Goal: Task Accomplishment & Management: Manage account settings

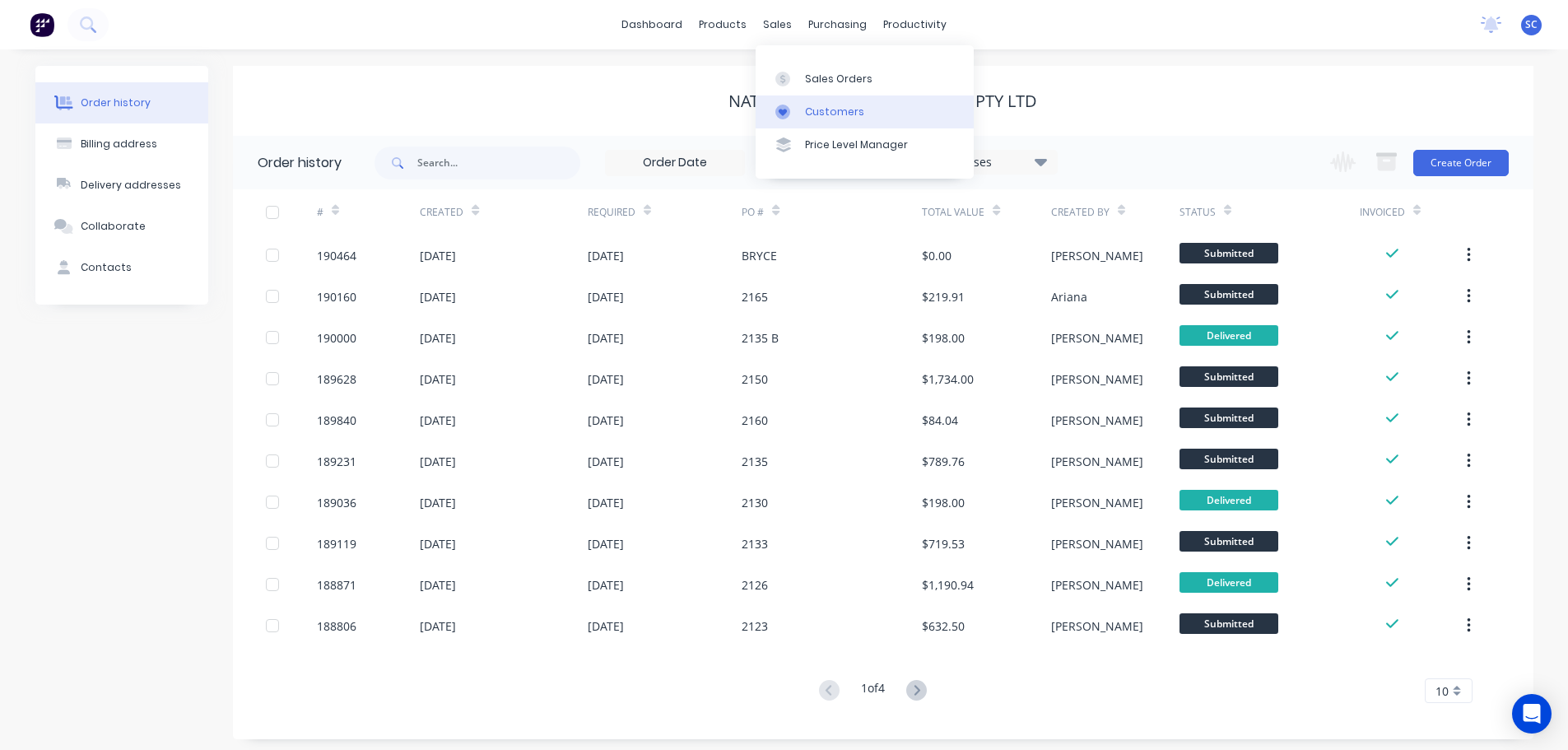
click at [809, 111] on div "Customers" at bounding box center [834, 112] width 59 height 15
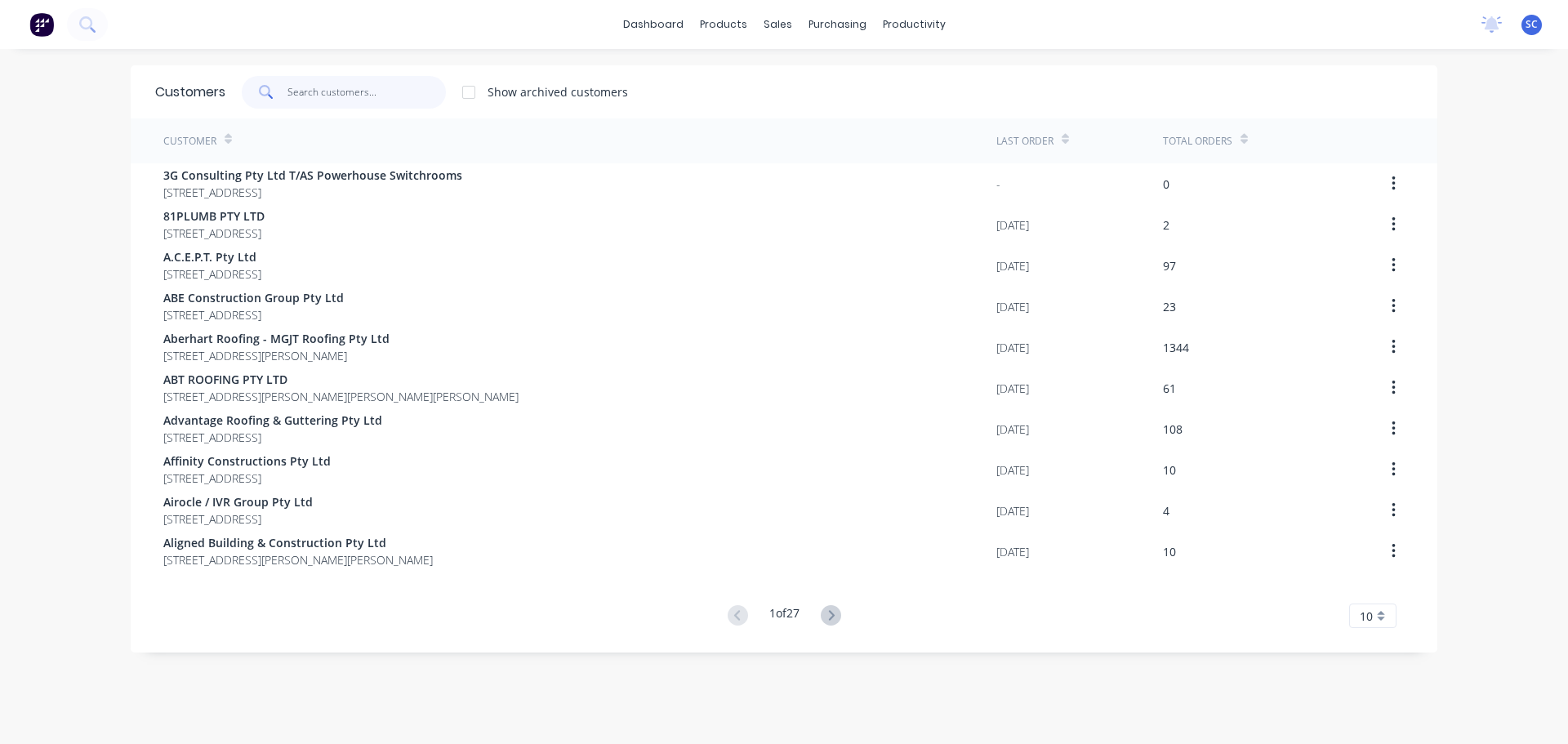
click at [309, 88] on input "text" at bounding box center [366, 91] width 159 height 33
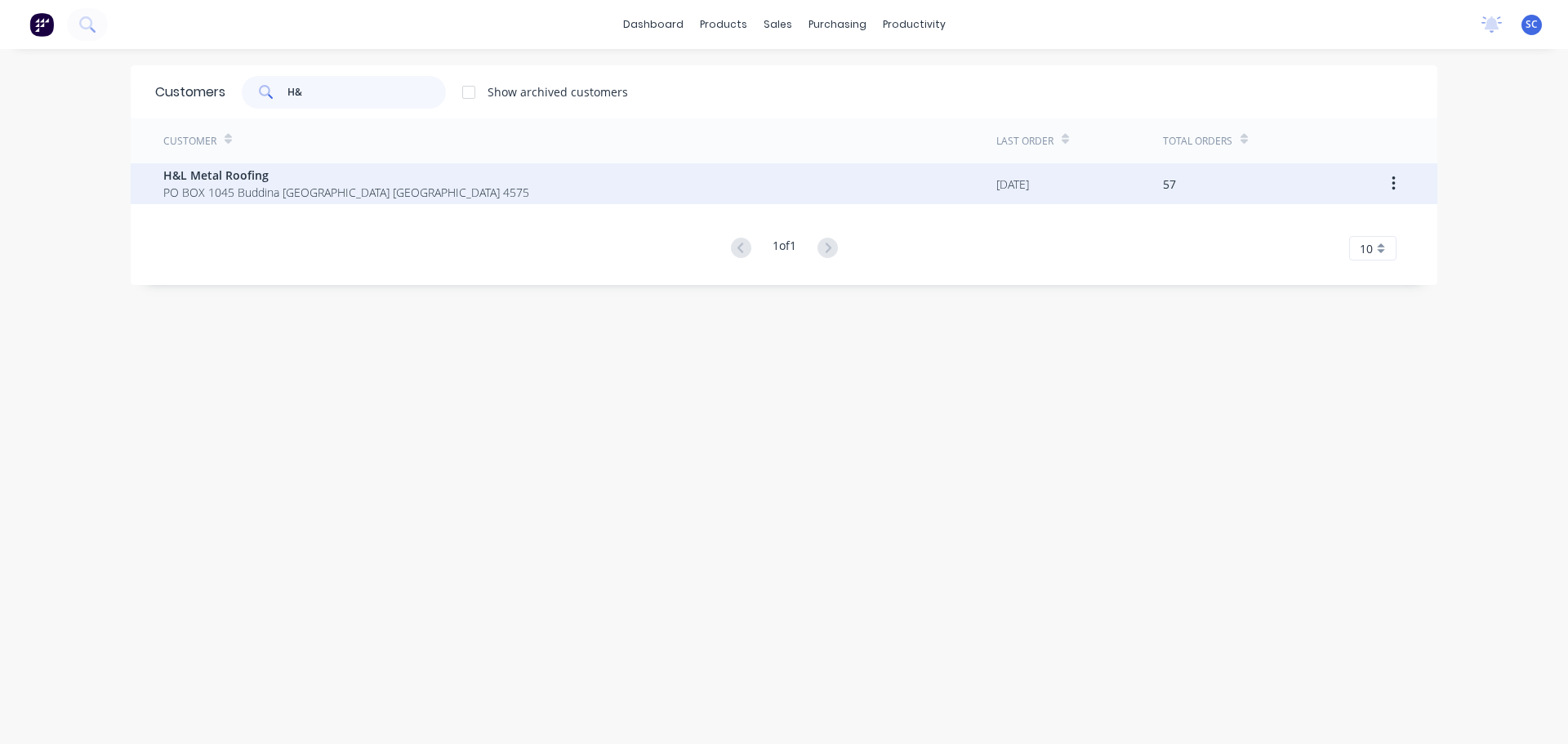
type input "H&"
click at [244, 179] on span "H&L Metal Roofing" at bounding box center [346, 175] width 365 height 17
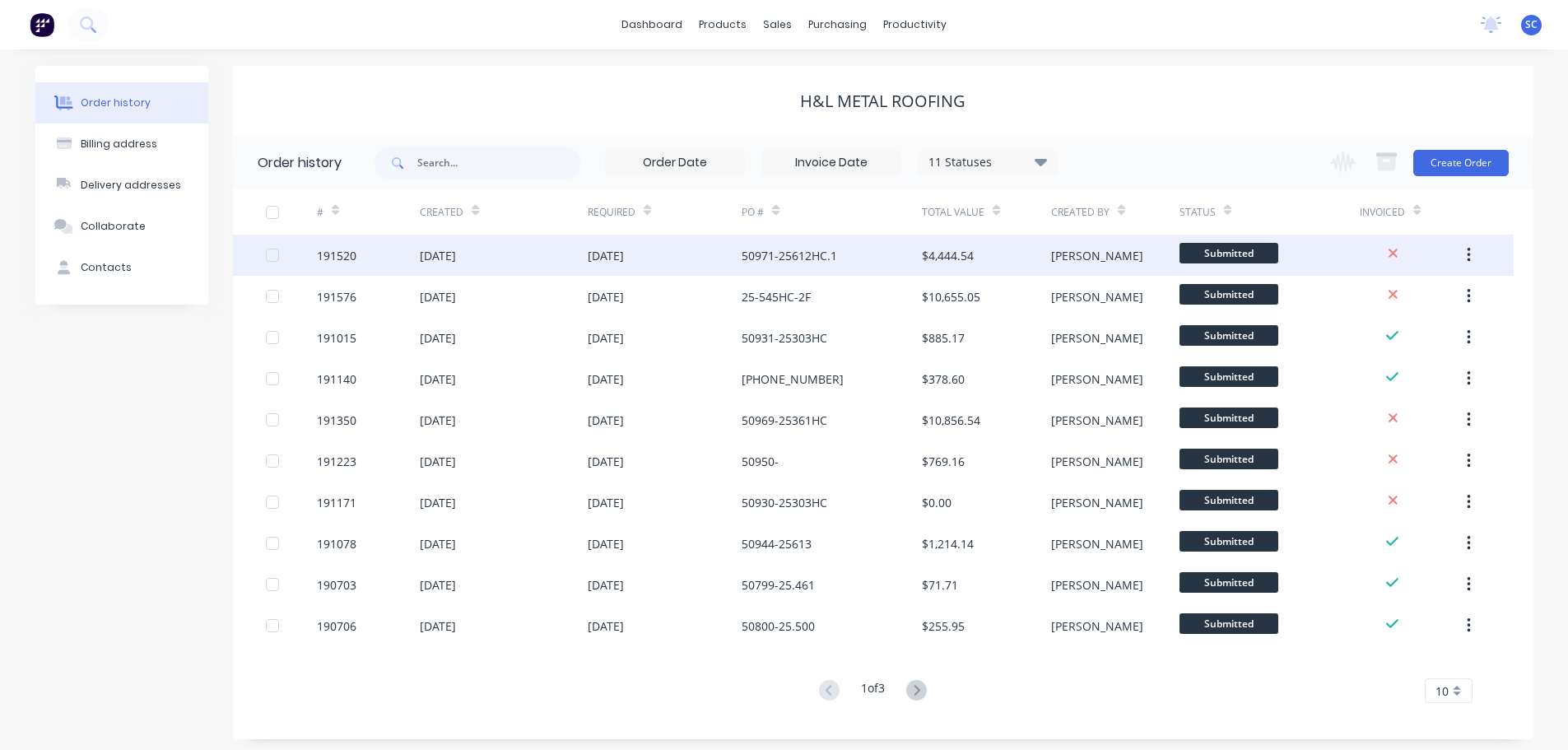
click at [658, 258] on div "10 Sep 2025" at bounding box center [665, 256] width 155 height 41
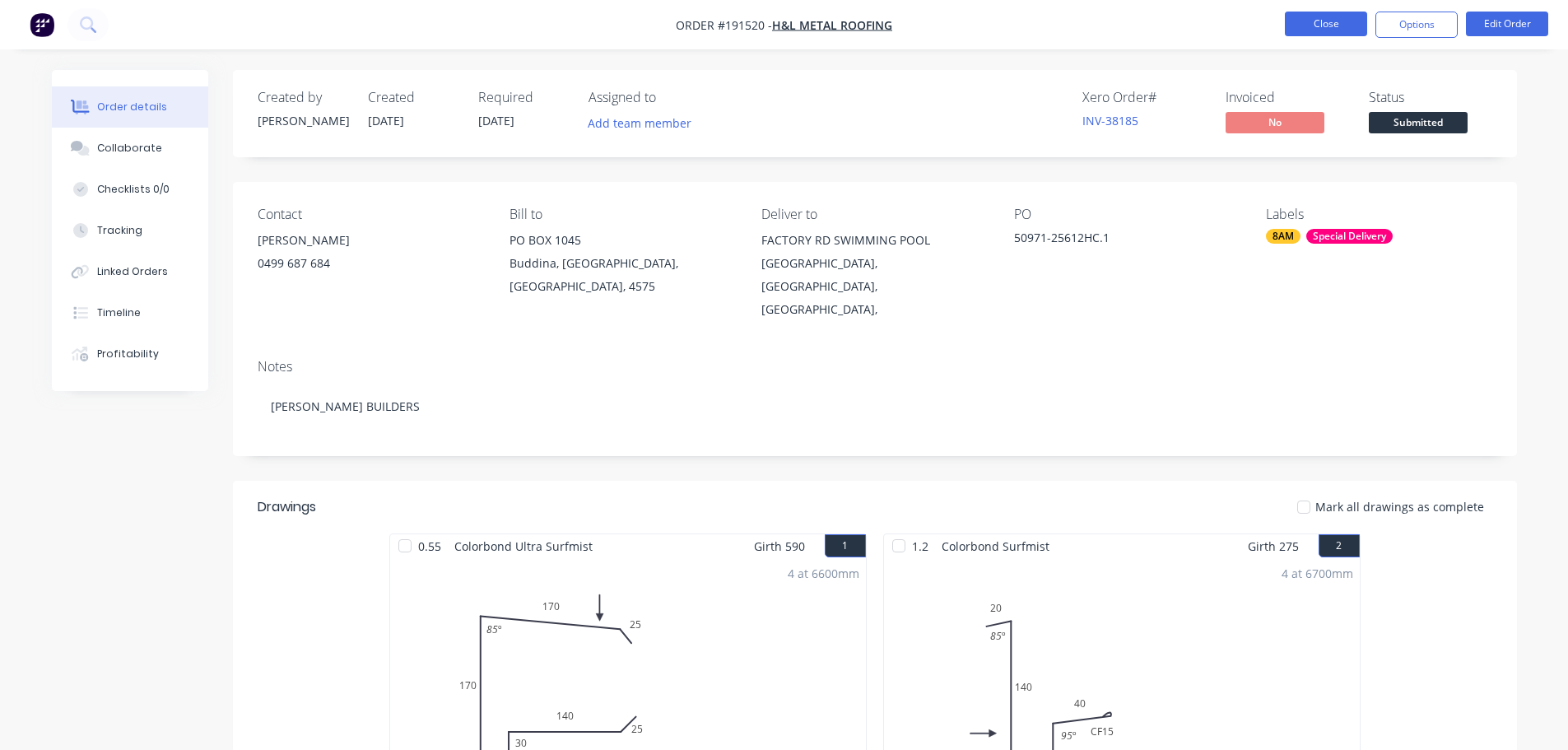
click at [1319, 23] on button "Close" at bounding box center [1327, 23] width 83 height 24
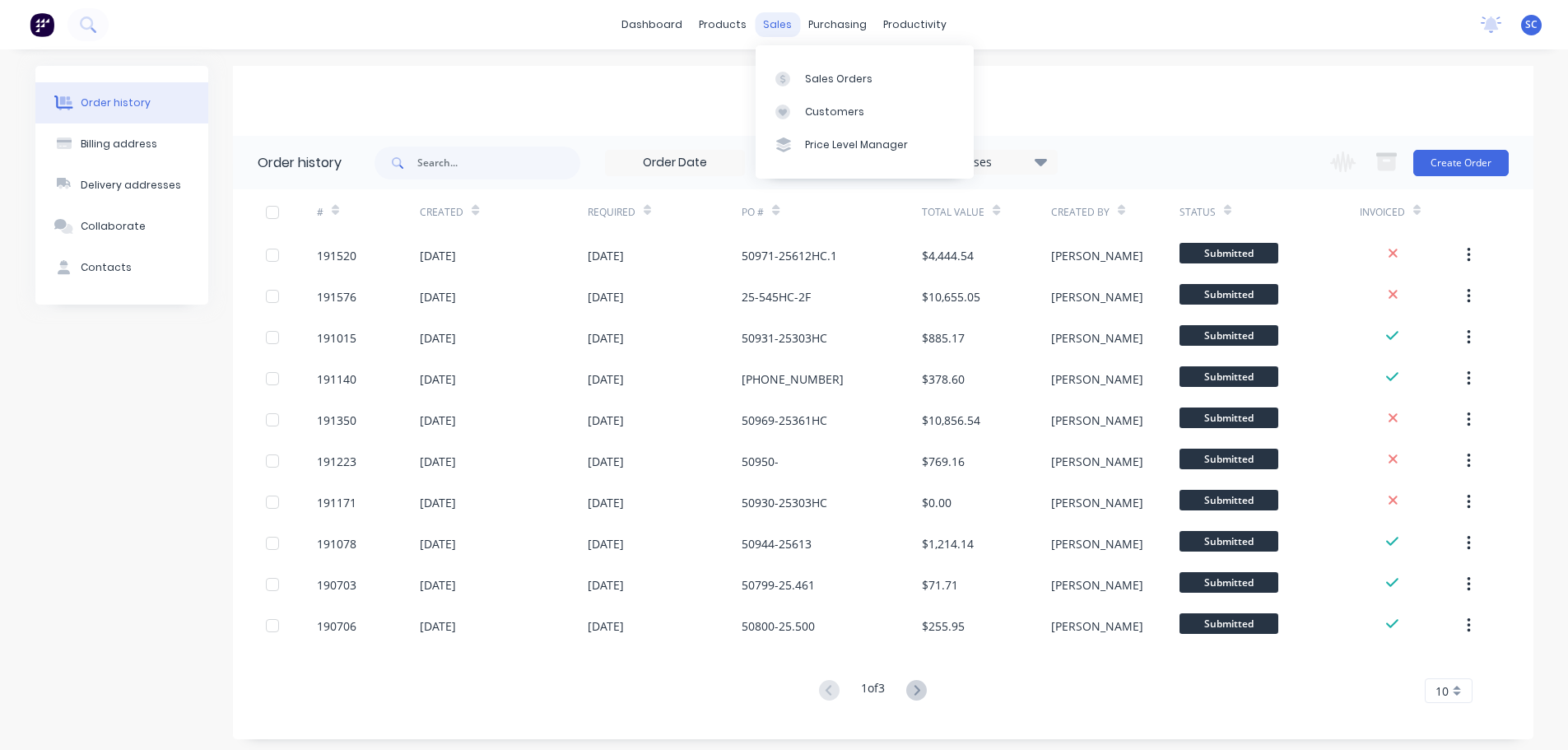
click at [781, 20] on div "sales" at bounding box center [777, 24] width 45 height 24
click at [838, 111] on div "Customers" at bounding box center [834, 112] width 59 height 15
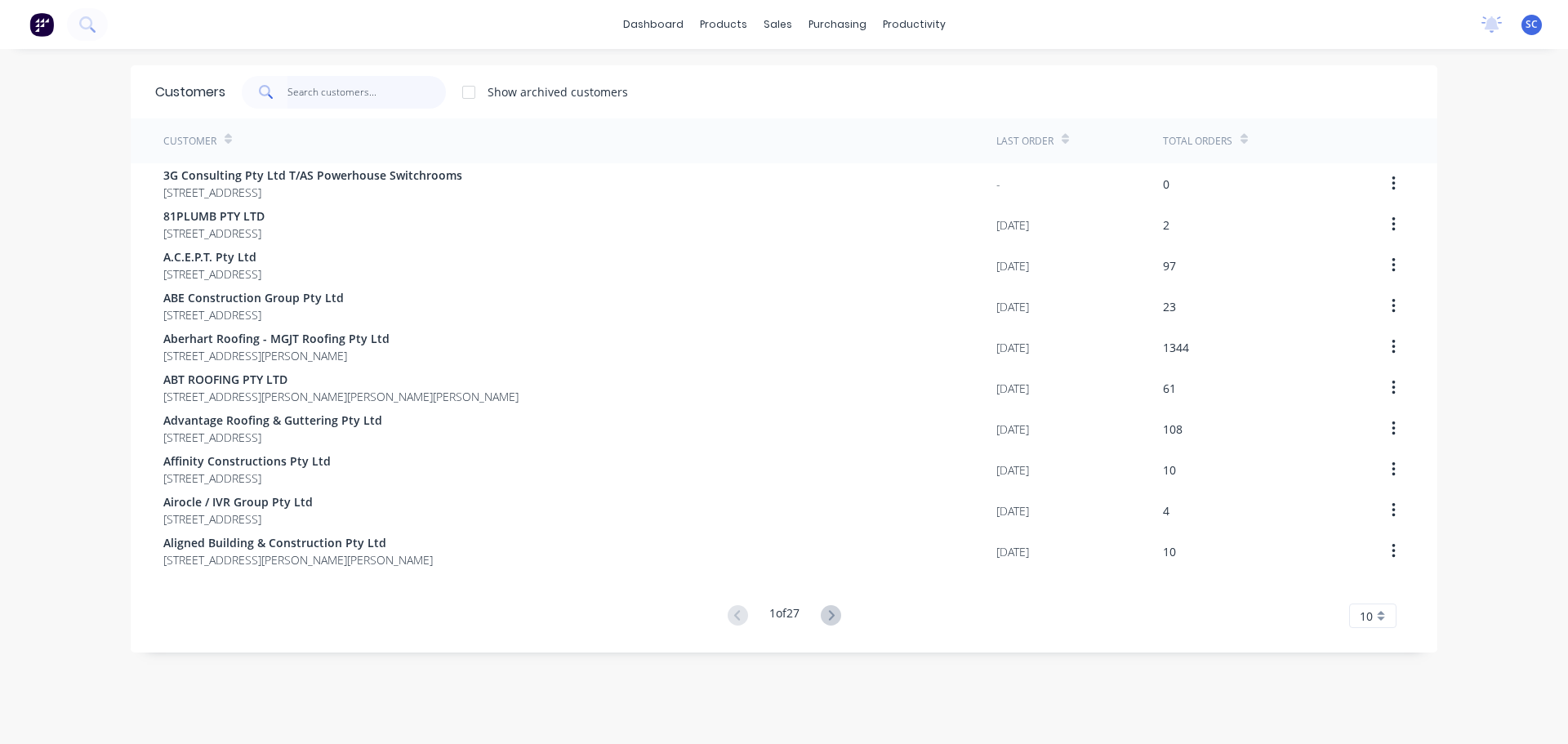
click at [318, 90] on input "text" at bounding box center [366, 91] width 159 height 33
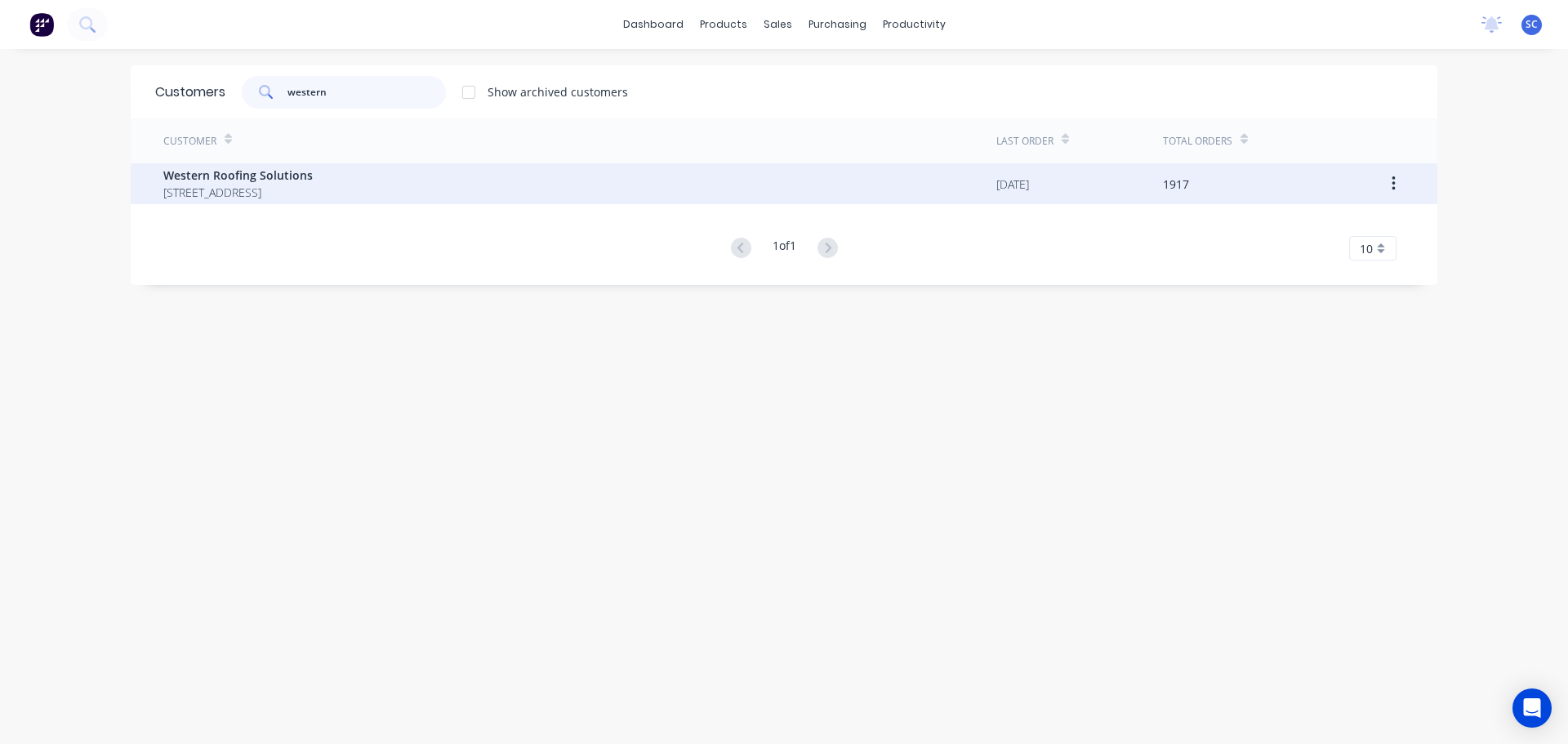
type input "western"
click at [198, 174] on span "Western Roofing Solutions" at bounding box center [238, 175] width 149 height 17
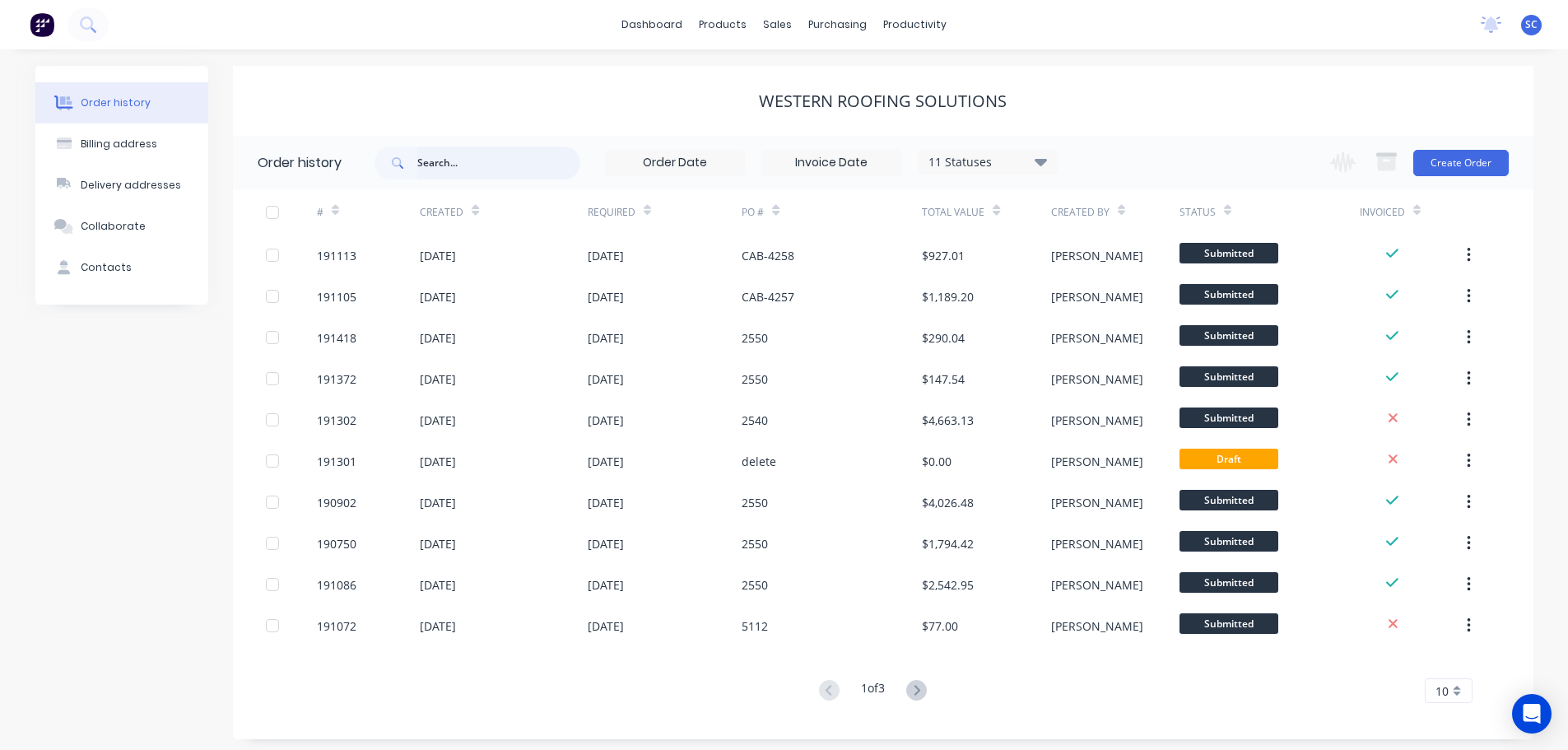
click at [465, 179] on input "text" at bounding box center [498, 163] width 163 height 33
type input "190487"
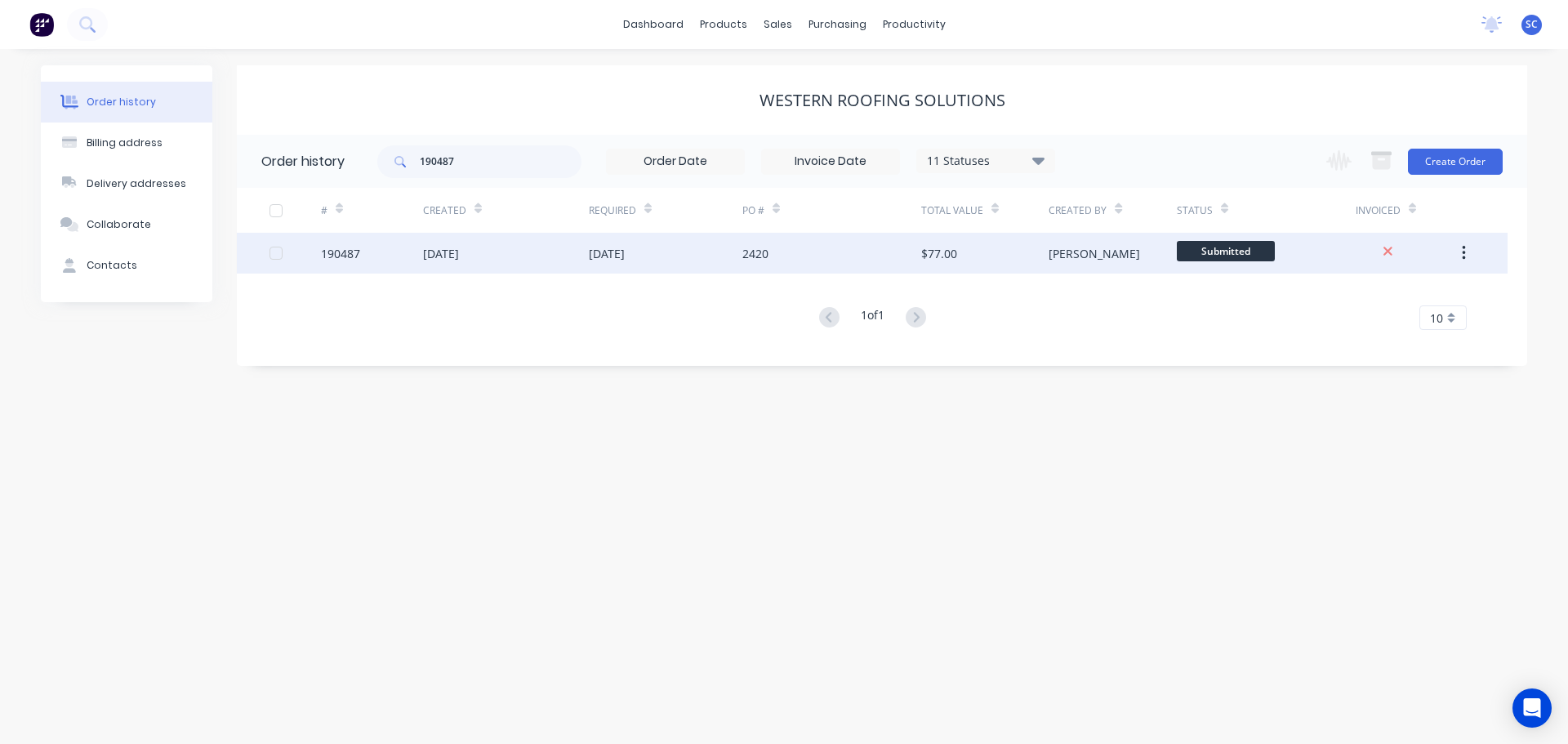
click at [625, 245] on div "04 Sep 2025" at bounding box center [607, 254] width 36 height 17
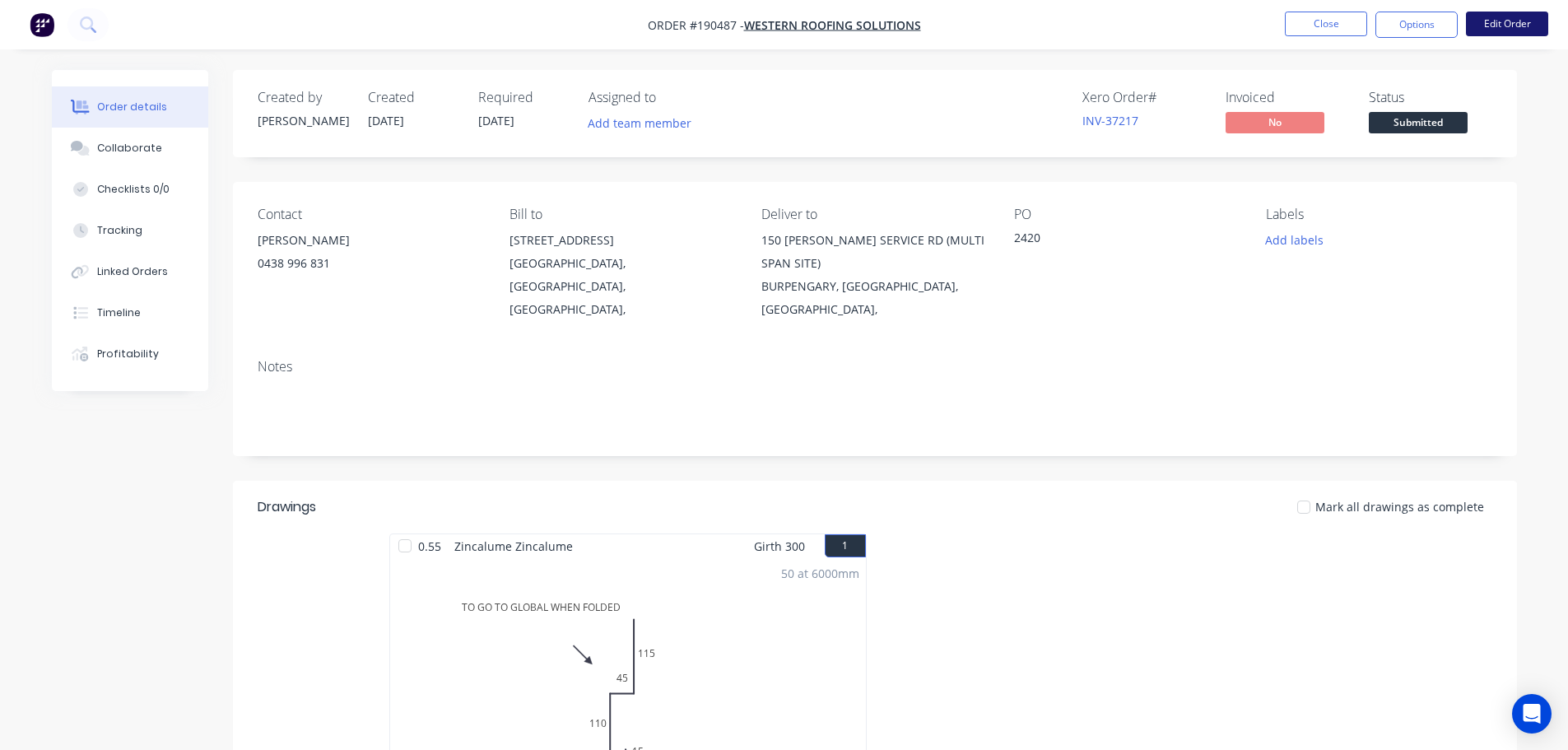
click at [1494, 17] on button "Edit Order" at bounding box center [1507, 23] width 83 height 24
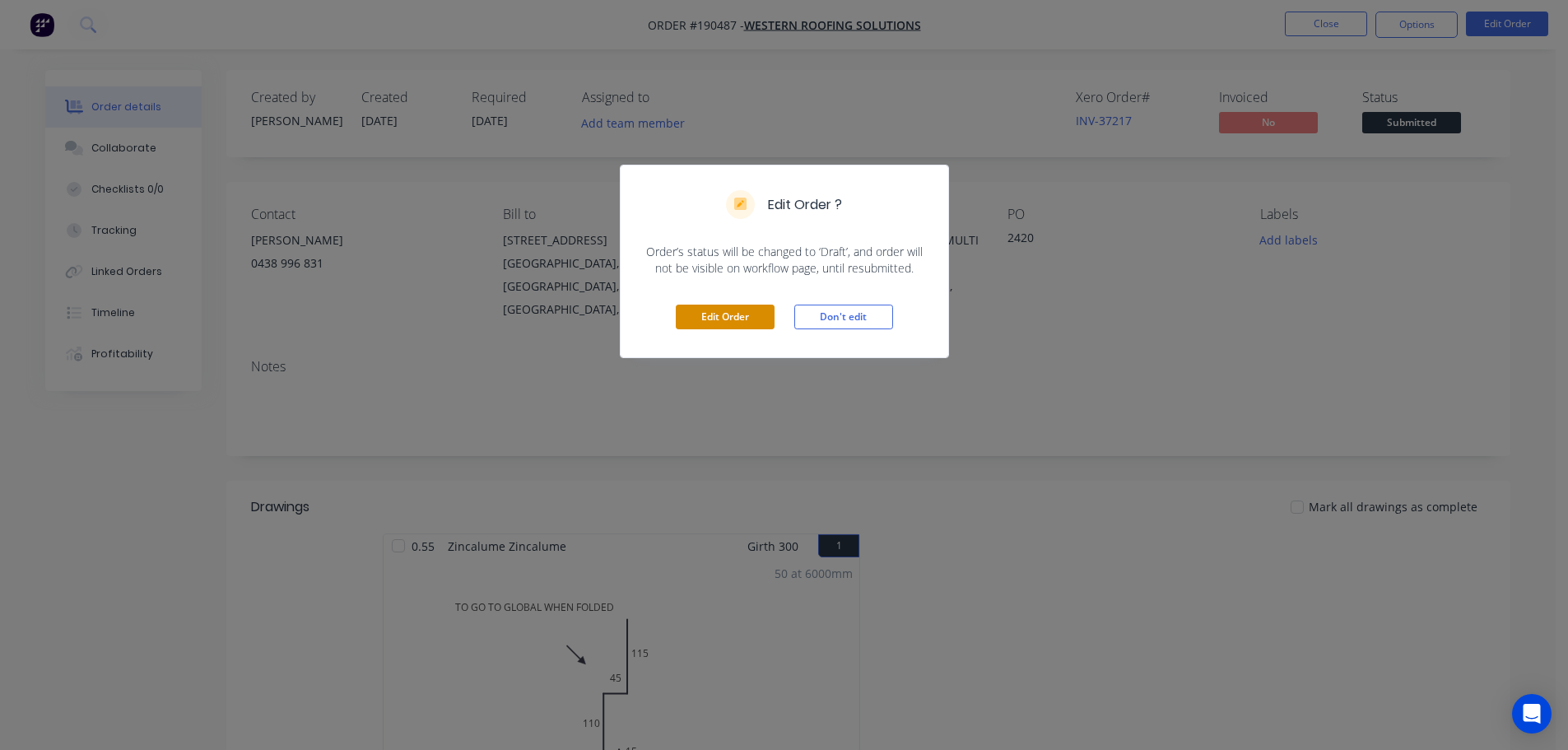
click at [719, 314] on button "Edit Order" at bounding box center [724, 317] width 99 height 24
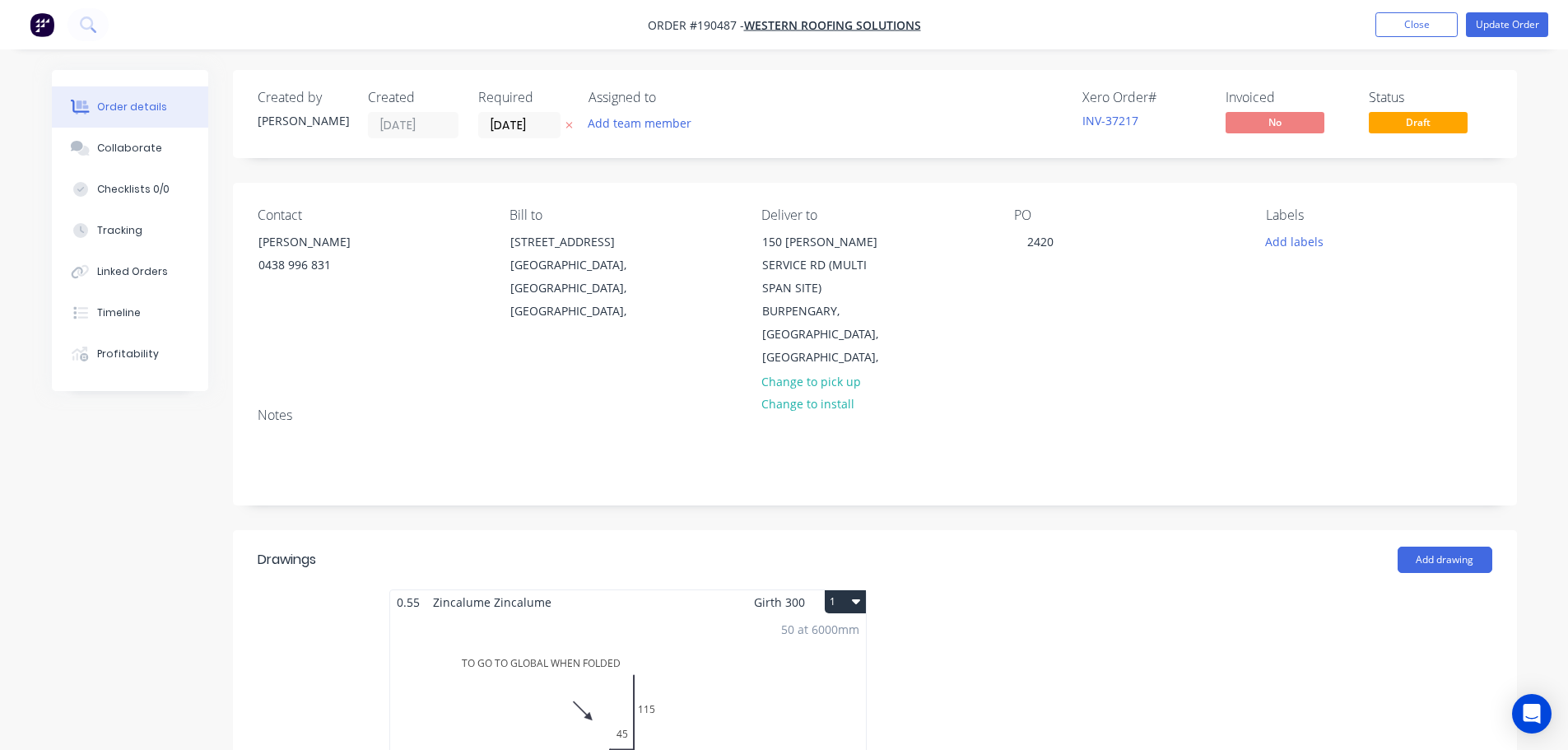
drag, startPoint x: 521, startPoint y: 124, endPoint x: 556, endPoint y: 148, distance: 42.4
click at [521, 125] on input "04/09/25" at bounding box center [520, 125] width 81 height 24
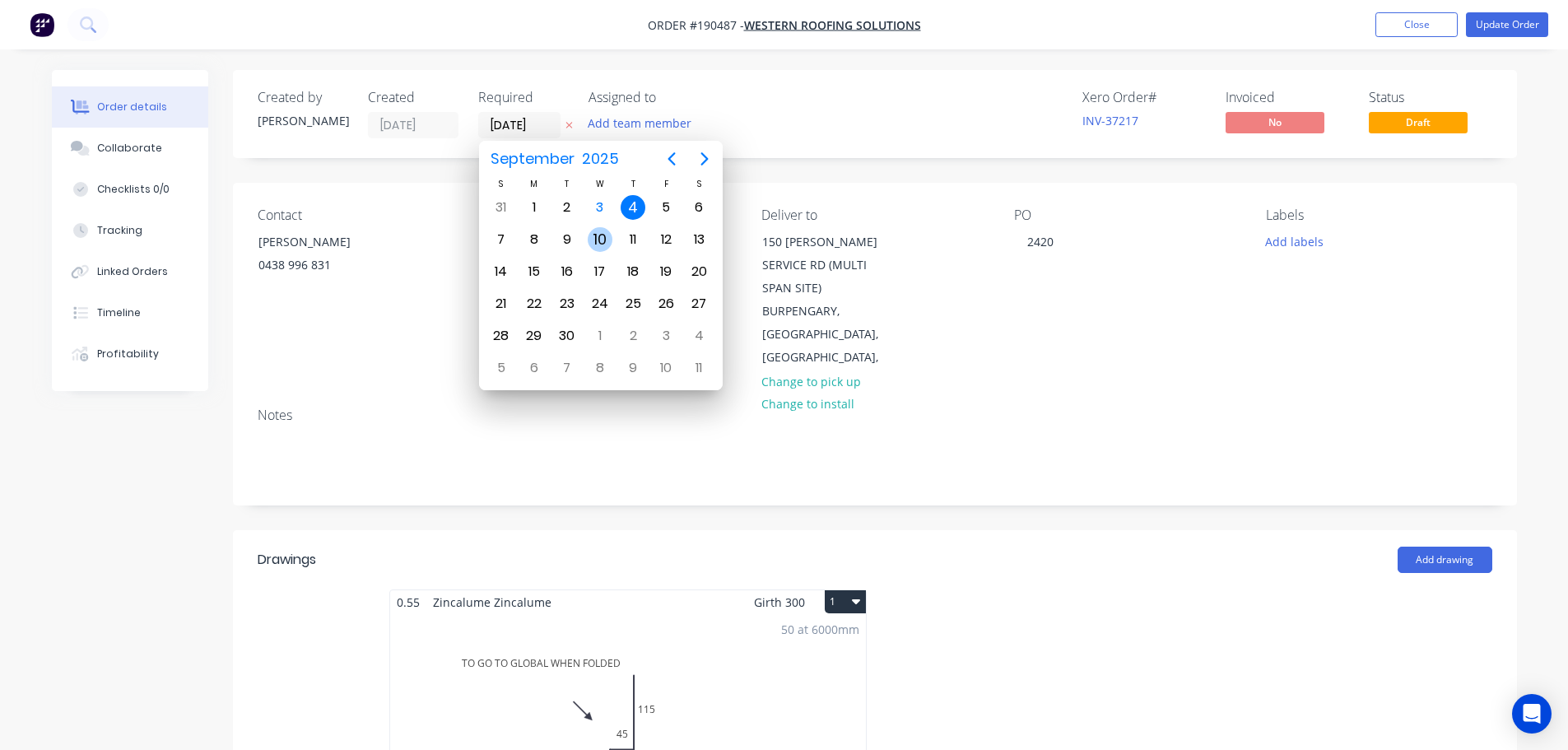
click at [604, 240] on div "10" at bounding box center [600, 240] width 24 height 24
type input "10/09/25"
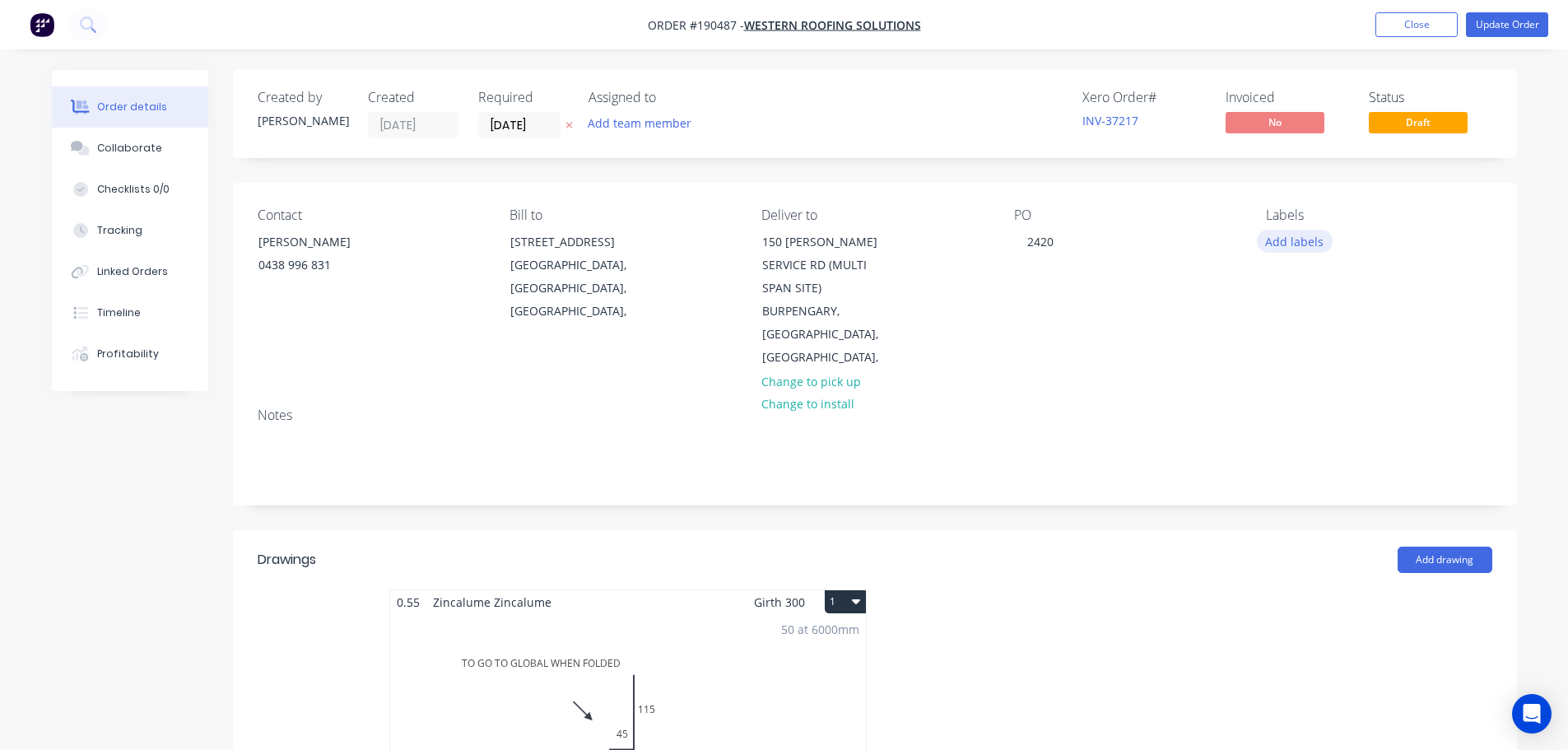
click at [1294, 246] on button "Add labels" at bounding box center [1295, 241] width 76 height 23
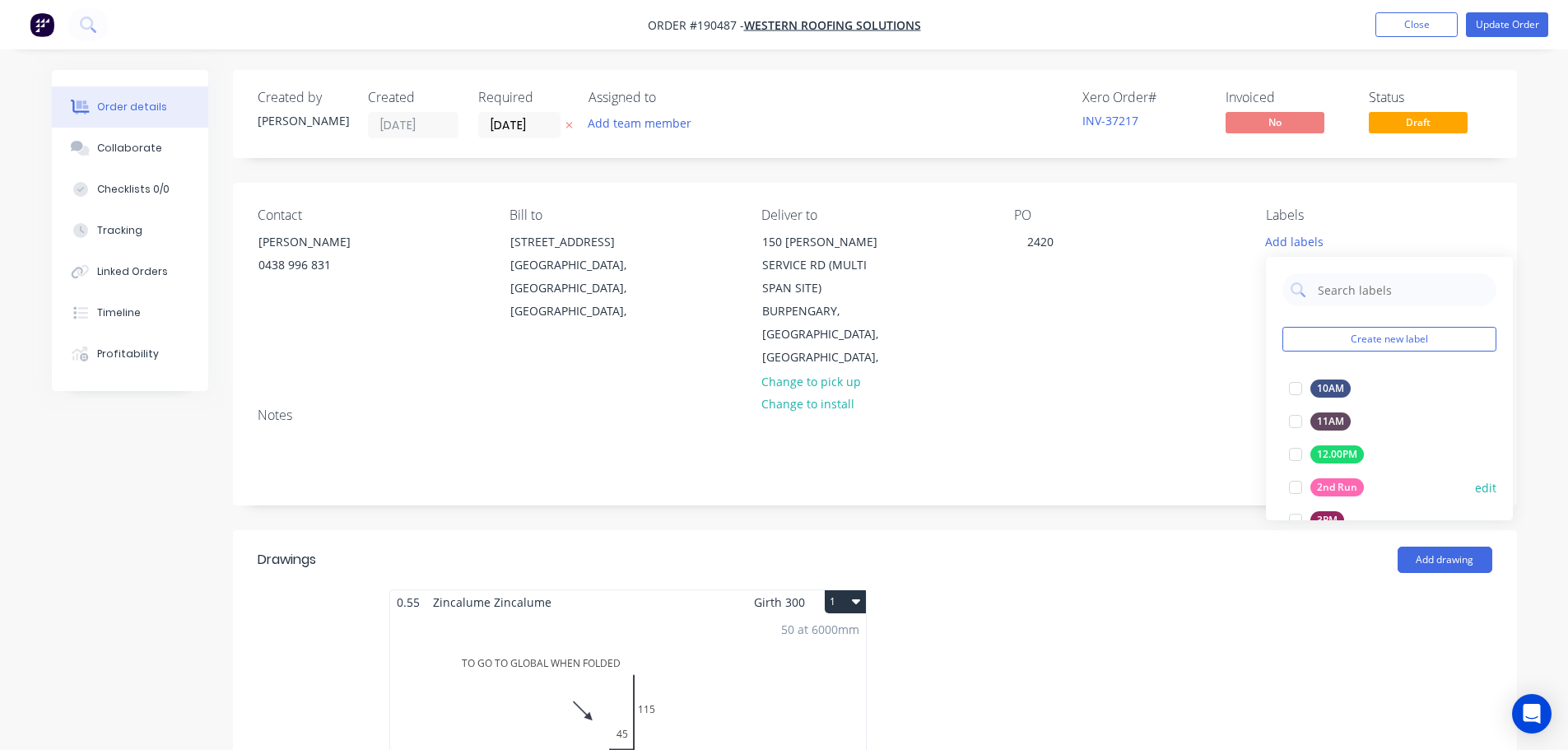
click at [1296, 489] on div at bounding box center [1295, 487] width 33 height 33
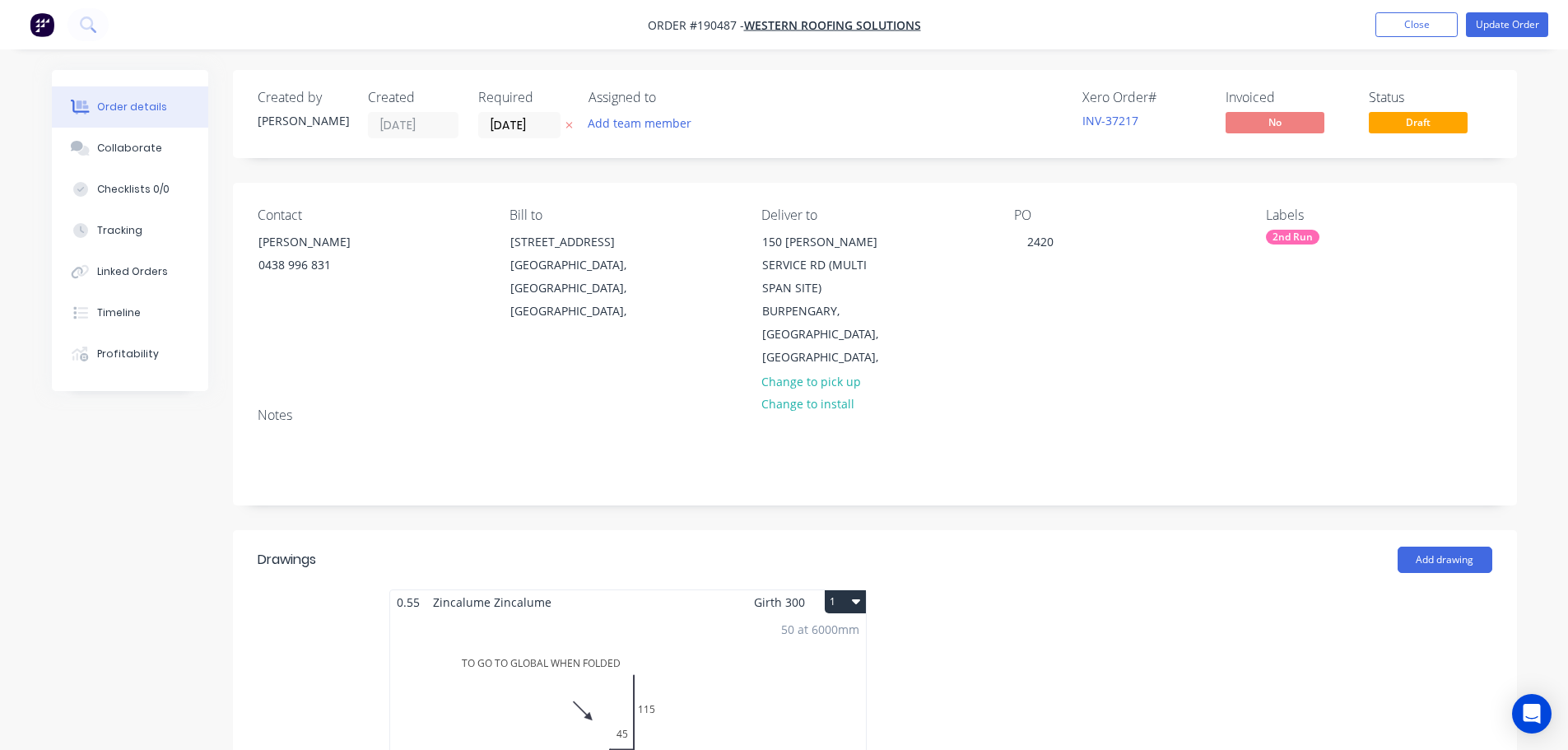
click at [1063, 330] on div "PO 2420" at bounding box center [1126, 289] width 225 height 163
click at [1502, 19] on button "Update Order" at bounding box center [1507, 24] width 83 height 24
type input "$70.00"
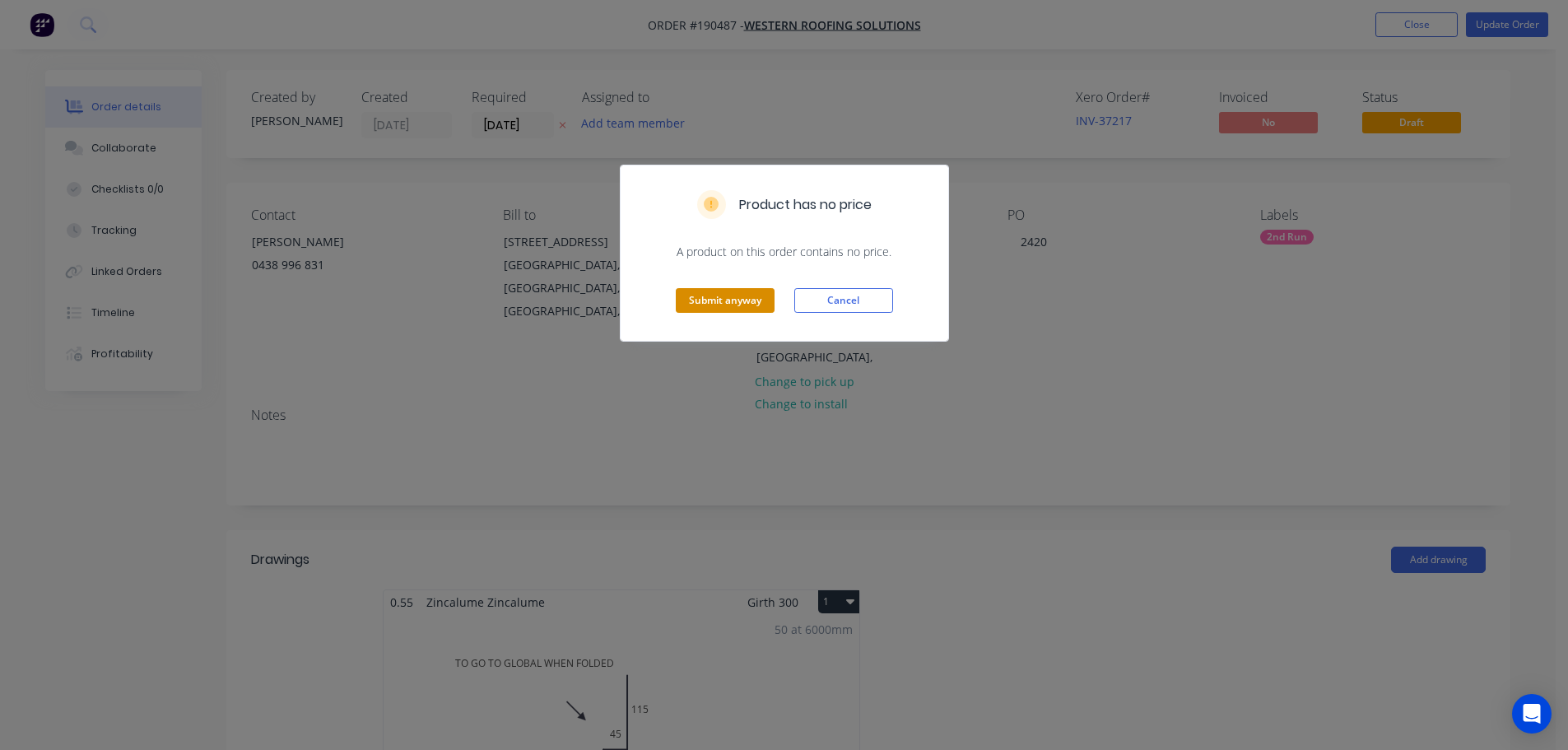
click at [733, 296] on button "Submit anyway" at bounding box center [724, 301] width 99 height 24
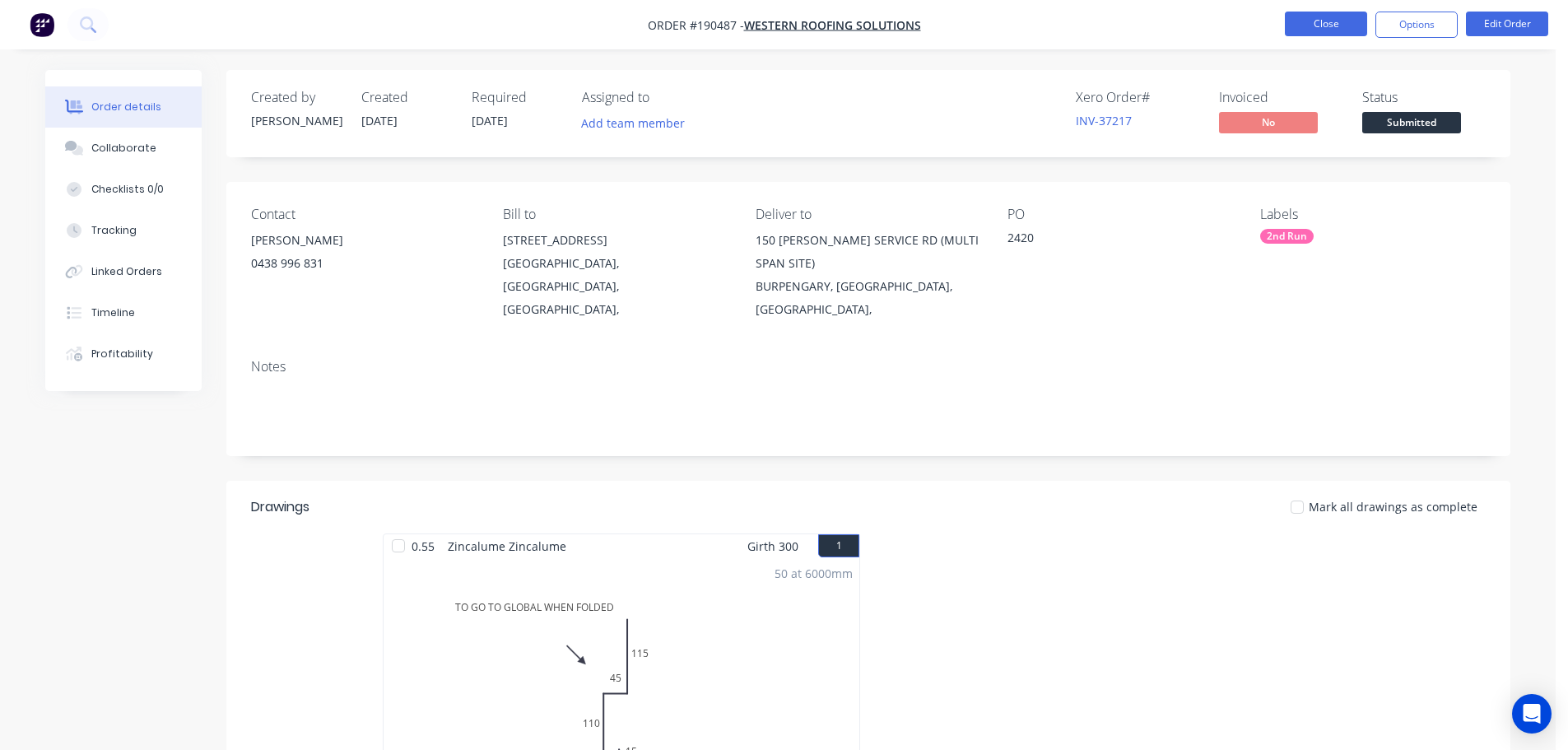
click at [1336, 17] on button "Close" at bounding box center [1327, 23] width 83 height 24
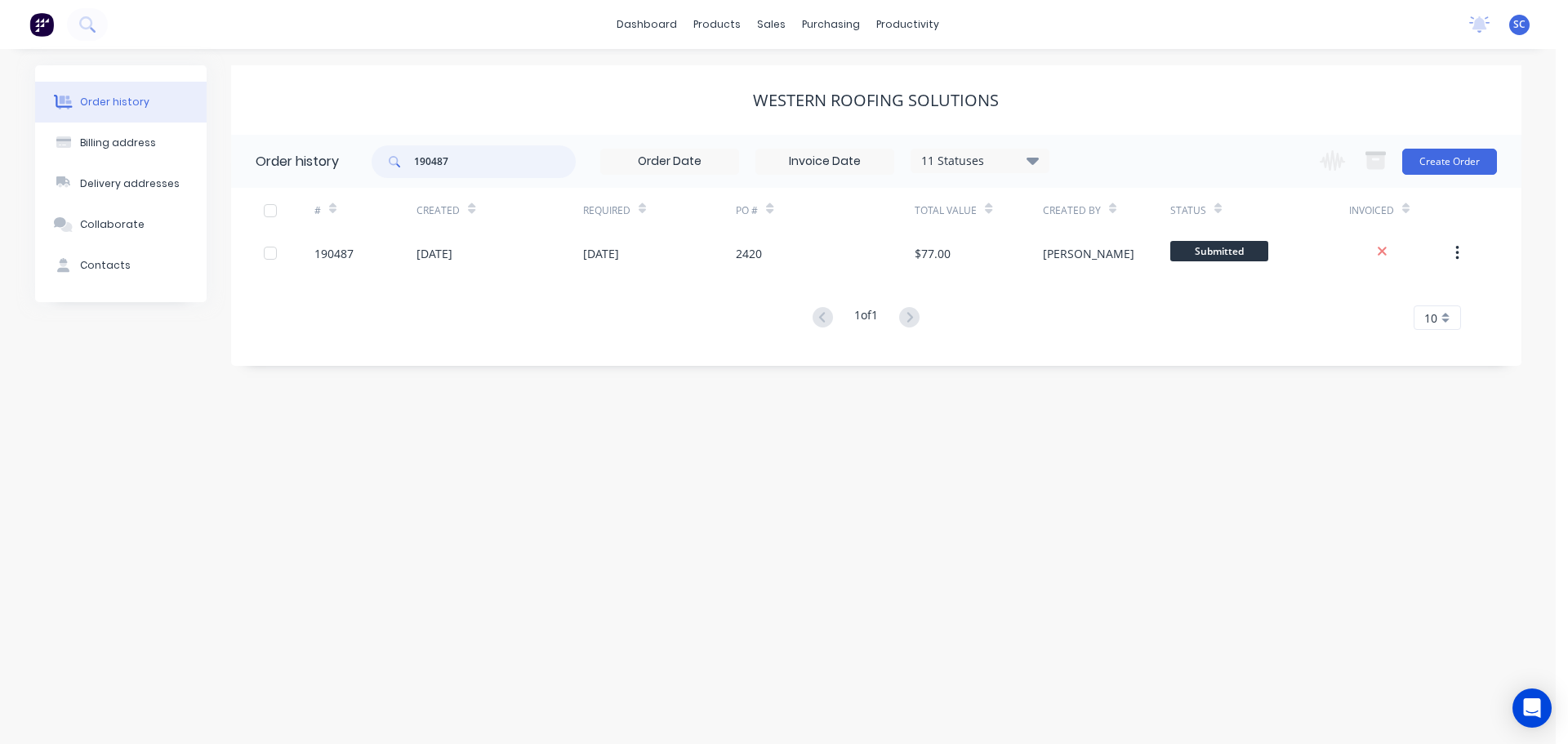
drag, startPoint x: 439, startPoint y: 168, endPoint x: 392, endPoint y: 168, distance: 47.0
click at [392, 168] on div "190487" at bounding box center [474, 161] width 204 height 33
type input "191072"
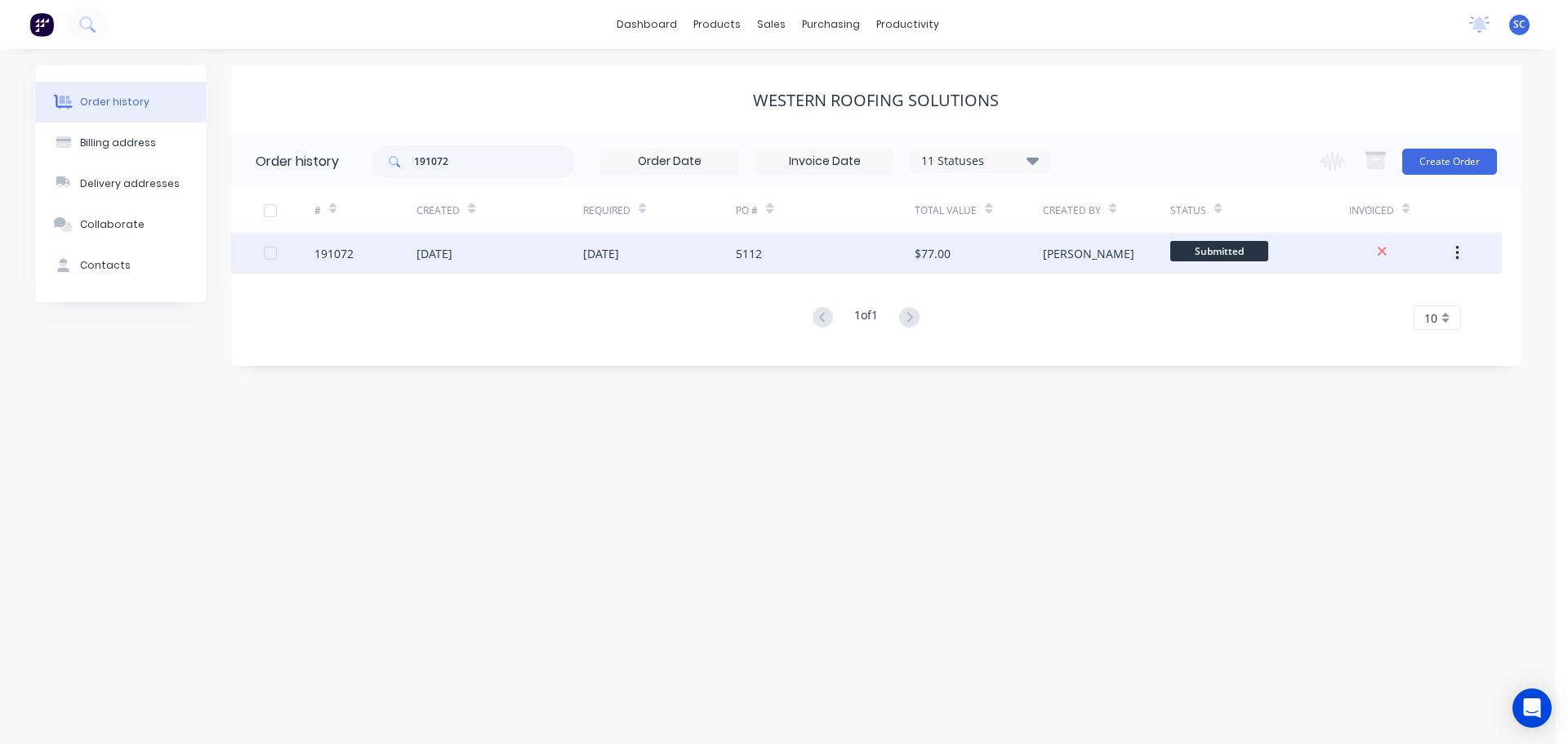
click at [530, 254] on div "28 Aug 2025" at bounding box center [500, 254] width 166 height 41
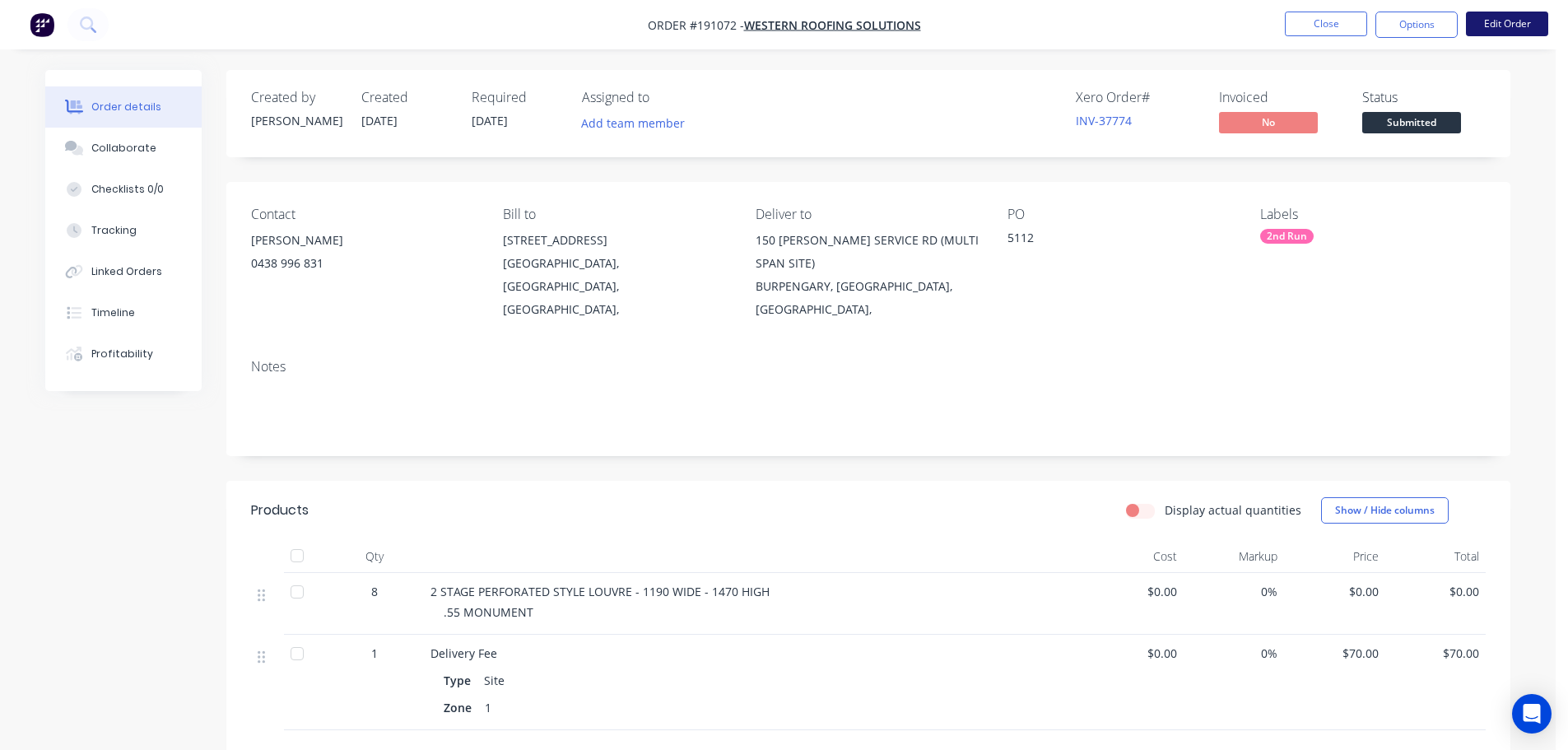
click at [1524, 23] on button "Edit Order" at bounding box center [1507, 23] width 83 height 24
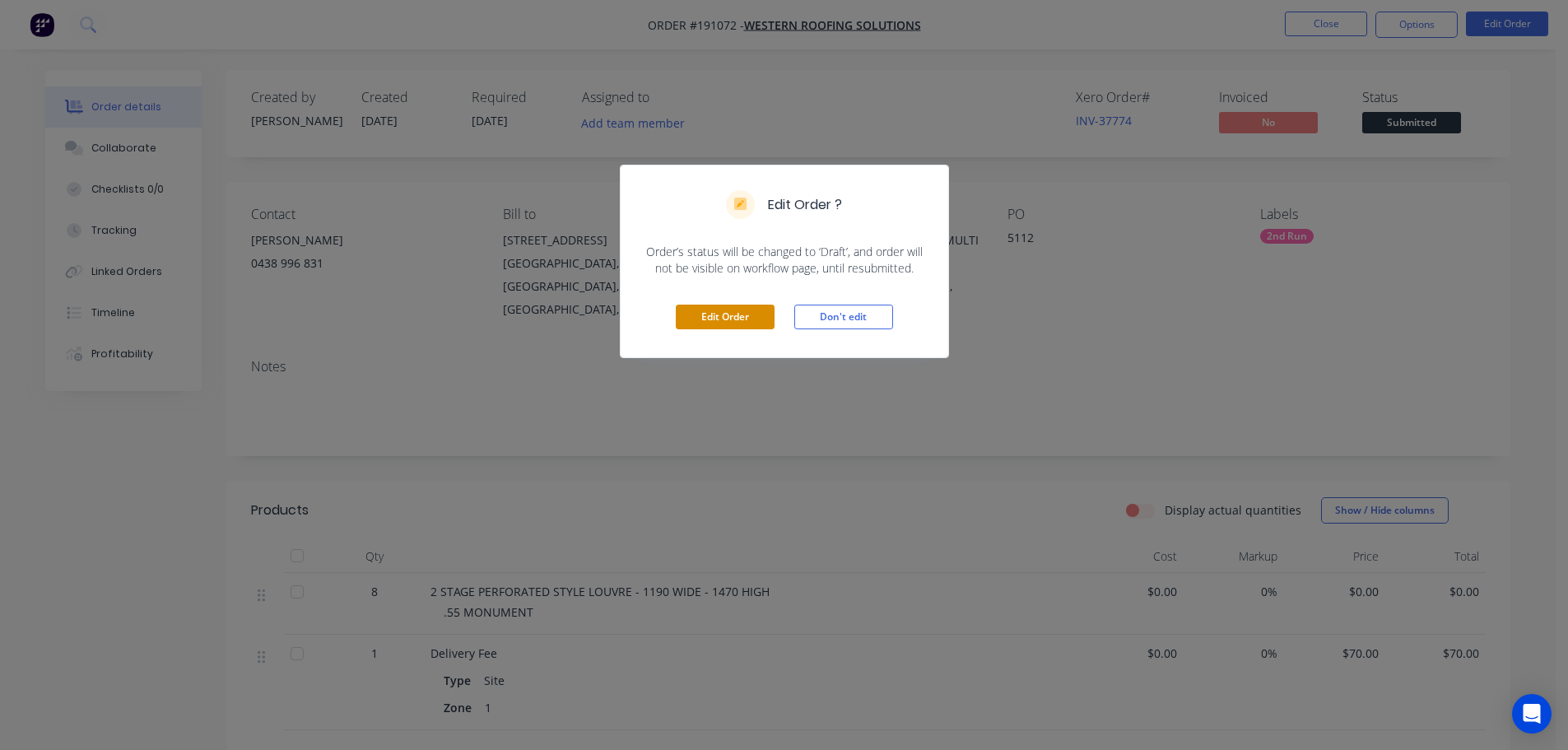
click at [730, 310] on button "Edit Order" at bounding box center [724, 317] width 99 height 24
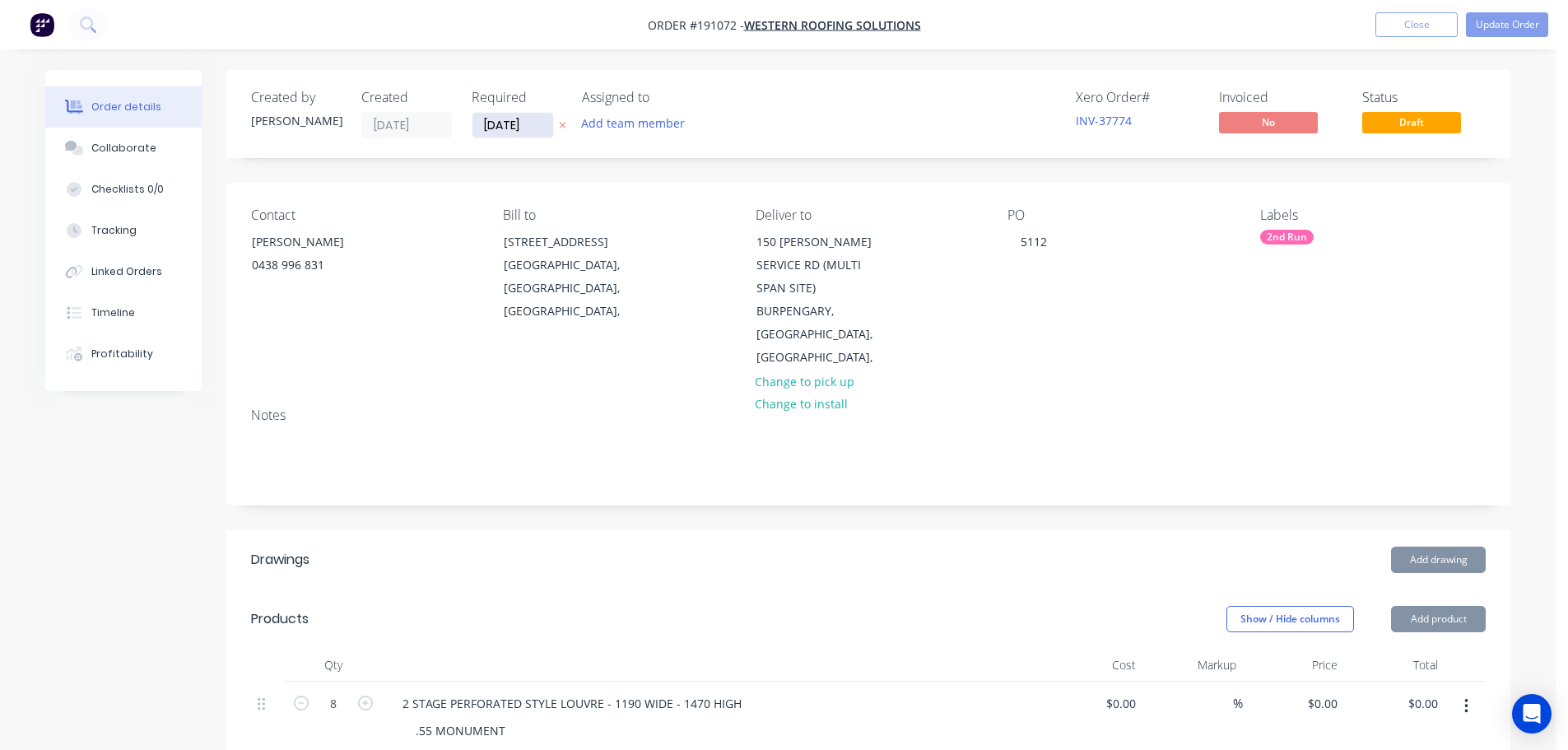
click at [520, 124] on input "08/09/25" at bounding box center [513, 125] width 81 height 24
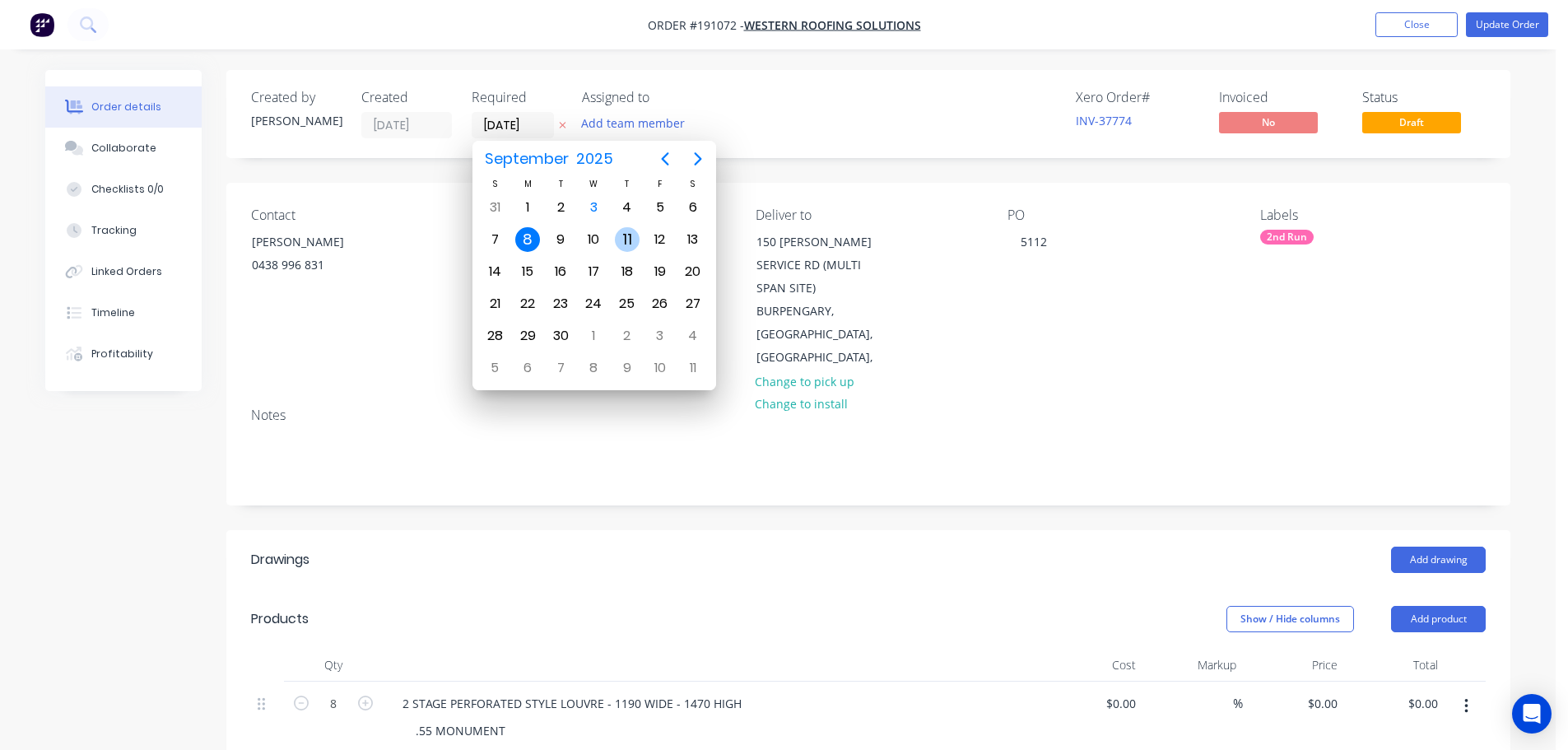
click at [613, 236] on div "11" at bounding box center [627, 239] width 33 height 31
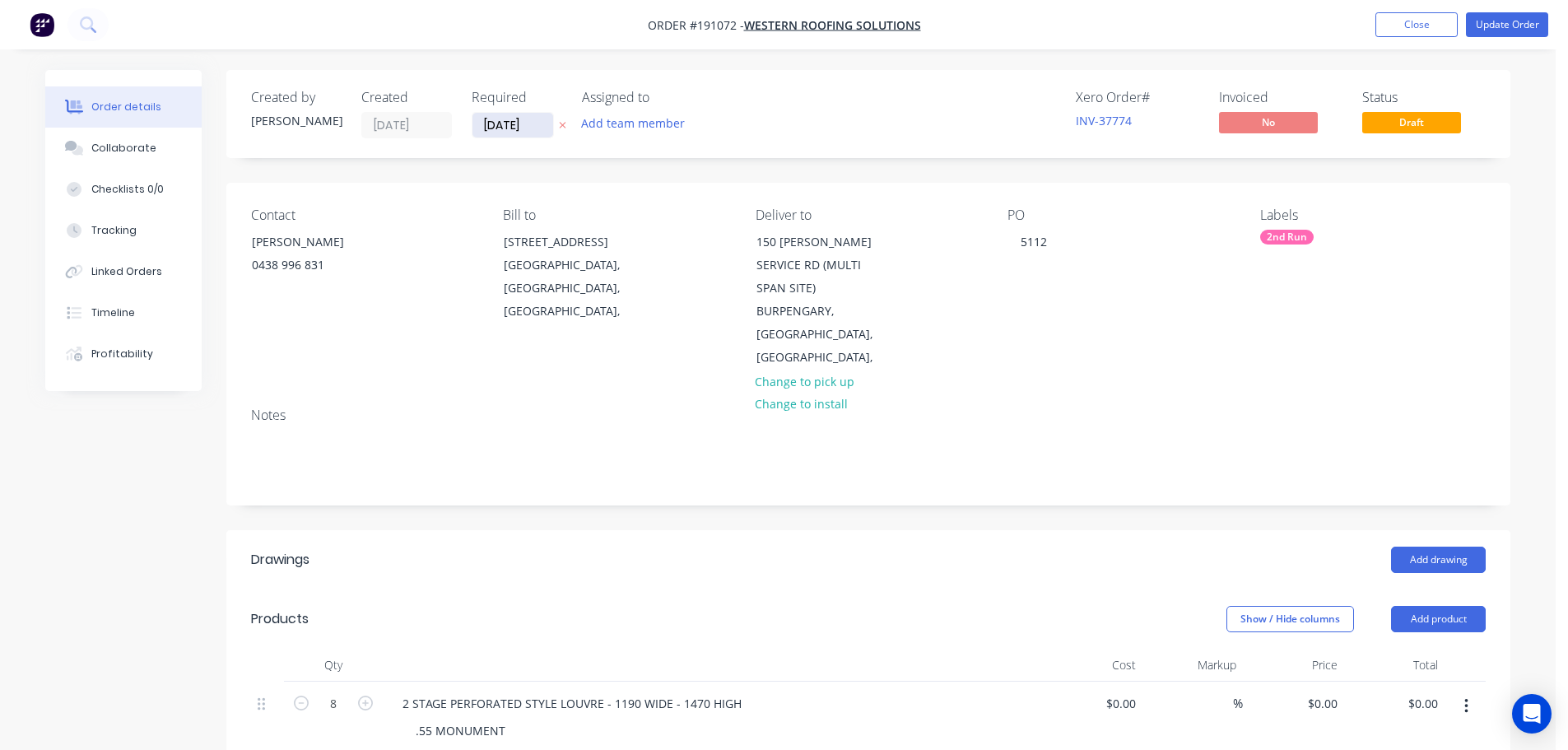
click at [502, 125] on input "11/09/25" at bounding box center [513, 125] width 81 height 24
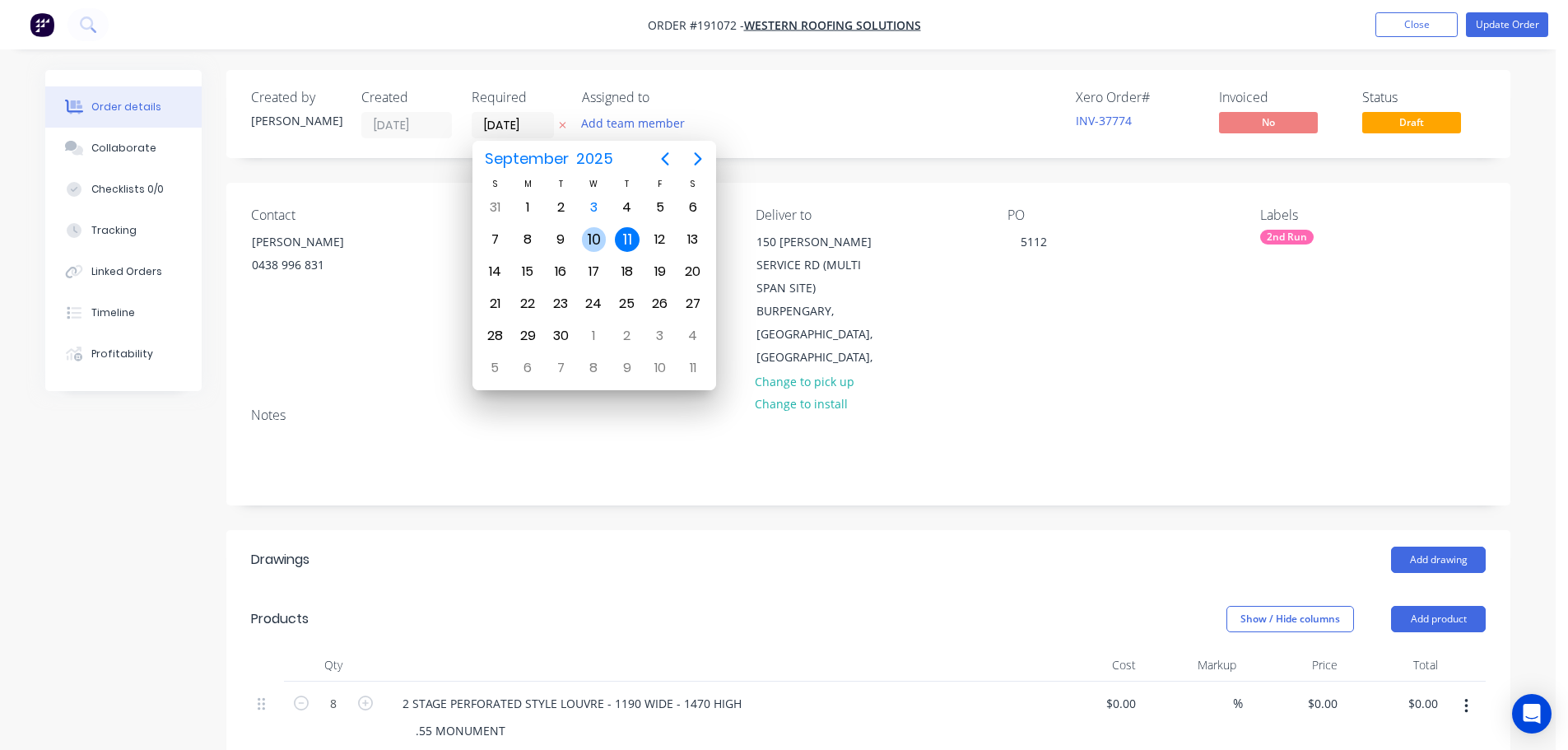
click at [590, 237] on div "10" at bounding box center [594, 240] width 24 height 24
type input "10/09/25"
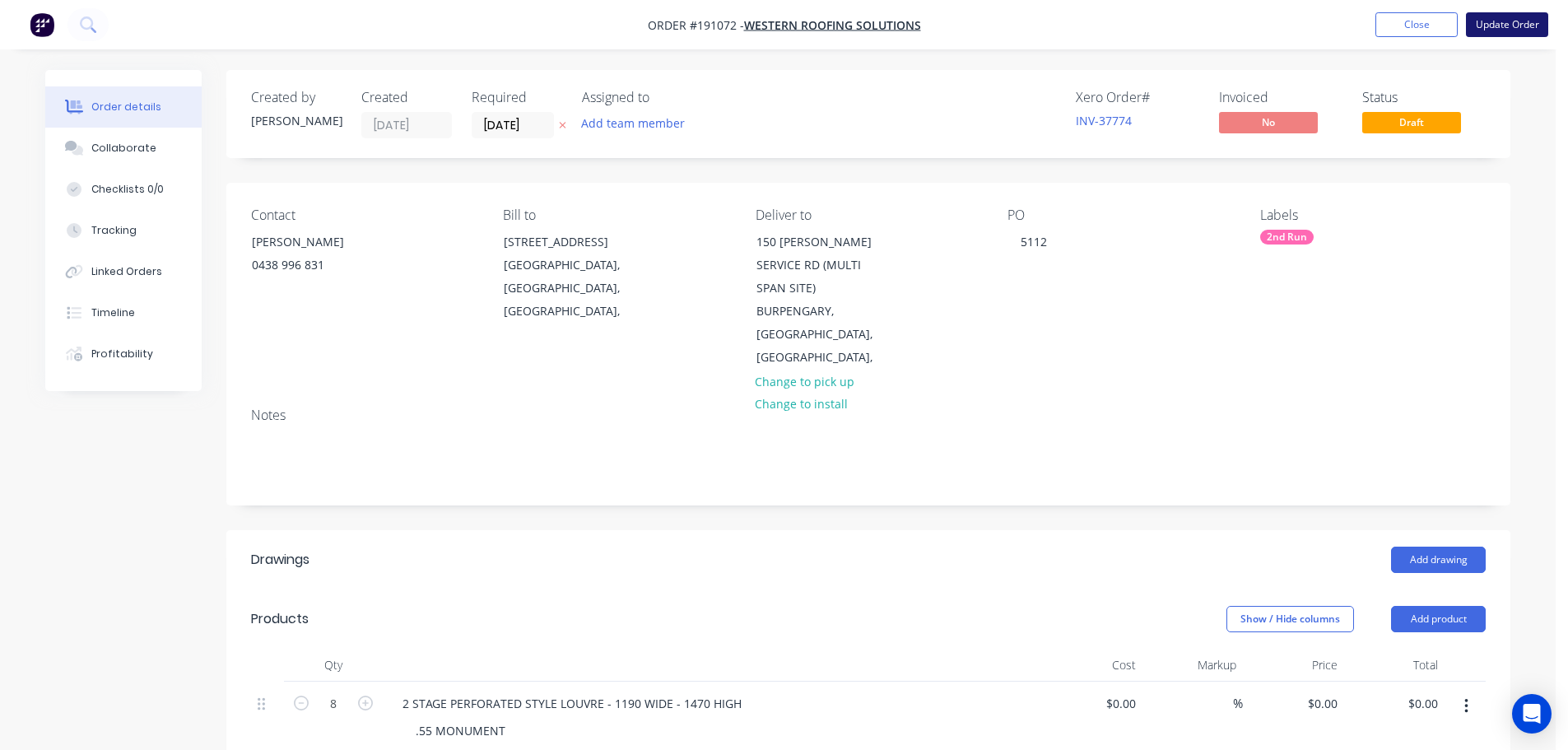
click at [1499, 23] on button "Update Order" at bounding box center [1507, 24] width 83 height 24
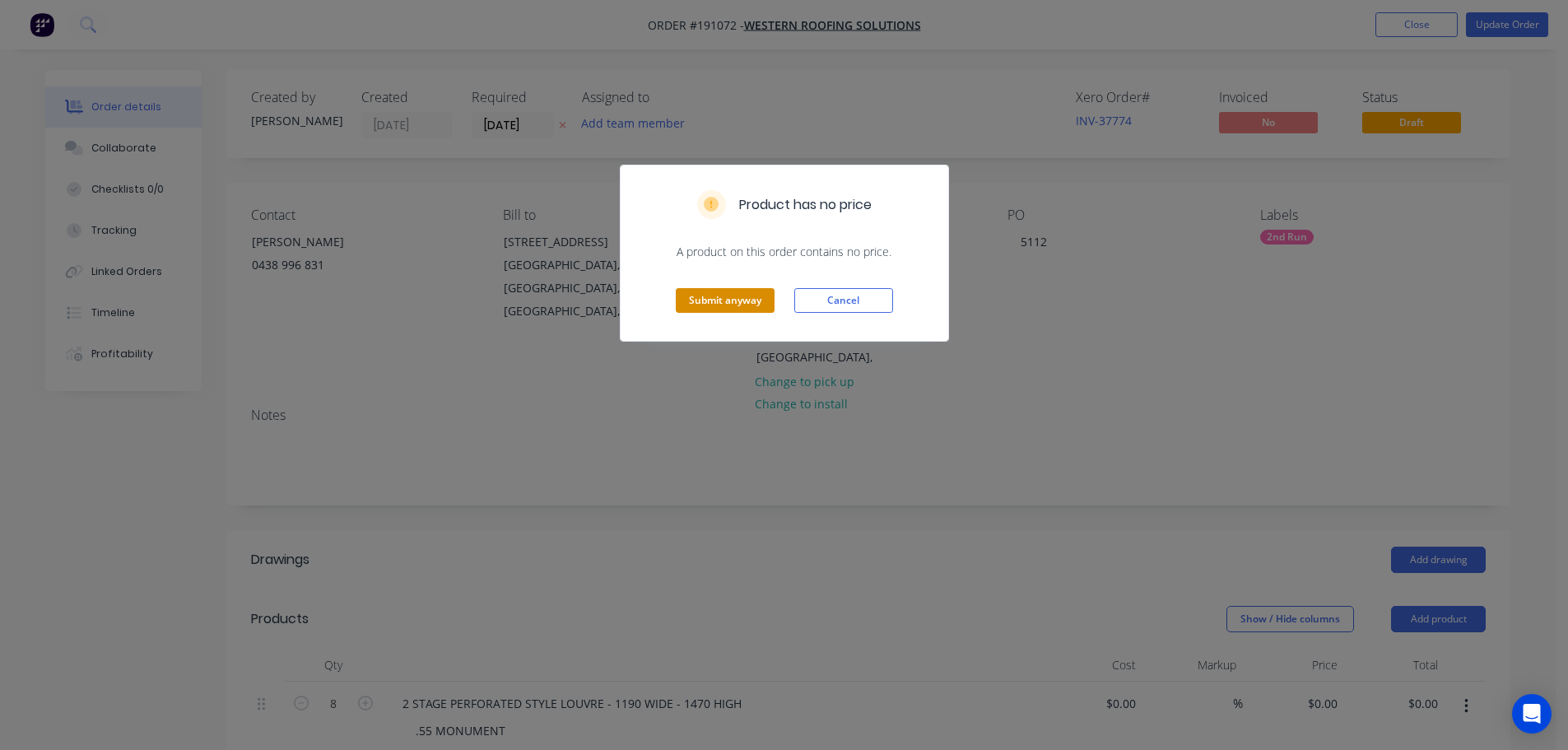
click at [722, 290] on button "Submit anyway" at bounding box center [724, 301] width 99 height 24
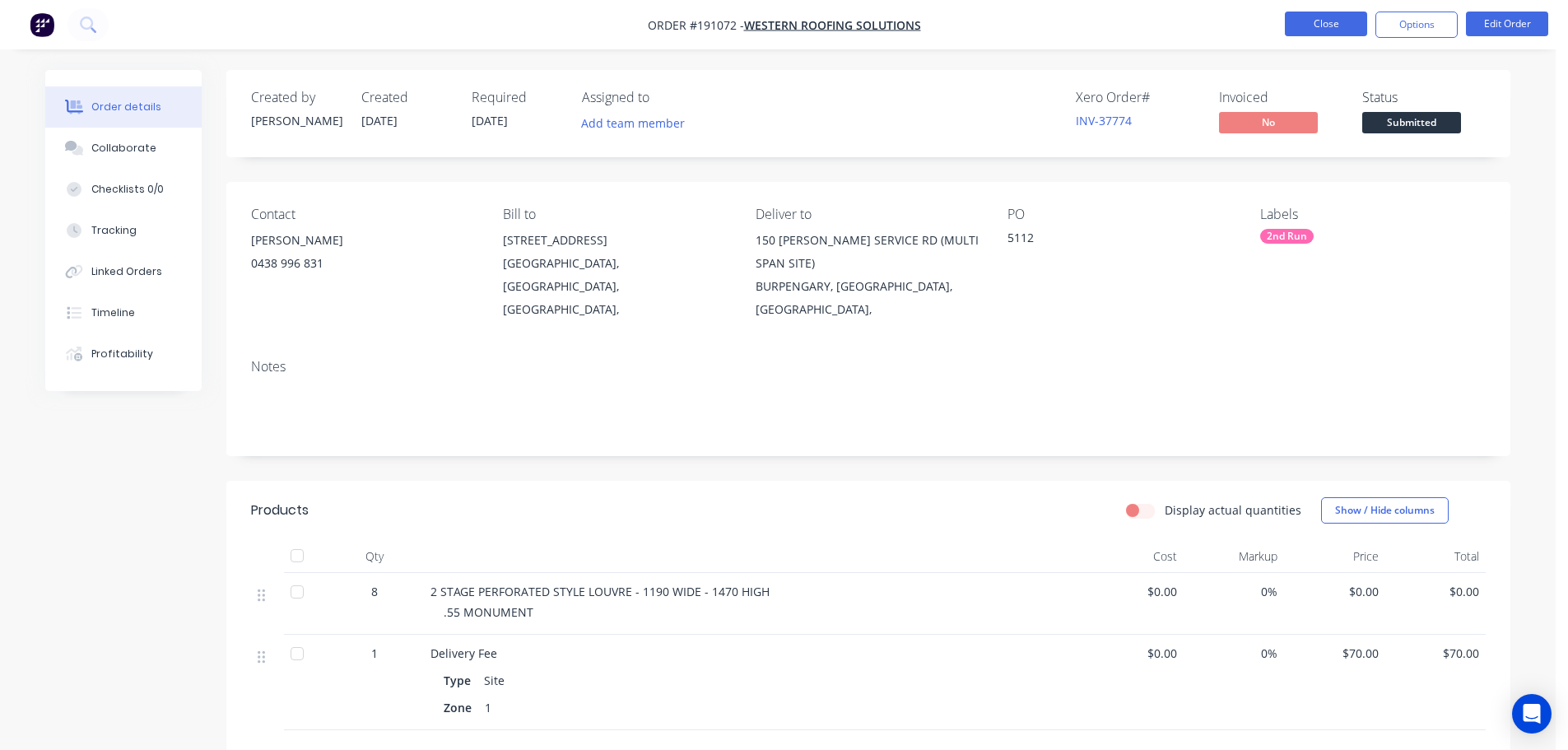
click at [1327, 16] on button "Close" at bounding box center [1327, 23] width 83 height 24
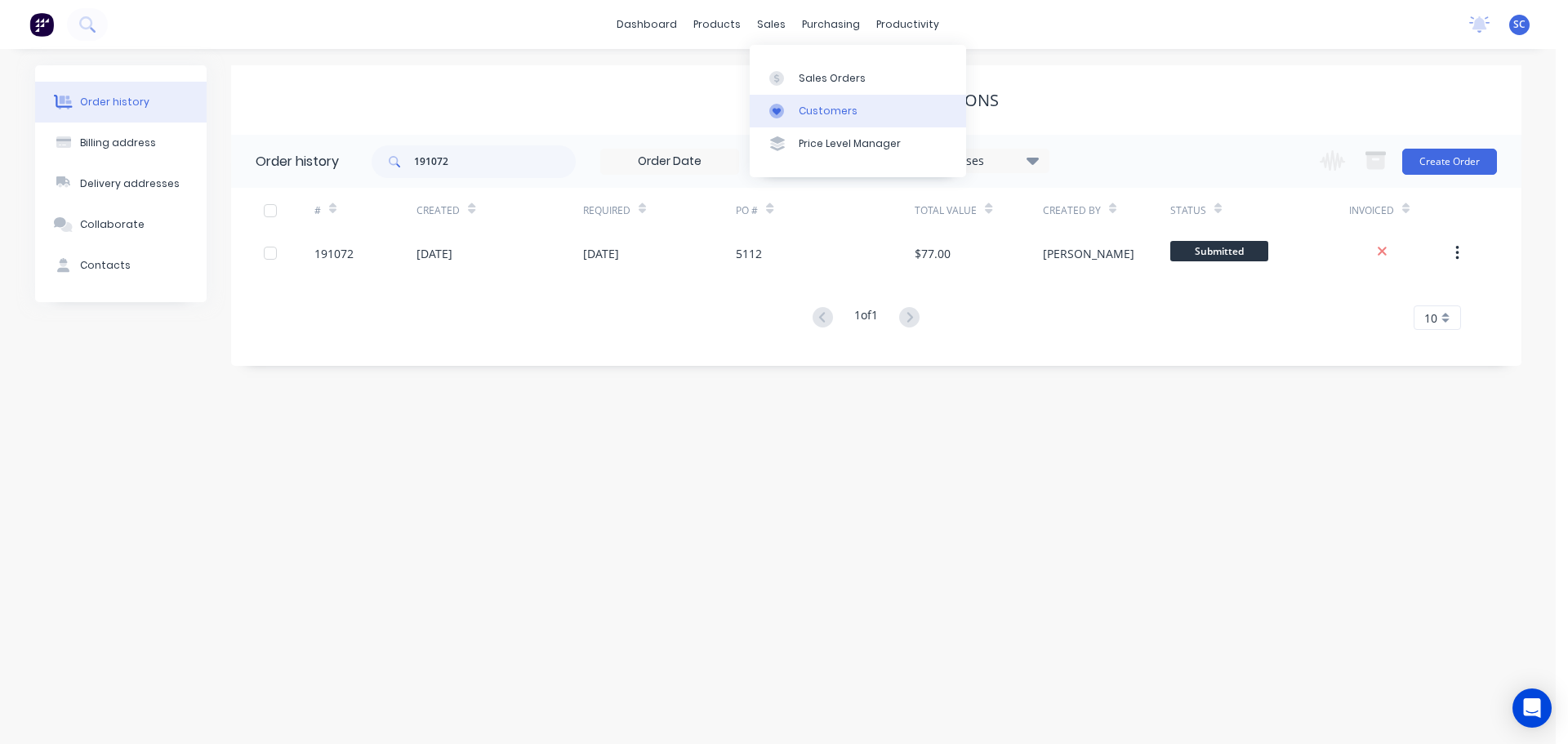
click at [820, 105] on div "Customers" at bounding box center [828, 111] width 59 height 15
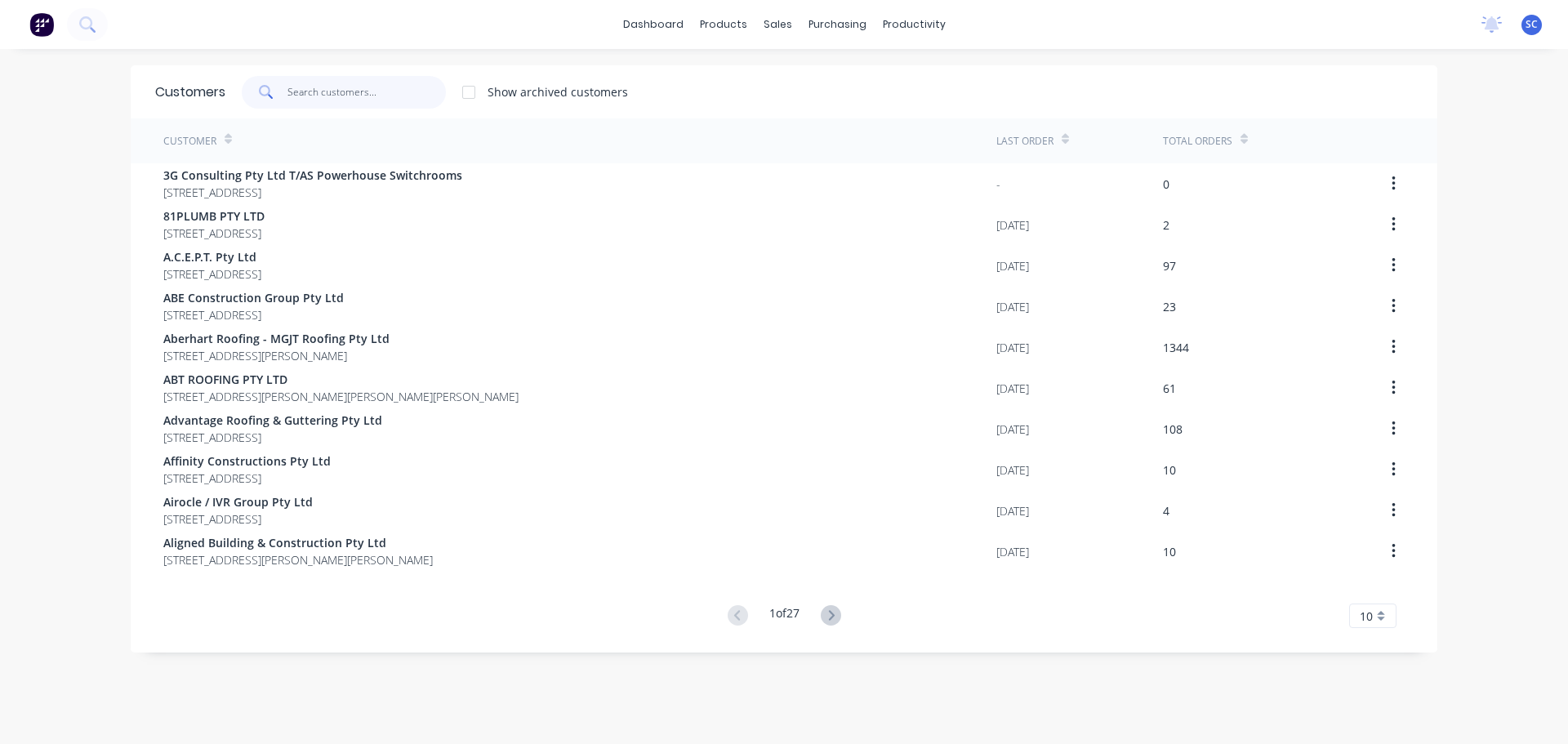
click at [301, 81] on input "text" at bounding box center [366, 91] width 159 height 33
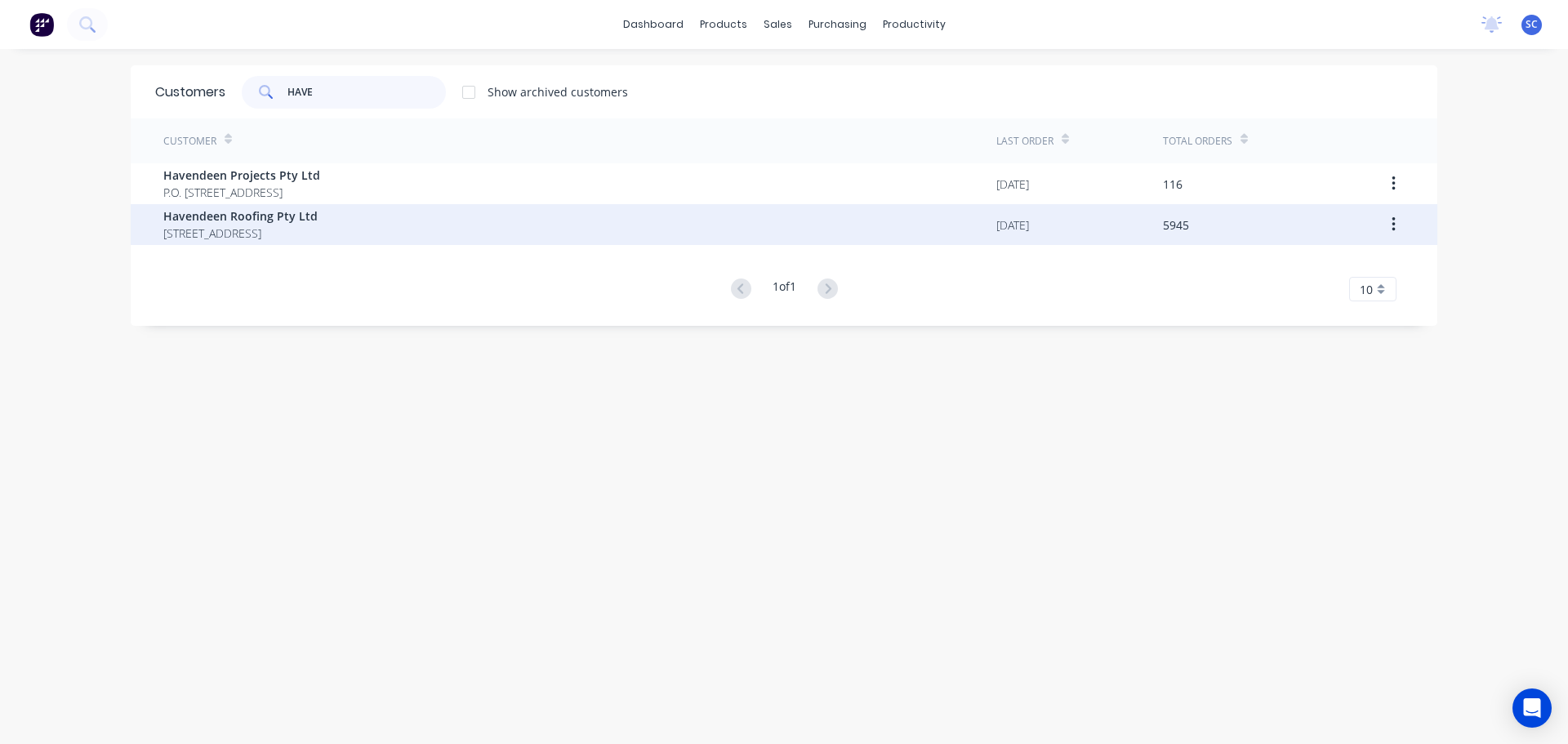
type input "HAVE"
click at [244, 234] on span "[STREET_ADDRESS]" at bounding box center [241, 233] width 155 height 17
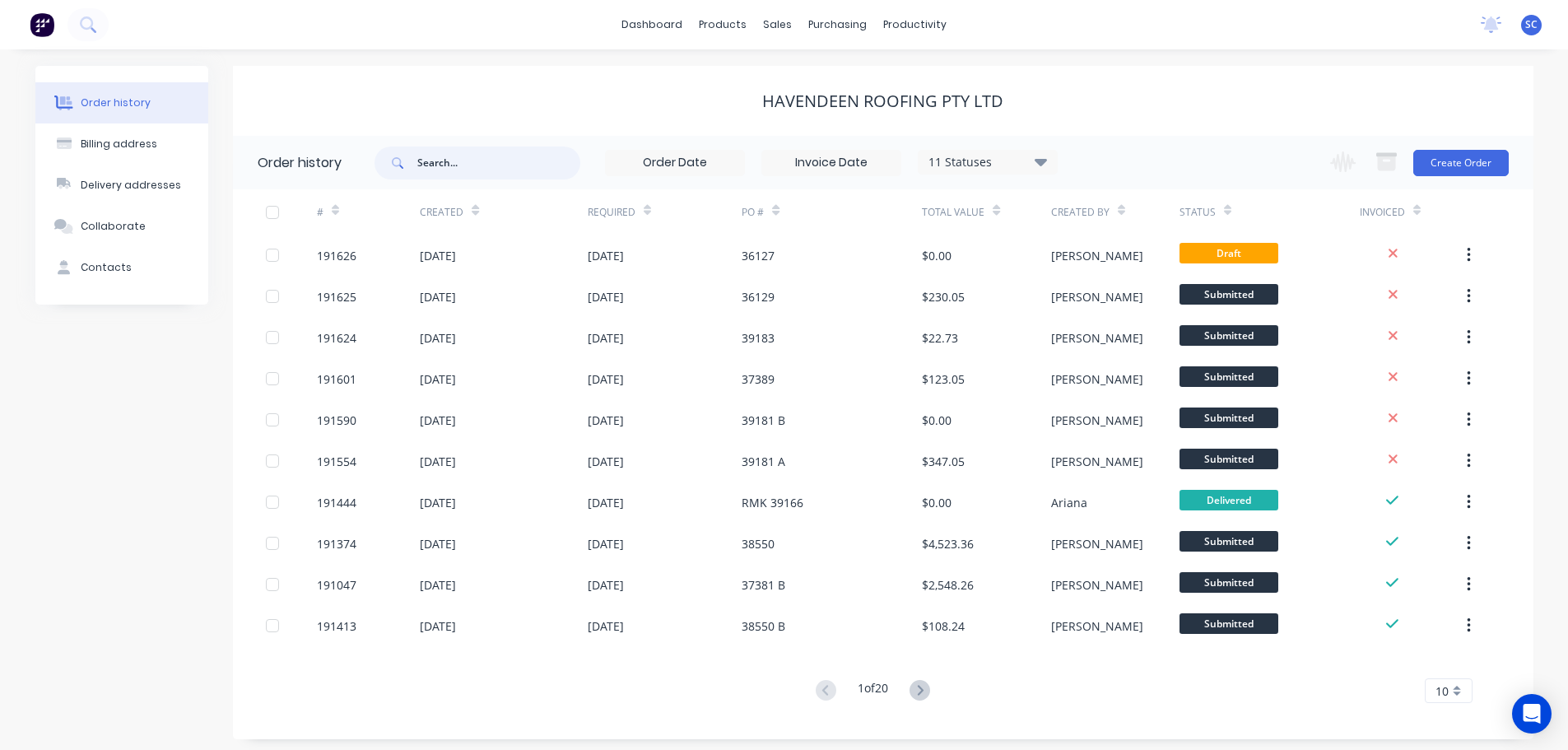
click at [475, 170] on input "text" at bounding box center [498, 163] width 163 height 33
type input "36124"
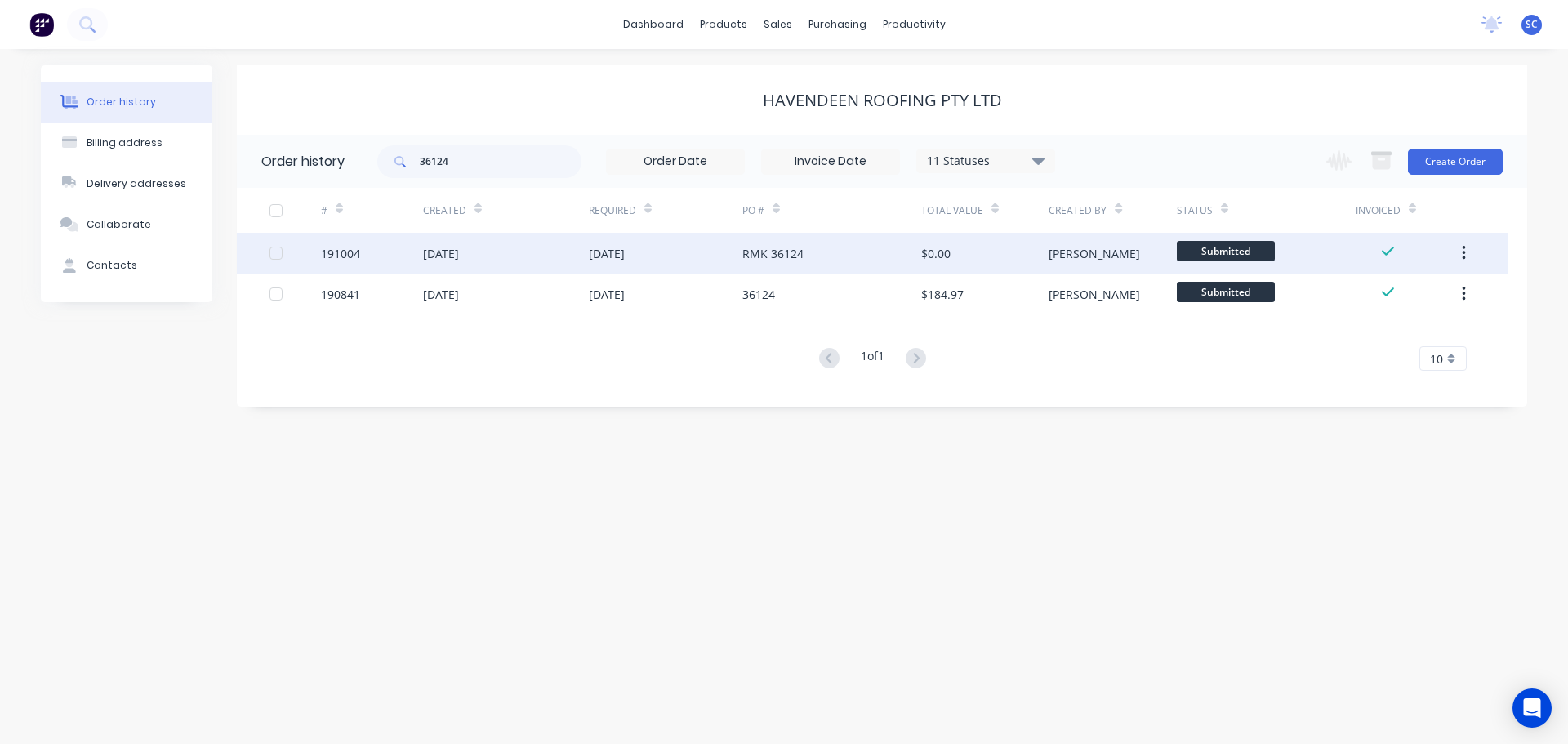
click at [608, 254] on div "28 Aug 2025" at bounding box center [607, 254] width 36 height 17
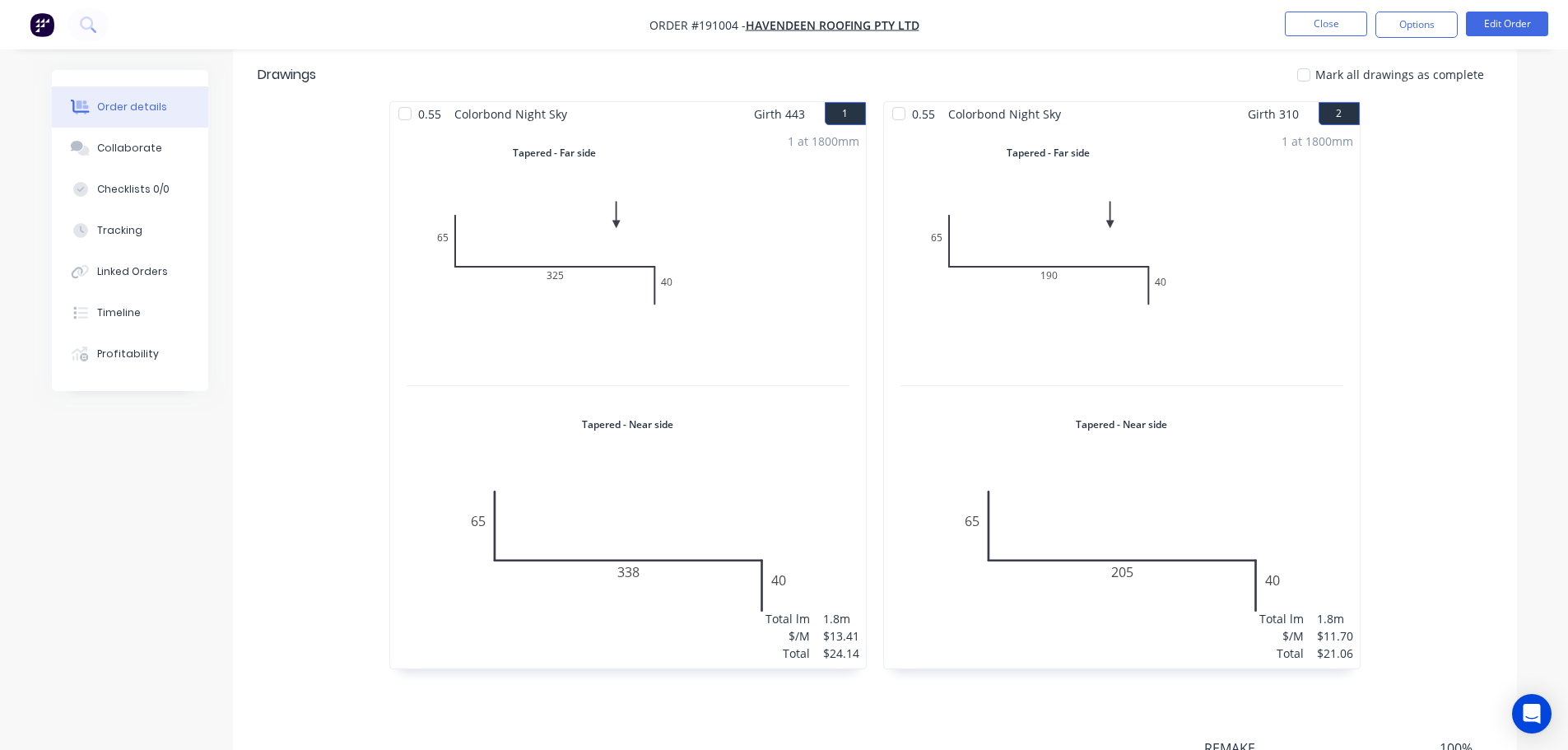
scroll to position [494, 0]
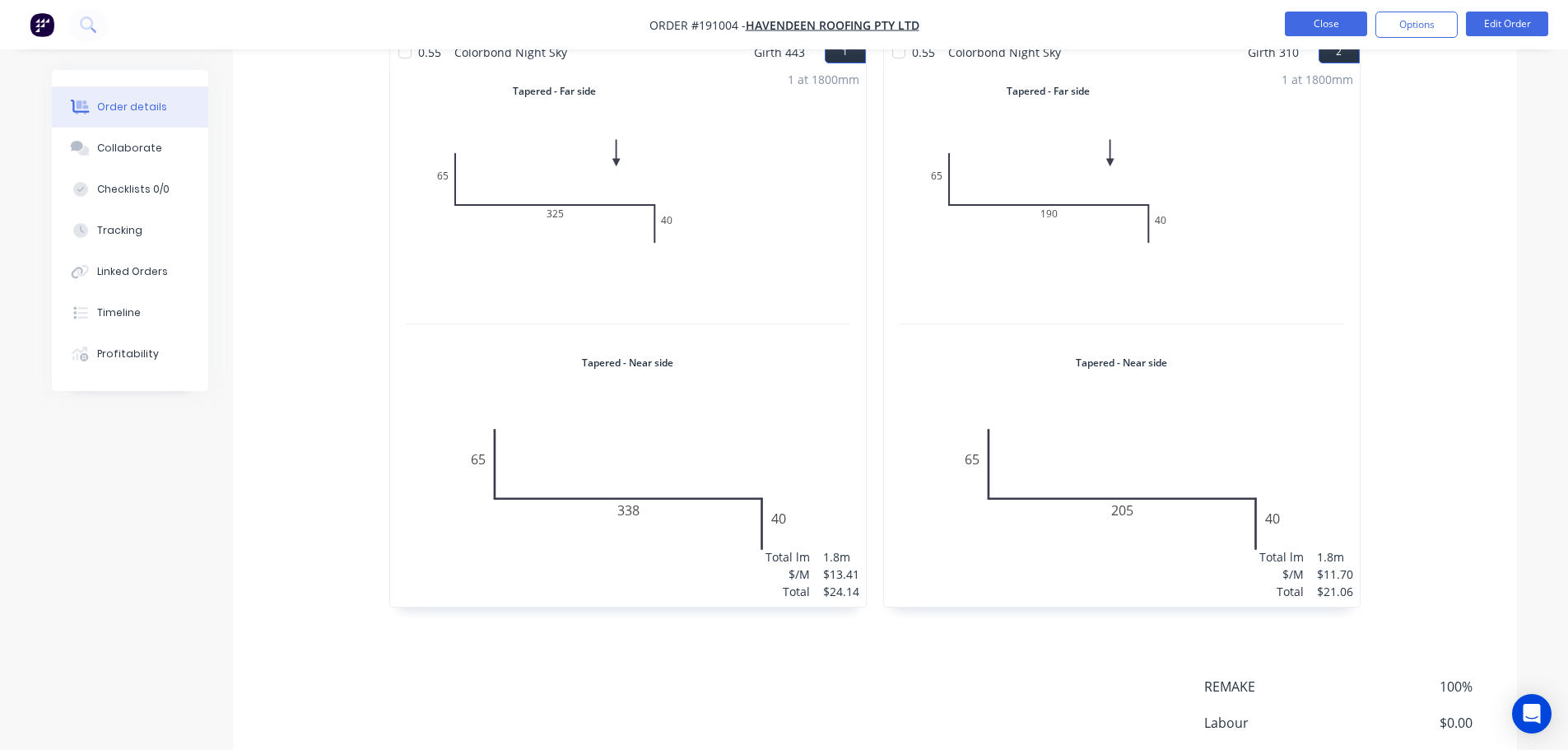
click at [1326, 23] on button "Close" at bounding box center [1327, 23] width 83 height 24
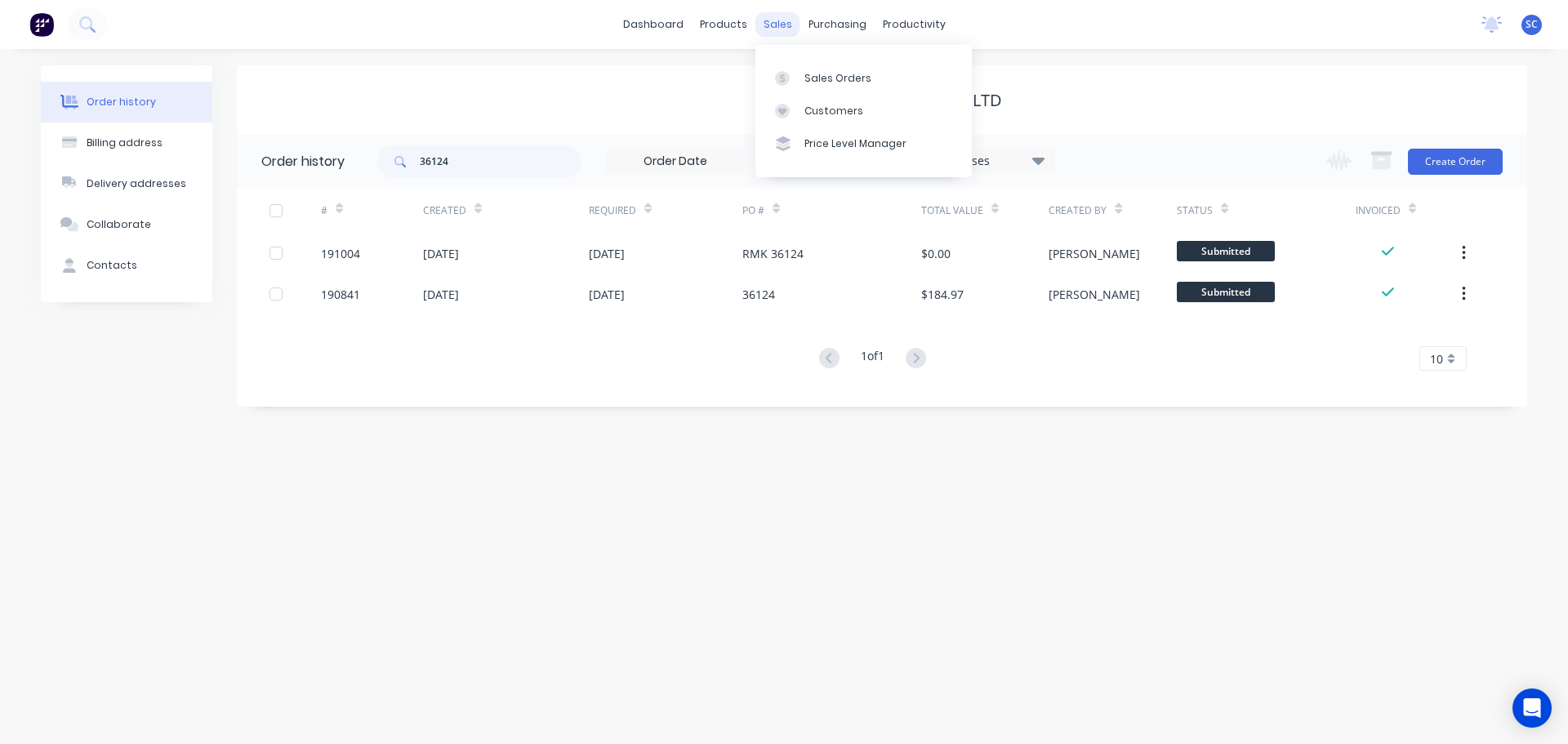
click at [781, 23] on div "sales" at bounding box center [777, 24] width 45 height 24
click at [832, 109] on div "Customers" at bounding box center [833, 111] width 59 height 15
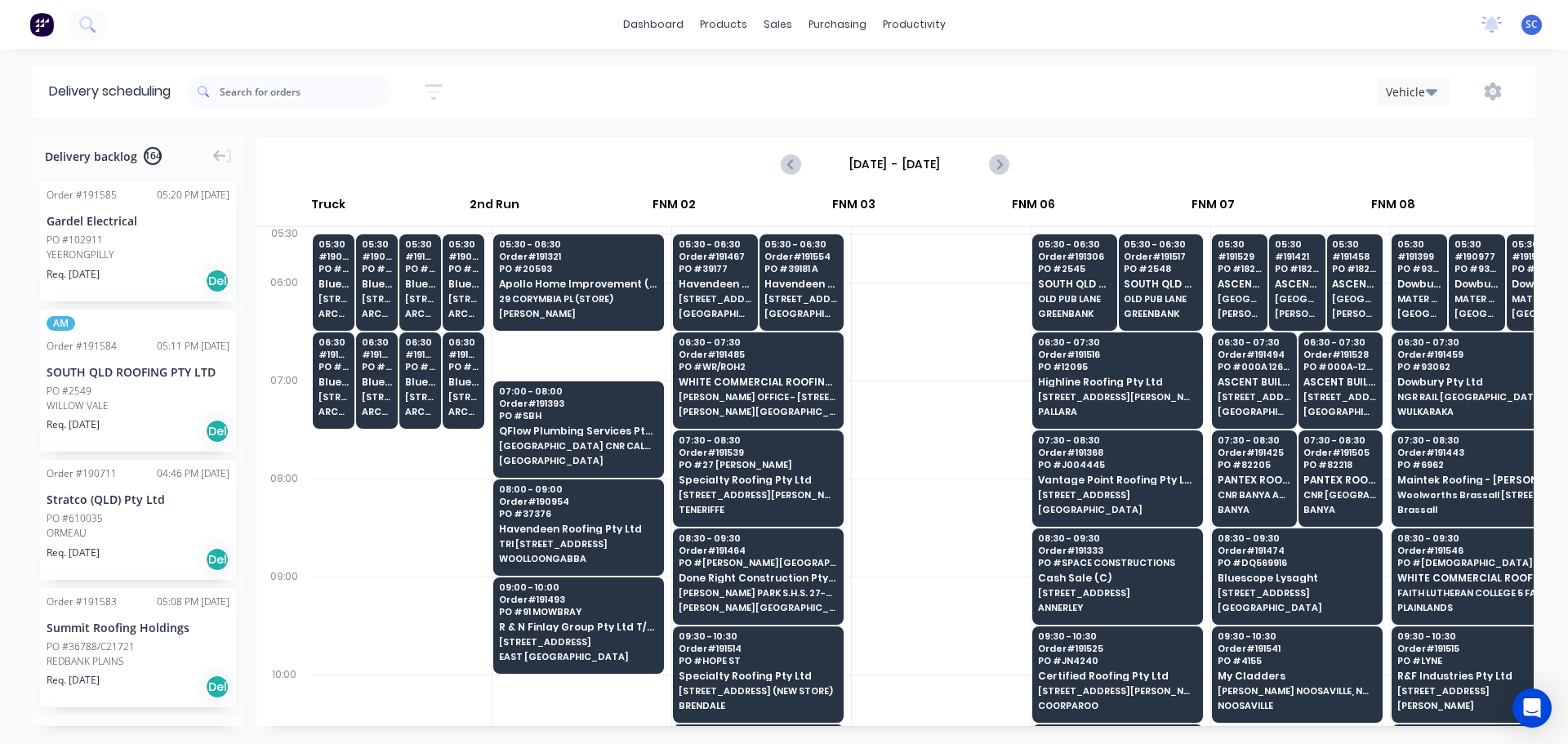
scroll to position [0, 88]
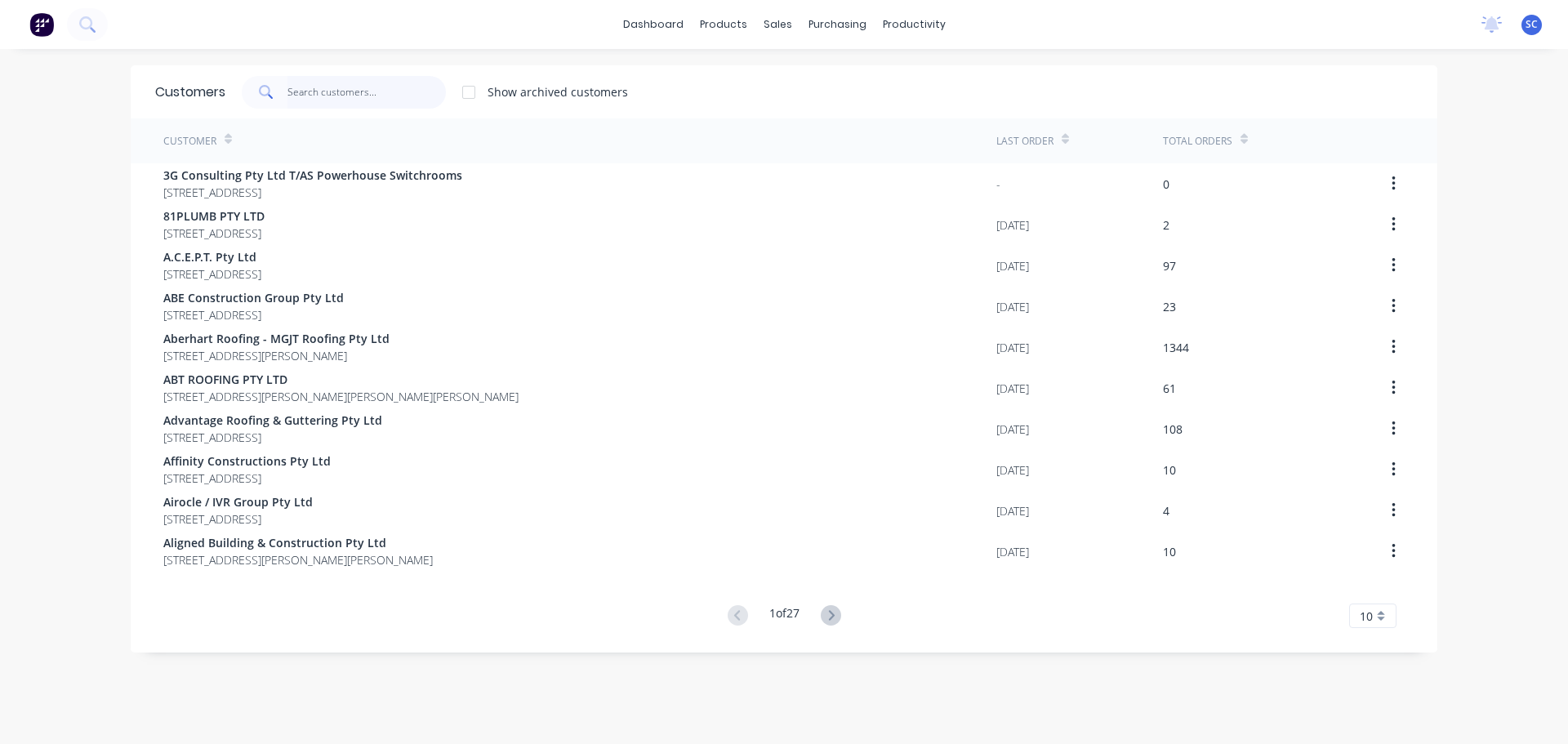
click at [336, 85] on input "text" at bounding box center [366, 91] width 159 height 33
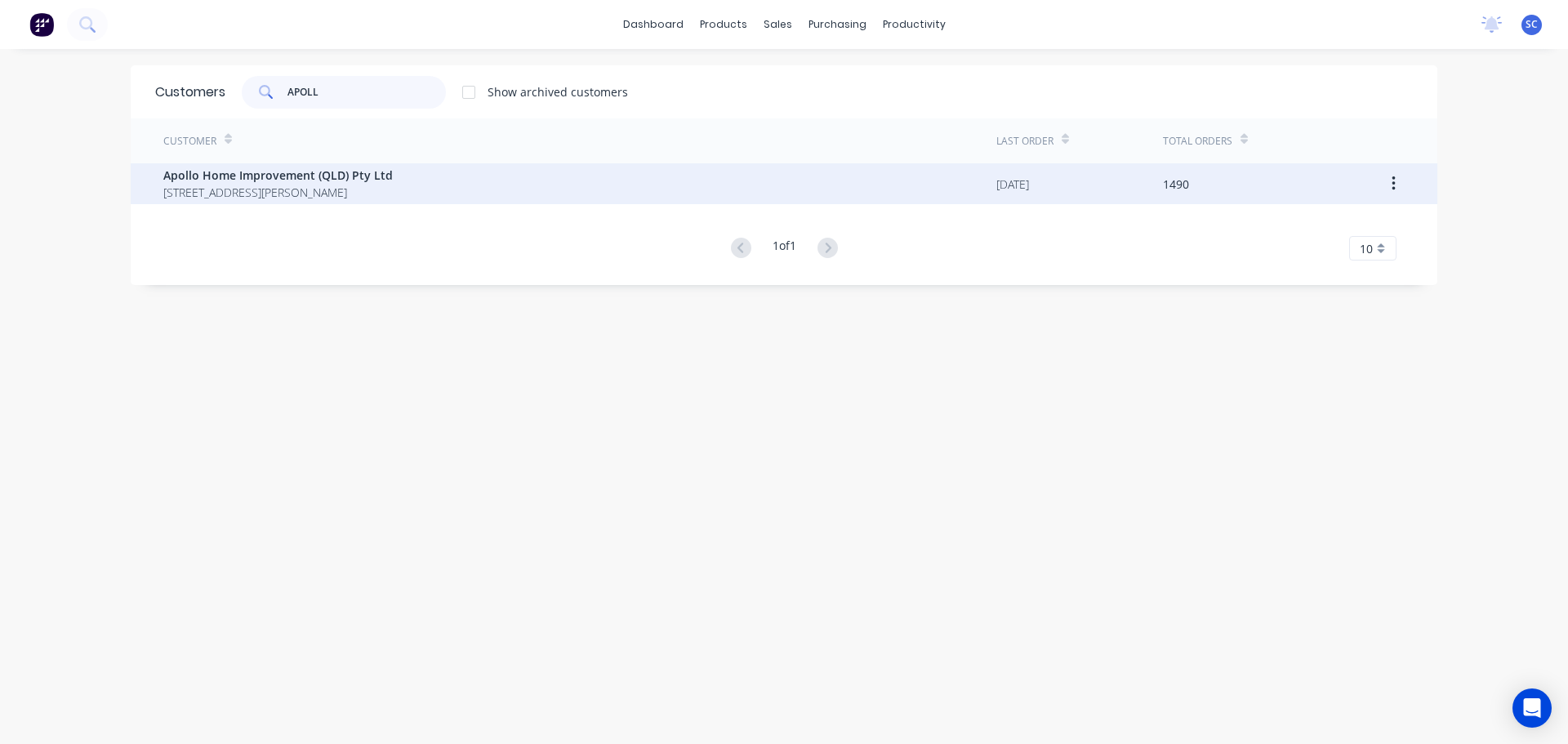
type input "APOLL"
click at [190, 170] on span "Apollo Home Improvement (QLD) Pty Ltd" at bounding box center [278, 175] width 229 height 17
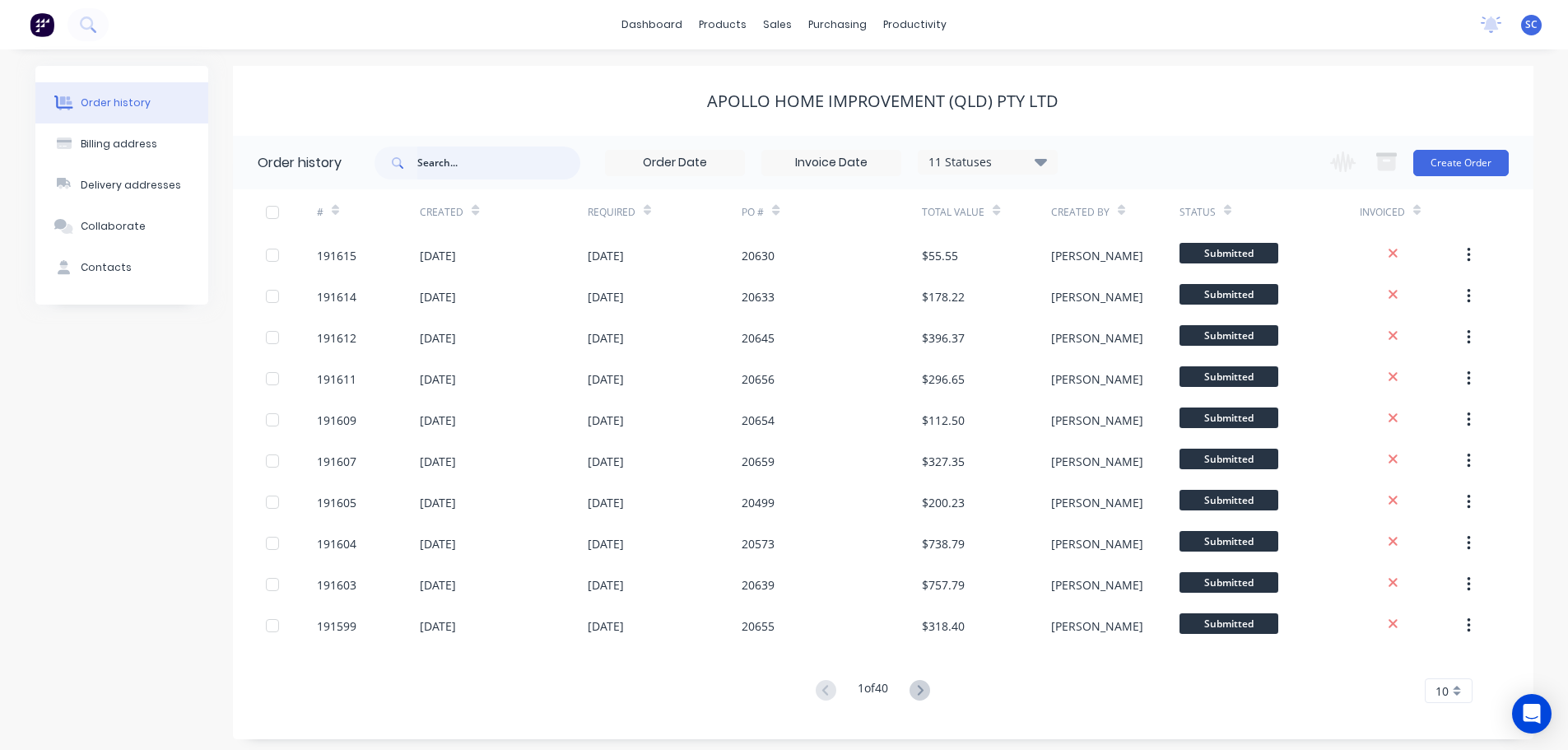
click at [462, 156] on input "text" at bounding box center [498, 163] width 163 height 33
type input "20571"
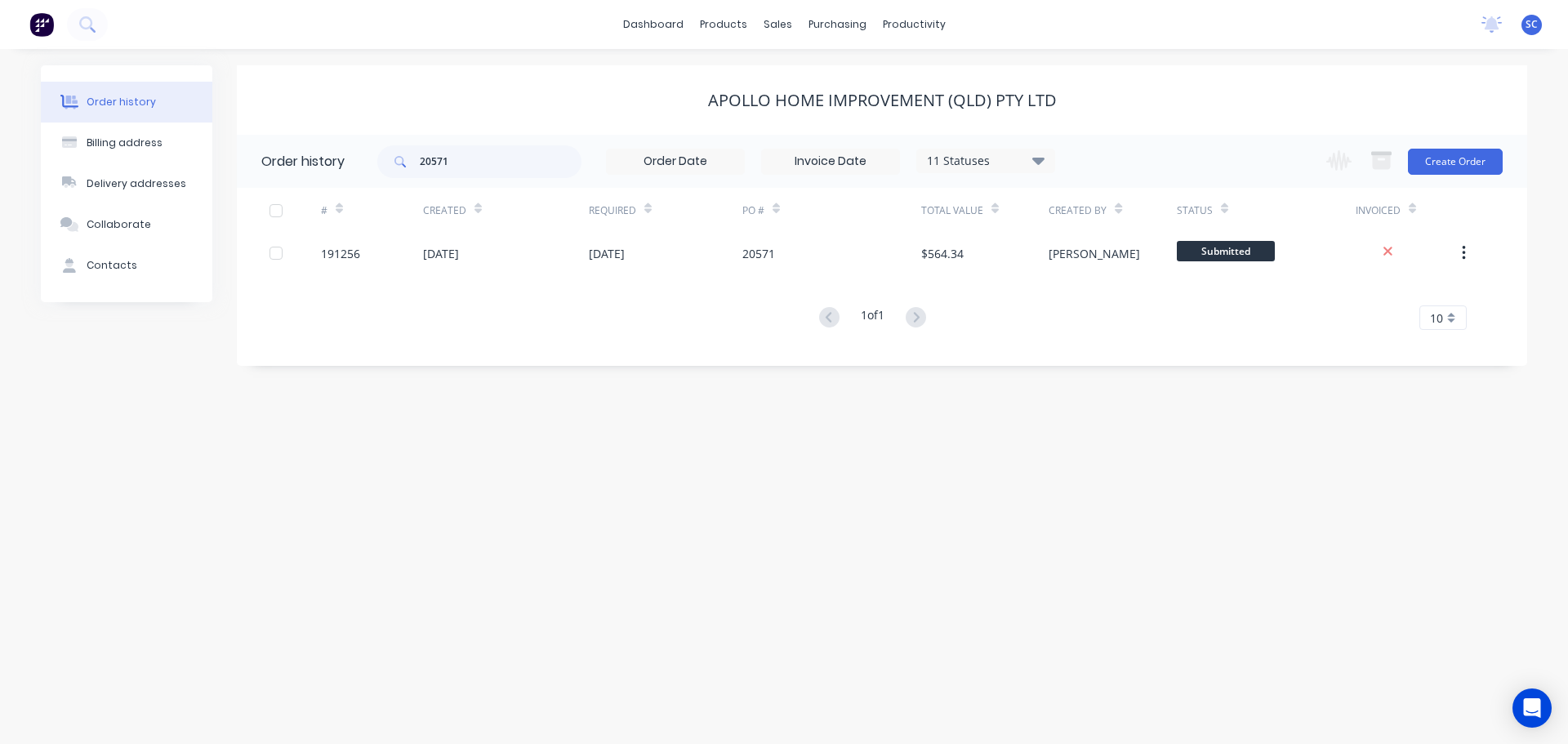
click at [569, 255] on div "[DATE]" at bounding box center [506, 254] width 166 height 41
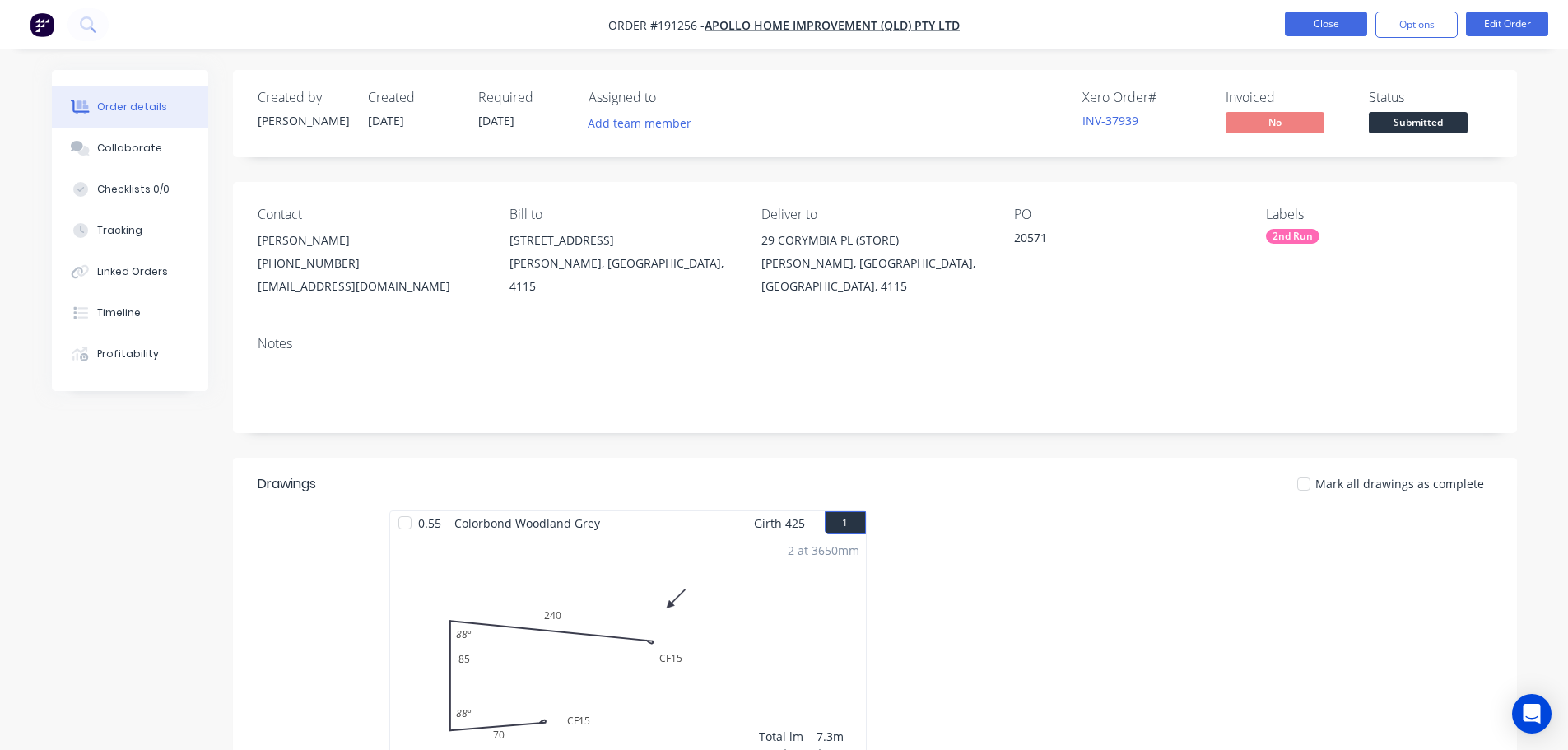
click at [1335, 21] on button "Close" at bounding box center [1327, 23] width 83 height 24
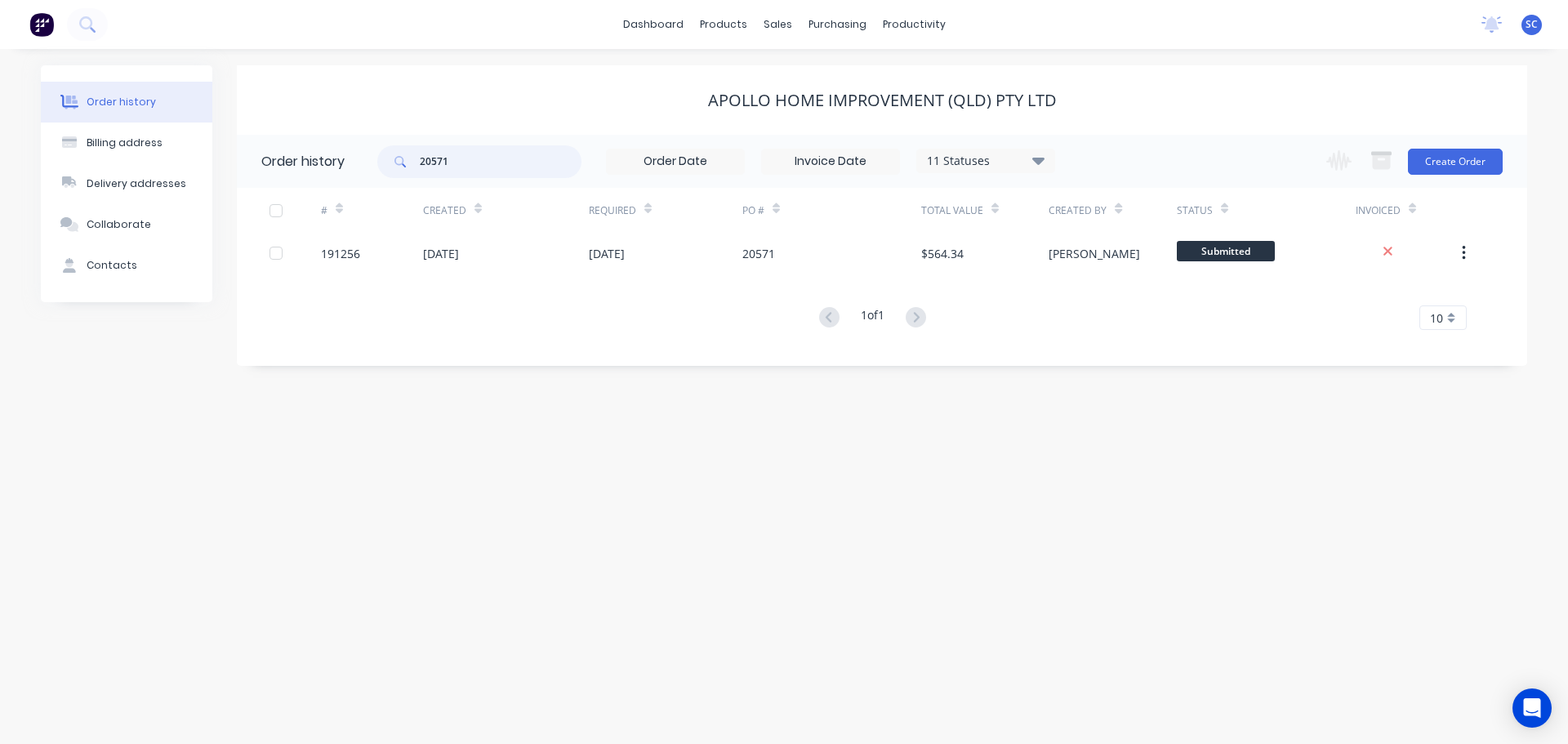
drag, startPoint x: 505, startPoint y: 176, endPoint x: 405, endPoint y: 176, distance: 100.0
click at [405, 176] on div "20571" at bounding box center [479, 161] width 204 height 33
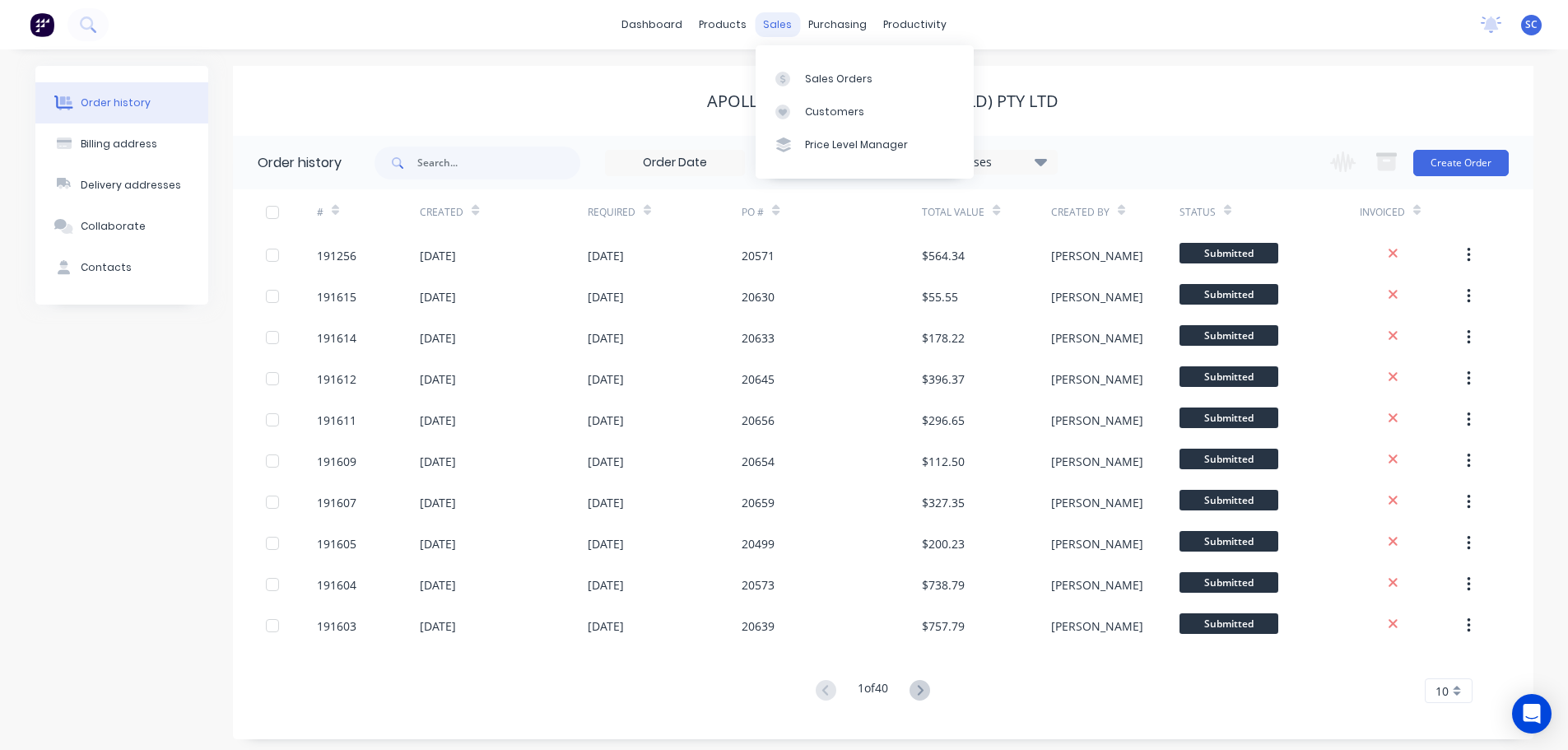
click at [779, 25] on div "sales" at bounding box center [777, 24] width 45 height 24
click at [847, 115] on div "Customers" at bounding box center [834, 112] width 59 height 15
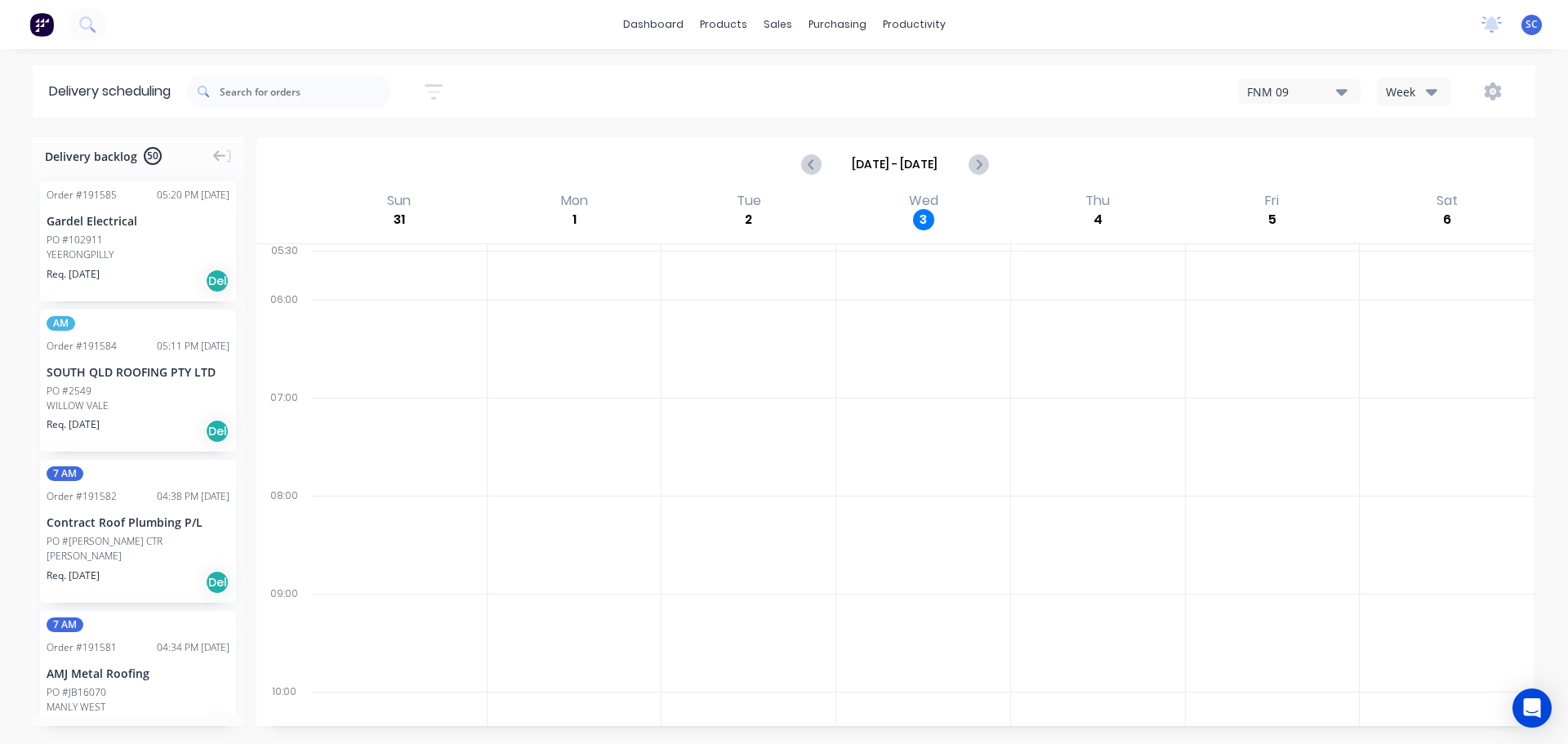
drag, startPoint x: 443, startPoint y: 94, endPoint x: 439, endPoint y: 139, distance: 45.2
click at [442, 94] on icon "button" at bounding box center [433, 92] width 18 height 21
click at [363, 153] on input "04/09/25 - 04/09/25" at bounding box center [358, 154] width 152 height 24
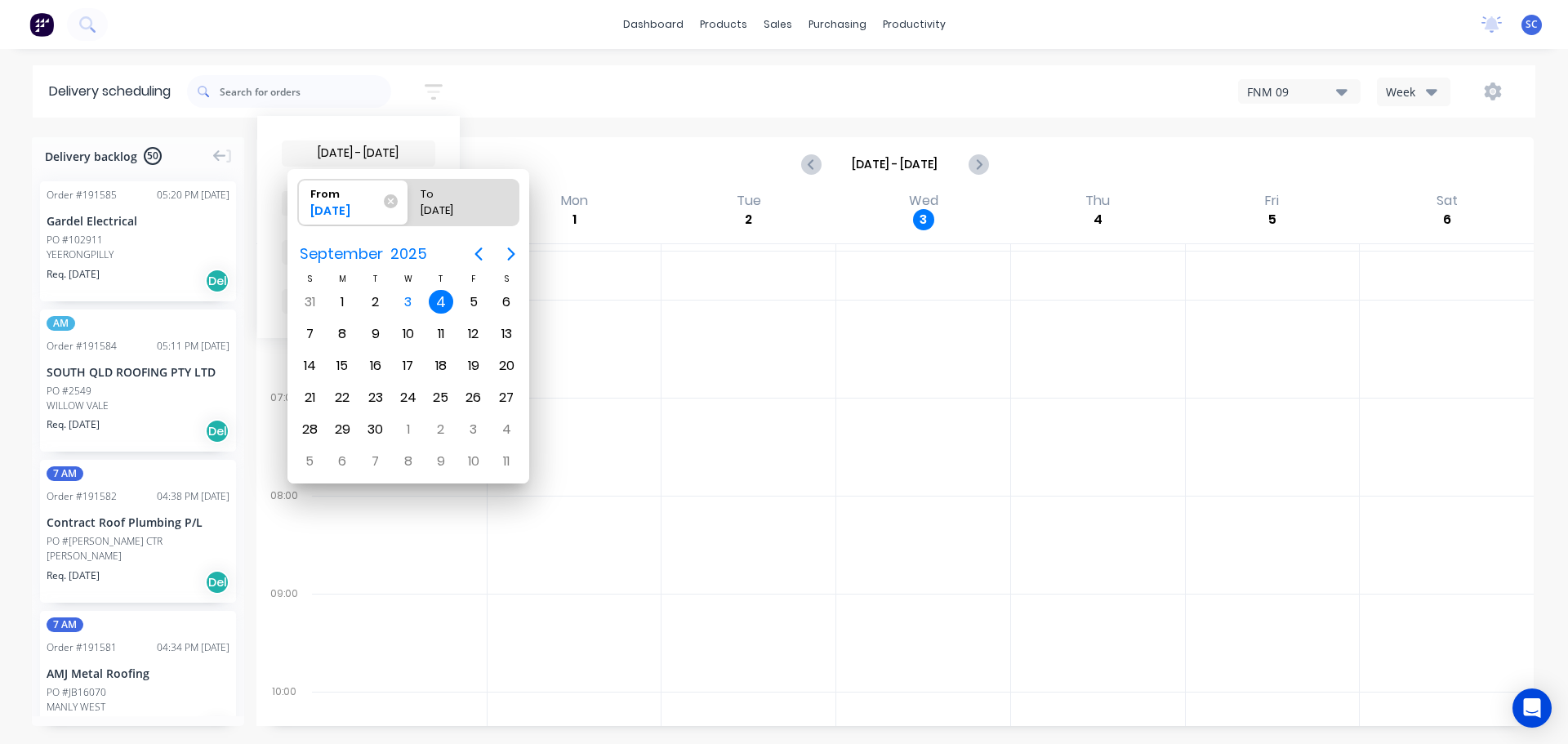
click at [438, 300] on div "4" at bounding box center [441, 302] width 24 height 24
radio input "false"
radio input "true"
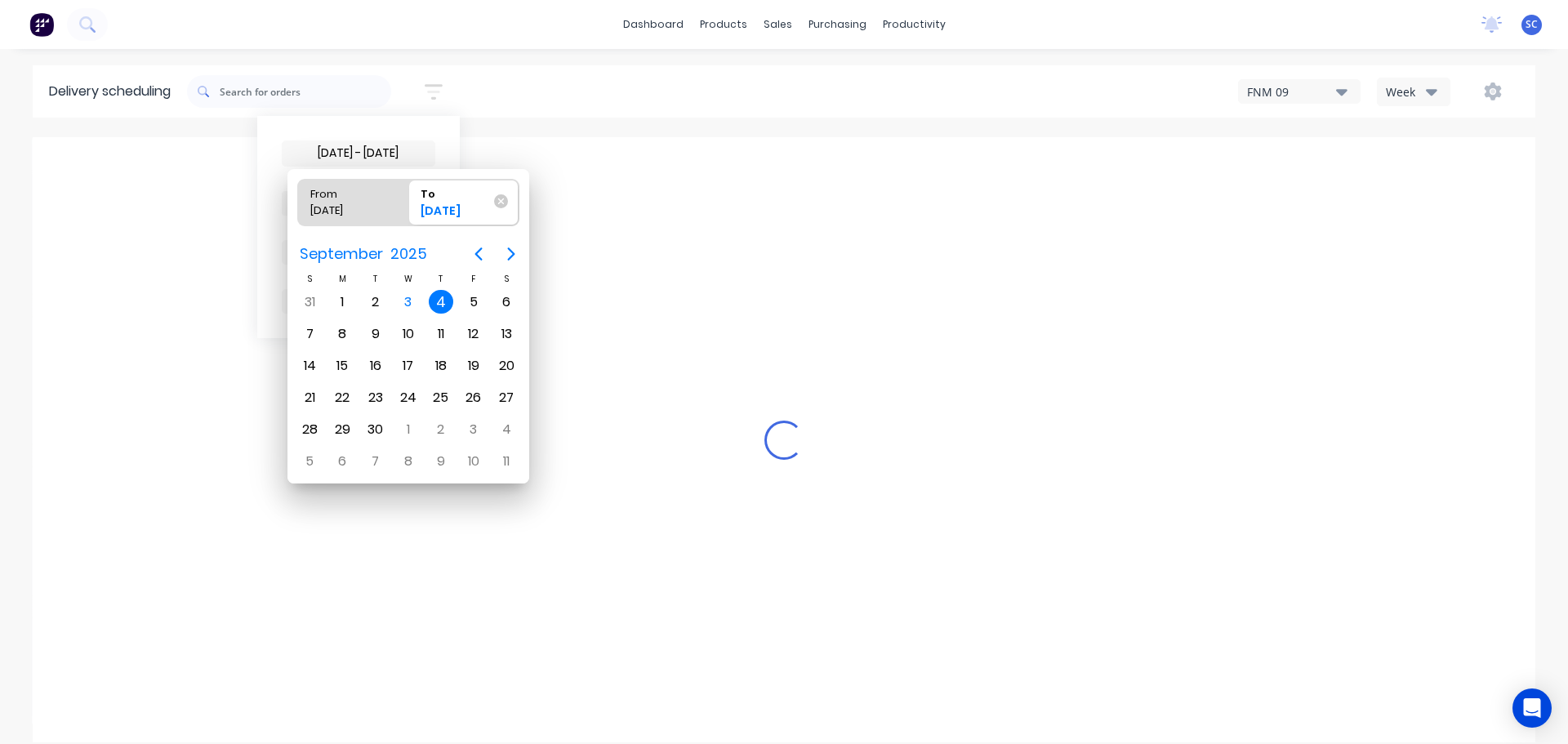
click at [438, 302] on div "4" at bounding box center [441, 302] width 24 height 24
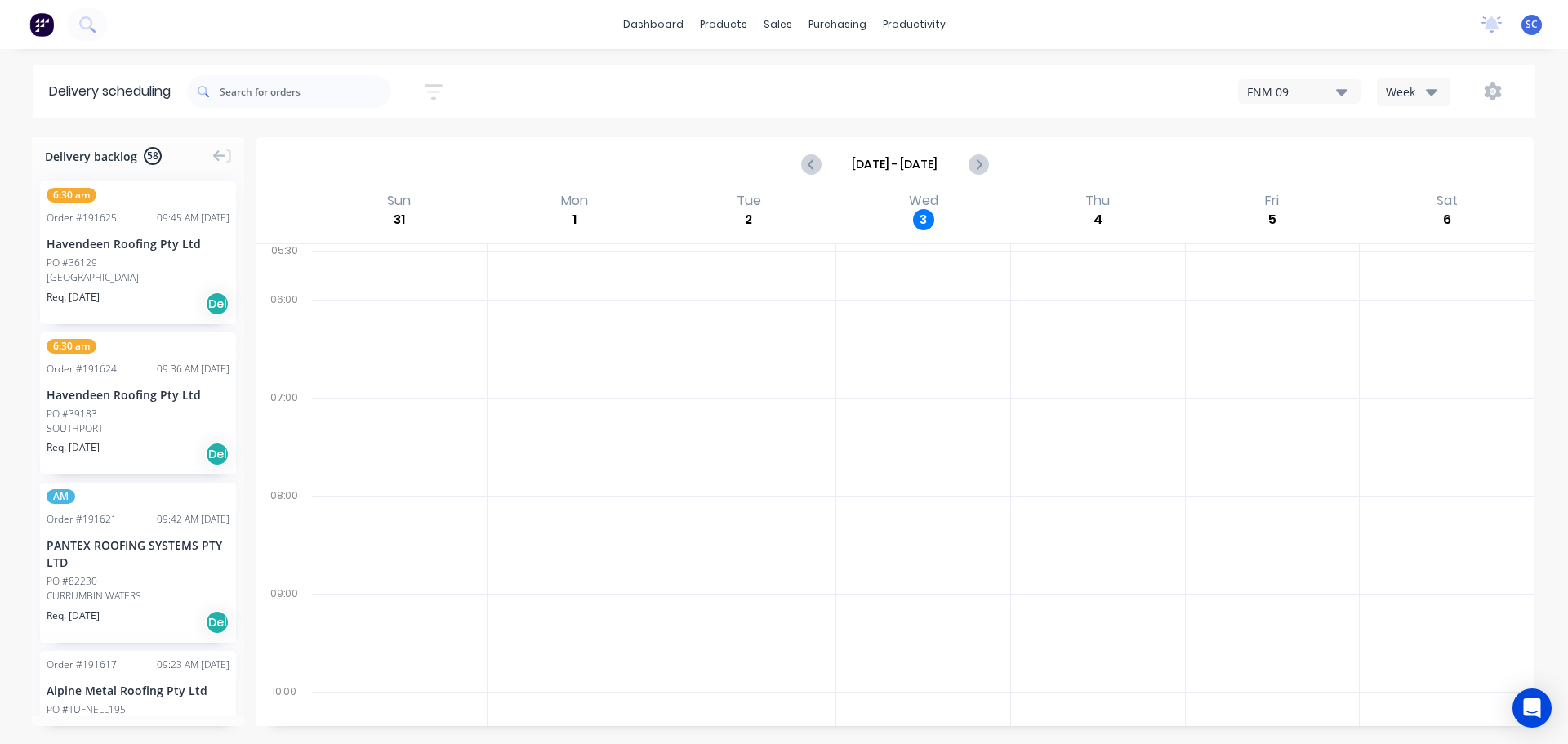
click at [439, 90] on icon "button" at bounding box center [433, 92] width 18 height 21
click at [383, 201] on span "Sort by Most recent" at bounding box center [345, 203] width 106 height 17
click at [326, 389] on div "Suburb" at bounding box center [358, 386] width 154 height 30
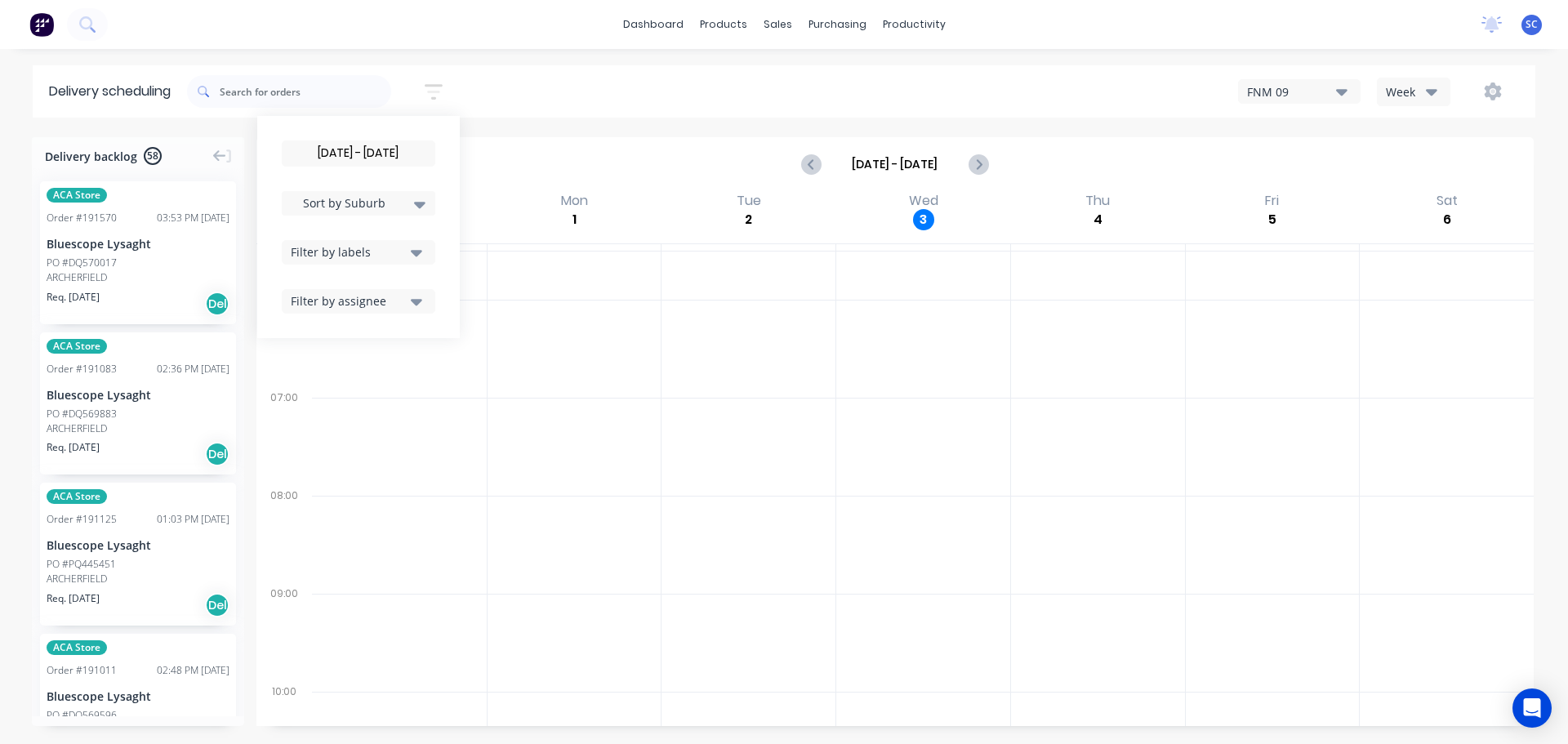
click at [517, 88] on div "04/09/25 - 04/09/25 Sort by Suburb Created date Required date Order number Cust…" at bounding box center [861, 91] width 1348 height 46
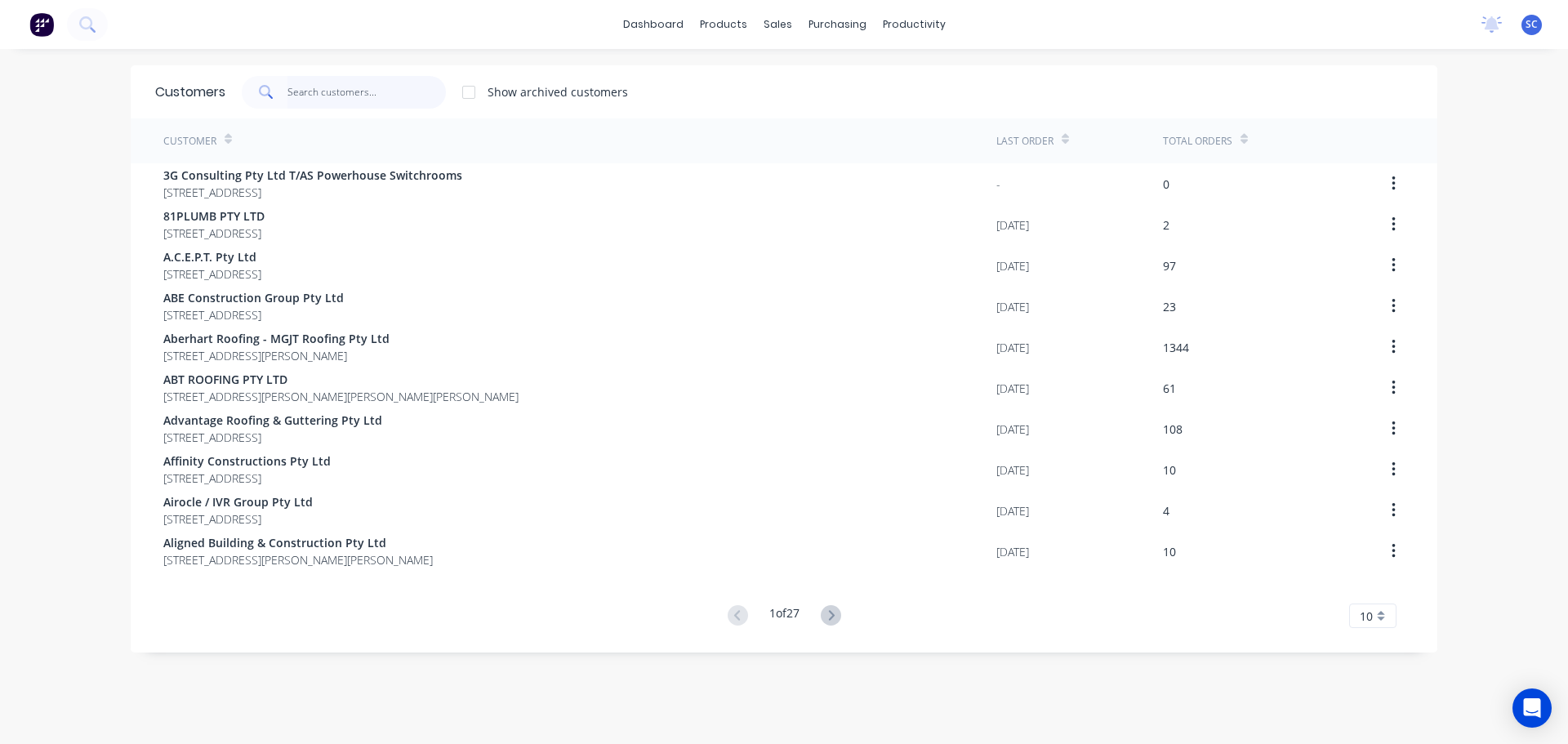
click at [339, 89] on input "text" at bounding box center [366, 91] width 159 height 33
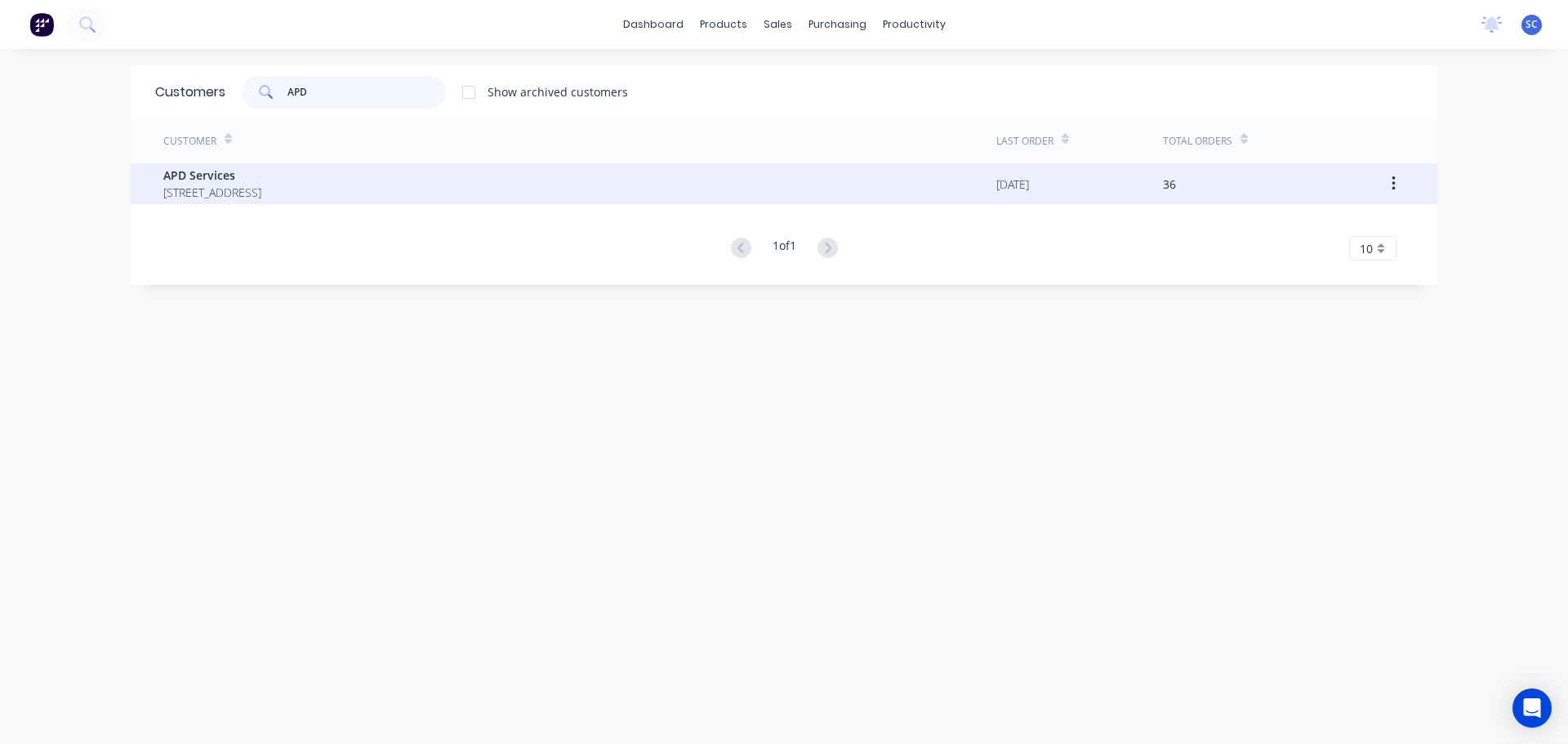
type input "APD"
click at [241, 200] on span "[STREET_ADDRESS]" at bounding box center [212, 192] width 98 height 17
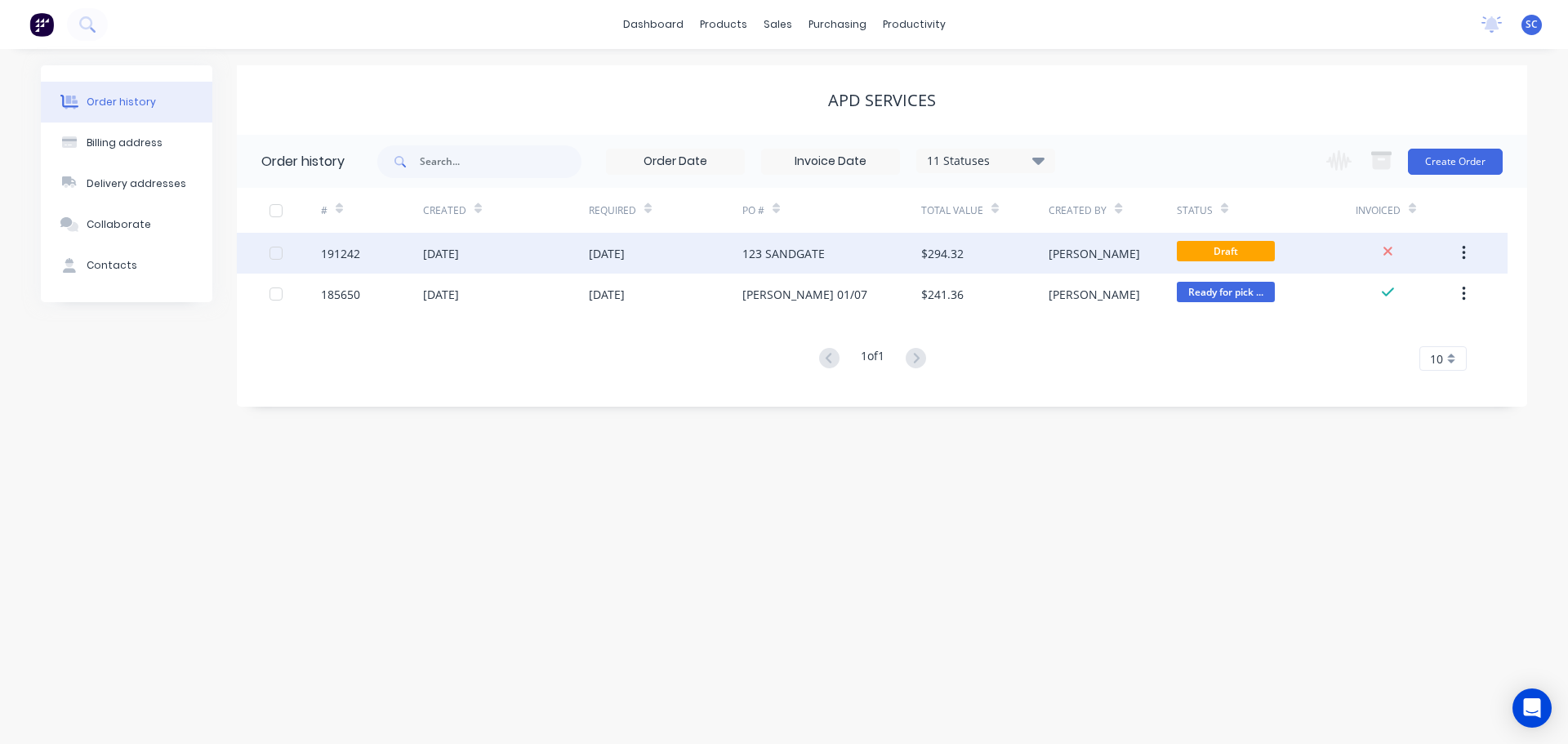
click at [512, 254] on div "[DATE]" at bounding box center [506, 254] width 166 height 41
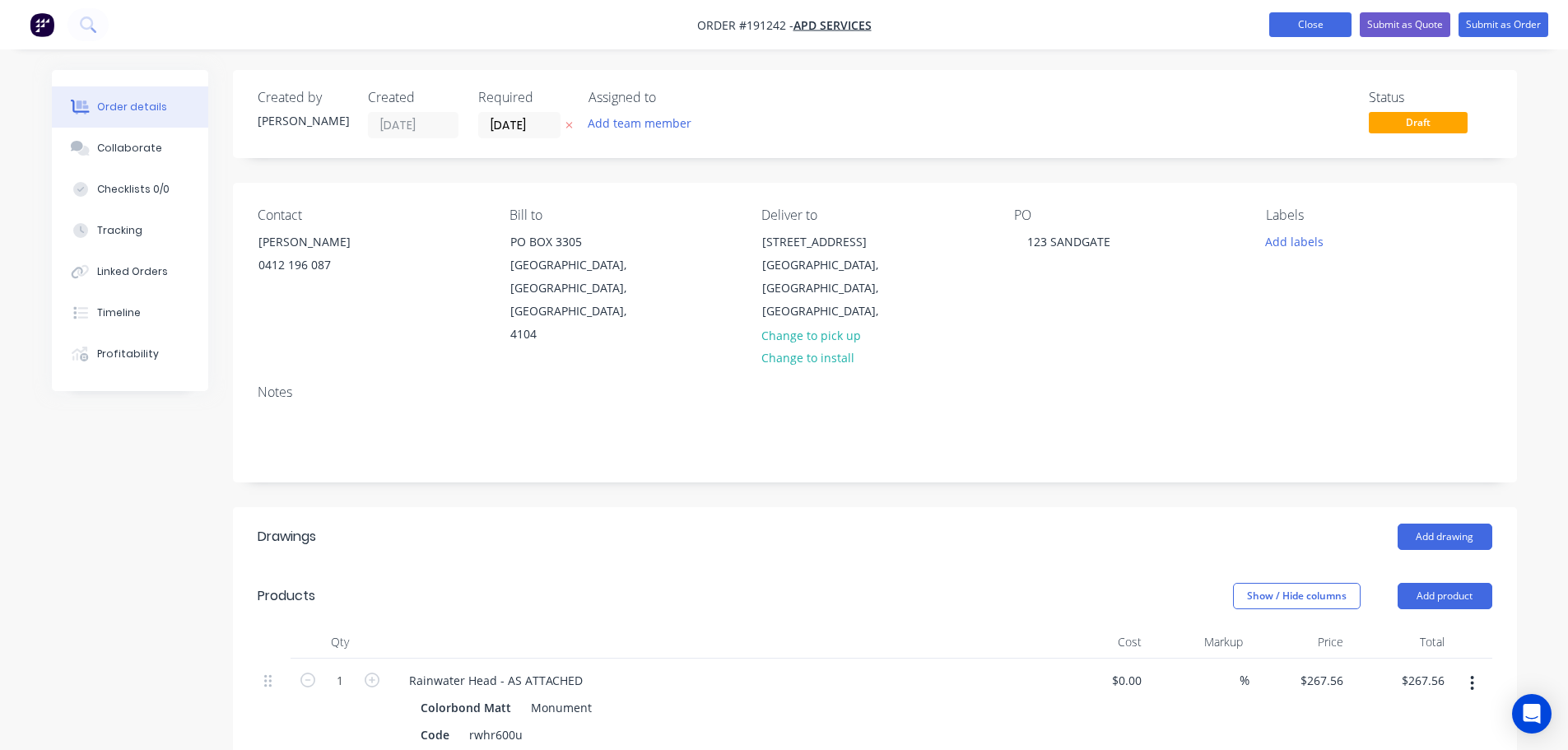
click at [1307, 20] on button "Close" at bounding box center [1311, 24] width 83 height 24
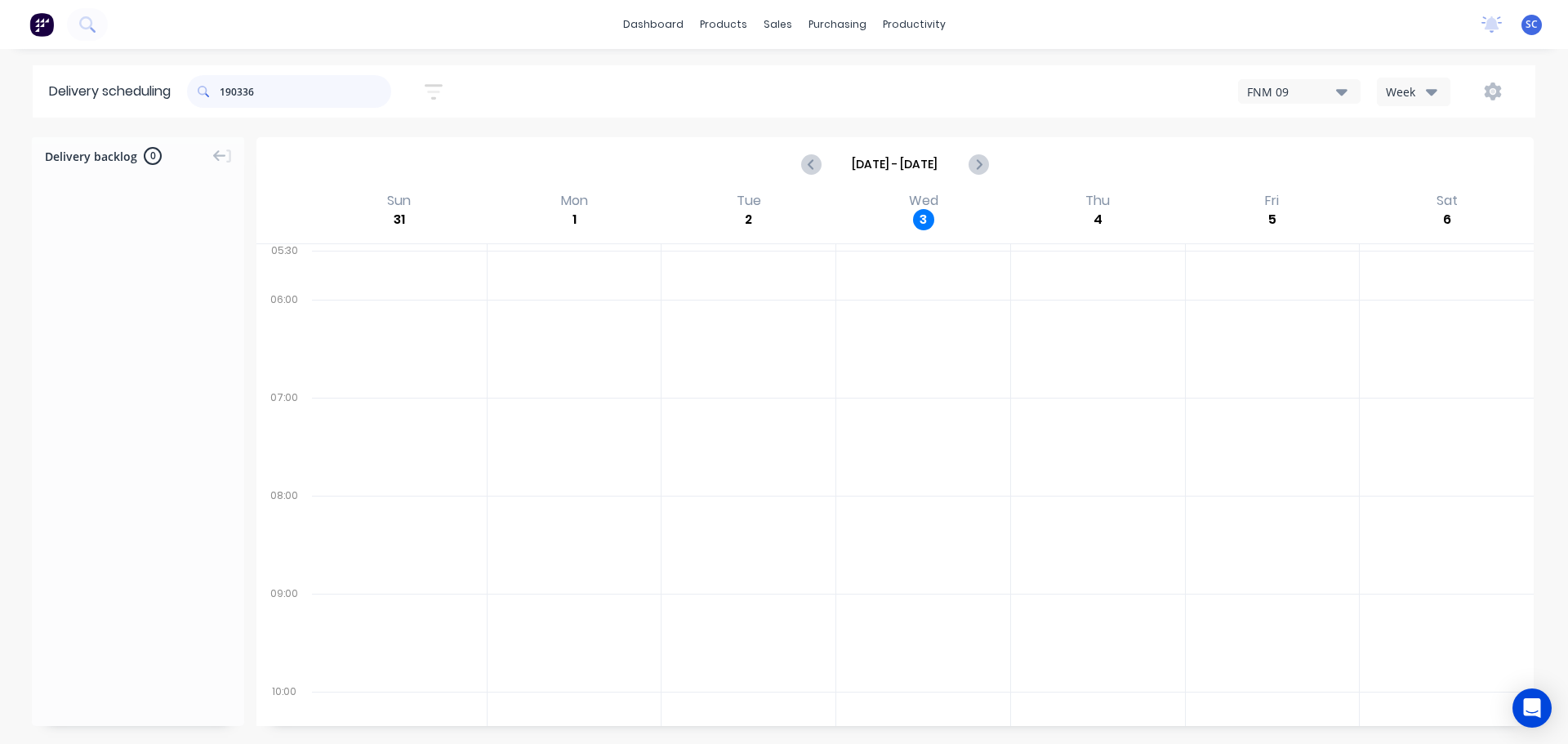
drag, startPoint x: 175, startPoint y: 102, endPoint x: 207, endPoint y: 98, distance: 32.2
click at [175, 103] on header "Delivery scheduling 190336 Sort by Most recent Created date Required date Order…" at bounding box center [784, 91] width 1503 height 52
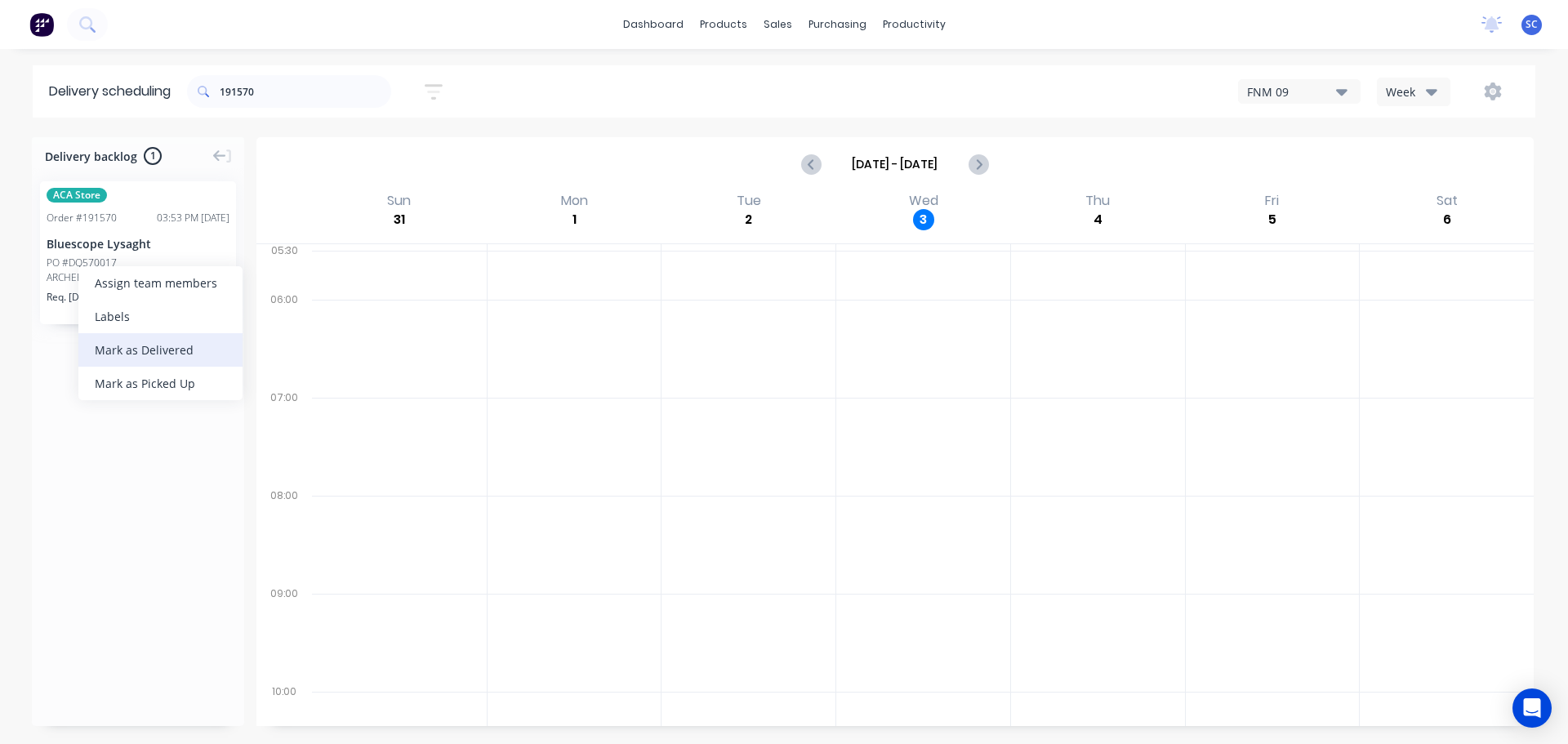
click at [147, 354] on div "Mark as Delivered" at bounding box center [160, 350] width 164 height 34
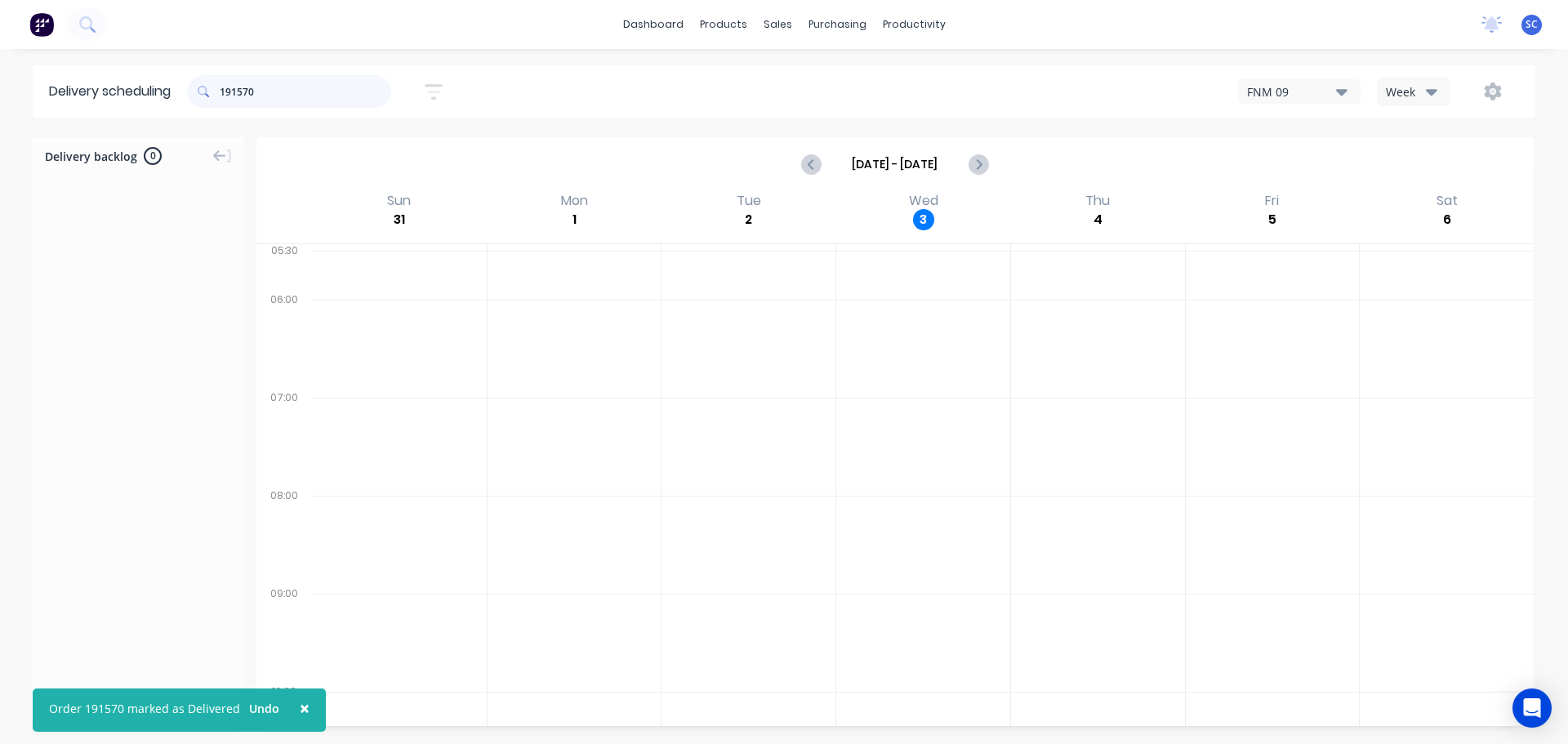
click at [276, 84] on input "191570" at bounding box center [306, 91] width 172 height 33
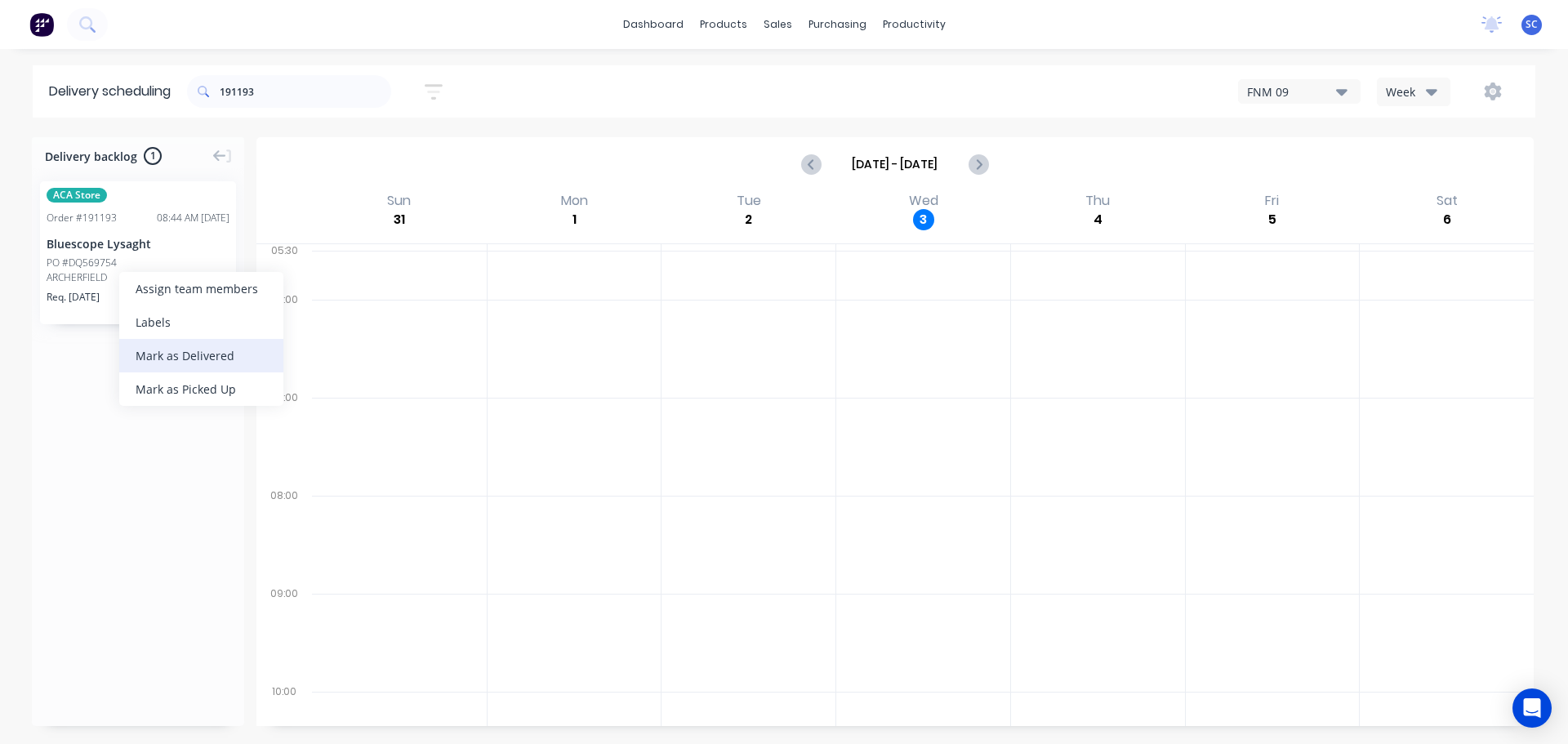
click at [180, 357] on div "Mark as Delivered" at bounding box center [201, 356] width 164 height 34
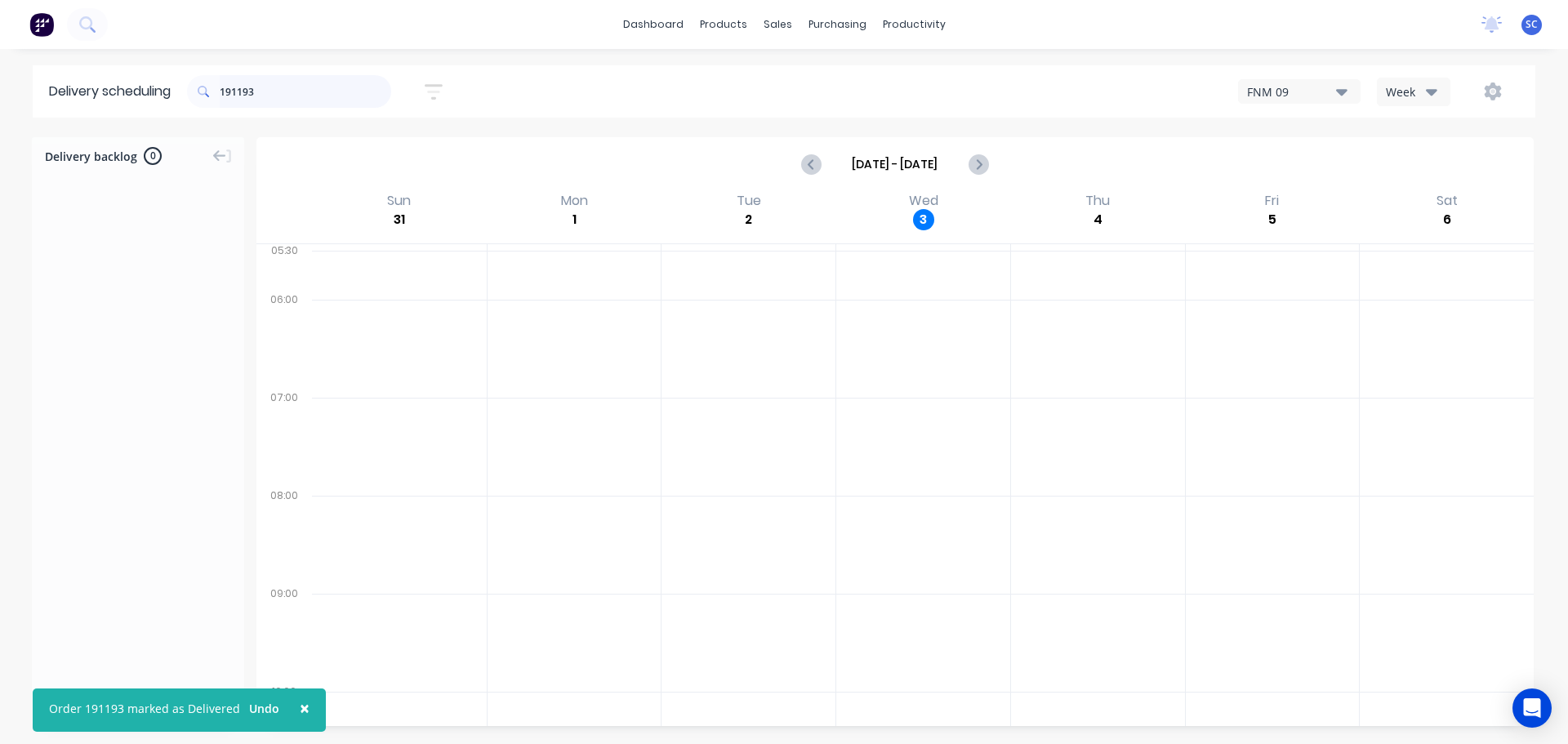
click at [282, 90] on input "191193" at bounding box center [306, 91] width 172 height 33
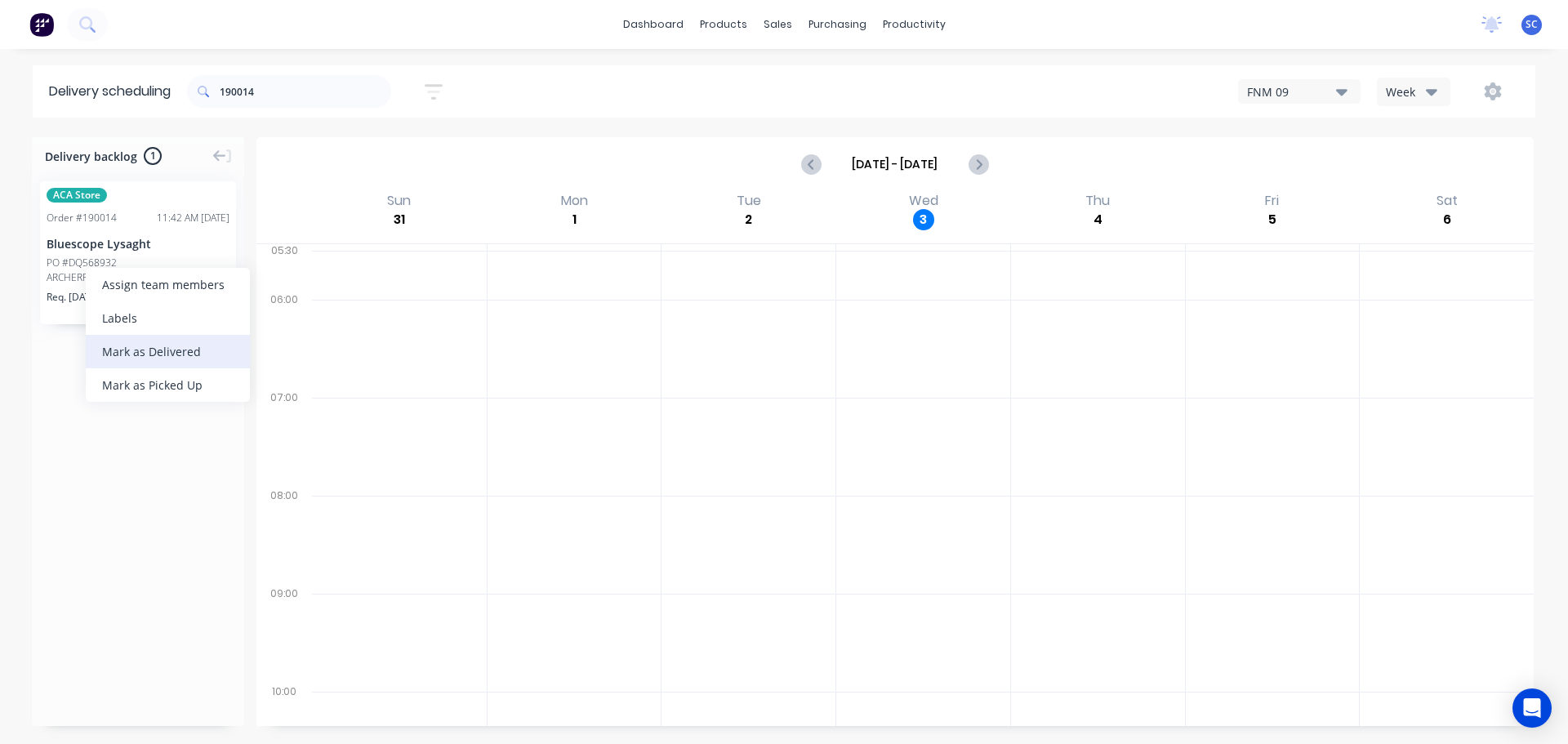
click at [137, 350] on div "Mark as Delivered" at bounding box center [168, 351] width 164 height 34
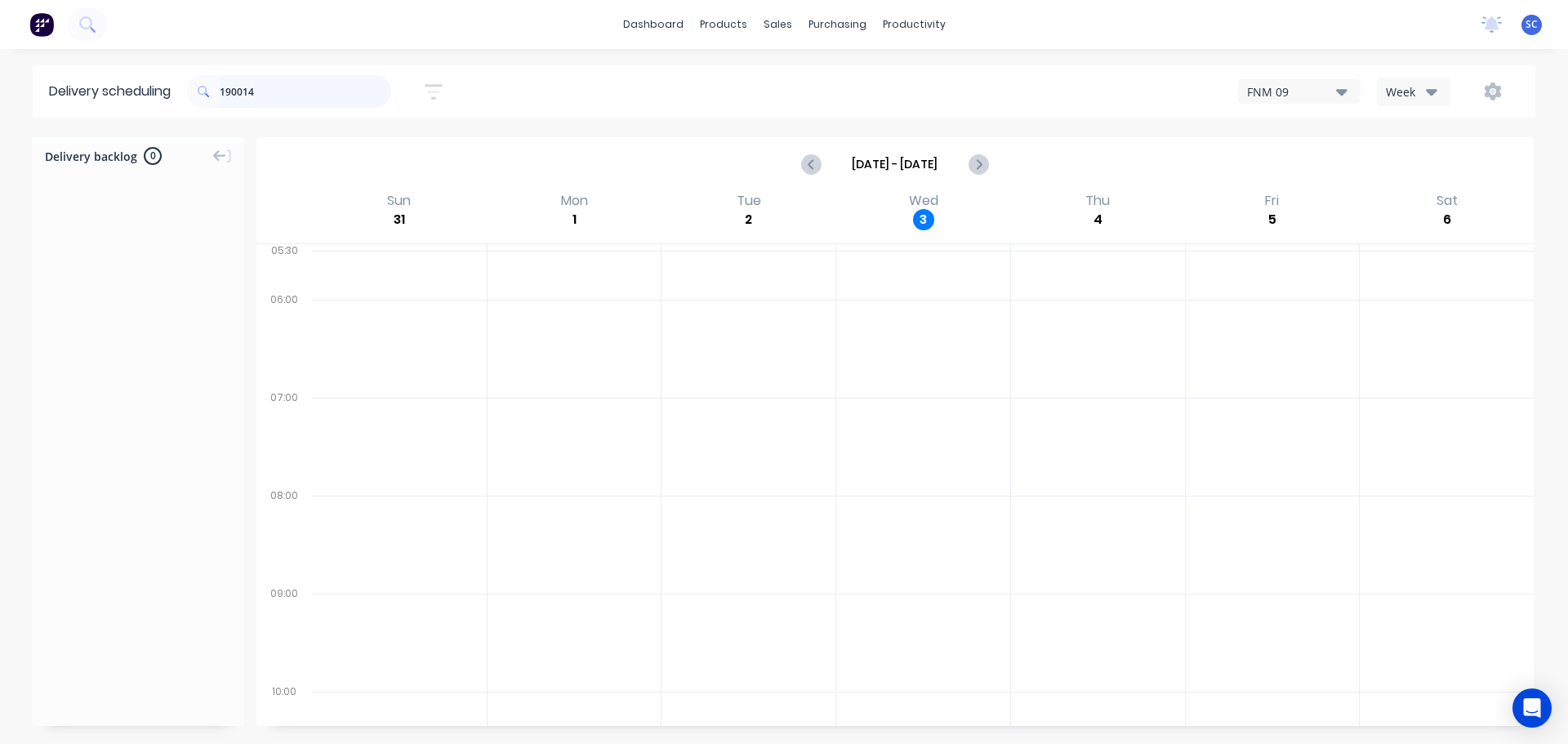
click at [291, 87] on input "190014" at bounding box center [306, 91] width 172 height 33
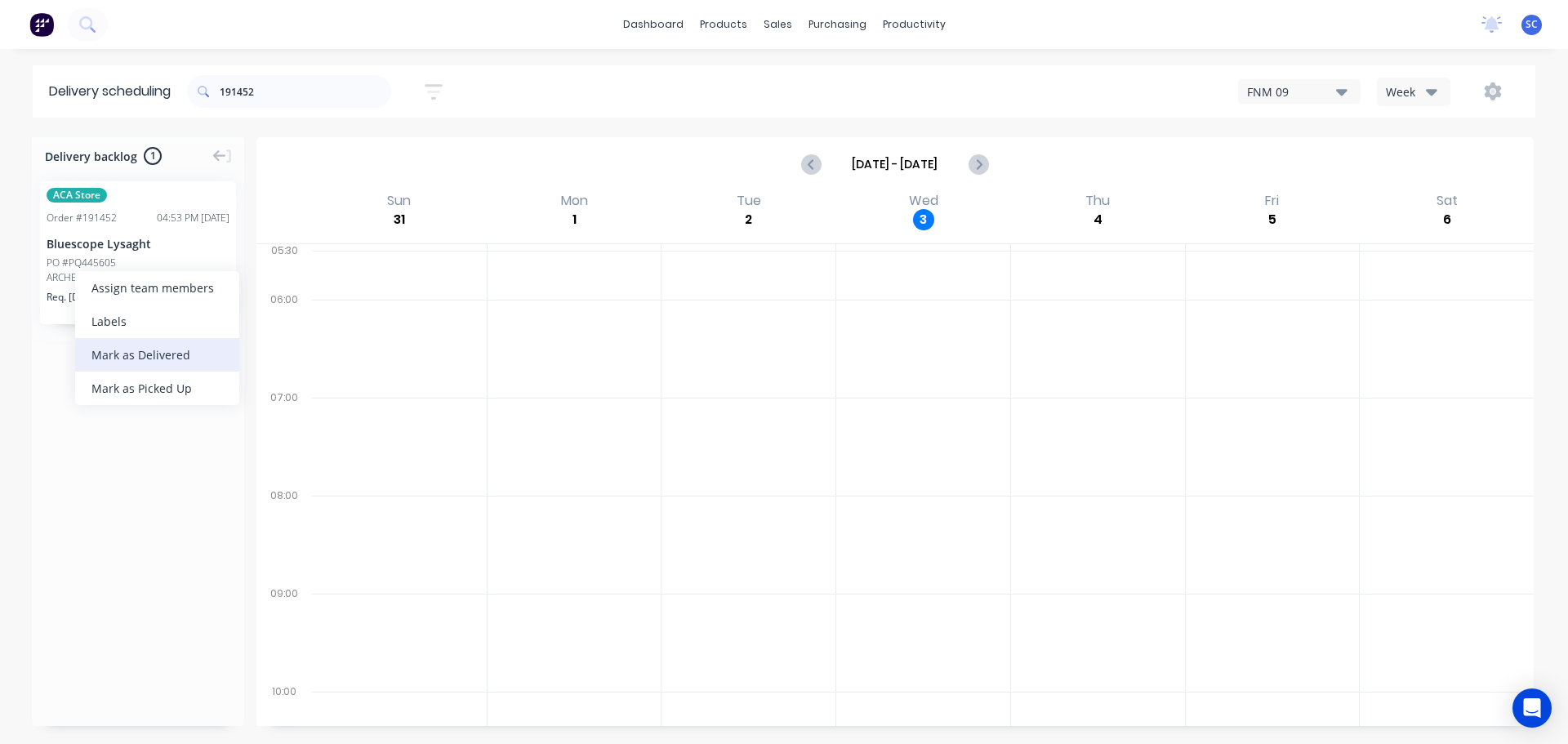
click at [125, 352] on div "Mark as Delivered" at bounding box center [158, 355] width 164 height 34
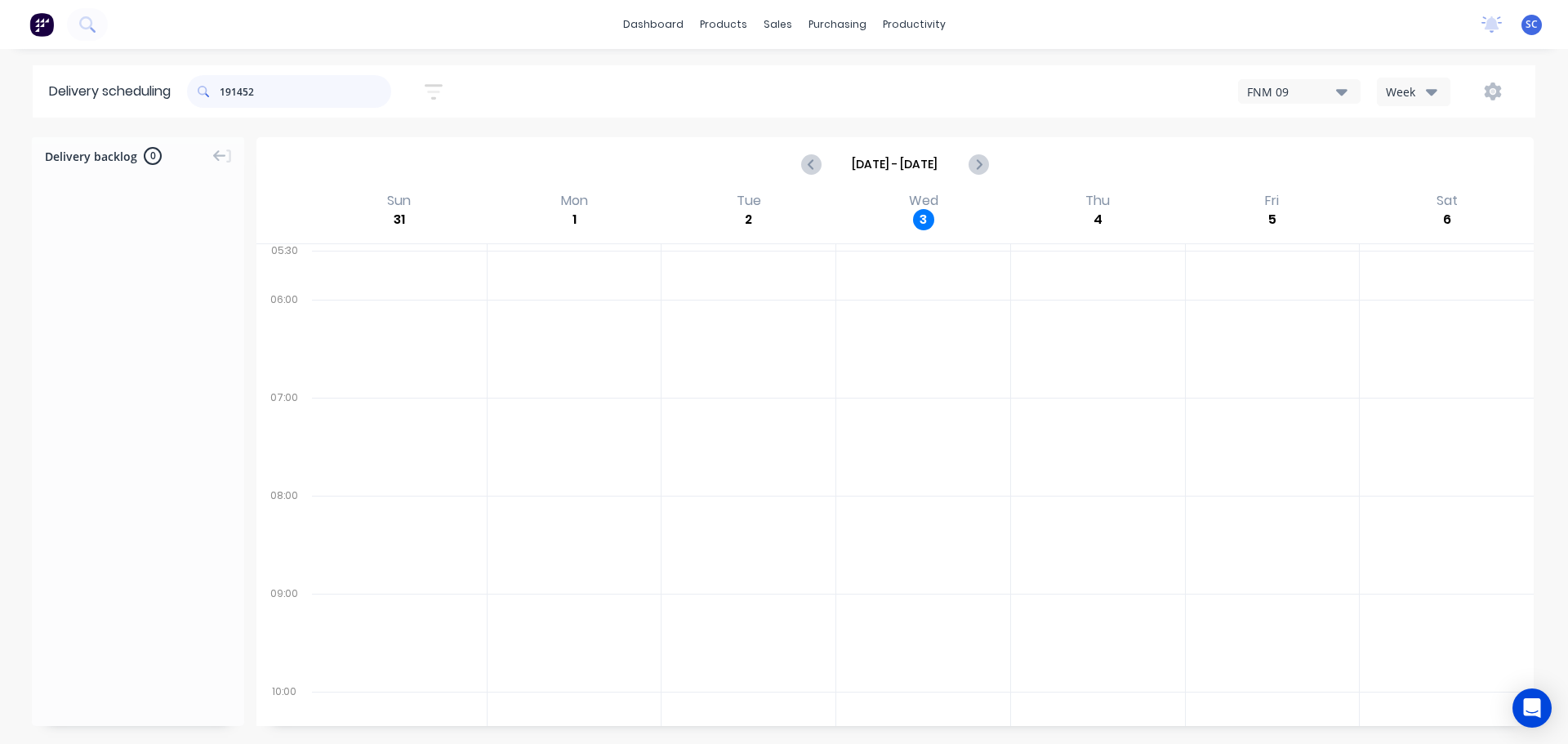
click at [265, 93] on input "191452" at bounding box center [306, 91] width 172 height 33
drag, startPoint x: 86, startPoint y: 243, endPoint x: 96, endPoint y: 245, distance: 10.2
click at [156, 328] on div "Mark as Delivered" at bounding box center [172, 332] width 164 height 34
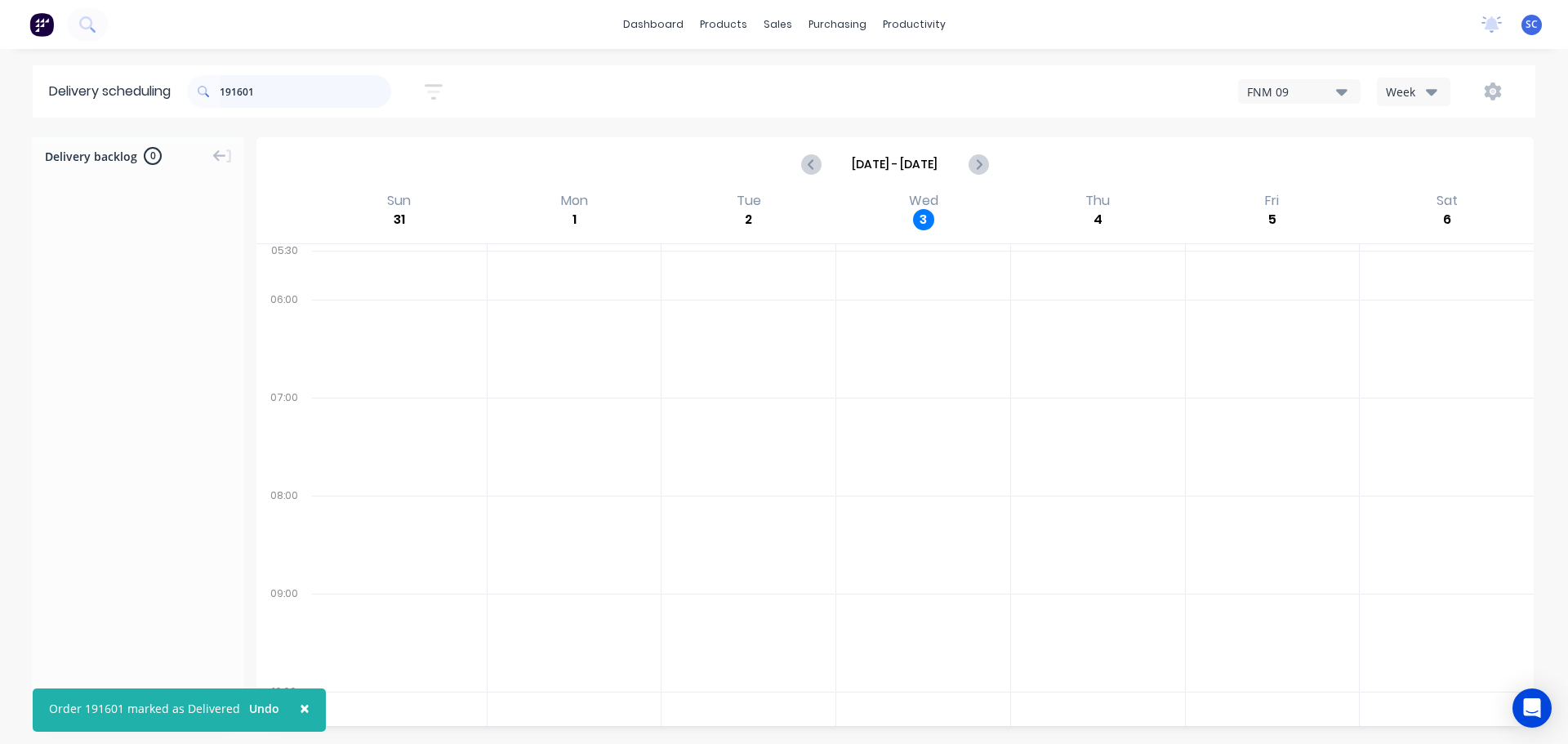
click at [256, 85] on input "191601" at bounding box center [306, 91] width 172 height 33
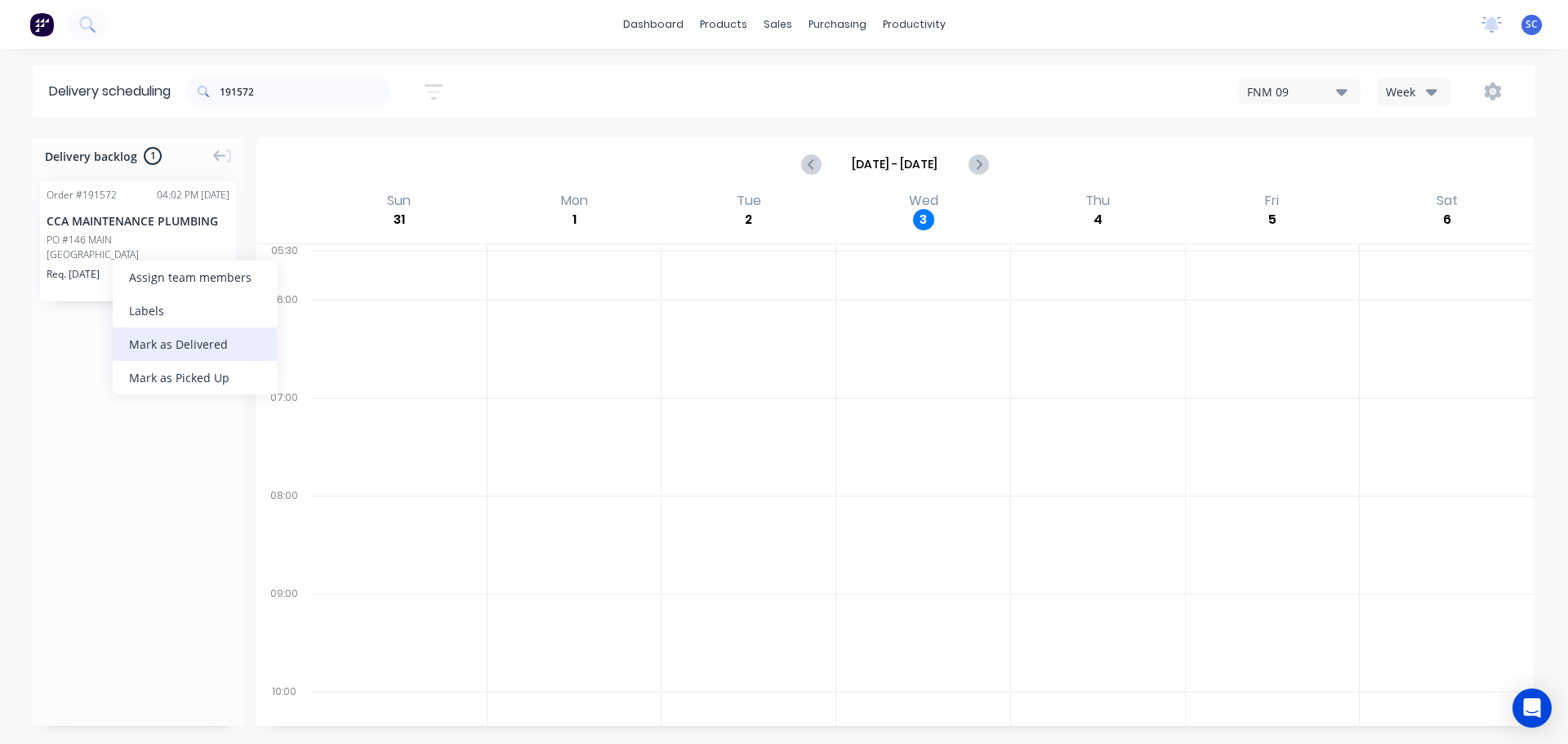
click at [189, 348] on div "Mark as Delivered" at bounding box center [195, 344] width 164 height 34
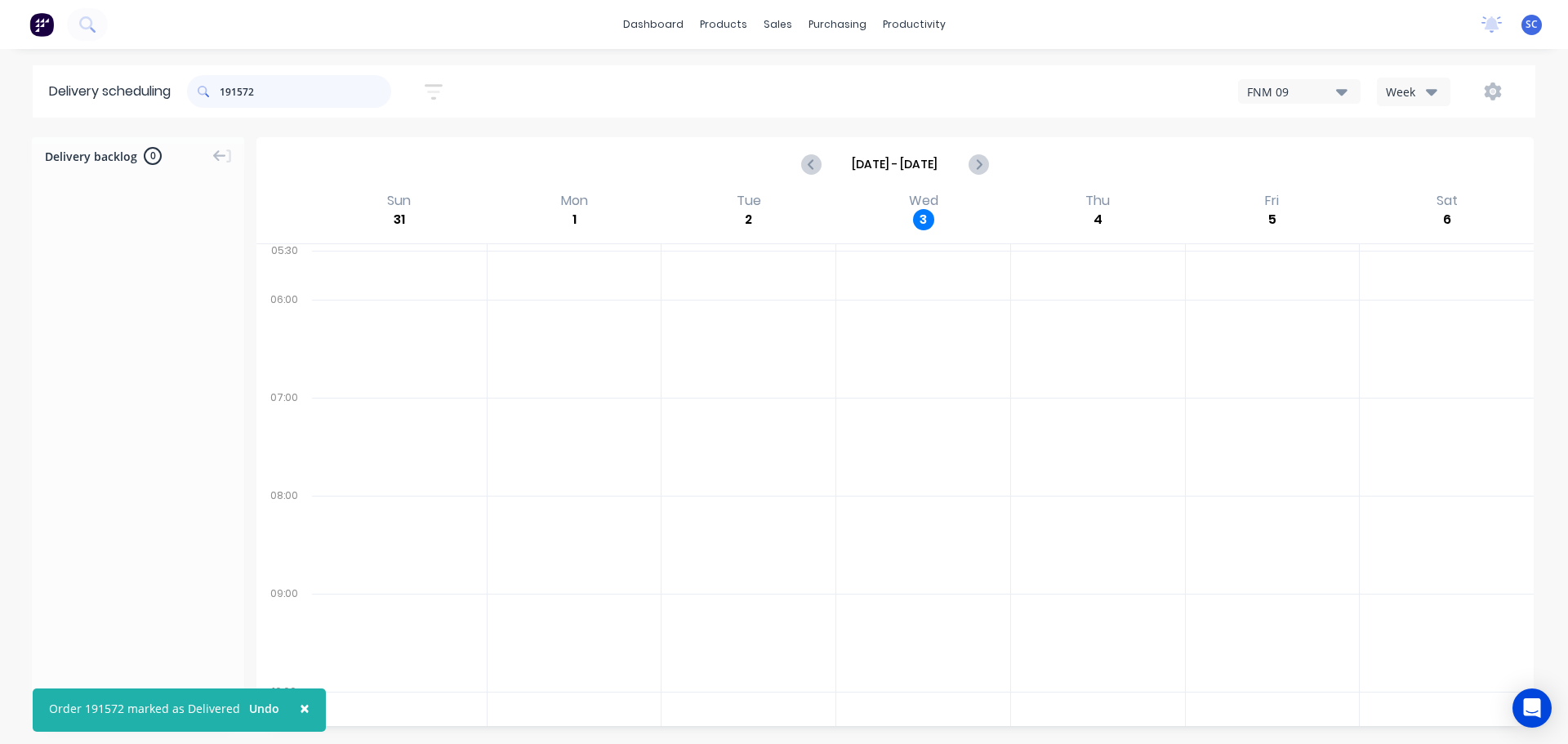
click at [259, 89] on input "191572" at bounding box center [306, 91] width 172 height 33
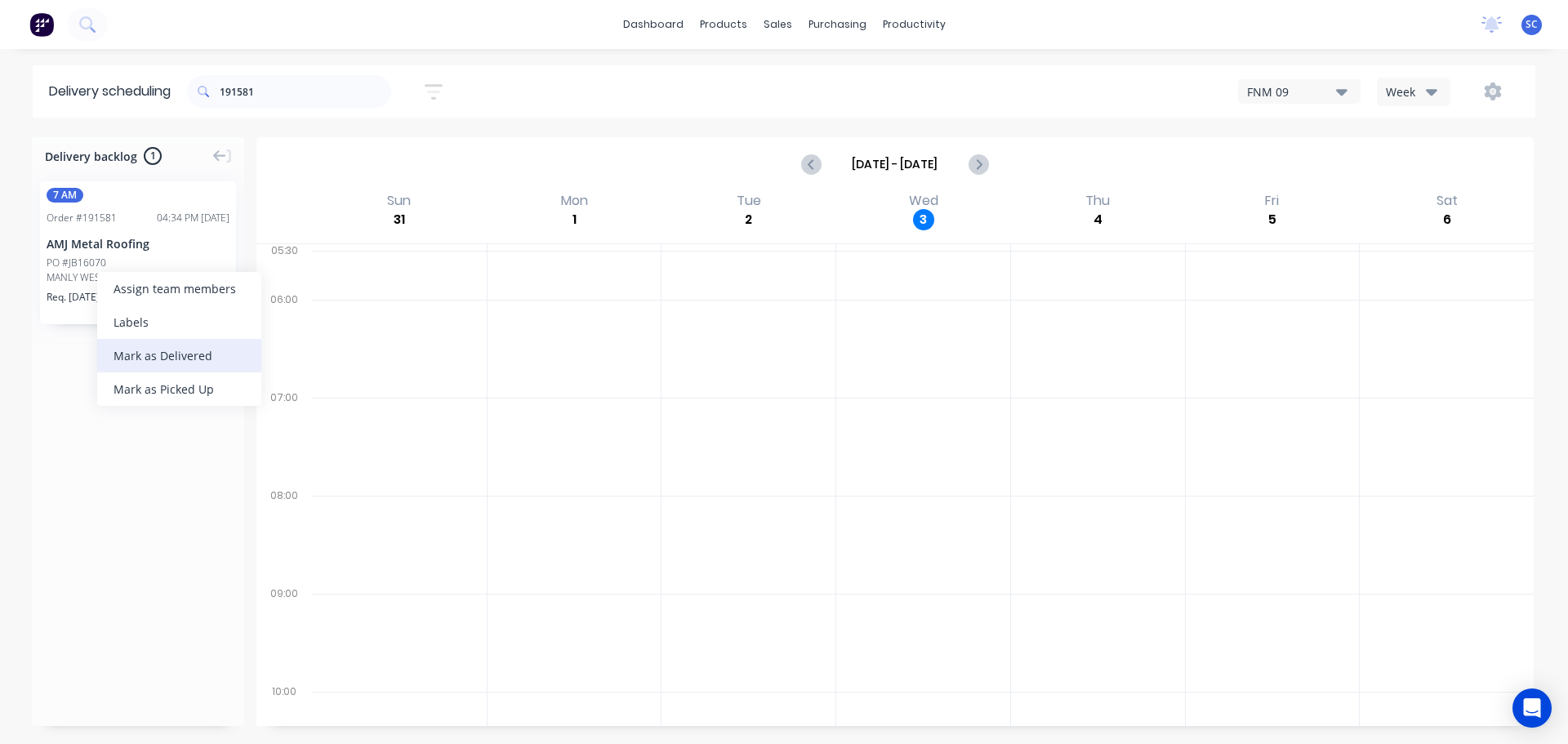
click at [146, 358] on div "Mark as Delivered" at bounding box center [179, 356] width 164 height 34
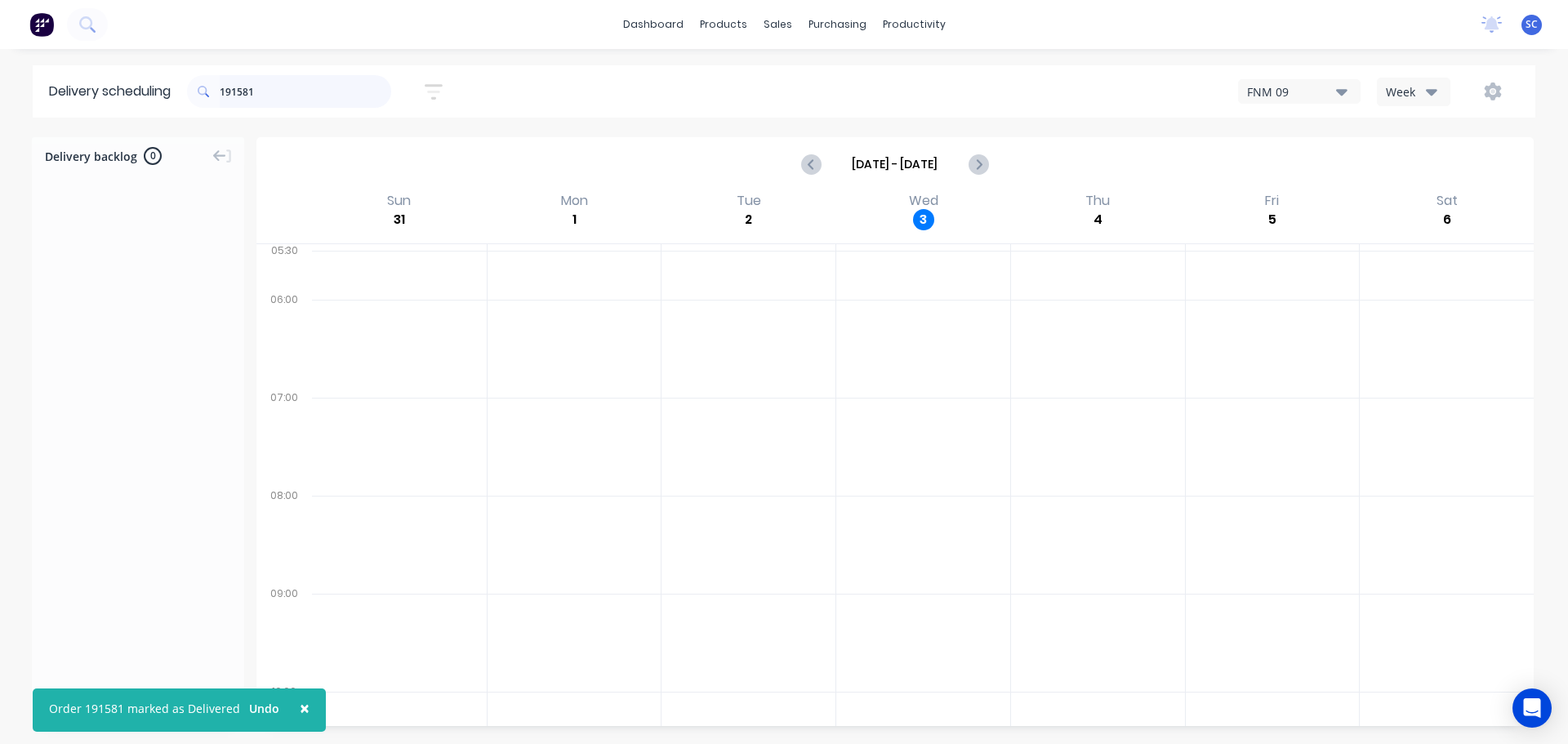
click at [278, 91] on input "191581" at bounding box center [306, 91] width 172 height 33
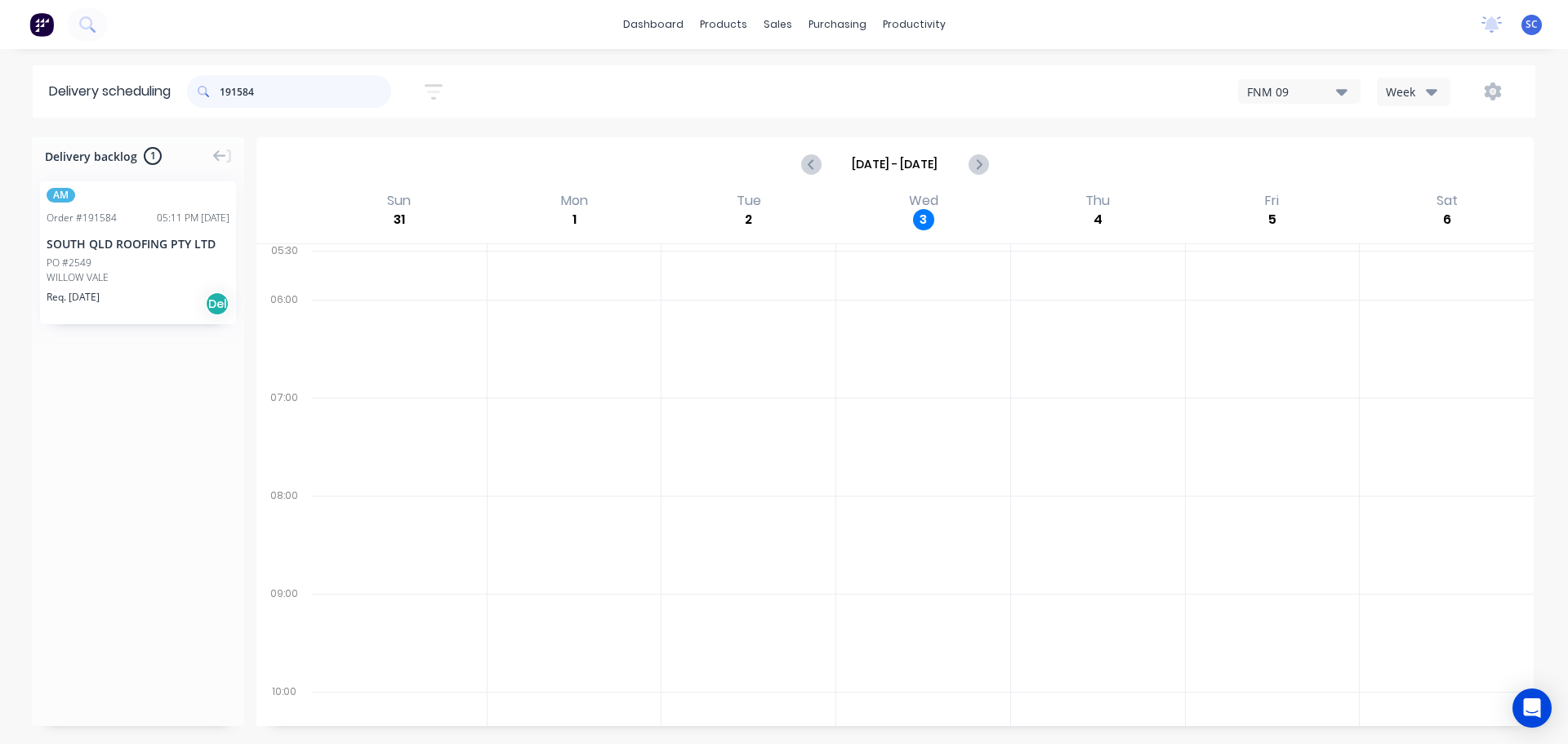
type input "191584"
click at [143, 354] on div "Mark as Delivered" at bounding box center [165, 351] width 164 height 34
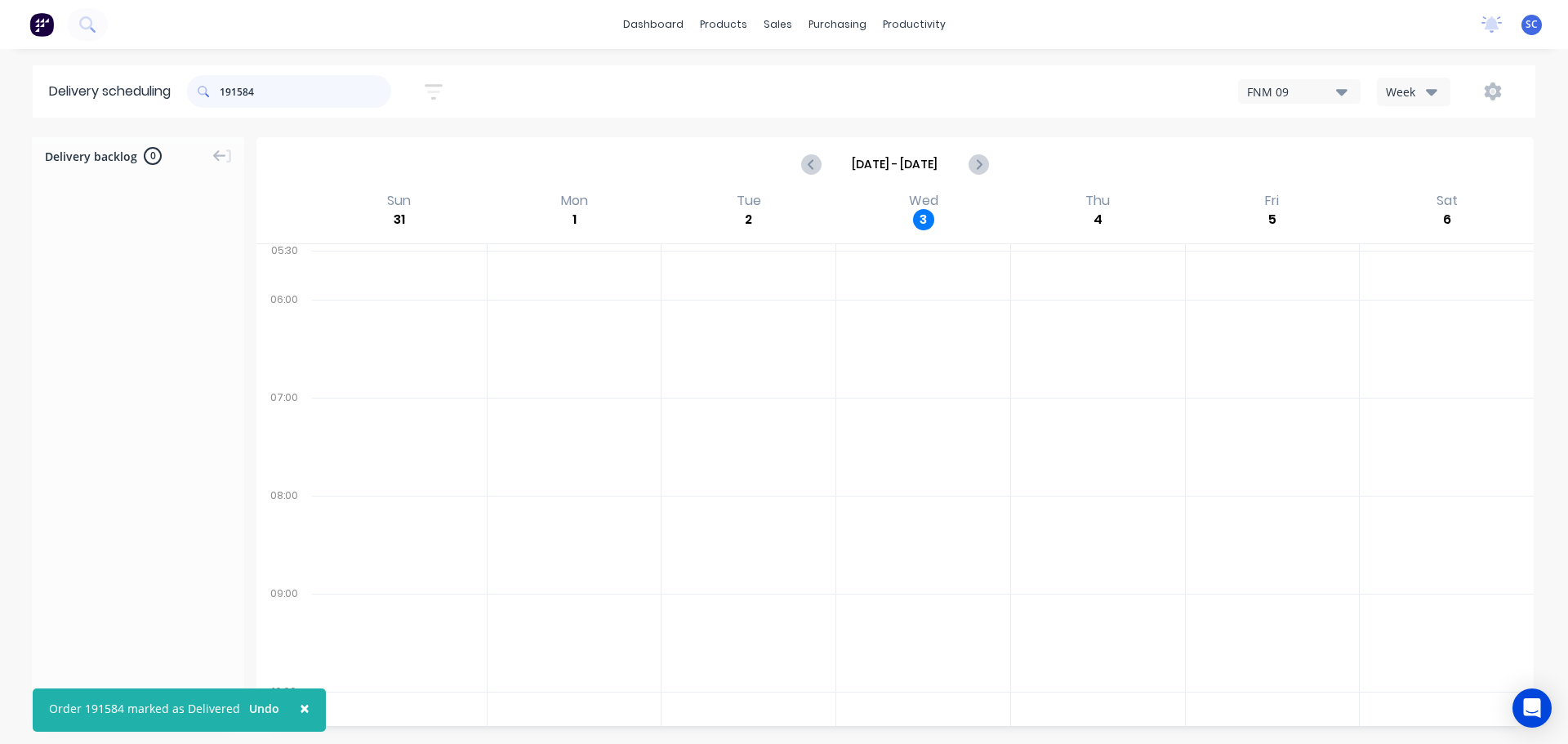
drag, startPoint x: 286, startPoint y: 90, endPoint x: 208, endPoint y: 91, distance: 78.0
click at [208, 91] on div "191584" at bounding box center [289, 91] width 204 height 33
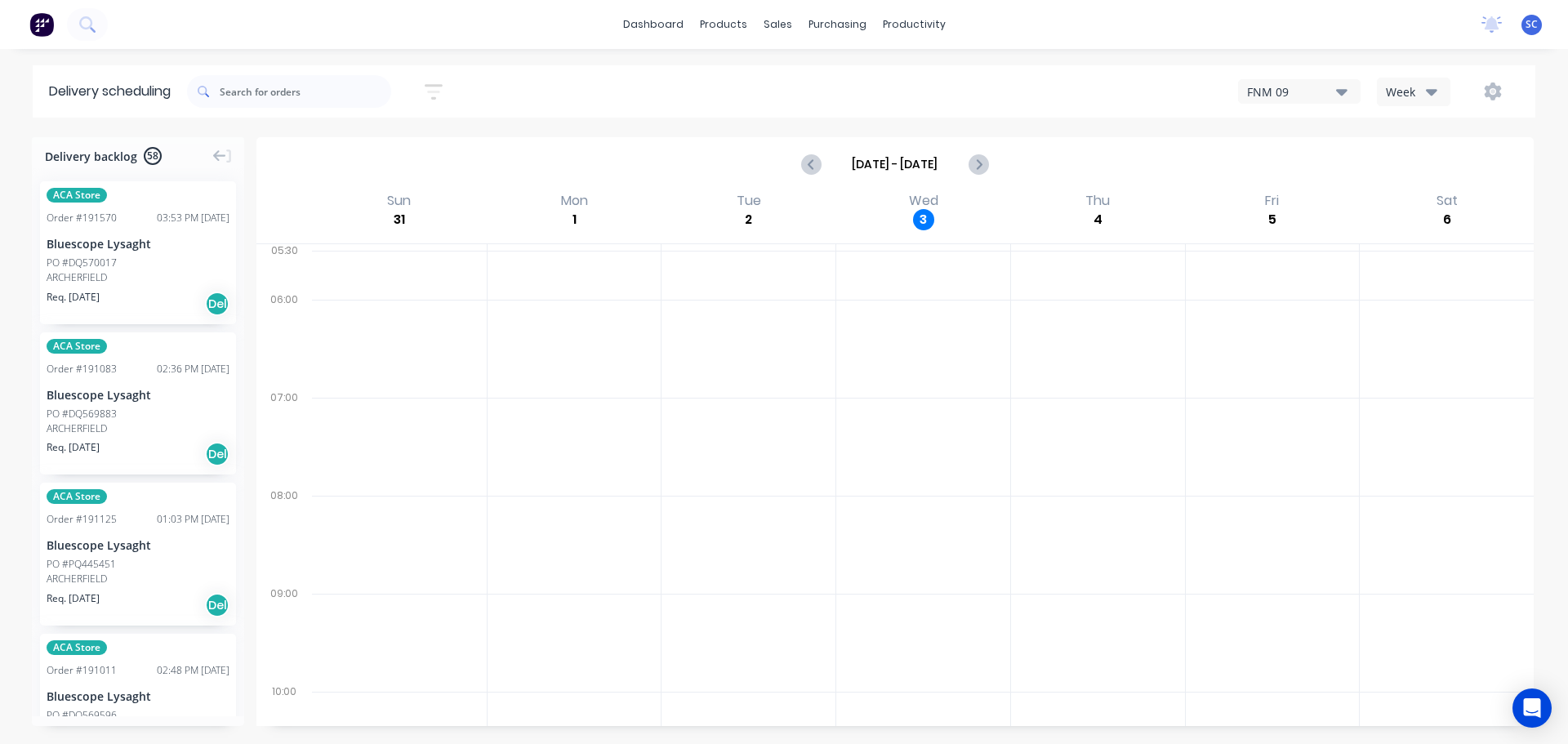
click at [441, 89] on icon "button" at bounding box center [433, 92] width 18 height 21
click at [362, 150] on input "04/09/25 - 04/09/25" at bounding box center [358, 154] width 152 height 24
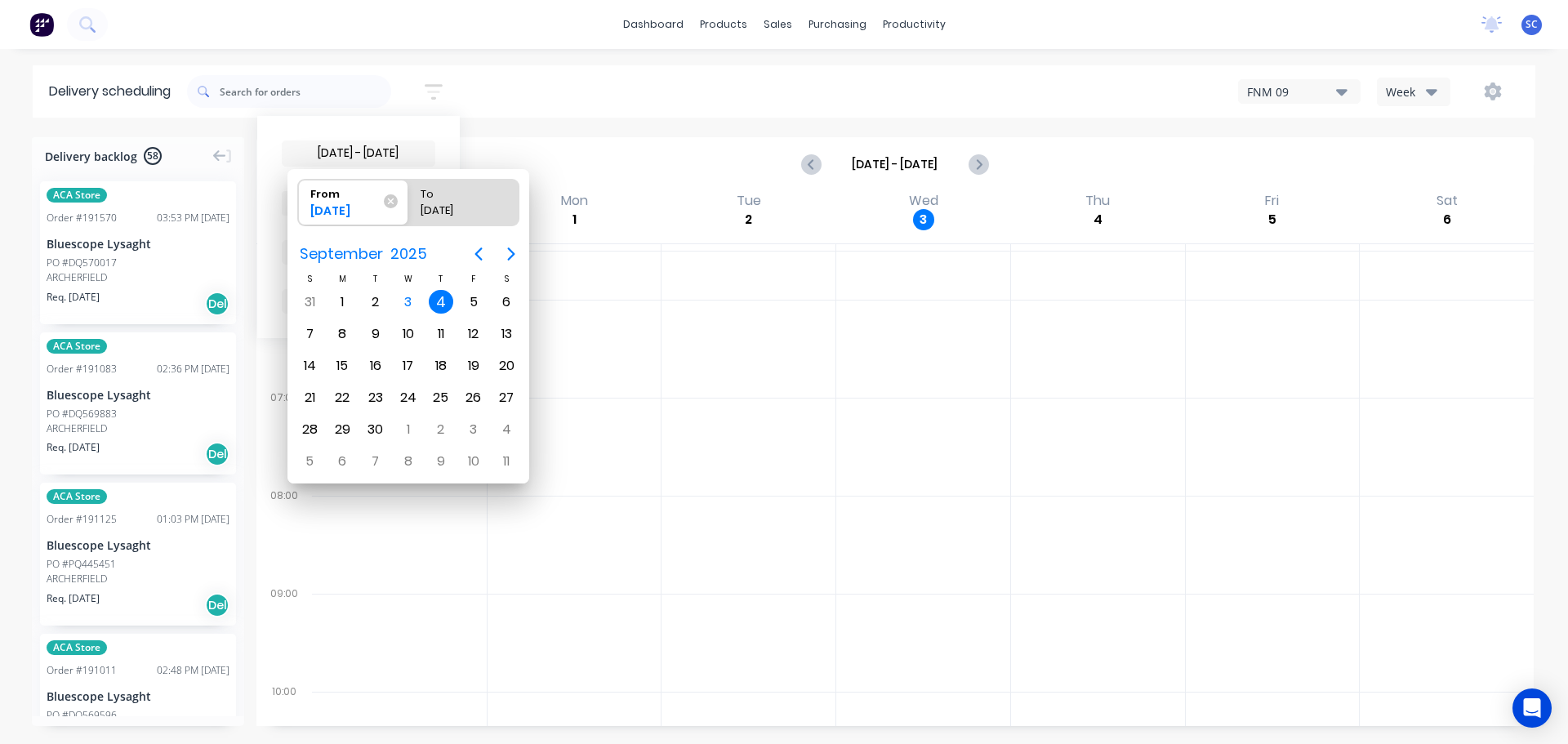
click at [440, 304] on div "4" at bounding box center [441, 302] width 24 height 24
radio input "false"
radio input "true"
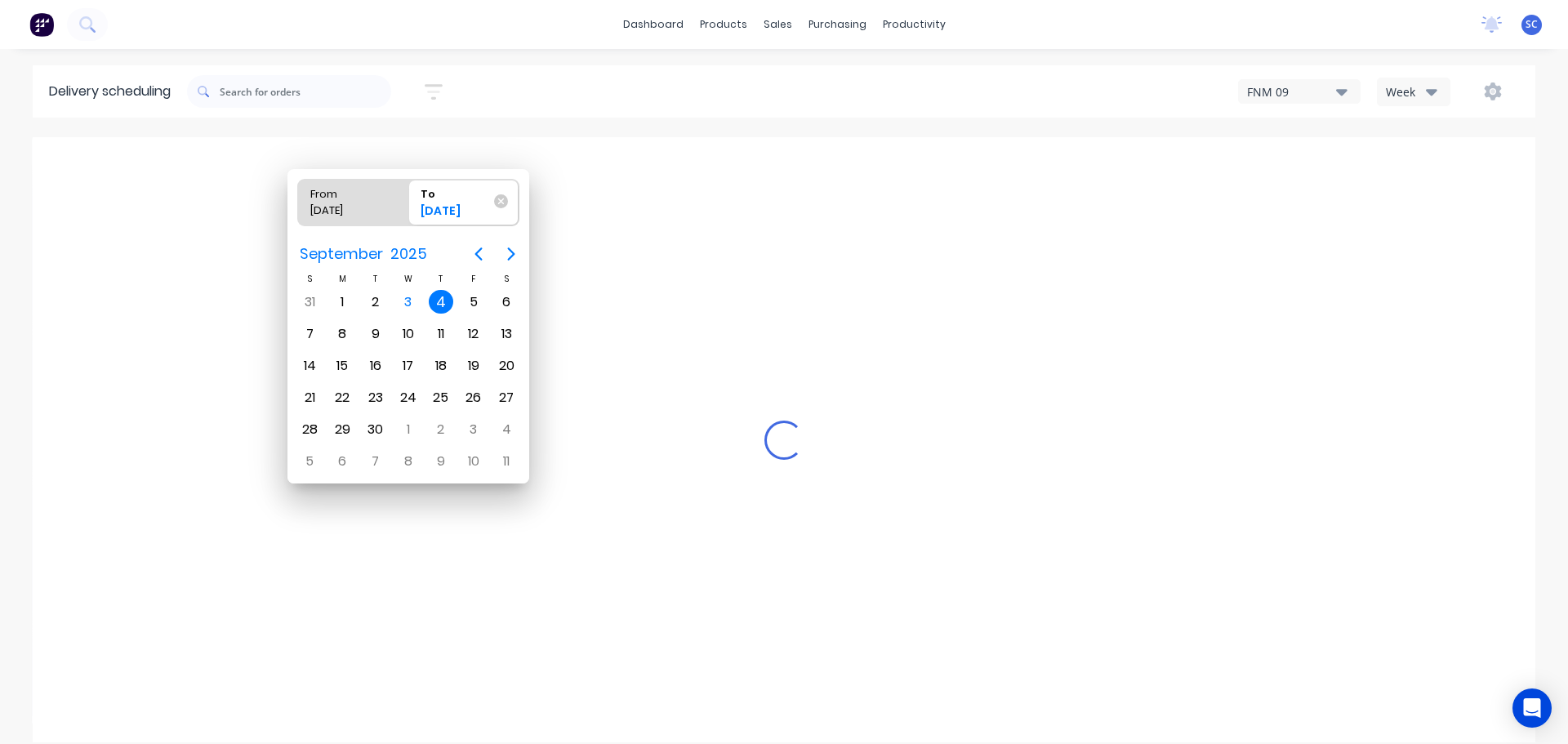
click at [440, 306] on div "4" at bounding box center [441, 302] width 24 height 24
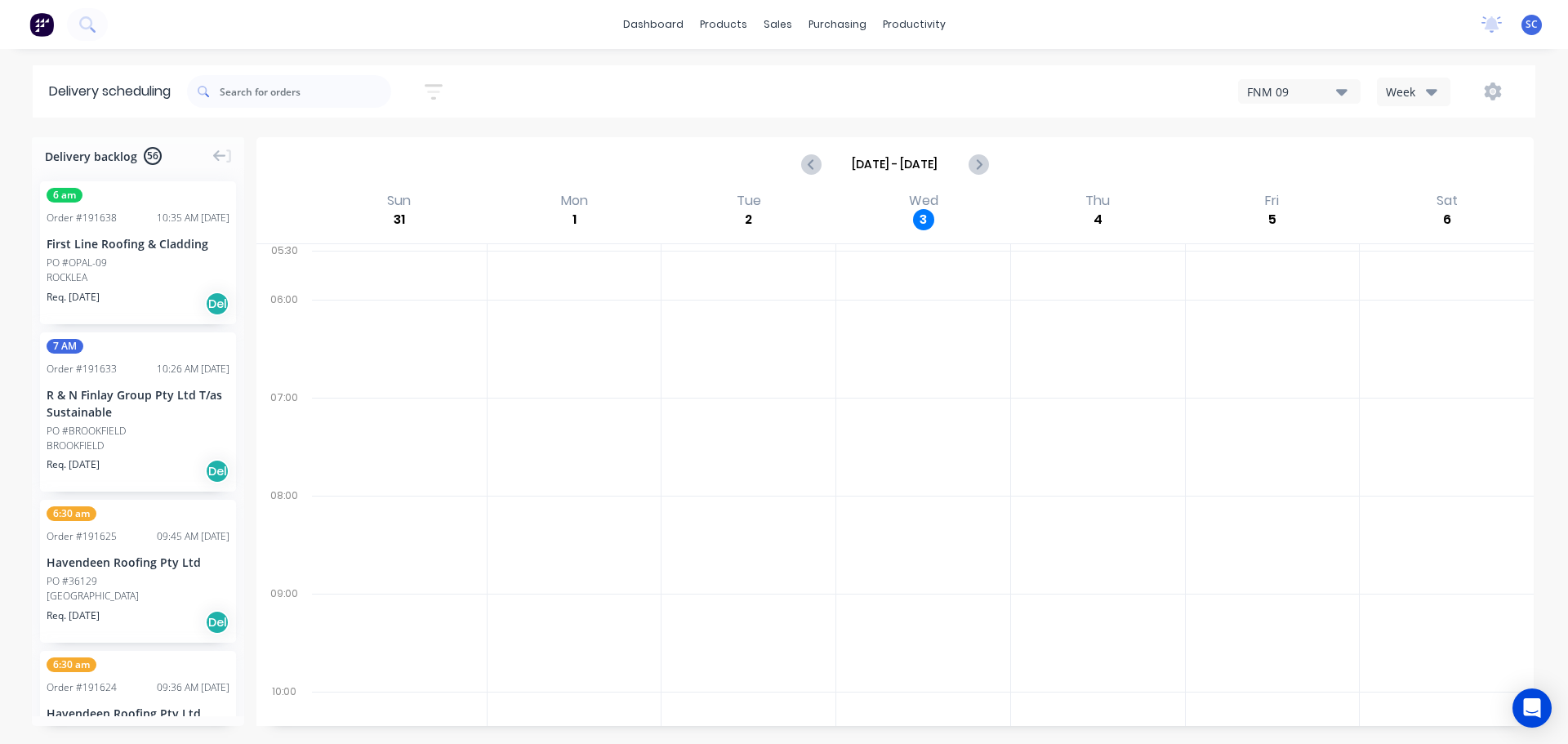
click at [433, 88] on icon "button" at bounding box center [433, 92] width 18 height 21
click at [351, 245] on div "Filter by labels" at bounding box center [349, 252] width 116 height 17
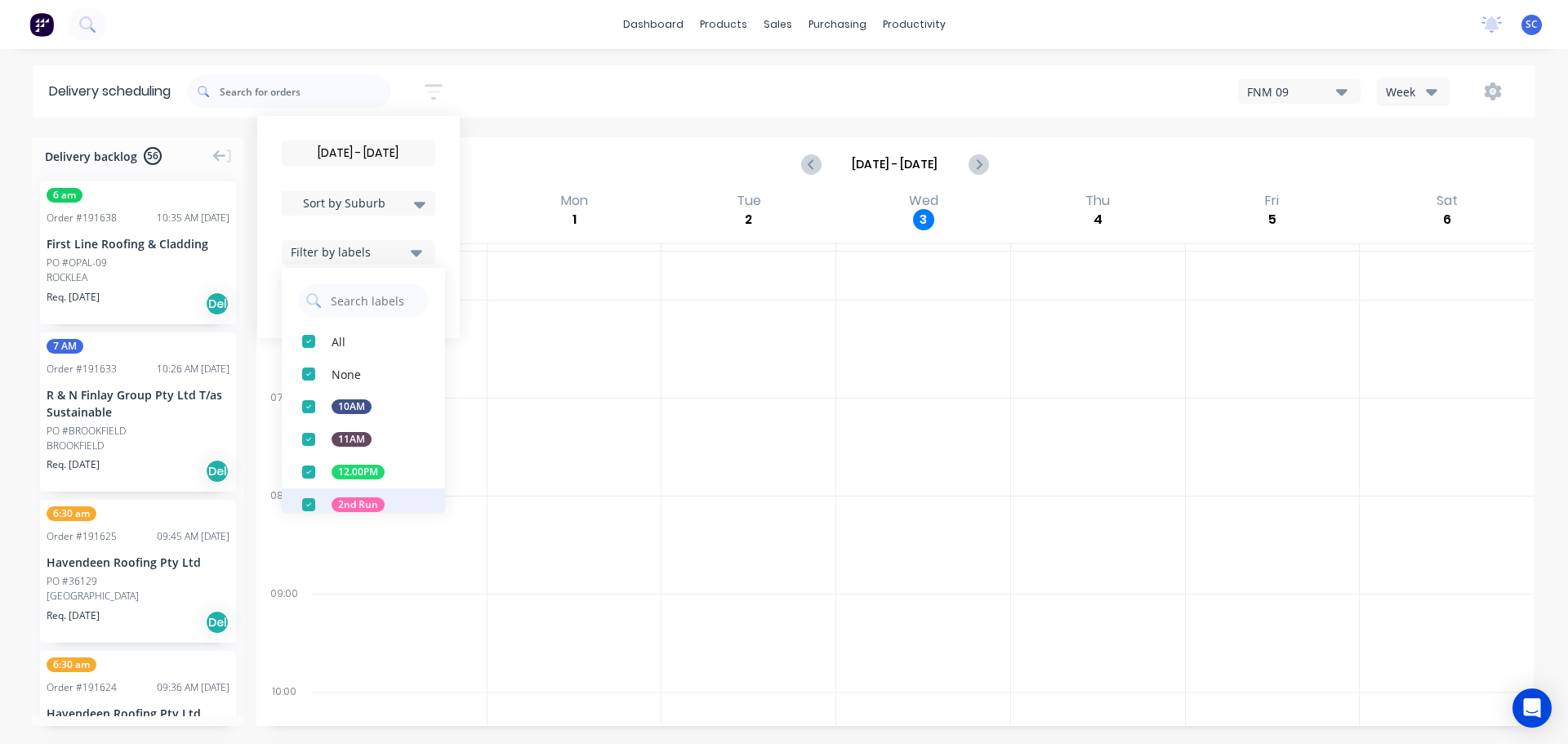
click at [324, 501] on div "button" at bounding box center [309, 504] width 33 height 33
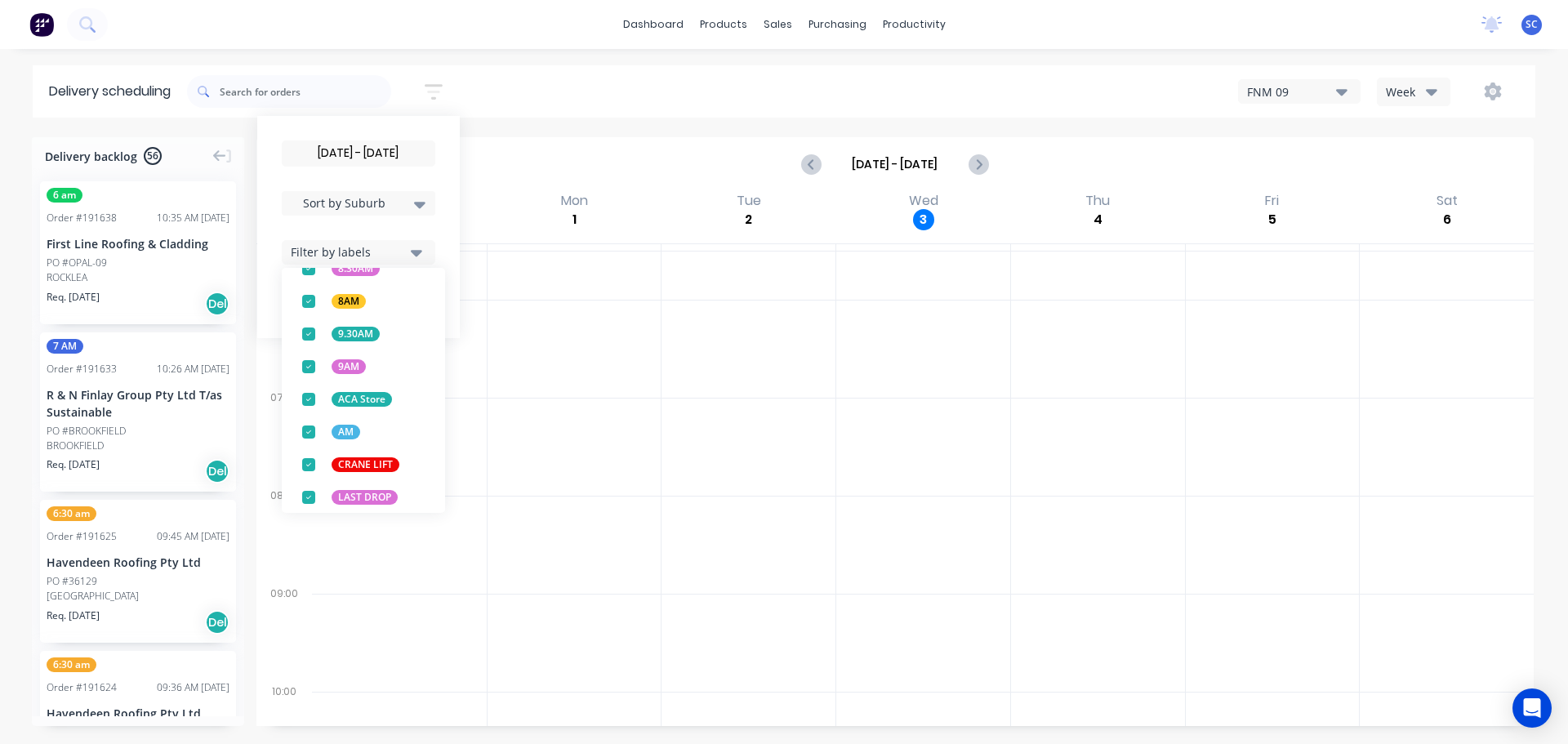
scroll to position [521, 0]
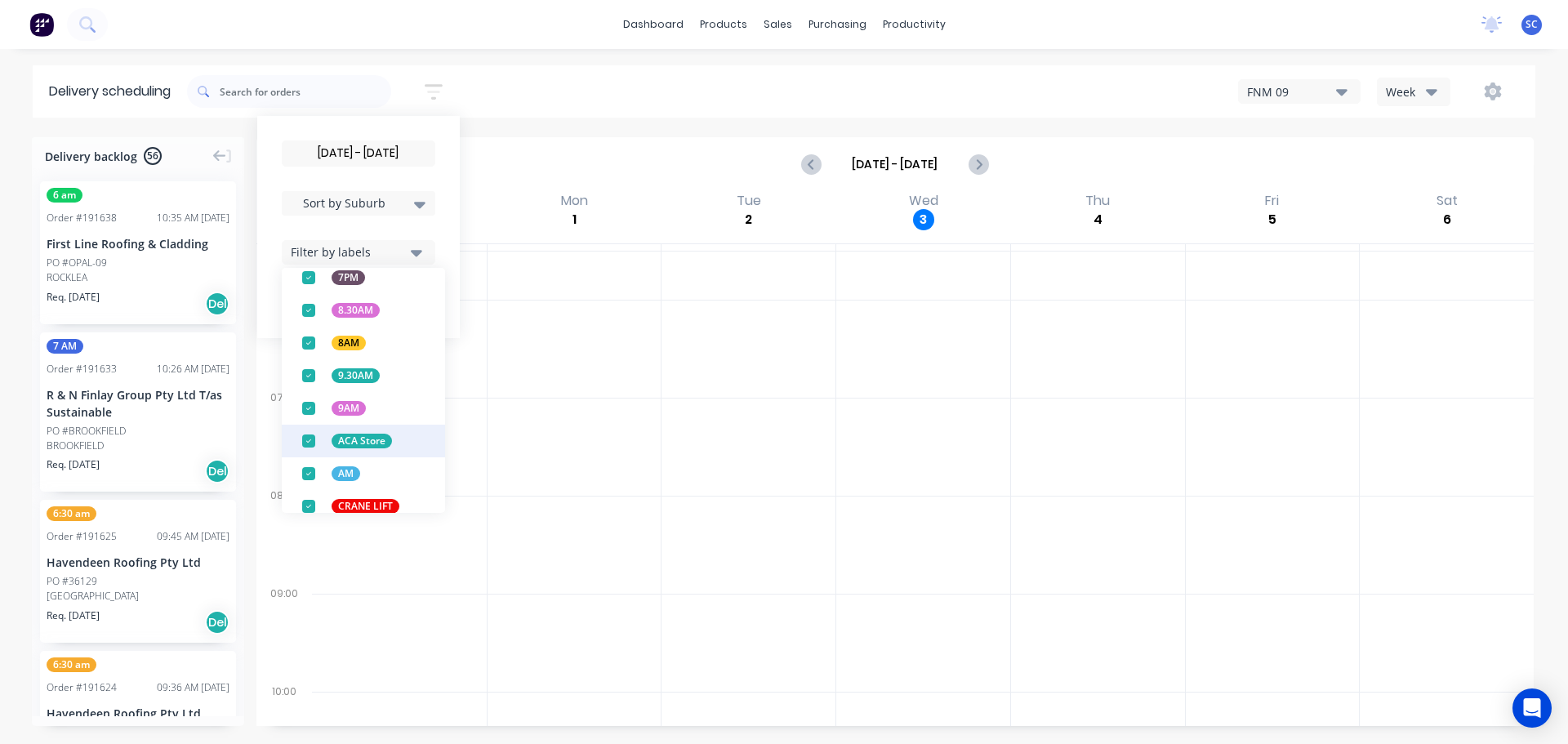
click at [313, 439] on div "button" at bounding box center [309, 441] width 33 height 33
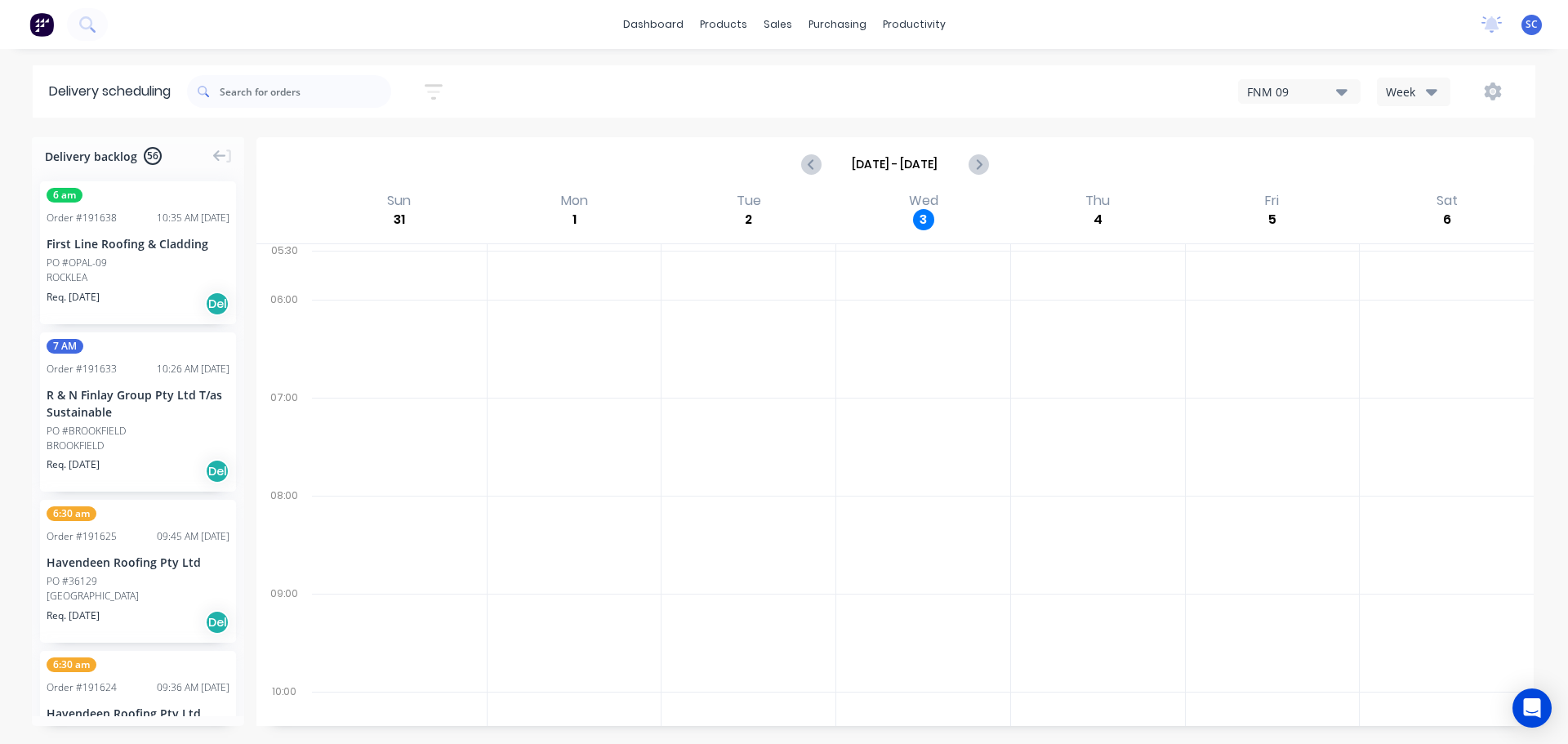
click at [537, 76] on div "04/09/25 - 04/09/25 Sort by Suburb Created date Required date Order number Cust…" at bounding box center [861, 91] width 1348 height 46
click at [435, 100] on icon "button" at bounding box center [433, 92] width 18 height 21
click at [378, 268] on div "04/09/25 - 04/09/25 Sort by Suburb Created date Required date Order number Cust…" at bounding box center [358, 227] width 154 height 173
click at [378, 254] on div "Filter by labels" at bounding box center [349, 252] width 116 height 17
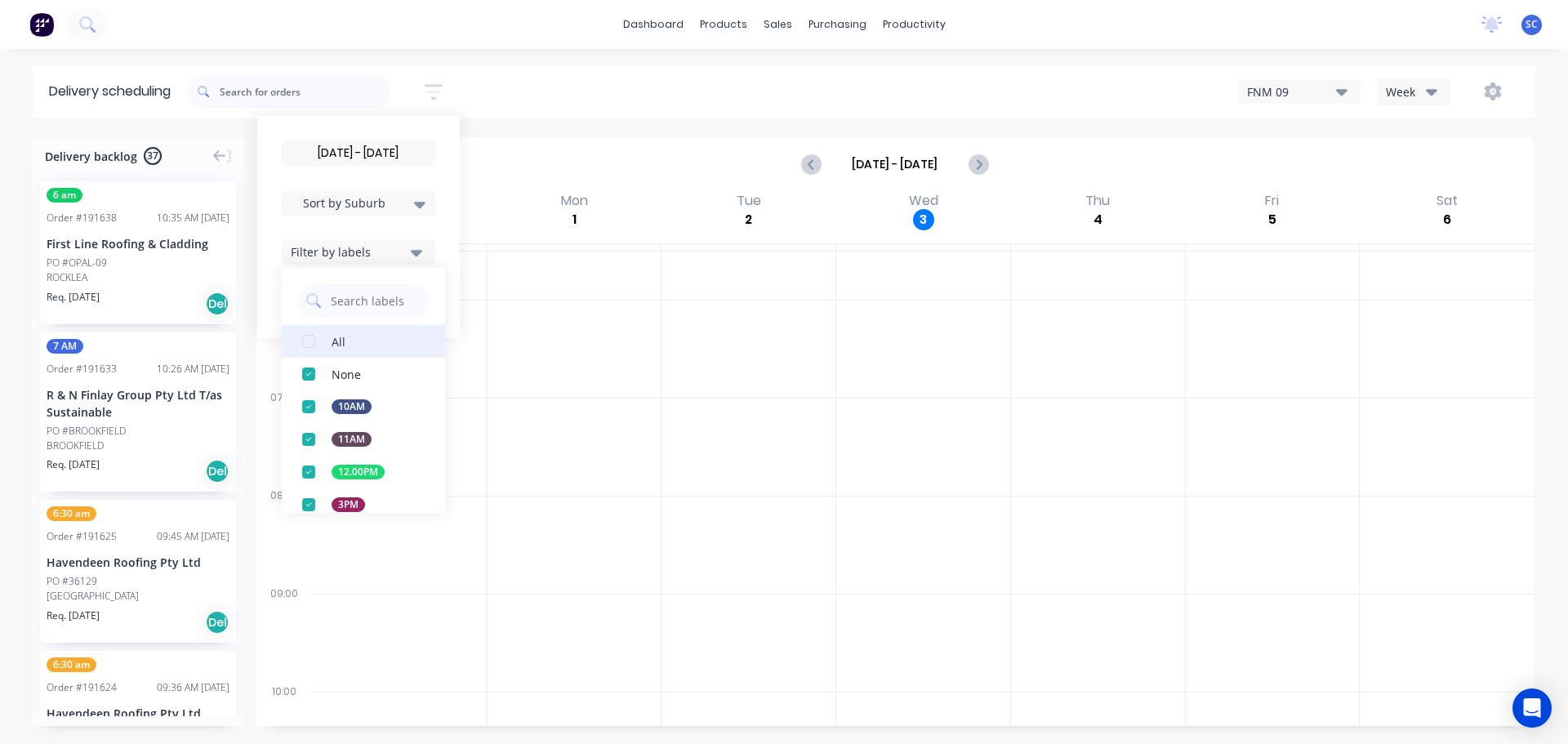
click at [320, 347] on div "button" at bounding box center [309, 341] width 33 height 33
click at [543, 77] on div "04/09/25 - 04/09/25 Sort by Suburb Created date Required date Order number Cust…" at bounding box center [861, 91] width 1348 height 46
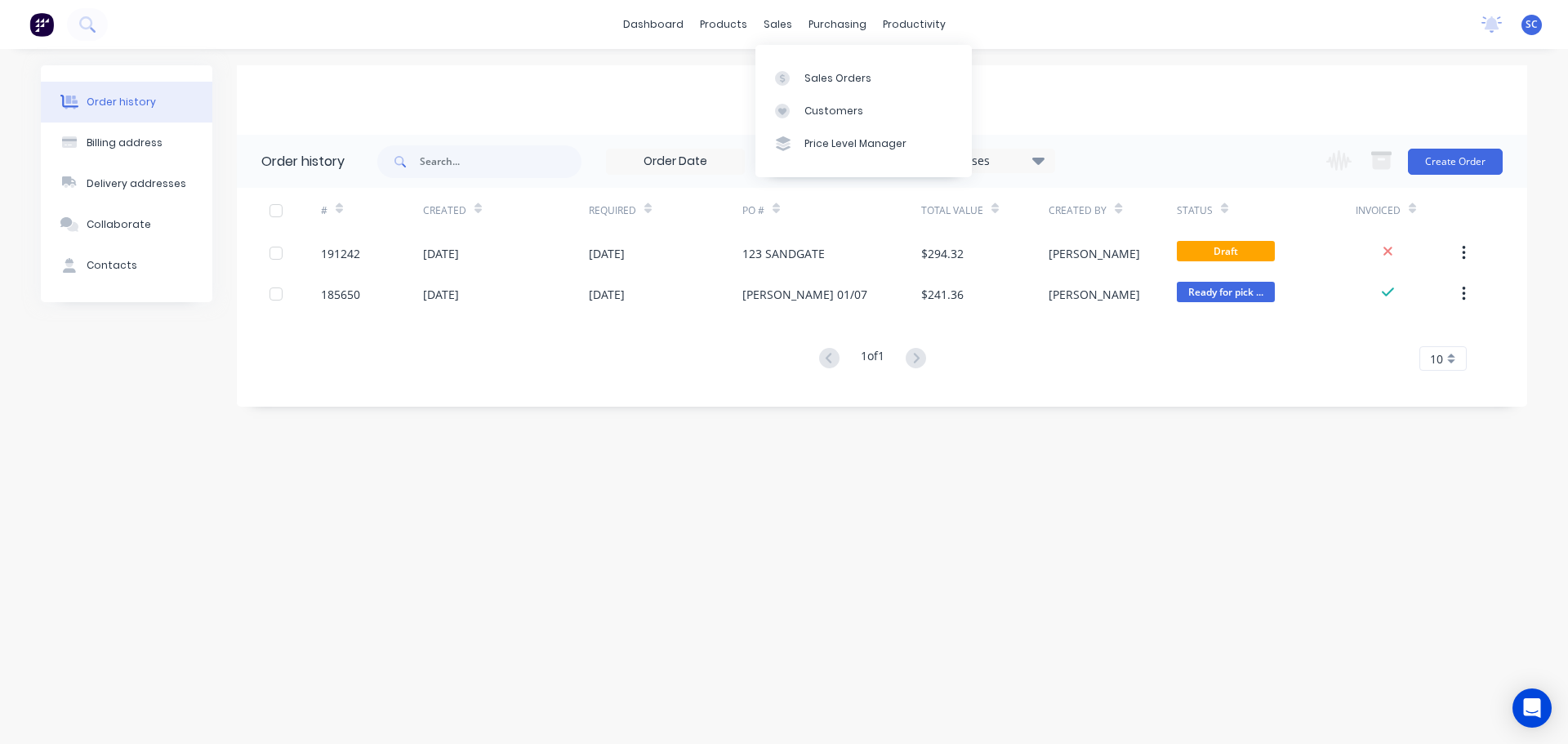
click at [773, 38] on div "dashboard products sales purchasing productivity dashboard products Product Cat…" at bounding box center [784, 24] width 1568 height 49
click at [775, 28] on div "sales" at bounding box center [777, 24] width 45 height 24
click at [811, 105] on div "Customers" at bounding box center [833, 111] width 59 height 15
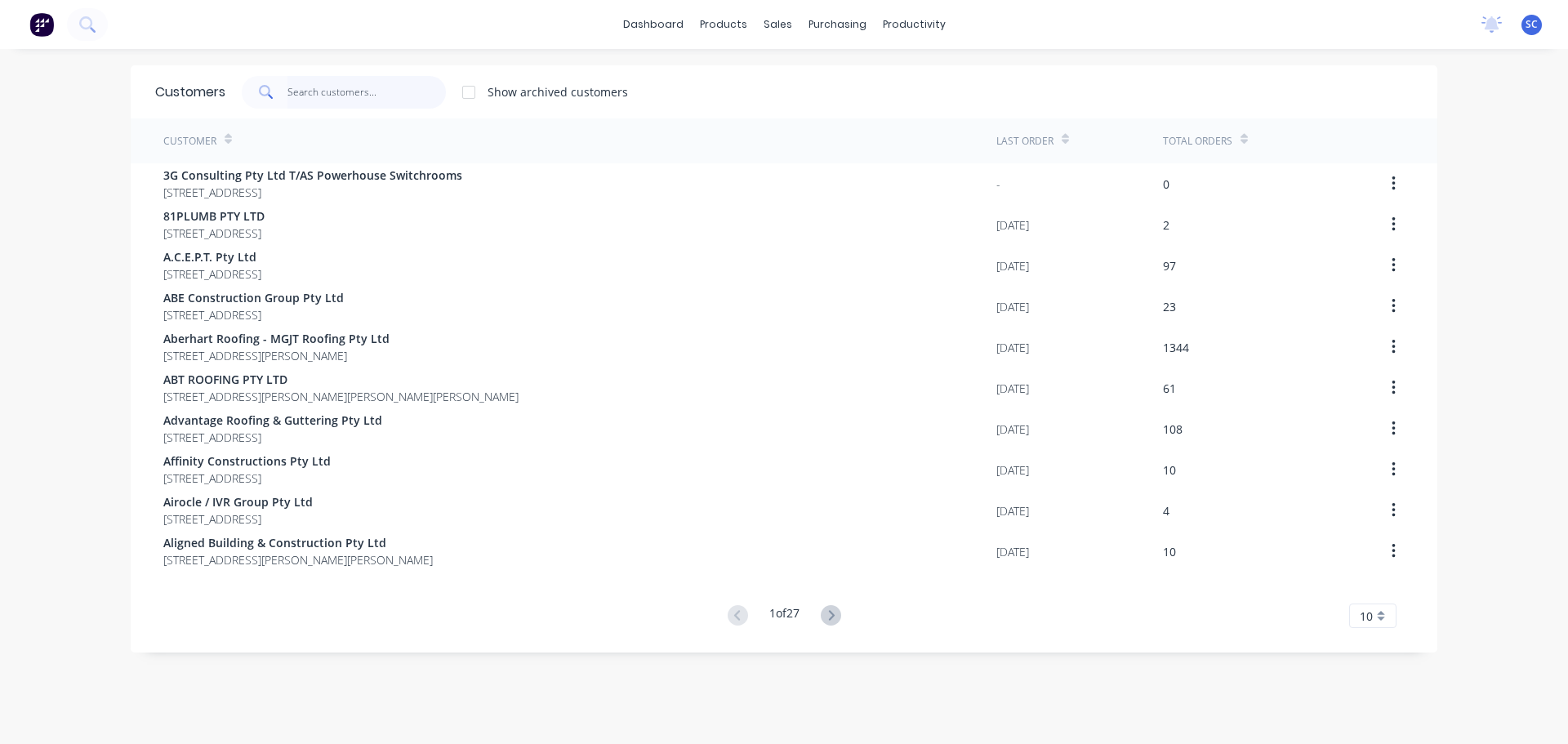
click at [304, 86] on input "text" at bounding box center [366, 91] width 159 height 33
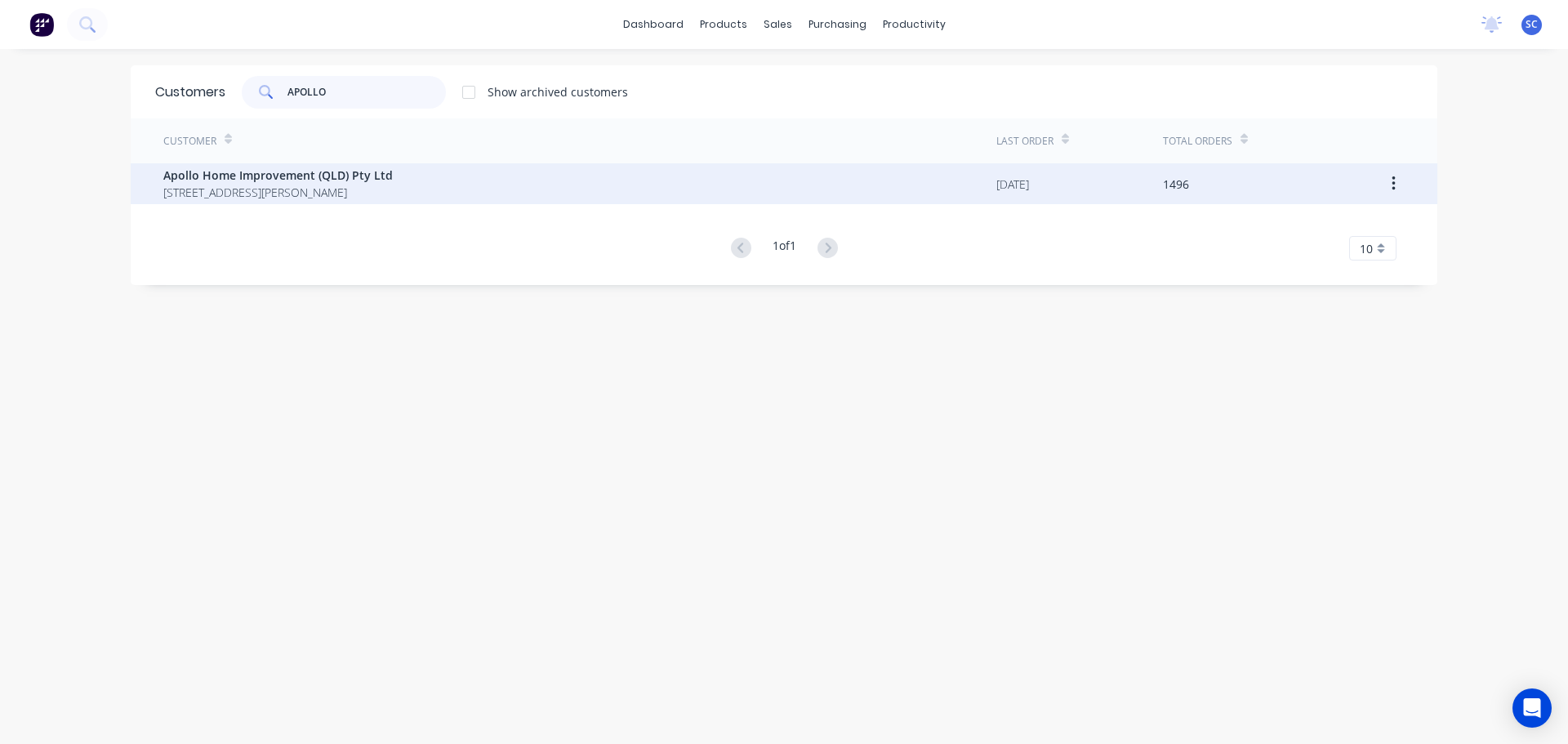
type input "APOLLO"
click at [268, 191] on span "[STREET_ADDRESS][PERSON_NAME]" at bounding box center [278, 192] width 229 height 17
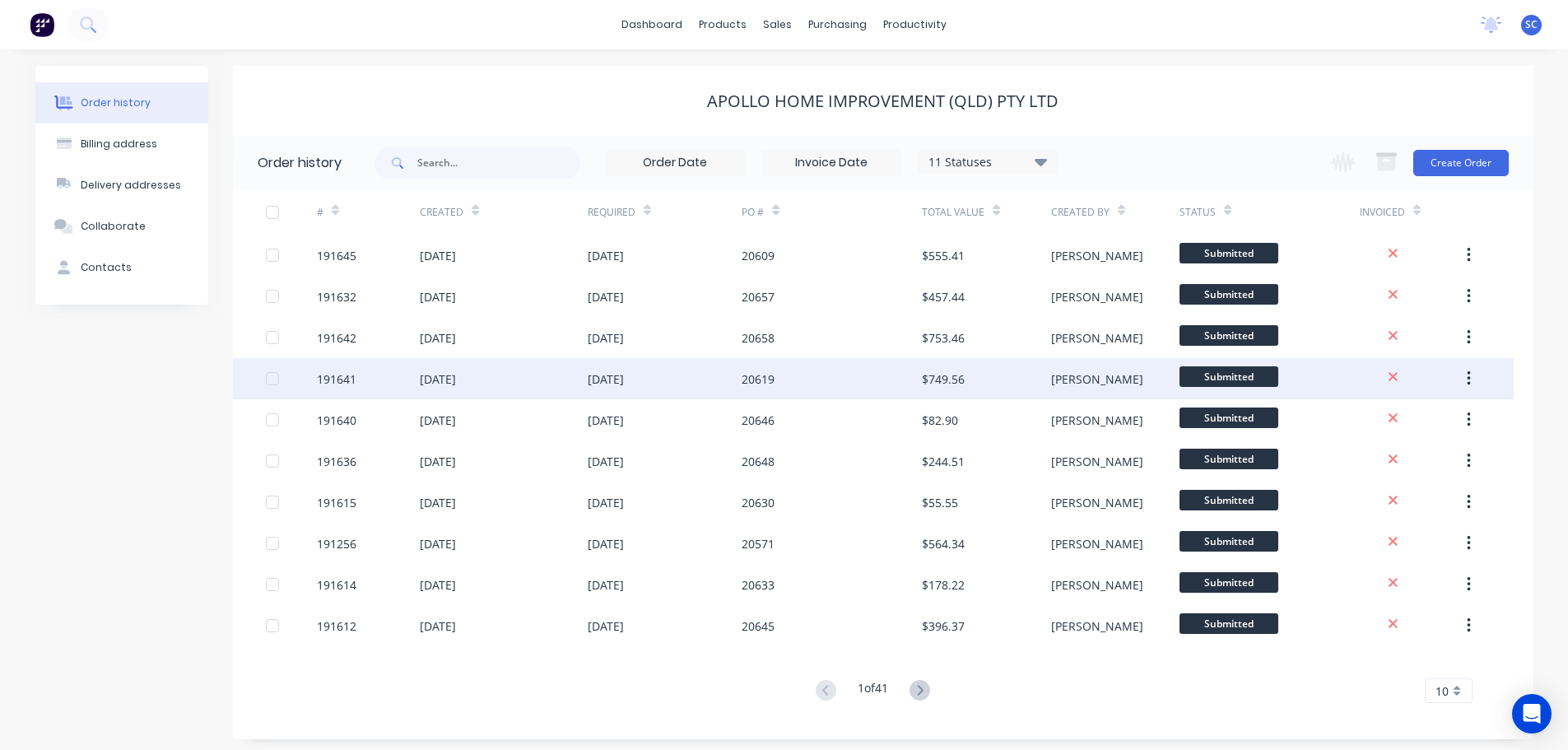
click at [580, 386] on div "[DATE]" at bounding box center [504, 379] width 167 height 41
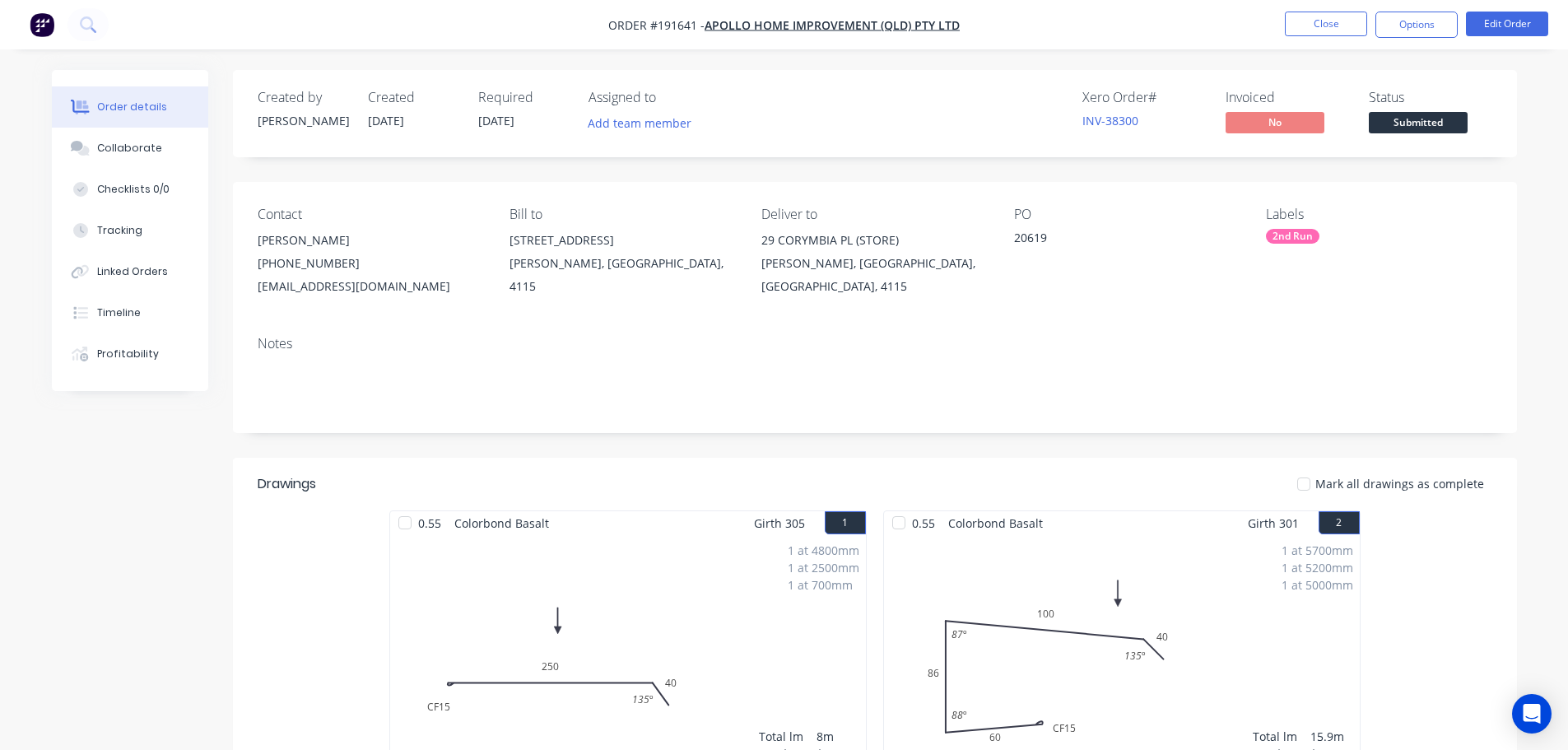
click at [1504, 10] on nav "Order #191641 - Apollo Home Improvement (QLD) Pty Ltd Close Options Edit Order" at bounding box center [784, 24] width 1568 height 50
click at [1501, 21] on button "Edit Order" at bounding box center [1507, 23] width 83 height 24
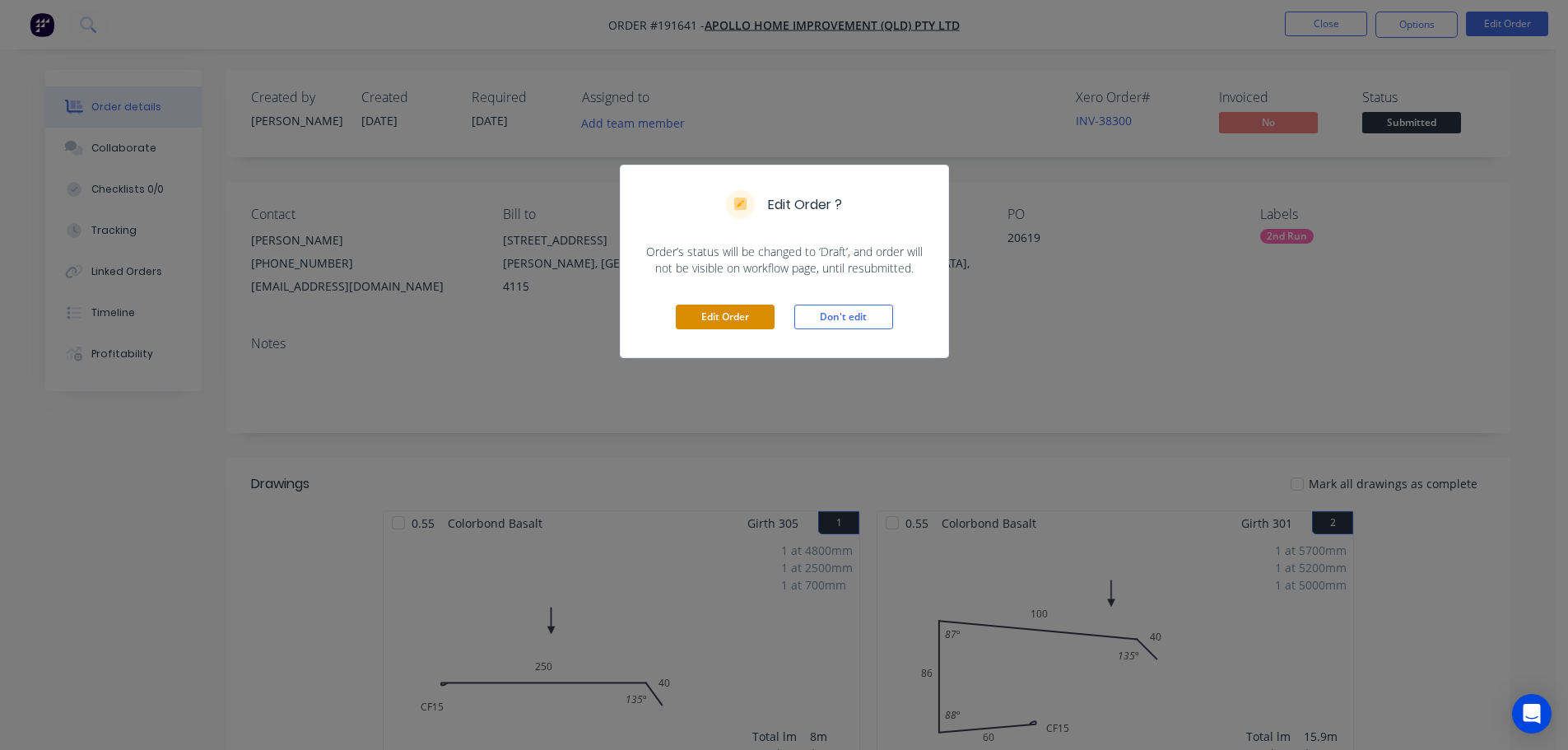
click at [720, 312] on button "Edit Order" at bounding box center [724, 317] width 99 height 24
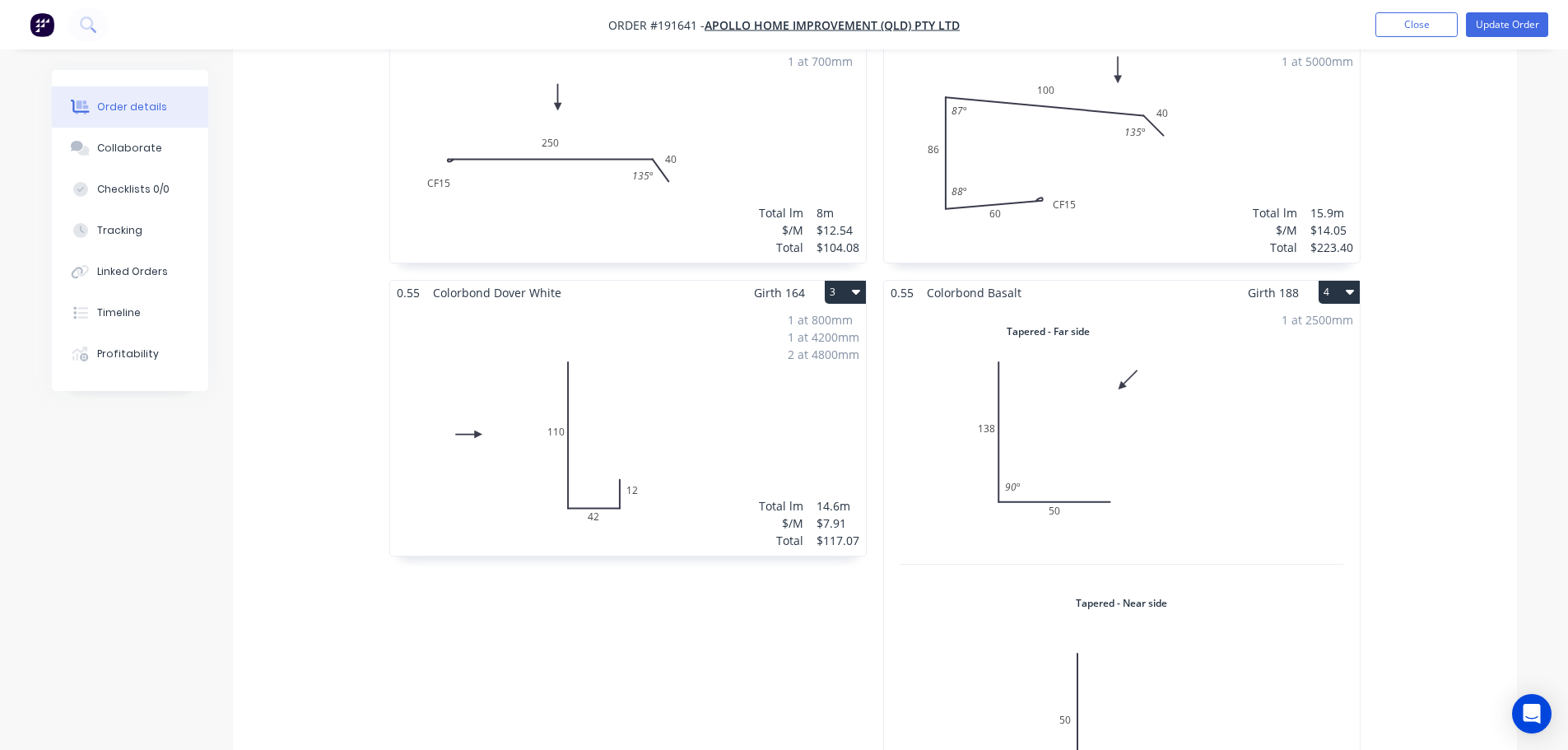
scroll to position [659, 0]
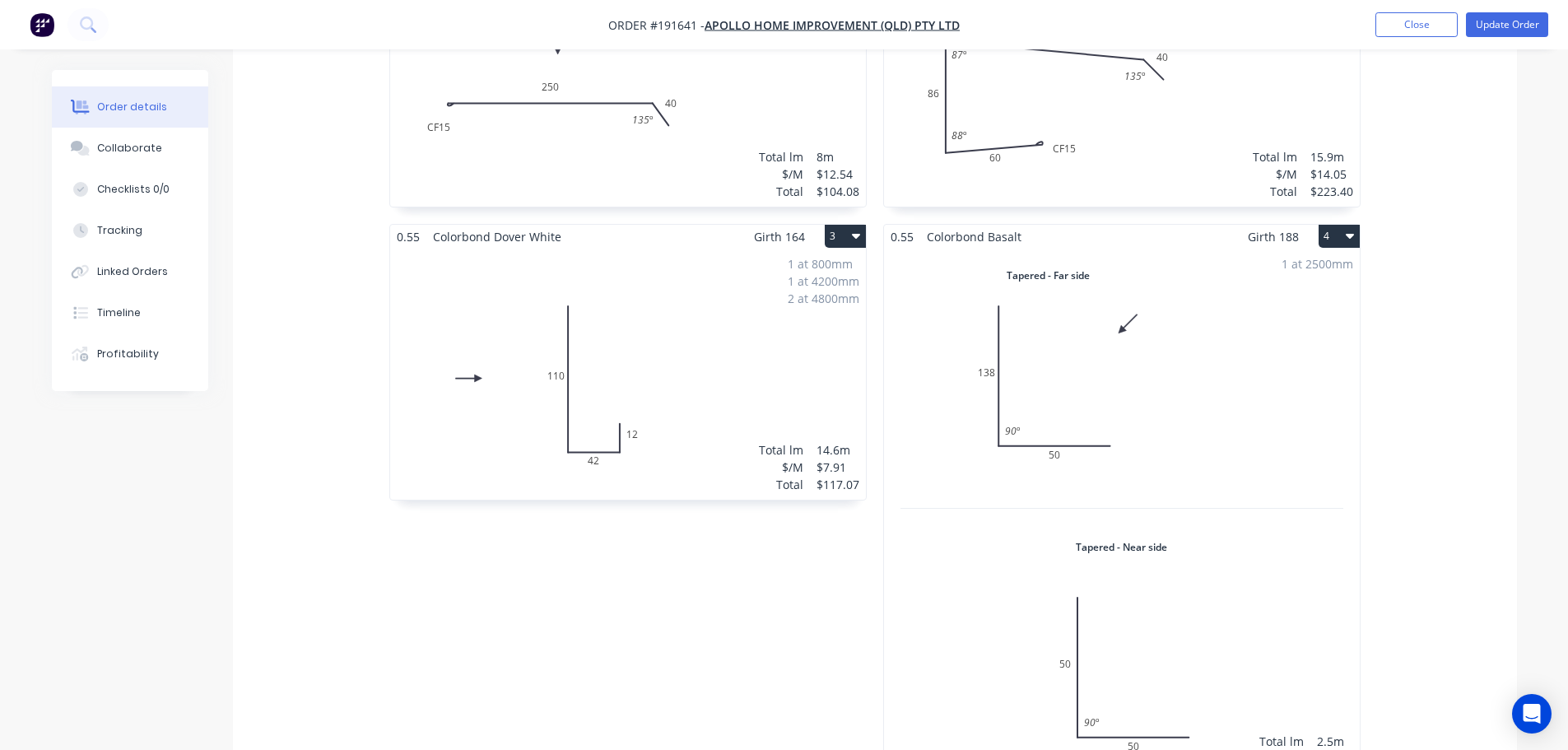
click at [1073, 489] on div "1 at 2500mm Total lm $/M Total 2.5m $8.66 $21.65" at bounding box center [1122, 520] width 475 height 542
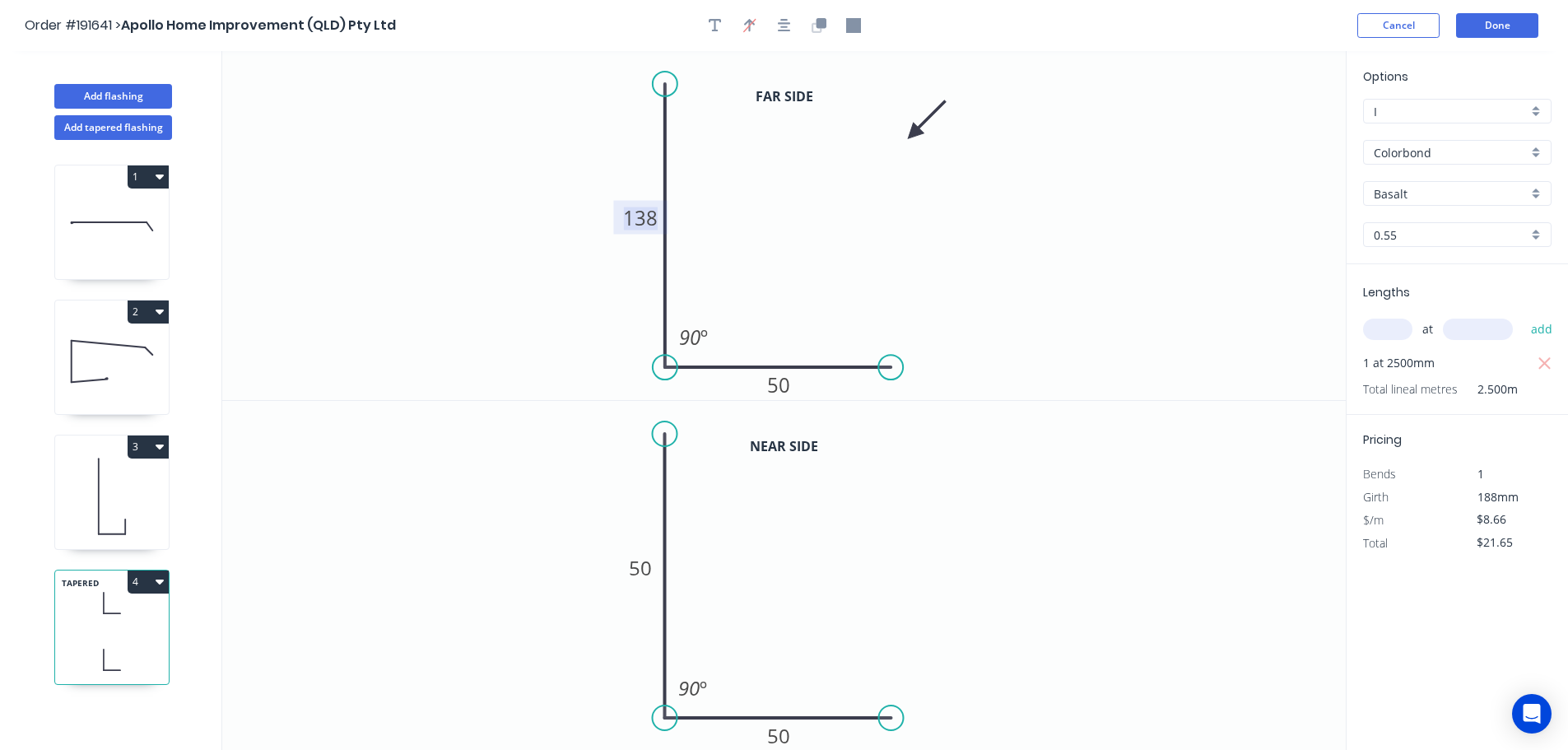
click at [649, 218] on tspan "138" at bounding box center [640, 217] width 35 height 27
click at [645, 569] on tspan "50" at bounding box center [640, 568] width 23 height 27
type input "$5.22"
type input "$13.05"
click at [450, 579] on icon "0 138 50 90 º" at bounding box center [784, 576] width 1124 height 350
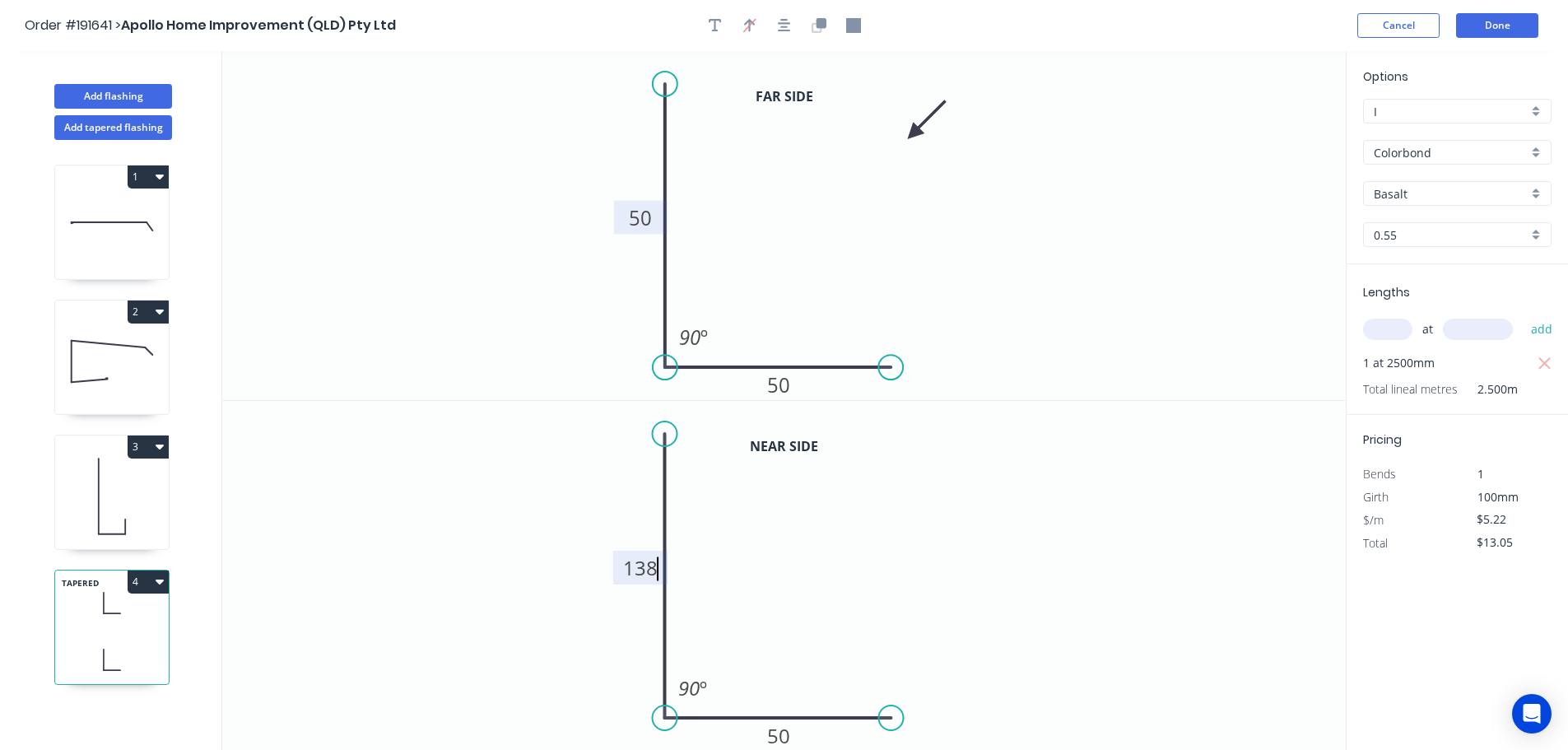
type input "$8.66"
type input "$21.65"
click at [1513, 30] on button "Done" at bounding box center [1498, 25] width 83 height 24
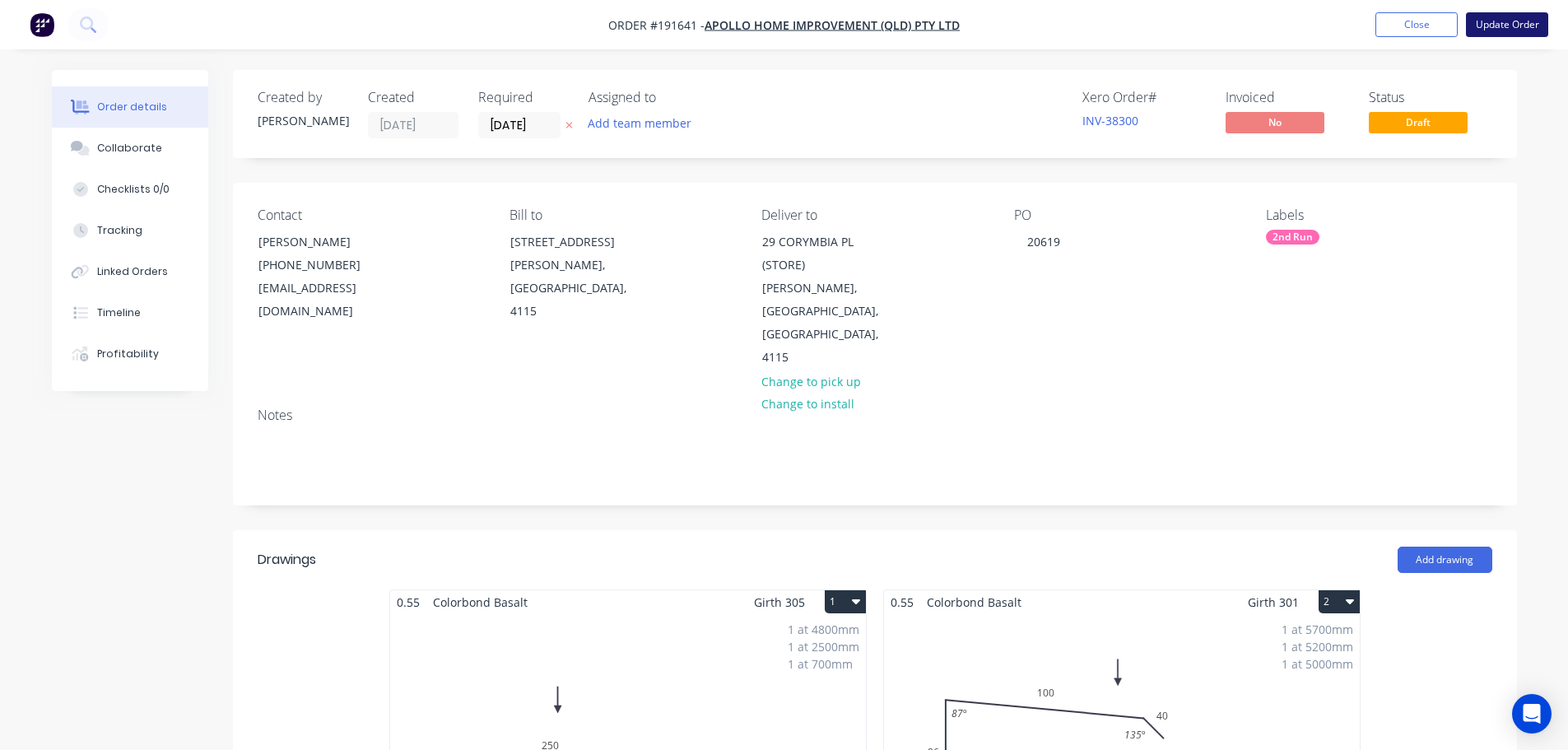
click at [1514, 26] on button "Update Order" at bounding box center [1507, 24] width 83 height 24
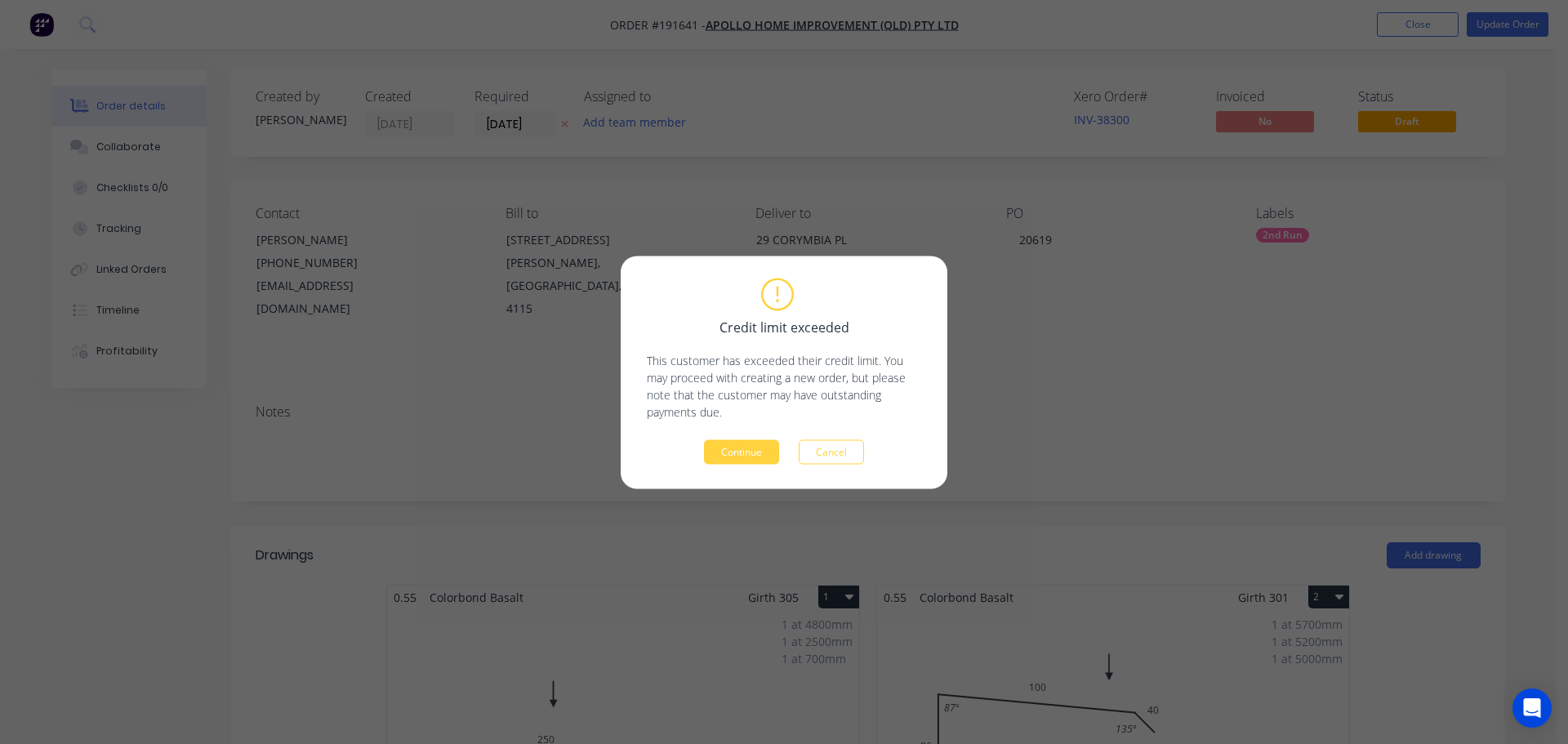
click at [708, 471] on div "Credit limit exceeded This customer has exceeded their credit limit. You may pr…" at bounding box center [784, 372] width 326 height 233
click at [742, 446] on button "Continue" at bounding box center [741, 451] width 76 height 24
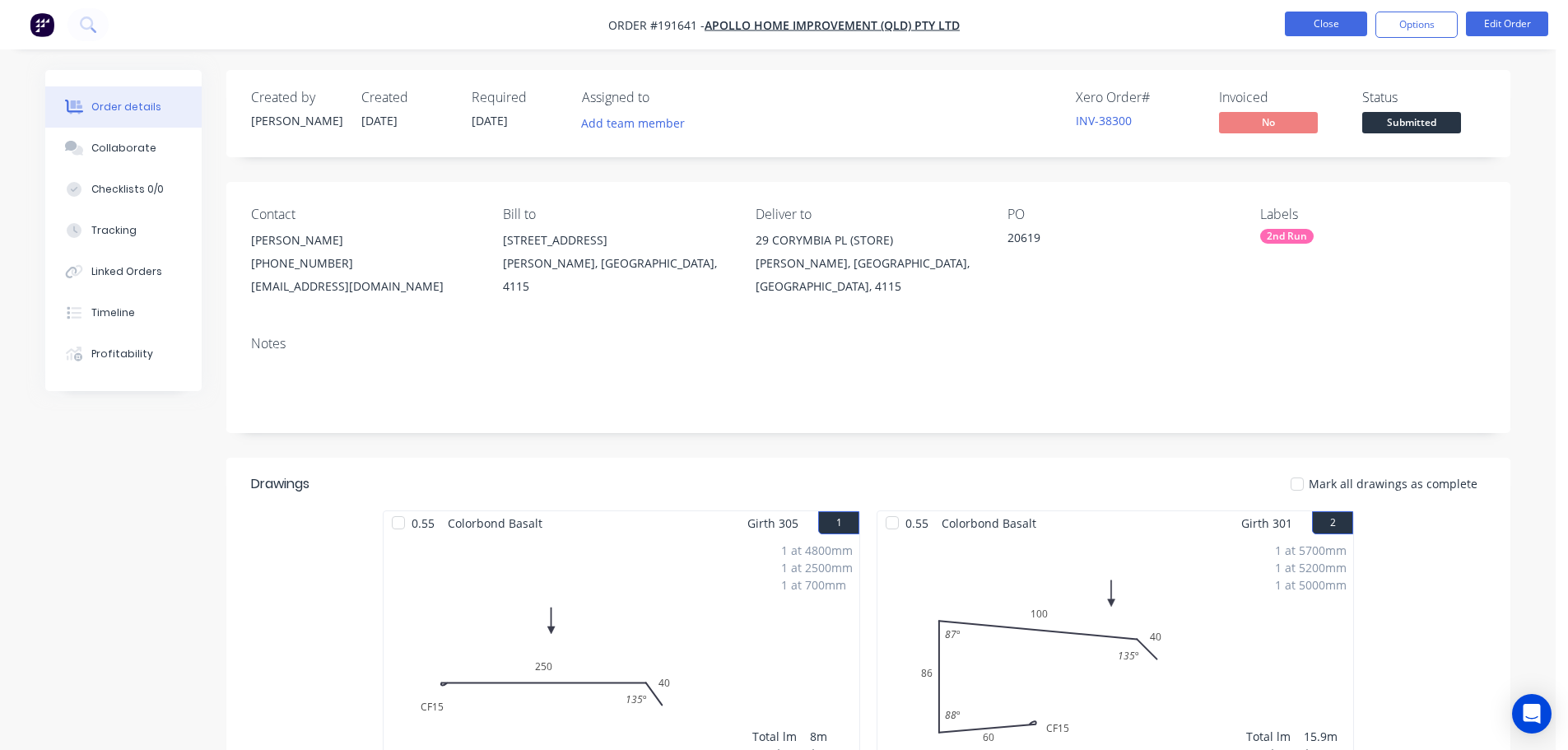
click at [1328, 19] on button "Close" at bounding box center [1327, 23] width 83 height 24
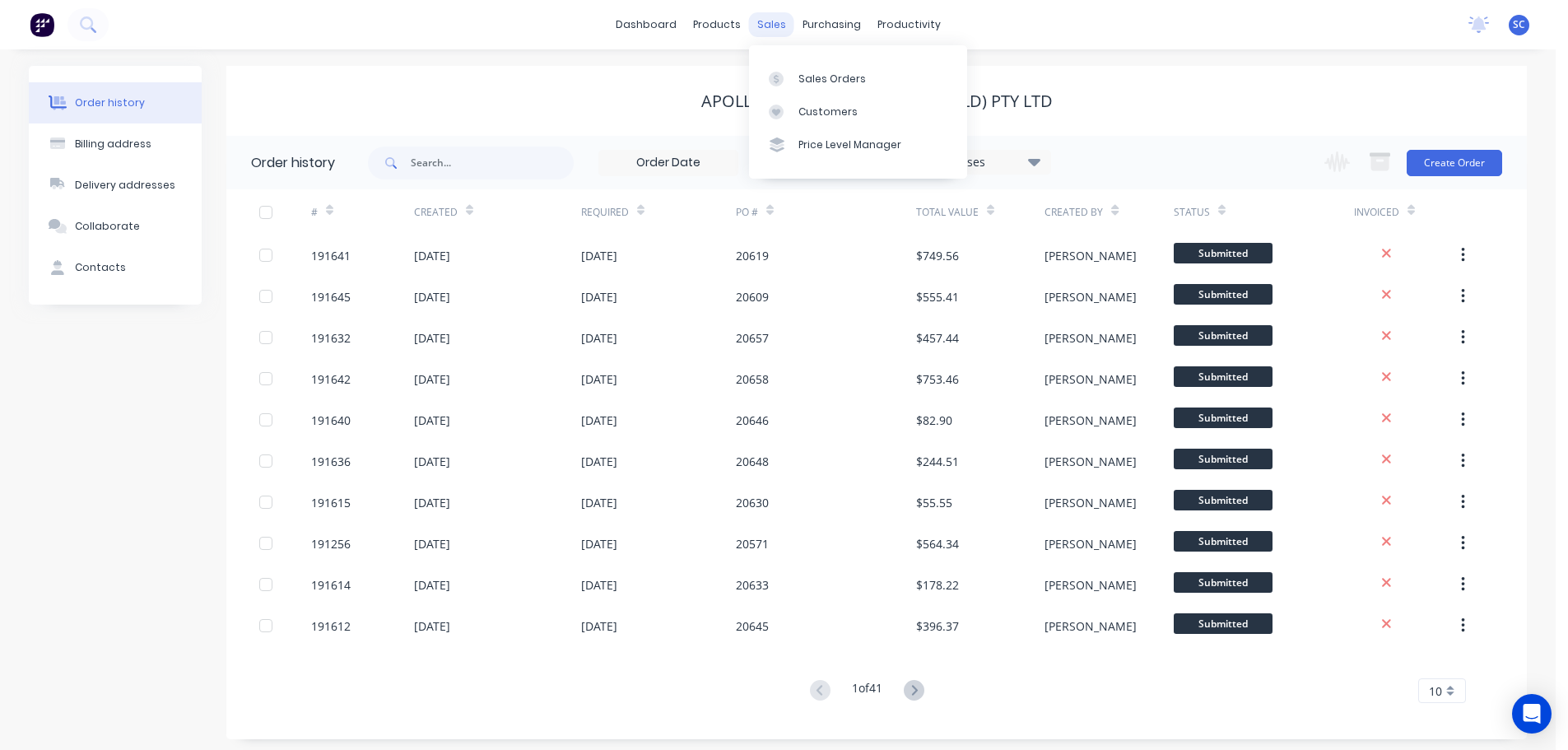
click at [769, 16] on div "sales" at bounding box center [771, 24] width 45 height 24
click at [807, 110] on div "Customers" at bounding box center [828, 112] width 59 height 15
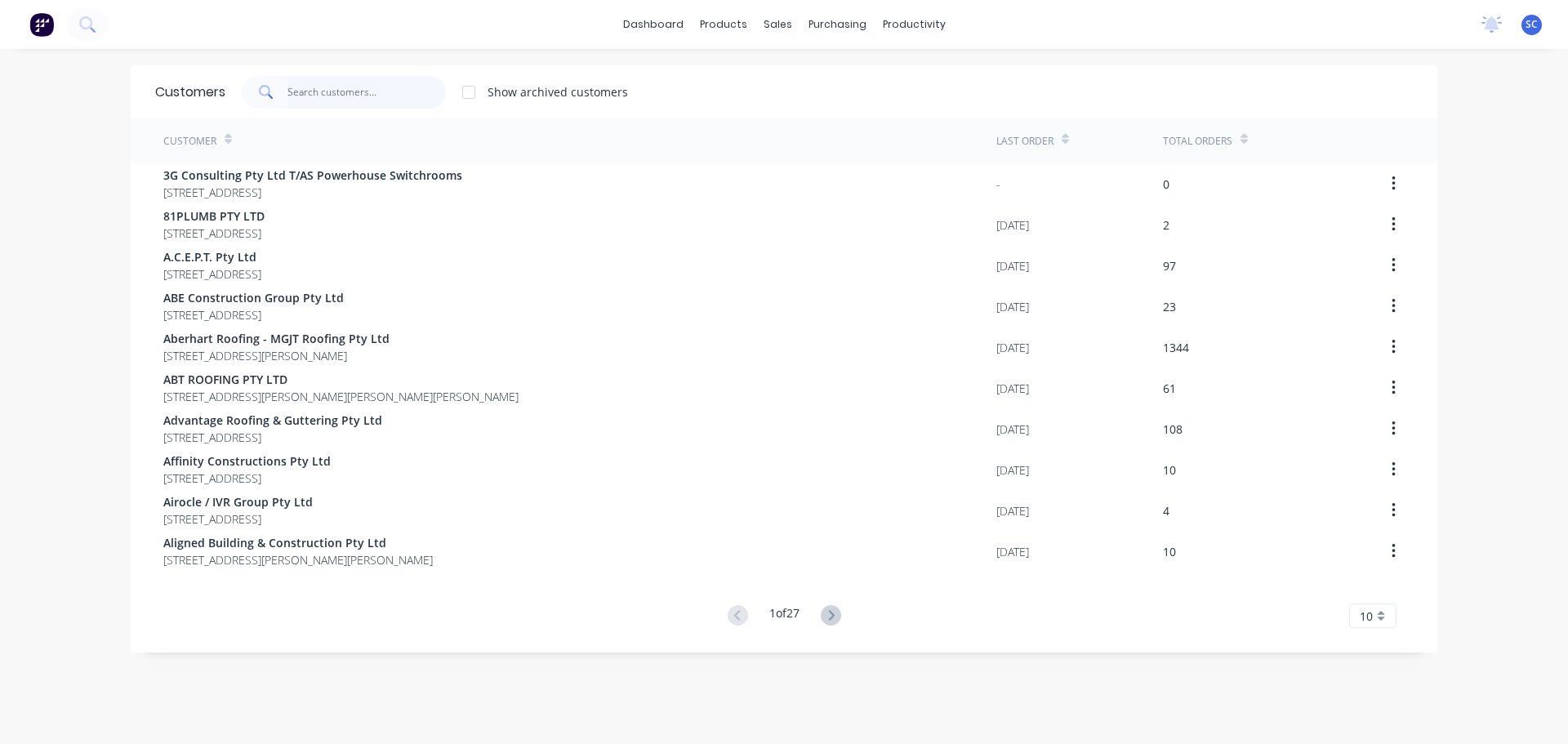
click at [330, 98] on input "text" at bounding box center [366, 91] width 159 height 33
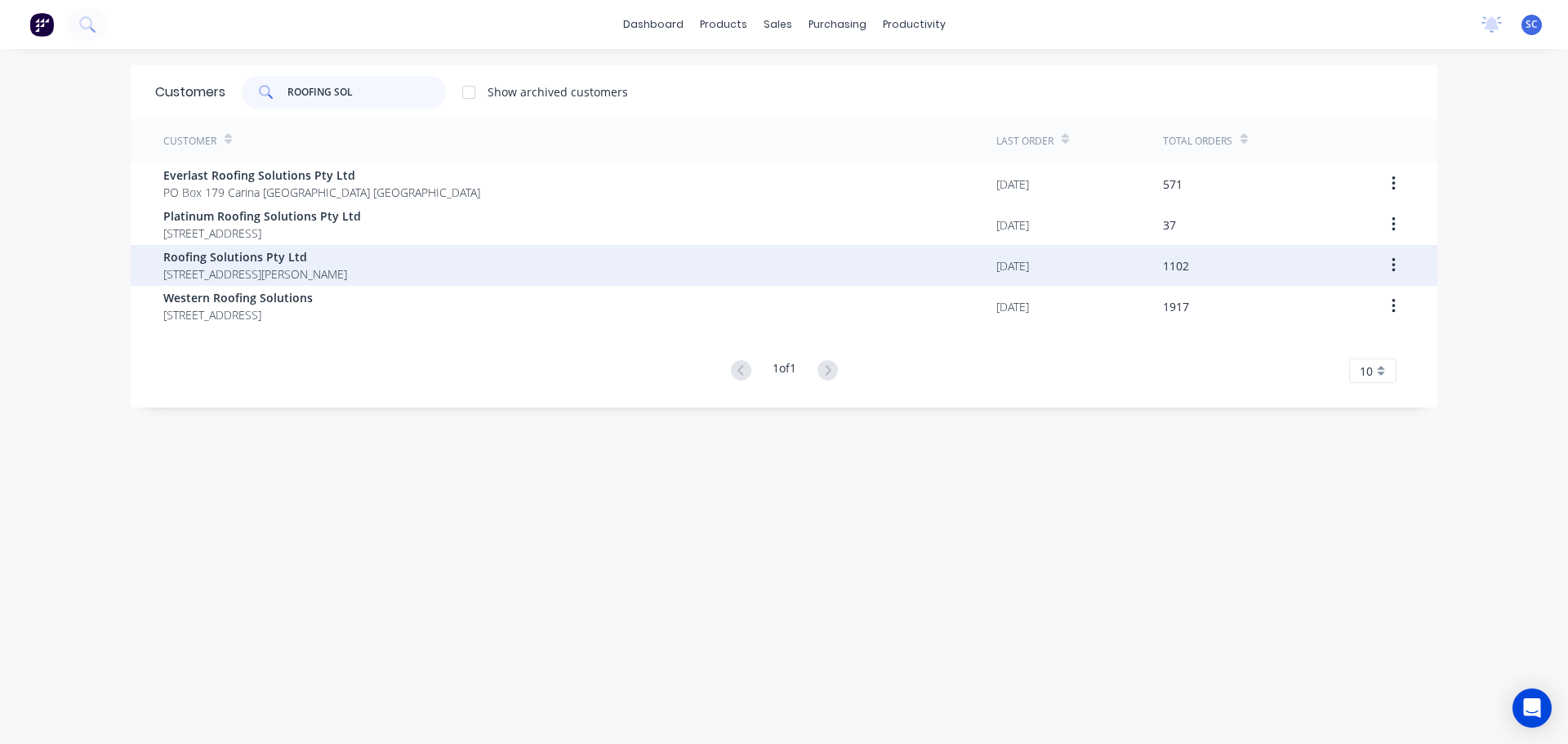
type input "ROOFING SOL"
click at [222, 260] on span "Roofing Solutions Pty Ltd" at bounding box center [254, 256] width 184 height 17
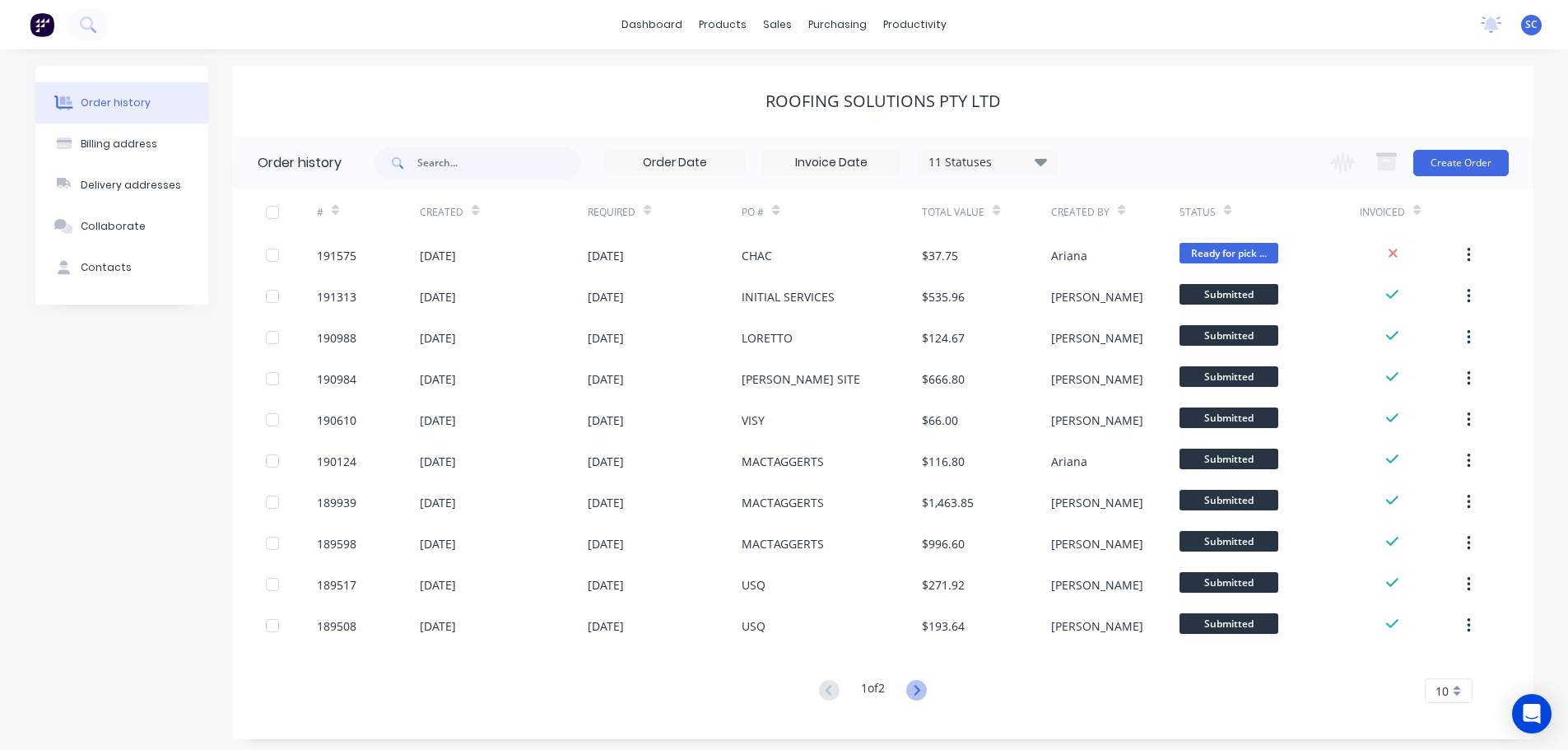
click at [920, 690] on icon at bounding box center [917, 691] width 21 height 21
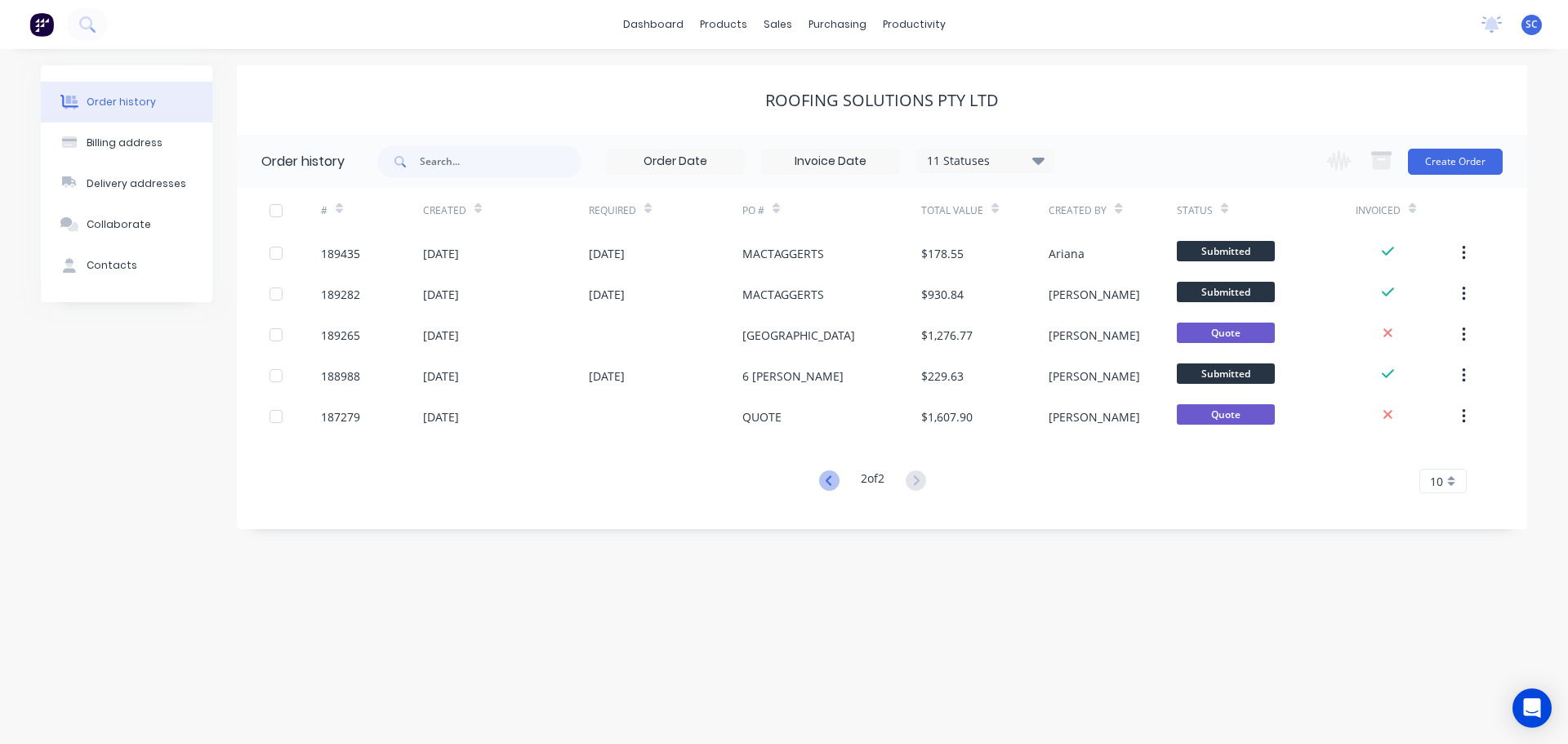
click at [820, 478] on icon at bounding box center [830, 481] width 21 height 21
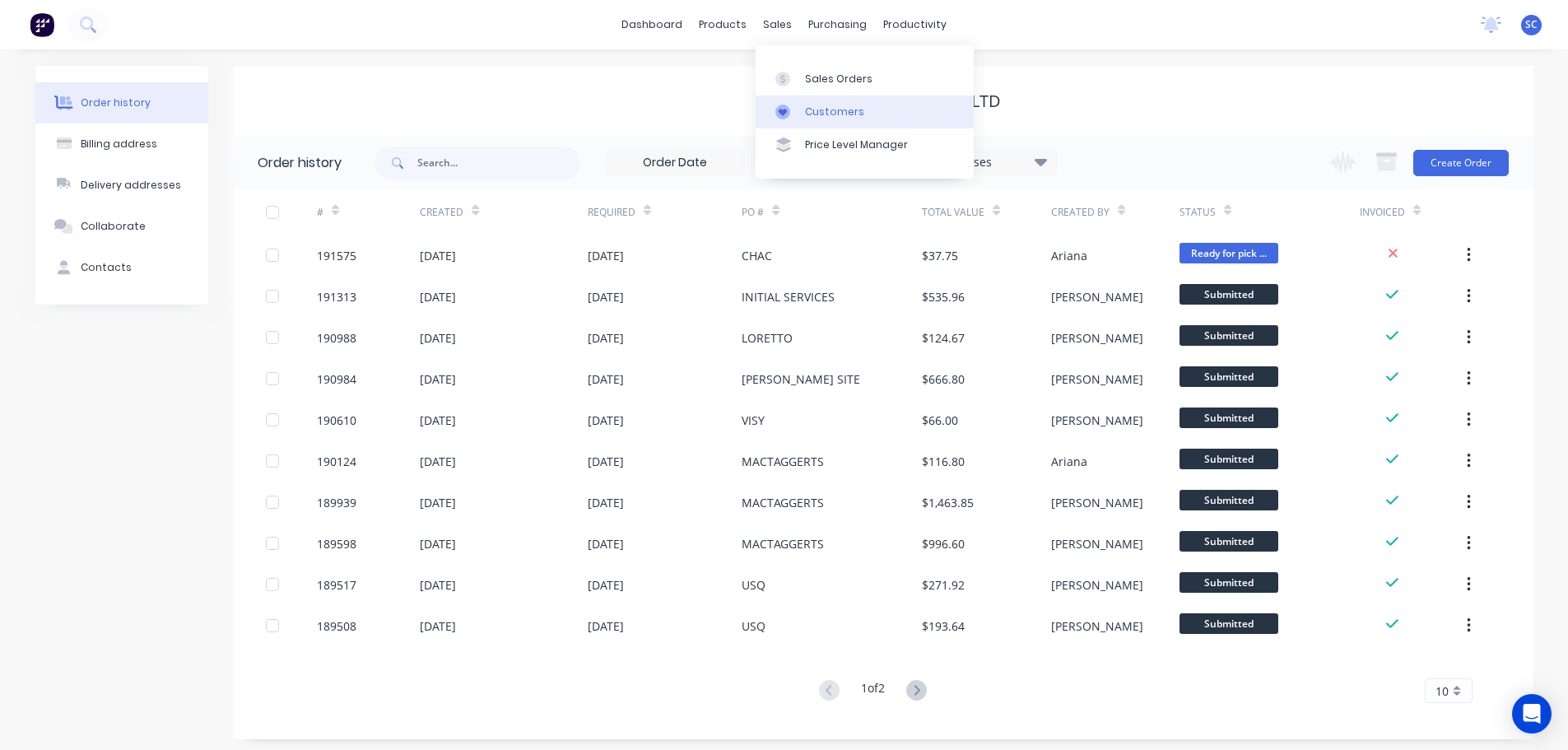
click at [822, 114] on div "Customers" at bounding box center [834, 112] width 59 height 15
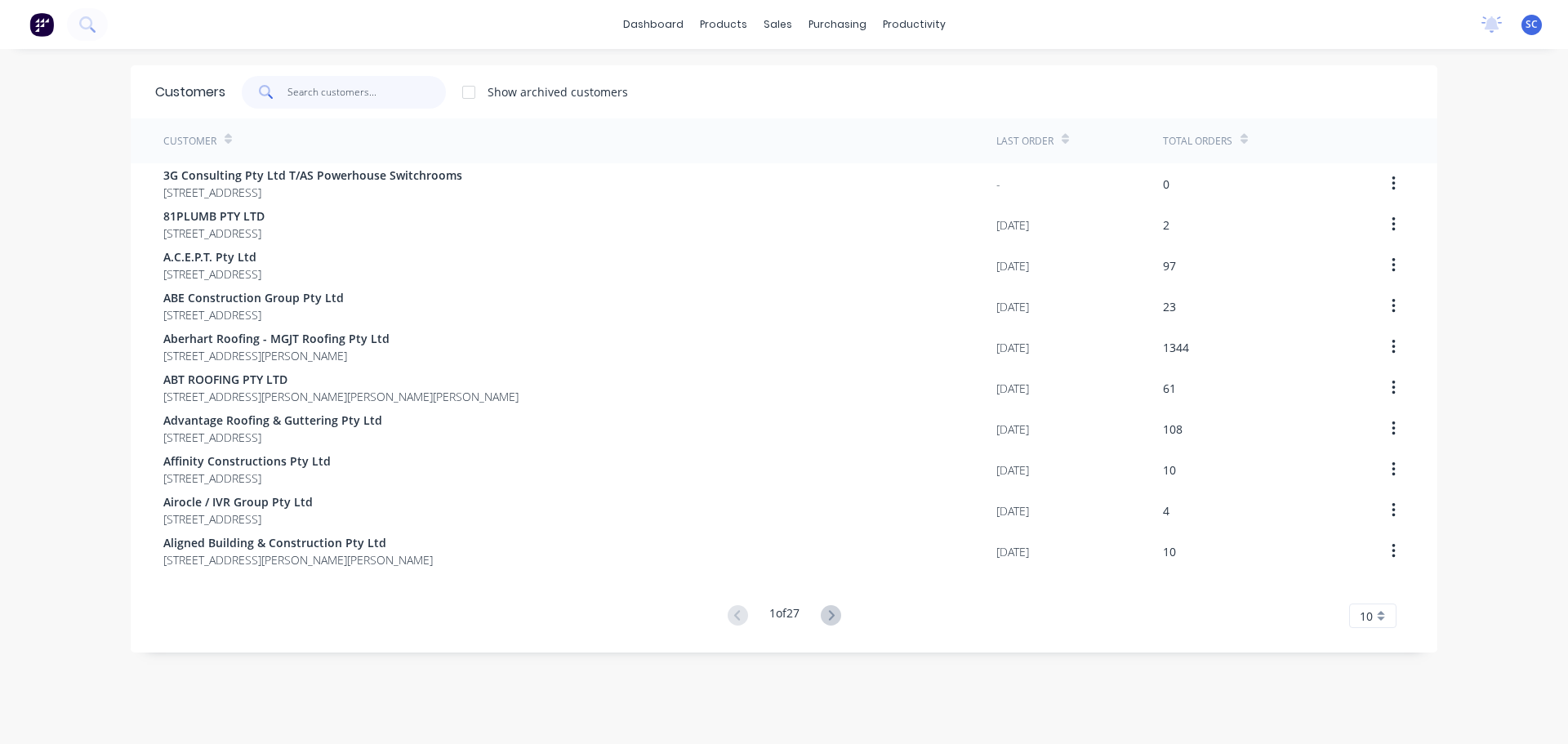
click at [313, 91] on input "text" at bounding box center [366, 91] width 159 height 33
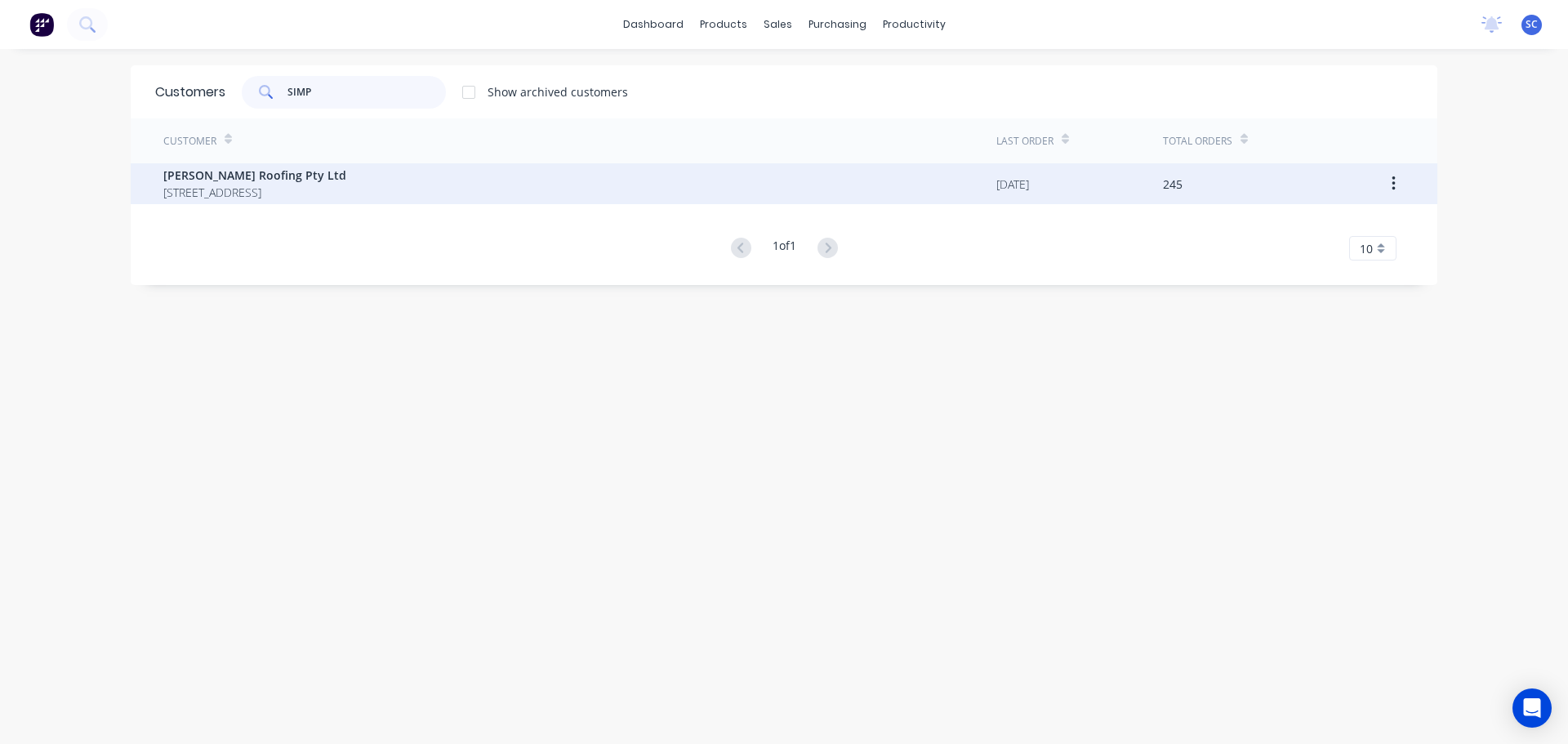
type input "SIMP"
click at [219, 195] on span "[STREET_ADDRESS]" at bounding box center [254, 192] width 183 height 17
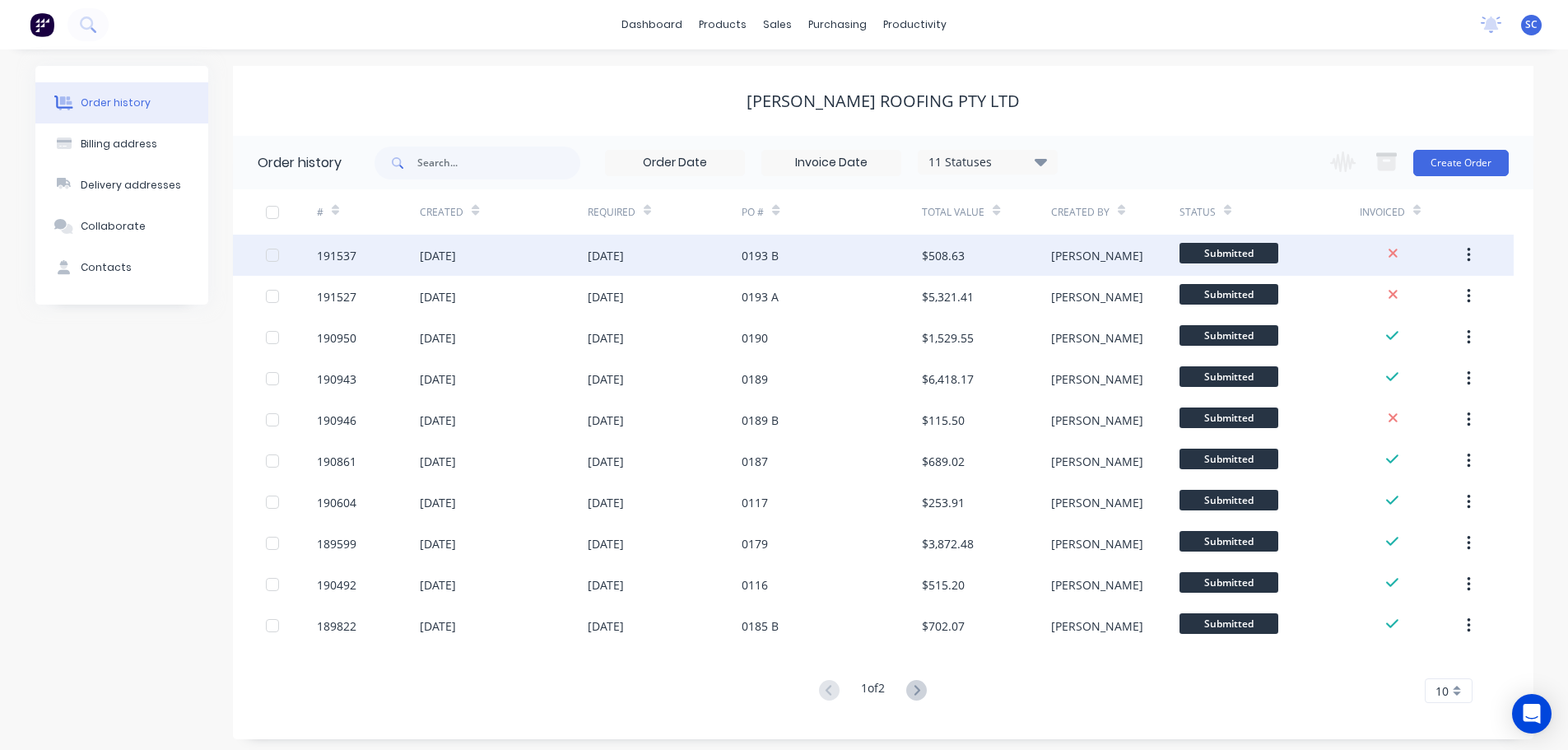
click at [544, 257] on div "[DATE]" at bounding box center [504, 256] width 167 height 41
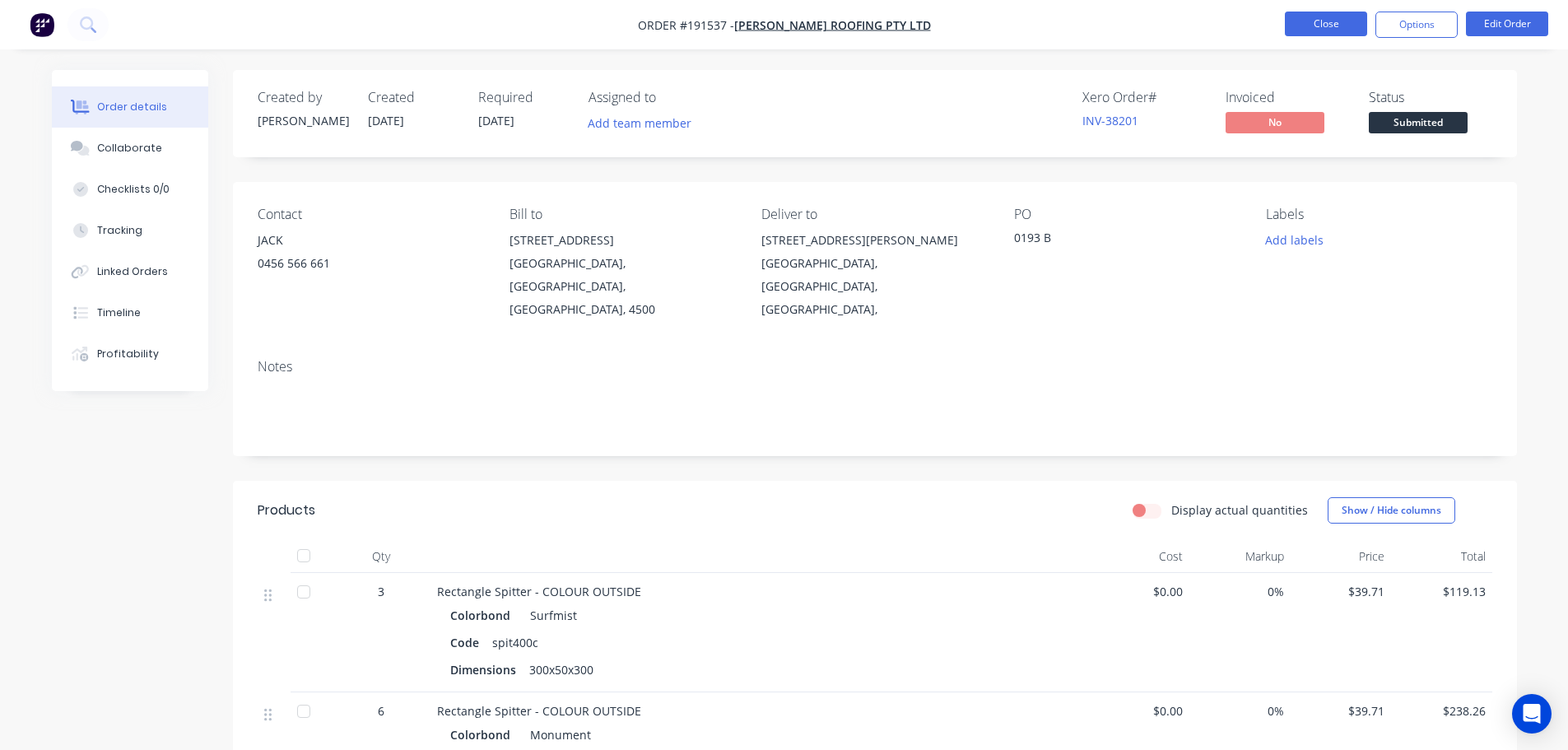
click at [1314, 19] on button "Close" at bounding box center [1327, 23] width 83 height 24
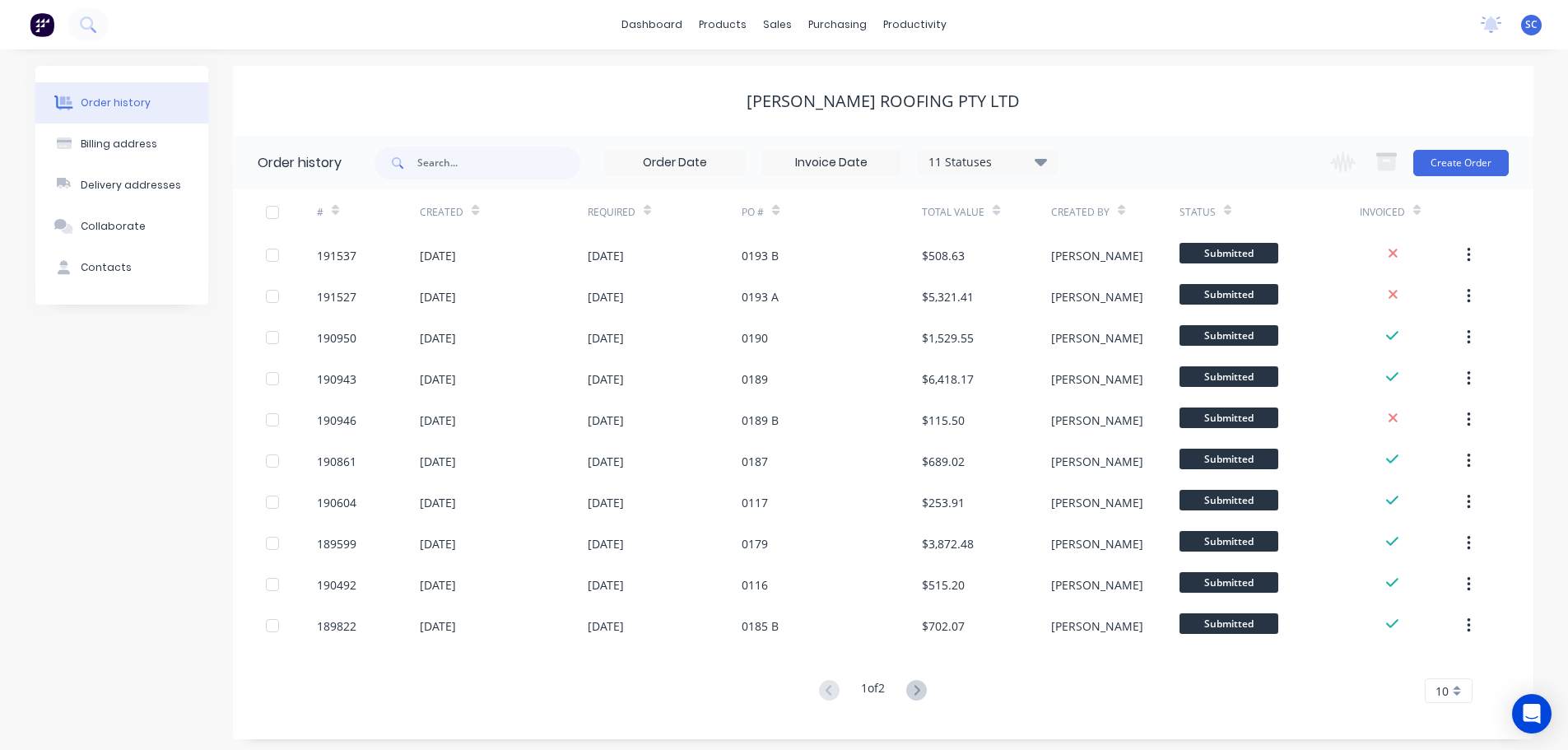
click at [531, 98] on div "[PERSON_NAME] Roofing Pty Ltd" at bounding box center [883, 101] width 1300 height 20
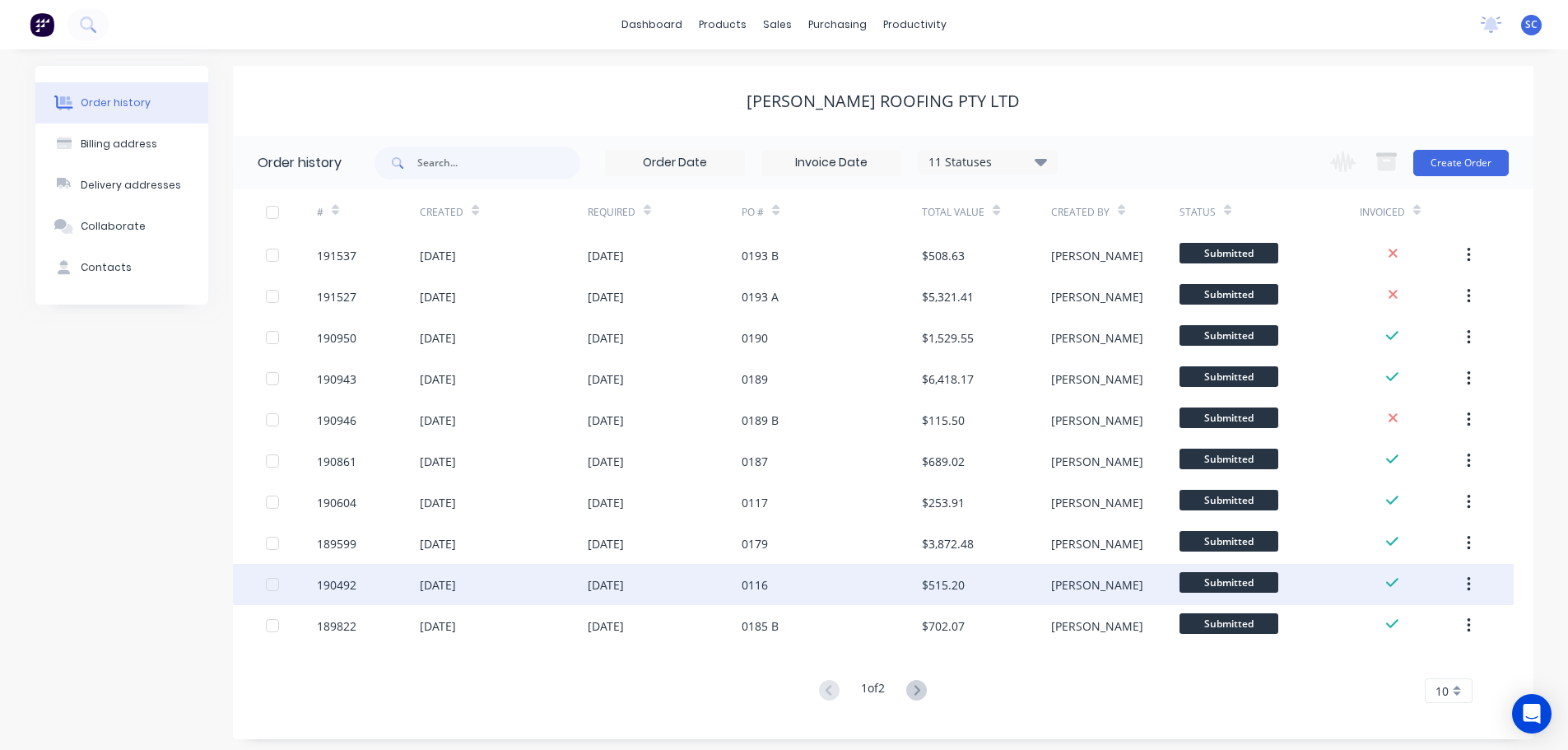
drag, startPoint x: 700, startPoint y: 526, endPoint x: 907, endPoint y: 588, distance: 216.1
click at [780, 548] on div "[PERSON_NAME] Roofing Pty Ltd Order history 11 Statuses Invoice Status Invoiced…" at bounding box center [883, 402] width 1300 height 674
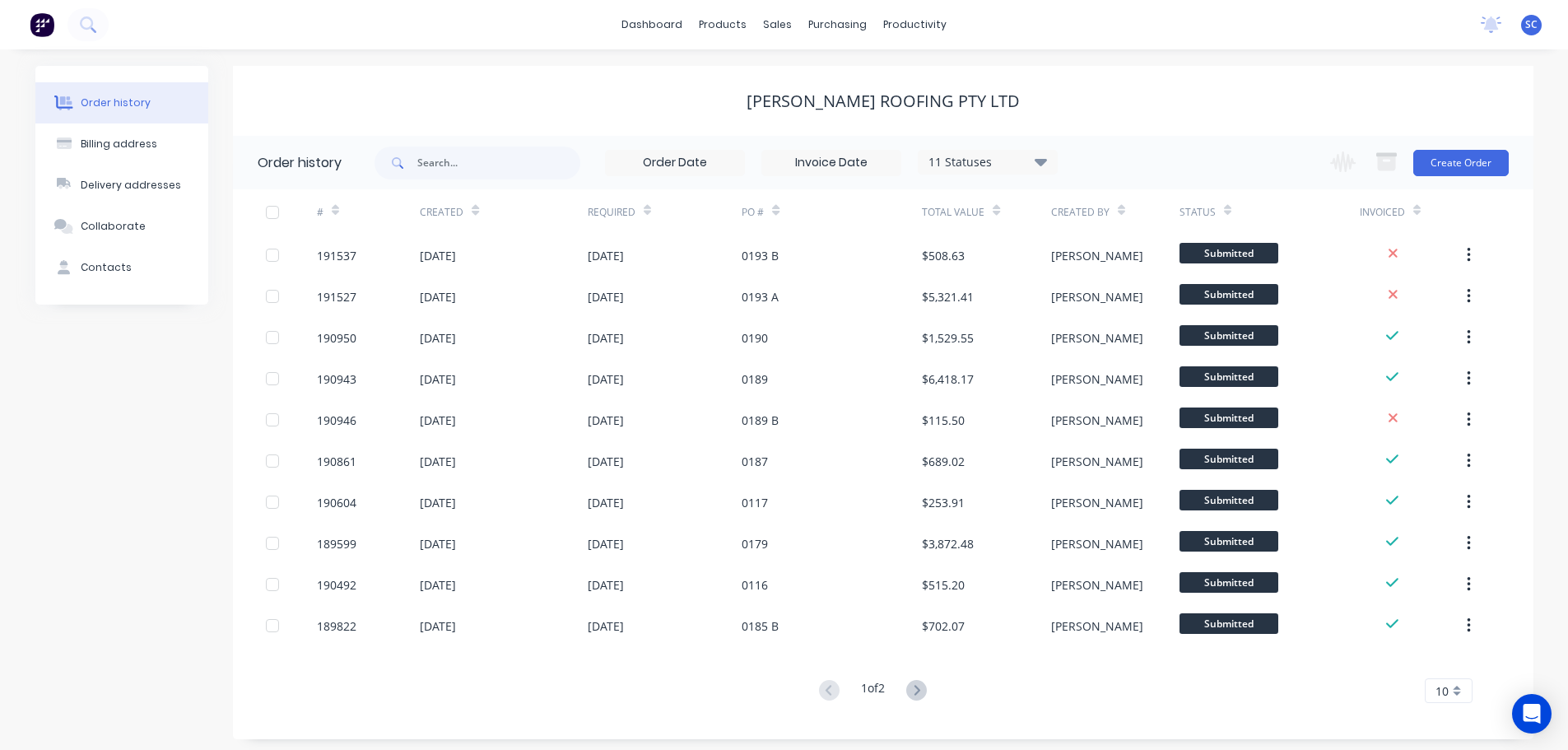
click at [566, 21] on div "dashboard products sales purchasing productivity dashboard products Product Cat…" at bounding box center [784, 24] width 1568 height 50
click at [774, 18] on div "sales" at bounding box center [777, 24] width 45 height 24
click at [823, 110] on div "Customers" at bounding box center [834, 112] width 59 height 15
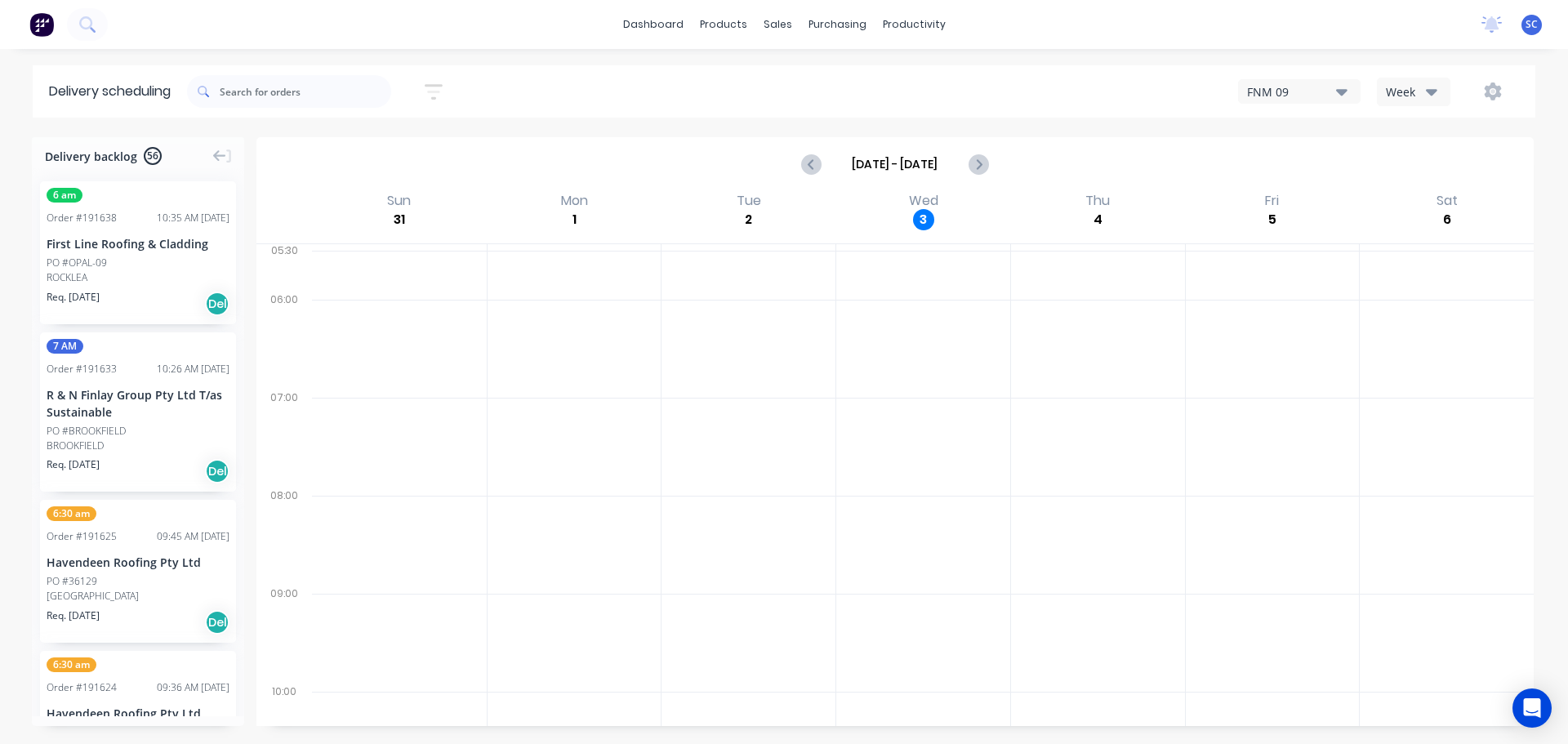
drag, startPoint x: 433, startPoint y: 95, endPoint x: 438, endPoint y: 158, distance: 63.2
click at [433, 95] on icon "button" at bounding box center [433, 92] width 18 height 21
drag, startPoint x: 372, startPoint y: 160, endPoint x: 392, endPoint y: 197, distance: 42.1
click at [375, 158] on input "[DATE] - [DATE]" at bounding box center [358, 154] width 152 height 24
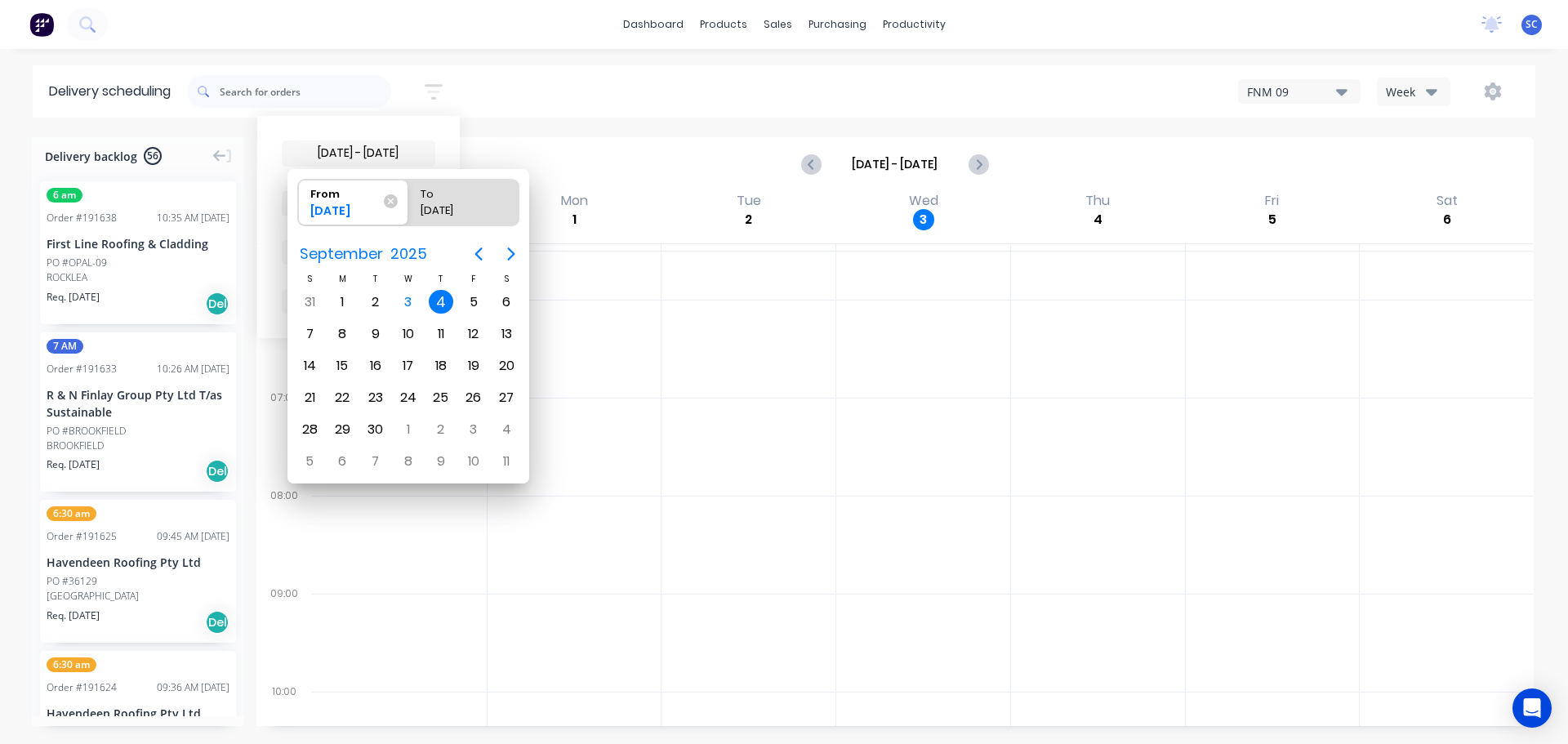
click at [440, 306] on div "4" at bounding box center [441, 302] width 24 height 24
radio input "false"
radio input "true"
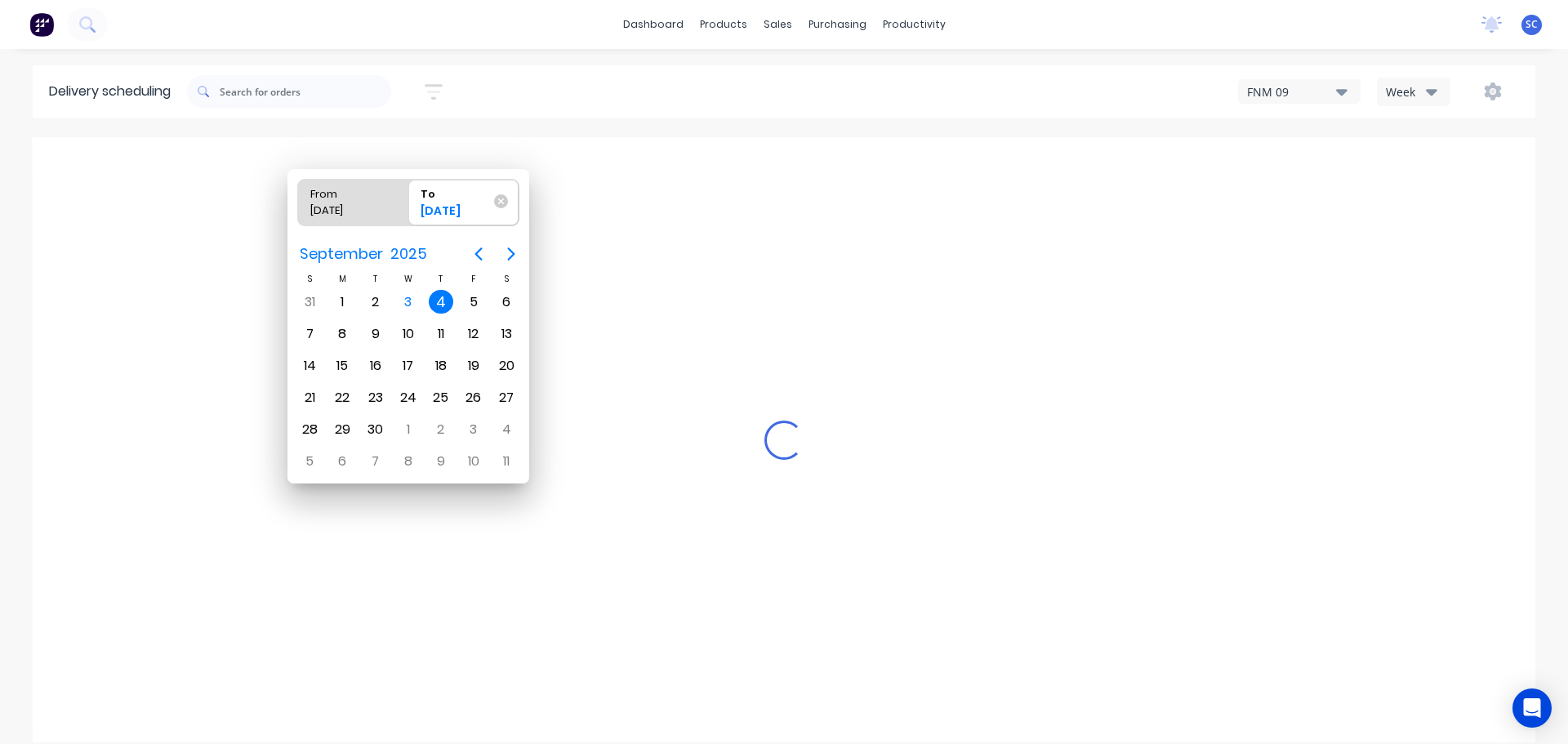
click at [440, 305] on div "4" at bounding box center [441, 302] width 24 height 24
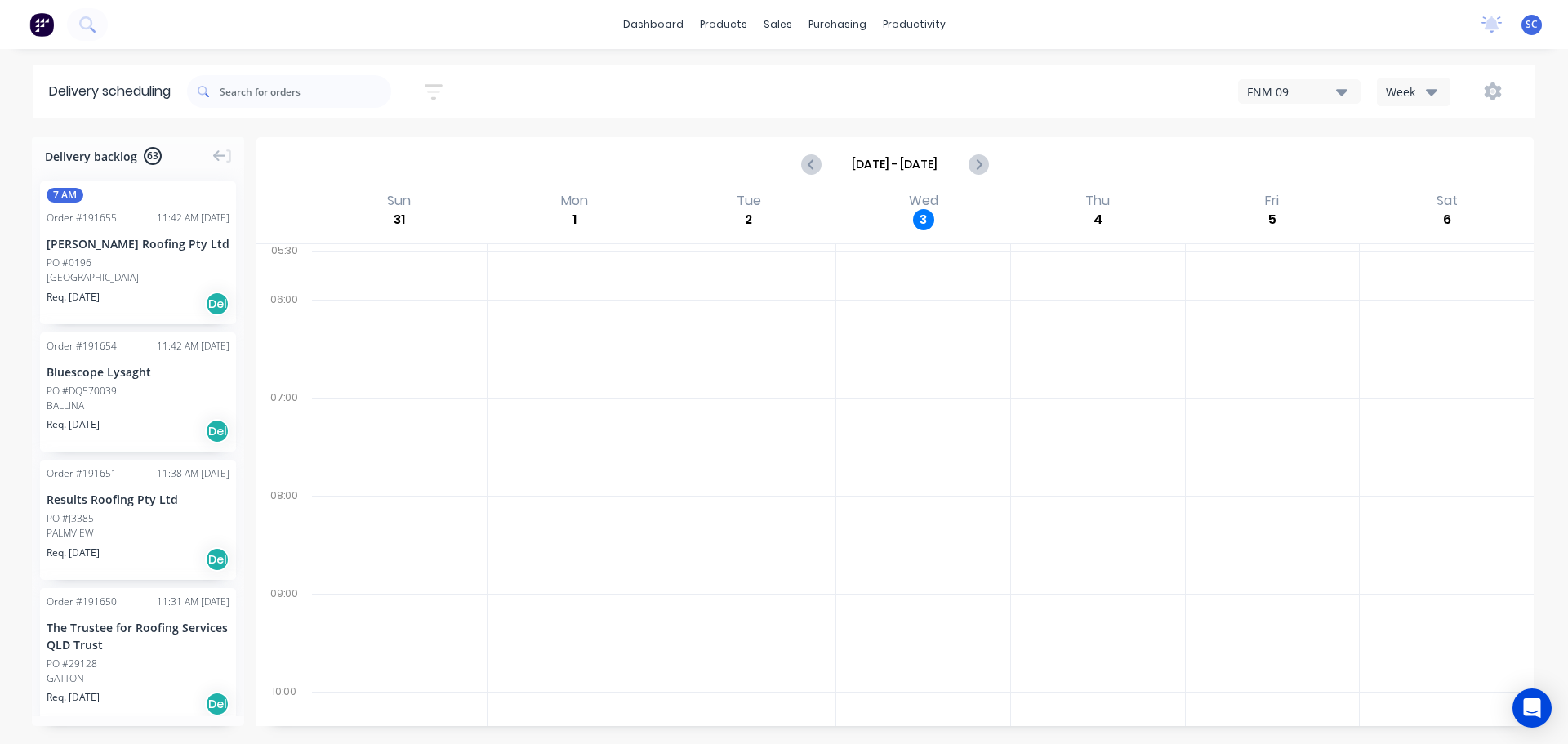
drag, startPoint x: 437, startPoint y: 92, endPoint x: 445, endPoint y: 131, distance: 39.8
click at [440, 92] on icon "button" at bounding box center [433, 90] width 13 height 3
click at [371, 199] on span "Sort by Suburb" at bounding box center [345, 203] width 106 height 17
drag, startPoint x: 330, startPoint y: 389, endPoint x: 367, endPoint y: 402, distance: 39.2
click at [330, 386] on div "Suburb" at bounding box center [358, 386] width 154 height 30
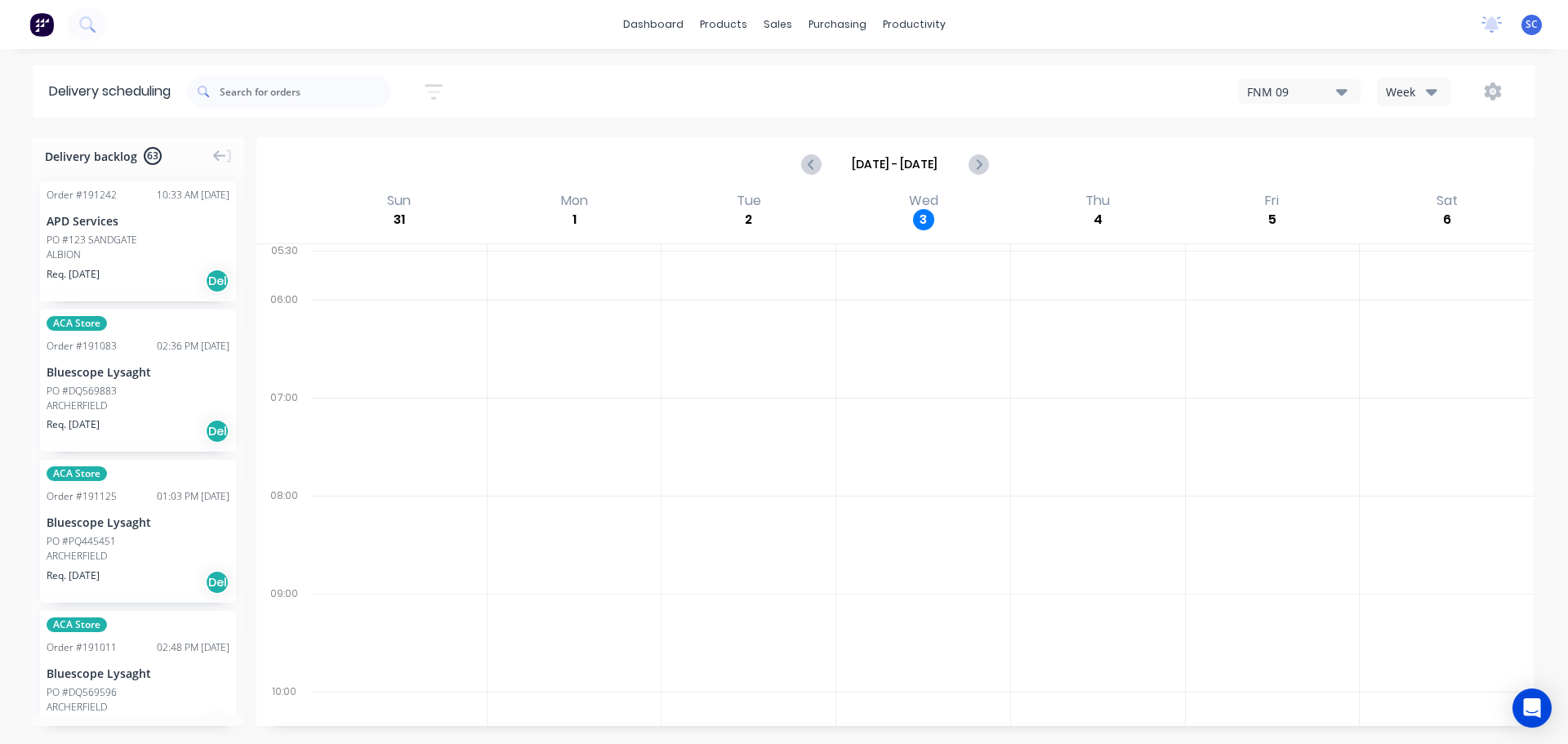
click at [582, 457] on div at bounding box center [574, 447] width 174 height 98
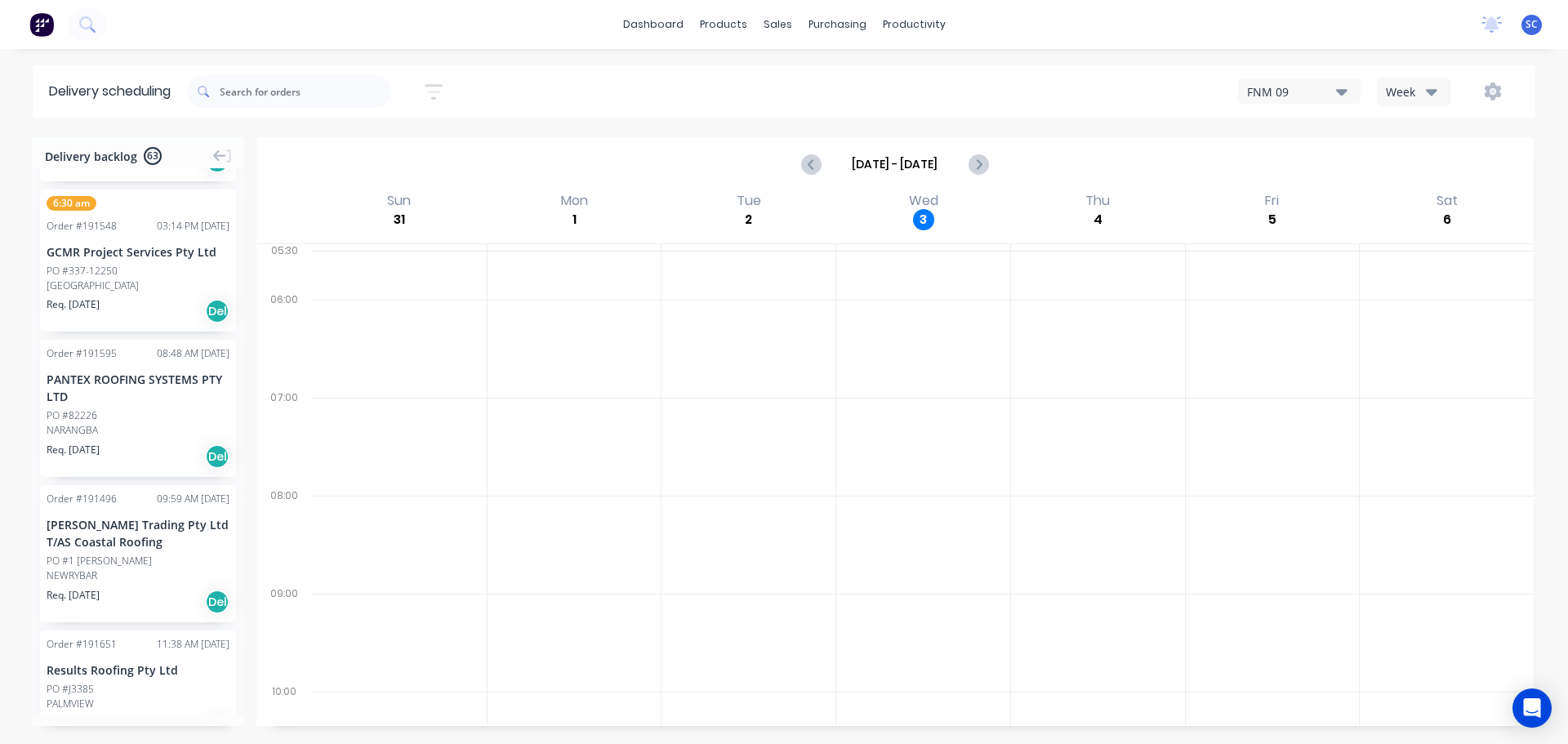
scroll to position [4212, 0]
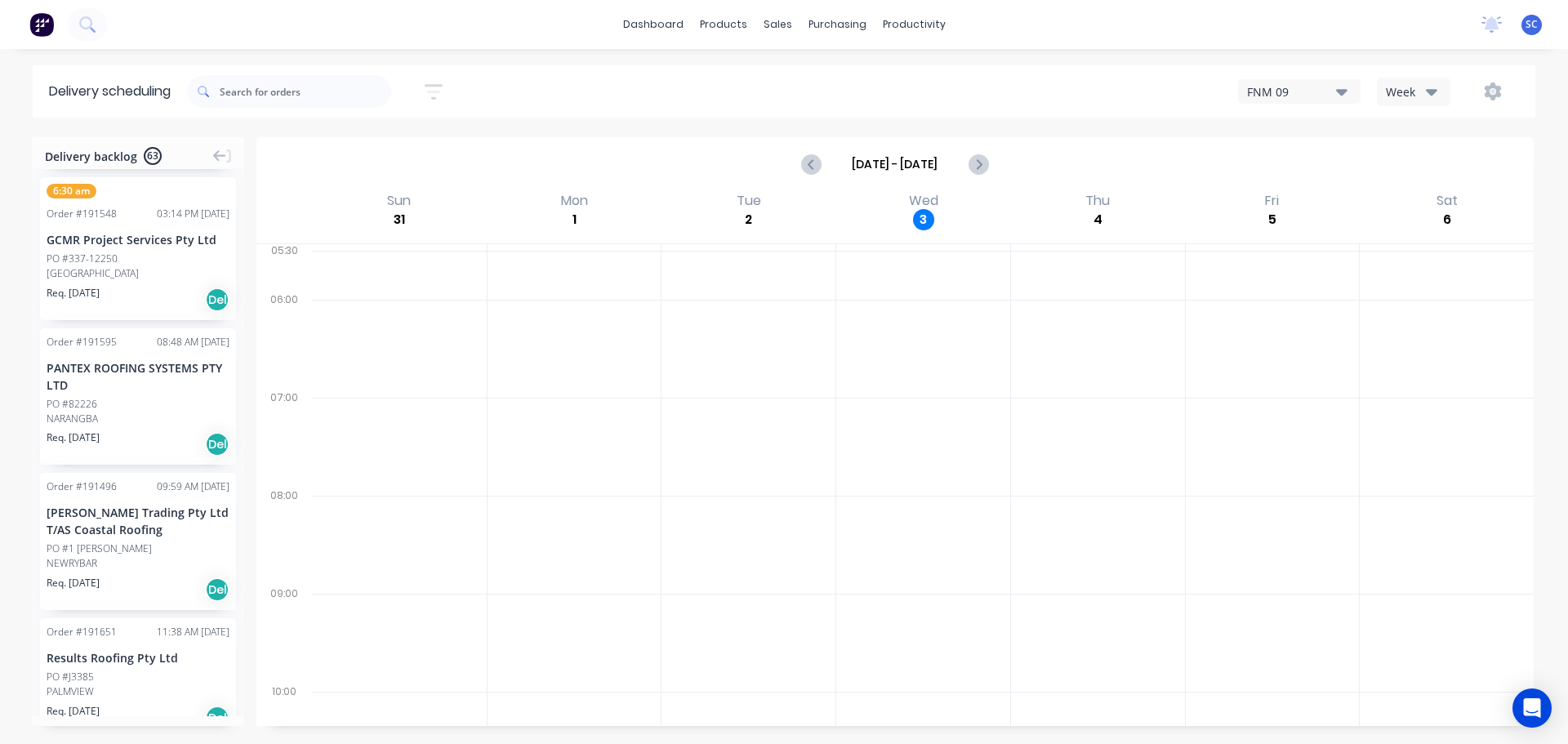
drag, startPoint x: 456, startPoint y: 512, endPoint x: 303, endPoint y: 517, distance: 153.1
click at [455, 512] on div at bounding box center [399, 544] width 174 height 98
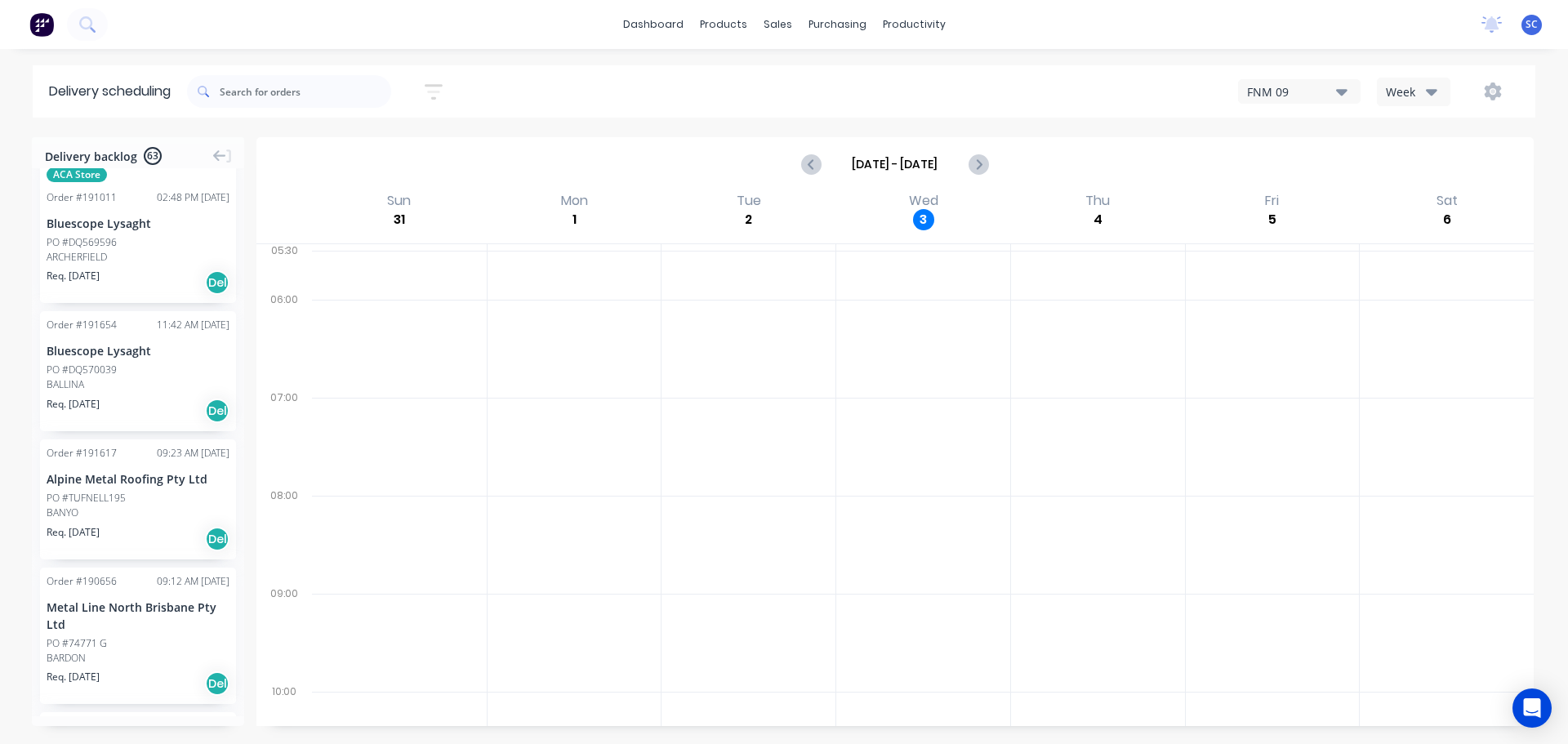
scroll to position [490, 0]
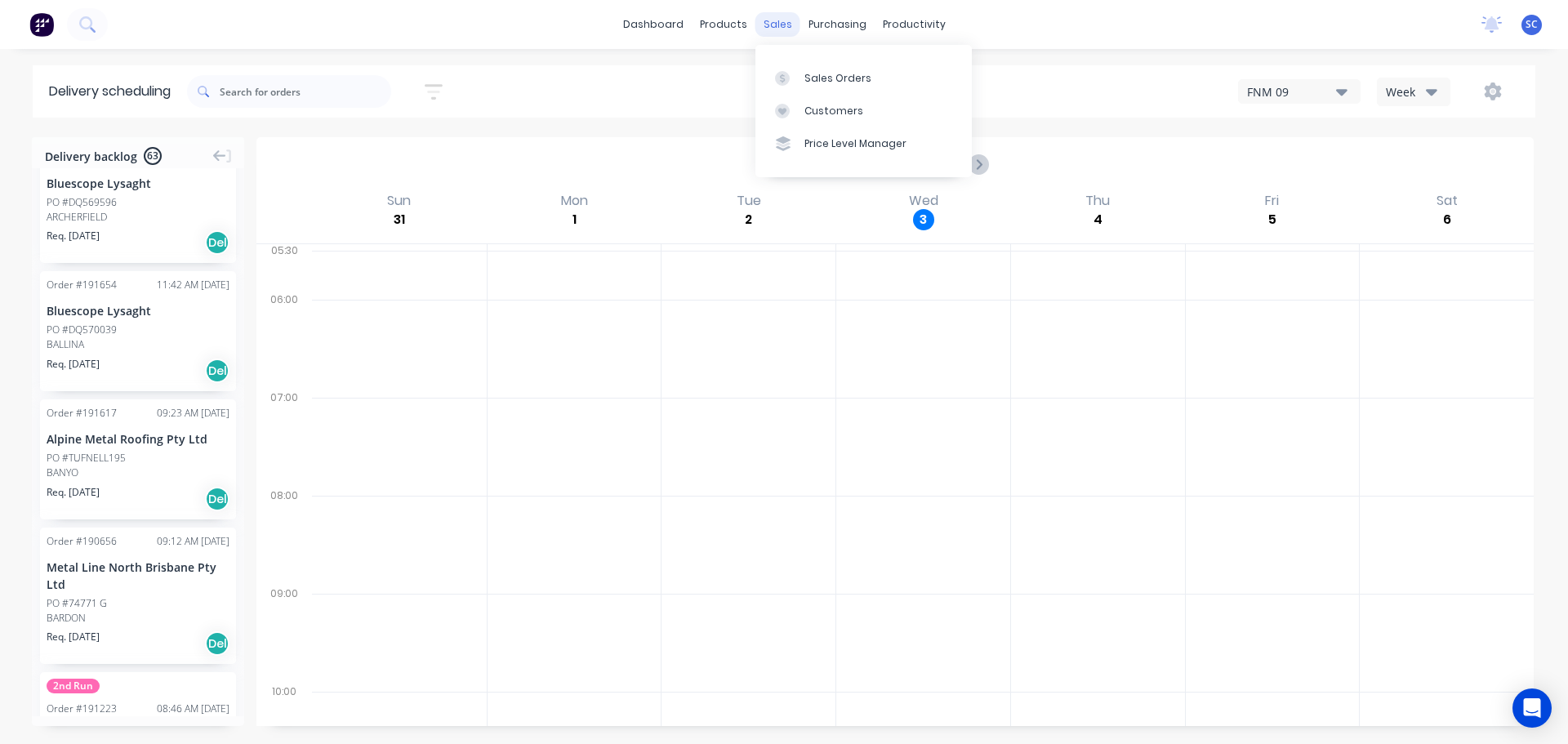
click at [778, 18] on div "sales" at bounding box center [777, 24] width 45 height 24
click at [822, 117] on div "Customers" at bounding box center [833, 111] width 59 height 15
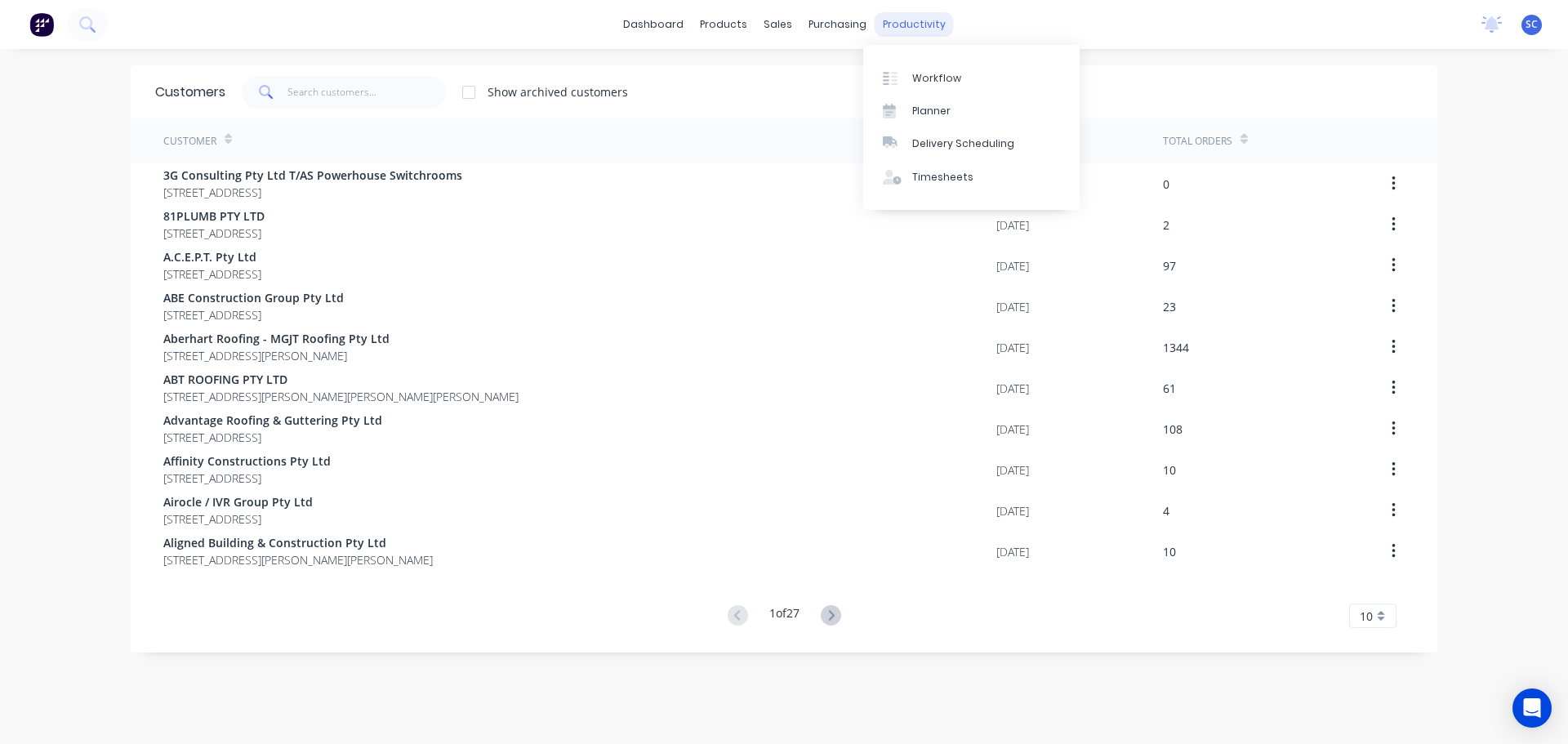
click at [905, 18] on div "productivity" at bounding box center [914, 24] width 79 height 24
click at [971, 136] on div "Delivery Scheduling" at bounding box center [964, 144] width 103 height 15
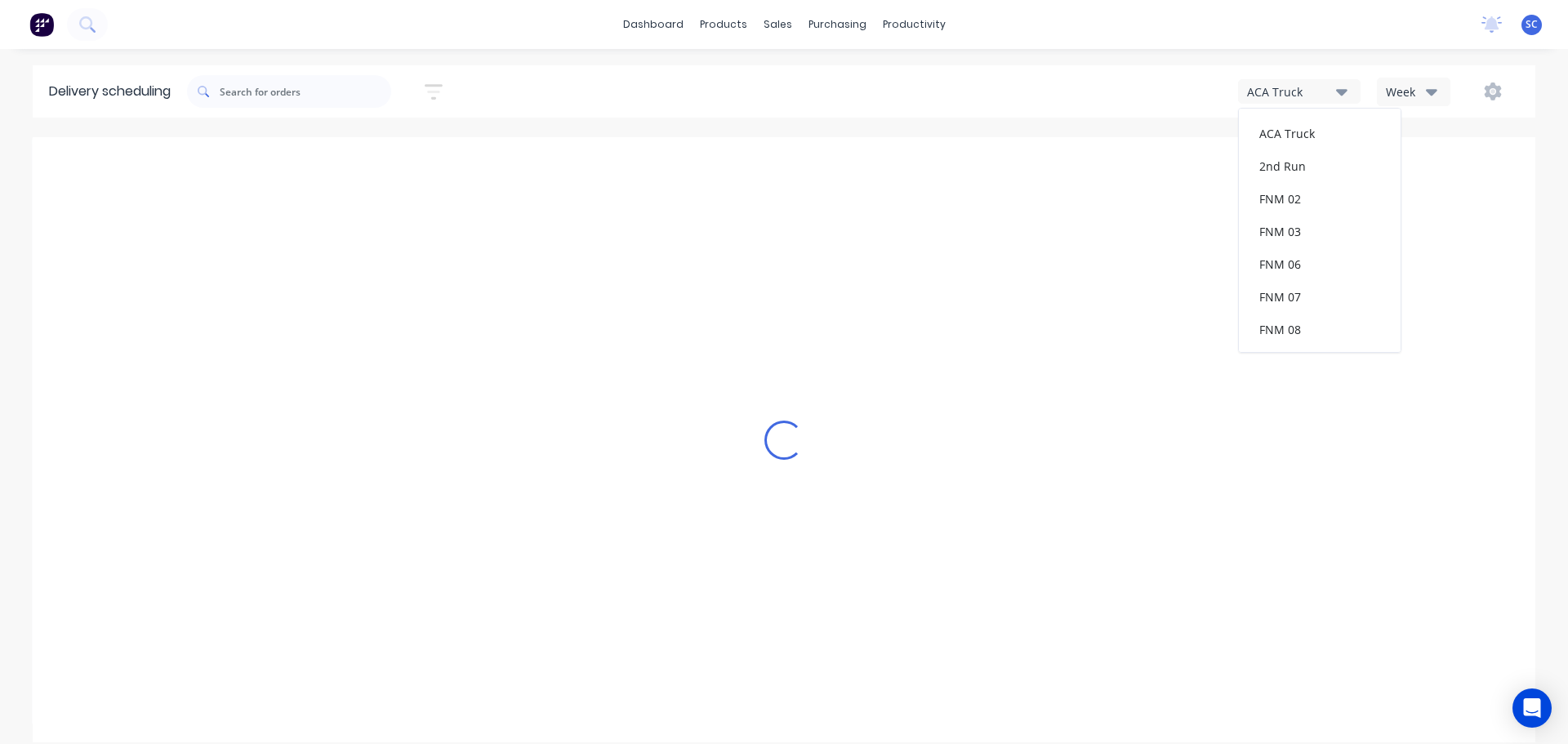
scroll to position [213, 0]
click at [1301, 155] on div "FNM 09" at bounding box center [1319, 149] width 161 height 33
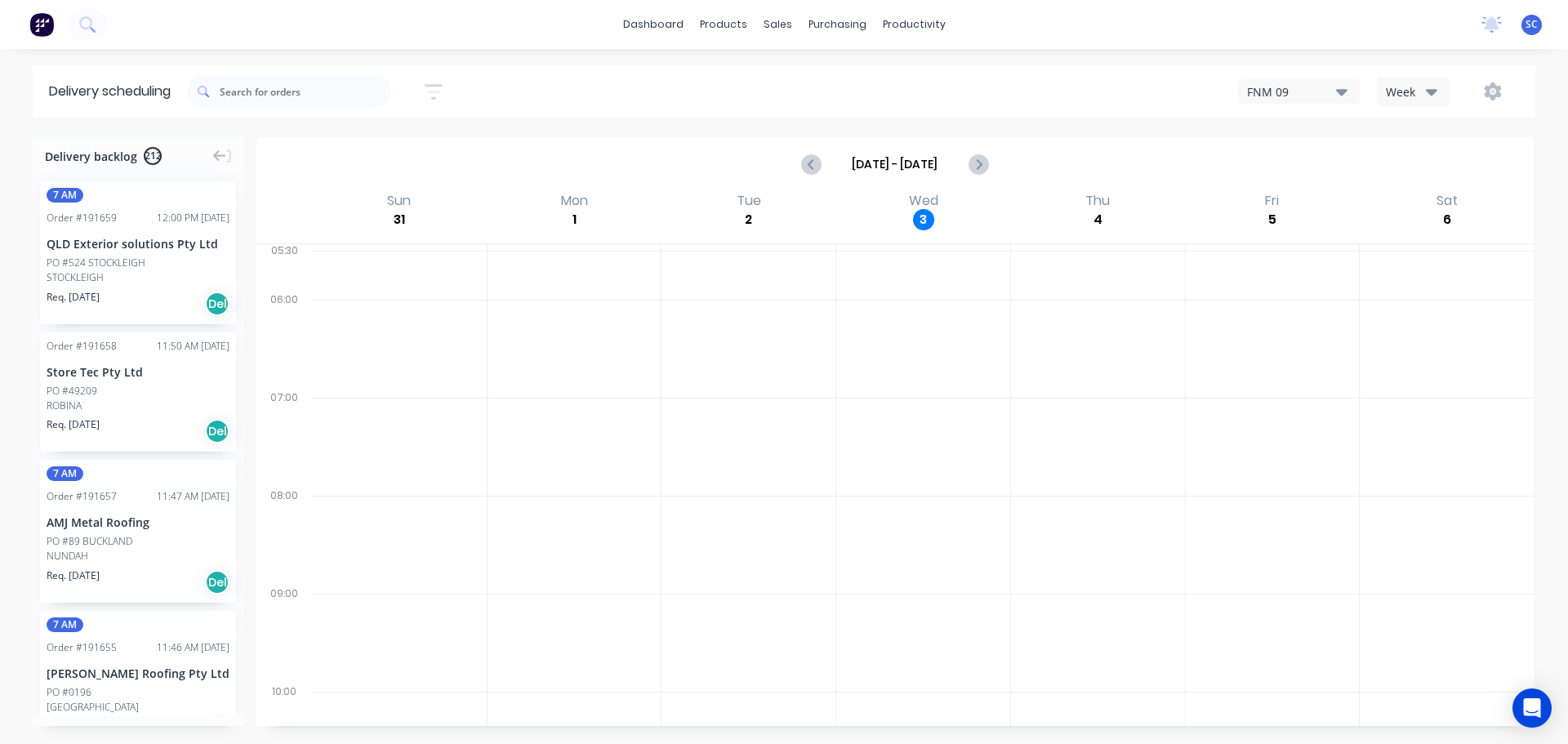
click at [438, 84] on icon "button" at bounding box center [433, 91] width 18 height 16
click at [349, 155] on input at bounding box center [358, 154] width 152 height 24
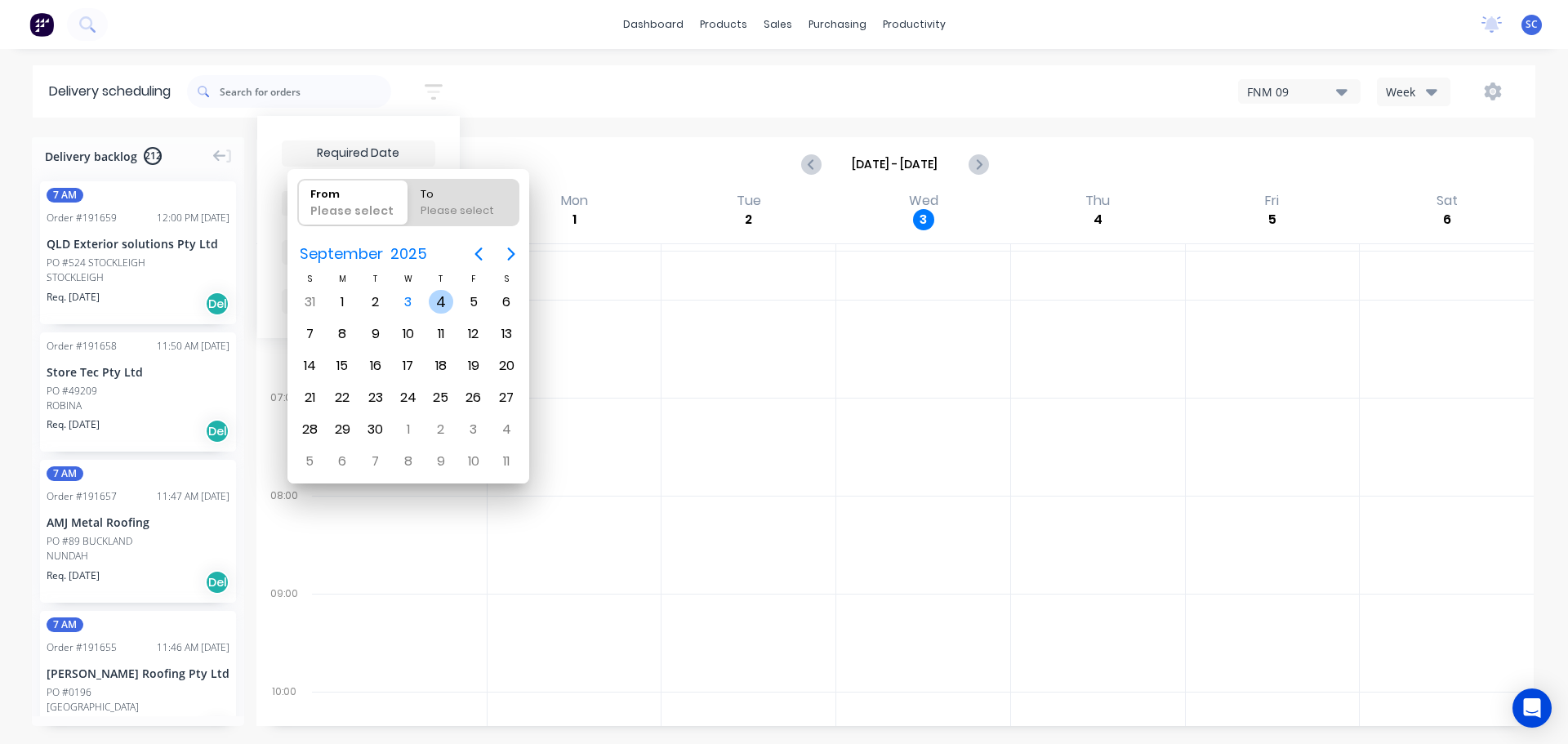
click at [442, 307] on div "4" at bounding box center [441, 302] width 24 height 24
type input "04/09/25"
radio input "false"
radio input "true"
click at [445, 306] on div "4" at bounding box center [441, 302] width 24 height 24
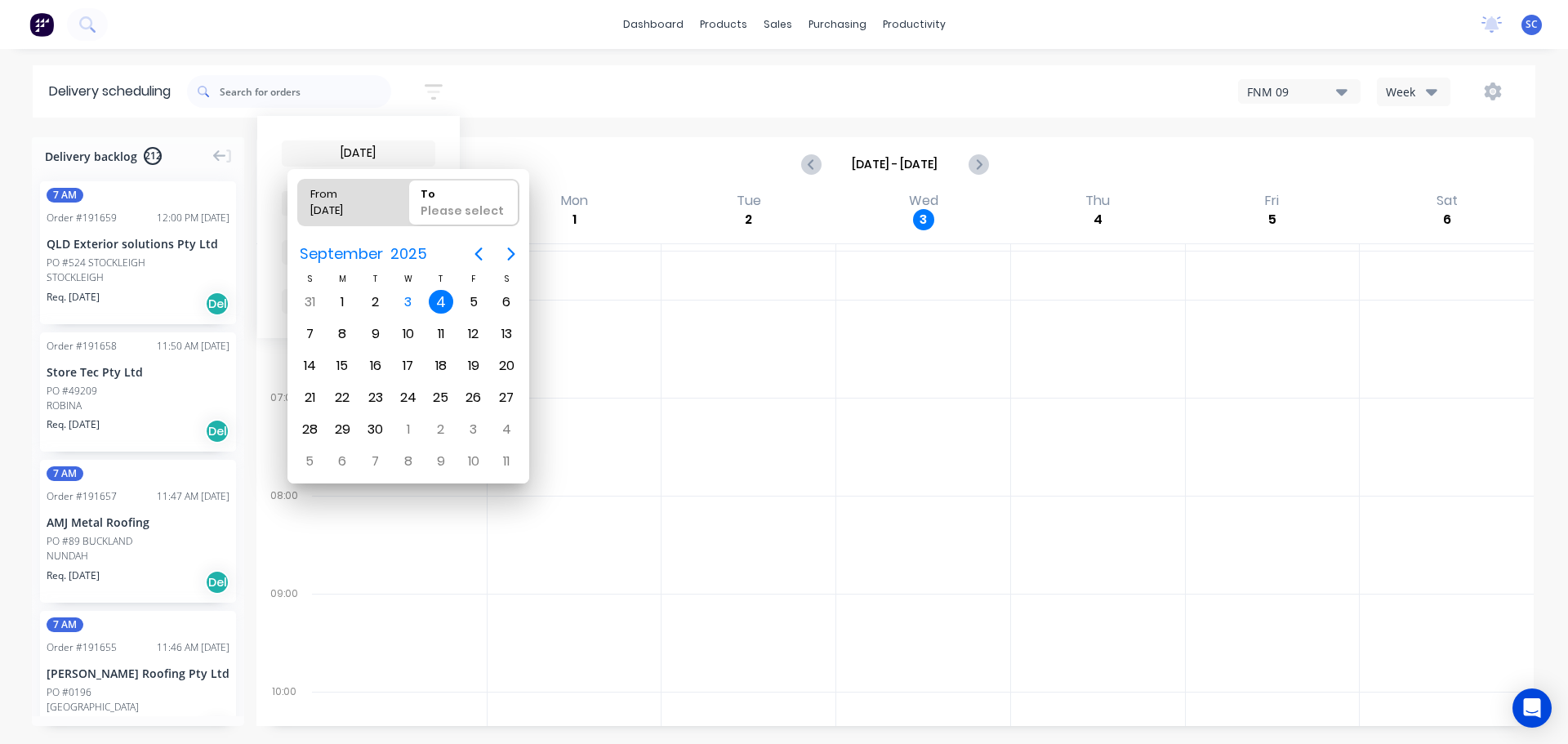
type input "04/09/25 - 04/09/25"
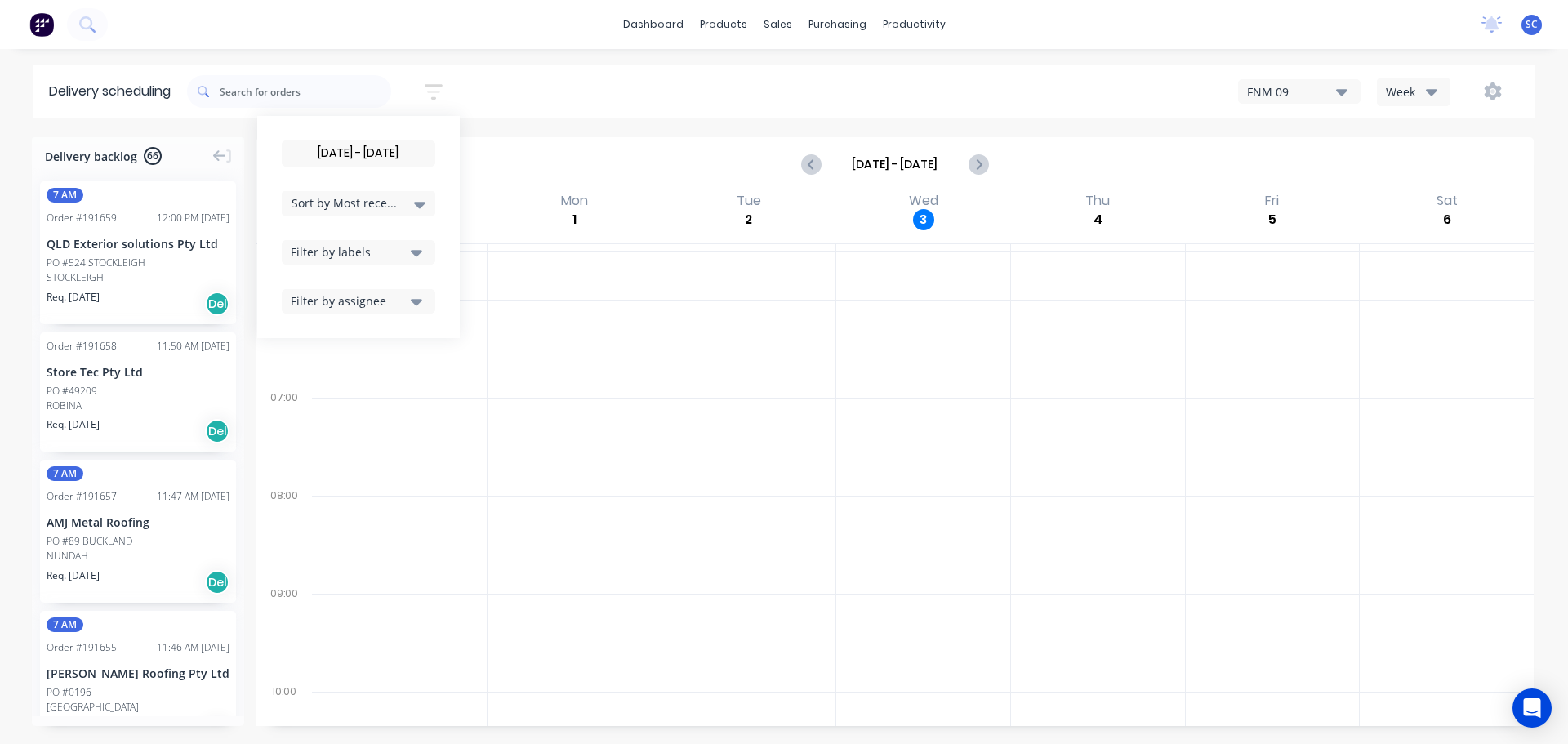
click at [422, 250] on icon "button" at bounding box center [417, 253] width 11 height 7
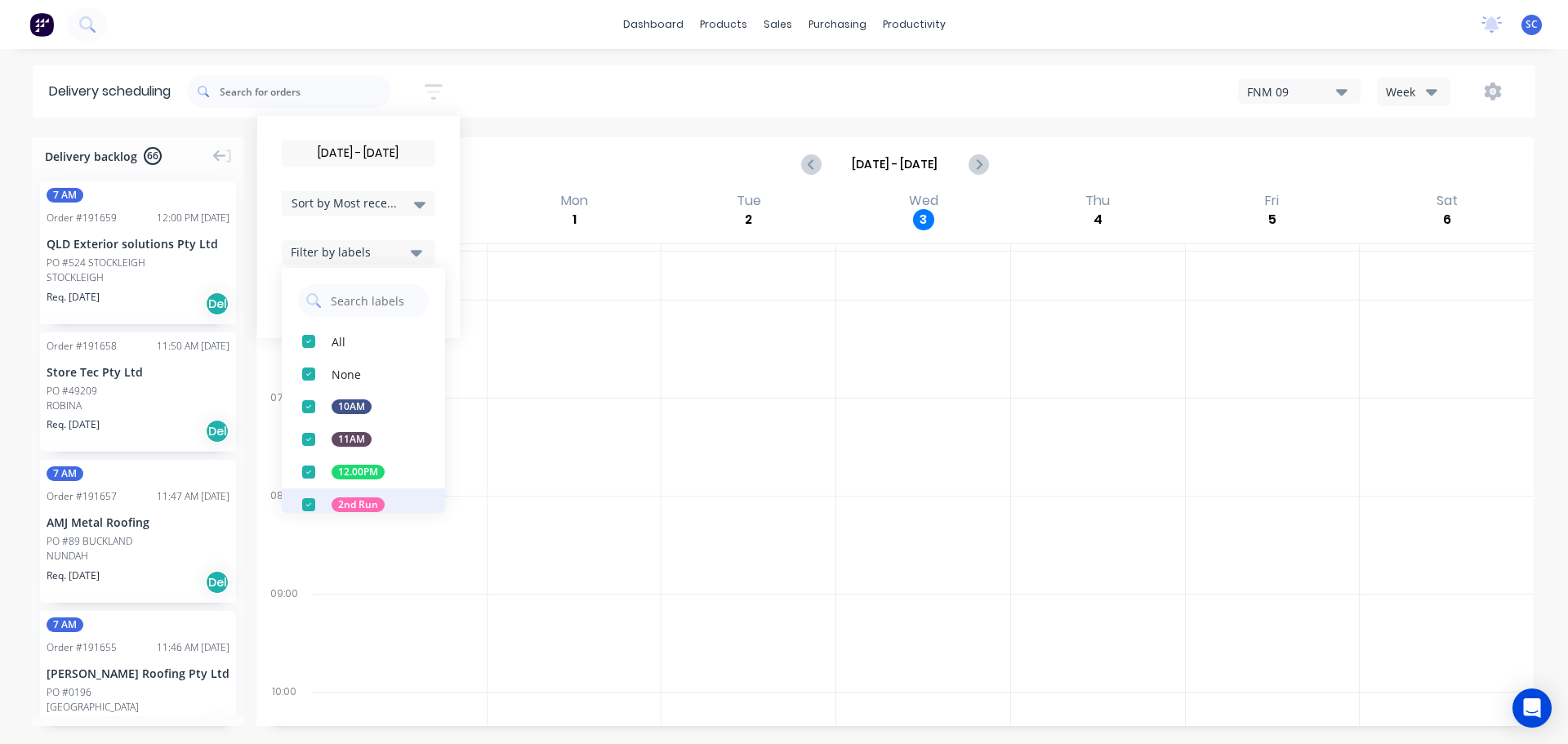
click at [313, 506] on div "button" at bounding box center [309, 504] width 33 height 33
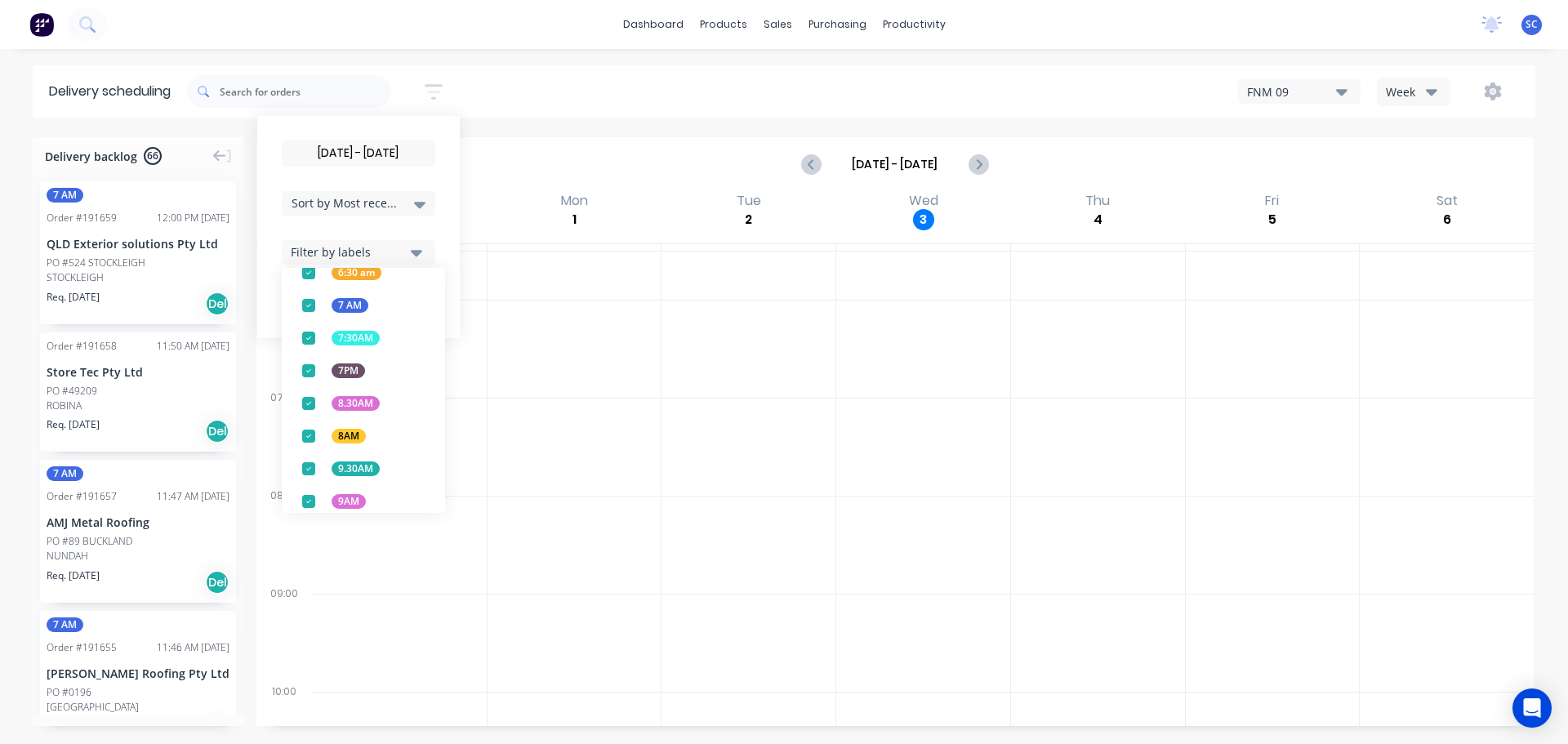
scroll to position [642, 0]
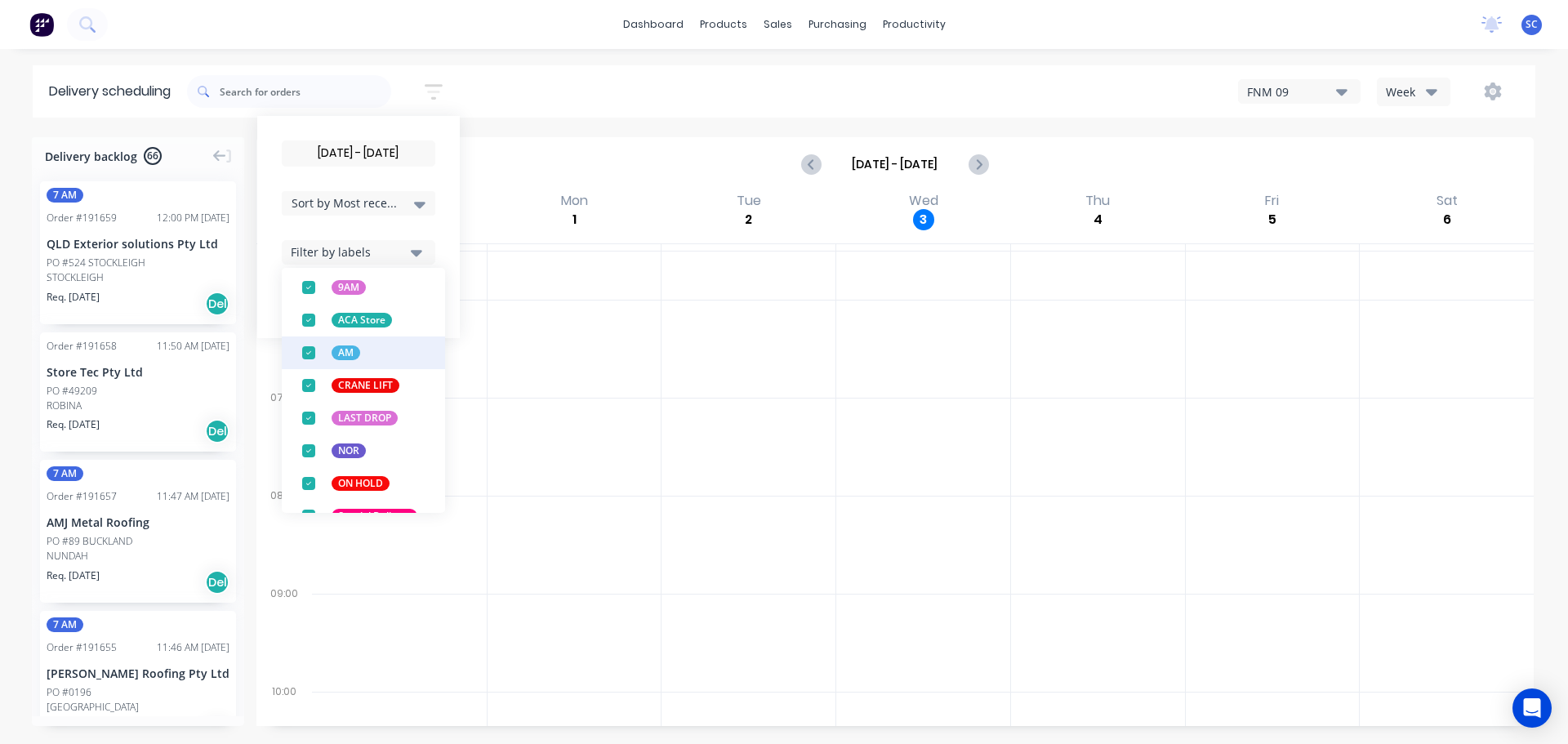
click at [315, 322] on div "button" at bounding box center [309, 320] width 33 height 33
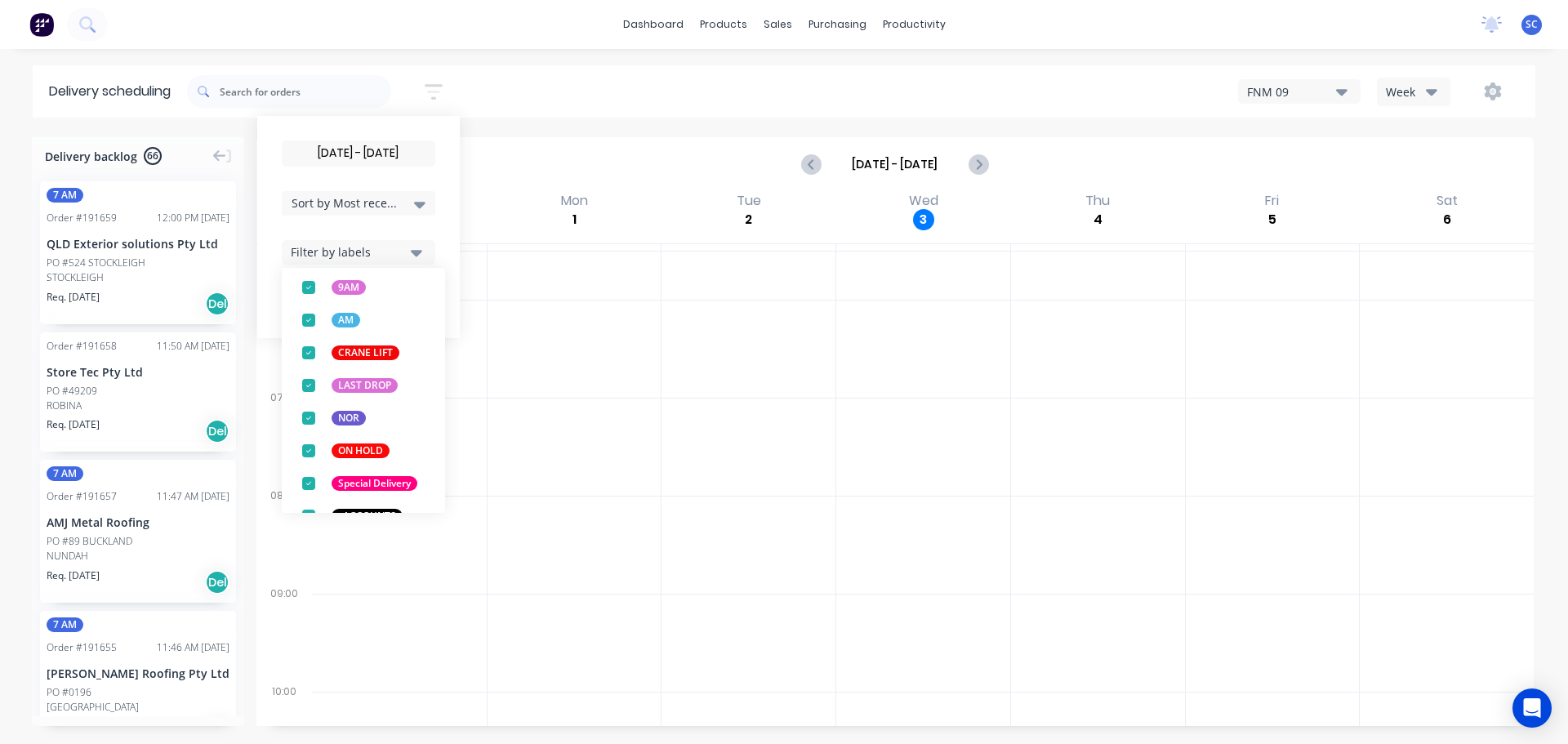
click at [554, 87] on div "04/09/25 - 04/09/25 Sort by Most recent Created date Required date Order number…" at bounding box center [861, 91] width 1348 height 46
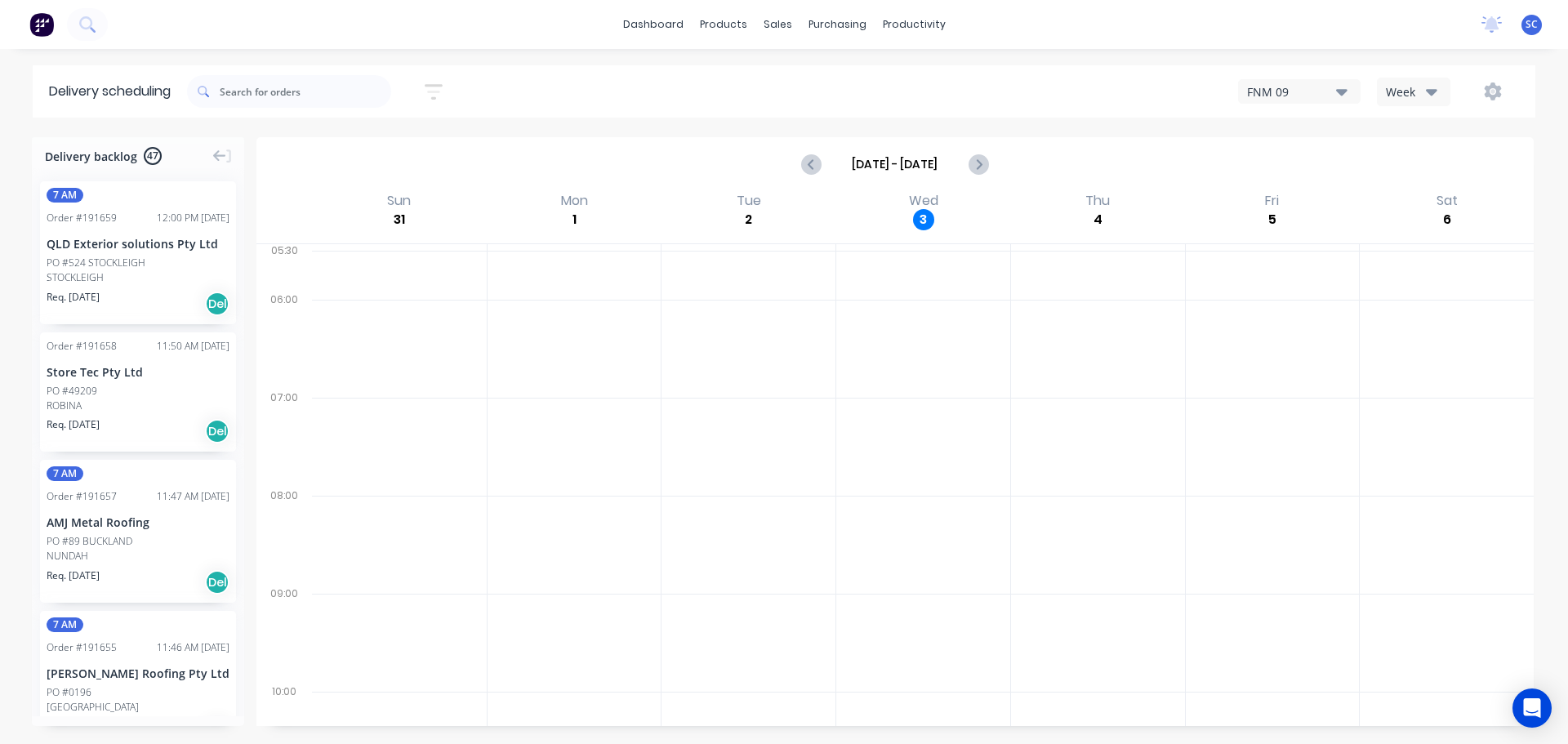
drag, startPoint x: 435, startPoint y: 84, endPoint x: 456, endPoint y: 148, distance: 67.4
click at [438, 84] on icon "button" at bounding box center [433, 91] width 18 height 16
click at [367, 246] on div "Filter by labels" at bounding box center [349, 252] width 116 height 17
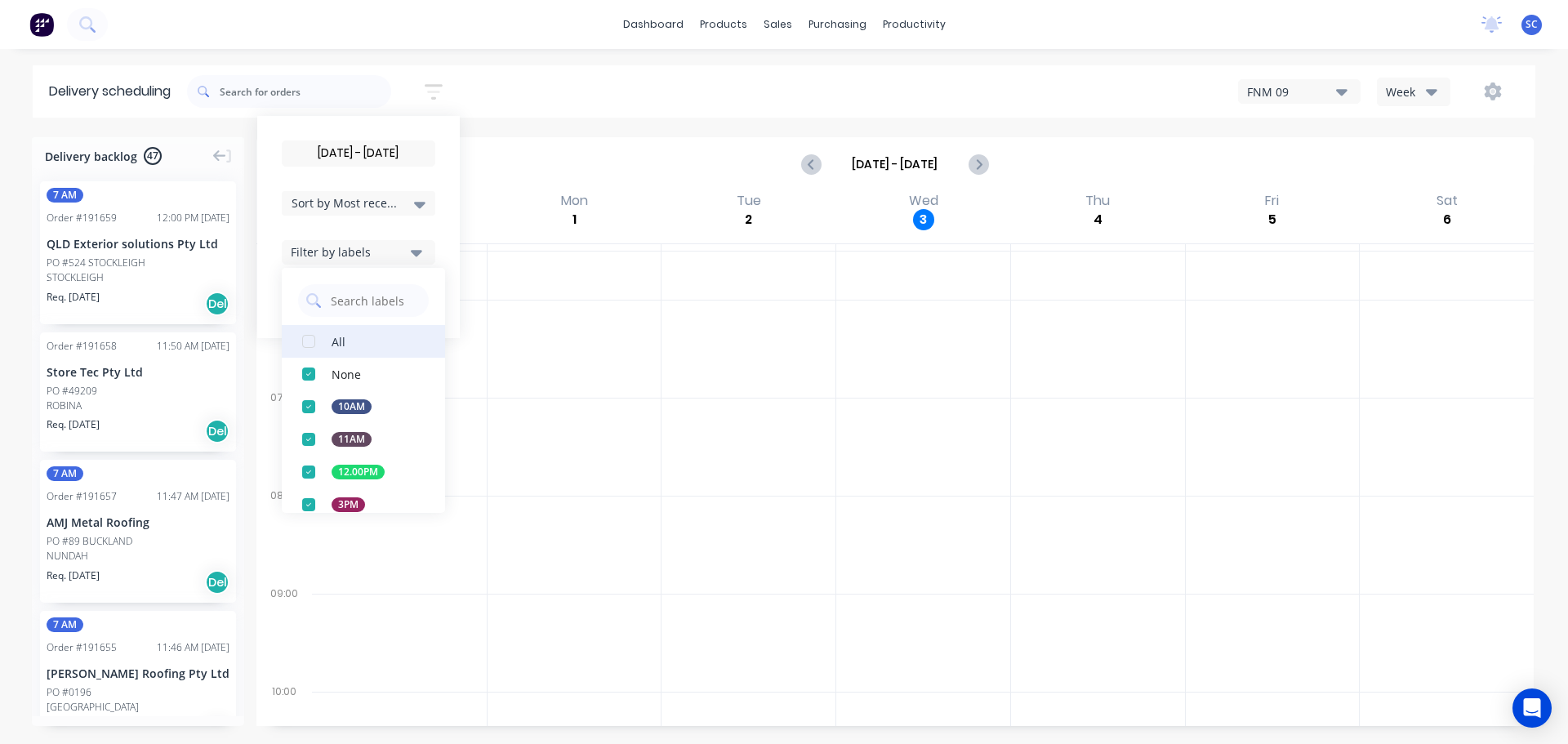
drag, startPoint x: 314, startPoint y: 338, endPoint x: 346, endPoint y: 351, distance: 34.5
click at [333, 345] on button "All" at bounding box center [363, 341] width 163 height 33
click at [540, 64] on div "dashboard products sales purchasing productivity dashboard products Product Cat…" at bounding box center [784, 372] width 1568 height 744
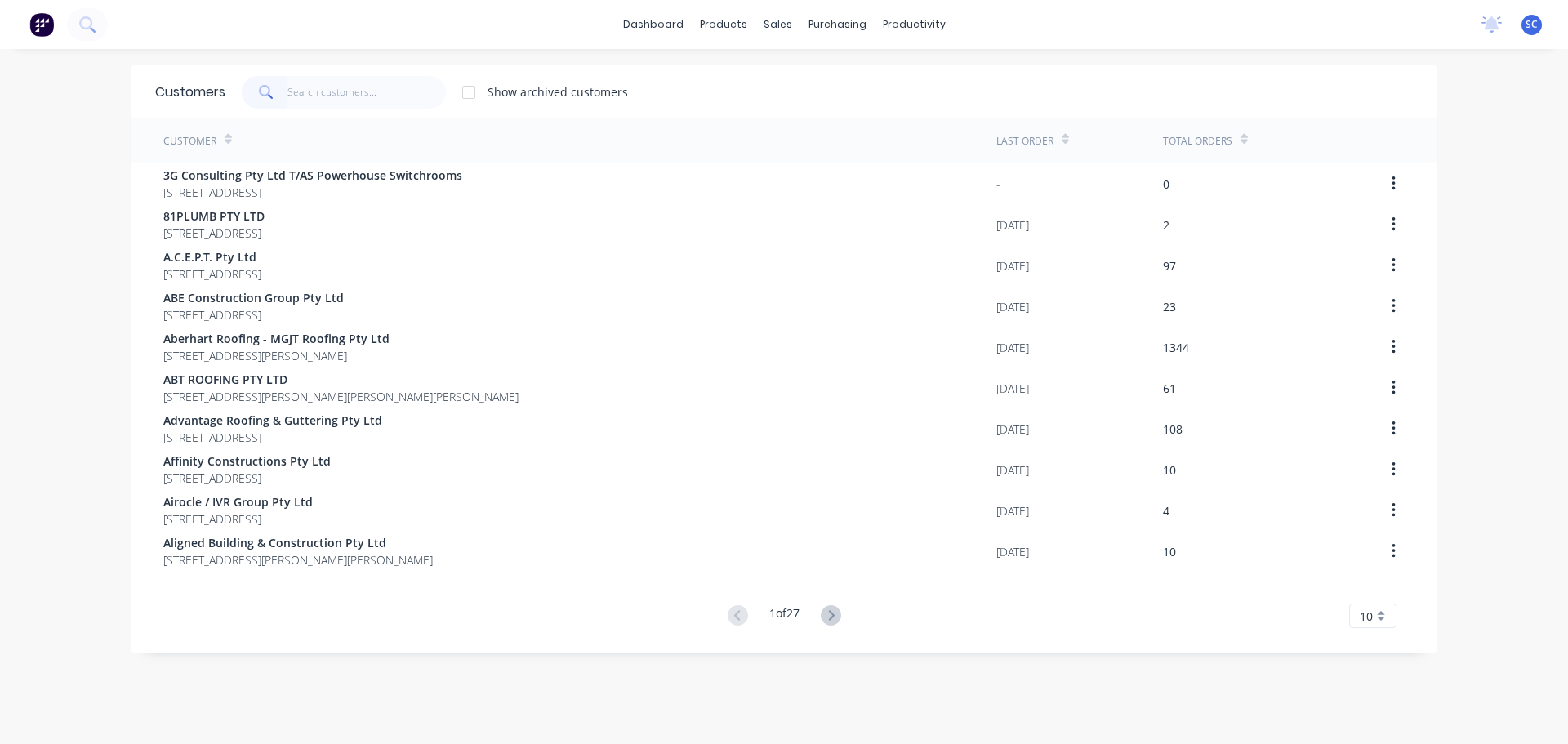
click at [339, 76] on input "text" at bounding box center [366, 91] width 159 height 33
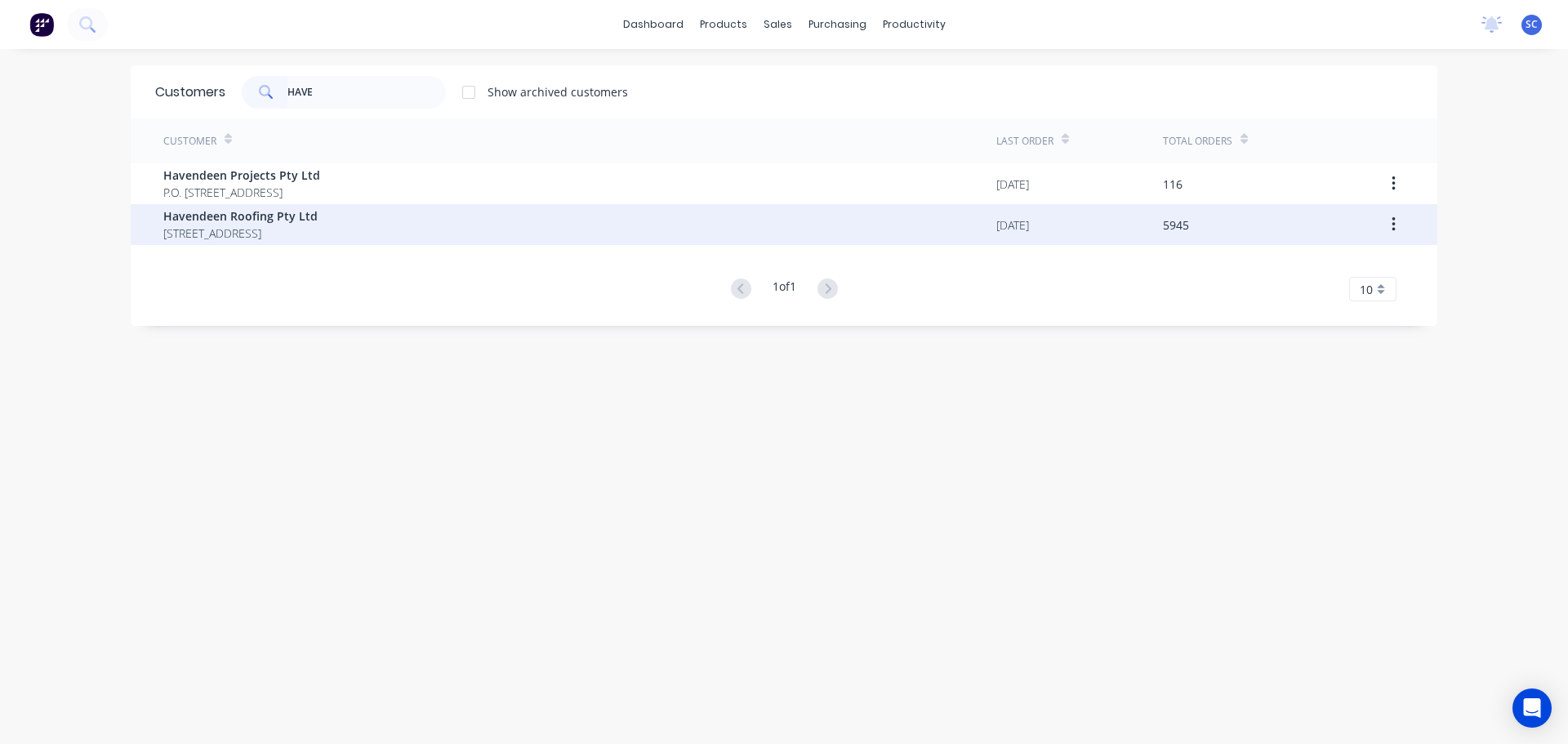
type input "HAVE"
click at [234, 231] on span "PO BOX 7139 Southport Park Queensland Australia 4215" at bounding box center [241, 233] width 155 height 17
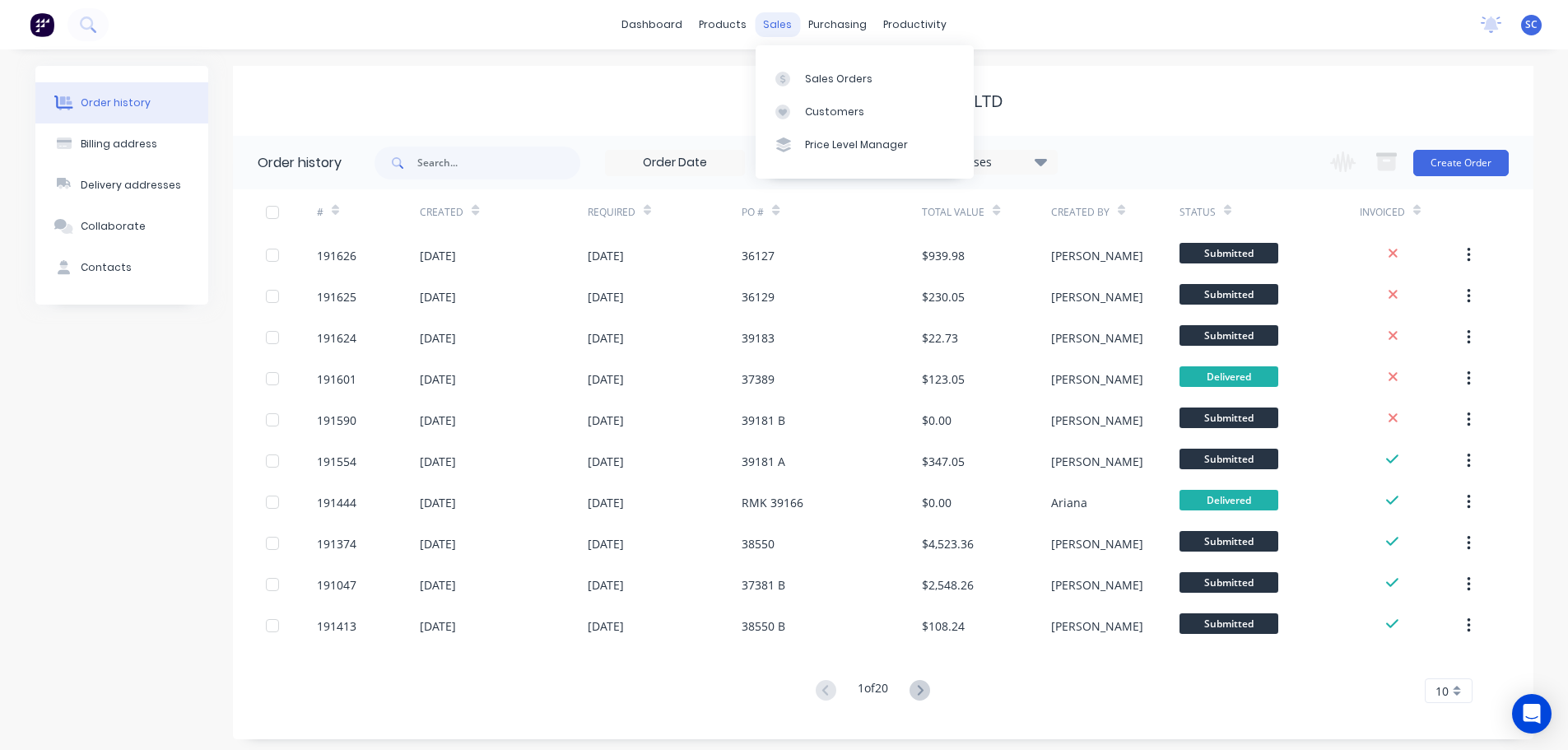
click at [778, 16] on div "sales" at bounding box center [777, 24] width 45 height 24
click at [808, 102] on link "Customers" at bounding box center [864, 112] width 218 height 33
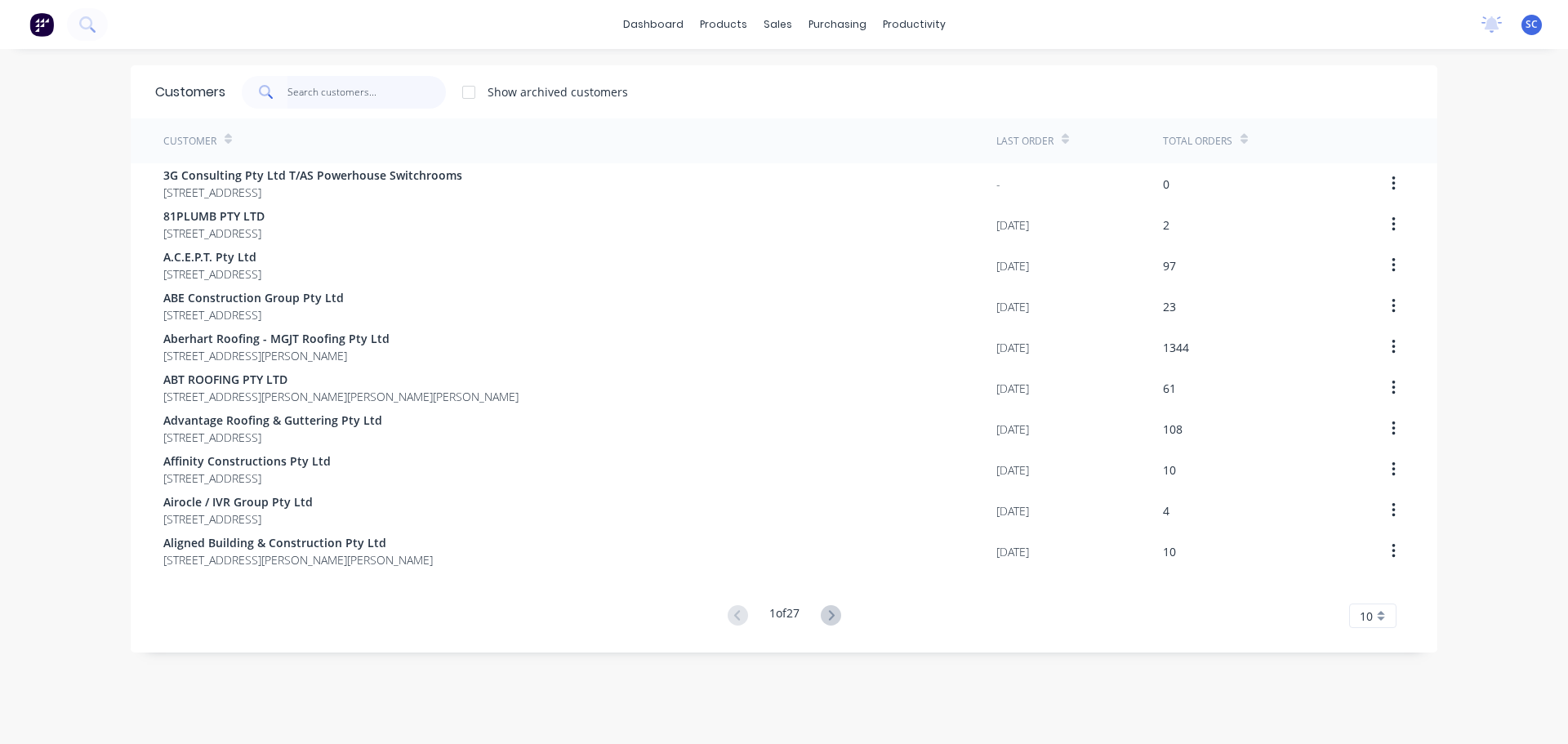
click at [313, 78] on input "text" at bounding box center [366, 91] width 159 height 33
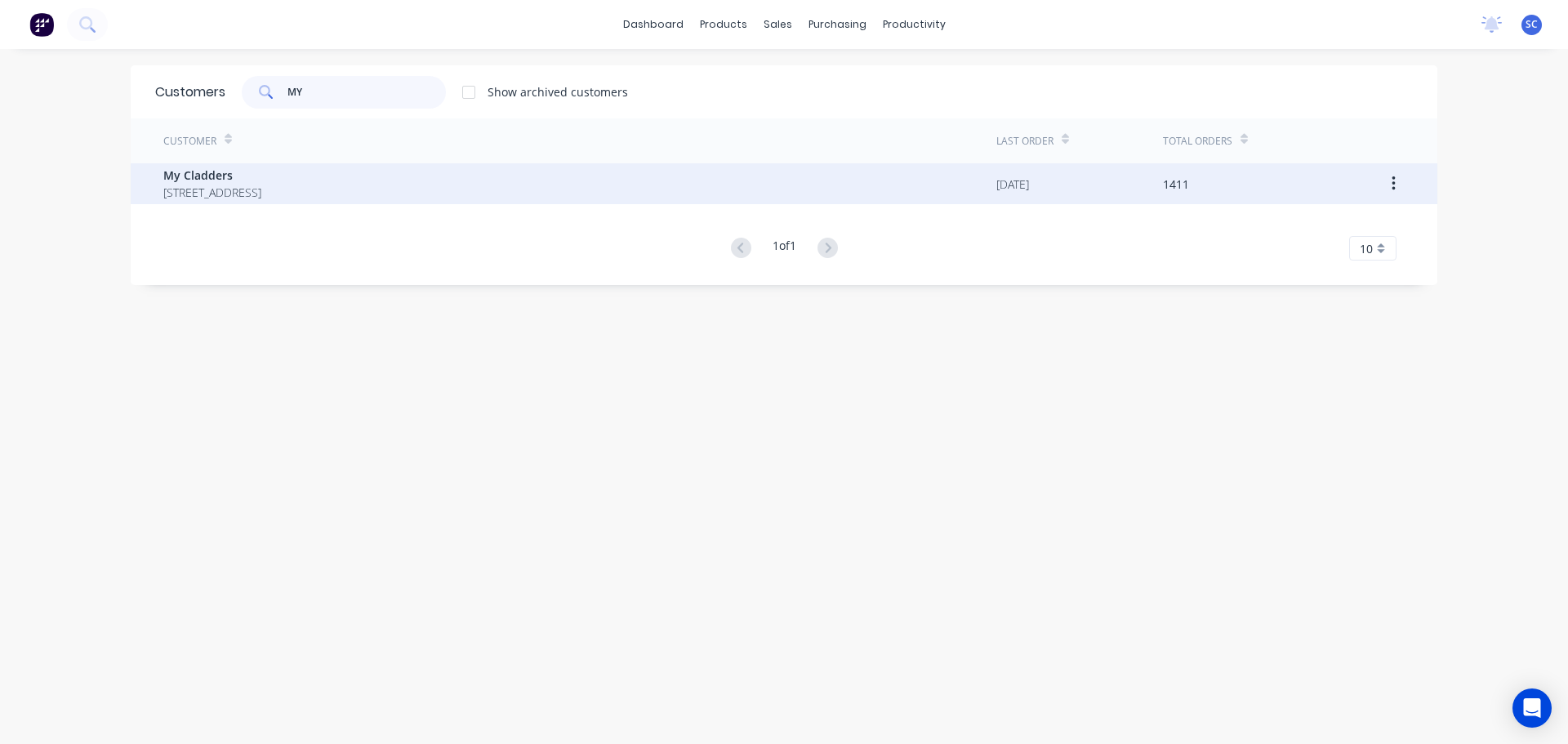
type input "MY"
click at [261, 174] on span "My Cladders" at bounding box center [212, 175] width 98 height 17
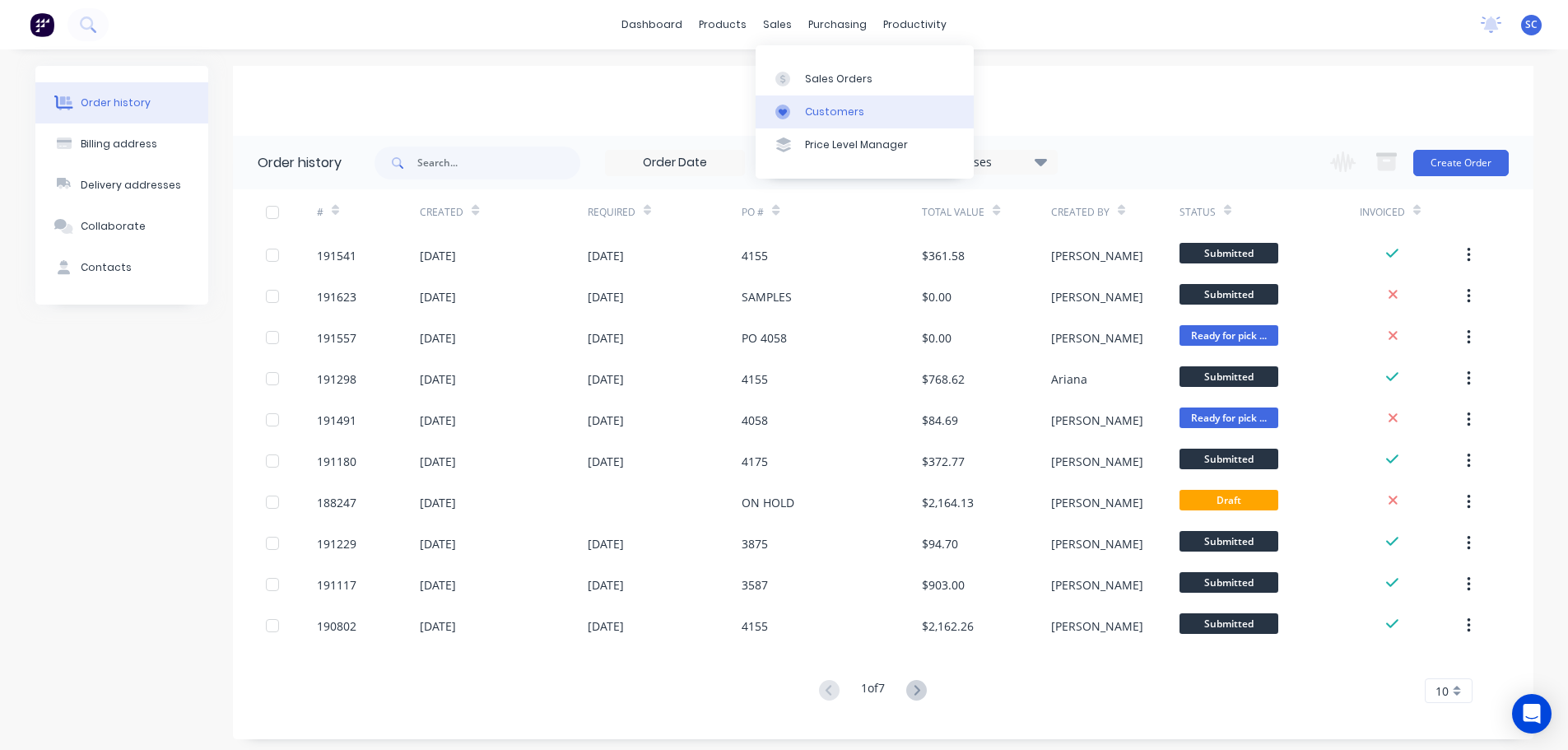
drag, startPoint x: 768, startPoint y: 18, endPoint x: 773, endPoint y: 101, distance: 83.2
click at [766, 19] on div "sales" at bounding box center [777, 24] width 45 height 24
click at [814, 117] on div "Customers" at bounding box center [834, 112] width 59 height 15
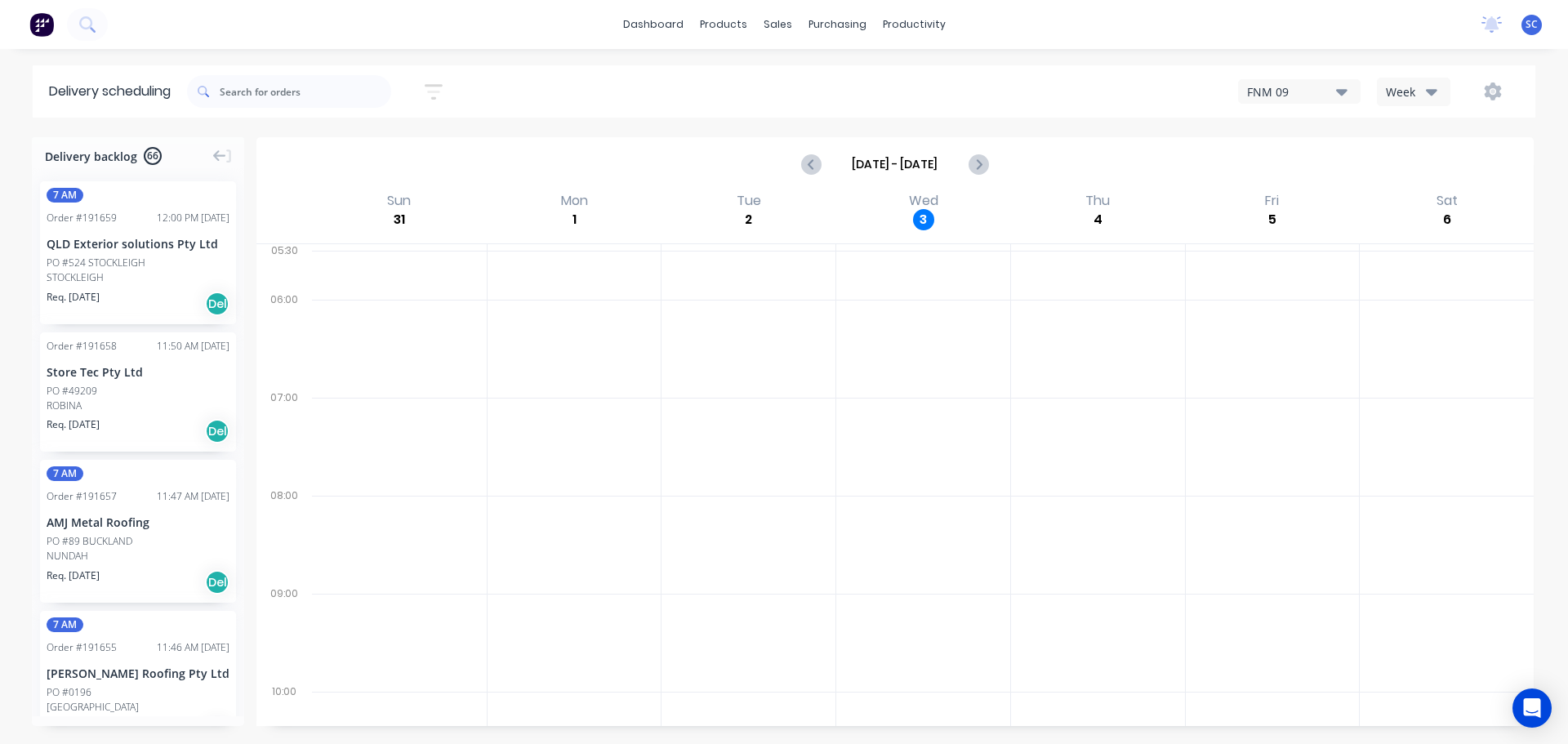
click at [1066, 28] on div "dashboard products sales purchasing productivity dashboard products Product Cat…" at bounding box center [784, 24] width 1568 height 49
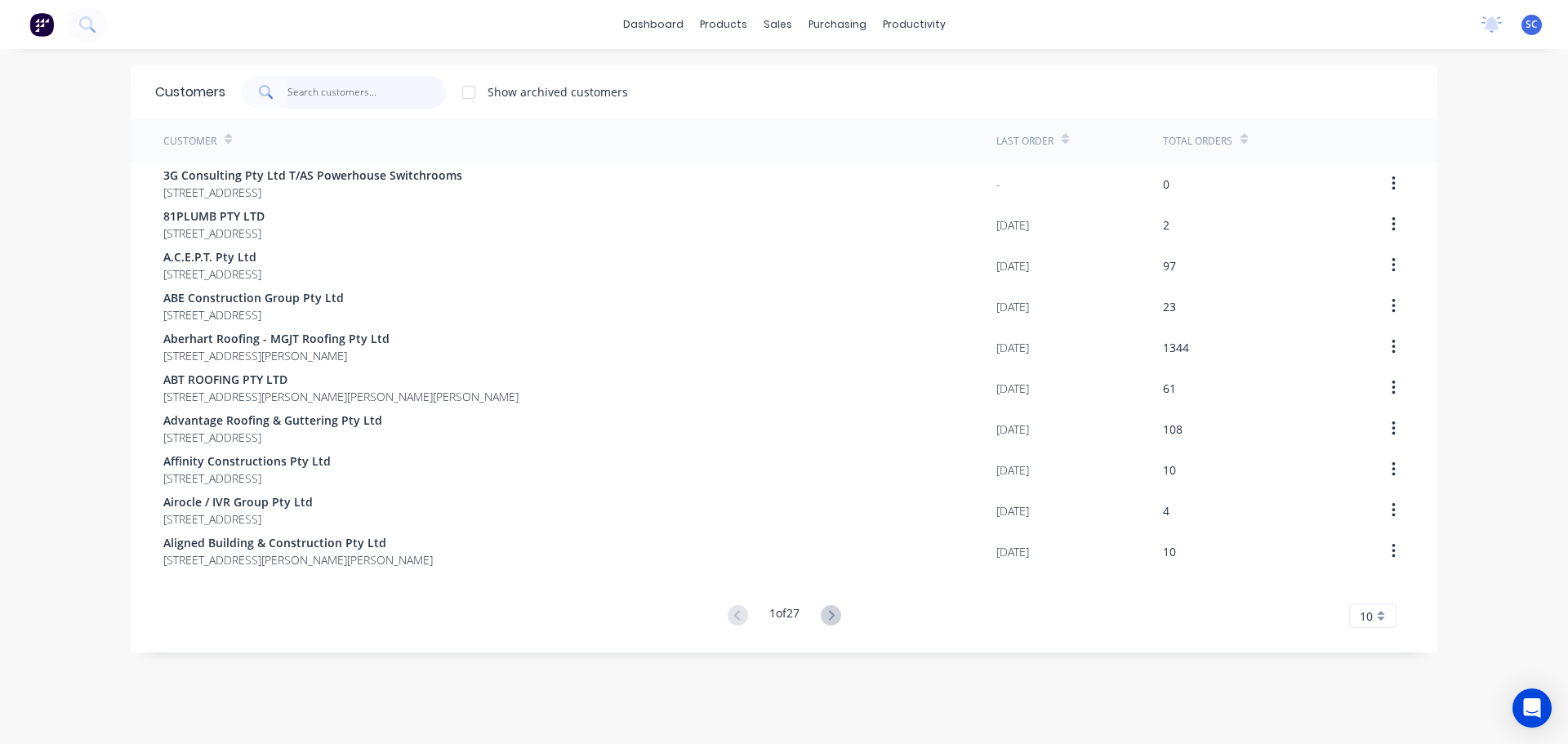
click at [309, 92] on input "text" at bounding box center [366, 91] width 159 height 33
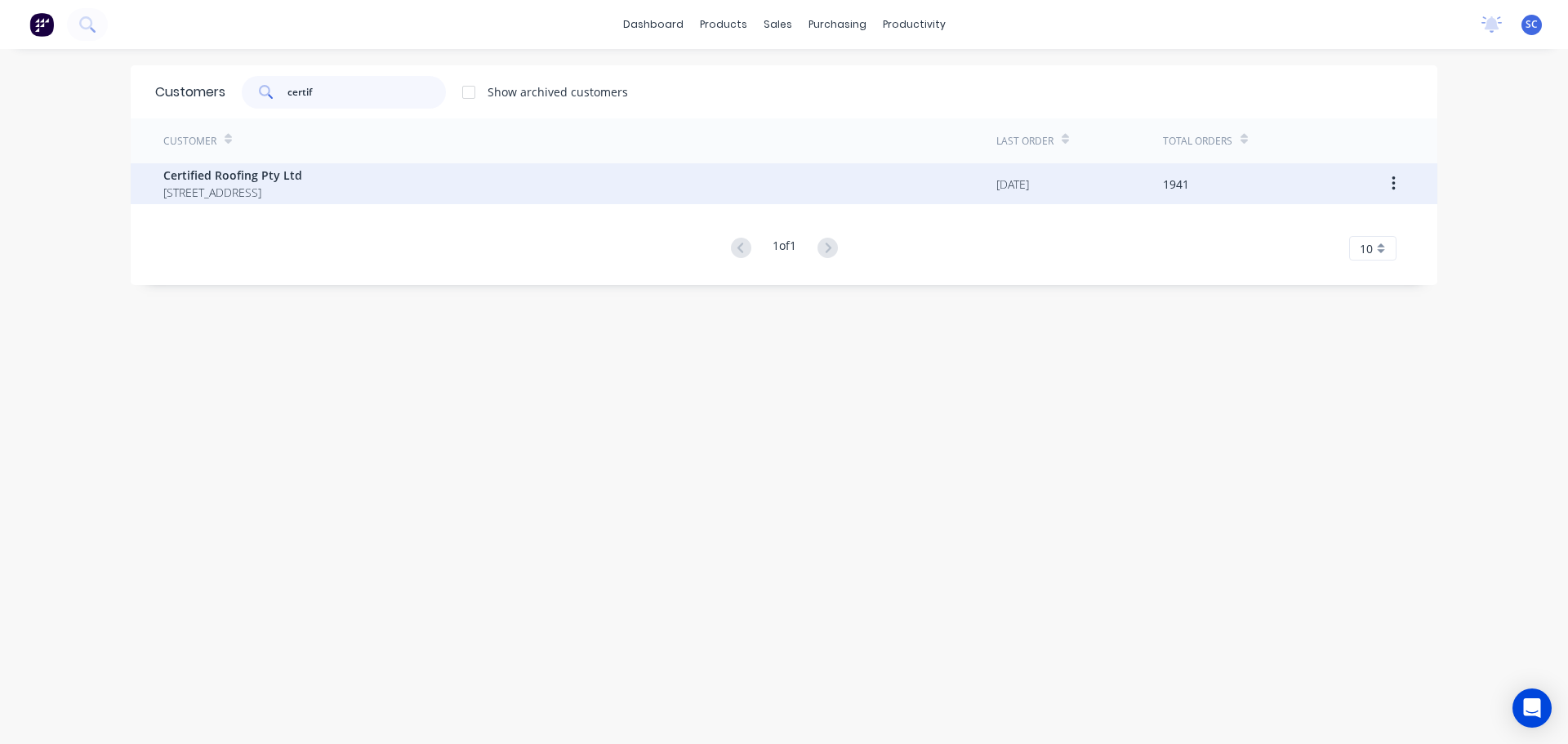
type input "certif"
click at [254, 184] on span "PO Box 1386 Capalaba Queensland Australia 4157" at bounding box center [232, 192] width 139 height 17
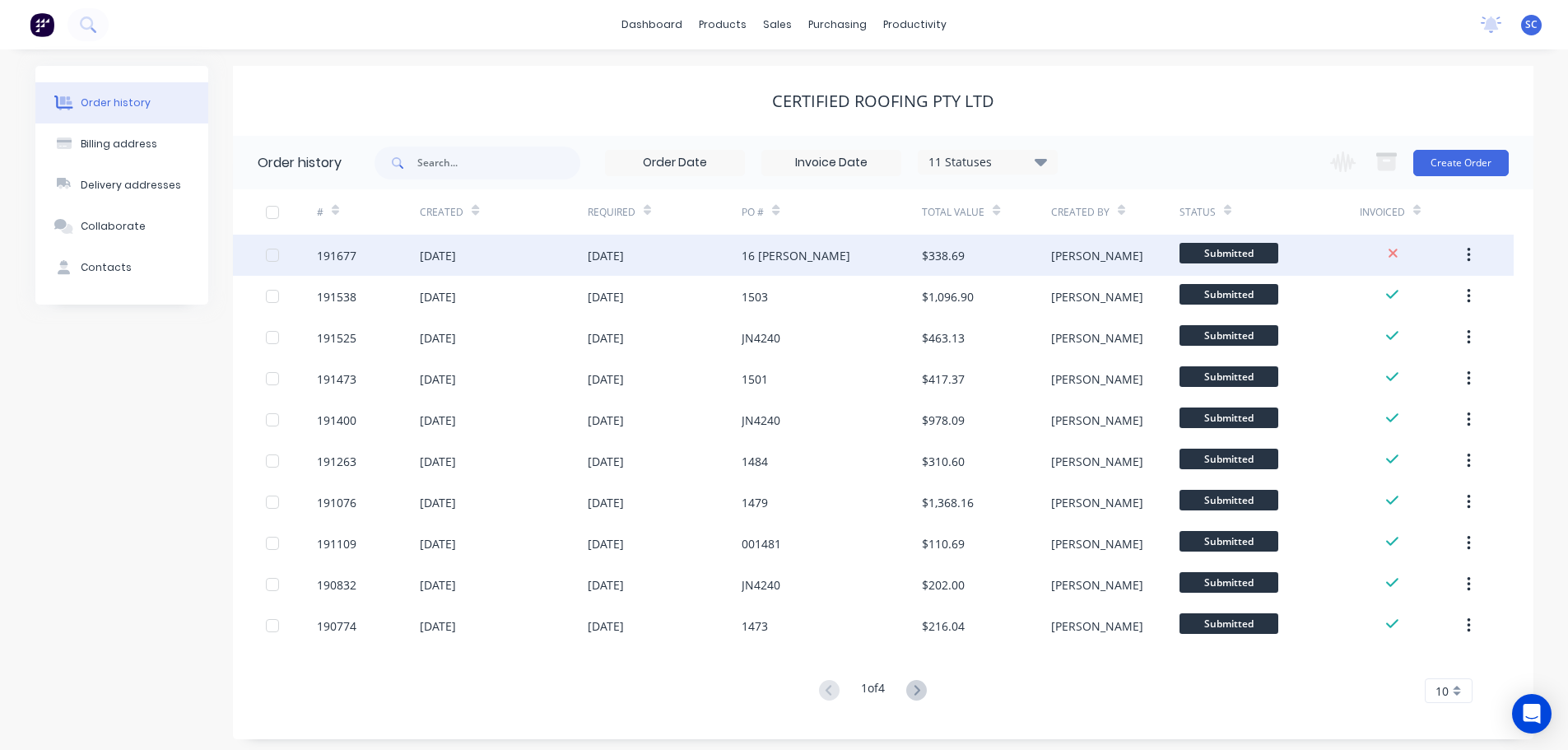
click at [623, 258] on div "[DATE]" at bounding box center [606, 256] width 37 height 17
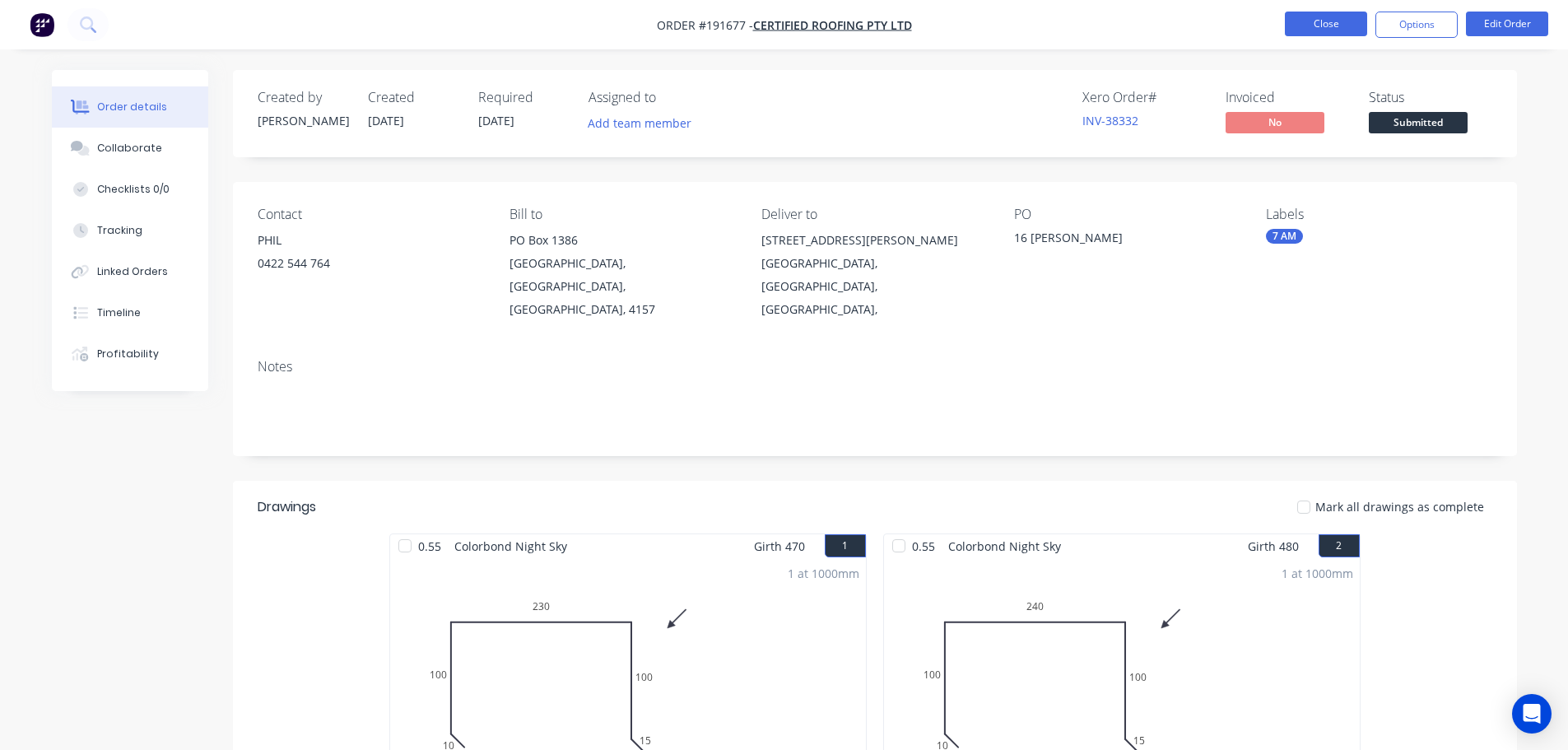
click at [1313, 23] on button "Close" at bounding box center [1327, 23] width 83 height 24
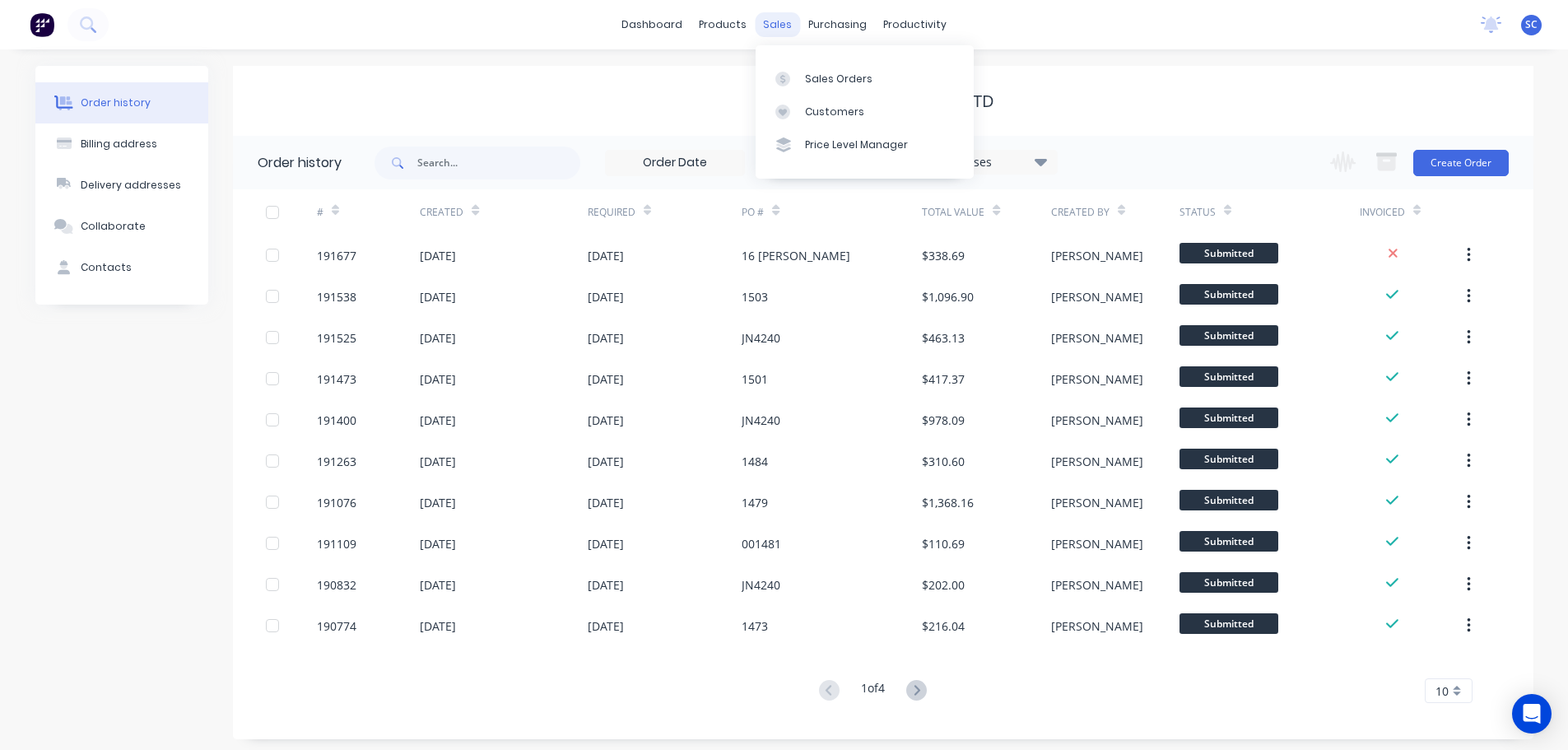
click at [784, 23] on div "sales" at bounding box center [777, 24] width 45 height 24
click at [827, 108] on div "Customers" at bounding box center [834, 112] width 59 height 15
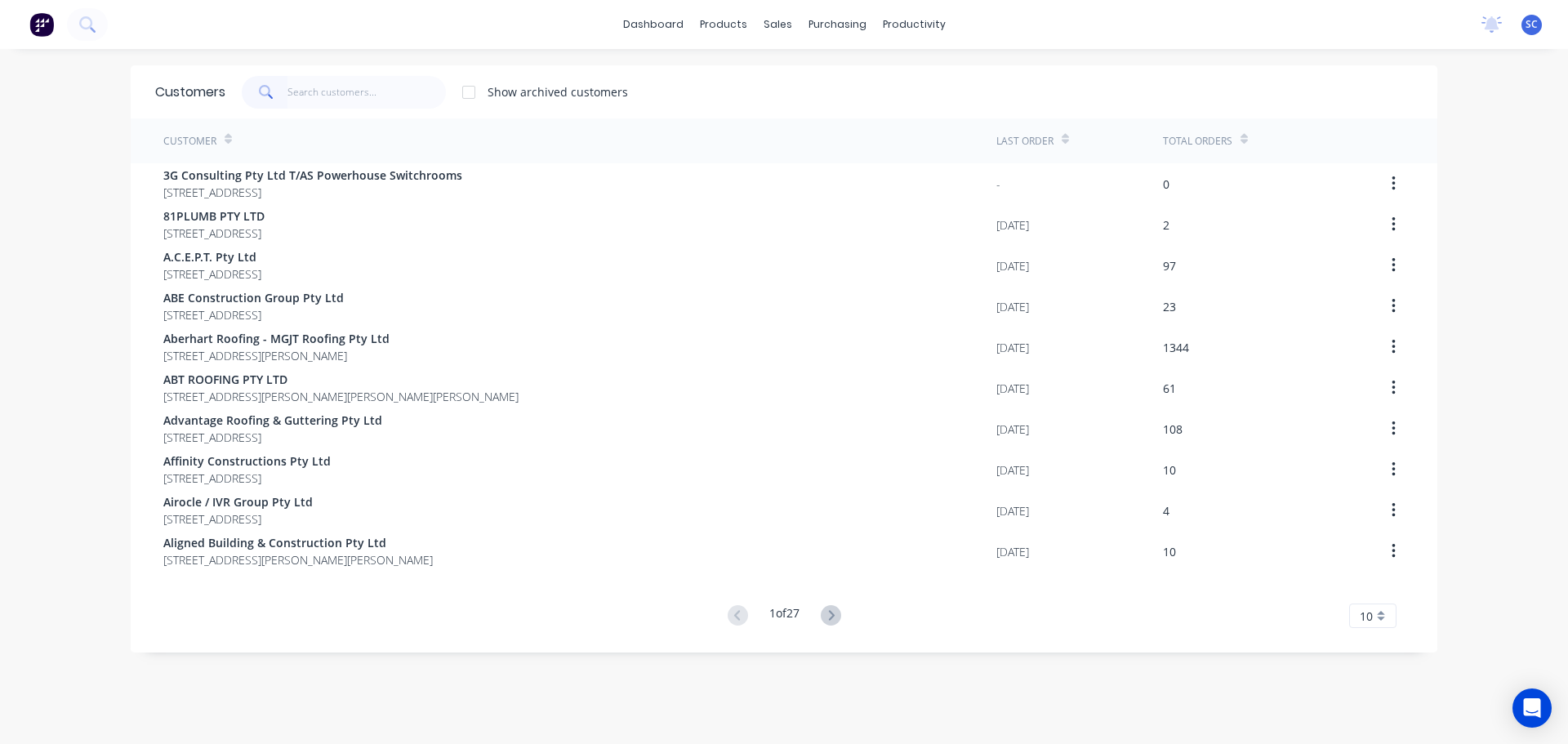
click at [296, 87] on input "text" at bounding box center [366, 91] width 159 height 33
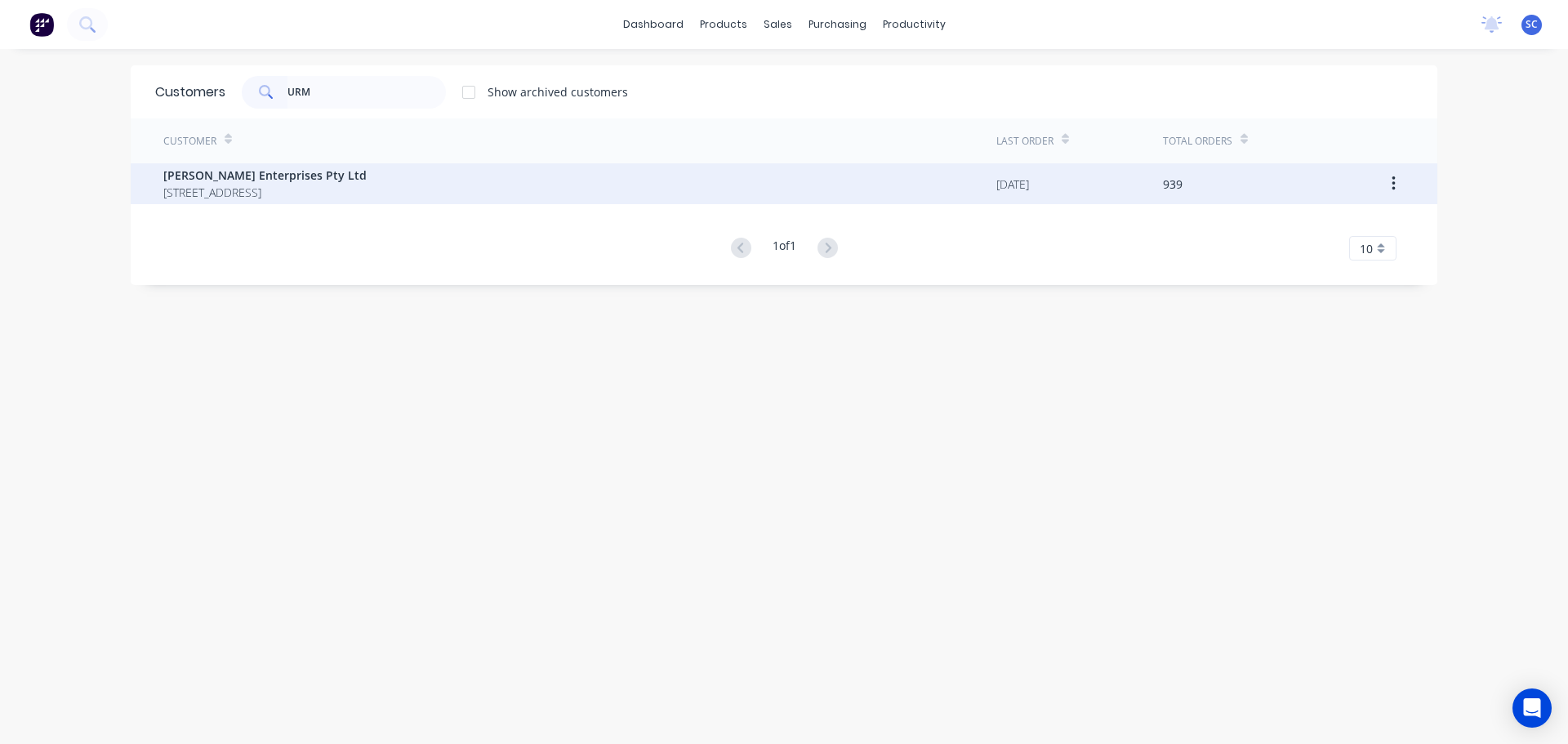
type input "URM"
click at [280, 181] on span "[PERSON_NAME] Enterprises Pty Ltd" at bounding box center [265, 175] width 203 height 17
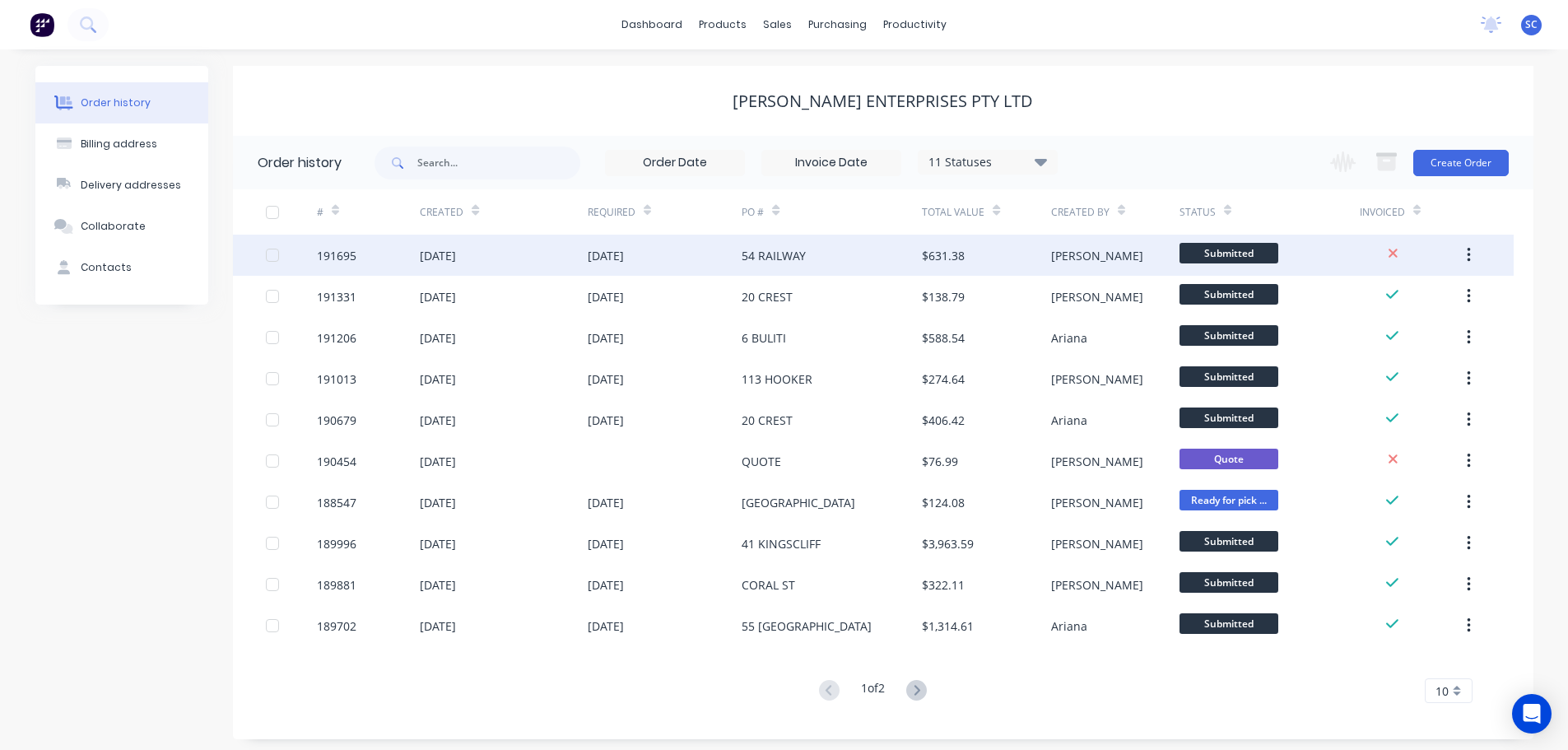
click at [736, 250] on div "[DATE]" at bounding box center [665, 256] width 155 height 41
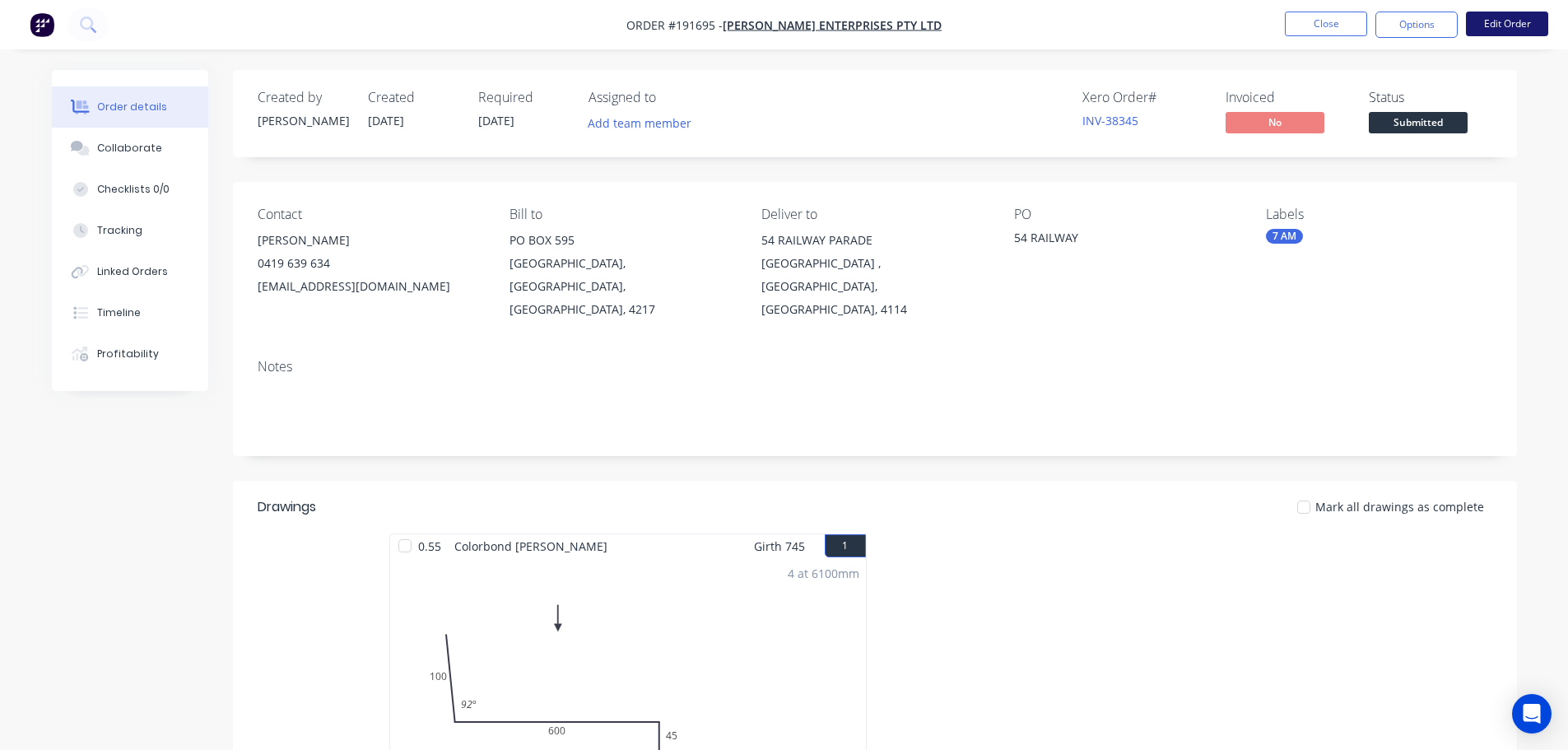
click at [1518, 17] on button "Edit Order" at bounding box center [1507, 23] width 83 height 24
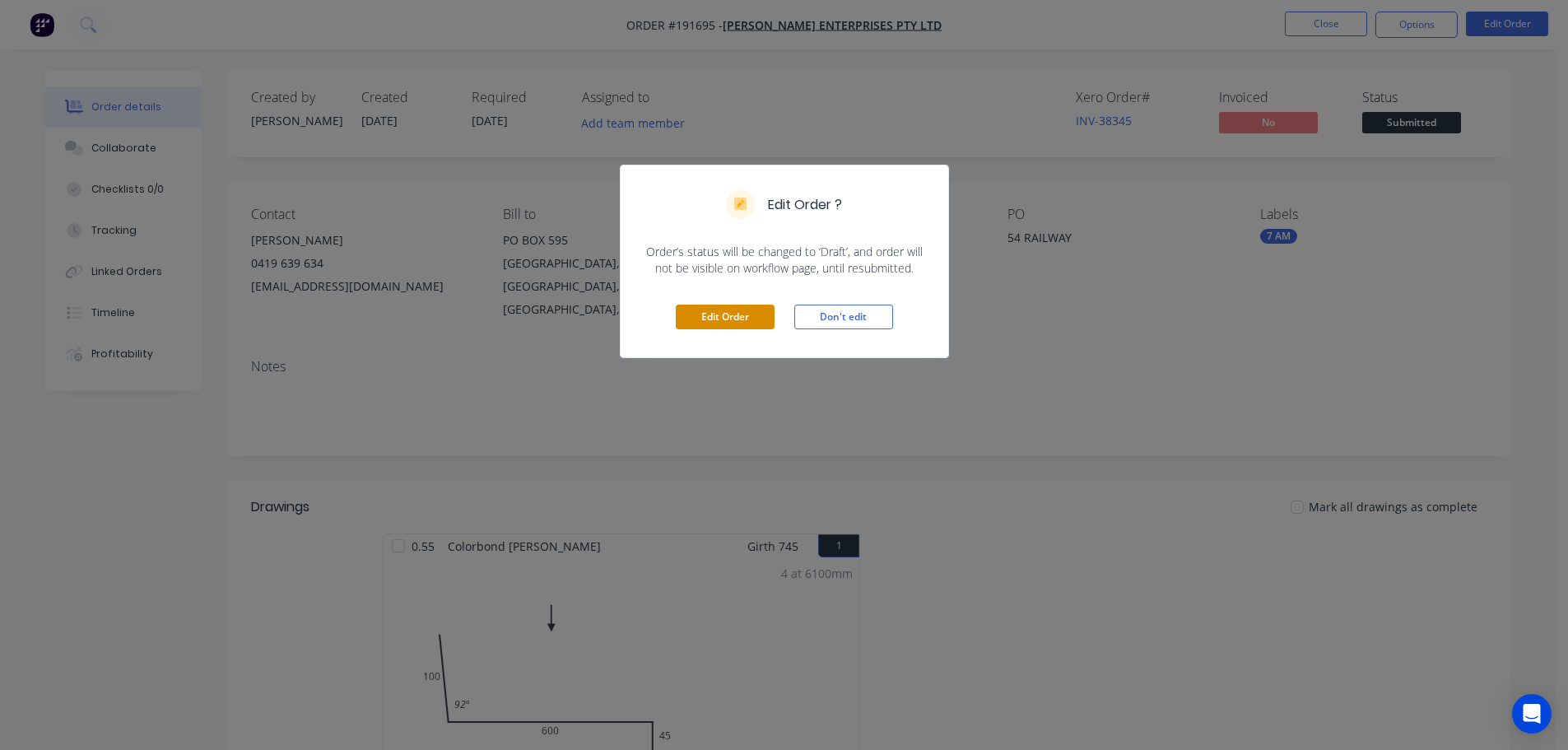
click at [730, 315] on button "Edit Order" at bounding box center [724, 317] width 99 height 24
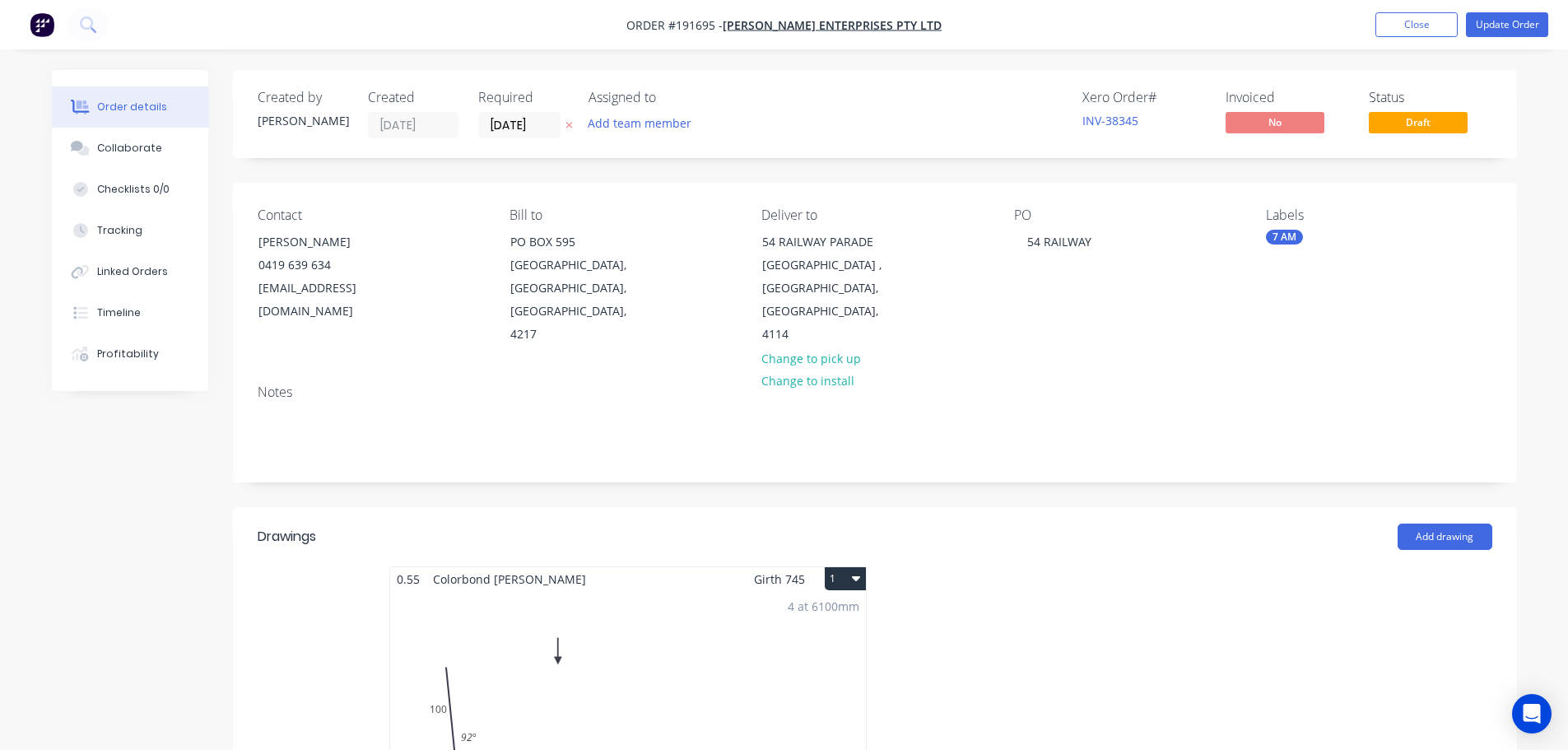
click at [465, 653] on div "4 at 6100mm Total lm $/M Total 24.4m $20.45 $498.98" at bounding box center [628, 716] width 475 height 251
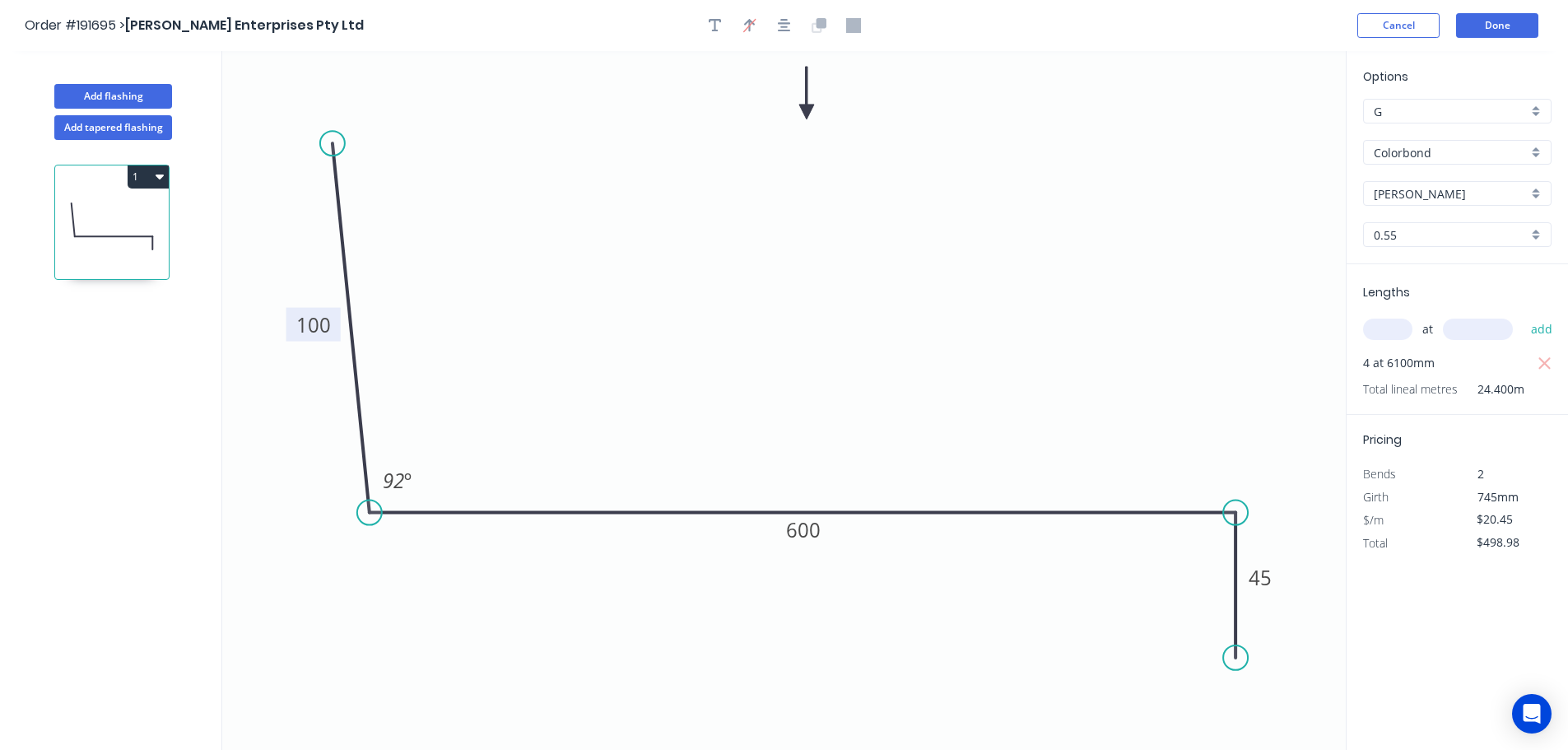
click at [288, 329] on rect at bounding box center [314, 325] width 54 height 34
click at [315, 323] on tspan "100" at bounding box center [313, 325] width 35 height 27
drag, startPoint x: 531, startPoint y: 421, endPoint x: 545, endPoint y: 414, distance: 15.7
click at [539, 417] on icon "0 110 600 45 92 º" at bounding box center [784, 400] width 1124 height 699
click at [1502, 17] on button "Done" at bounding box center [1498, 25] width 83 height 24
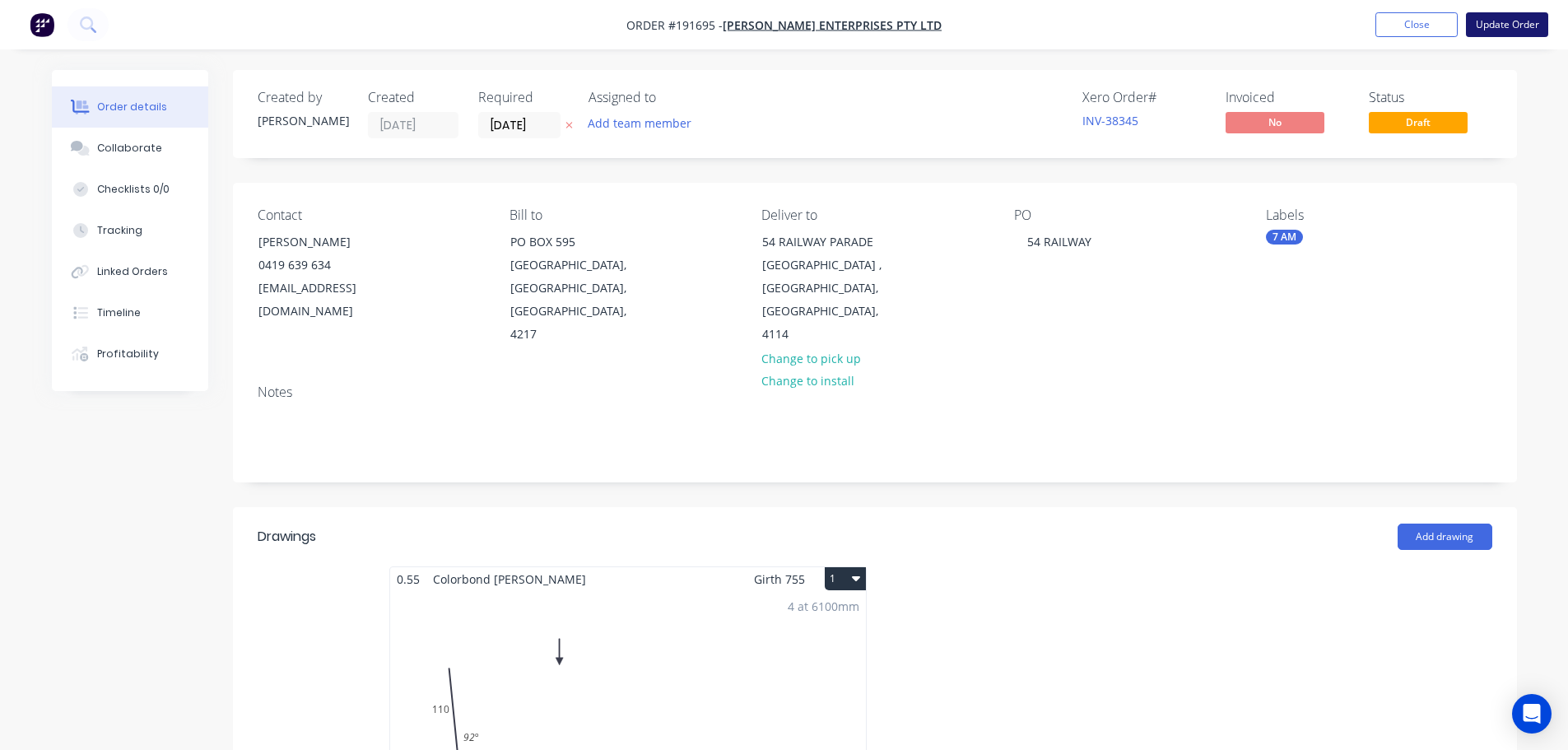
click at [1512, 24] on button "Update Order" at bounding box center [1507, 24] width 83 height 24
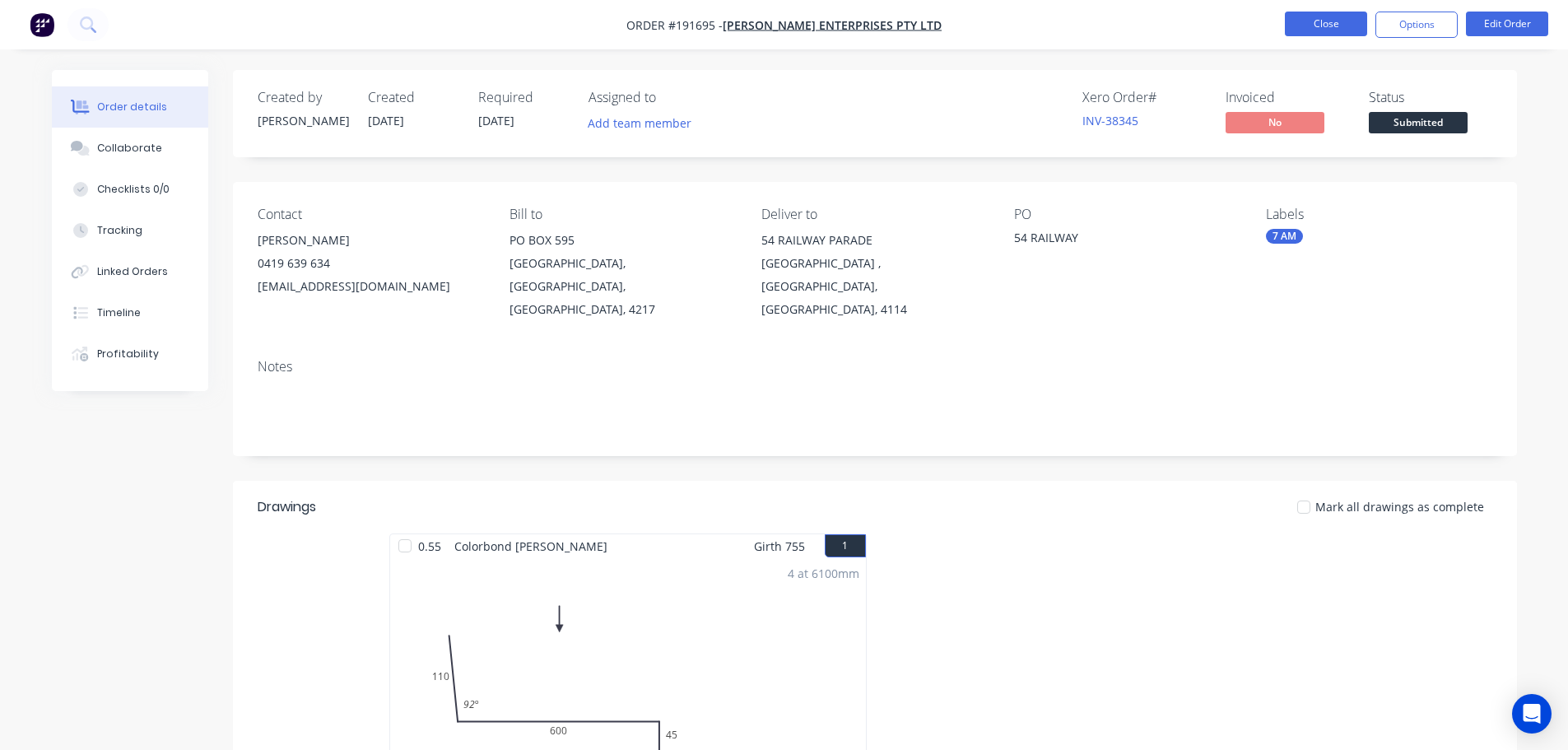
click at [1347, 22] on button "Close" at bounding box center [1327, 23] width 83 height 24
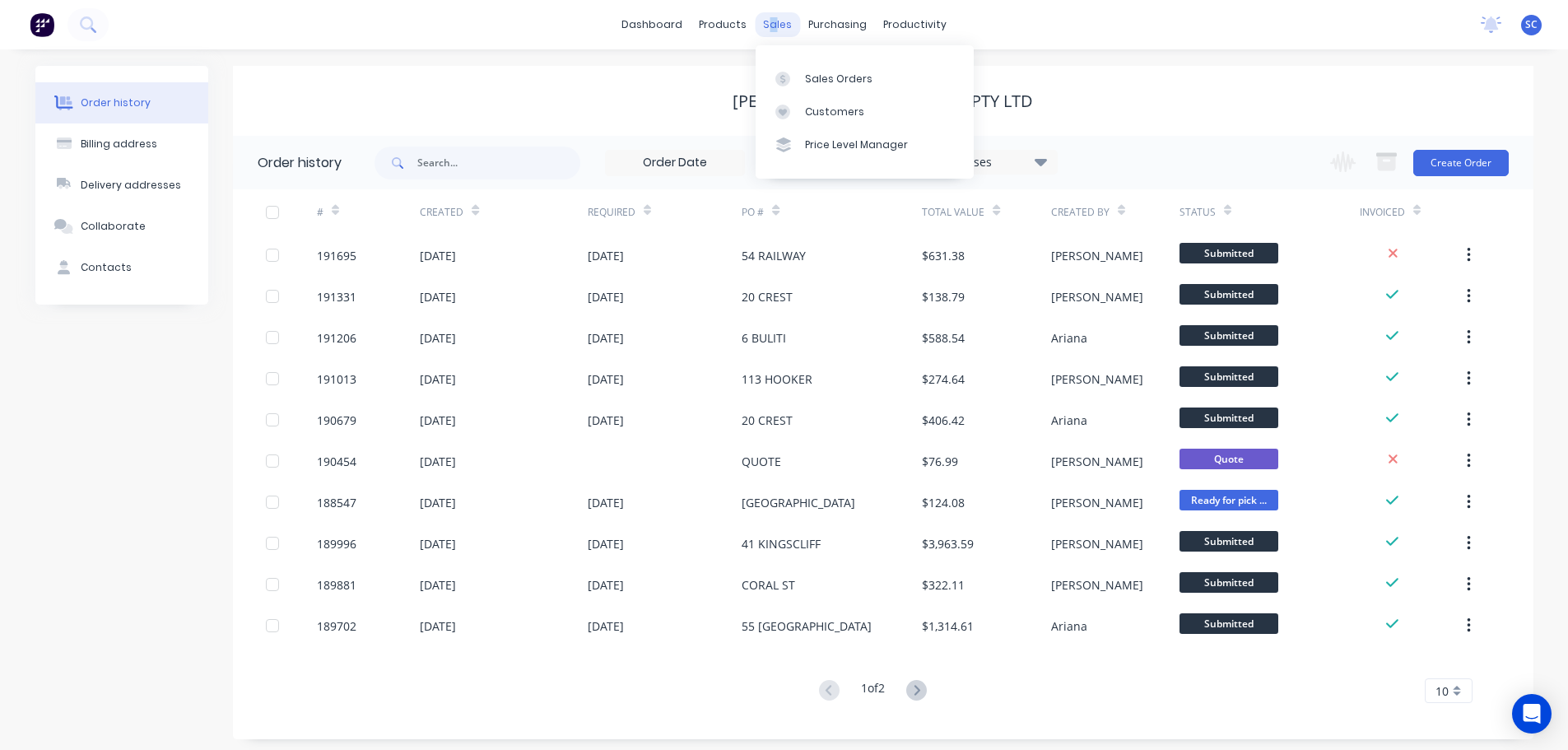
click at [774, 30] on div "sales" at bounding box center [777, 24] width 45 height 24
click at [833, 114] on div "Customers" at bounding box center [834, 112] width 59 height 15
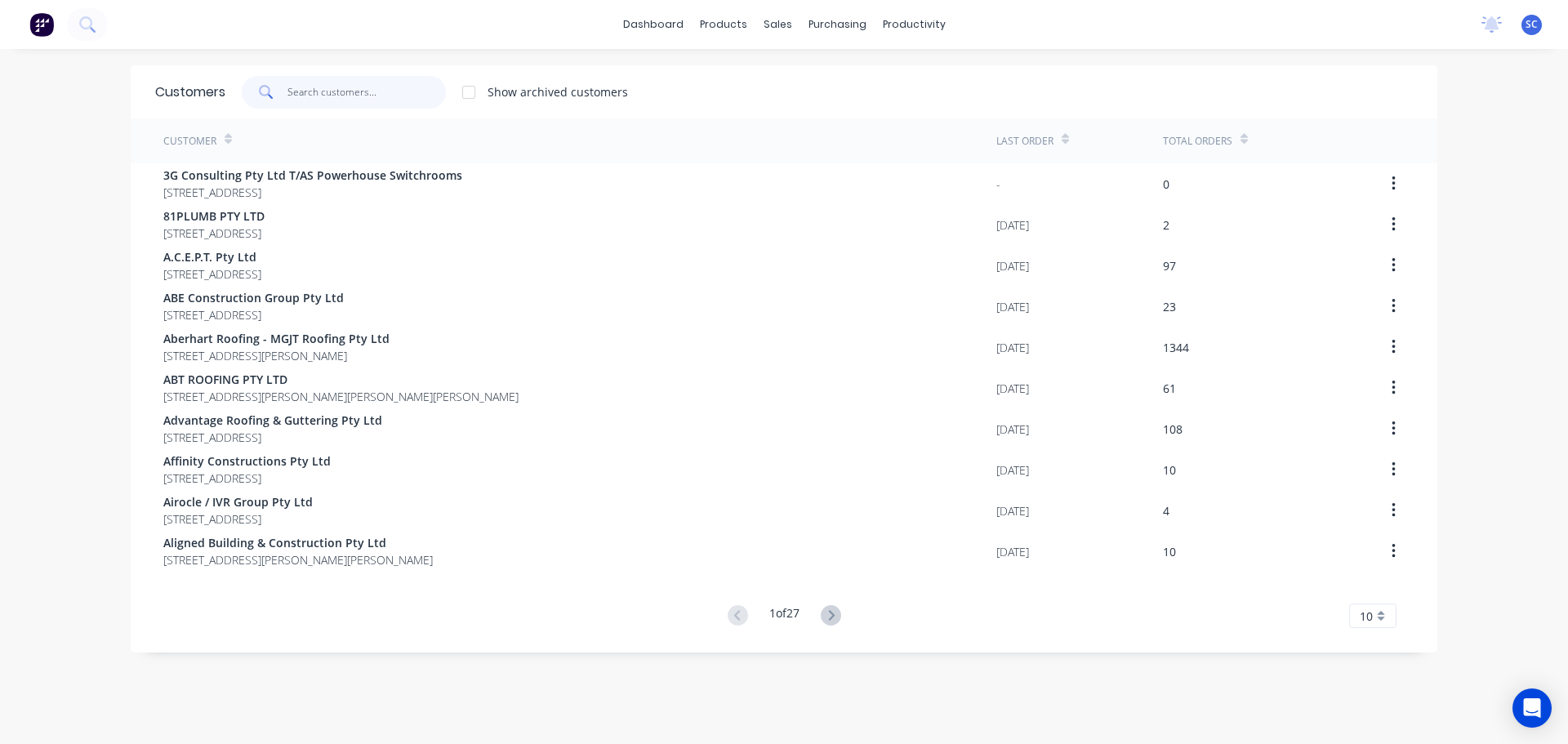
click at [294, 89] on input "text" at bounding box center [366, 91] width 159 height 33
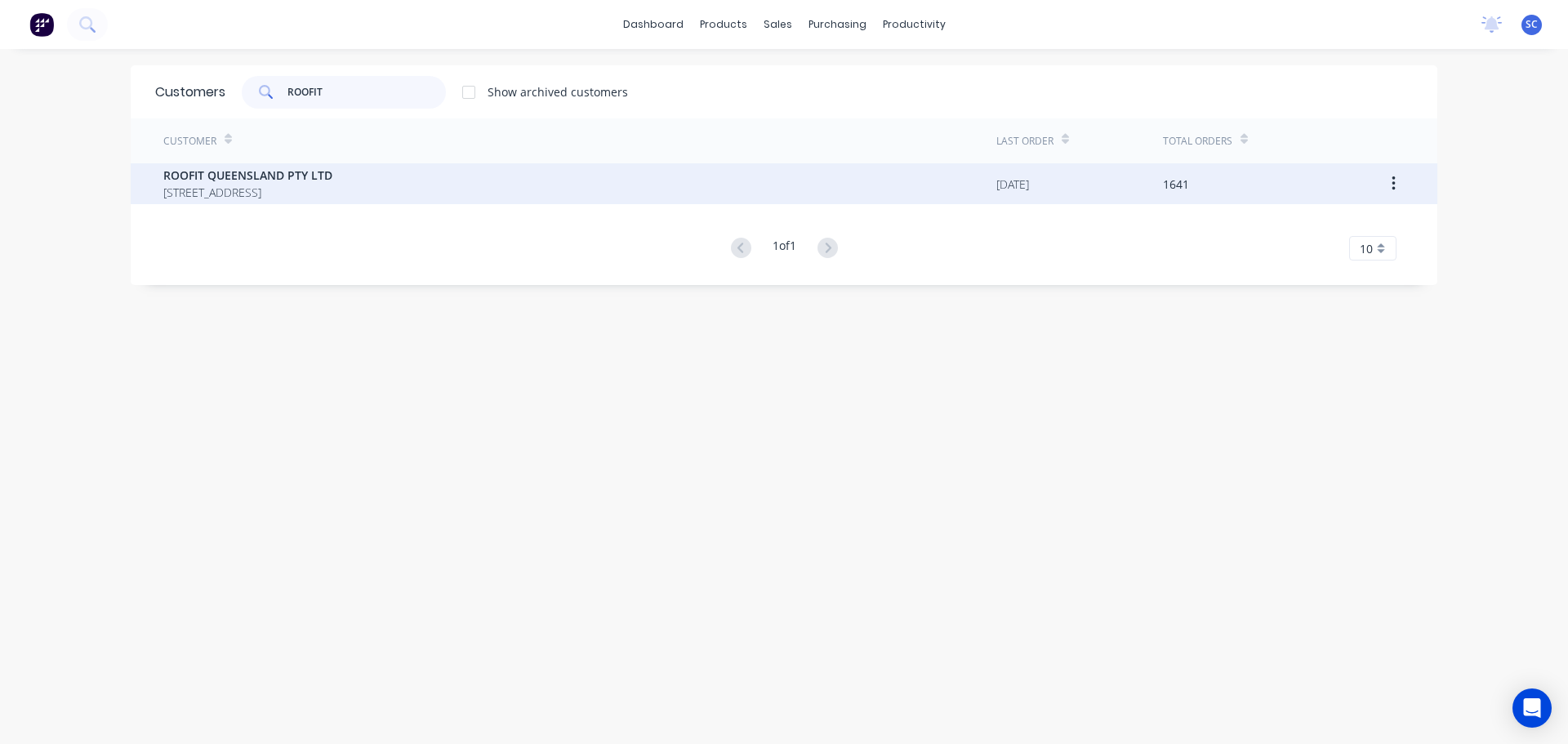
type input "ROOFIT"
click at [231, 175] on span "ROOFIT QUEENSLAND PTY LTD" at bounding box center [247, 175] width 169 height 17
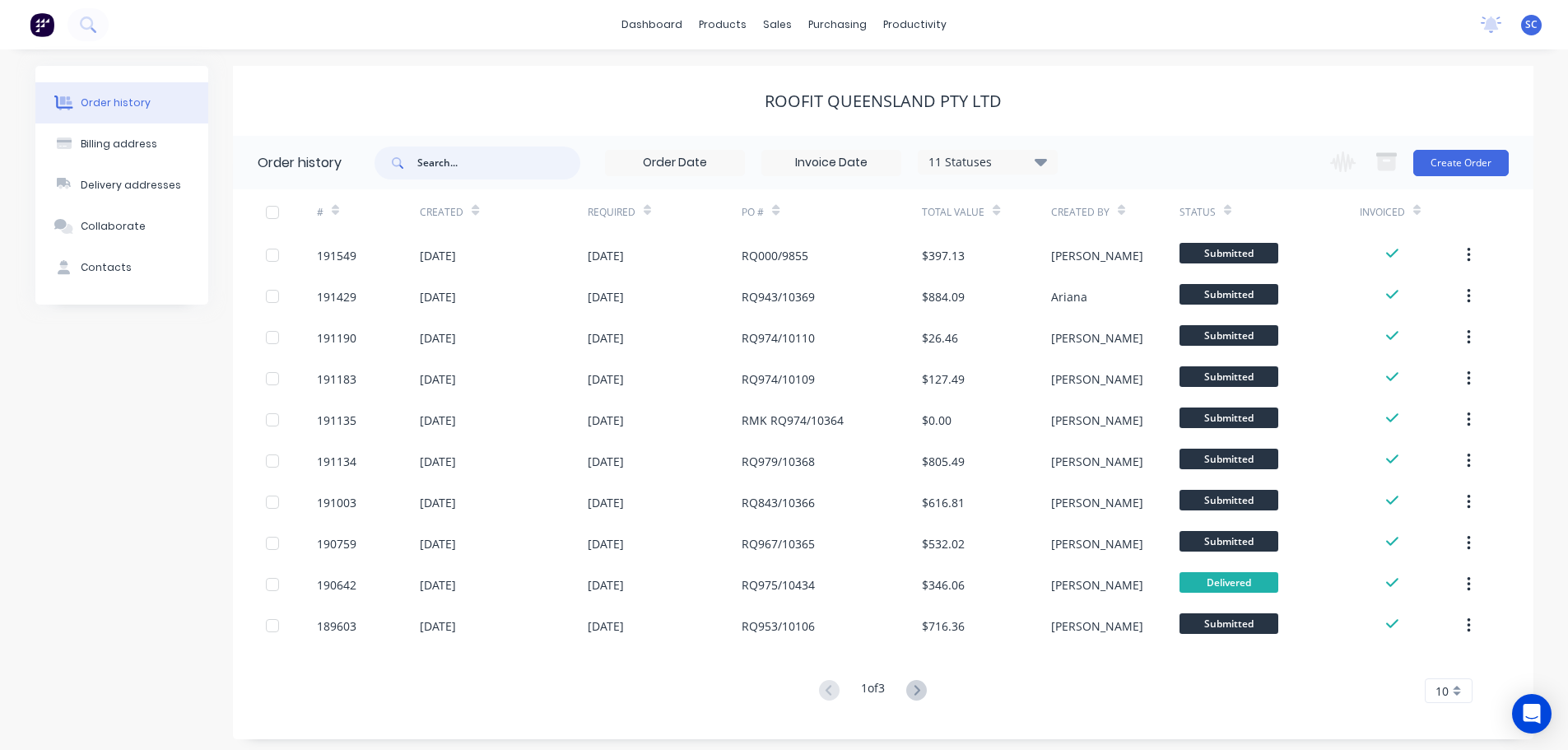
click at [420, 156] on input "text" at bounding box center [498, 163] width 163 height 33
type input "10362"
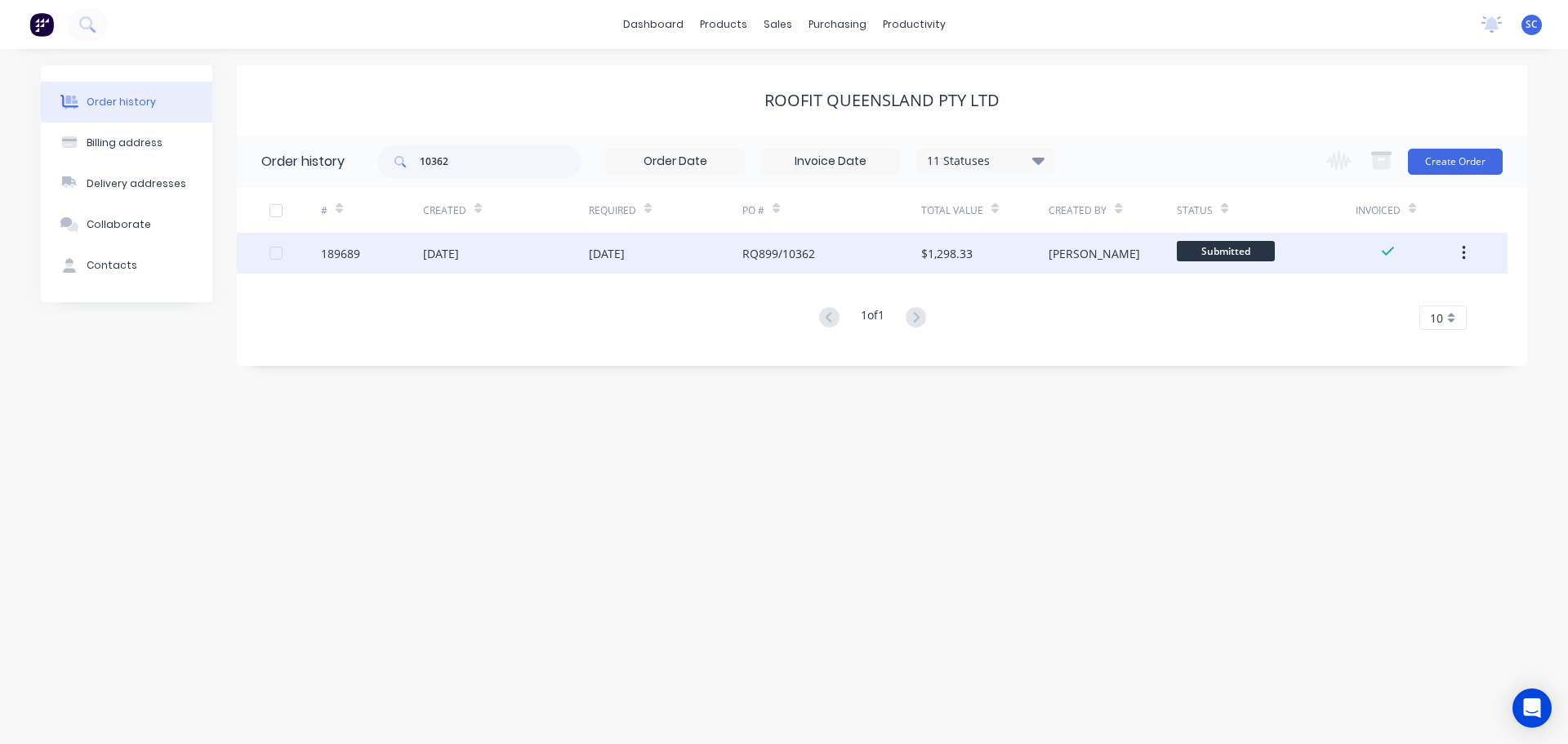
click at [536, 254] on div "14 Aug 2025" at bounding box center [506, 254] width 166 height 41
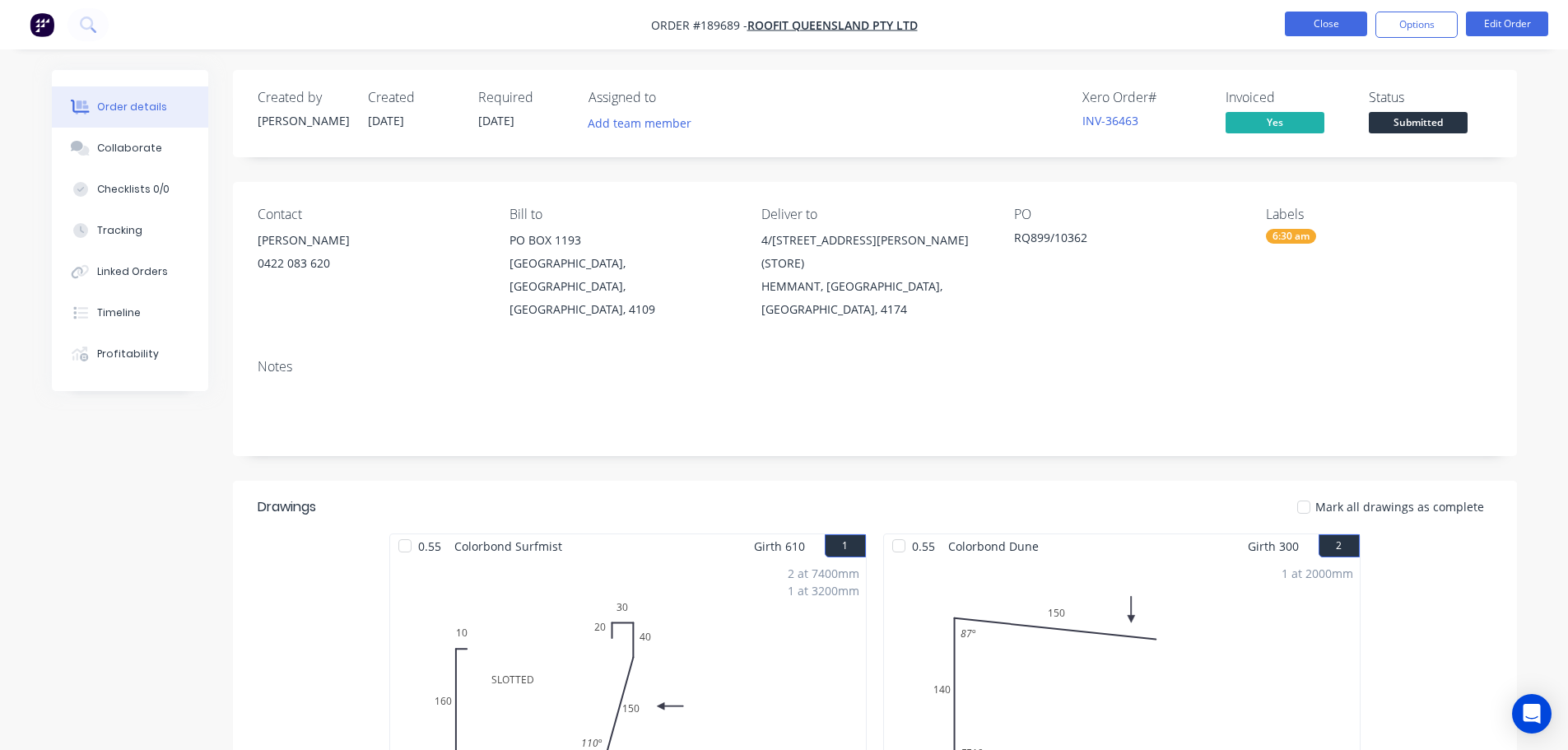
click at [1333, 17] on button "Close" at bounding box center [1327, 23] width 83 height 24
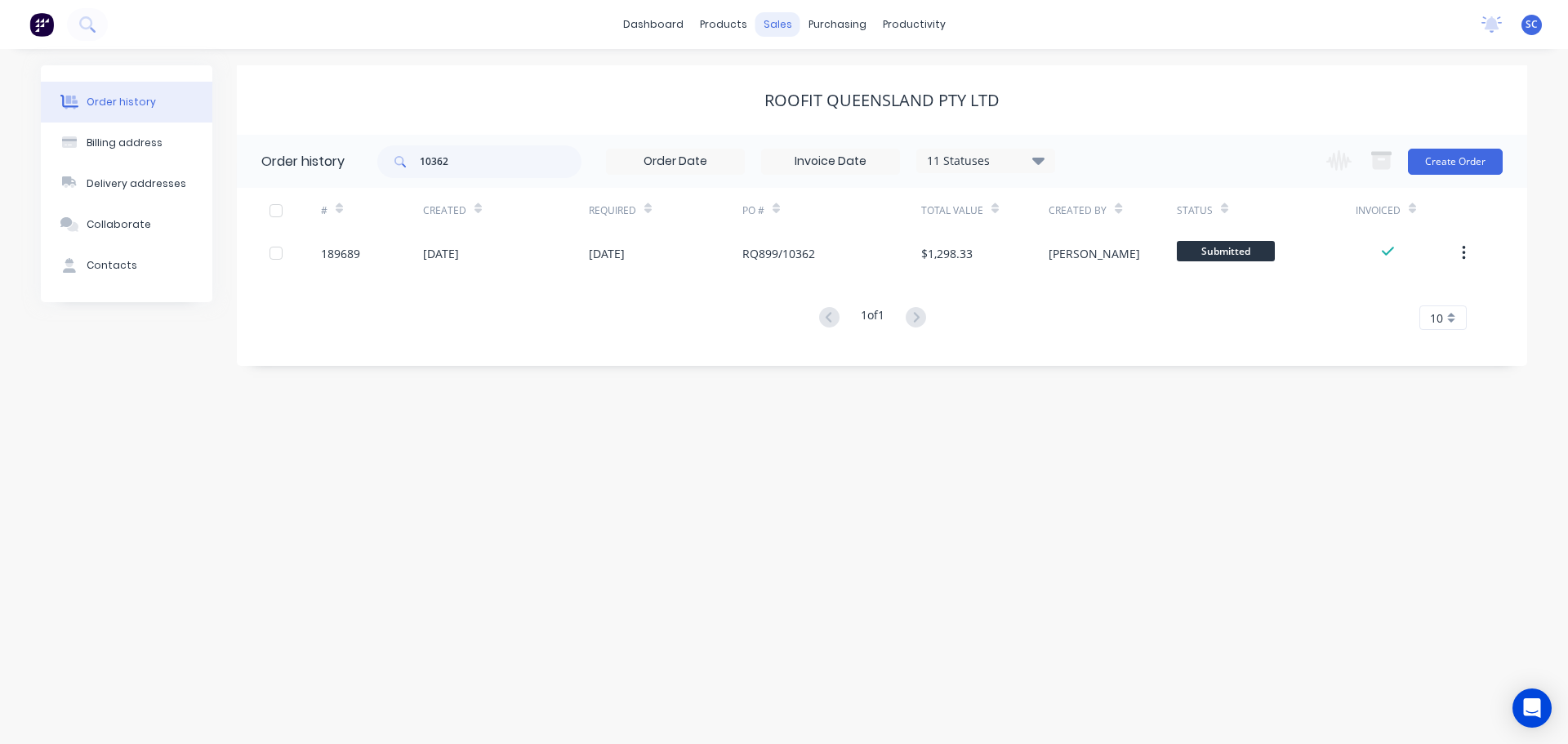
click at [770, 21] on div "sales" at bounding box center [777, 24] width 45 height 24
click at [833, 108] on div "Customers" at bounding box center [833, 111] width 59 height 15
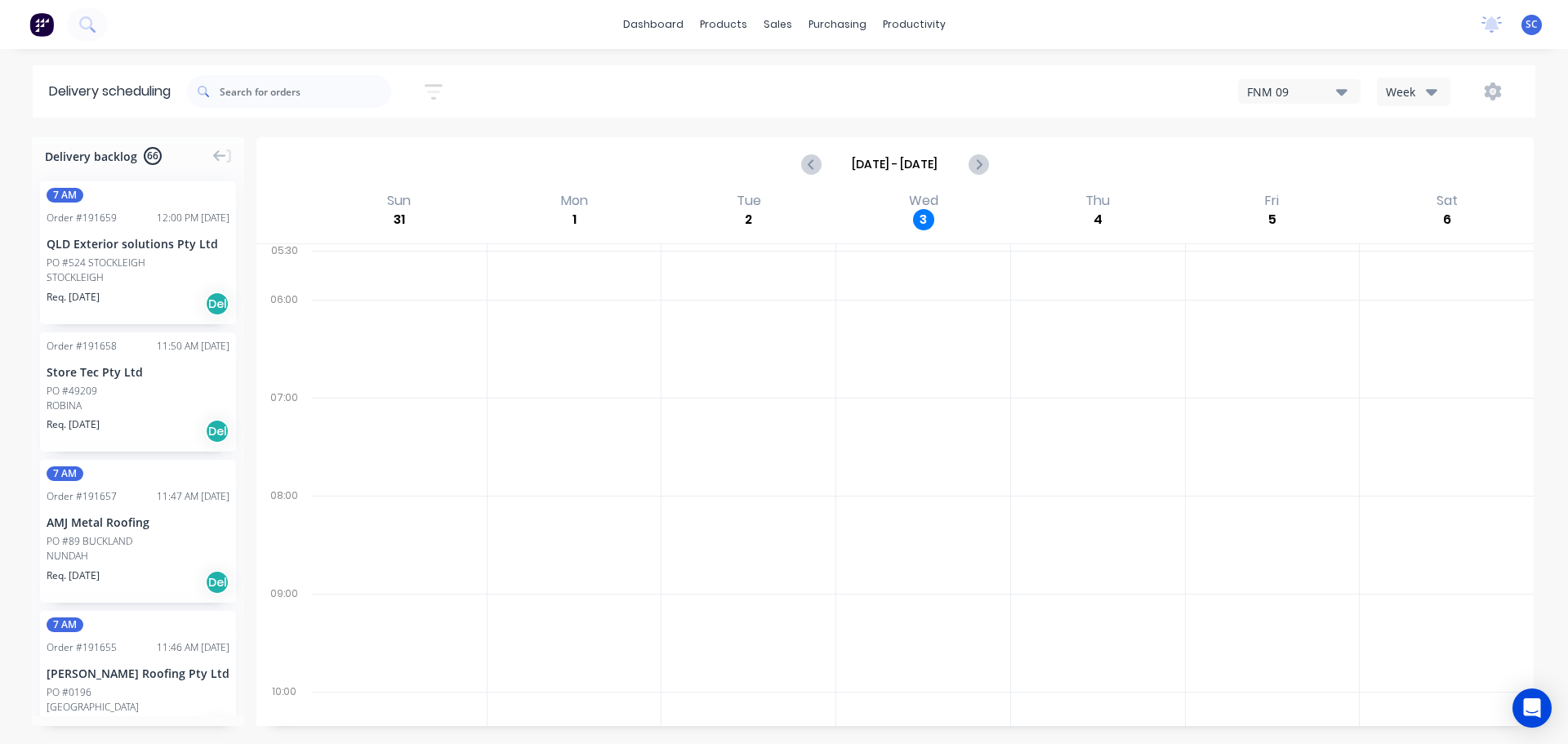
click at [437, 88] on icon "button" at bounding box center [433, 92] width 18 height 21
click at [326, 154] on input "[DATE] - [DATE]" at bounding box center [358, 154] width 152 height 24
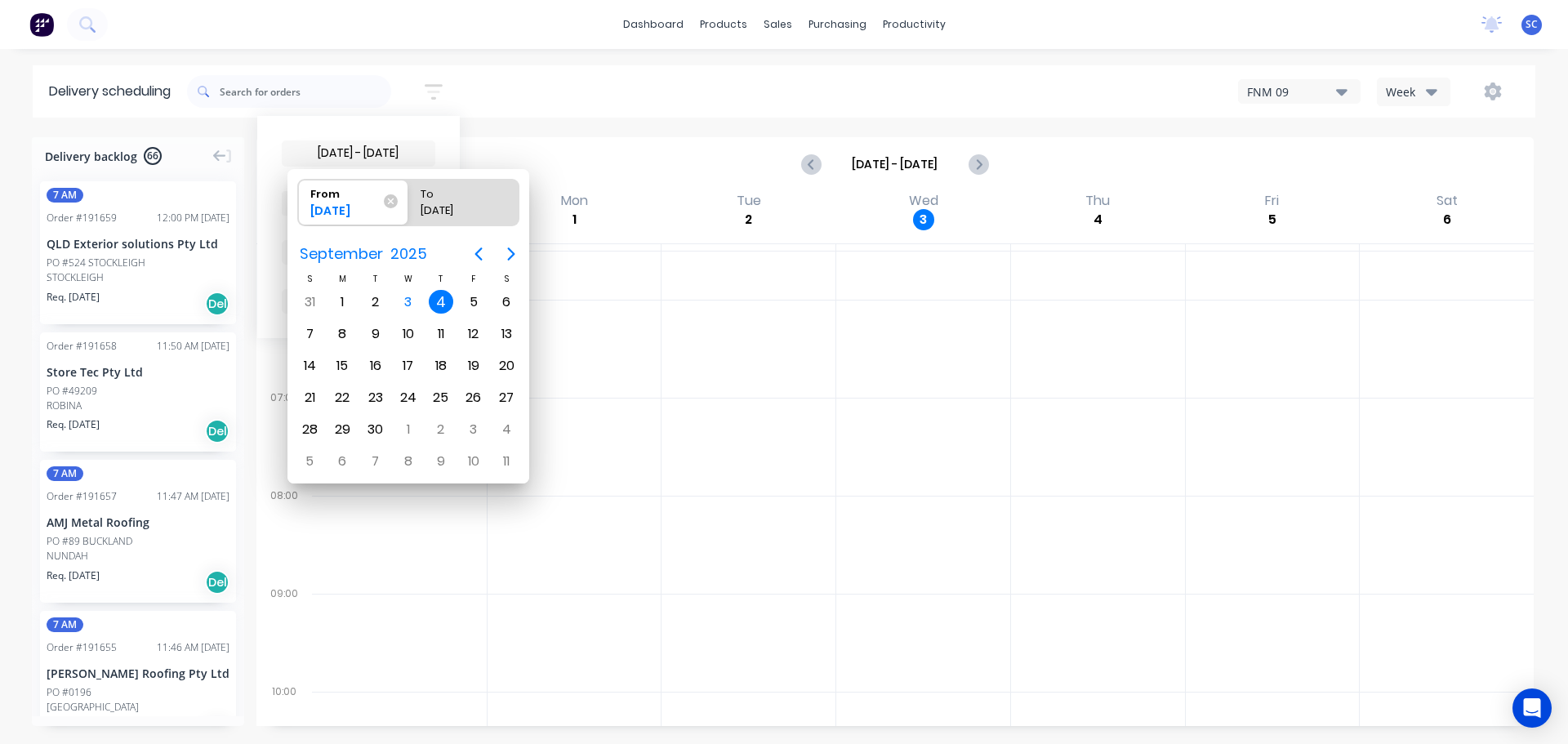
click at [445, 302] on div "4" at bounding box center [441, 302] width 24 height 24
radio input "false"
radio input "true"
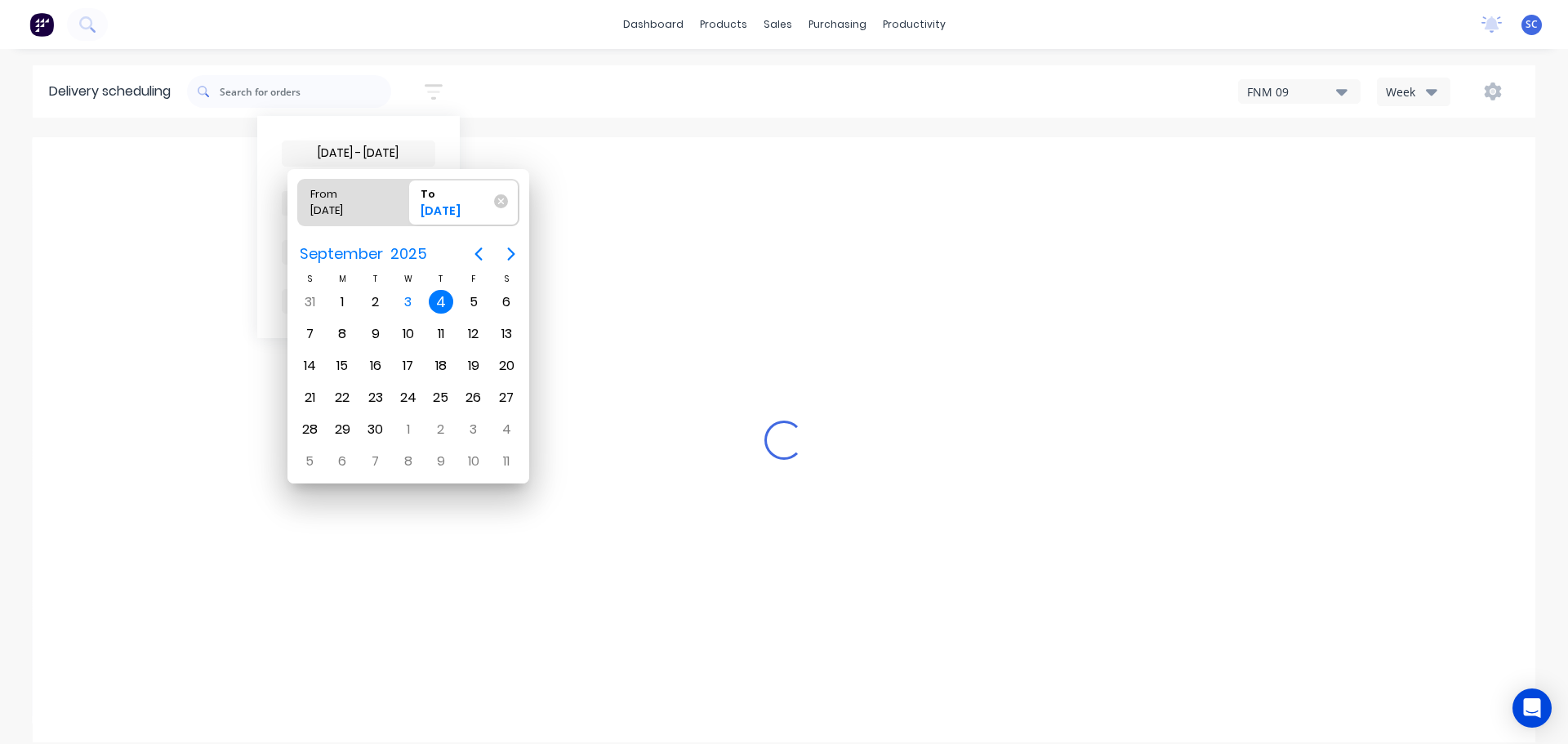
click at [433, 307] on div "4" at bounding box center [441, 302] width 24 height 24
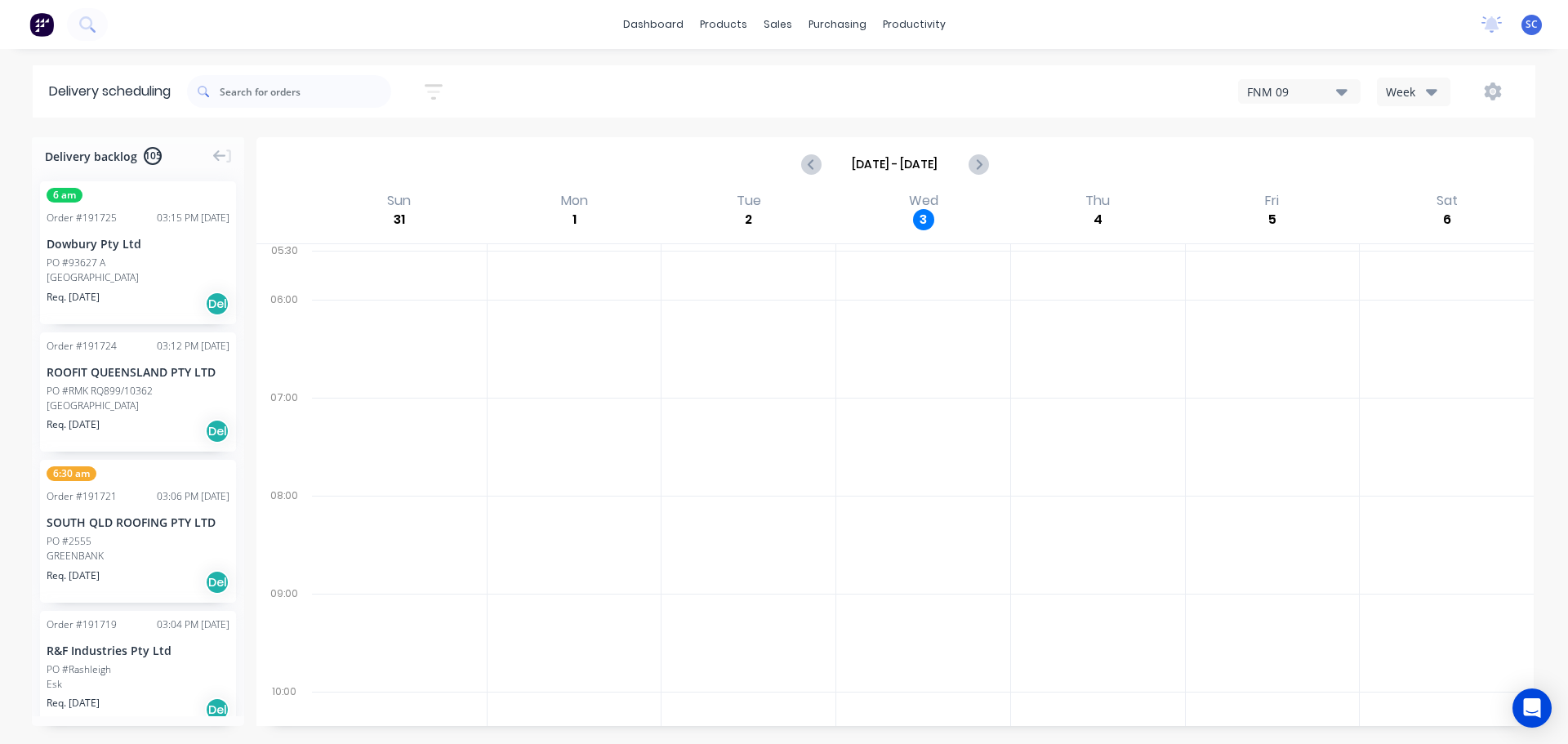
click at [438, 90] on icon "button" at bounding box center [433, 92] width 18 height 21
click at [374, 152] on input "[DATE] - [DATE]" at bounding box center [358, 154] width 152 height 24
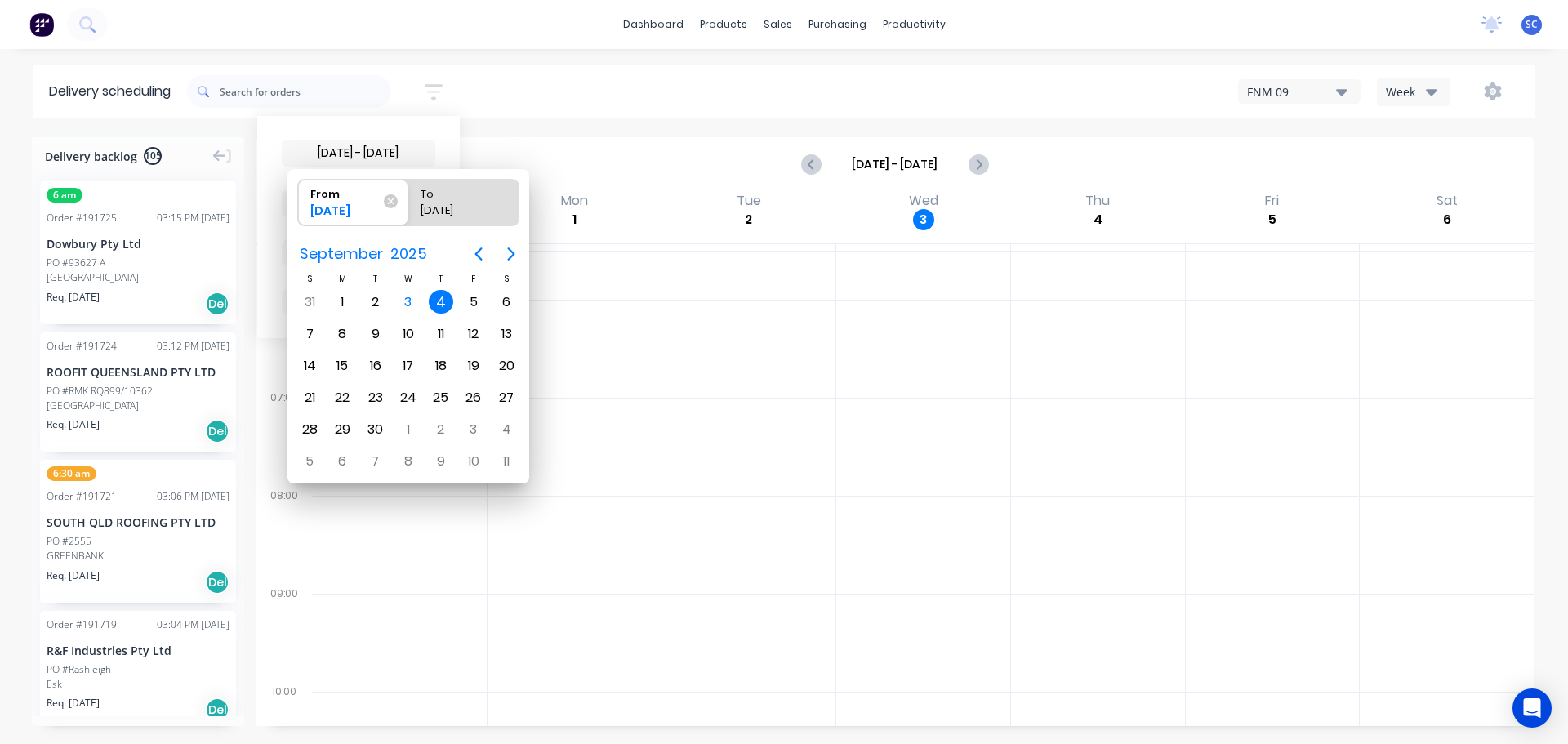
click at [445, 304] on div "4" at bounding box center [441, 302] width 24 height 24
radio input "false"
radio input "true"
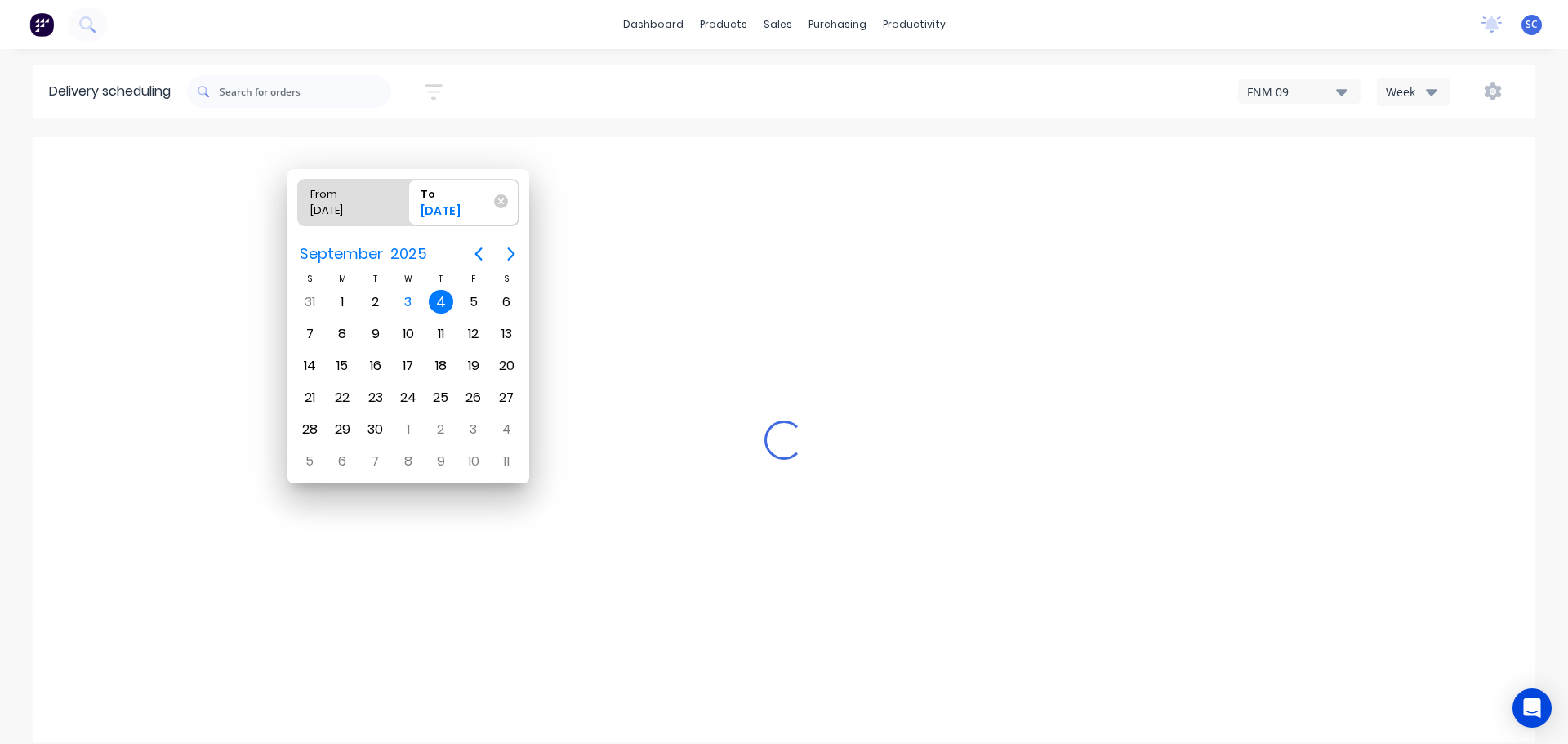
click at [445, 306] on div "4" at bounding box center [441, 302] width 24 height 24
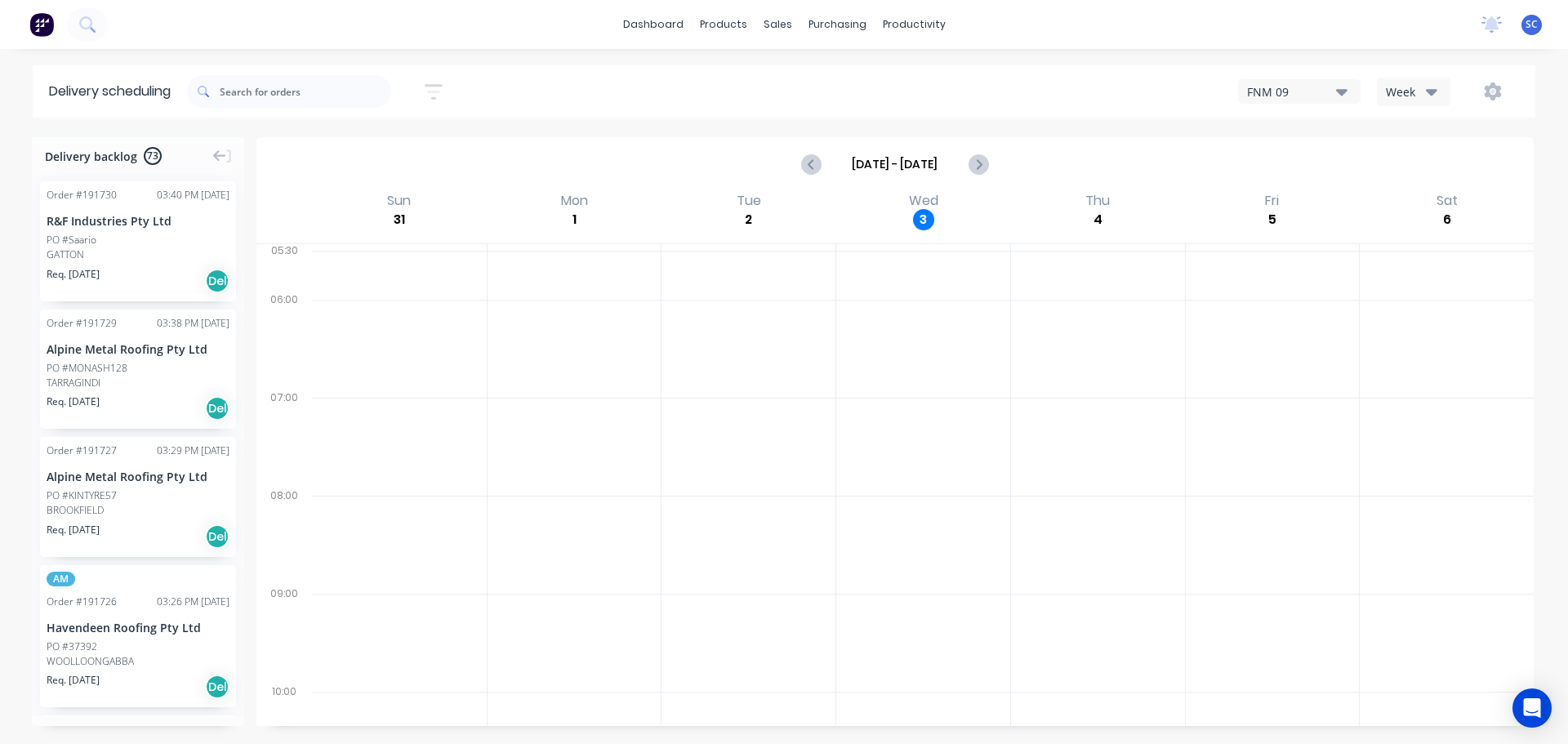
click at [431, 89] on button "button" at bounding box center [433, 91] width 52 height 32
click at [338, 145] on input "04/09/25 - 04/09/25" at bounding box center [358, 154] width 152 height 24
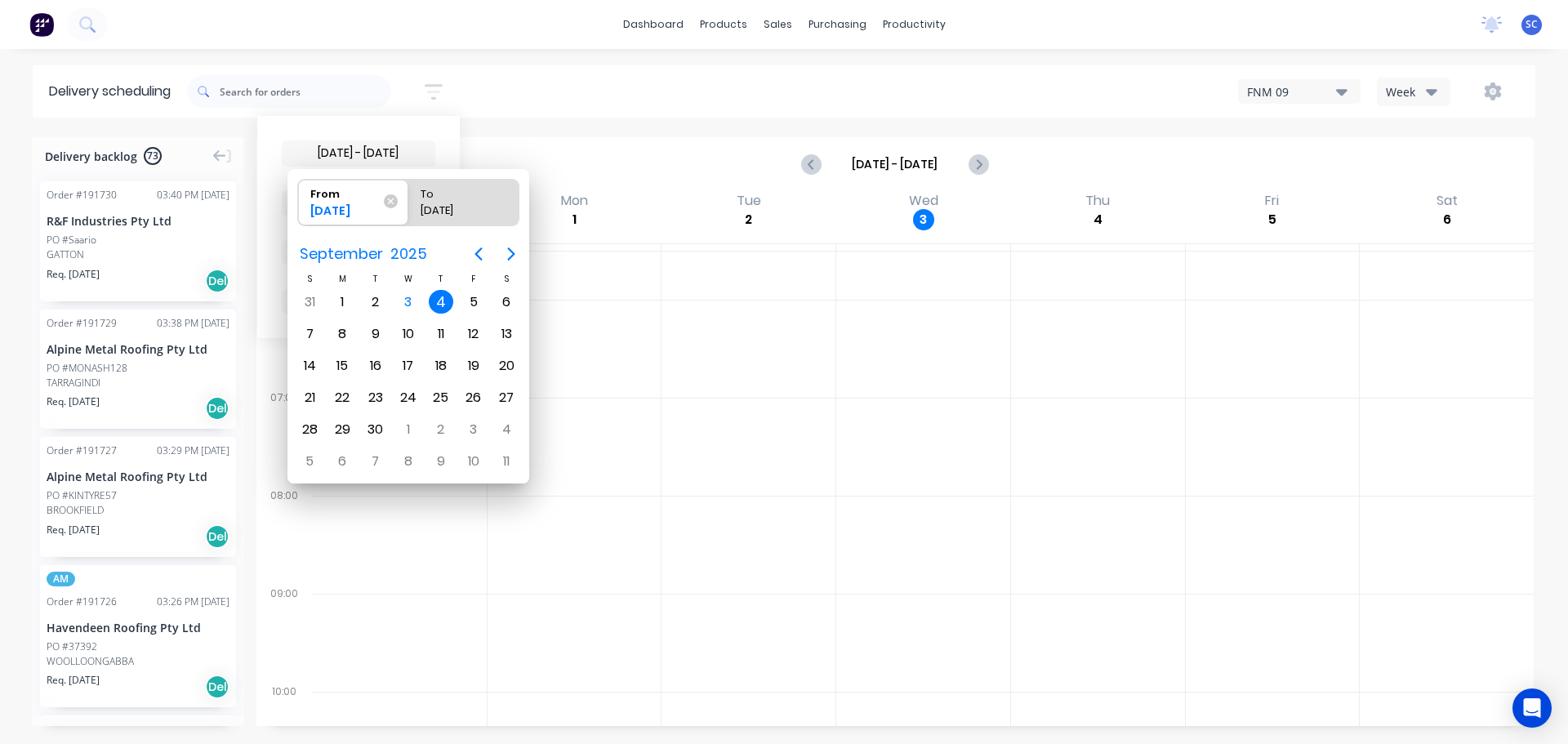
click at [443, 298] on div "4" at bounding box center [441, 302] width 24 height 24
radio input "false"
radio input "true"
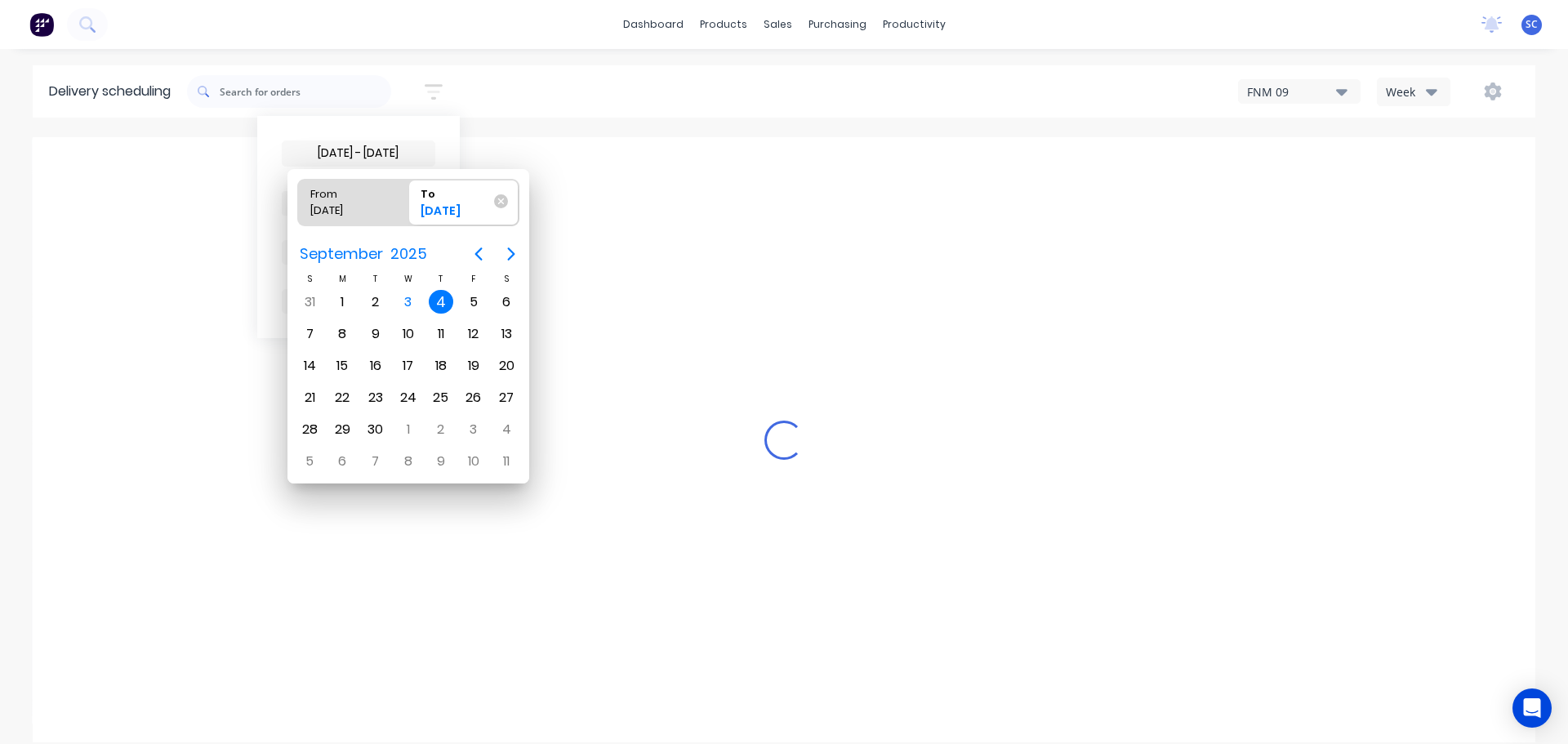
click at [442, 300] on div "4" at bounding box center [441, 302] width 24 height 24
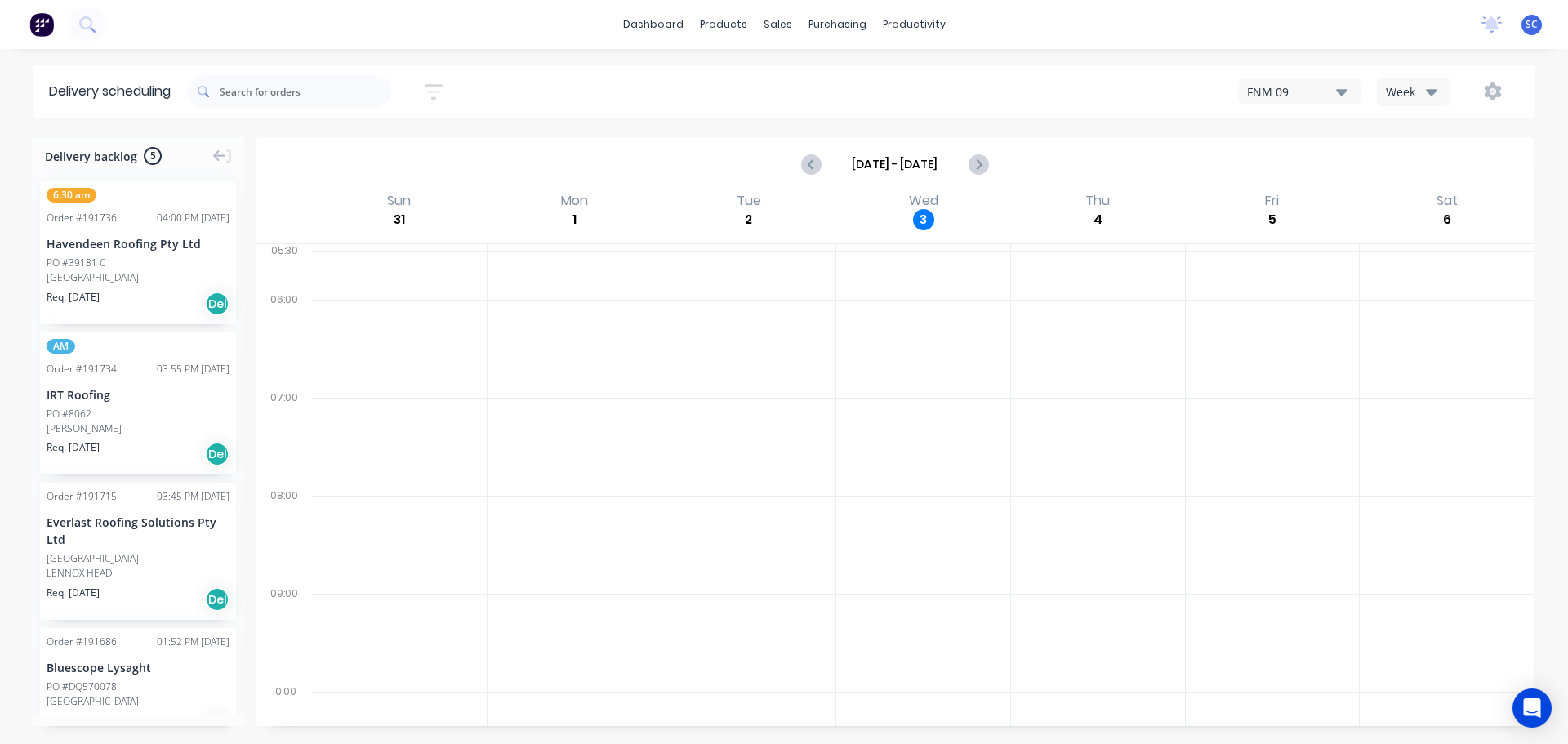
click at [443, 85] on icon "button" at bounding box center [433, 92] width 18 height 21
click at [376, 162] on input "04/09/25 - 04/09/25" at bounding box center [358, 154] width 152 height 24
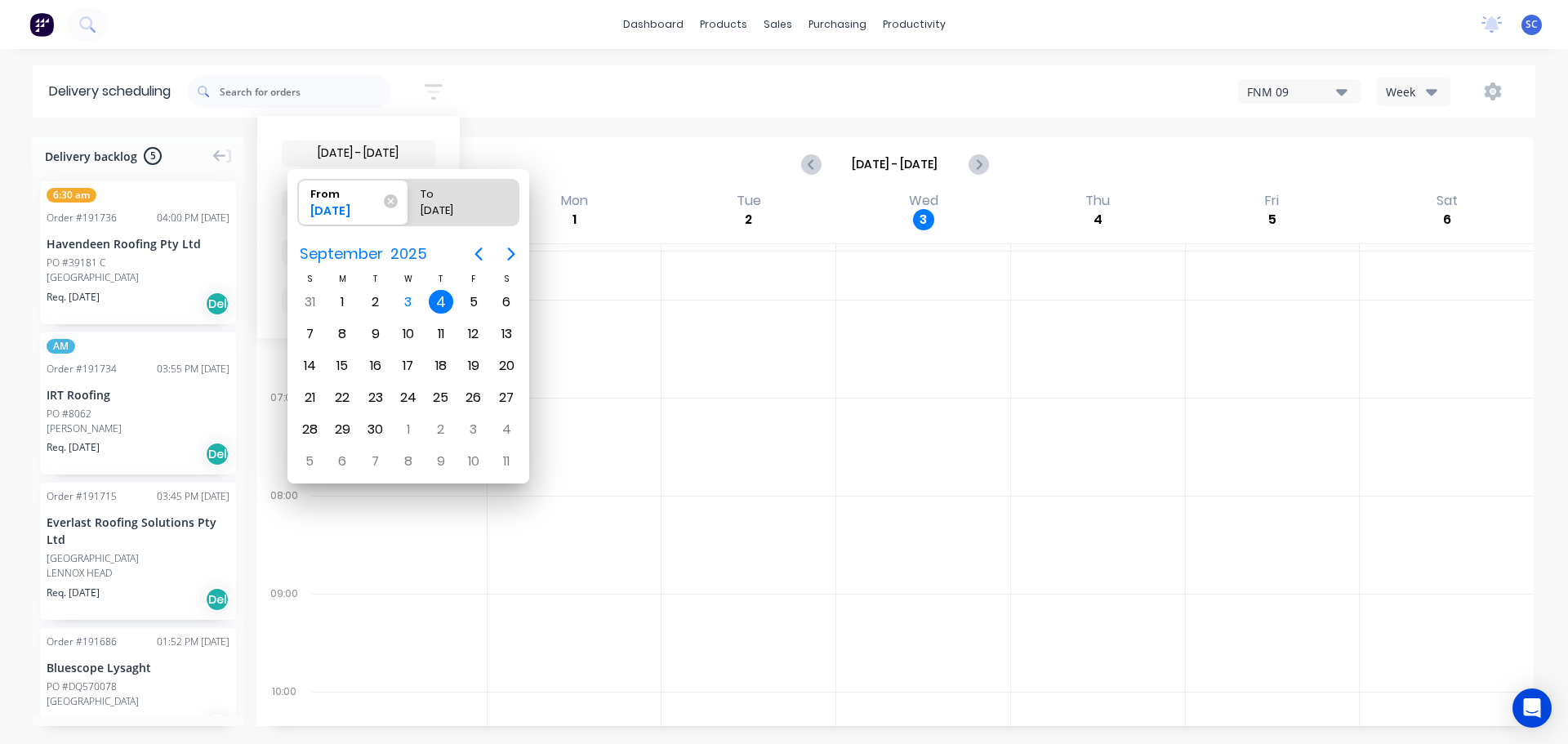
click at [441, 302] on div "4" at bounding box center [441, 302] width 24 height 24
radio input "false"
radio input "true"
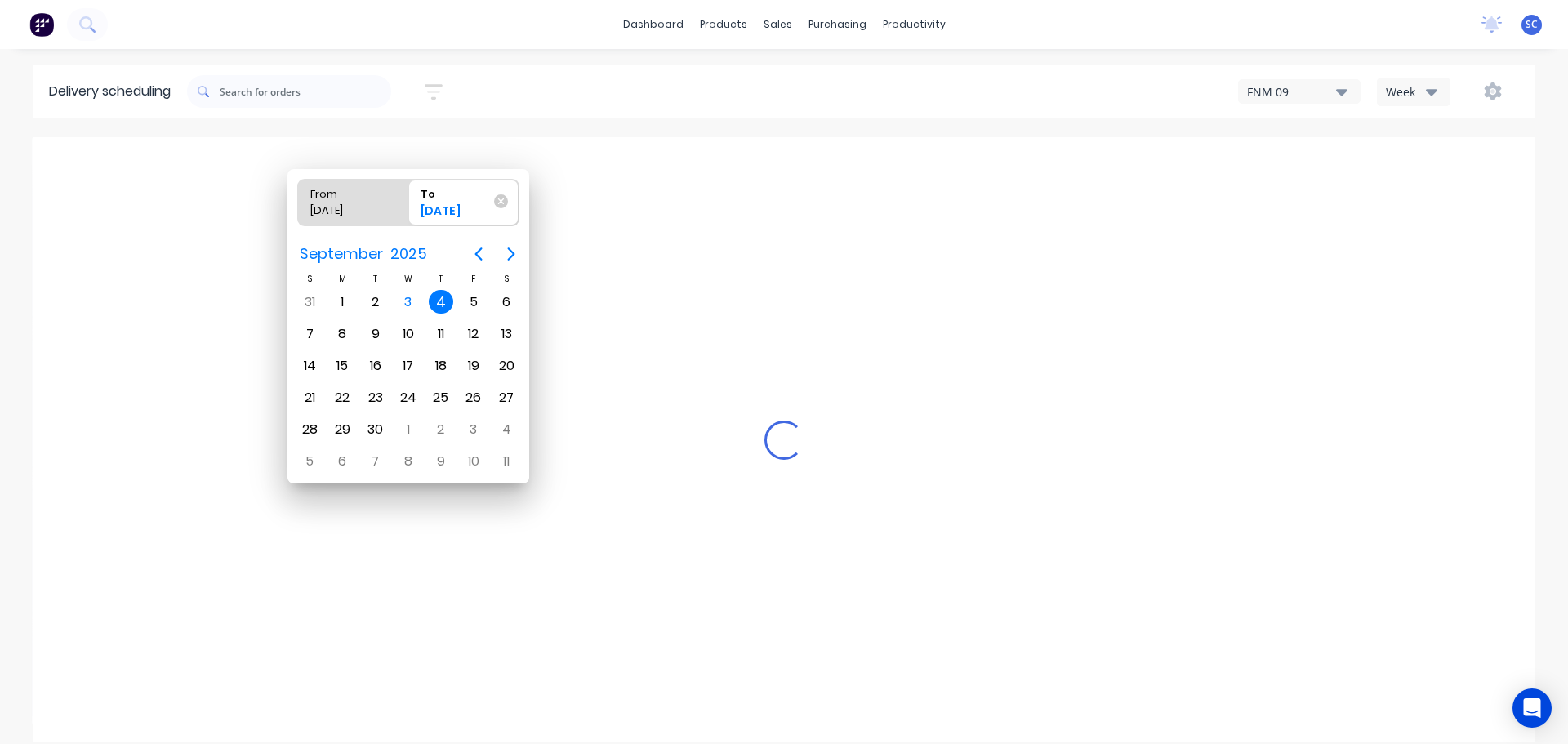
click at [440, 303] on div "4" at bounding box center [441, 302] width 24 height 24
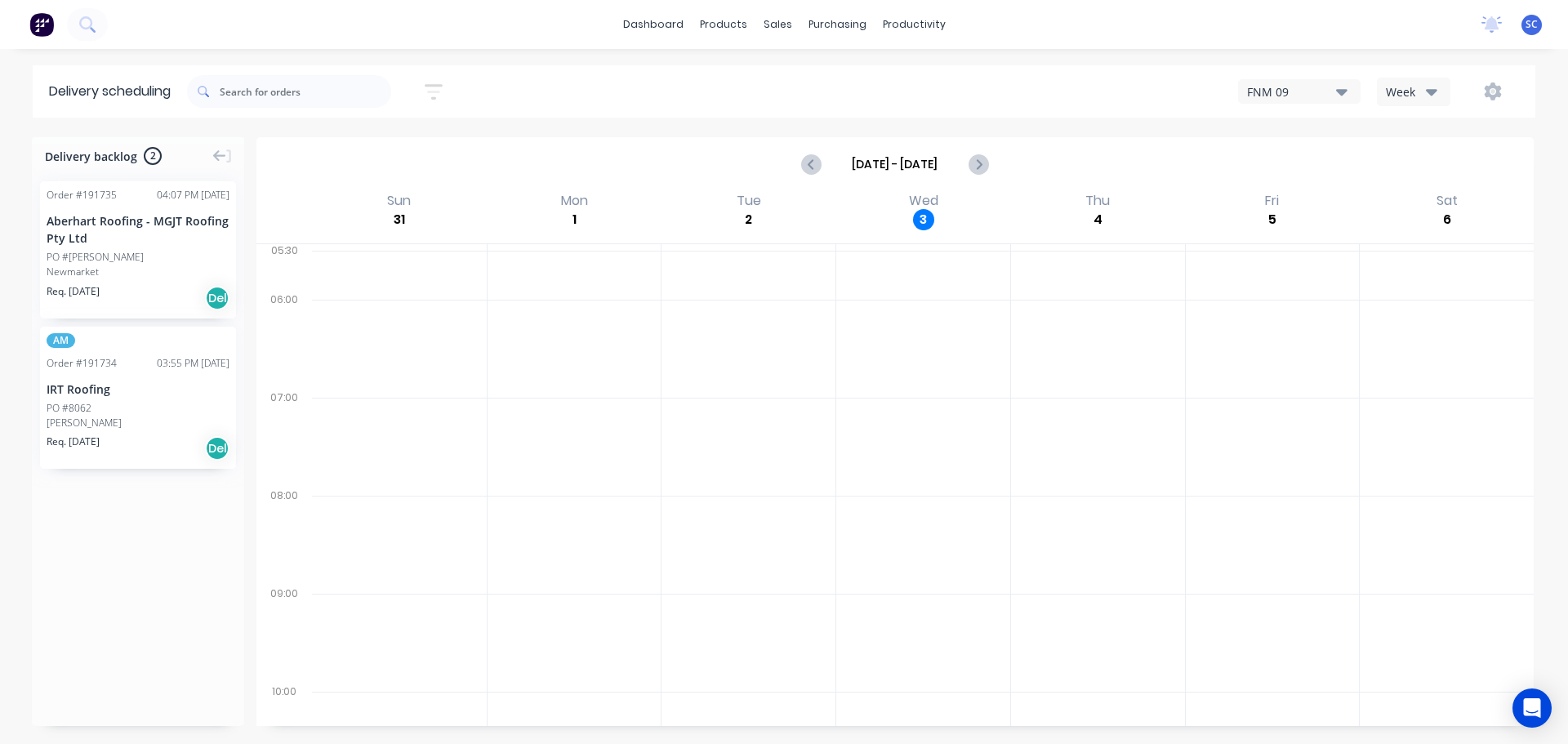
click at [440, 86] on icon "button" at bounding box center [433, 91] width 18 height 16
click at [355, 158] on input "04/09/25 - 04/09/25" at bounding box center [358, 154] width 152 height 24
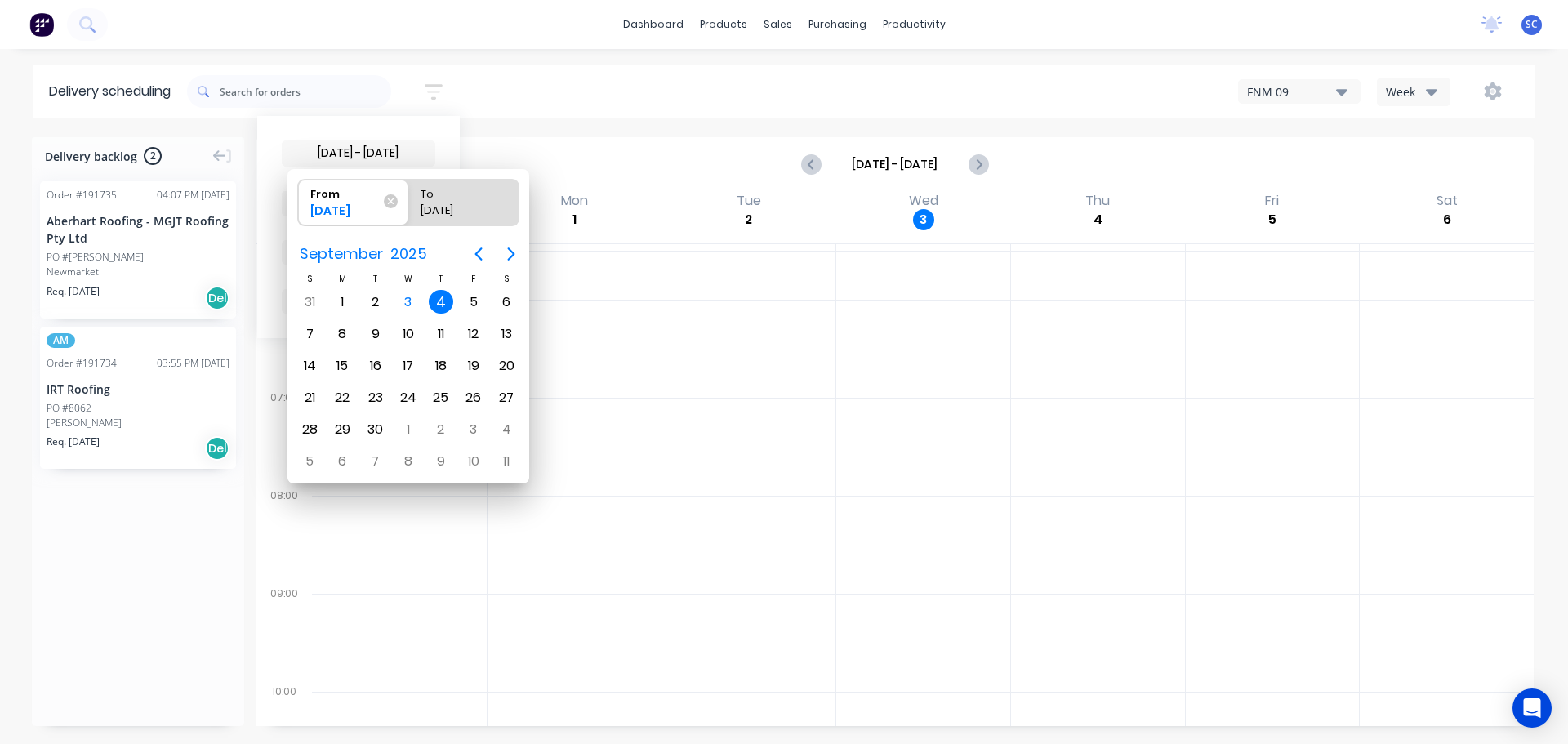
click at [432, 300] on div "4" at bounding box center [441, 302] width 24 height 24
radio input "false"
radio input "true"
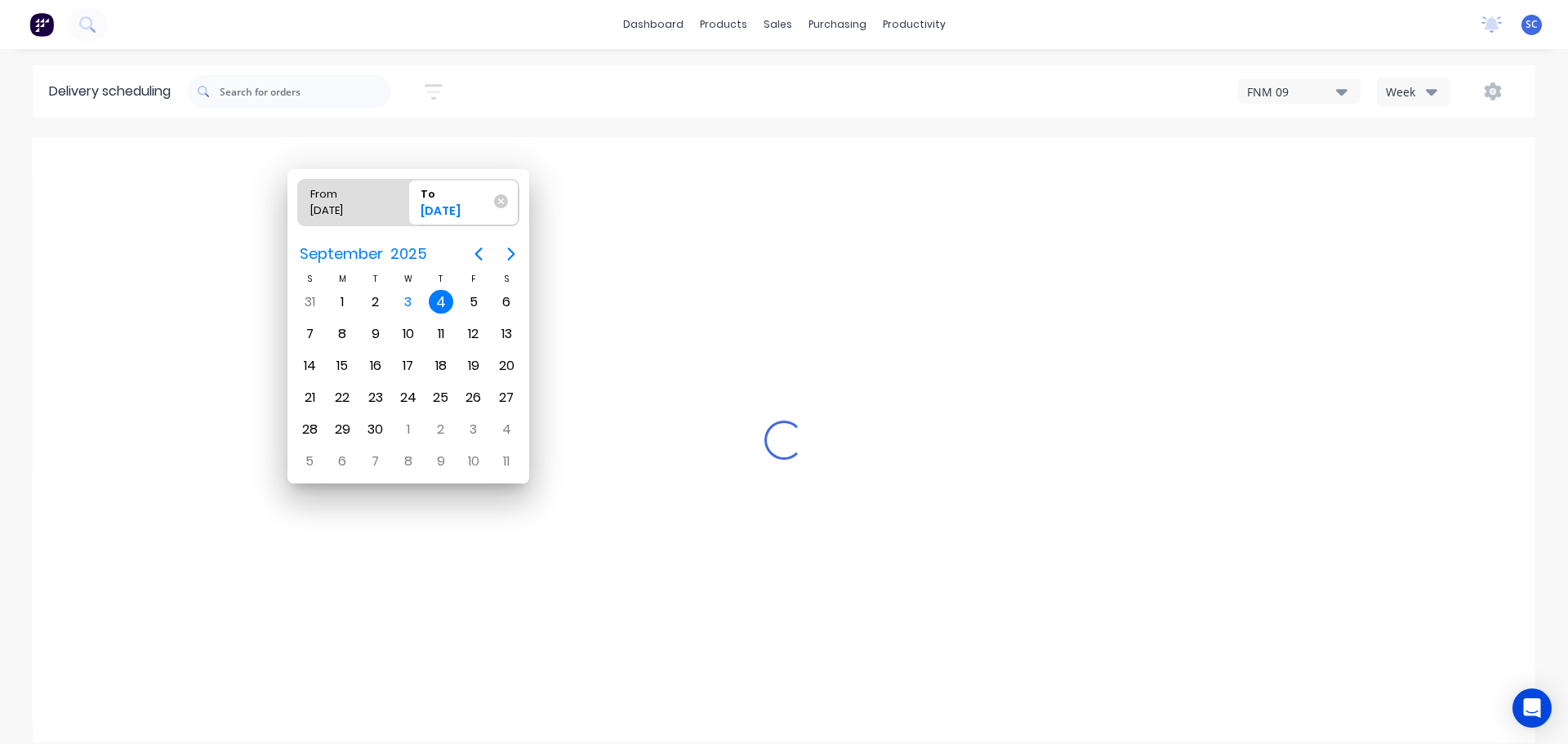
click at [433, 300] on div "4" at bounding box center [441, 302] width 24 height 24
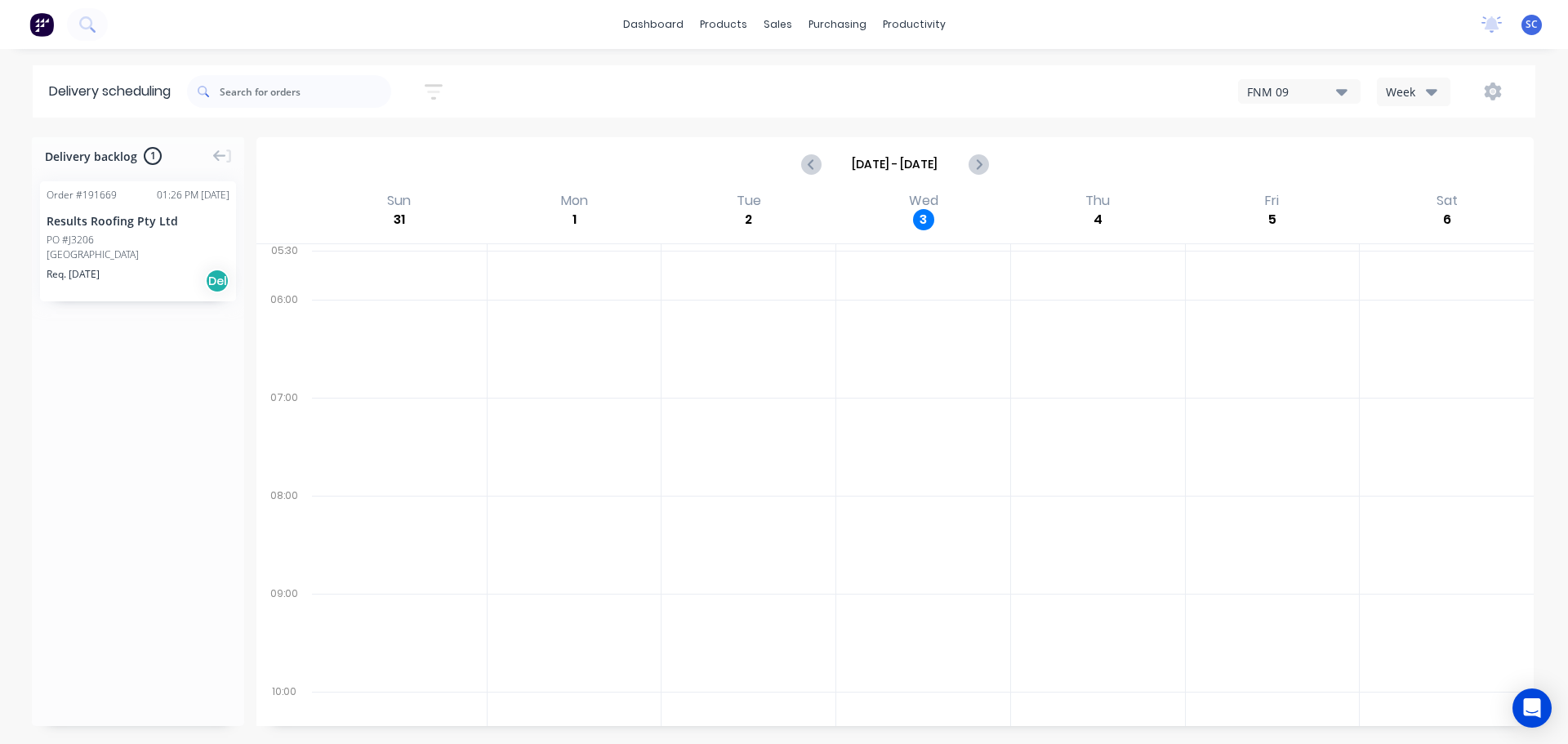
click at [435, 82] on icon "button" at bounding box center [433, 92] width 18 height 21
click at [368, 153] on input "04/09/25 - 04/09/25" at bounding box center [358, 154] width 152 height 24
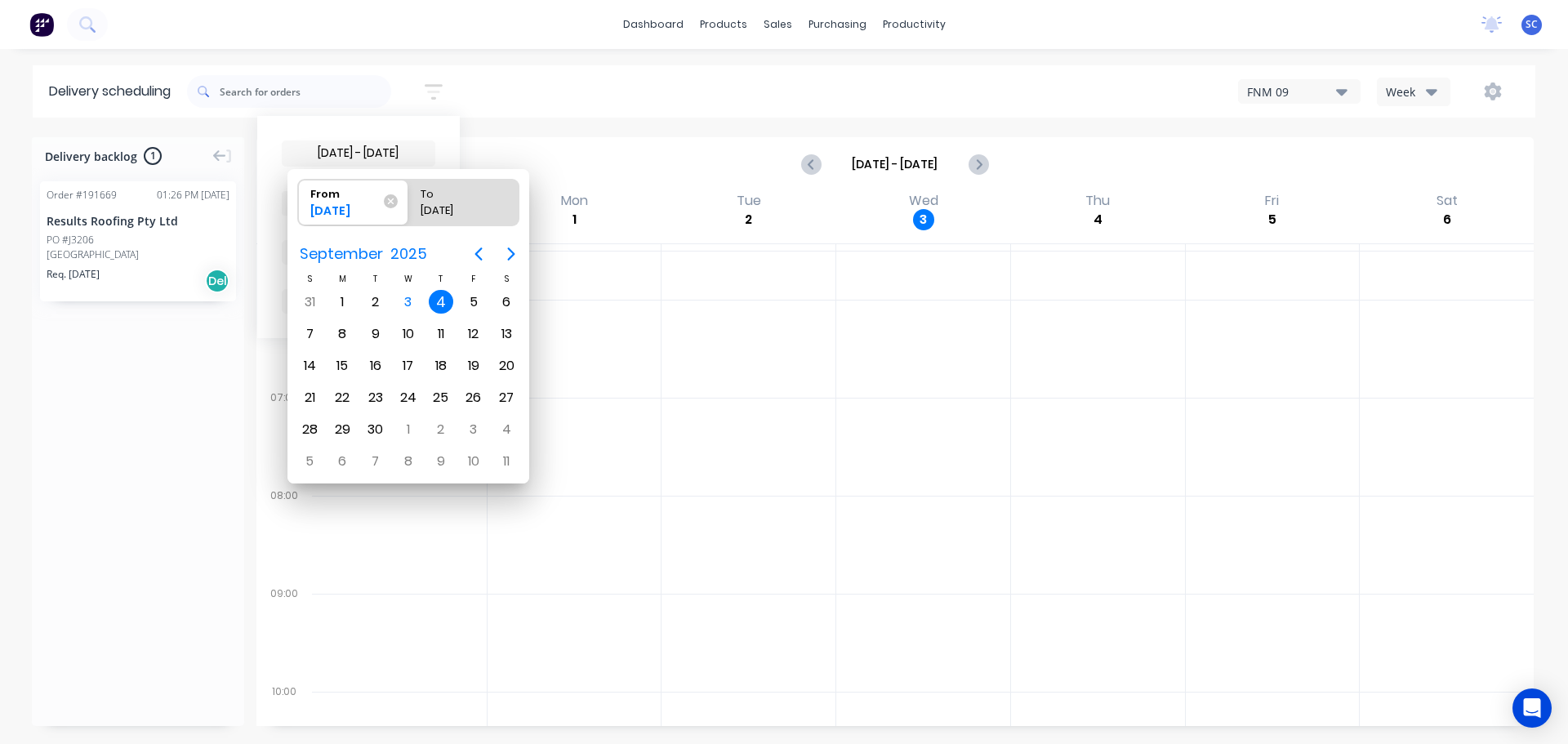
click at [444, 296] on div "4" at bounding box center [441, 302] width 24 height 24
radio input "false"
radio input "true"
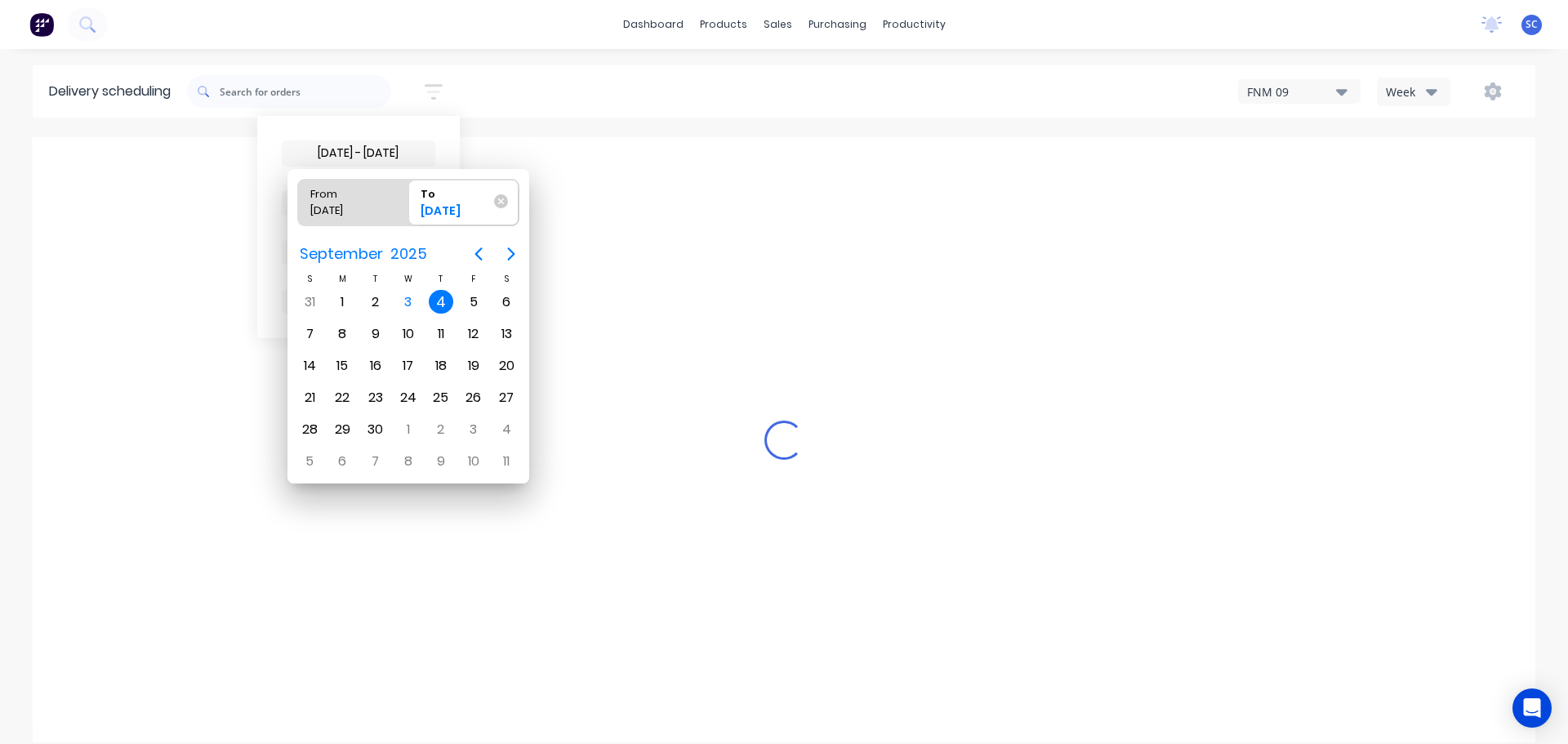
click at [445, 299] on div "4" at bounding box center [441, 302] width 24 height 24
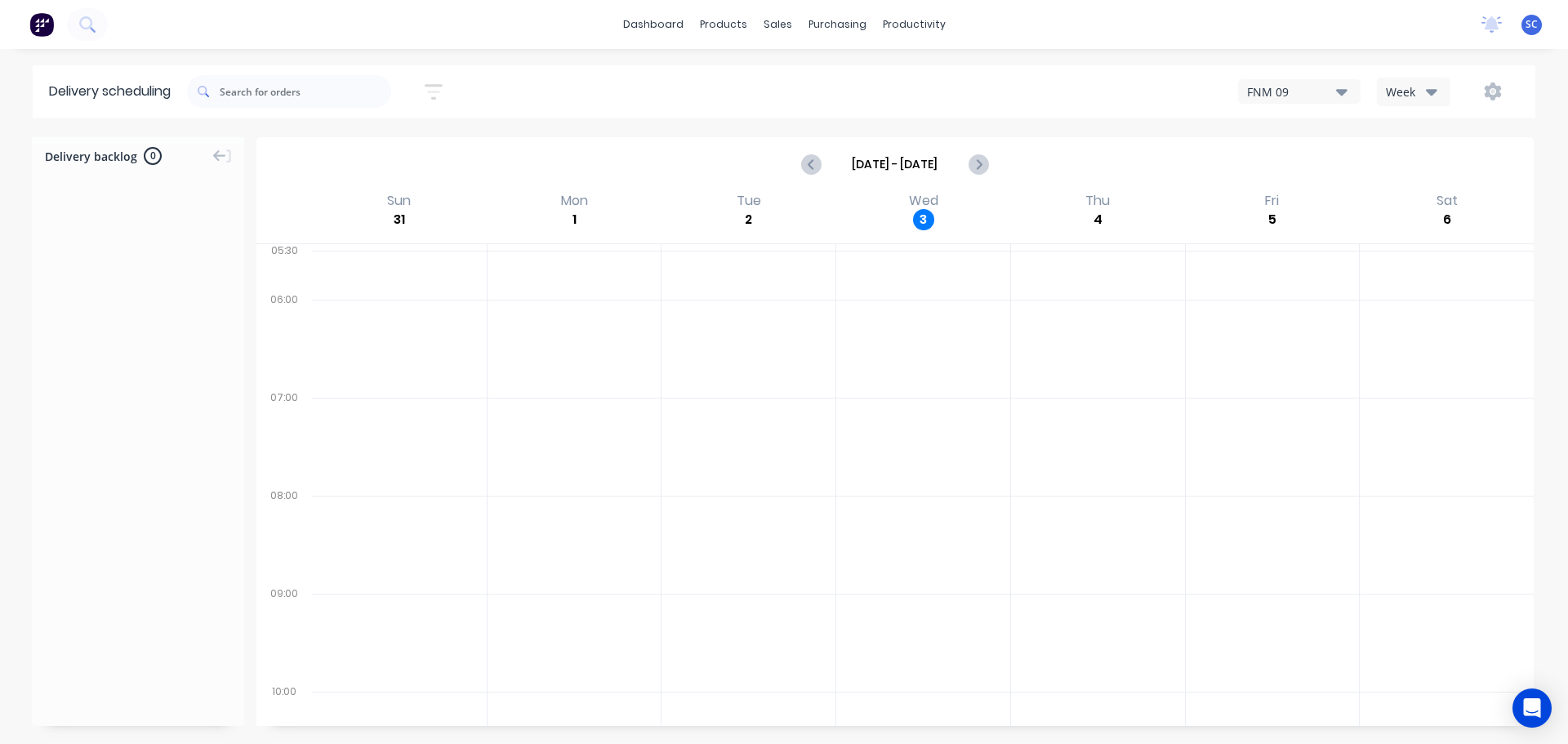
click at [1429, 88] on icon "button" at bounding box center [1432, 90] width 11 height 18
click at [1422, 167] on div "Vehicle" at bounding box center [1458, 167] width 161 height 33
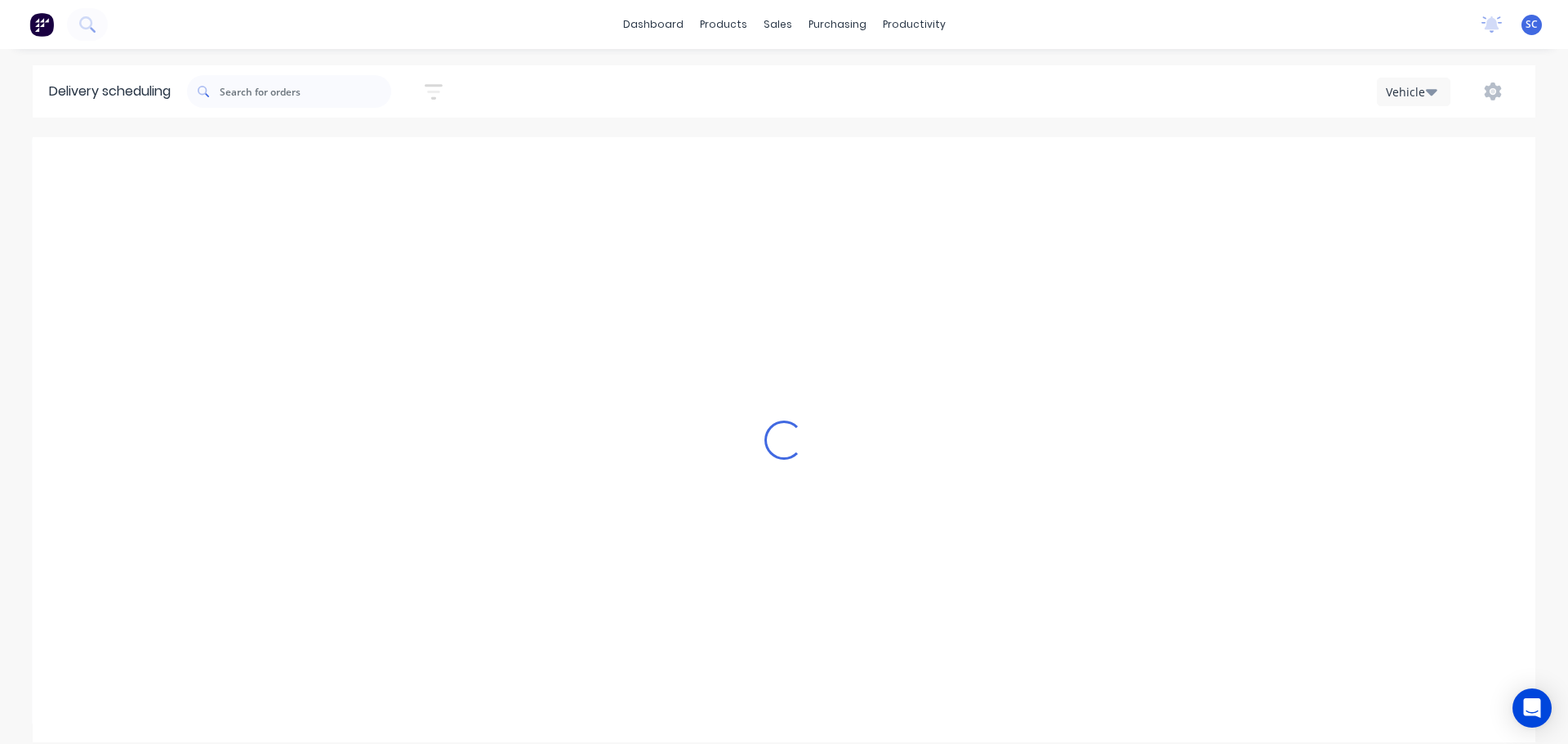
scroll to position [0, 1]
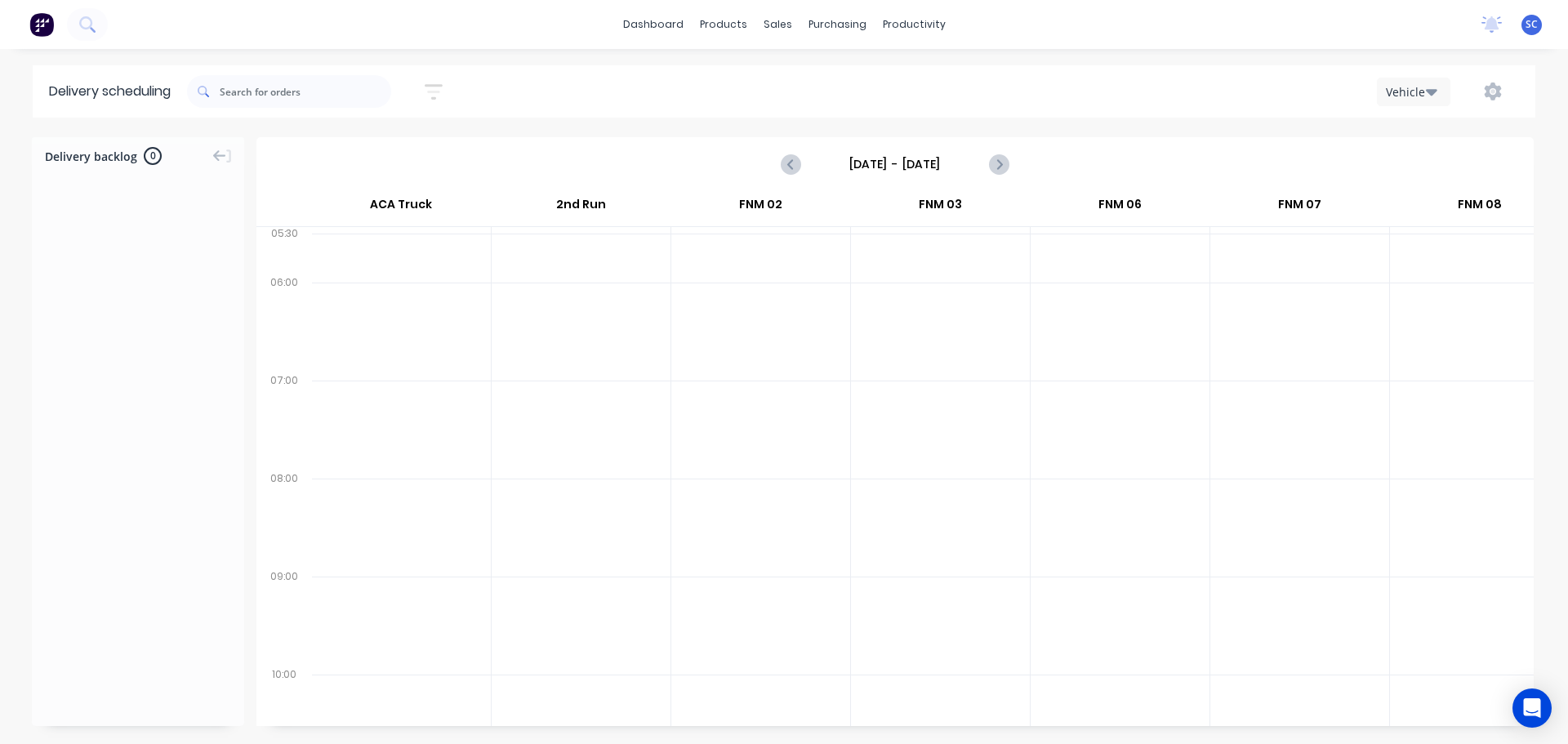
click at [860, 166] on input "Sunday - 31/08/25" at bounding box center [894, 164] width 161 height 24
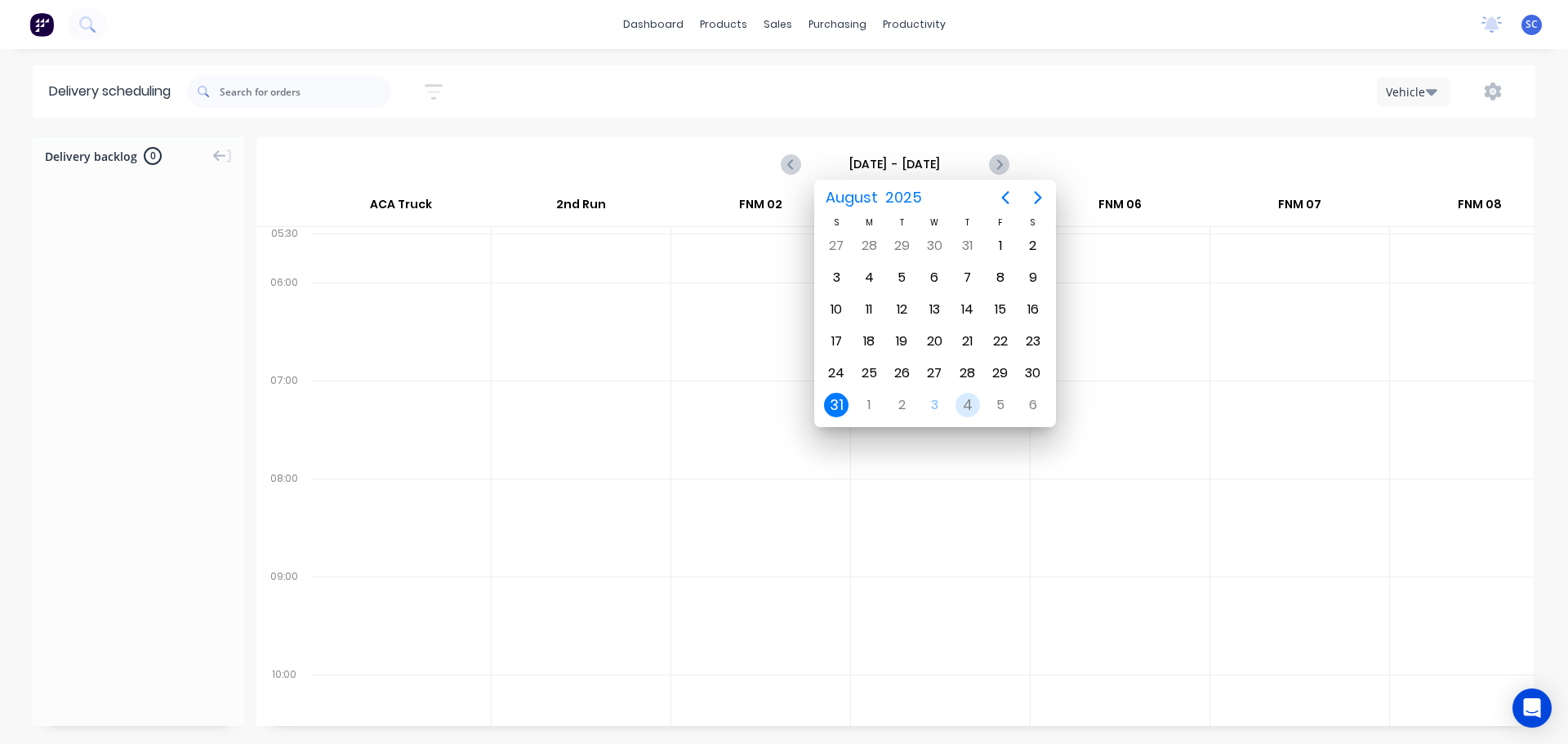
click at [971, 400] on div "4" at bounding box center [968, 405] width 24 height 24
type input "Thursday - 04/09/25"
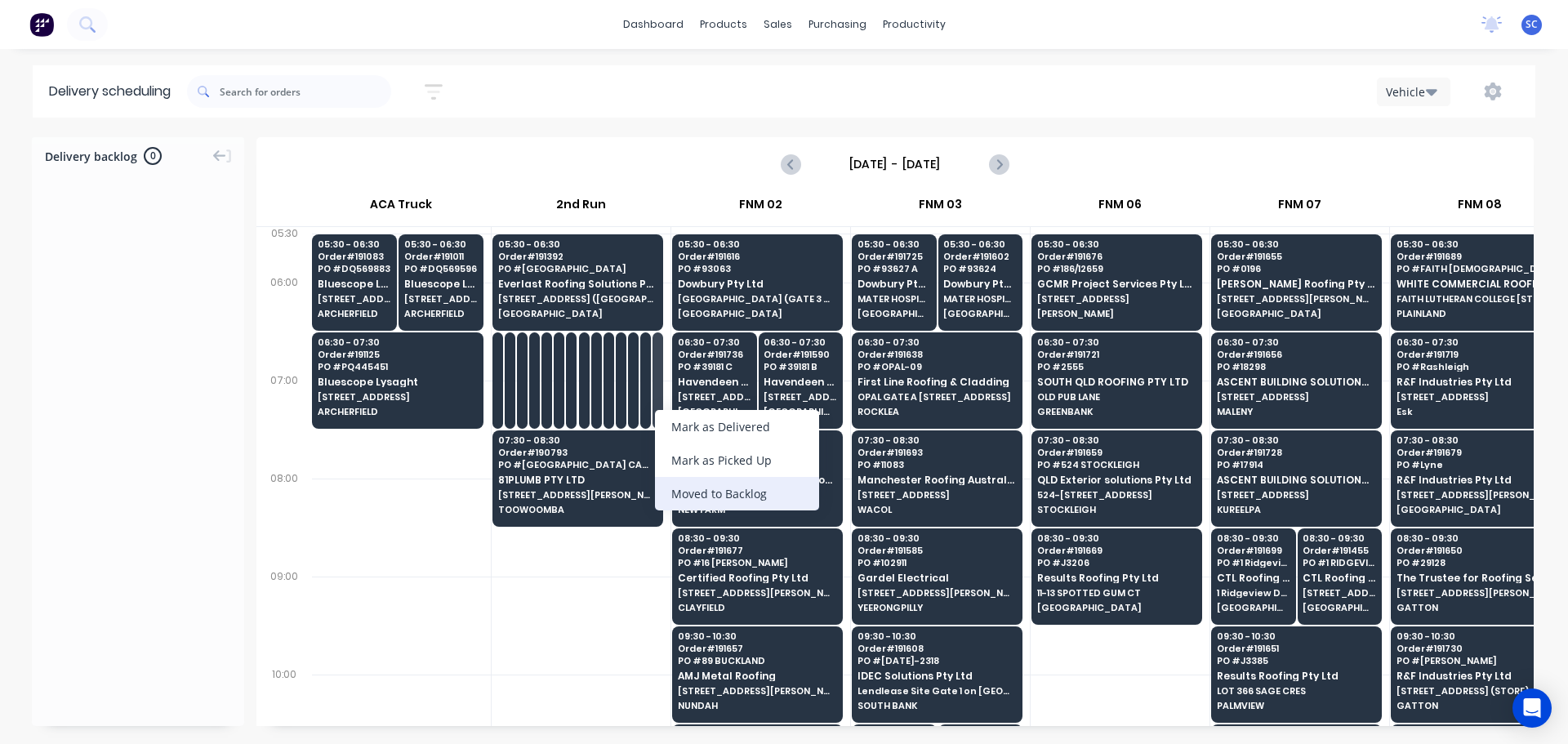
click at [741, 491] on div "Moved to Backlog" at bounding box center [737, 494] width 164 height 34
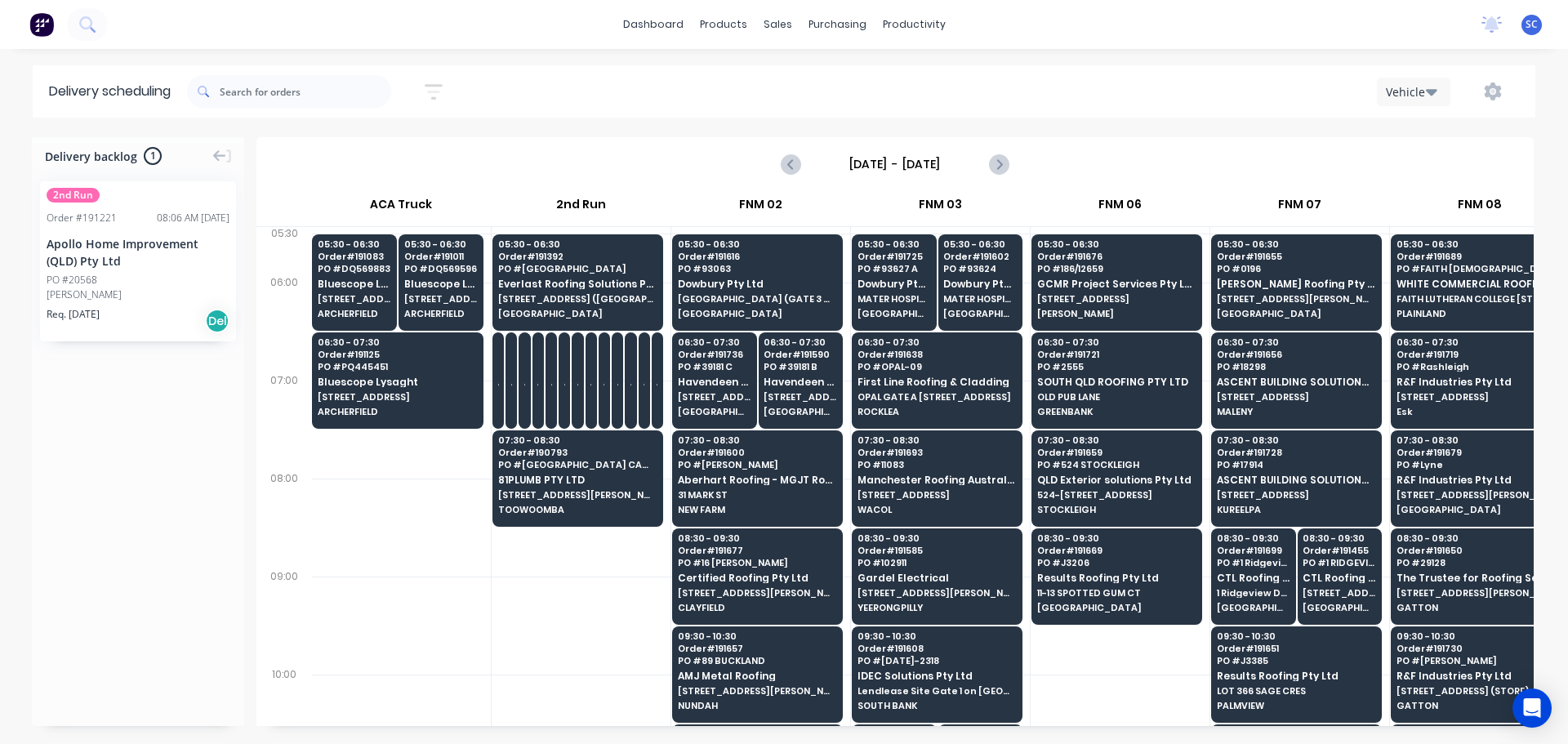
click at [78, 275] on div "PO #20568" at bounding box center [72, 281] width 50 height 15
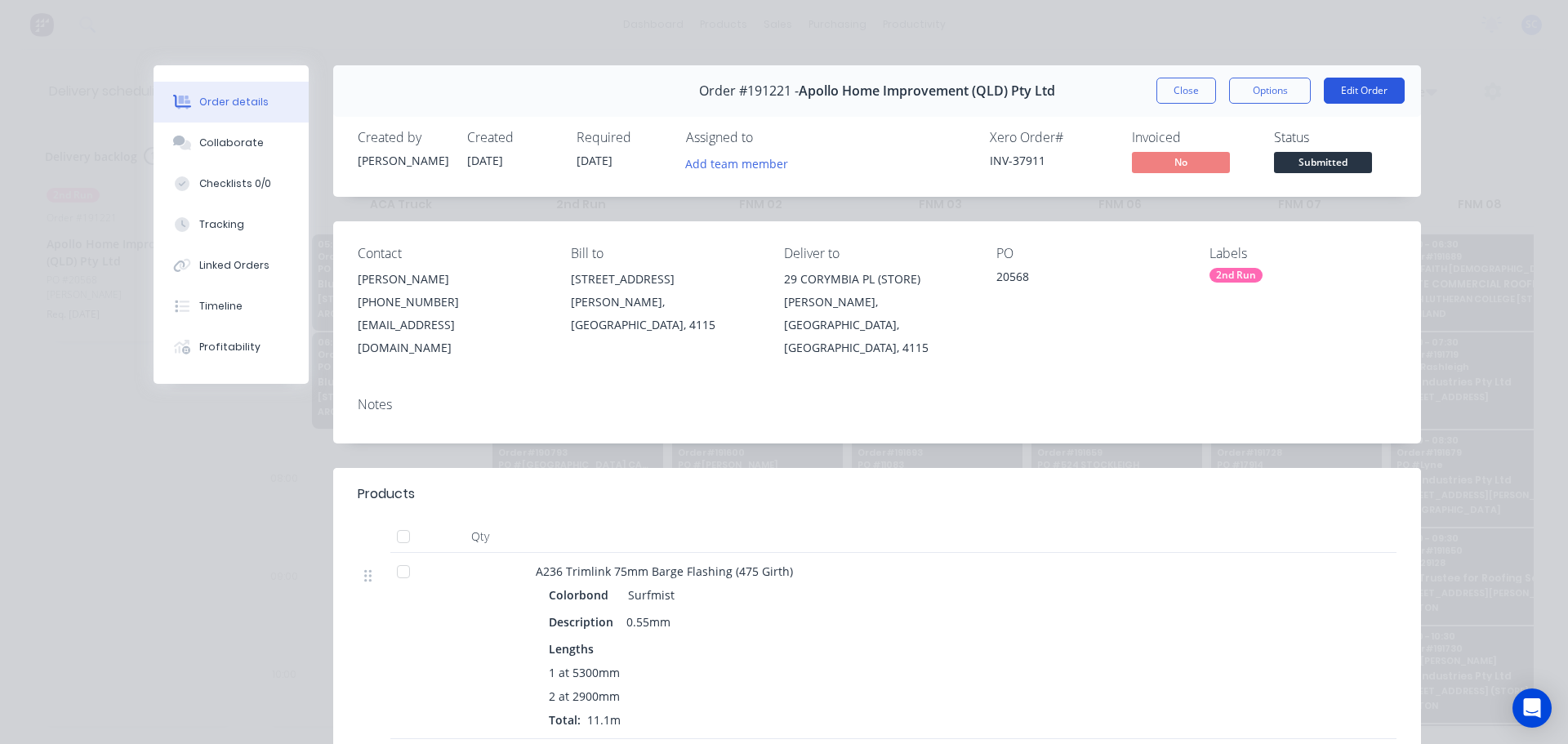
click at [1358, 83] on button "Edit Order" at bounding box center [1364, 90] width 81 height 26
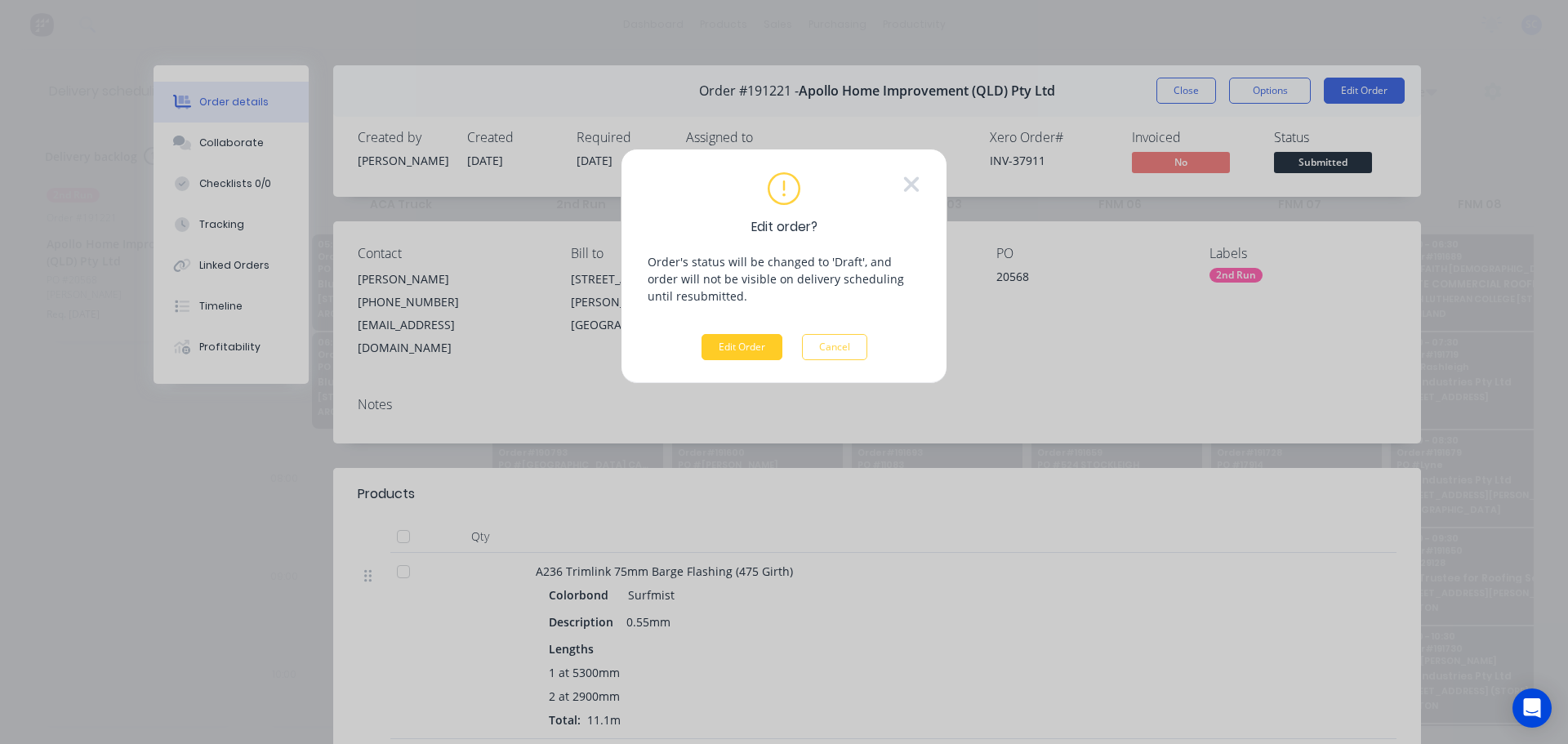
click at [721, 346] on button "Edit Order" at bounding box center [742, 347] width 81 height 26
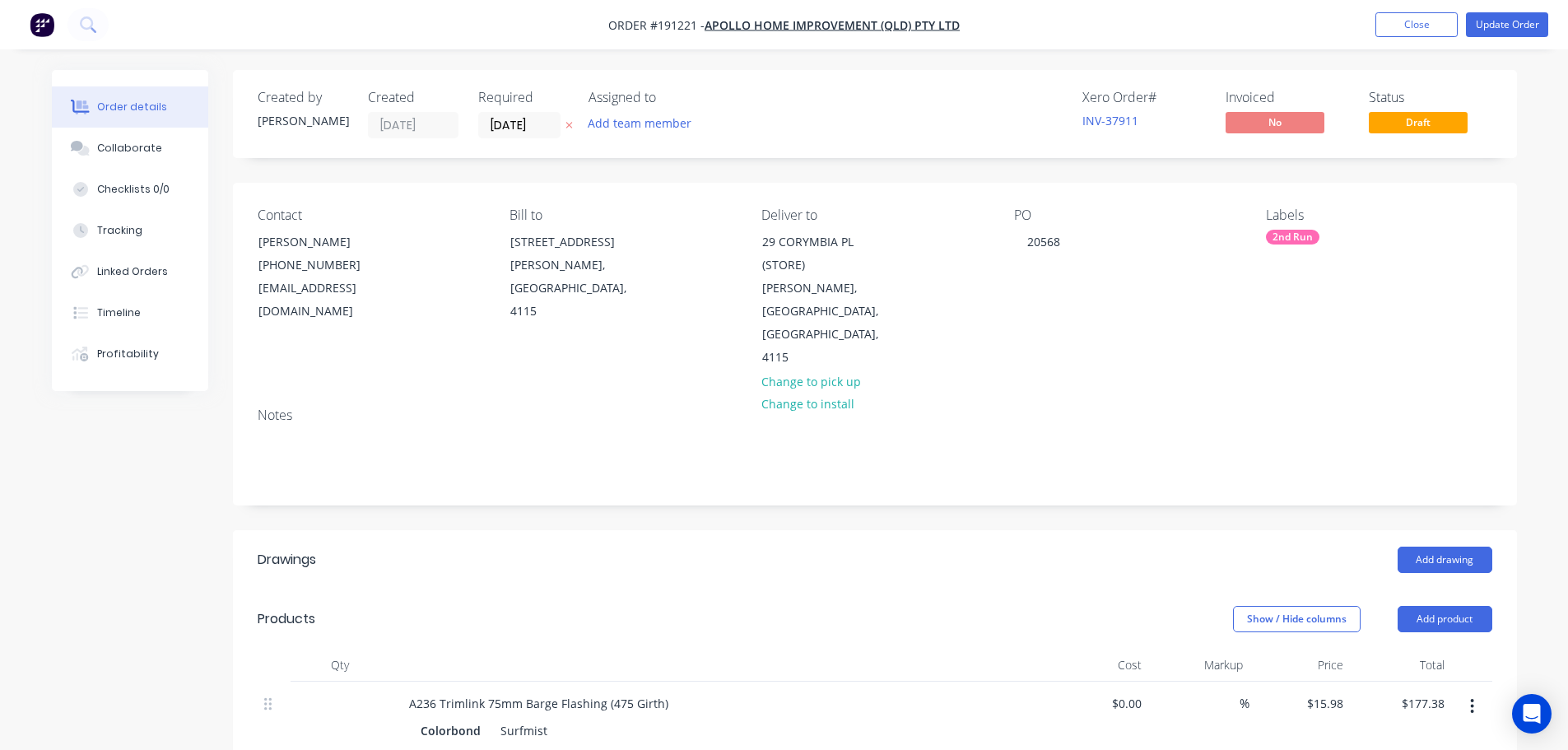
click at [567, 126] on icon at bounding box center [568, 126] width 7 height 7
drag, startPoint x: 1069, startPoint y: 246, endPoint x: 1052, endPoint y: 246, distance: 17.0
click at [1052, 246] on div "20568" at bounding box center [1043, 241] width 59 height 23
drag, startPoint x: 1059, startPoint y: 242, endPoint x: 1024, endPoint y: 247, distance: 35.4
click at [1023, 247] on div "82056" at bounding box center [1043, 241] width 59 height 23
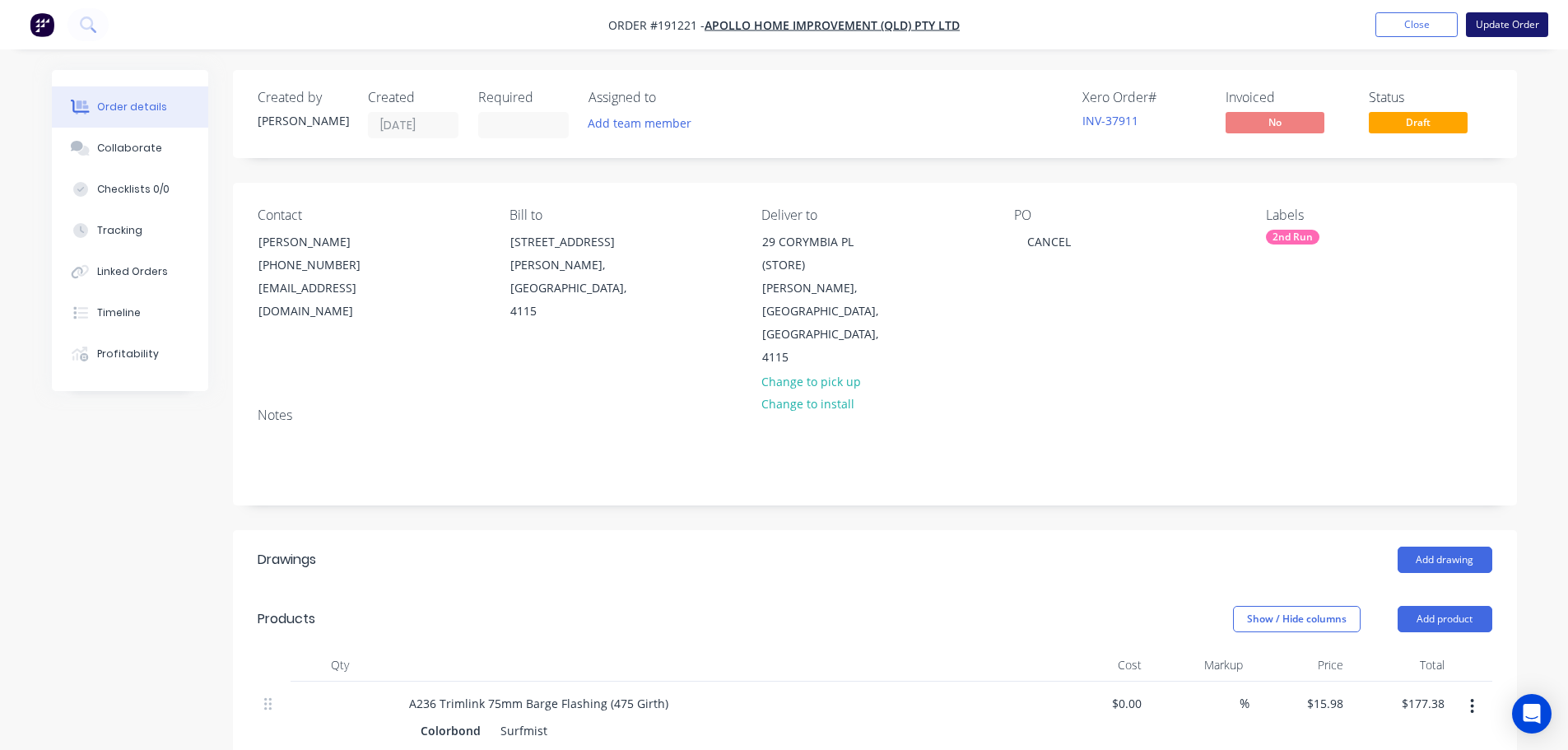
click at [1491, 24] on button "Update Order" at bounding box center [1507, 24] width 83 height 24
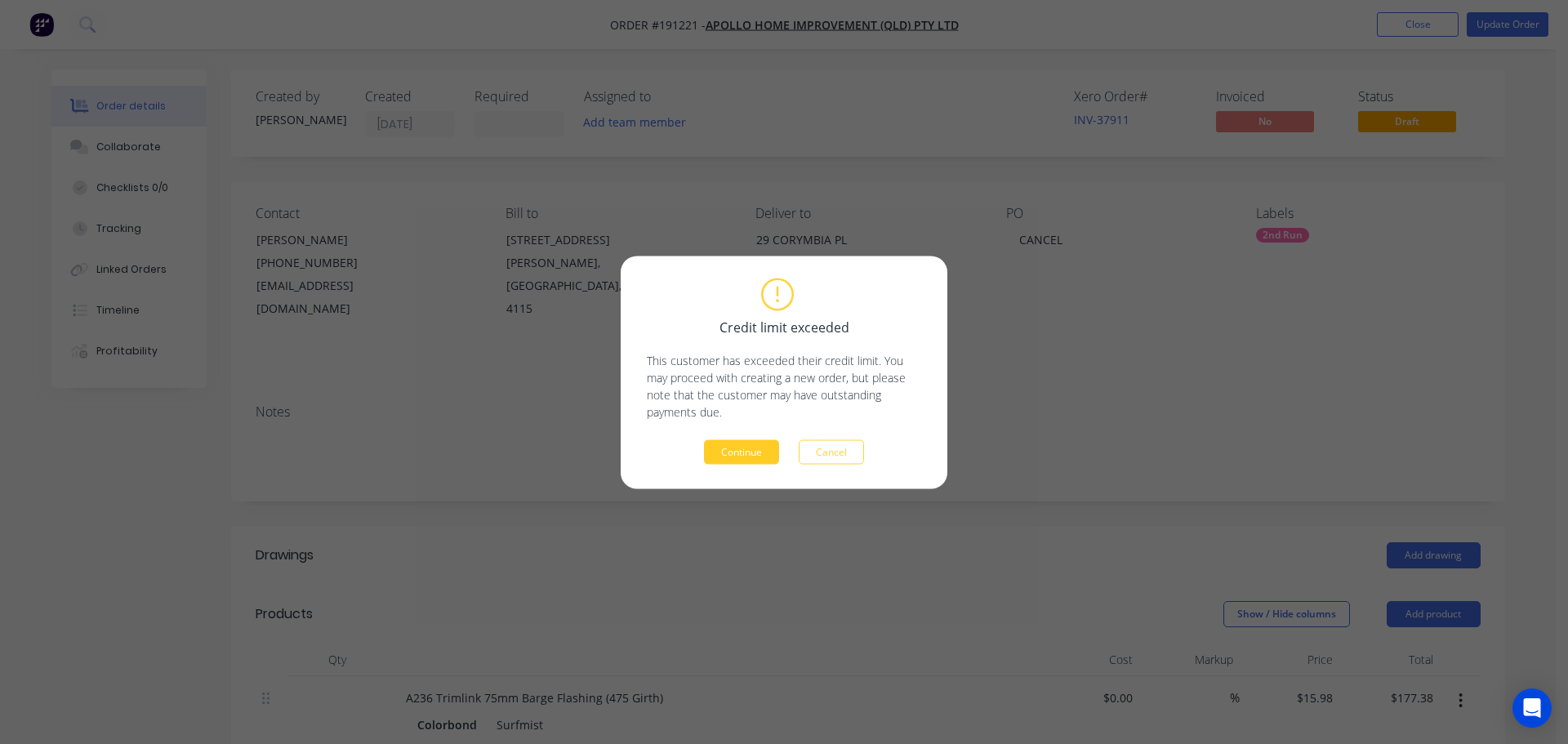
click at [726, 450] on button "Continue" at bounding box center [741, 451] width 76 height 24
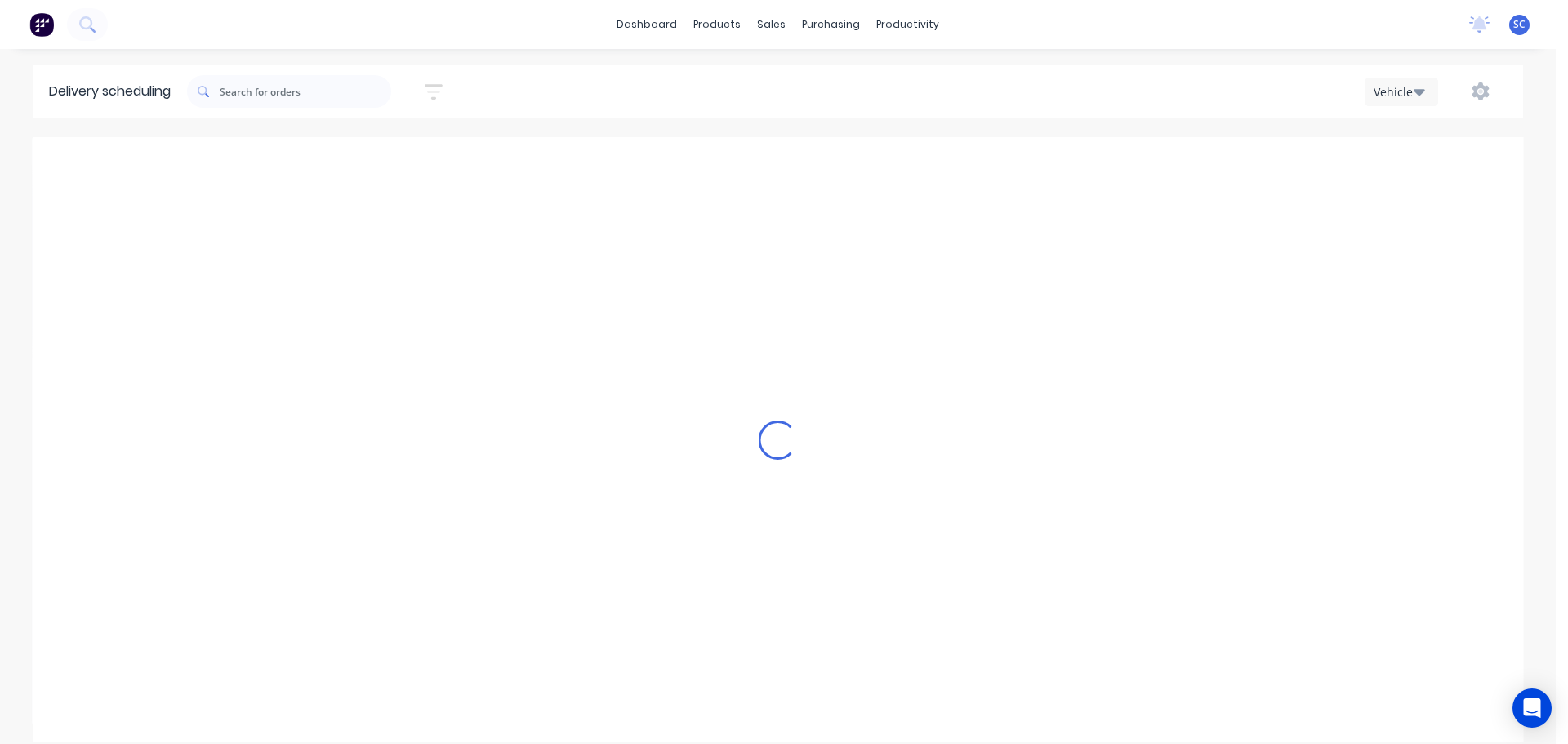
scroll to position [0, 1]
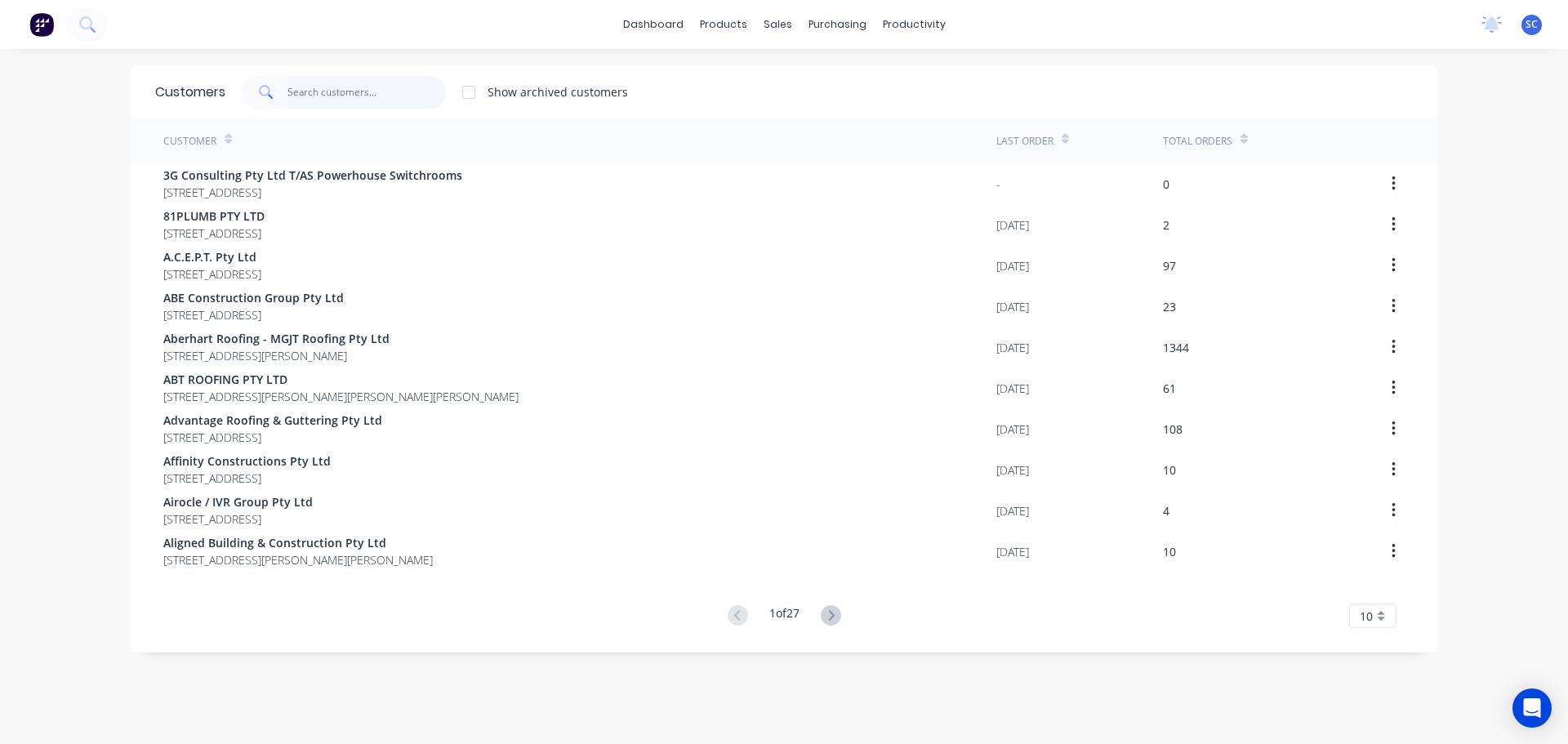
click at [311, 82] on input "text" at bounding box center [366, 91] width 159 height 33
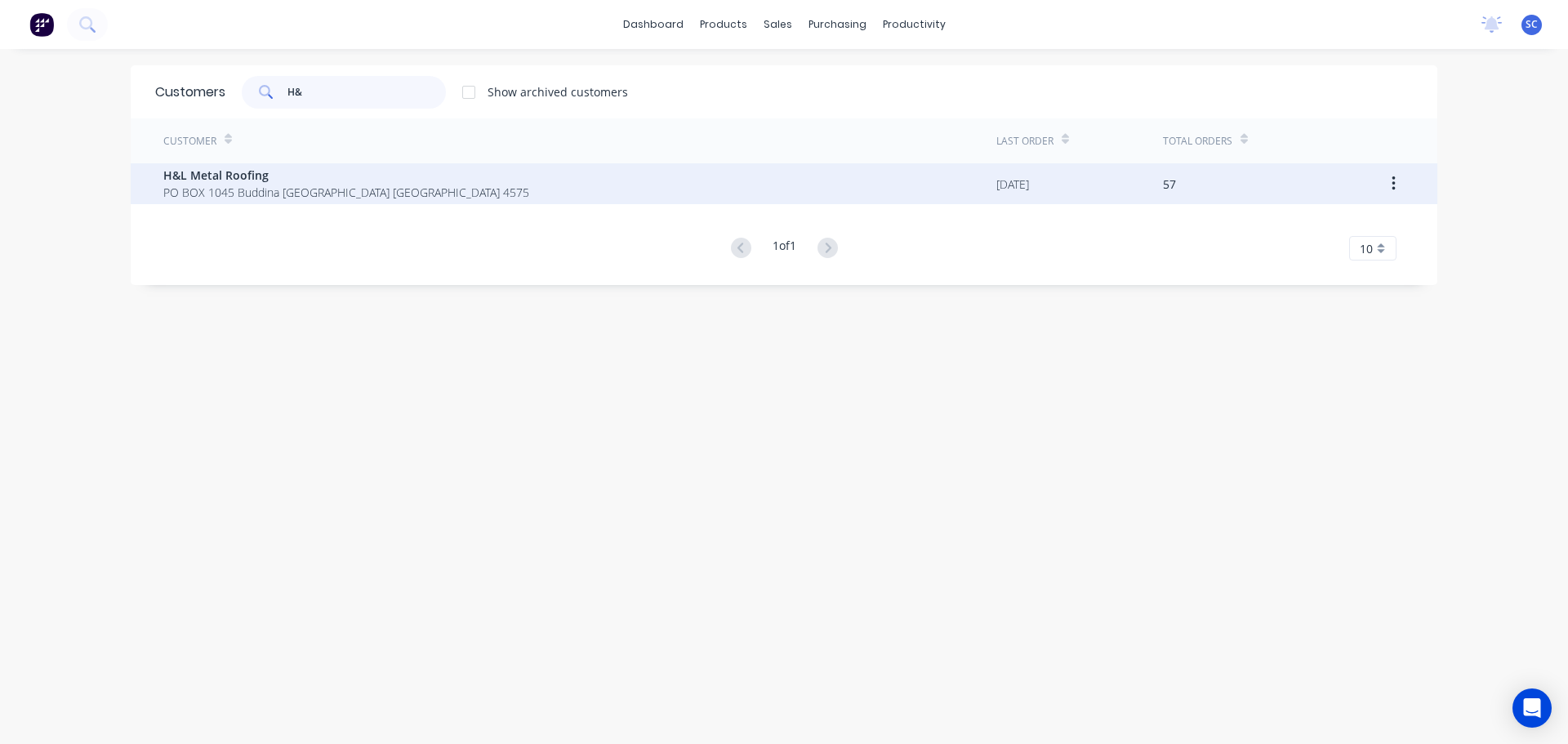
type input "H&"
click at [235, 172] on span "H&L Metal Roofing" at bounding box center [346, 175] width 365 height 17
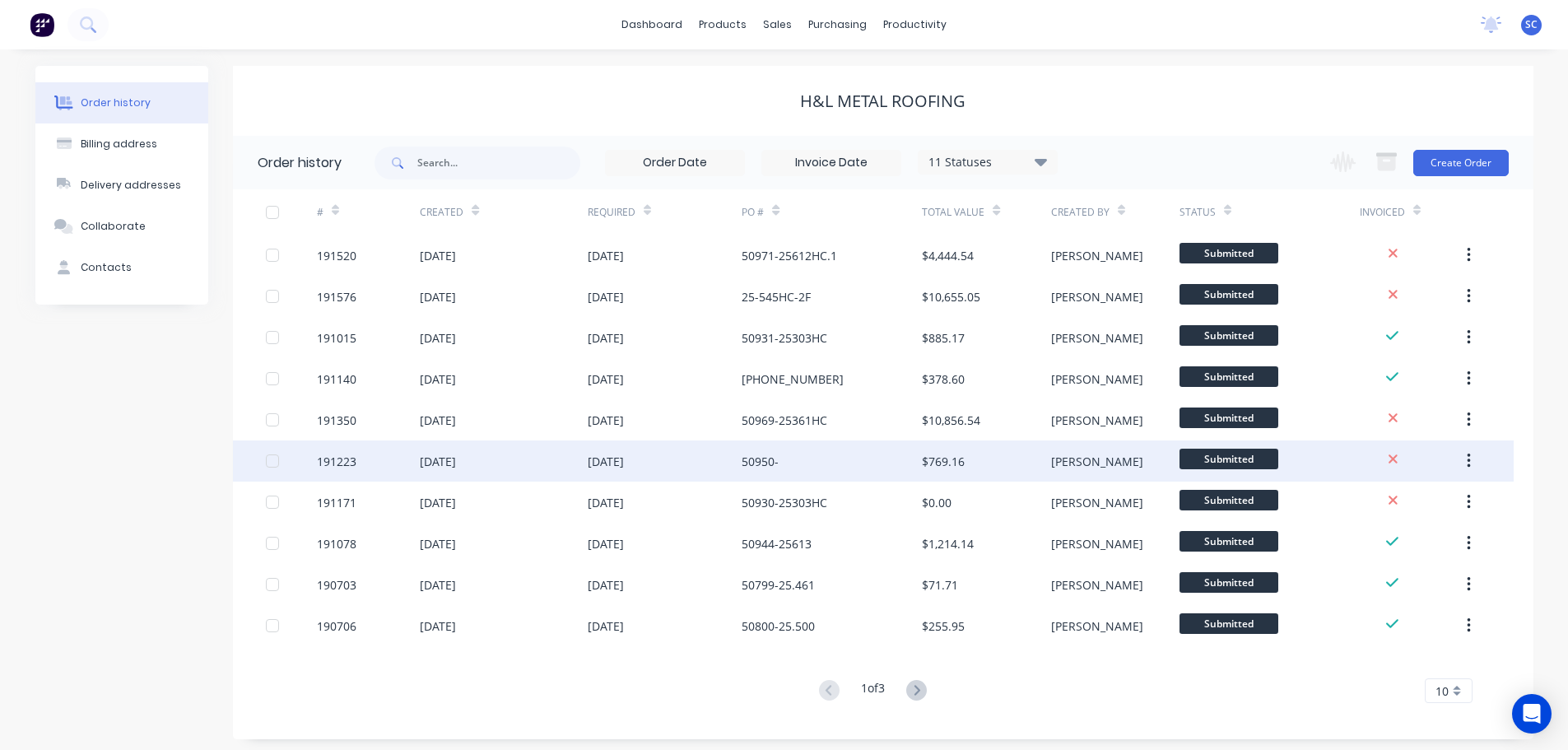
click at [590, 466] on div "[DATE]" at bounding box center [606, 461] width 37 height 17
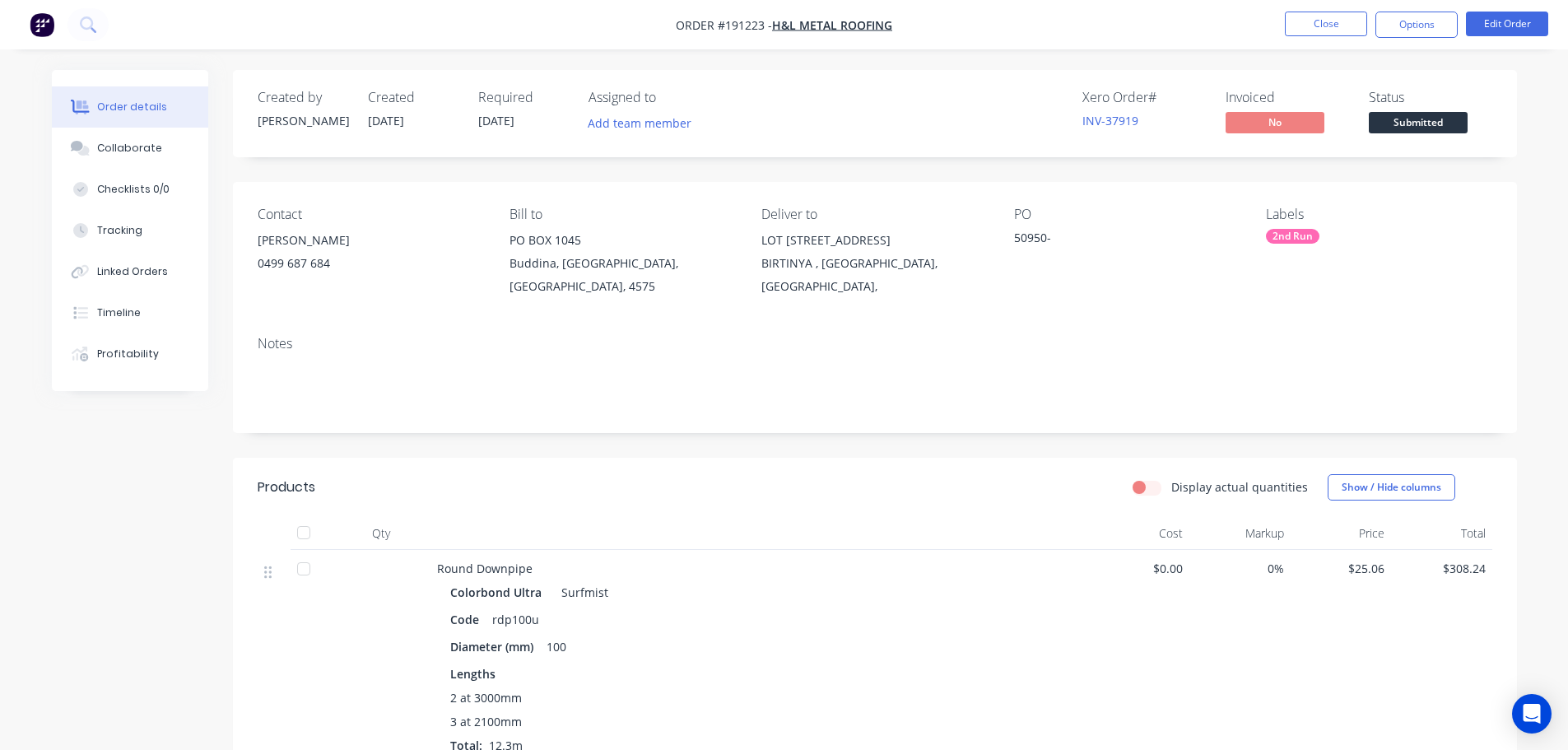
click at [1296, 238] on div "2nd Run" at bounding box center [1292, 237] width 54 height 15
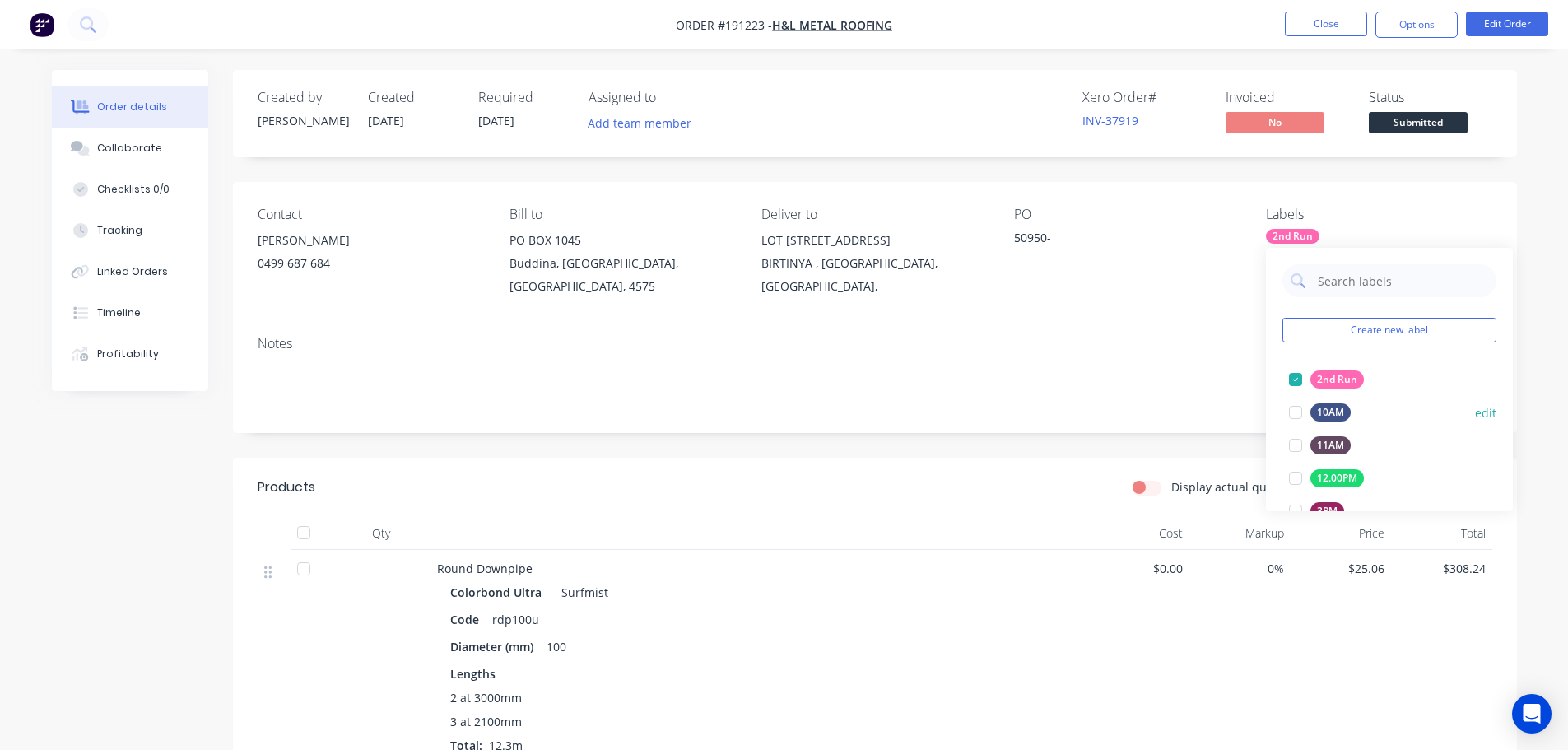
click at [1301, 386] on div at bounding box center [1295, 379] width 33 height 33
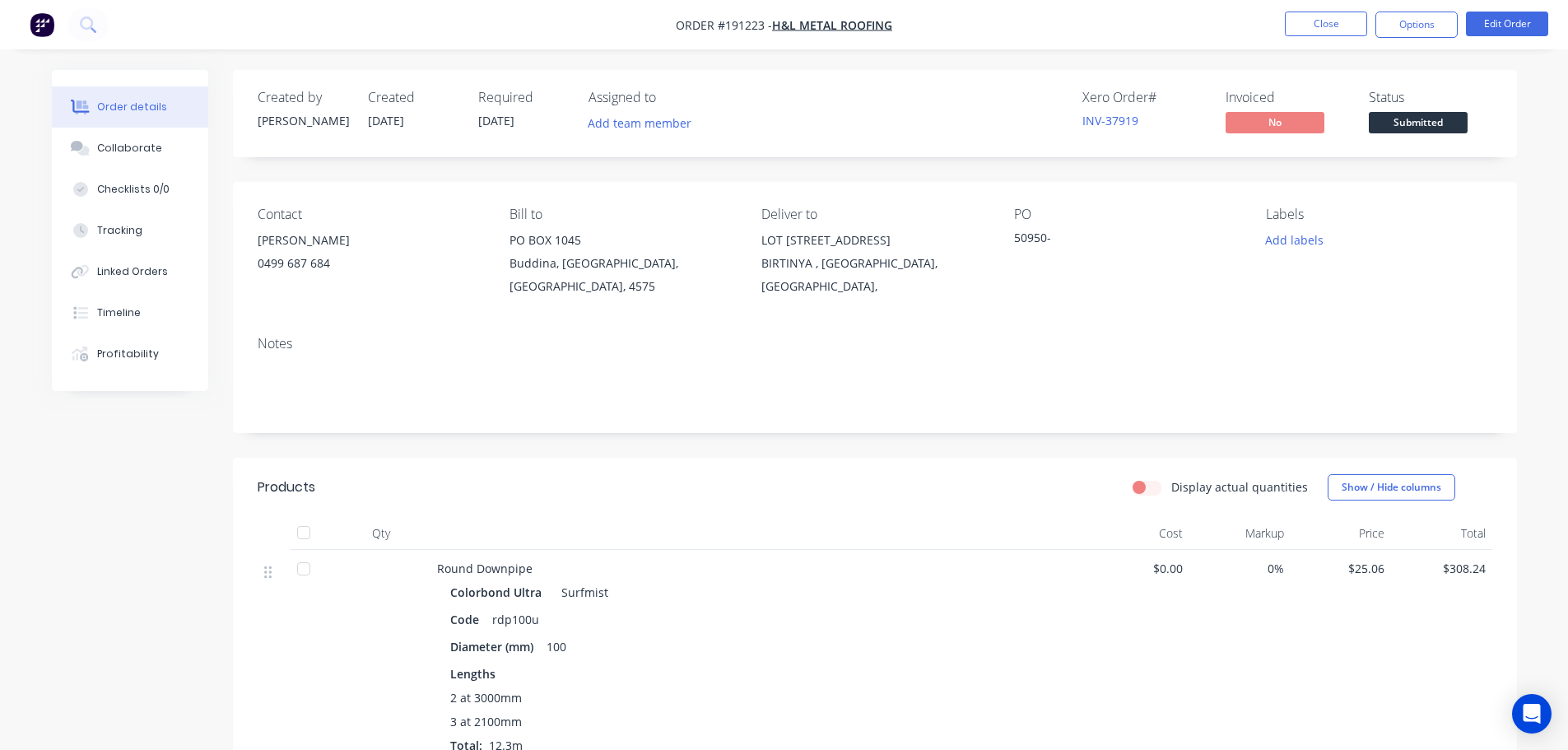
click at [1073, 336] on div "Notes" at bounding box center [875, 377] width 1284 height 110
click at [596, 14] on nav "Order #191223 - H&L Metal Roofing Close Options Edit Order" at bounding box center [784, 24] width 1568 height 50
click at [1332, 22] on button "Close" at bounding box center [1327, 23] width 83 height 24
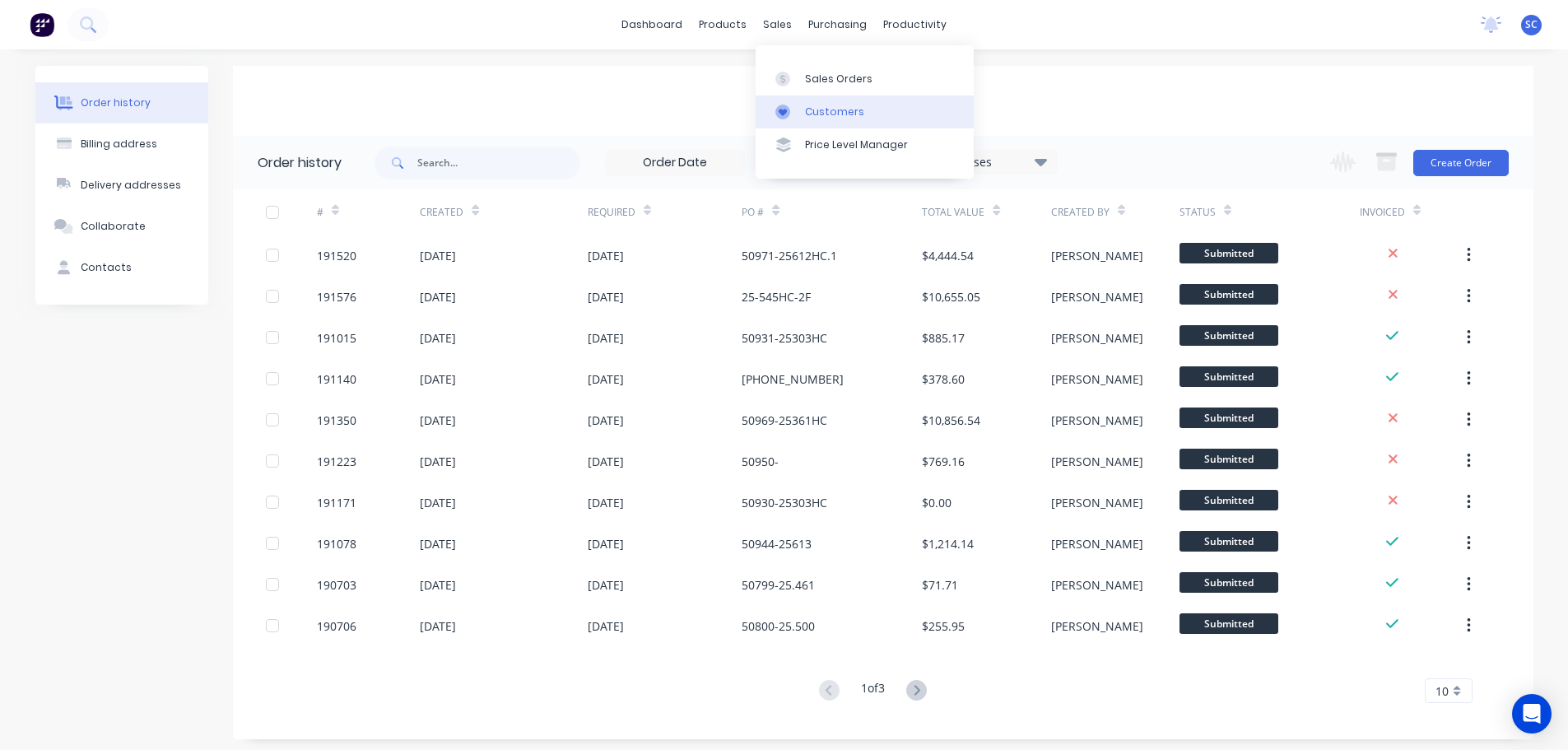
click at [834, 117] on div "Customers" at bounding box center [834, 112] width 59 height 15
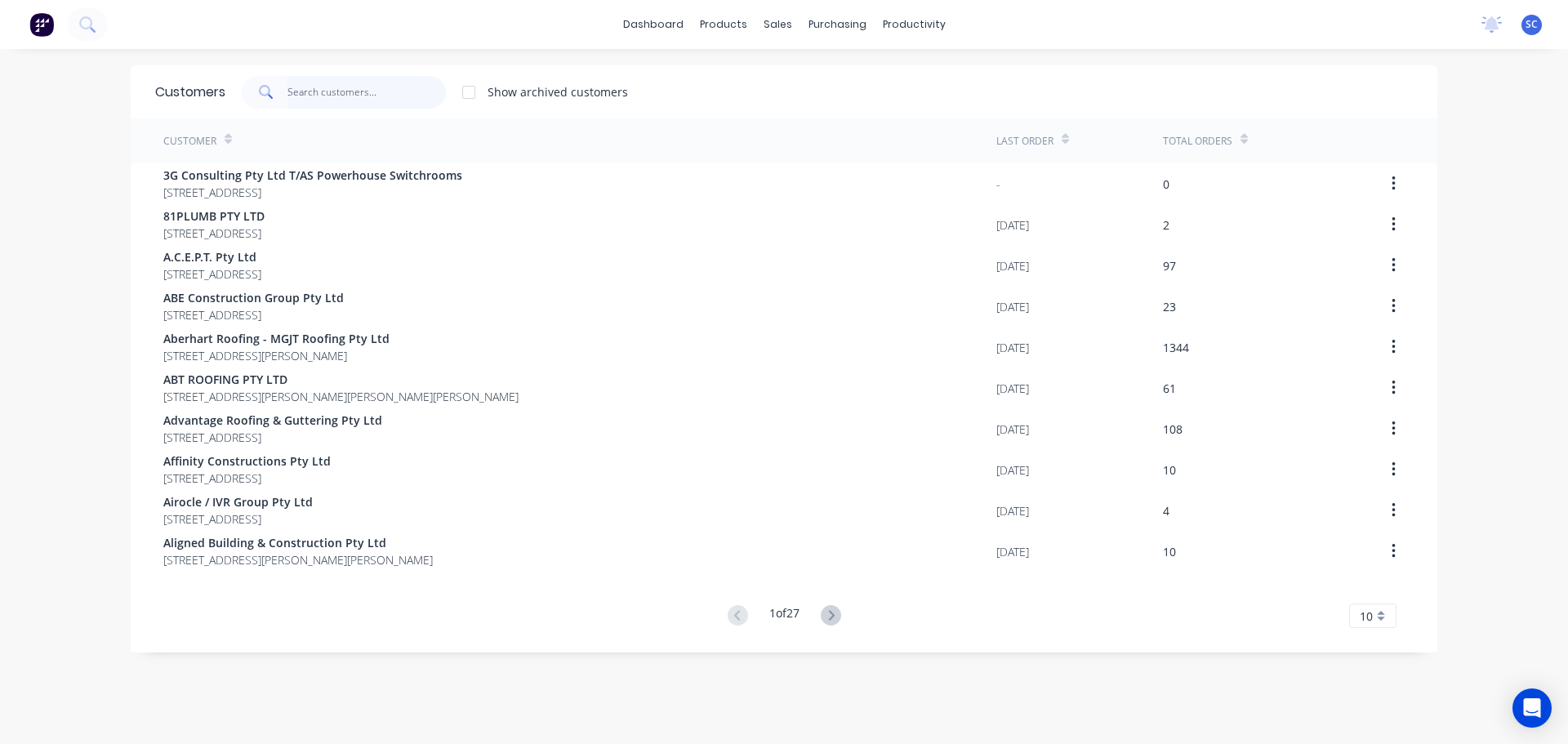
click at [328, 90] on input "text" at bounding box center [366, 91] width 159 height 33
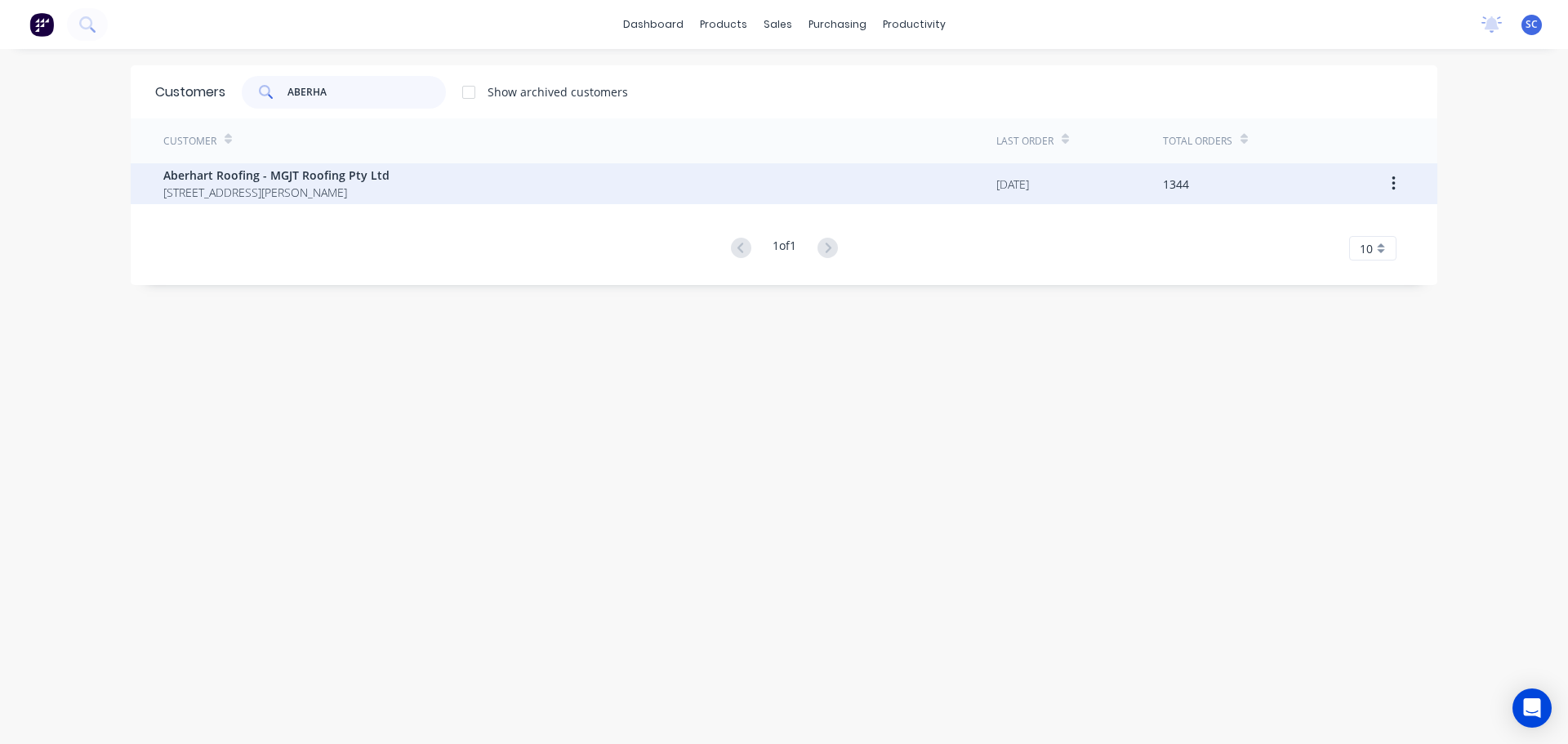
type input "ABERHA"
click at [299, 198] on span "[STREET_ADDRESS][PERSON_NAME]" at bounding box center [276, 192] width 227 height 17
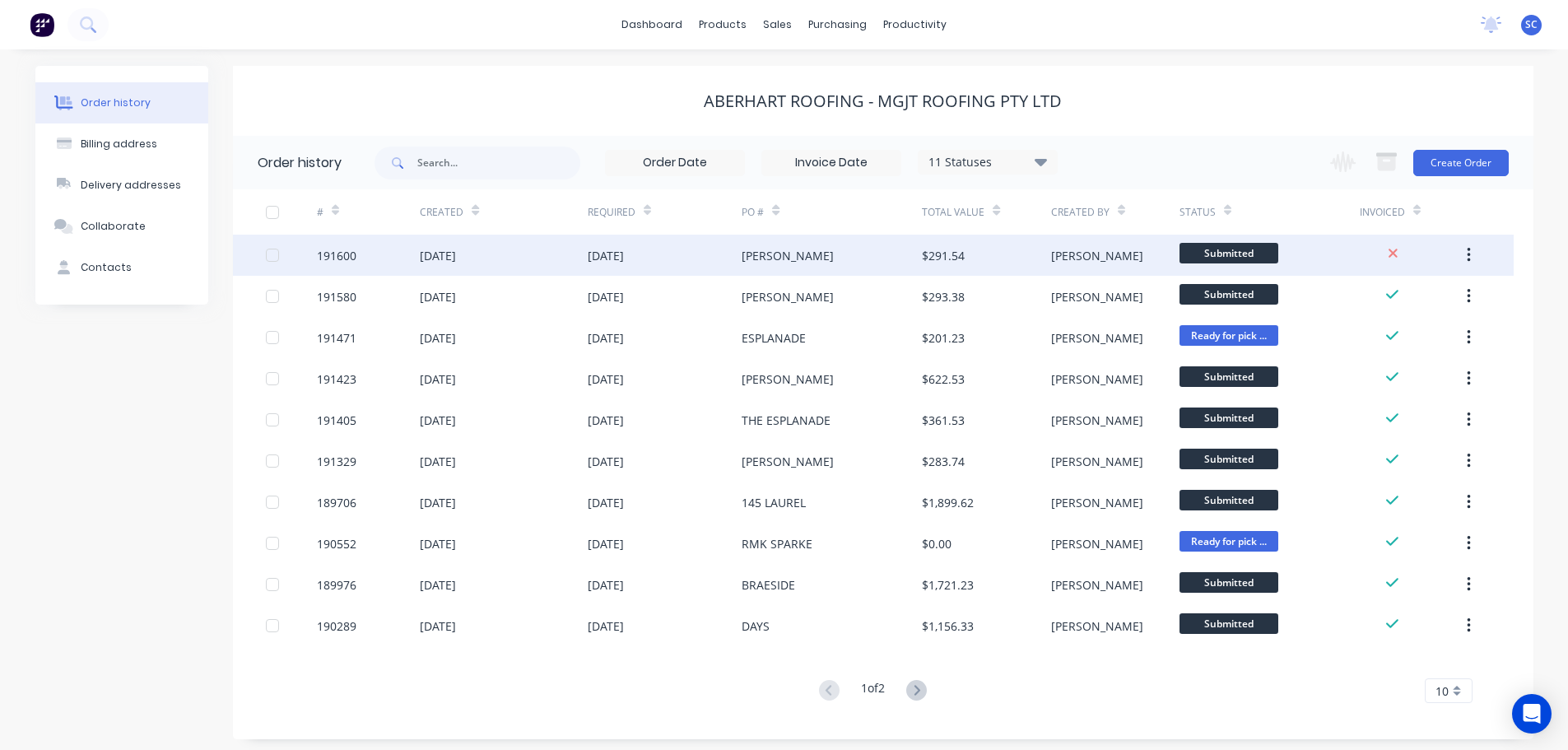
click at [512, 261] on div "[DATE]" at bounding box center [504, 256] width 167 height 41
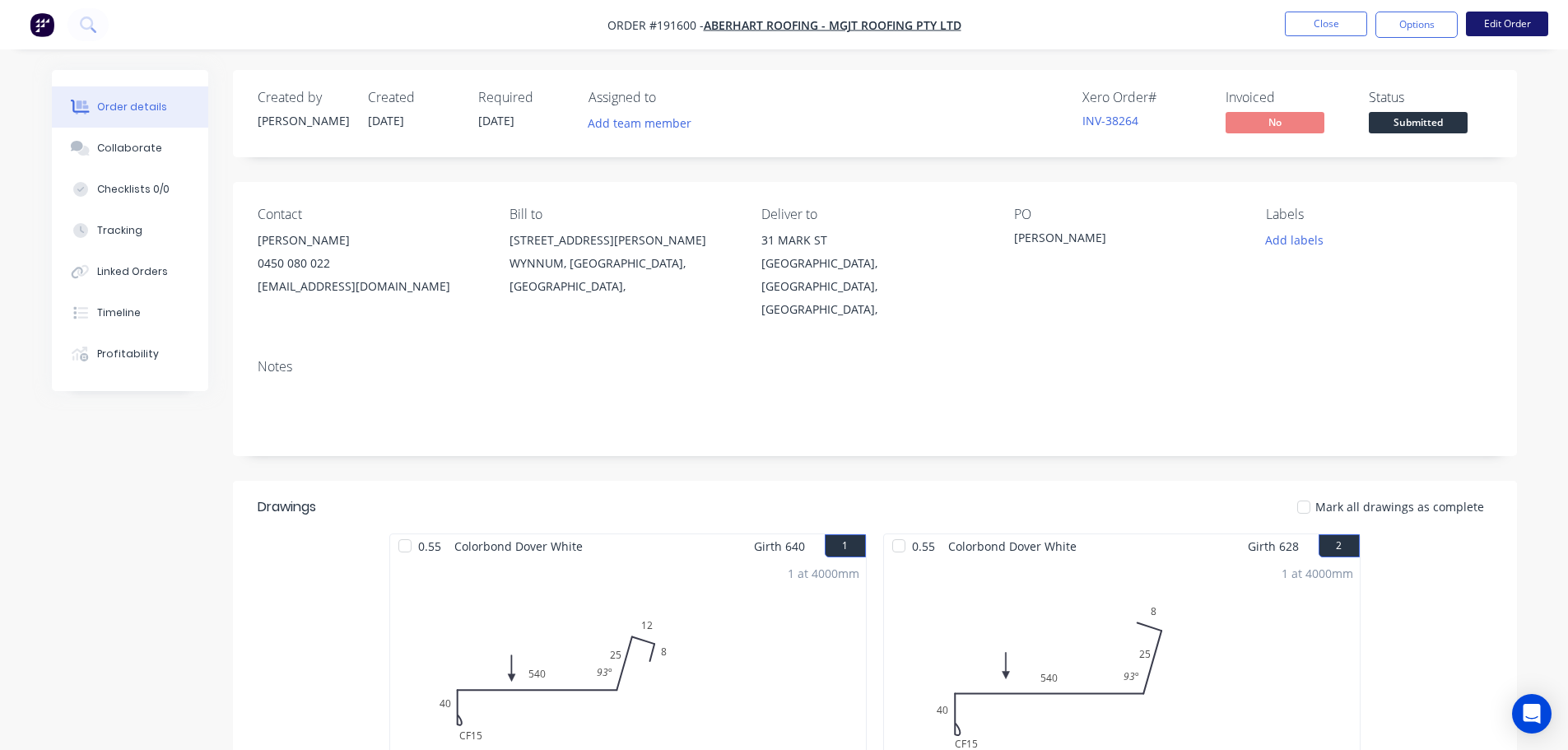
click at [1515, 23] on button "Edit Order" at bounding box center [1507, 23] width 83 height 24
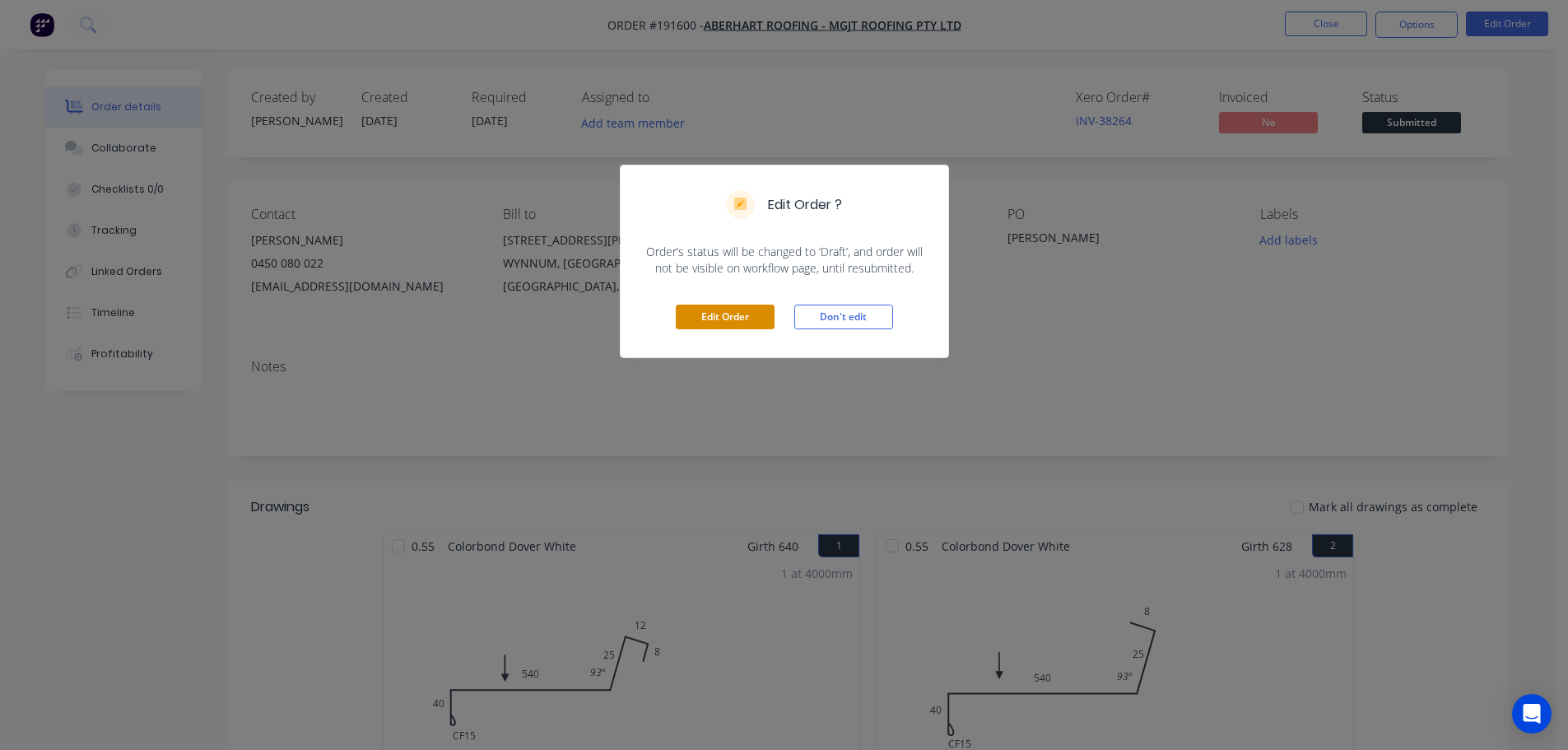
click at [724, 314] on button "Edit Order" at bounding box center [724, 317] width 99 height 24
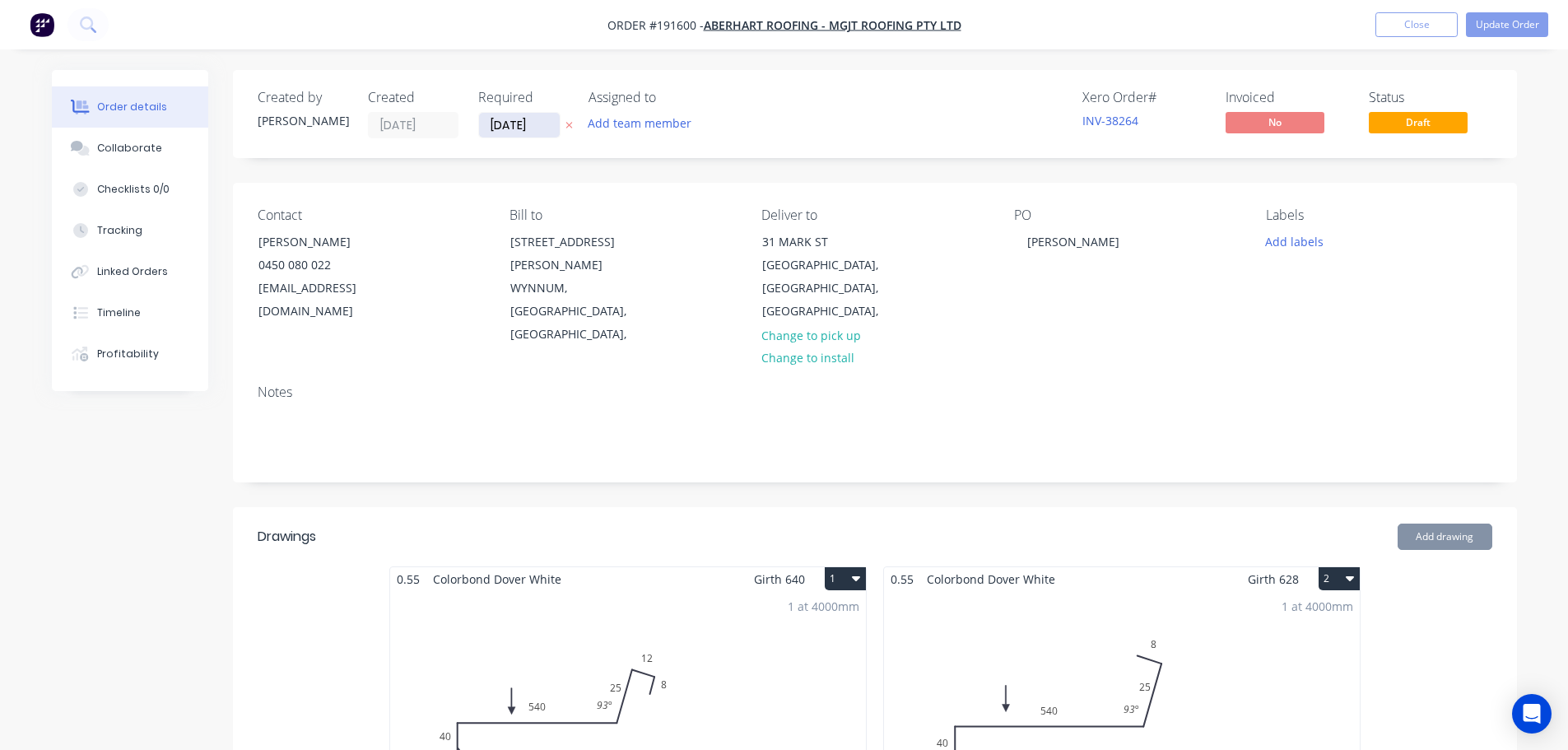
click at [516, 126] on input "[DATE]" at bounding box center [520, 125] width 81 height 24
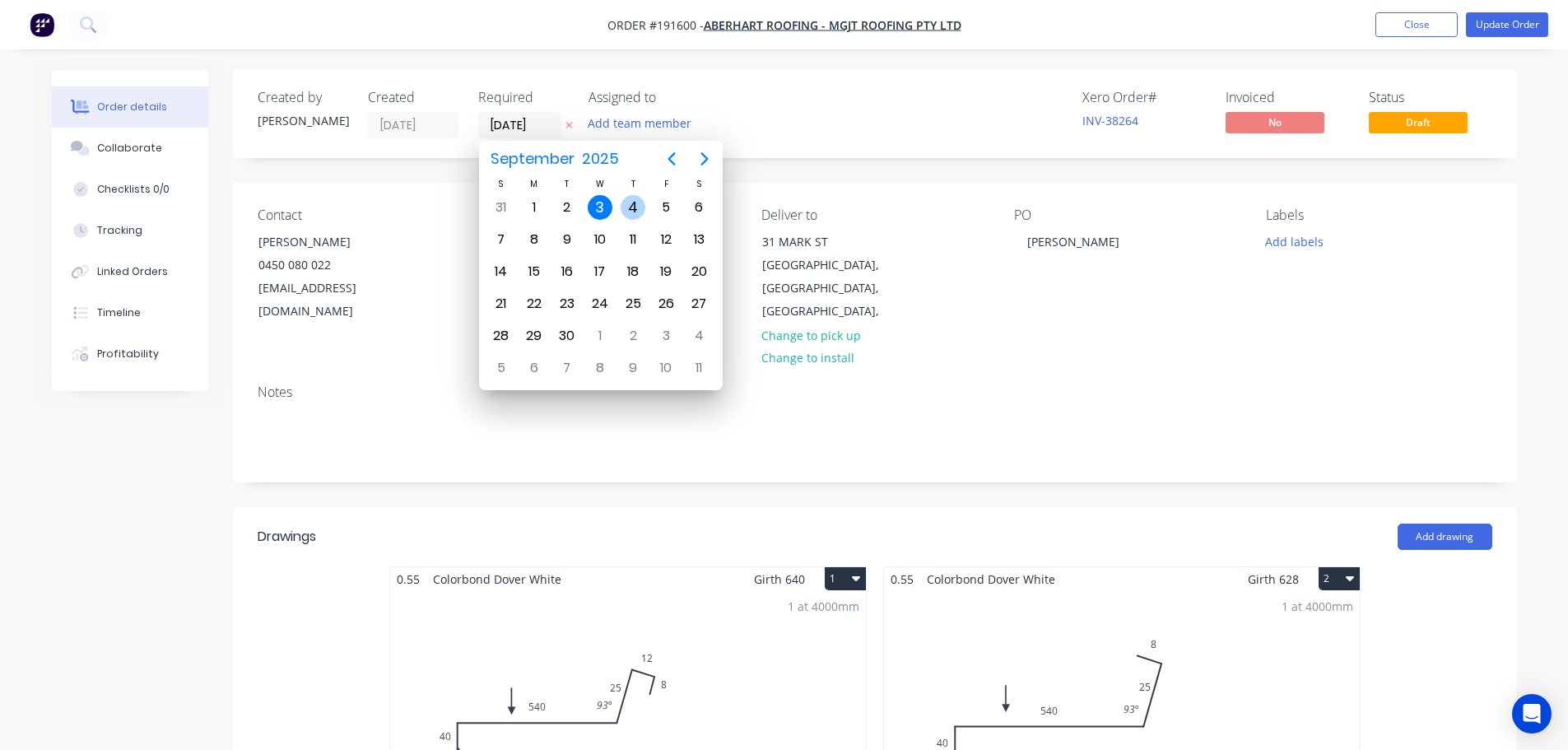
click at [634, 202] on div "4" at bounding box center [633, 208] width 24 height 24
type input "[DATE]"
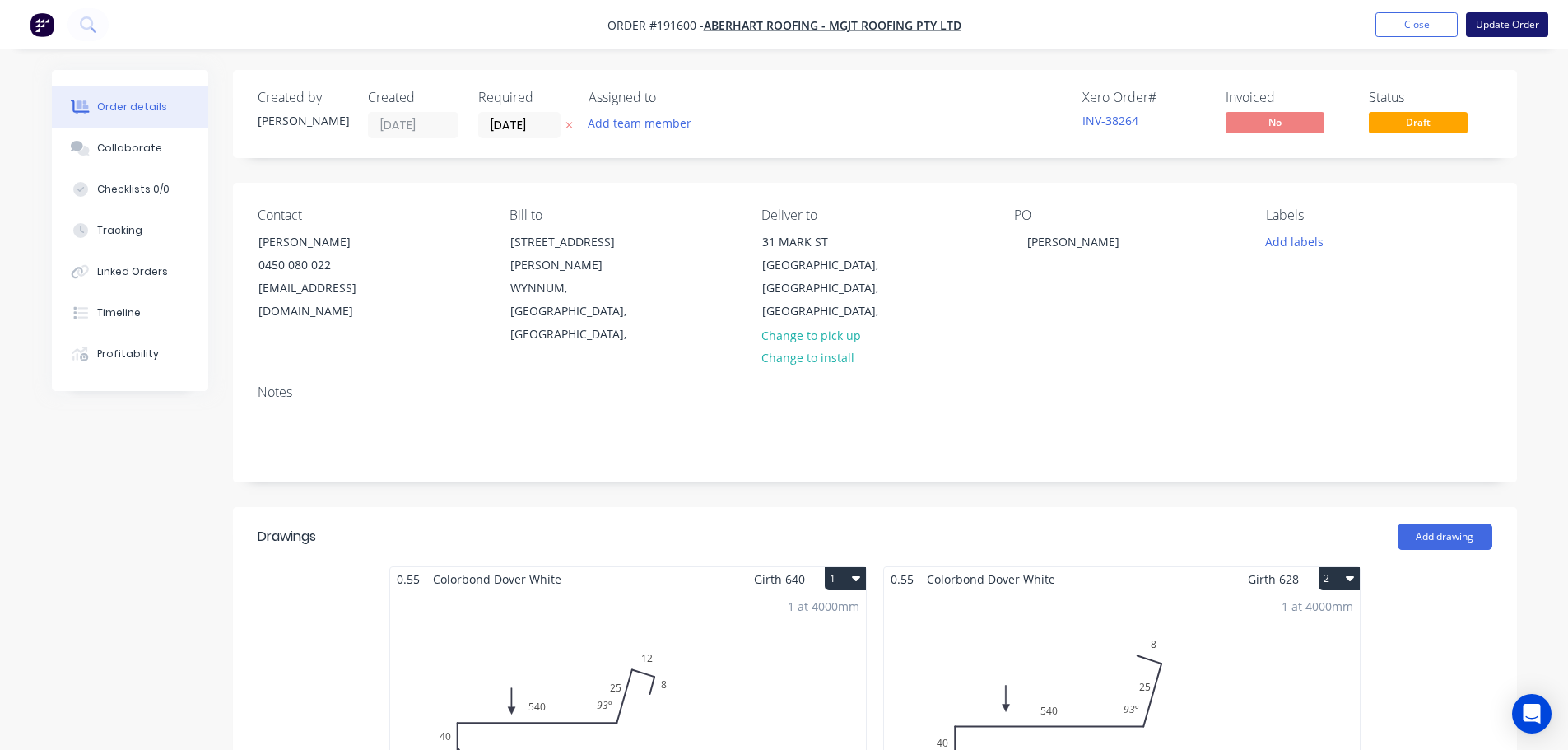
click at [1510, 24] on button "Update Order" at bounding box center [1507, 24] width 83 height 24
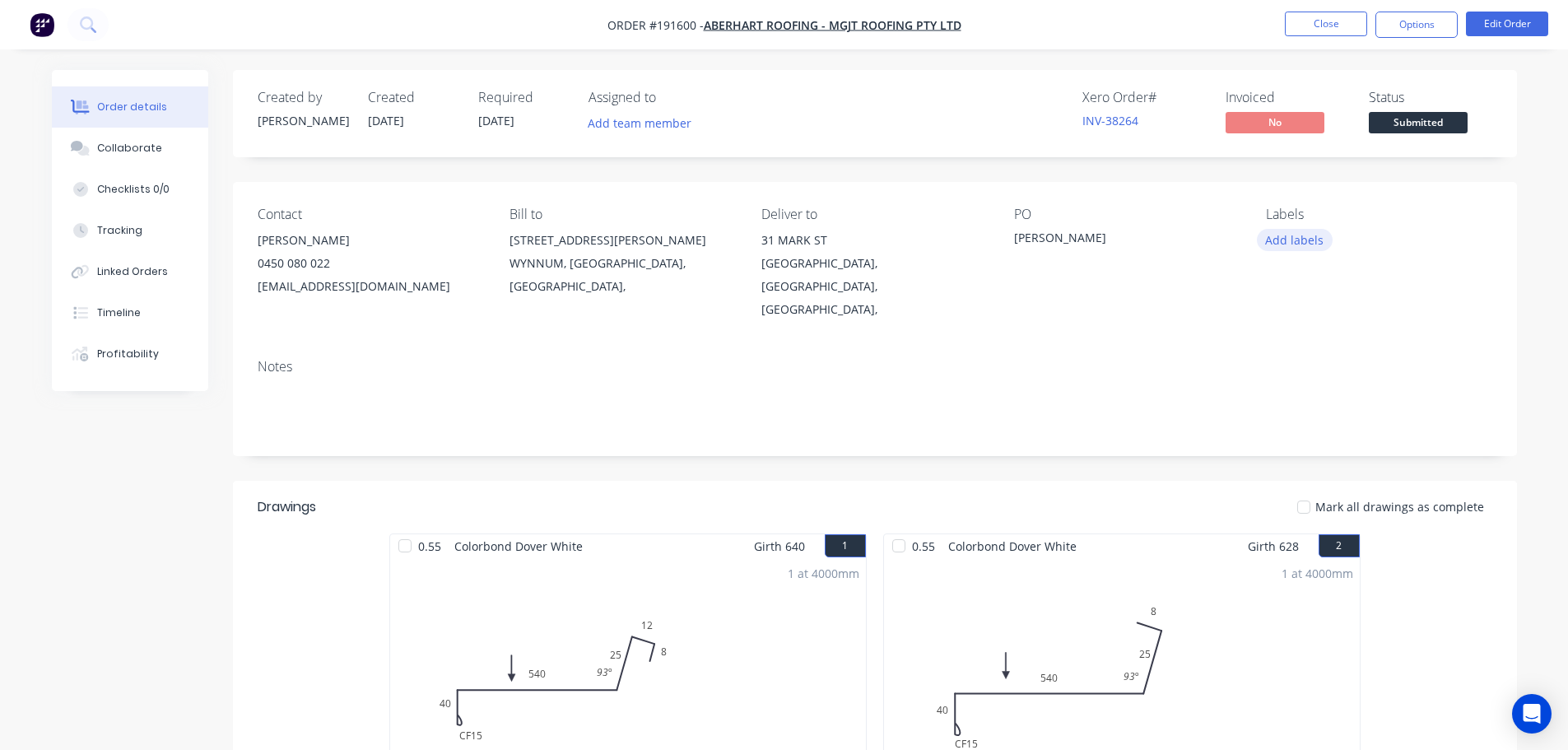
click at [1309, 245] on button "Add labels" at bounding box center [1295, 241] width 76 height 23
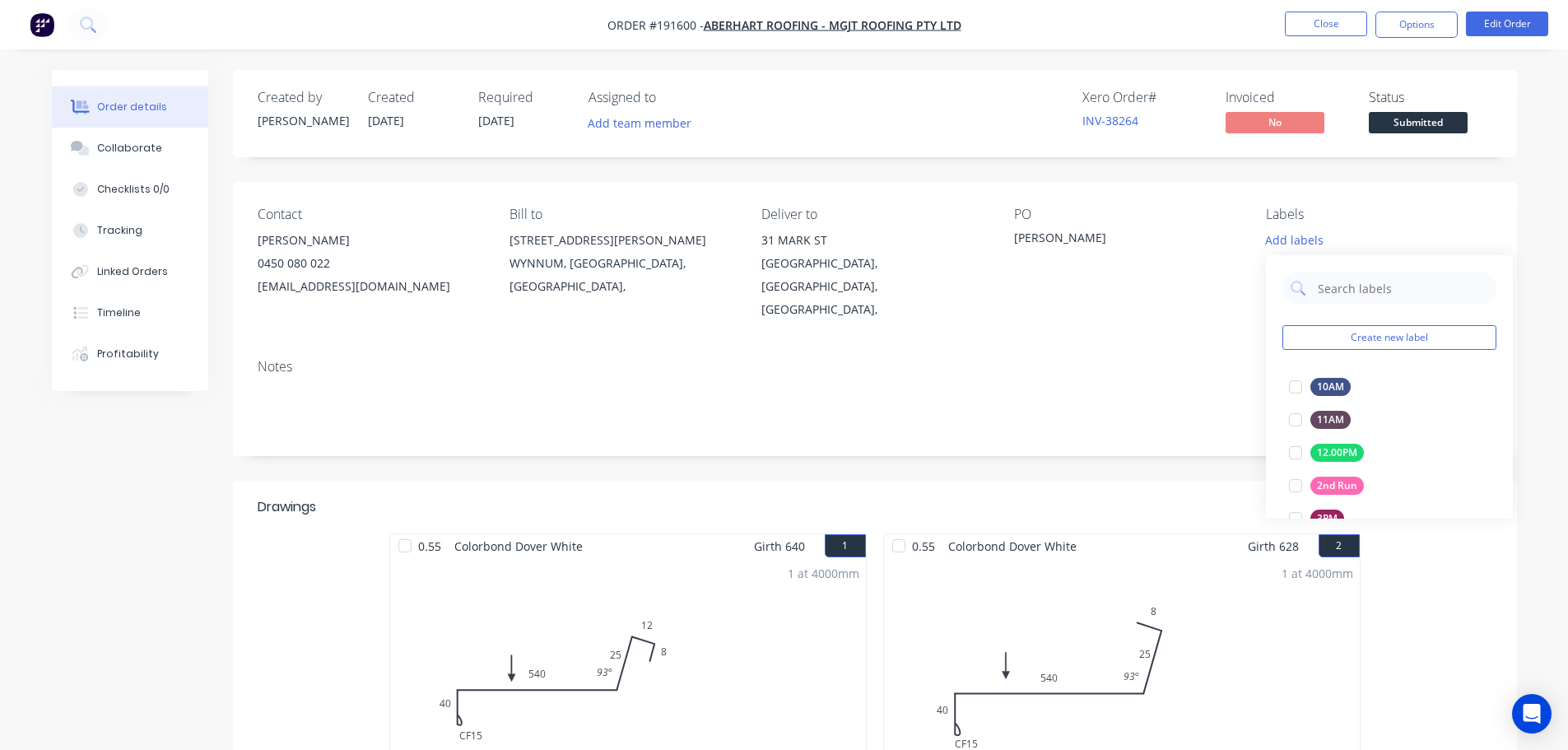
scroll to position [230, 0]
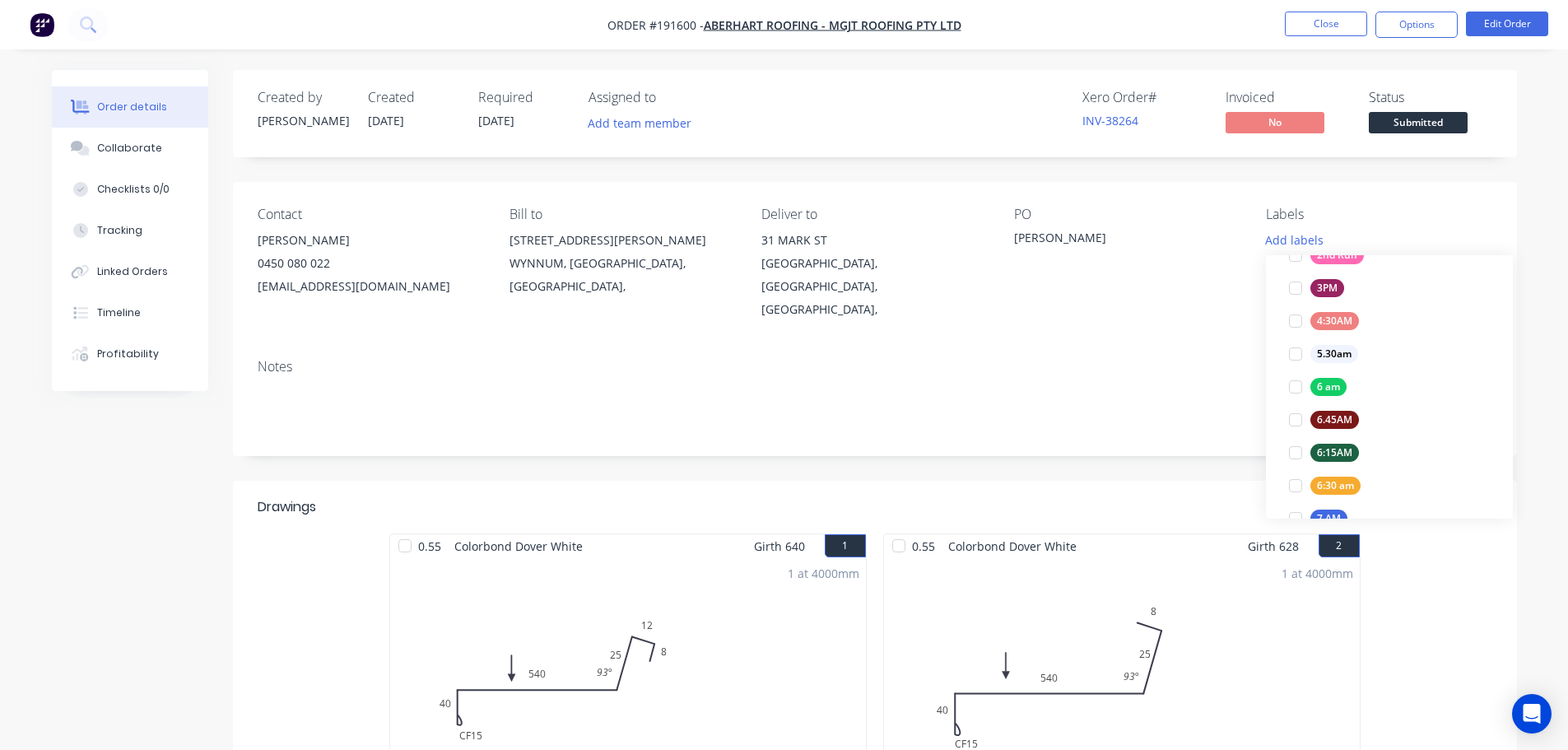
click at [1296, 513] on div at bounding box center [1295, 518] width 33 height 33
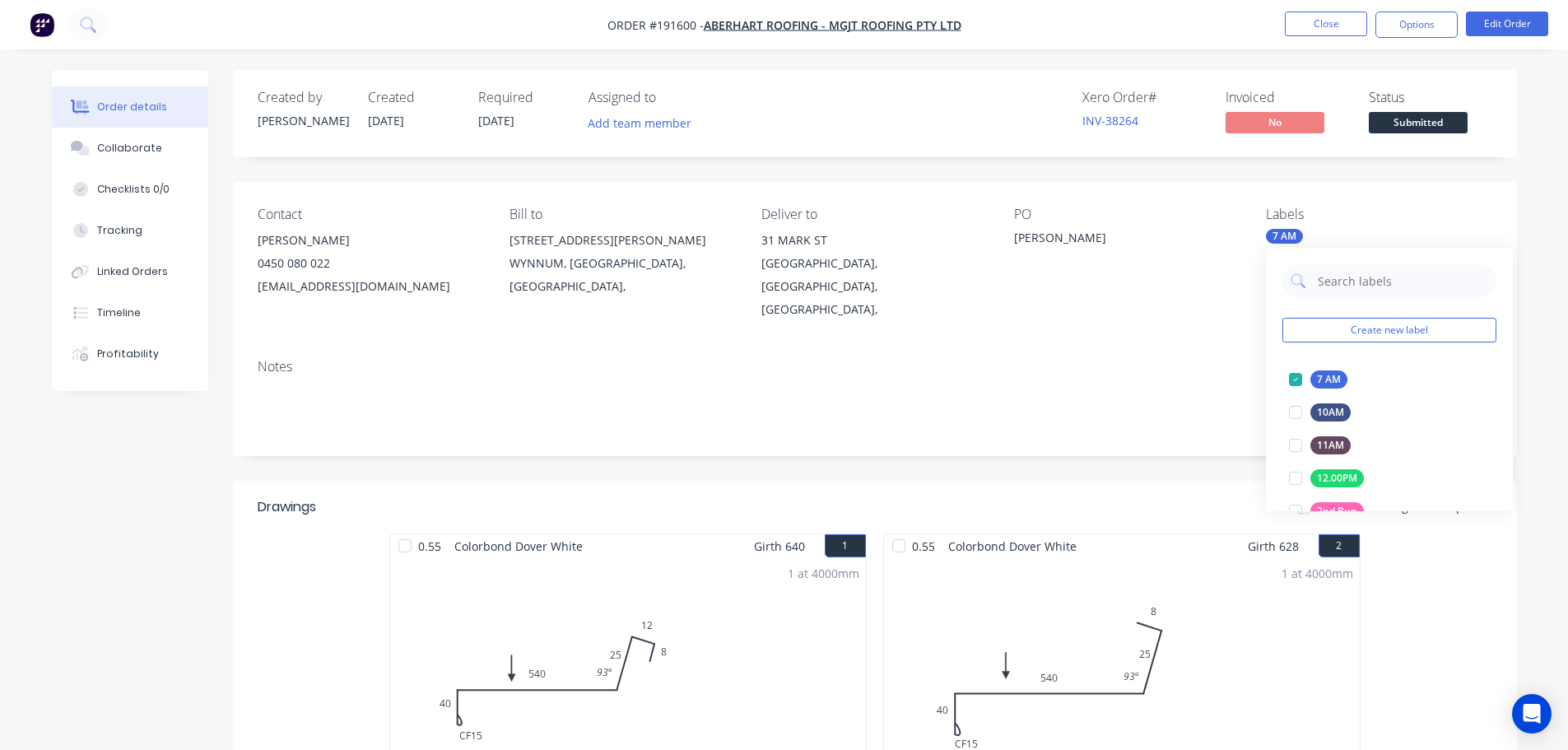
click at [1172, 318] on div "Contact Justine Aberhart 0450 080 022 sales@aberhartroofing.com.au Bill to 55 S…" at bounding box center [875, 264] width 1284 height 164
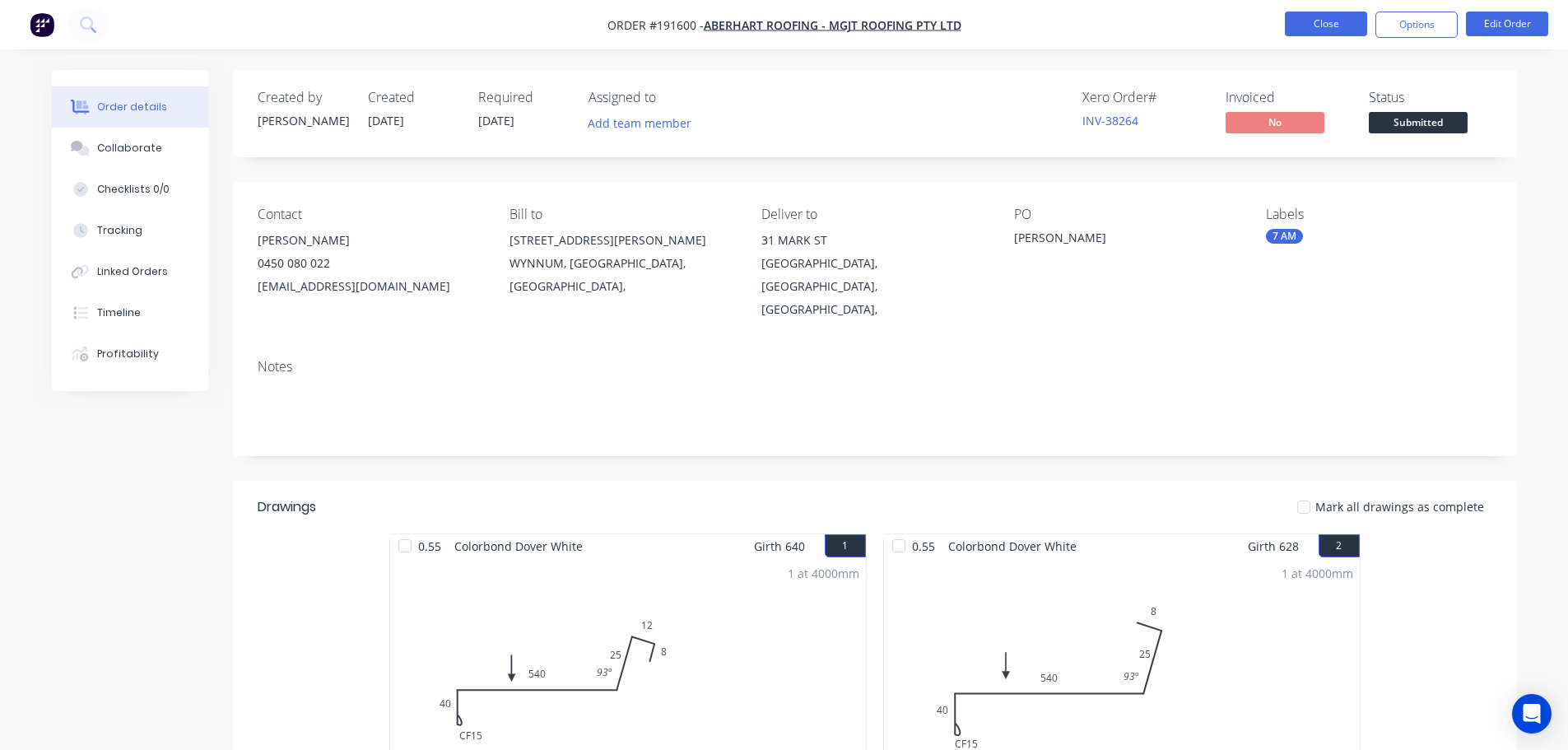
click at [1336, 13] on button "Close" at bounding box center [1327, 23] width 83 height 24
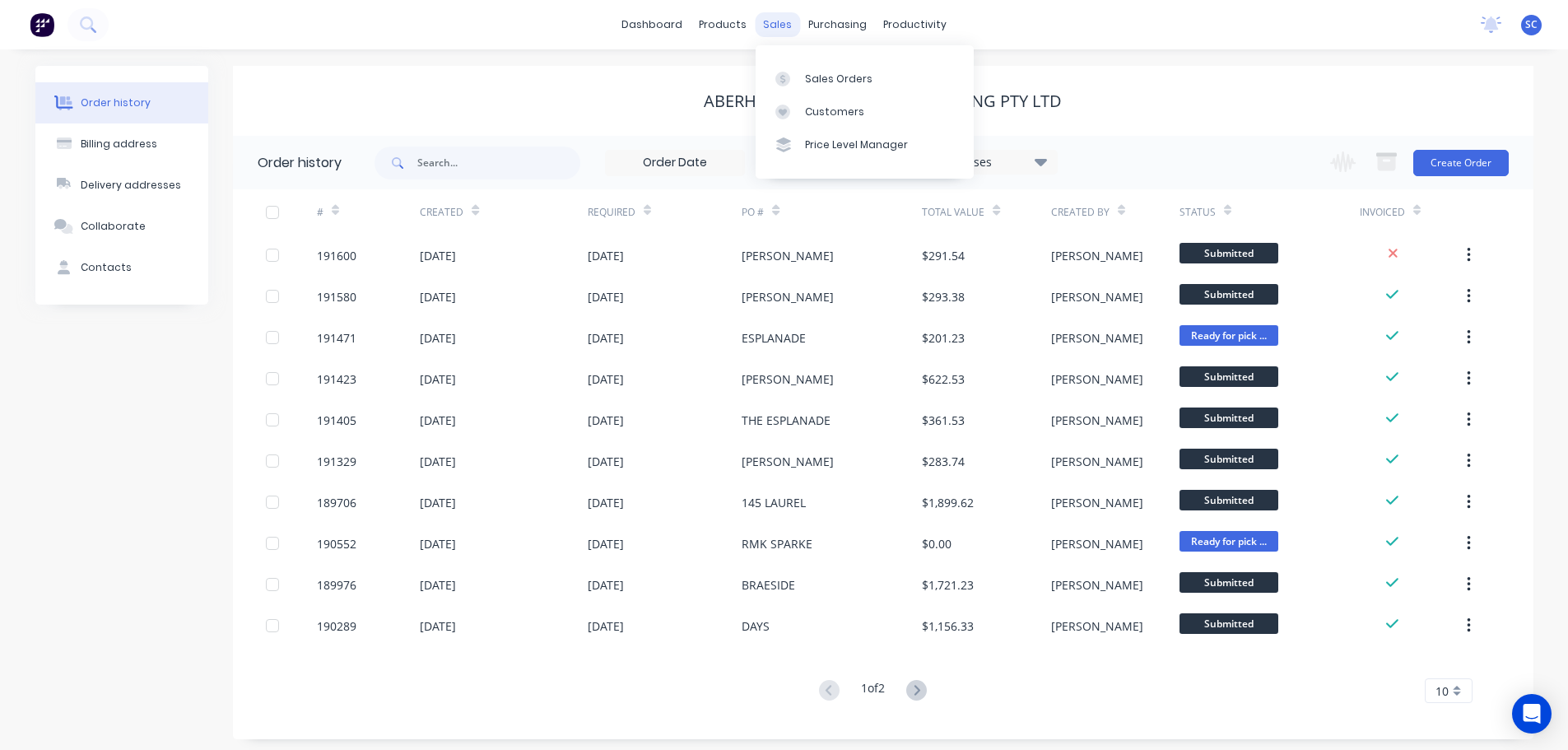
click at [784, 25] on div "sales" at bounding box center [777, 24] width 45 height 24
click at [826, 107] on div "Customers" at bounding box center [834, 112] width 59 height 15
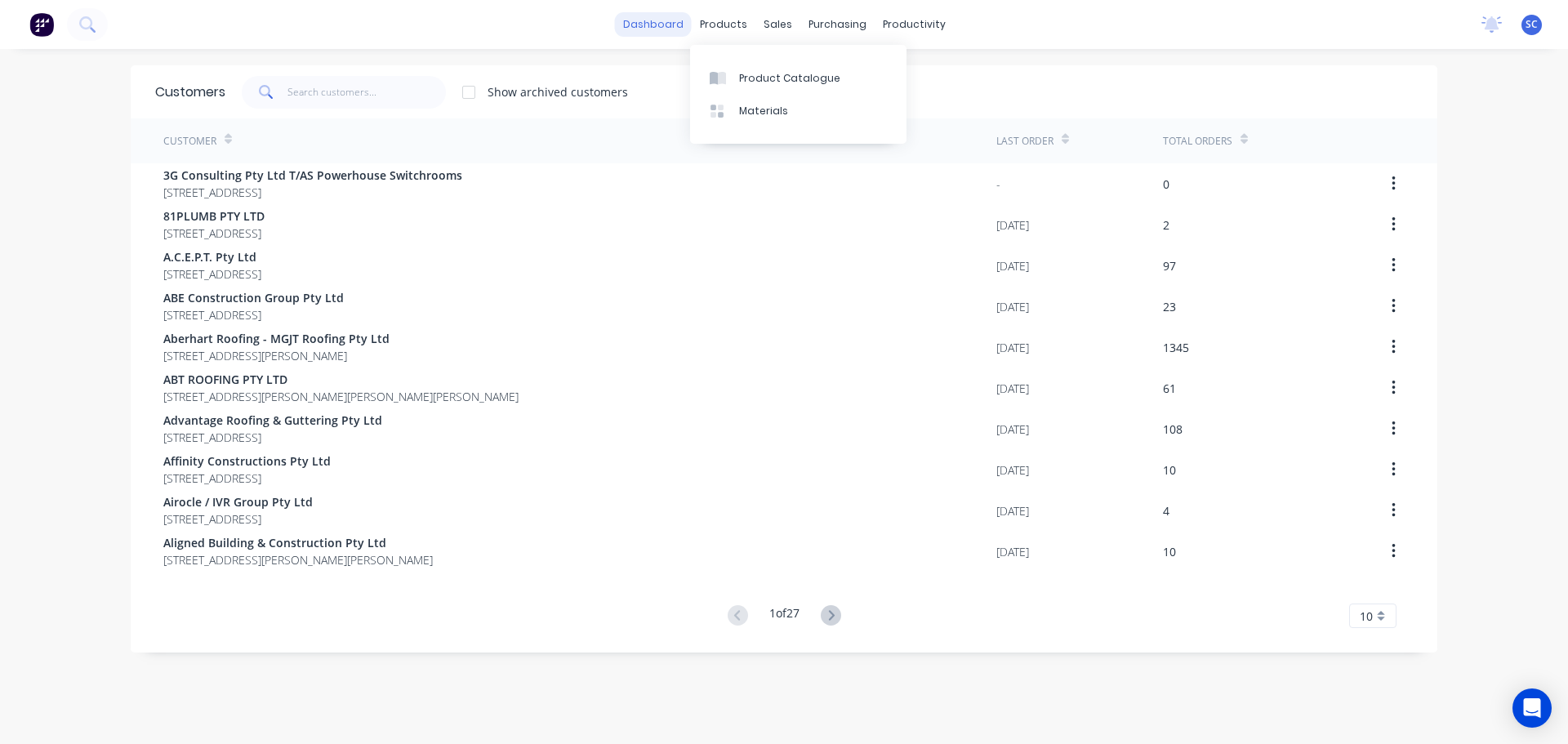
click at [664, 21] on link "dashboard" at bounding box center [653, 24] width 76 height 24
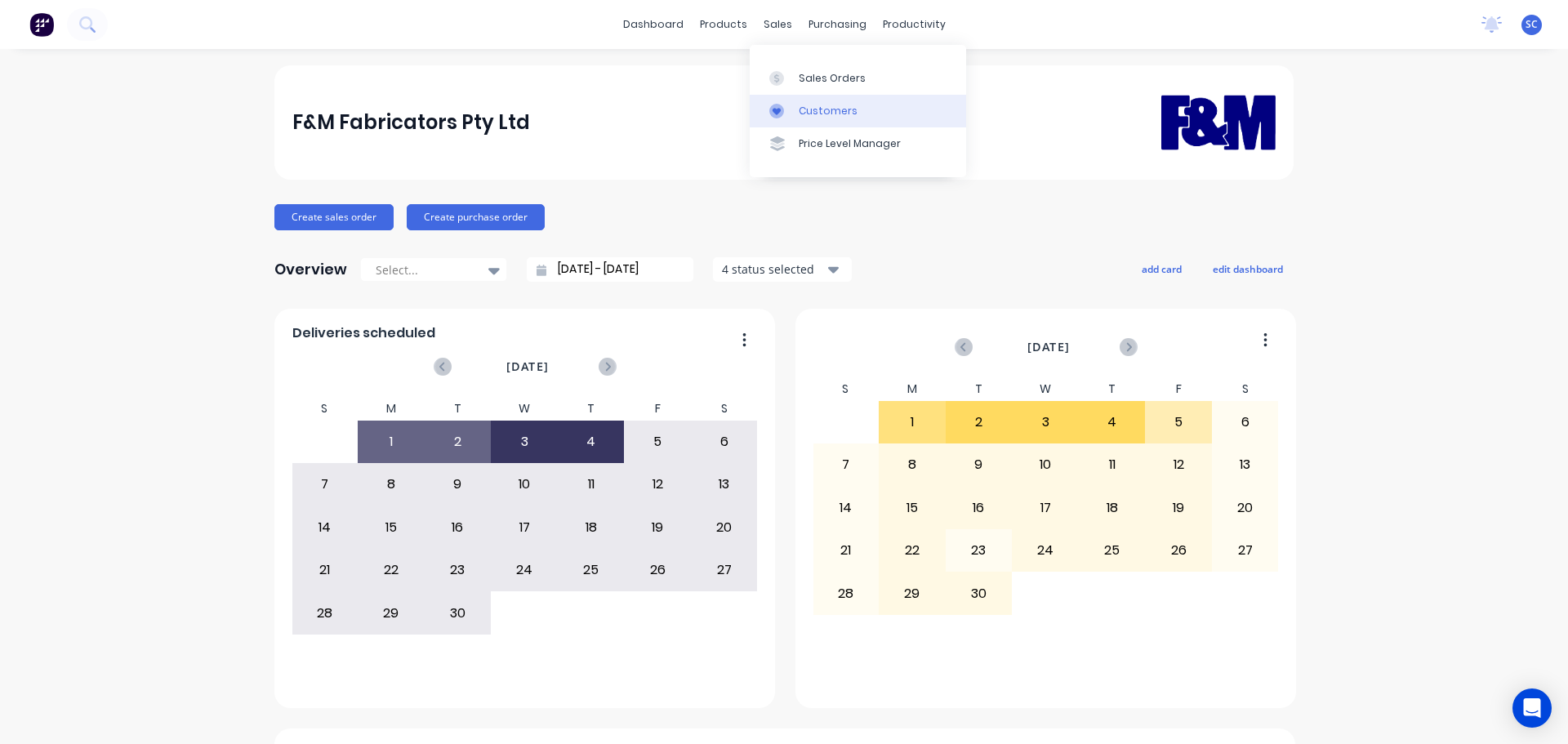
click at [819, 106] on div "Customers" at bounding box center [828, 111] width 59 height 15
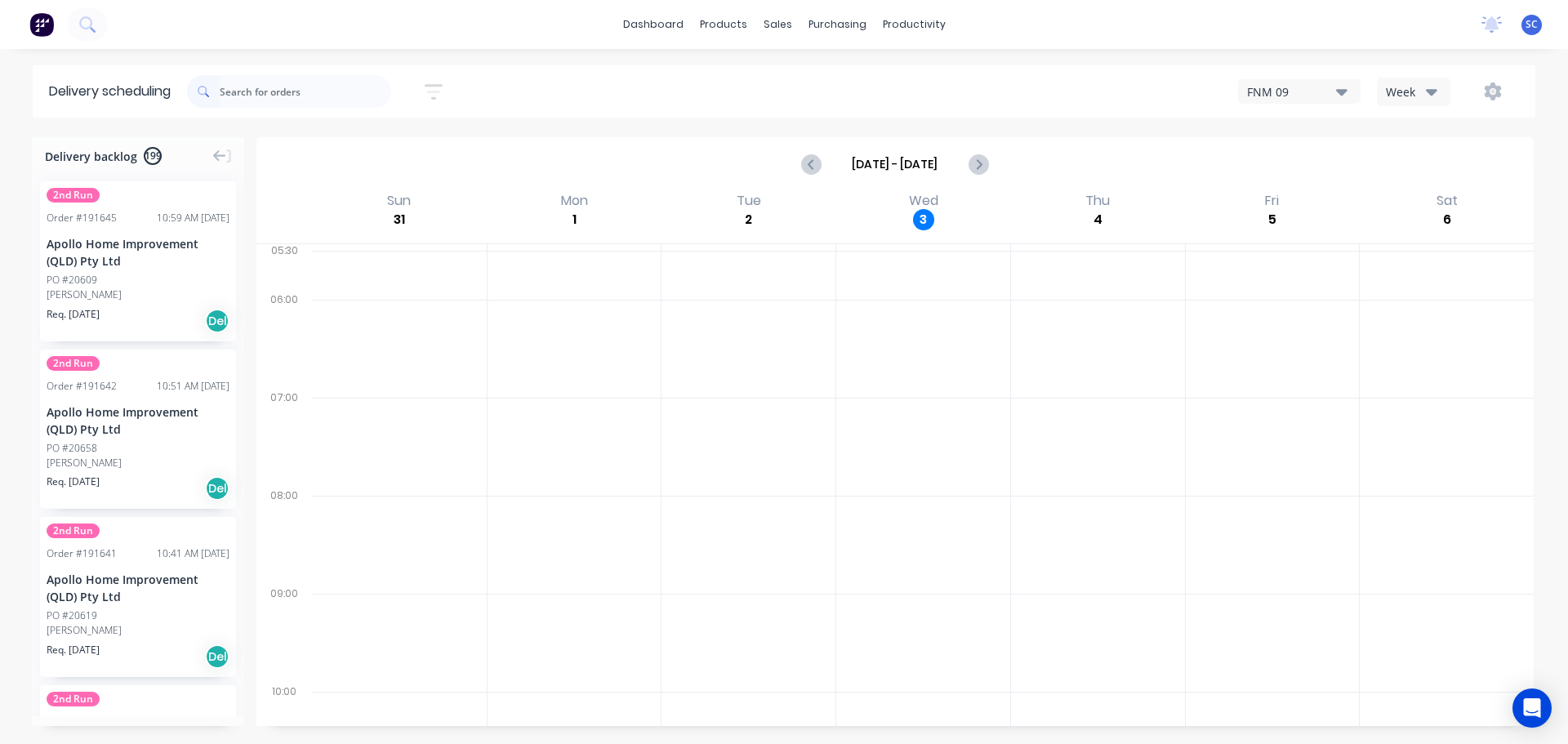
click at [448, 86] on button "button" at bounding box center [433, 91] width 52 height 32
click at [356, 150] on input at bounding box center [358, 154] width 152 height 24
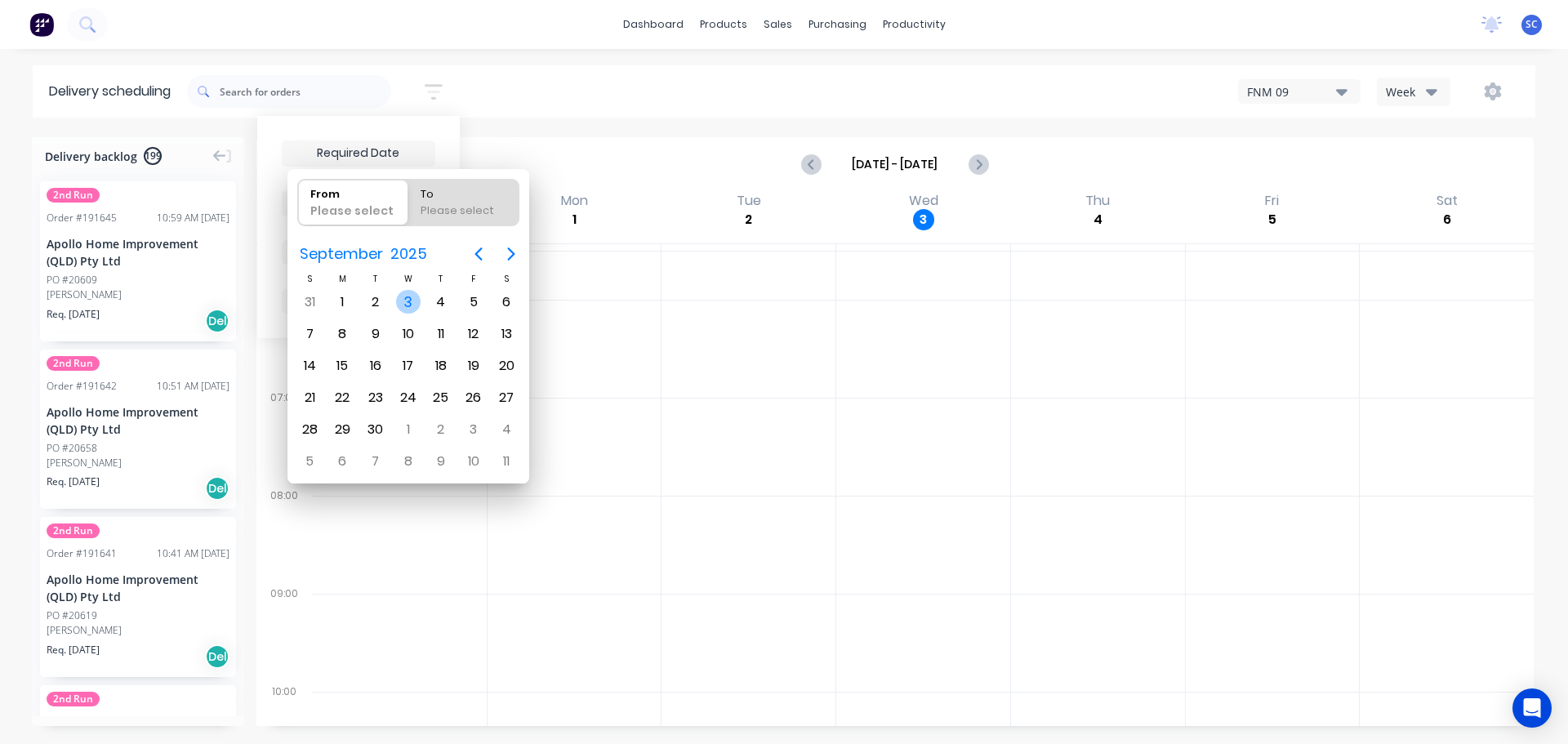
click at [410, 307] on div "3" at bounding box center [408, 302] width 24 height 24
type input "[DATE]"
radio input "false"
radio input "true"
click at [410, 307] on div "3" at bounding box center [408, 302] width 24 height 24
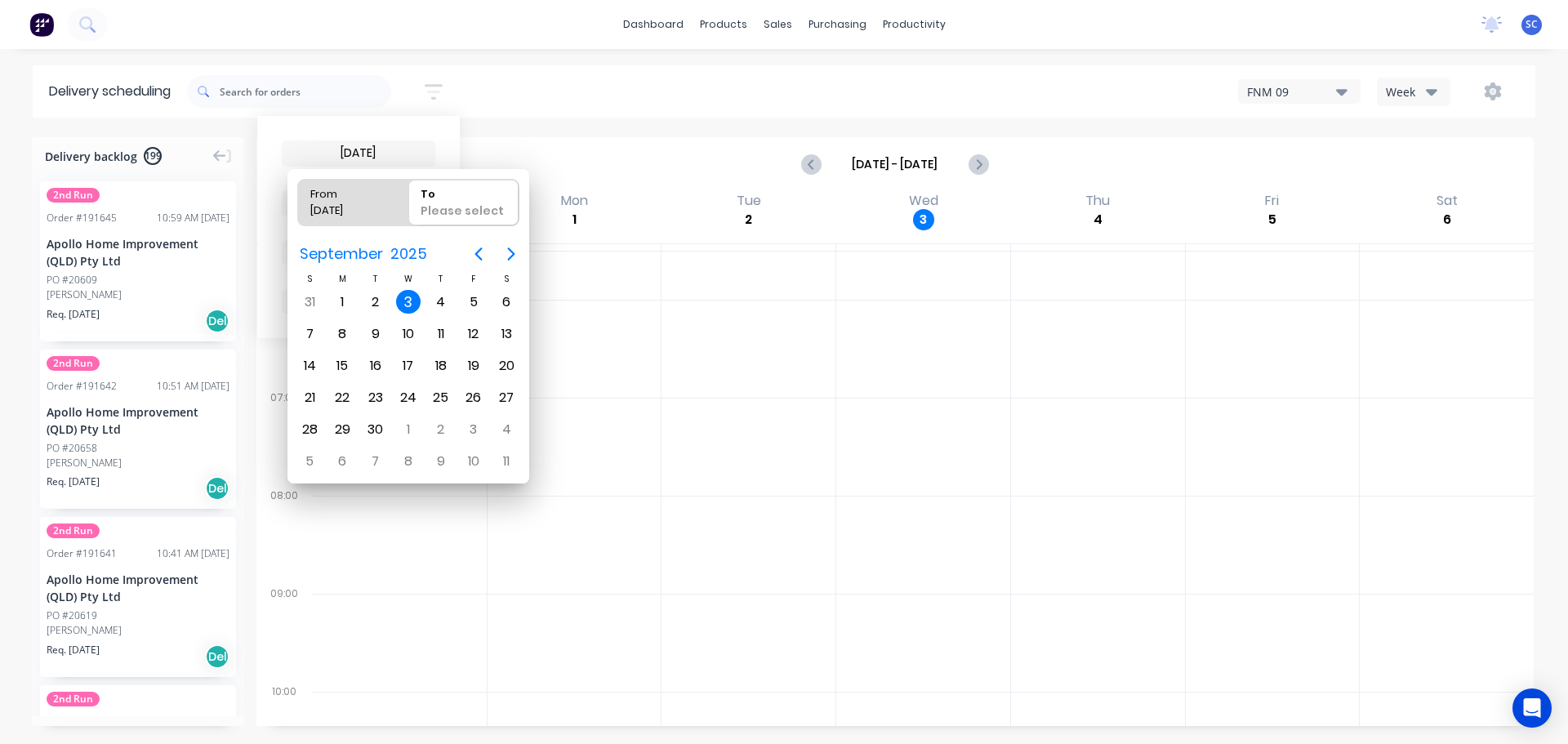
type input "03/09/25 - 03/09/25"
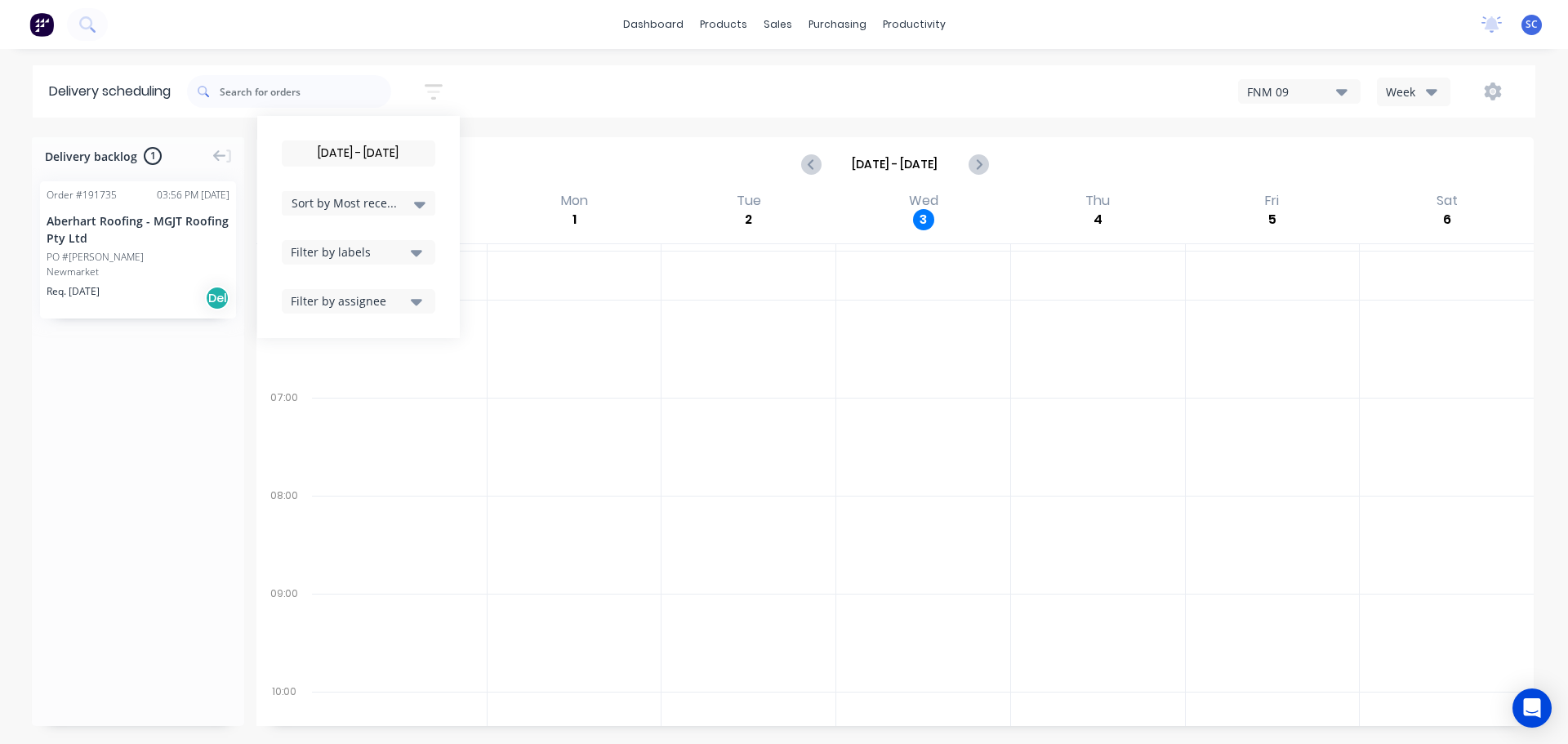
click at [323, 155] on input "03/09/25 - 03/09/25" at bounding box center [358, 154] width 152 height 24
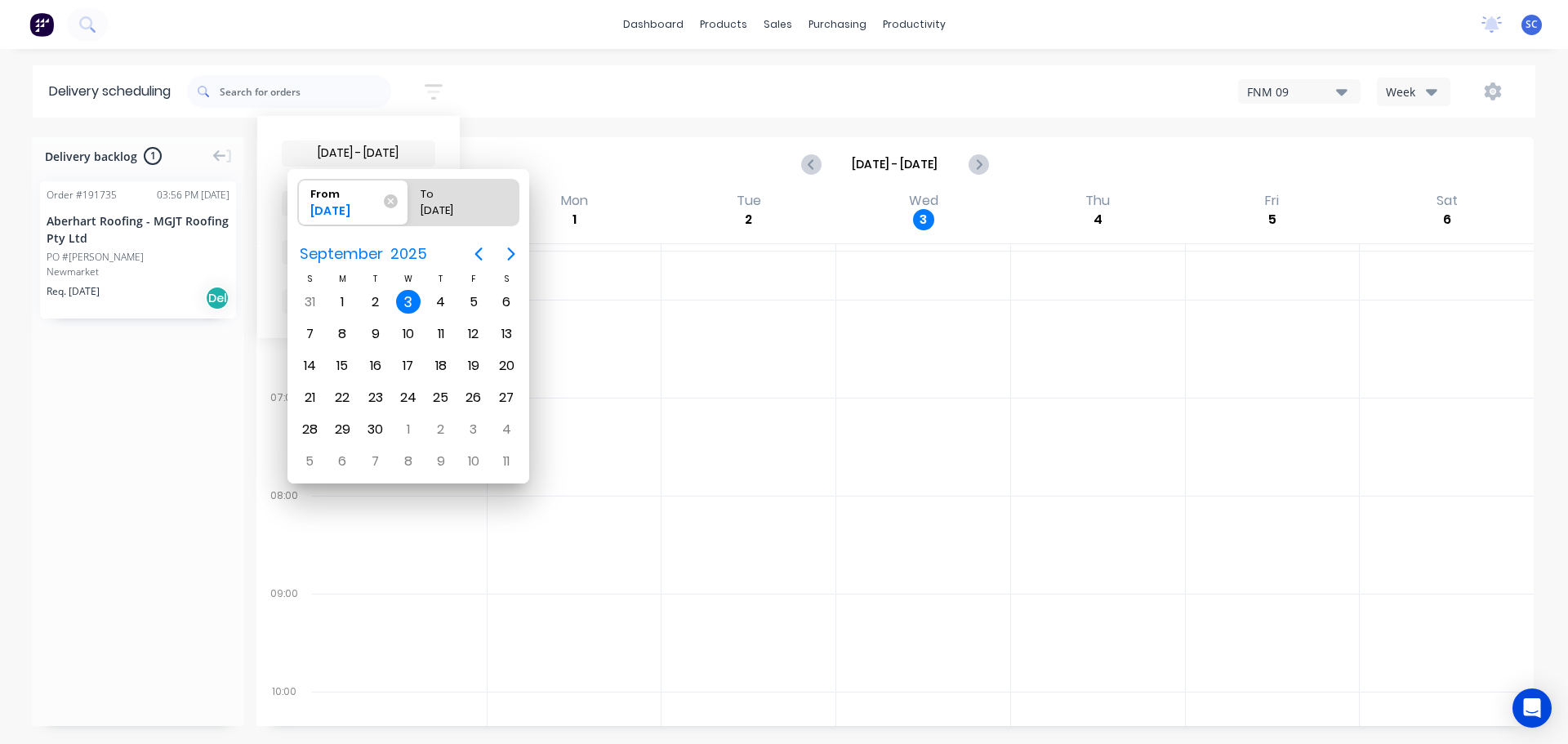
click at [422, 298] on div "3" at bounding box center [408, 302] width 33 height 31
radio input "false"
radio input "true"
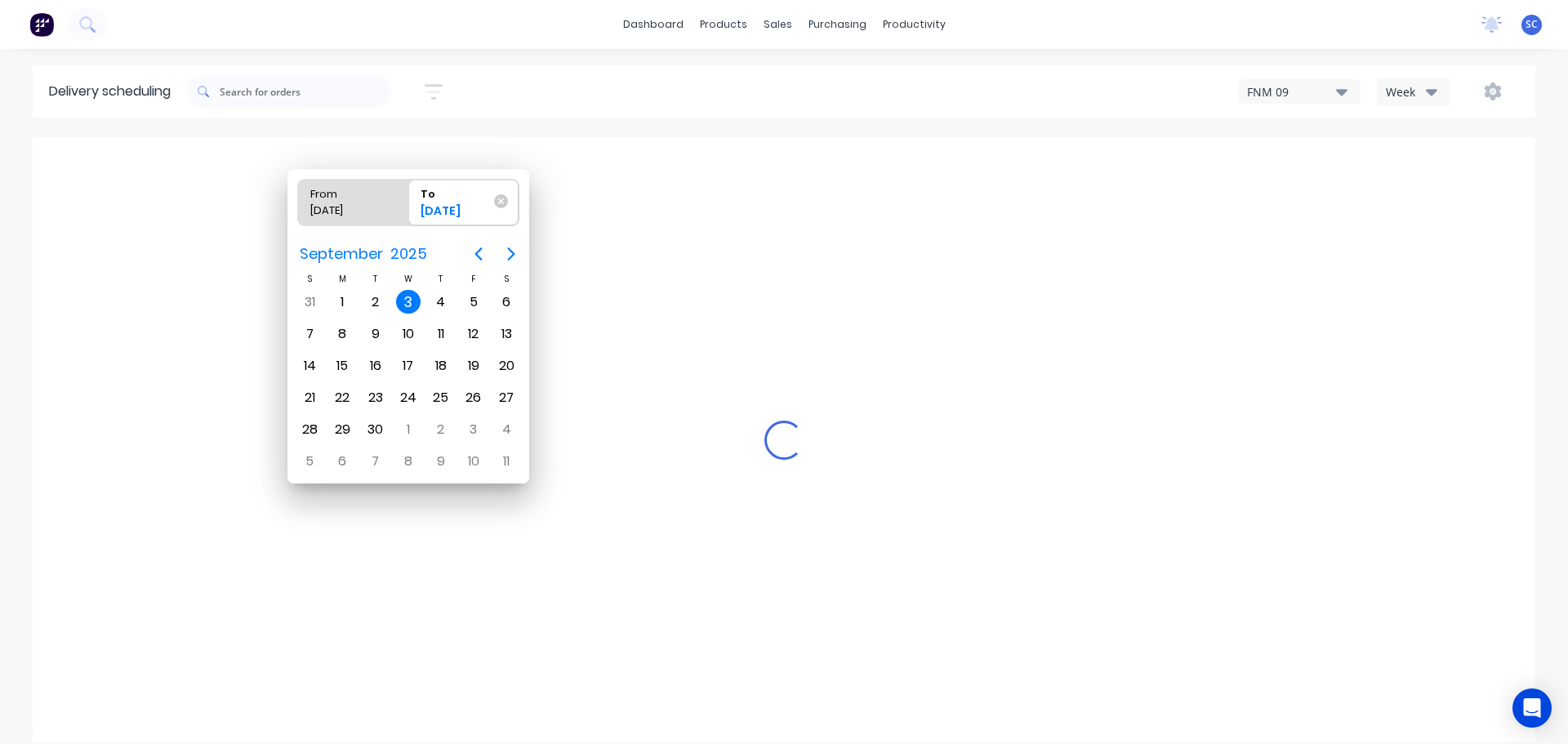
click at [407, 300] on div "3" at bounding box center [408, 302] width 24 height 24
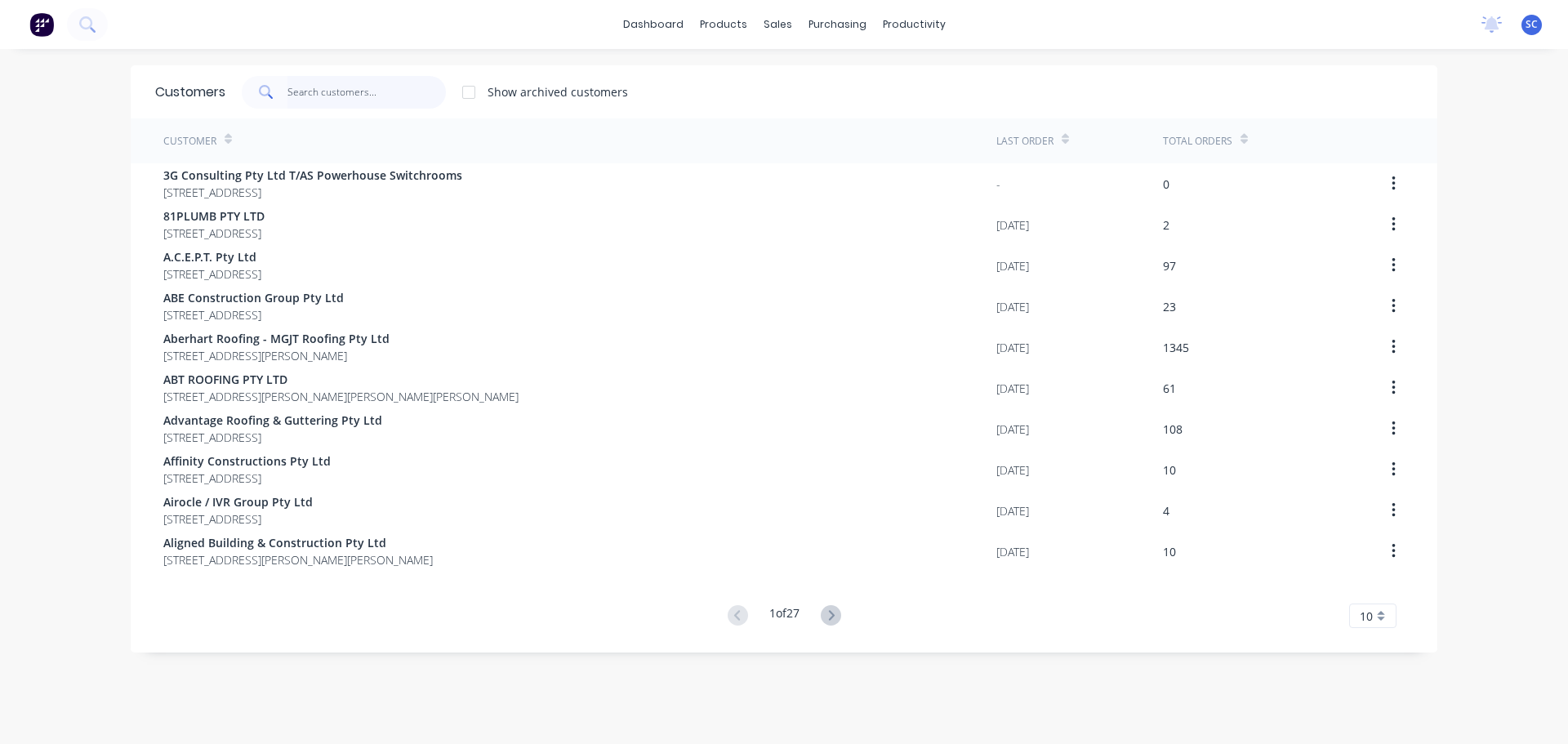
click at [321, 89] on input "text" at bounding box center [366, 91] width 159 height 33
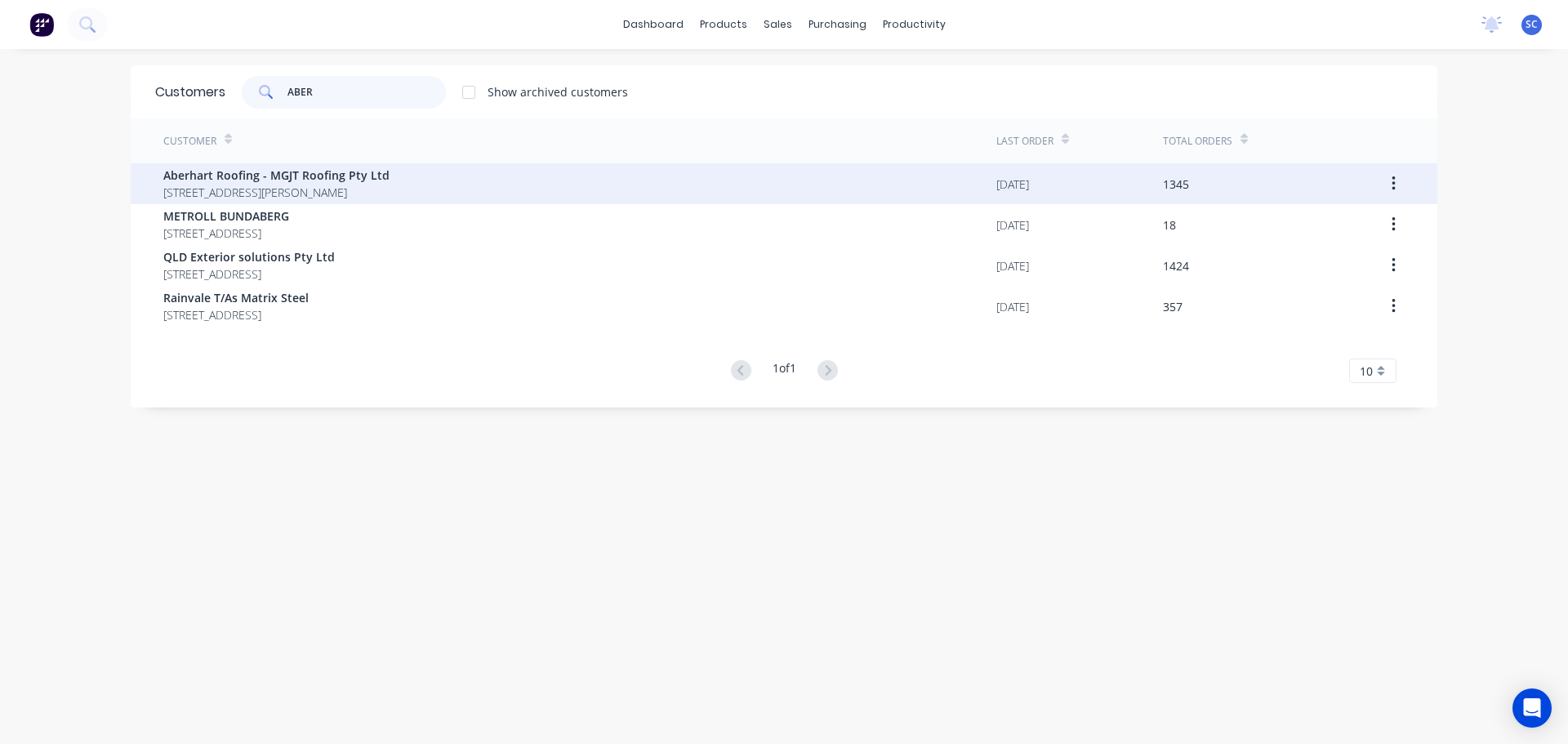
type input "ABER"
click at [249, 195] on span "[STREET_ADDRESS][PERSON_NAME]" at bounding box center [276, 192] width 227 height 17
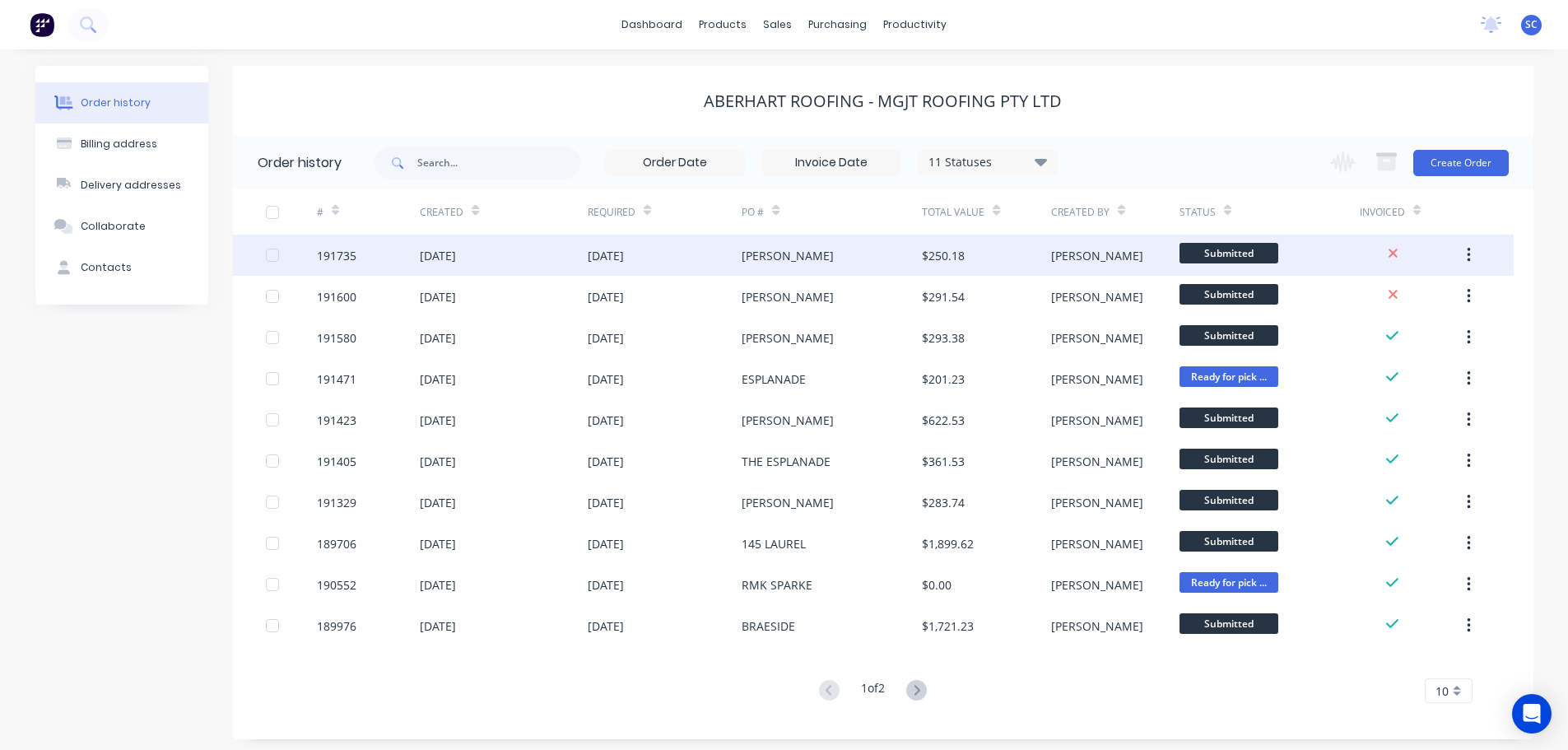
click at [667, 260] on div "[DATE]" at bounding box center [665, 256] width 155 height 41
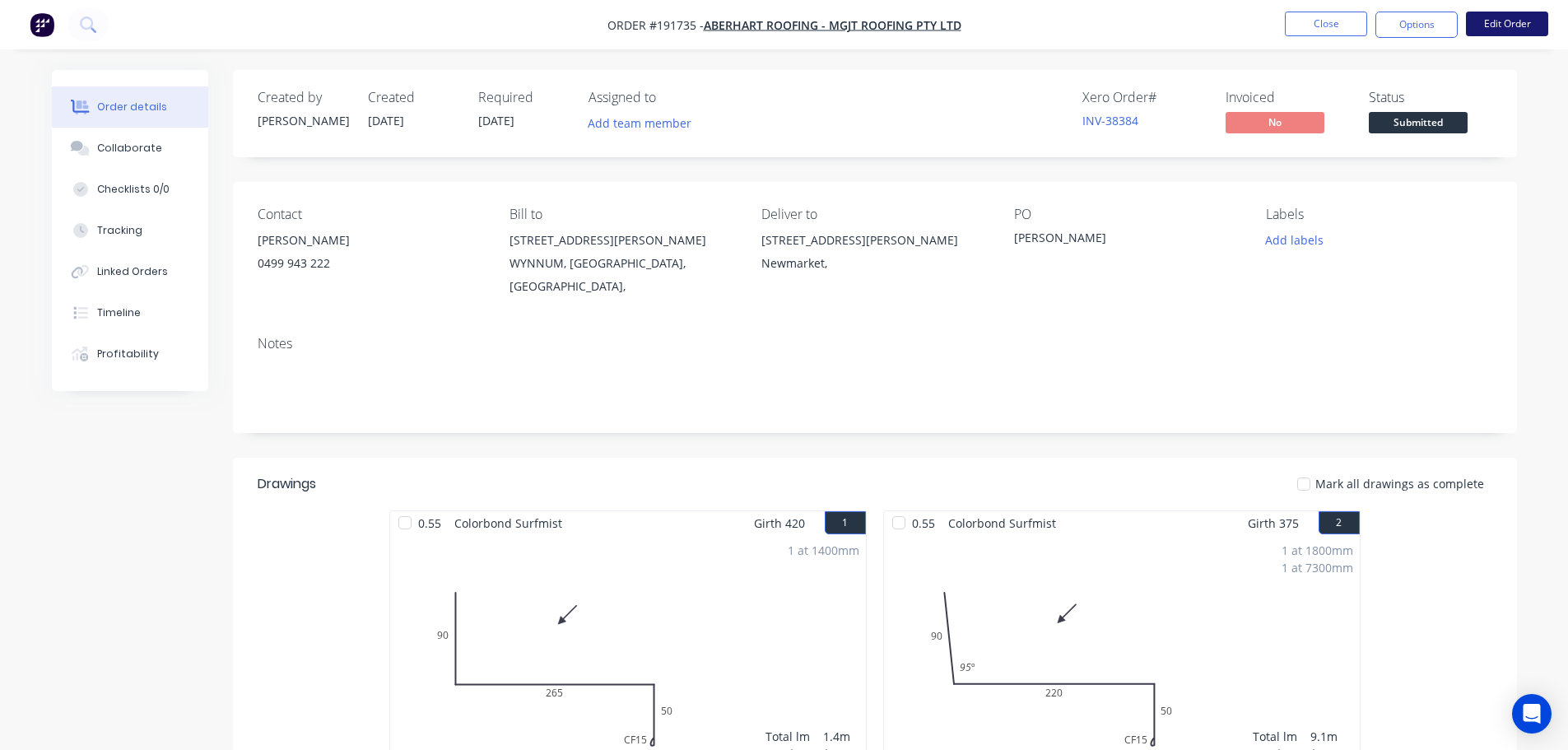
click at [1514, 25] on button "Edit Order" at bounding box center [1507, 23] width 83 height 24
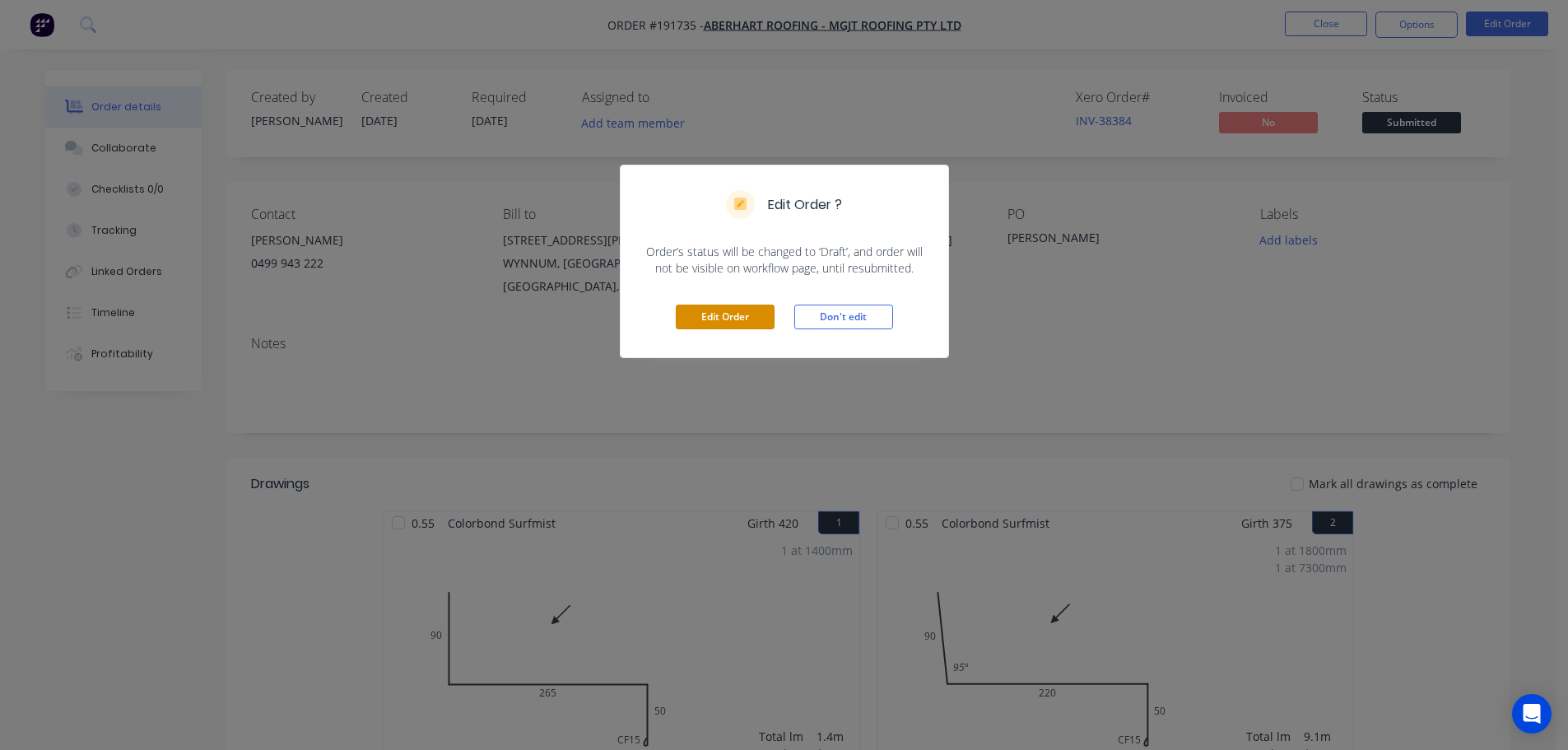
drag, startPoint x: 737, startPoint y: 310, endPoint x: 724, endPoint y: 320, distance: 16.4
click at [737, 312] on button "Edit Order" at bounding box center [724, 317] width 99 height 24
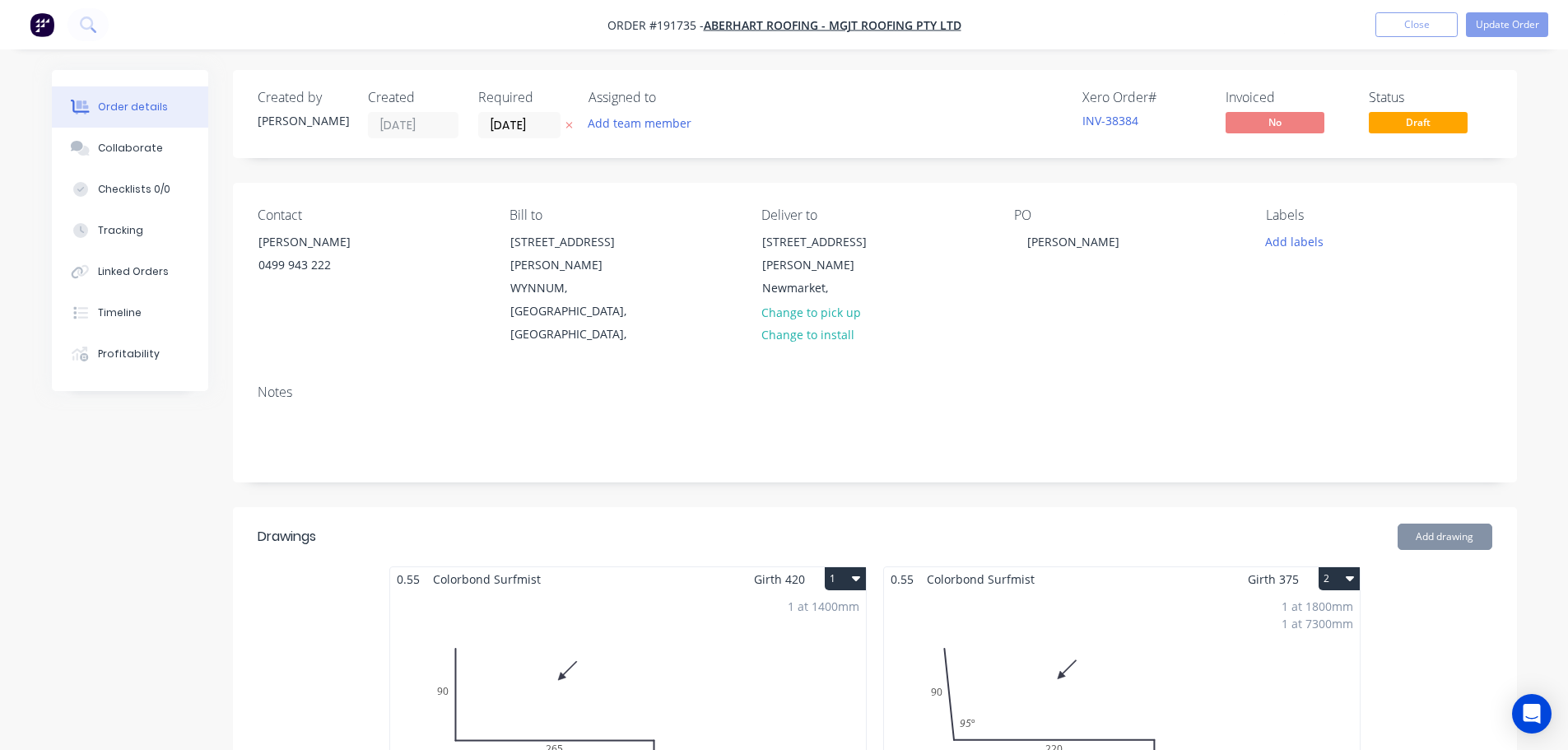
drag, startPoint x: 517, startPoint y: 127, endPoint x: 518, endPoint y: 138, distance: 11.0
click at [516, 127] on input "[DATE]" at bounding box center [520, 125] width 81 height 24
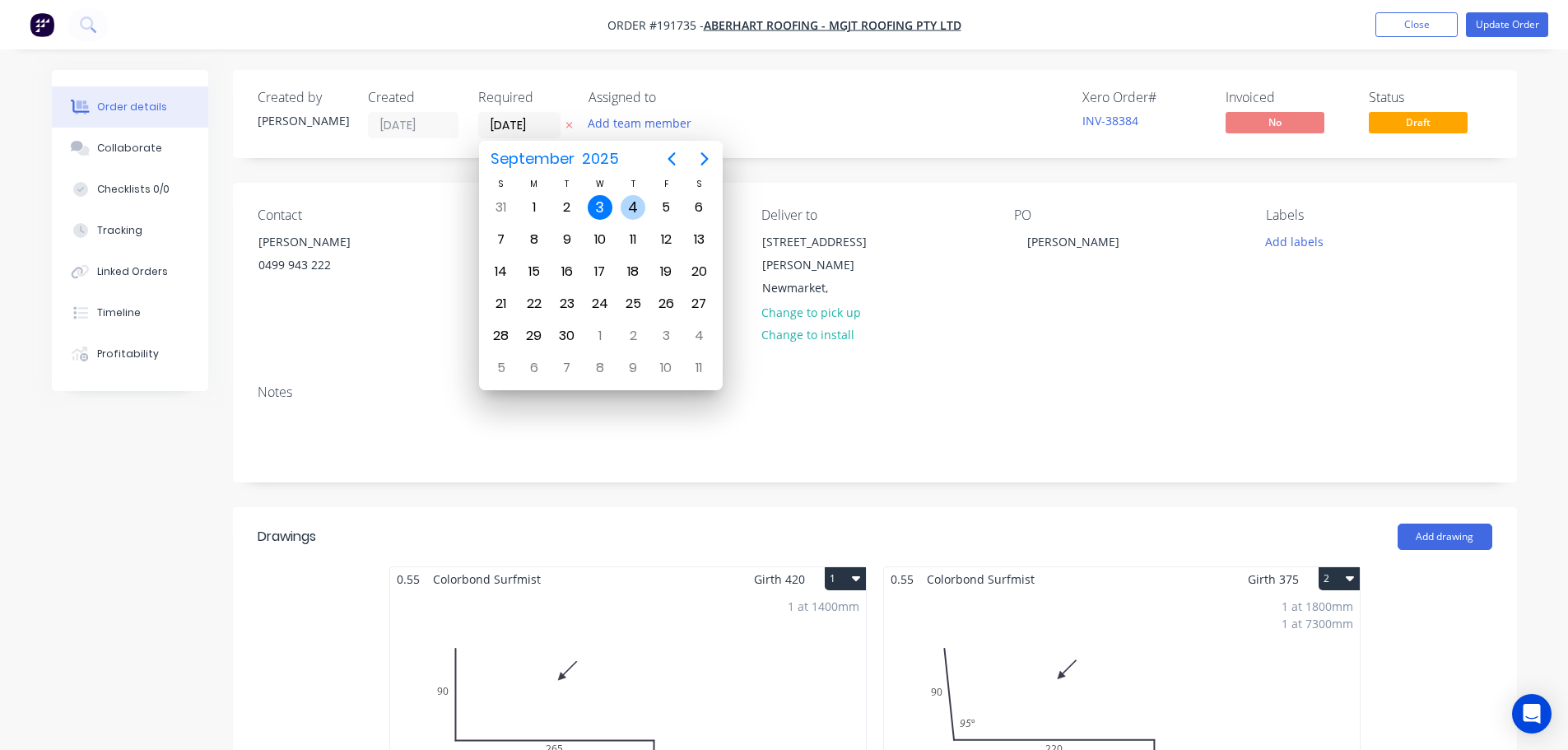
click at [635, 205] on div "4" at bounding box center [633, 208] width 24 height 24
type input "[DATE]"
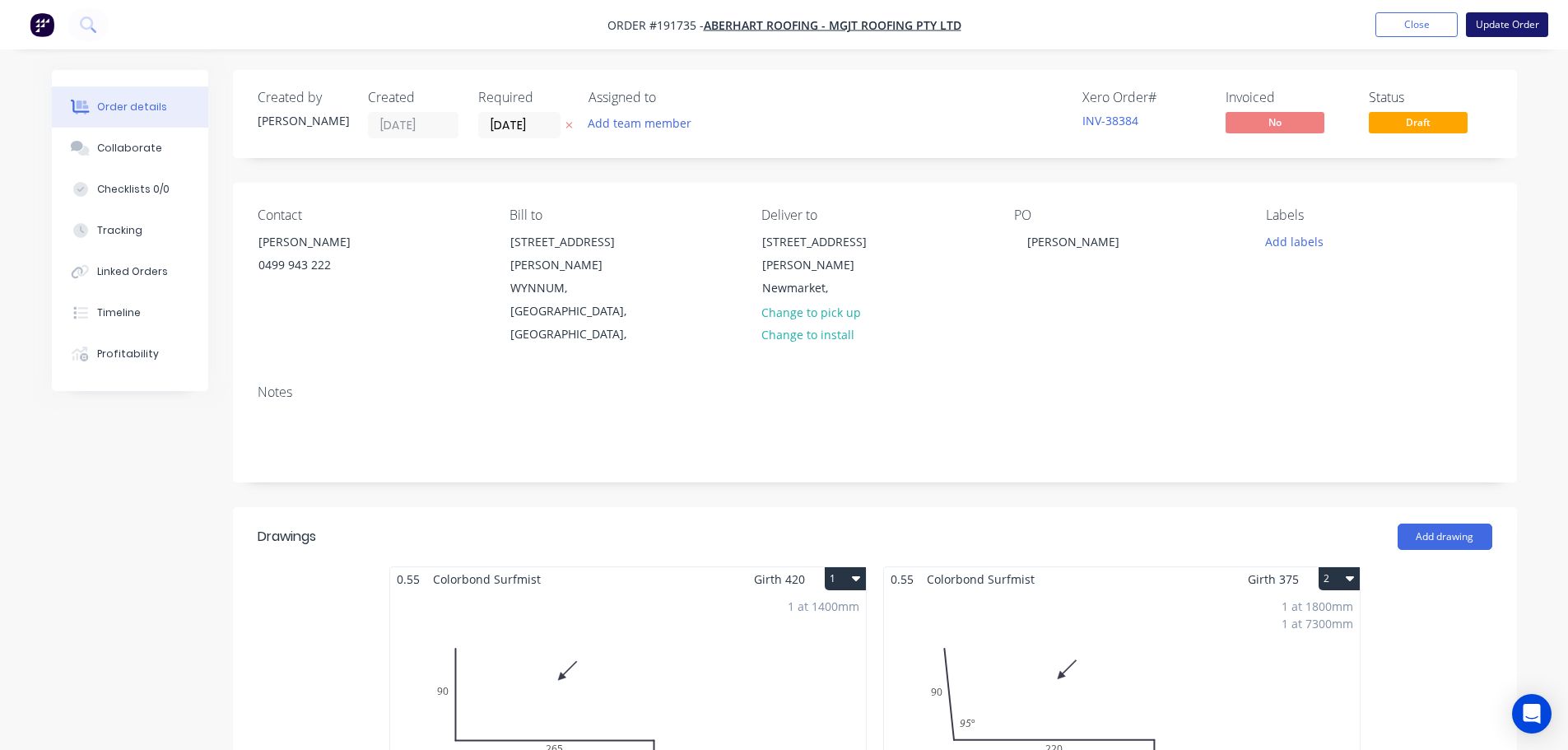
click at [1500, 20] on button "Update Order" at bounding box center [1507, 24] width 83 height 24
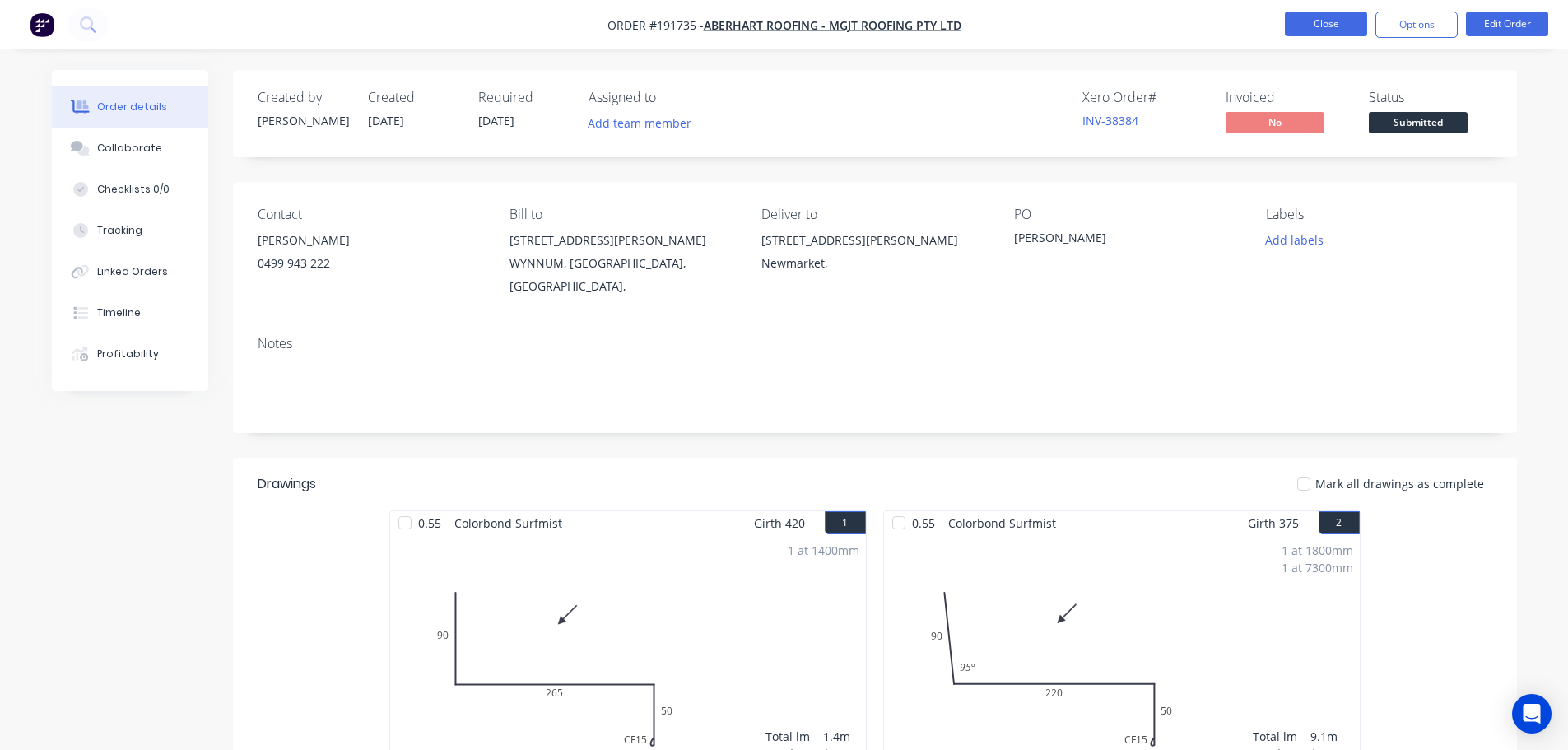
click at [1331, 23] on button "Close" at bounding box center [1327, 23] width 83 height 24
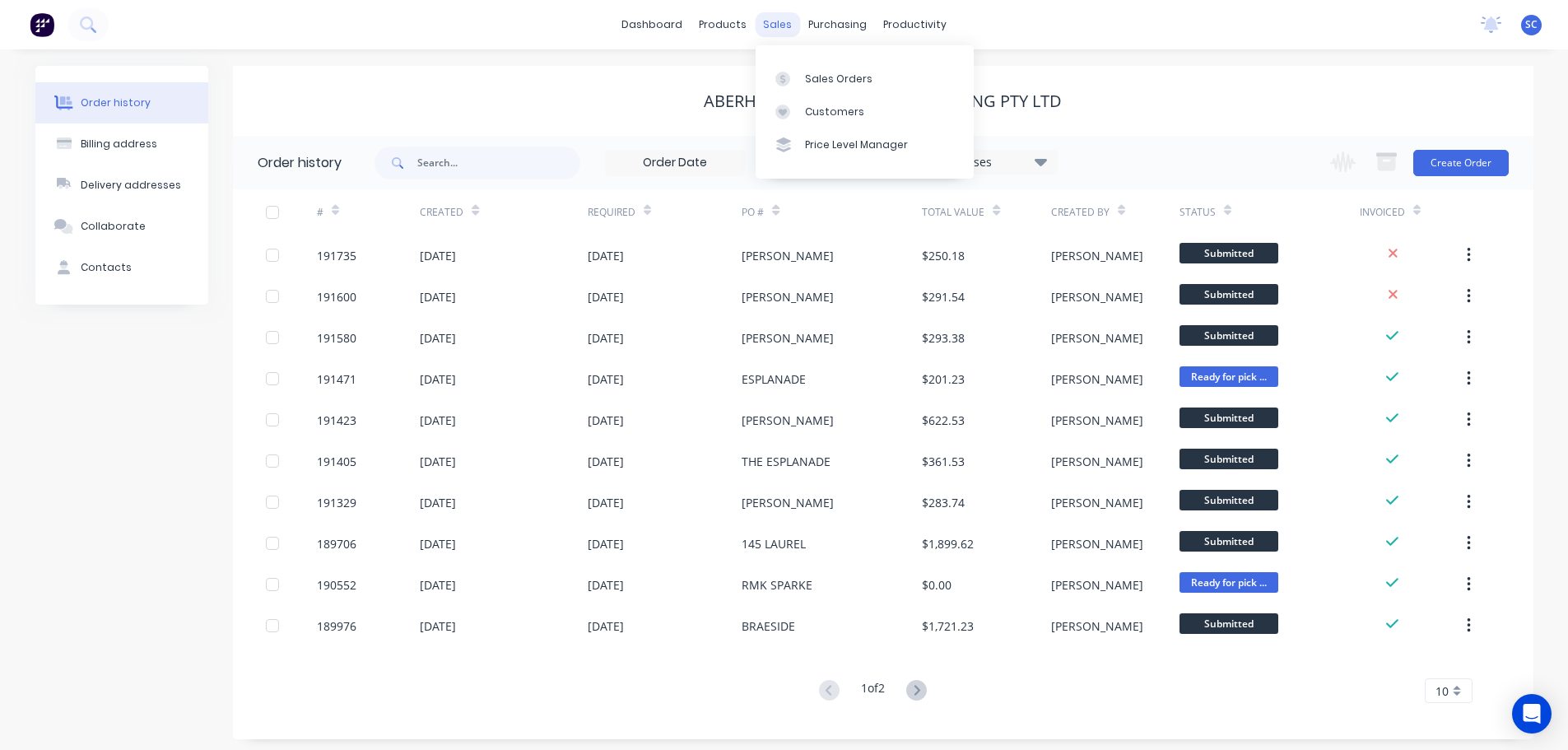
click at [773, 24] on div "sales" at bounding box center [777, 24] width 45 height 24
click at [650, 19] on link "dashboard" at bounding box center [652, 24] width 77 height 24
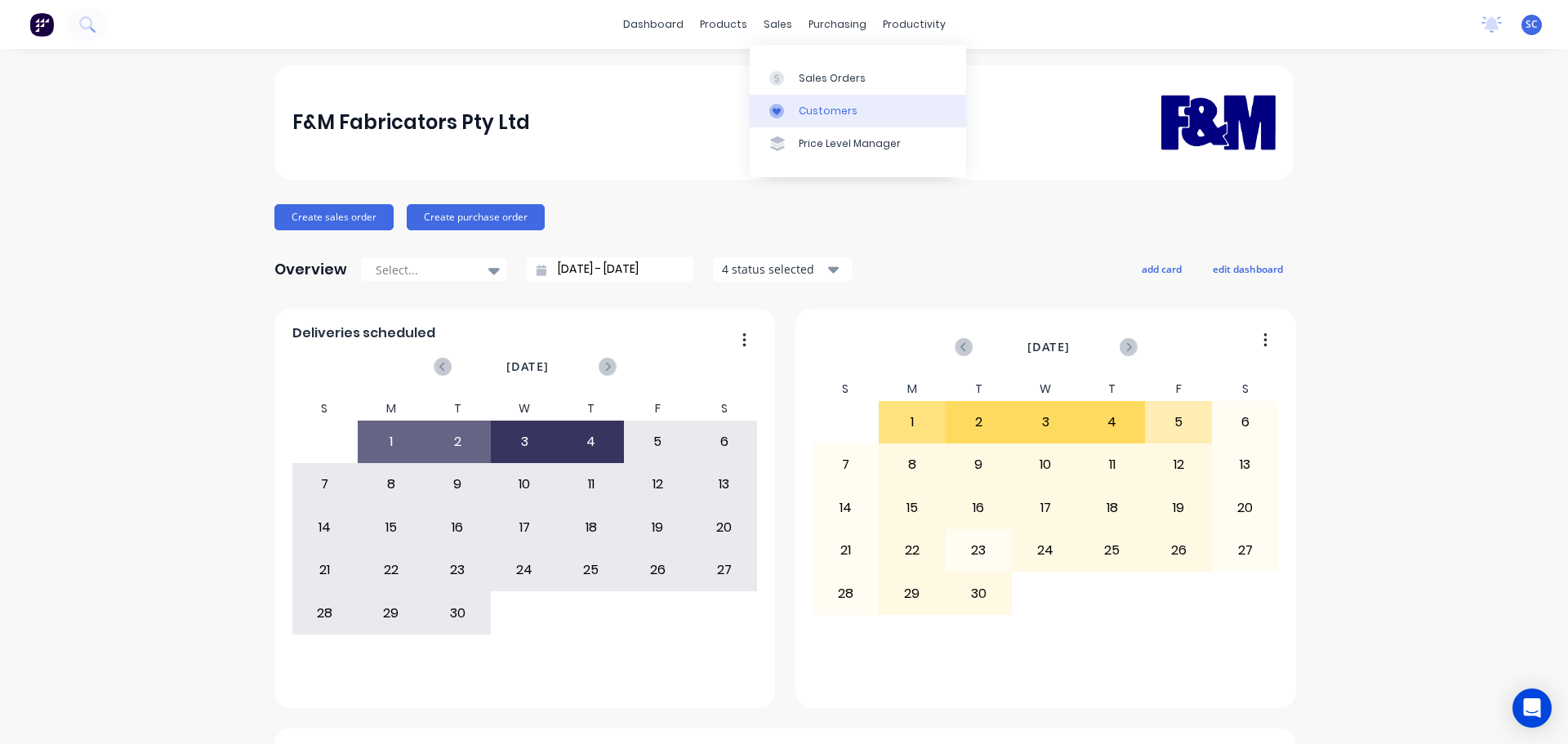
click at [836, 112] on div "Customers" at bounding box center [828, 111] width 59 height 15
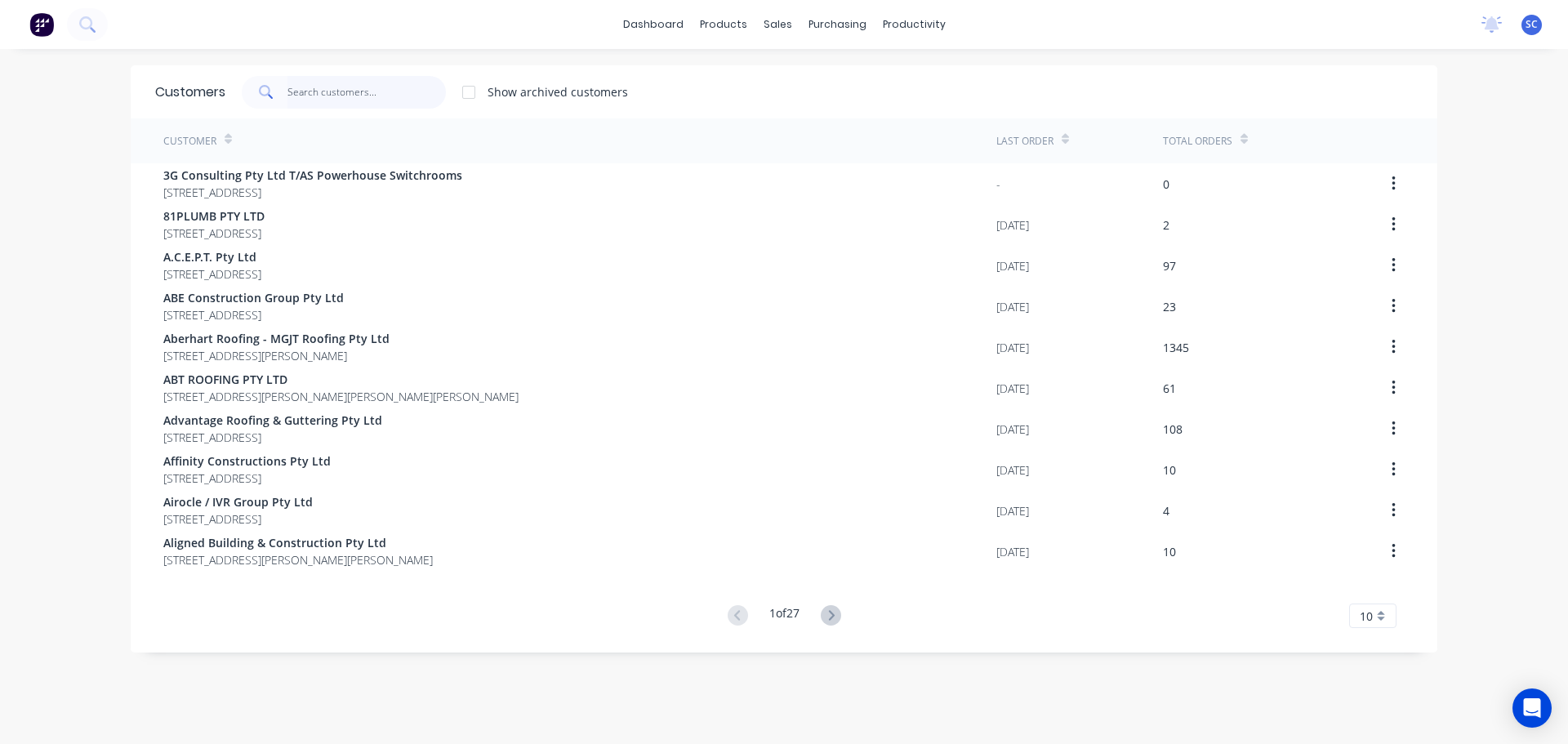
click at [316, 100] on input "text" at bounding box center [366, 91] width 159 height 33
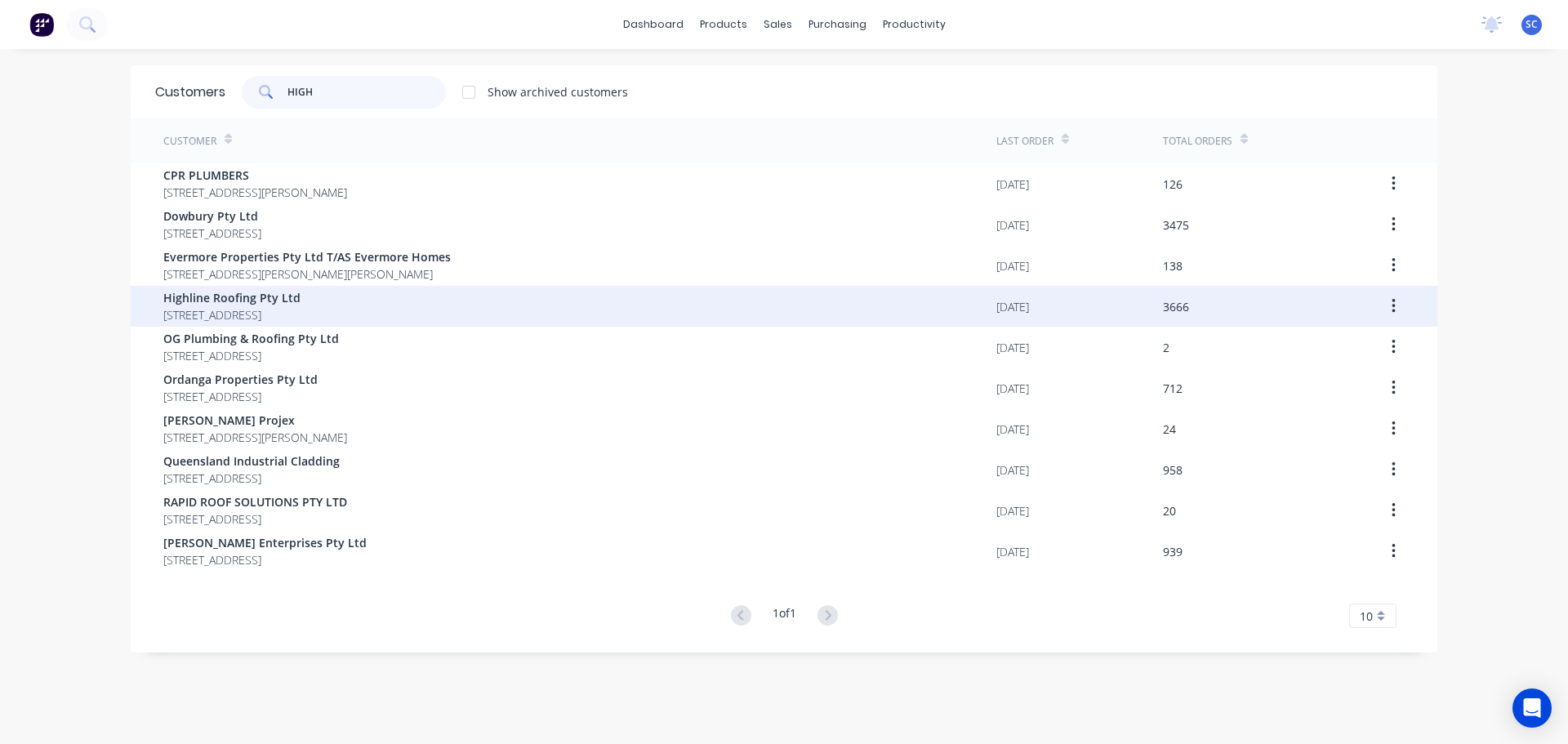
type input "HIGH"
click at [196, 299] on span "Highline Roofing Pty Ltd" at bounding box center [231, 297] width 137 height 17
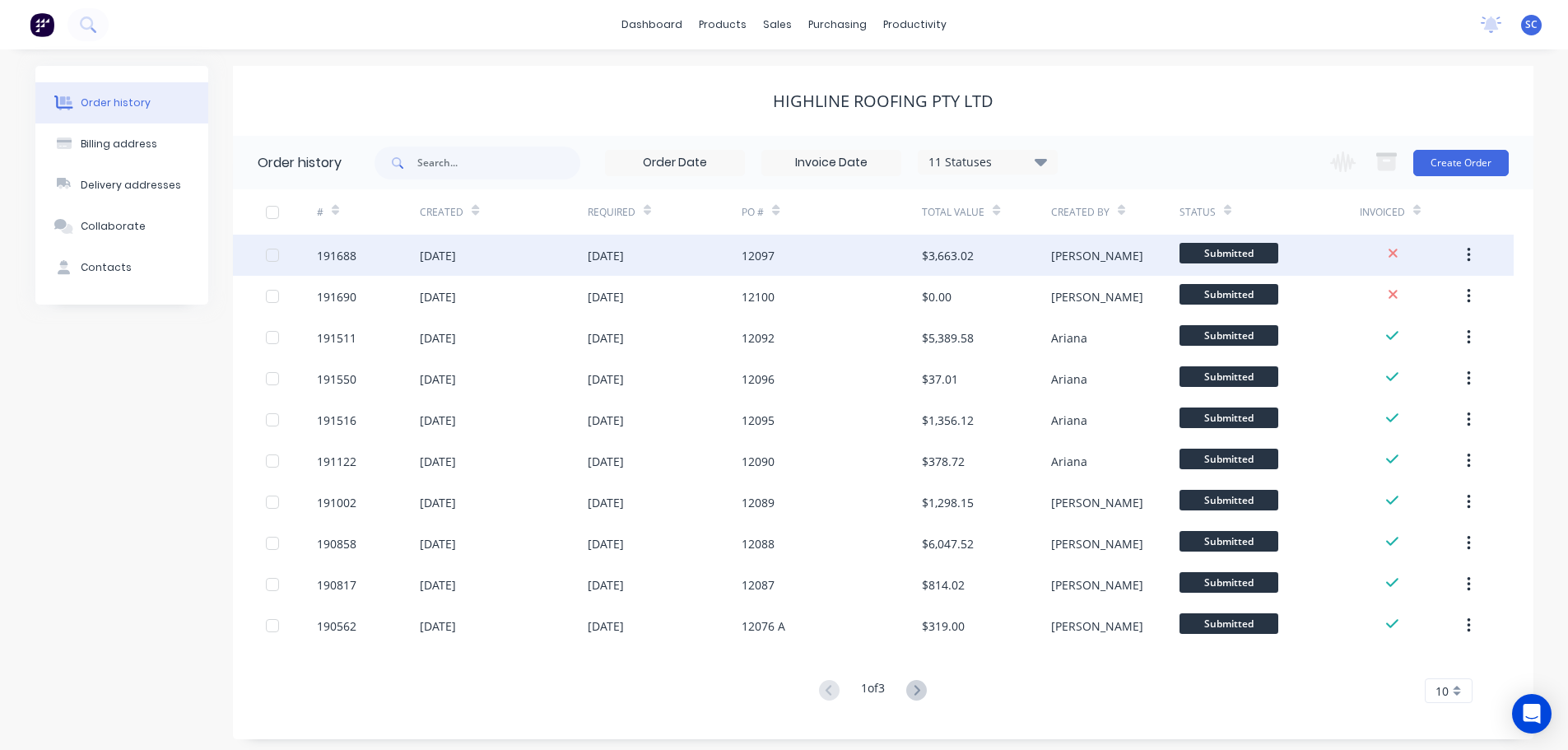
click at [589, 261] on div "[DATE]" at bounding box center [606, 256] width 37 height 17
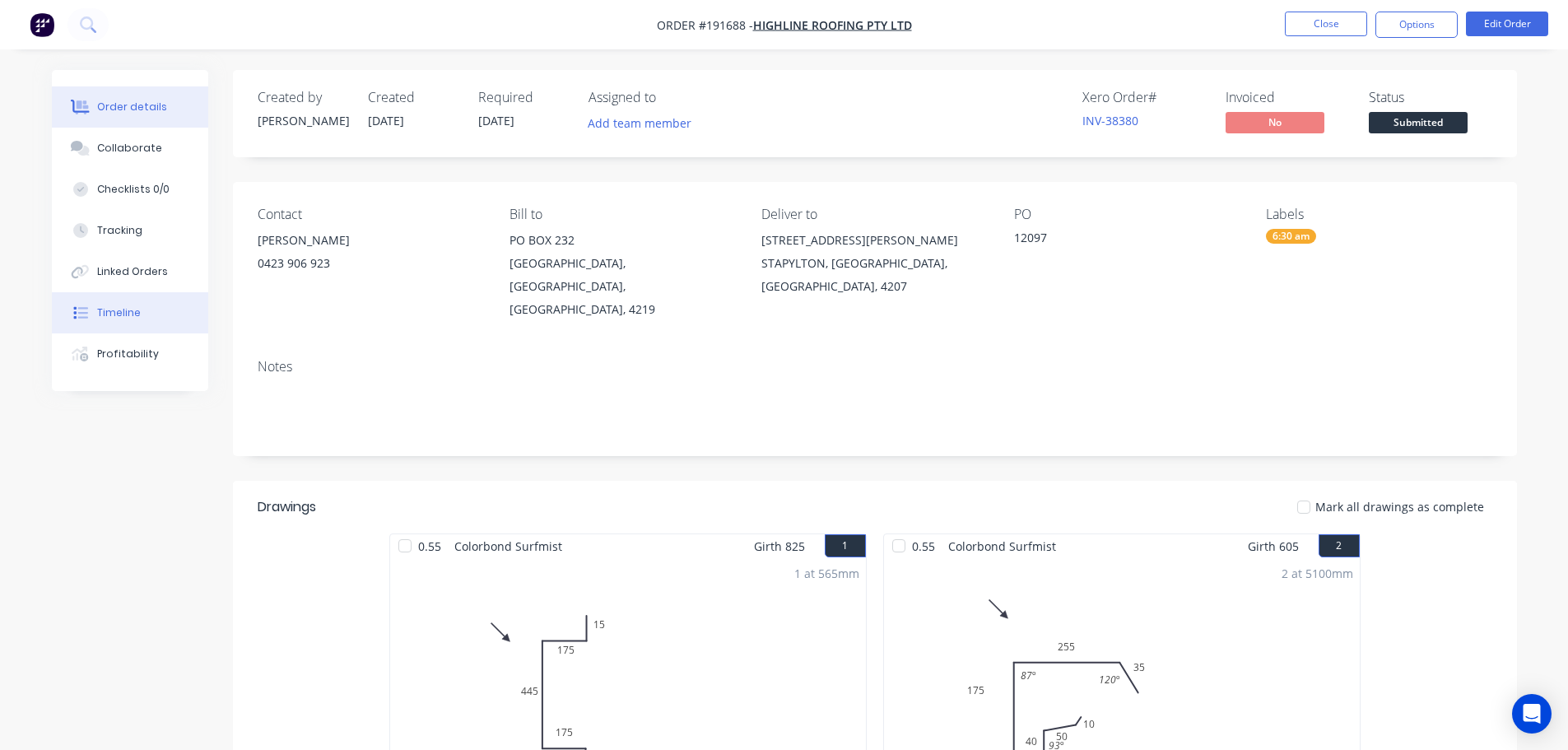
click at [110, 309] on div "Timeline" at bounding box center [118, 313] width 43 height 15
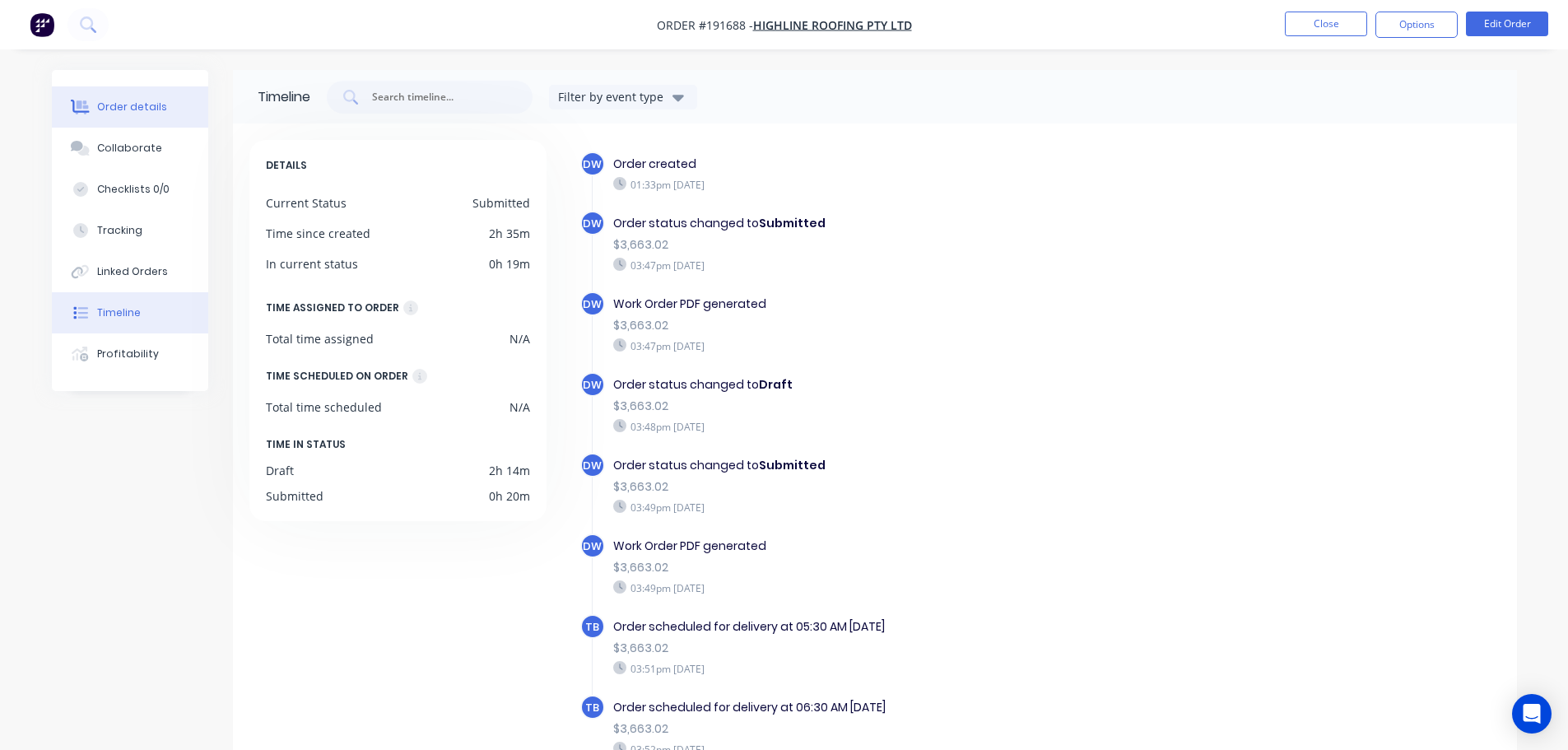
click at [125, 105] on div "Order details" at bounding box center [132, 107] width 70 height 15
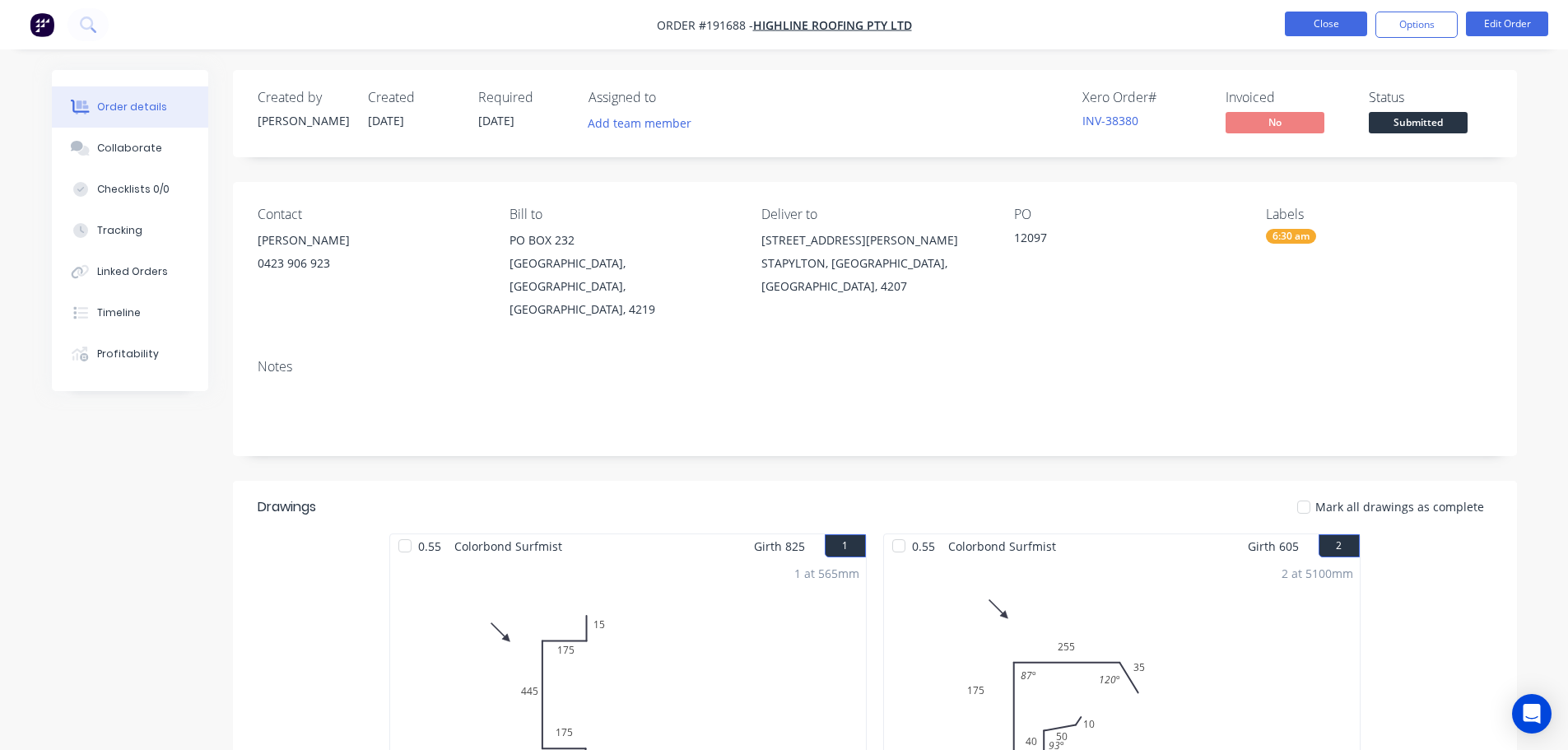
click at [1331, 20] on button "Close" at bounding box center [1327, 23] width 83 height 24
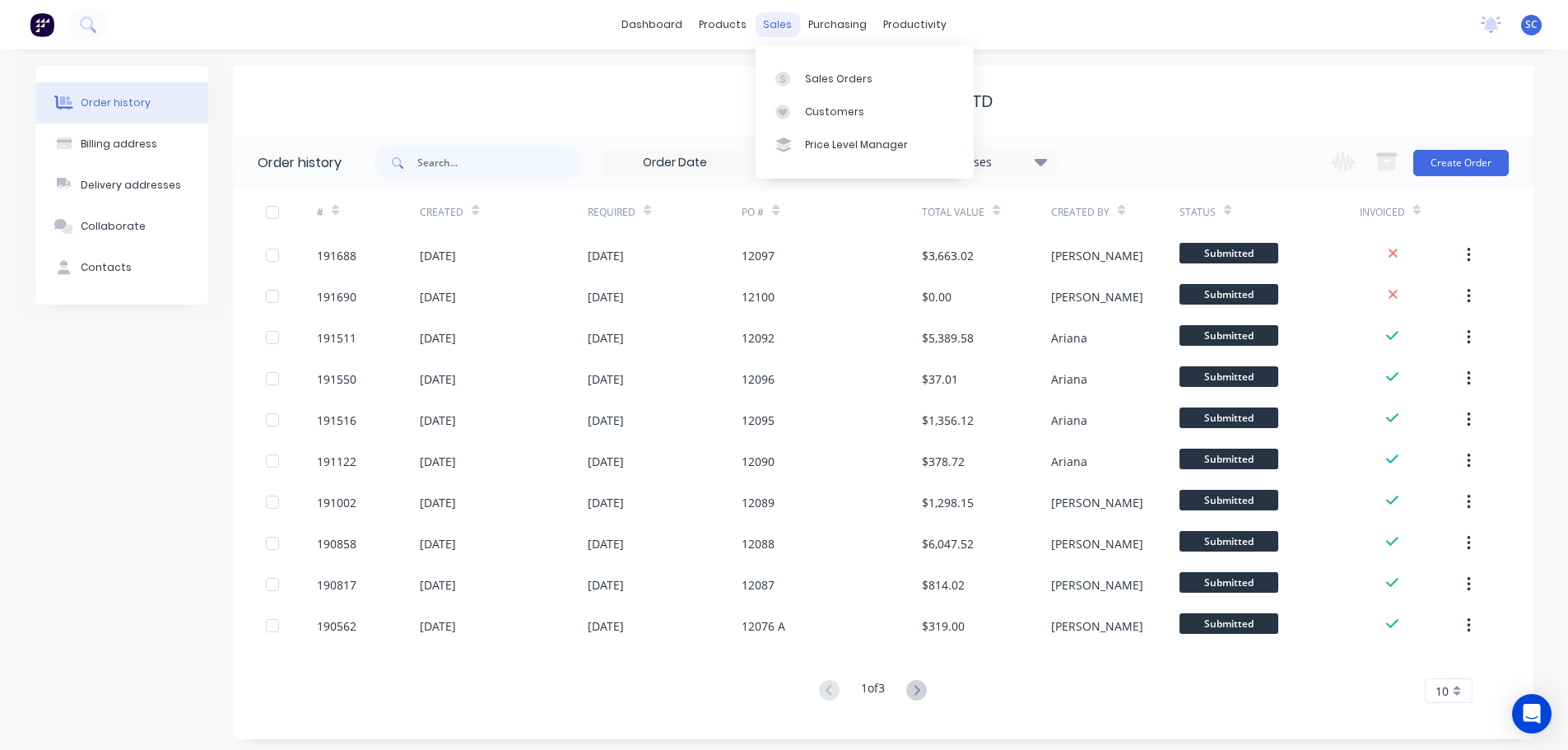
click at [788, 23] on div "sales" at bounding box center [777, 24] width 45 height 24
click at [815, 110] on div "Customers" at bounding box center [834, 112] width 59 height 15
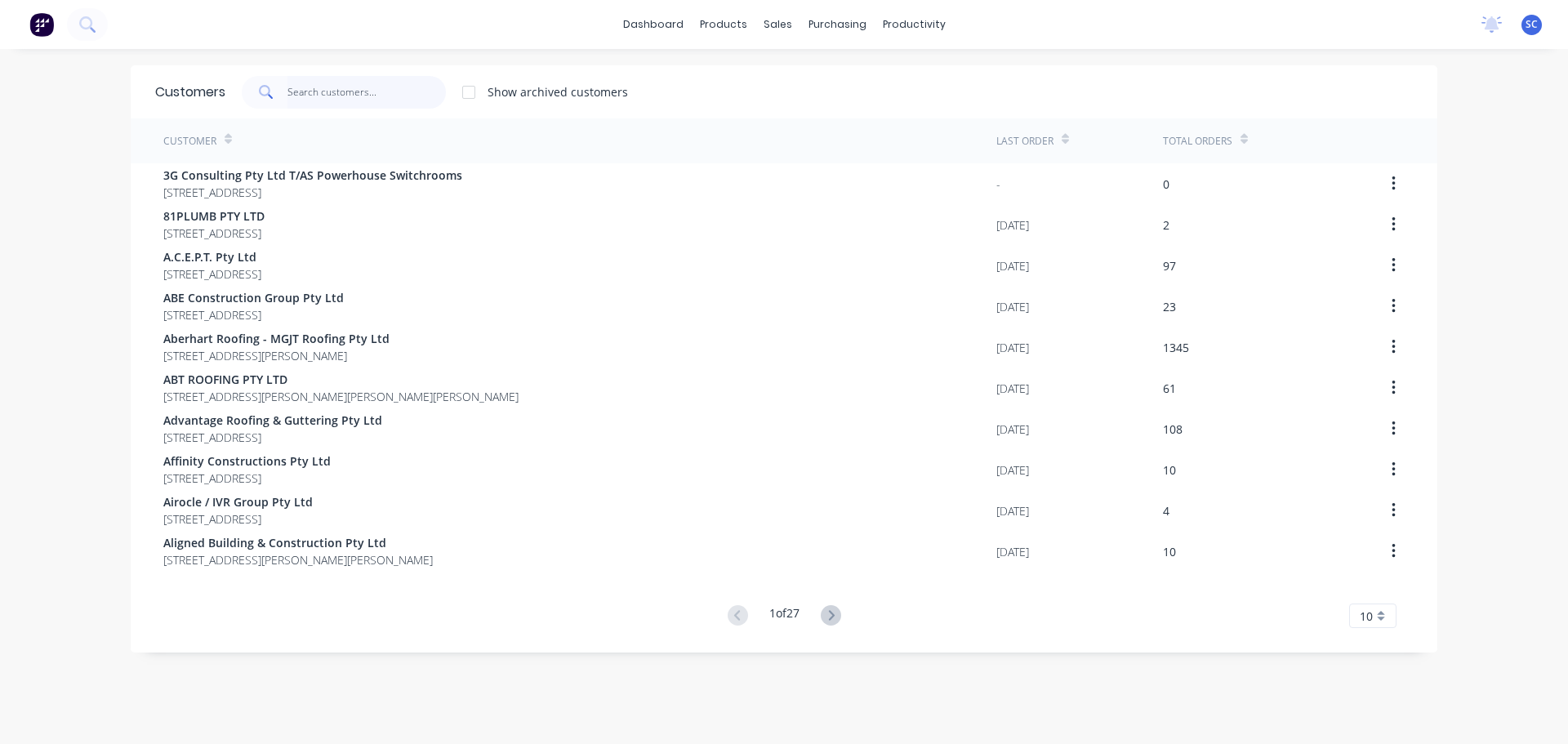
click at [287, 85] on input "text" at bounding box center [366, 91] width 159 height 33
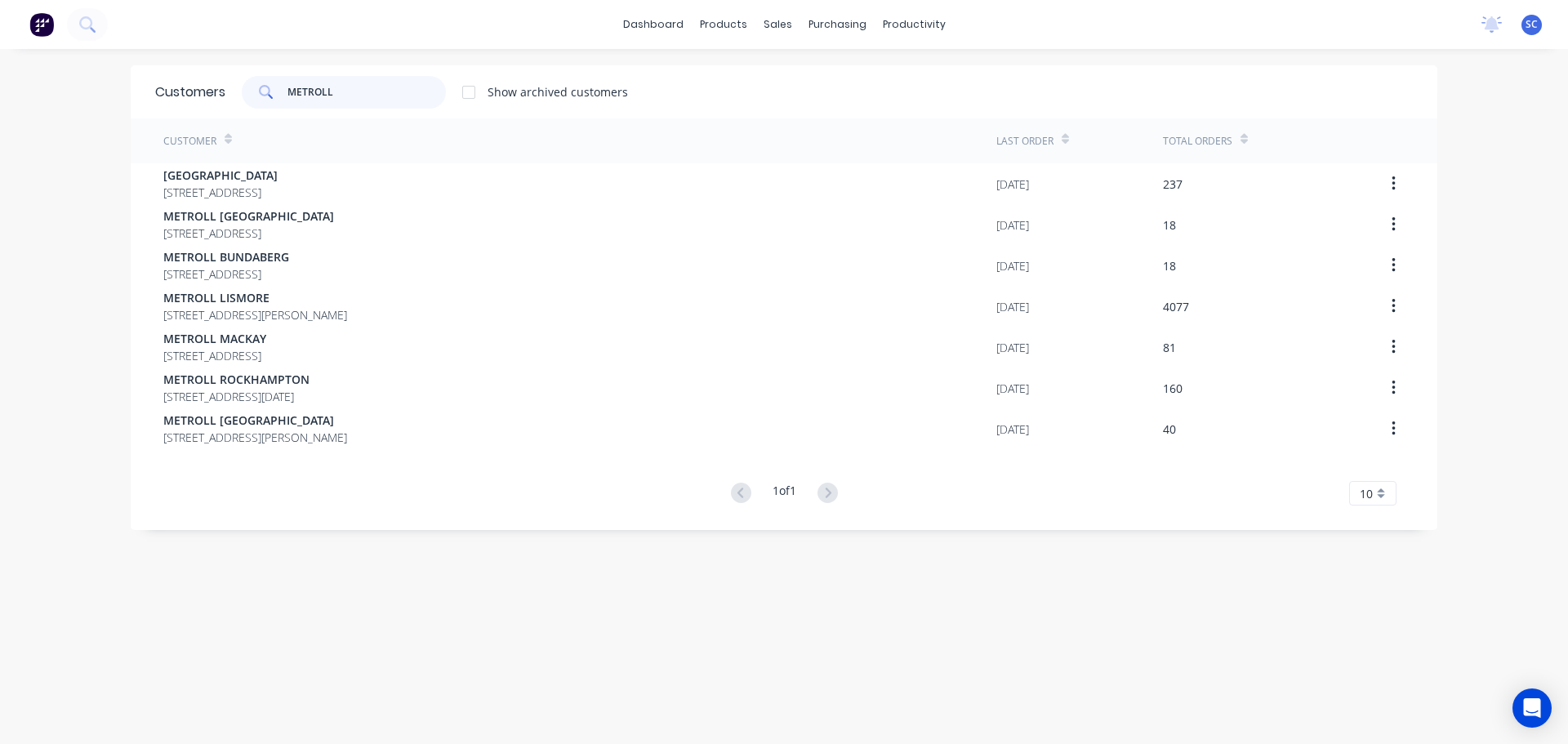
type input "METROLL"
click at [656, 19] on link "dashboard" at bounding box center [653, 24] width 76 height 24
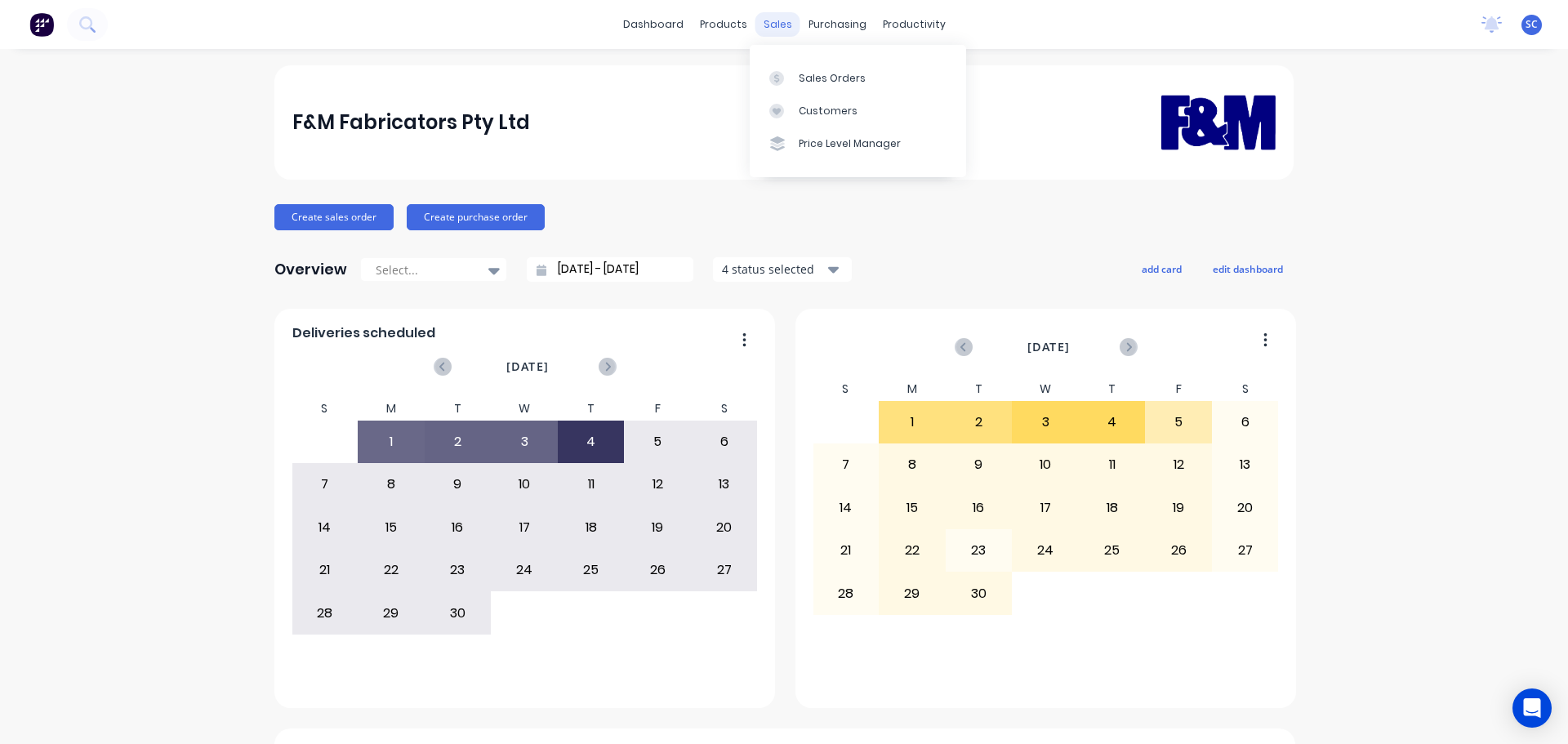
click at [768, 23] on div "sales" at bounding box center [777, 24] width 45 height 24
click at [834, 73] on div "Sales Orders" at bounding box center [832, 78] width 67 height 15
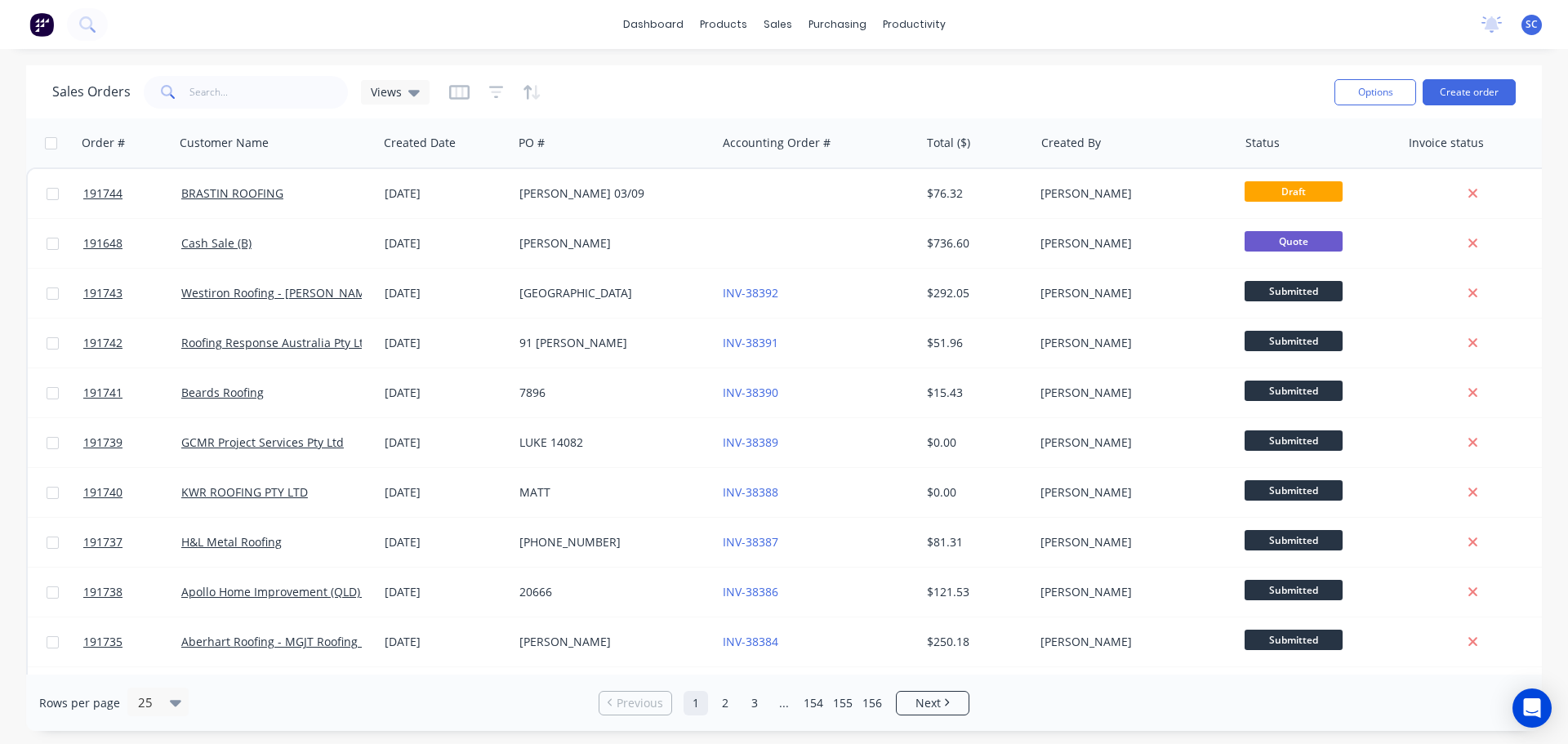
click at [484, 87] on div at bounding box center [495, 92] width 92 height 26
click at [492, 91] on icon "button" at bounding box center [496, 91] width 10 height 3
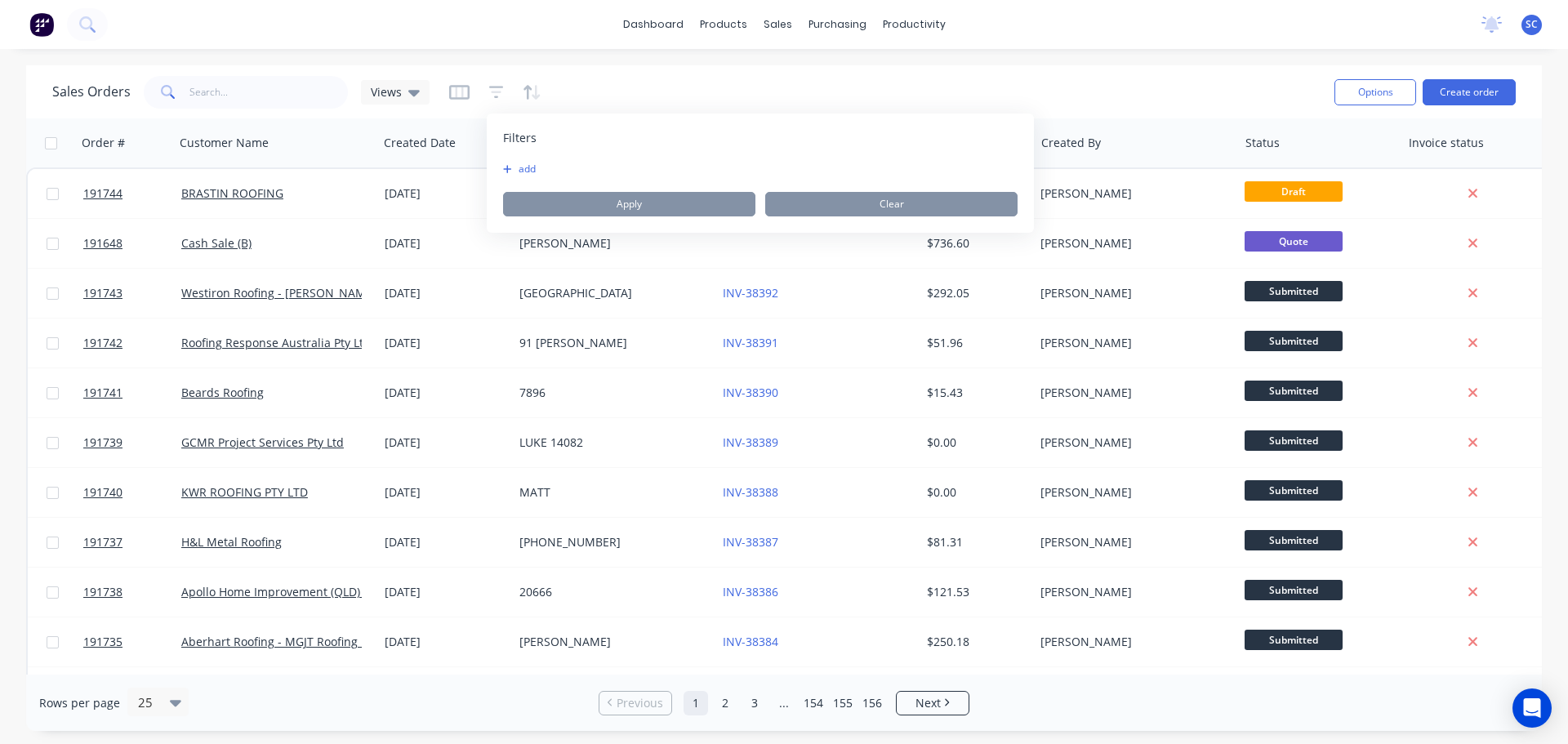
click at [528, 172] on button "add" at bounding box center [524, 169] width 41 height 13
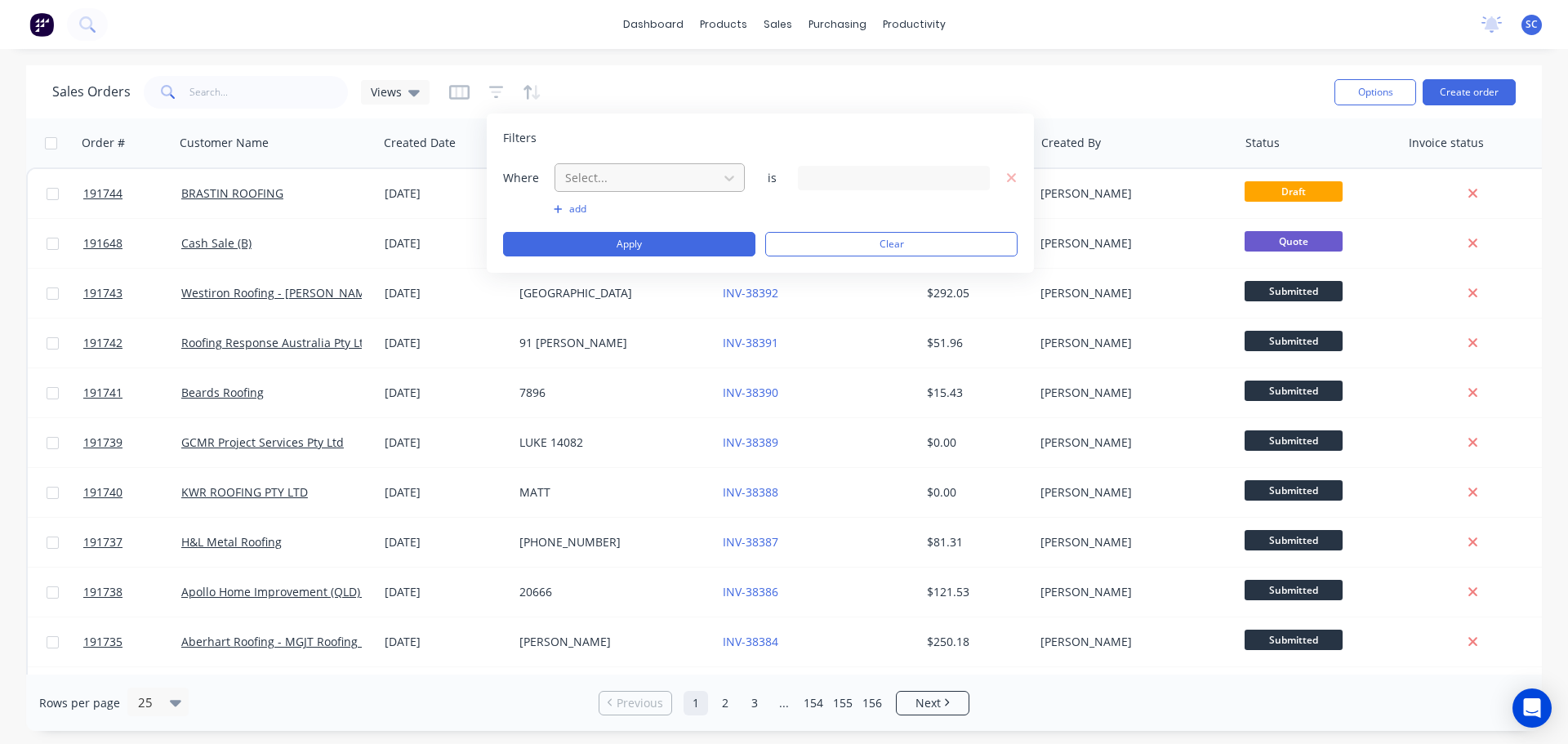
click at [584, 175] on div at bounding box center [636, 178] width 146 height 21
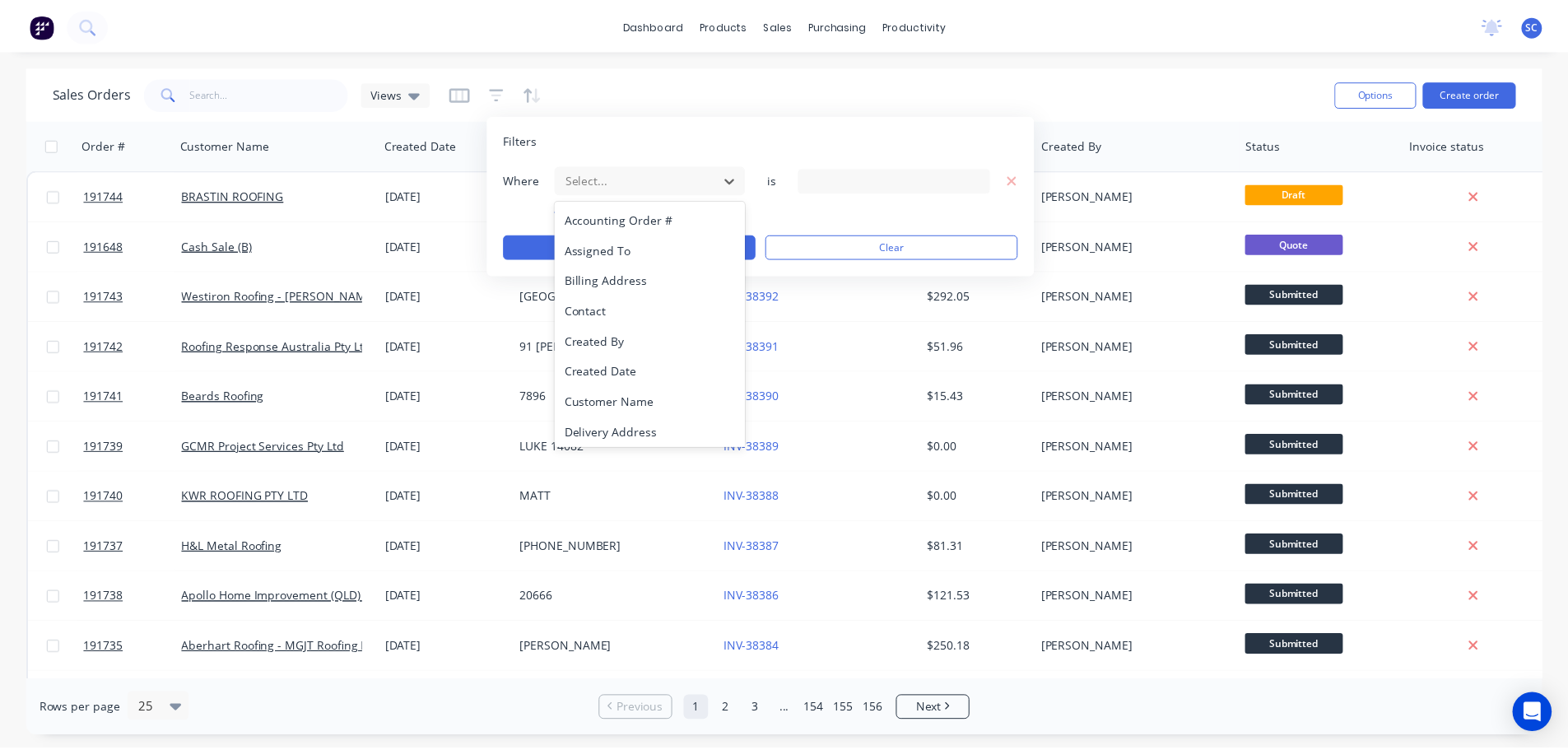
scroll to position [399, 0]
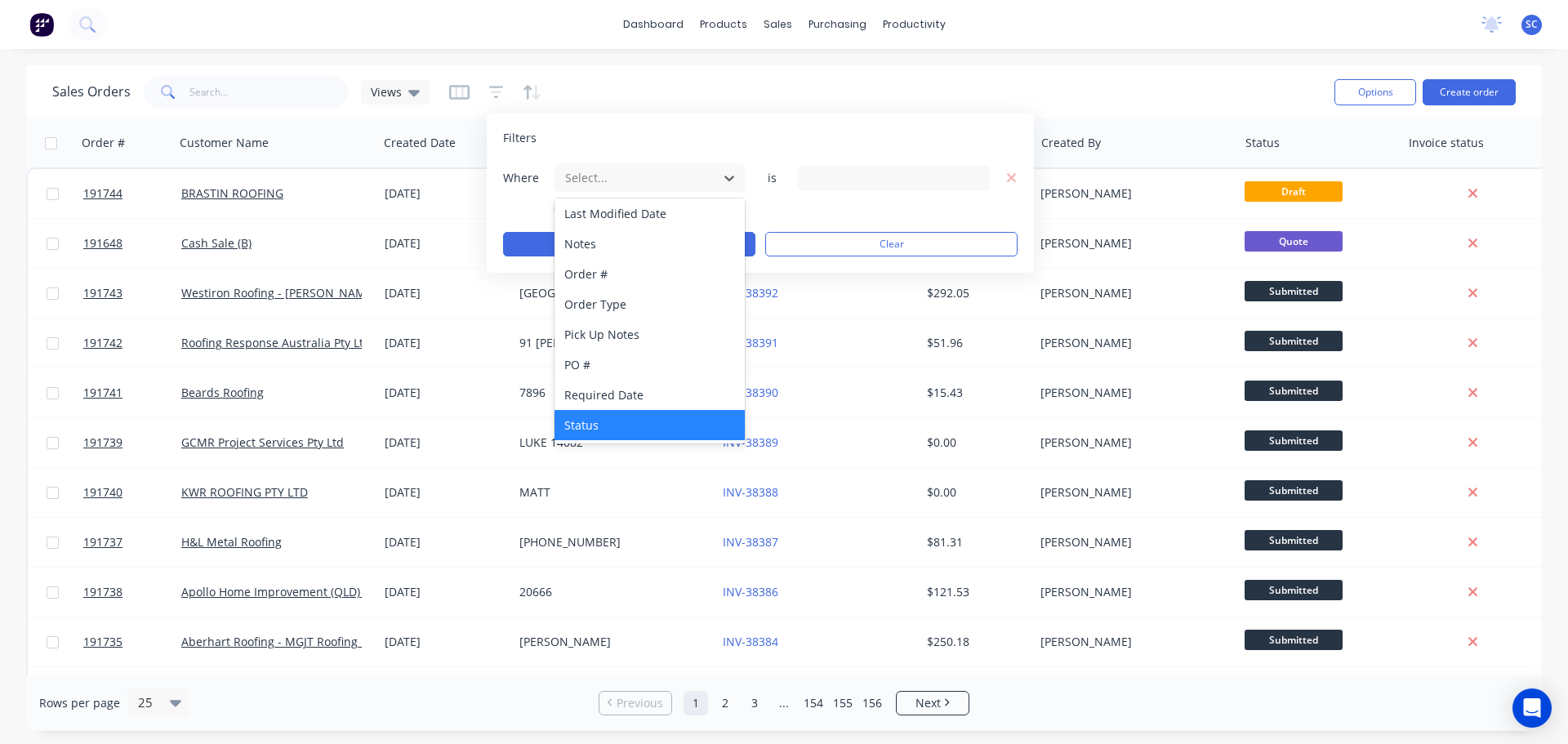
click at [605, 416] on div "Status" at bounding box center [650, 425] width 190 height 30
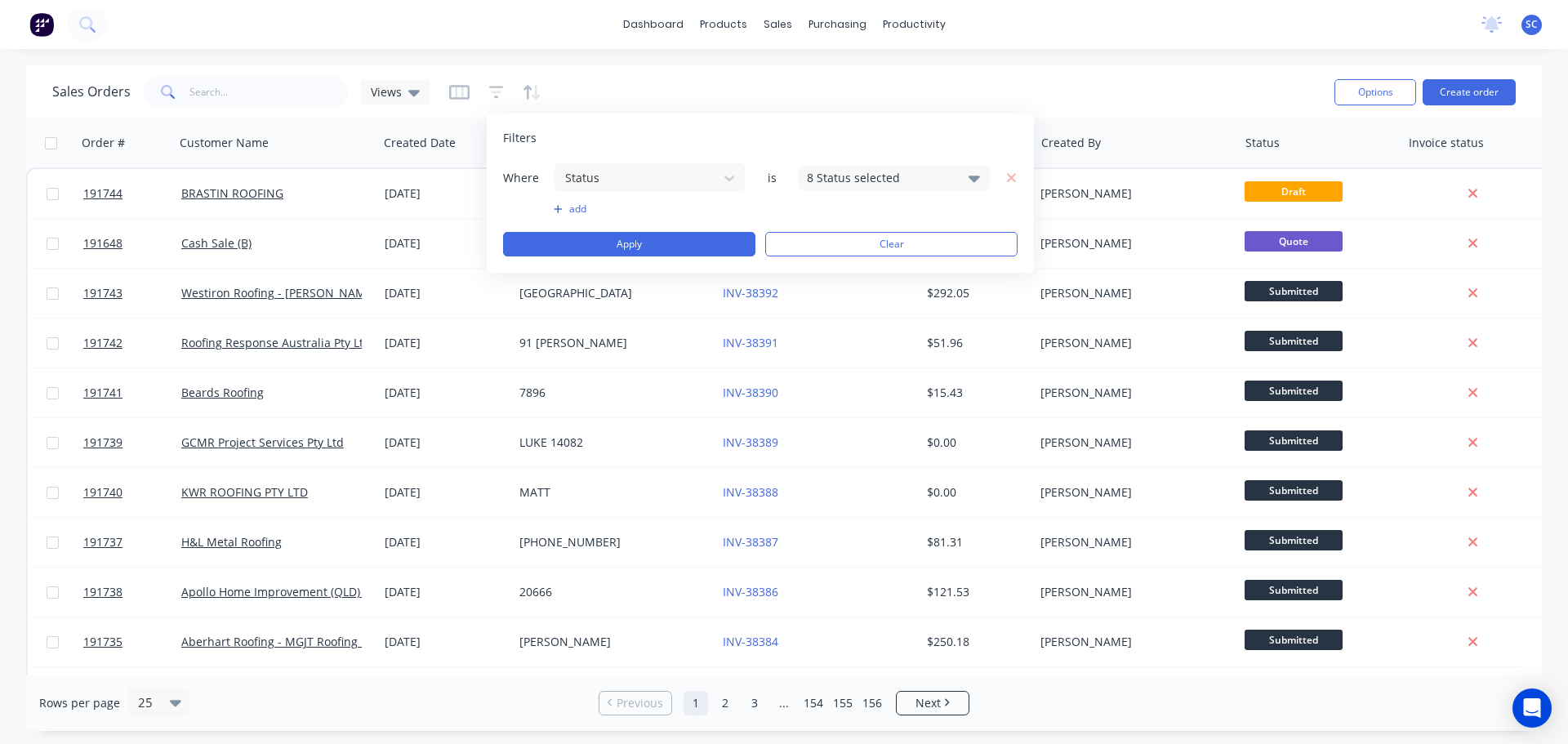
click at [967, 170] on div "8 Status selected" at bounding box center [894, 178] width 192 height 24
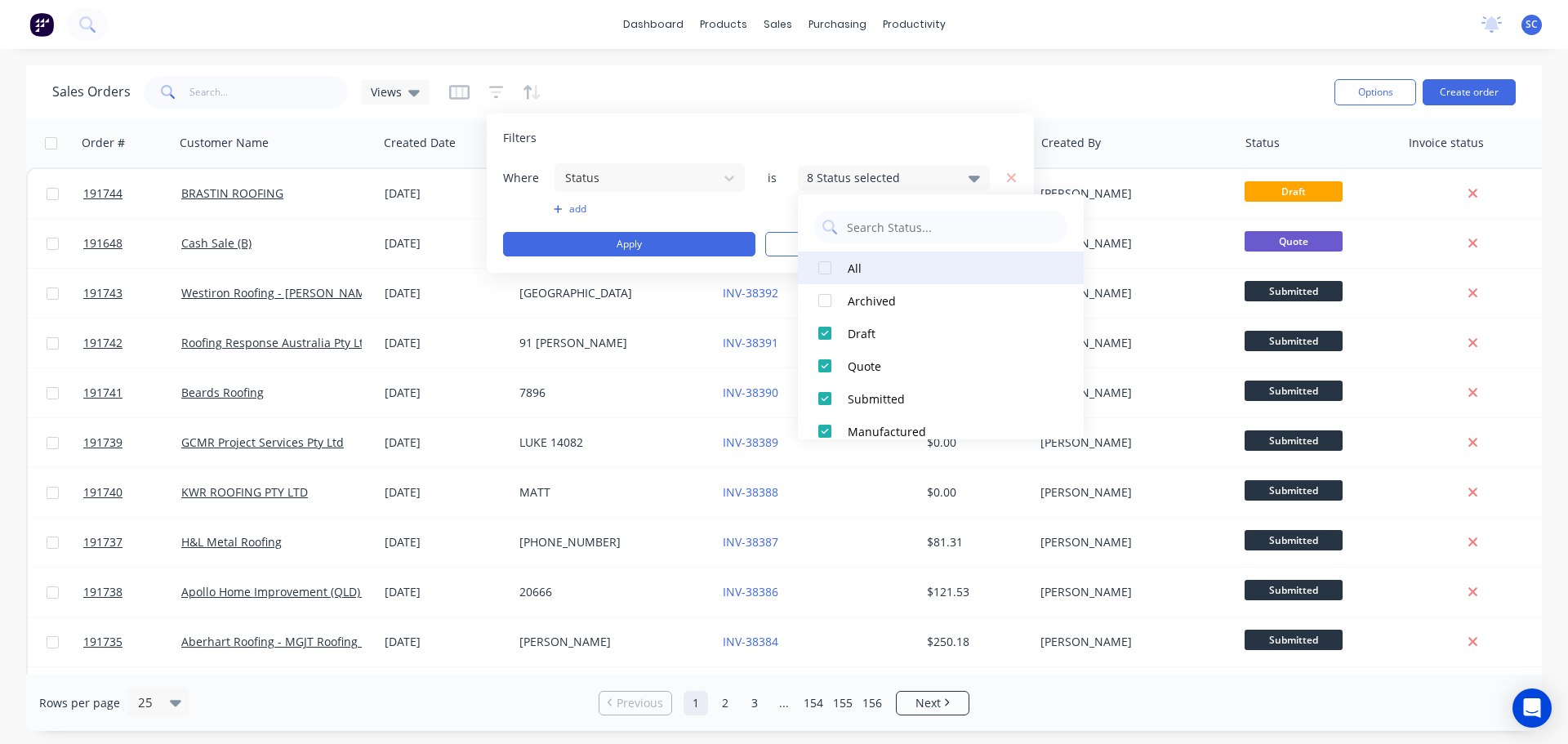
click at [822, 267] on div at bounding box center [824, 268] width 33 height 33
click at [824, 266] on div at bounding box center [824, 268] width 33 height 33
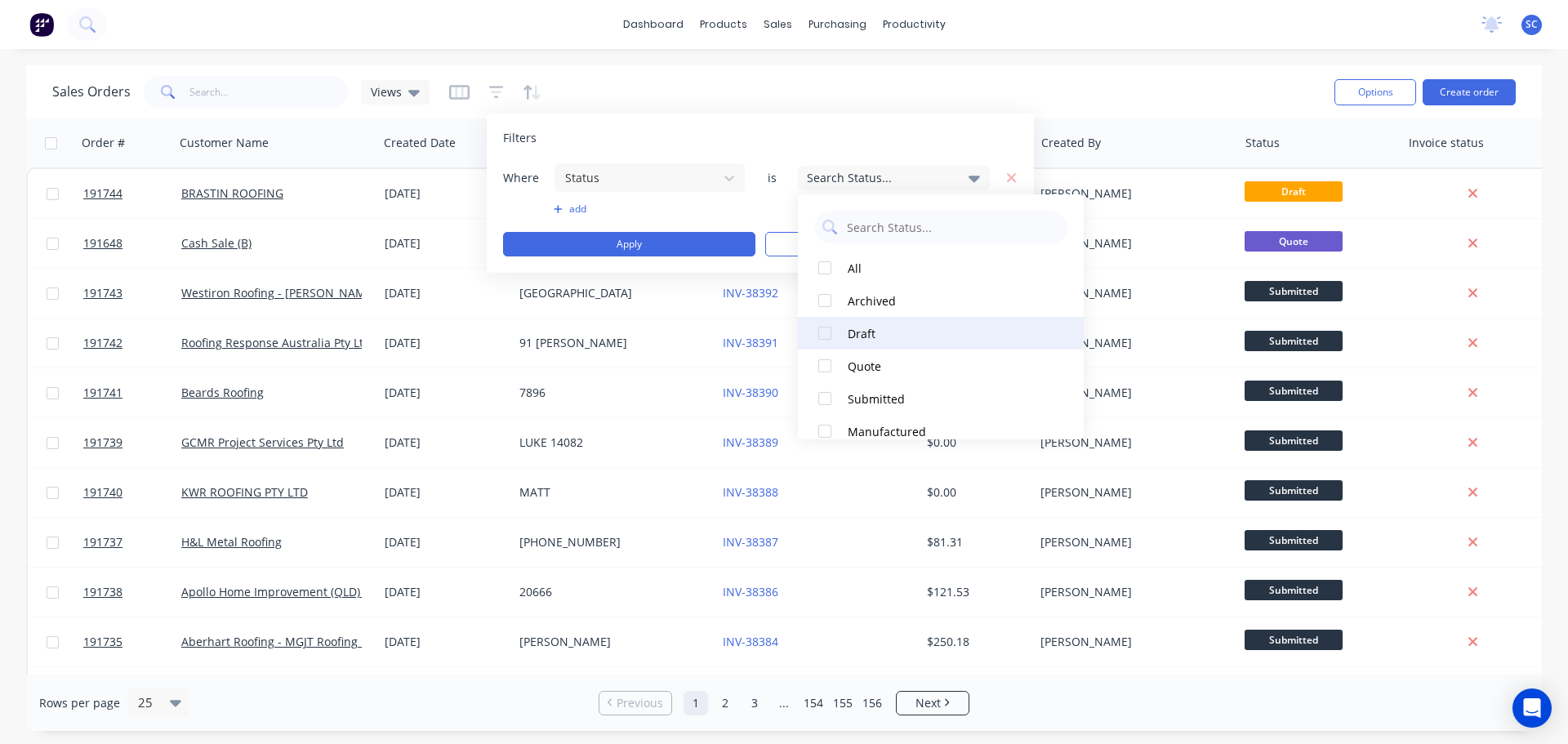
click at [822, 339] on div at bounding box center [824, 333] width 33 height 33
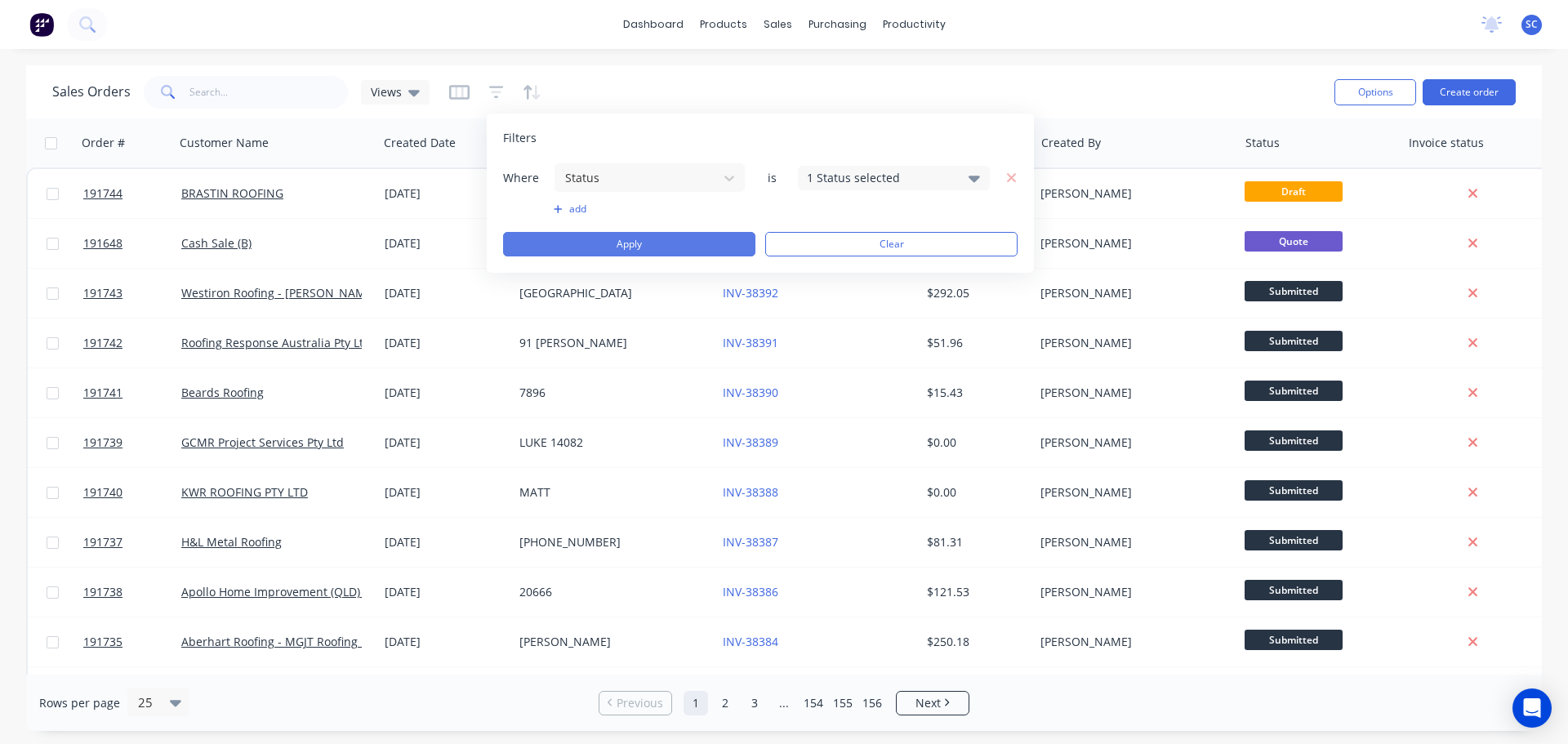
click at [623, 245] on button "Apply" at bounding box center [629, 244] width 253 height 24
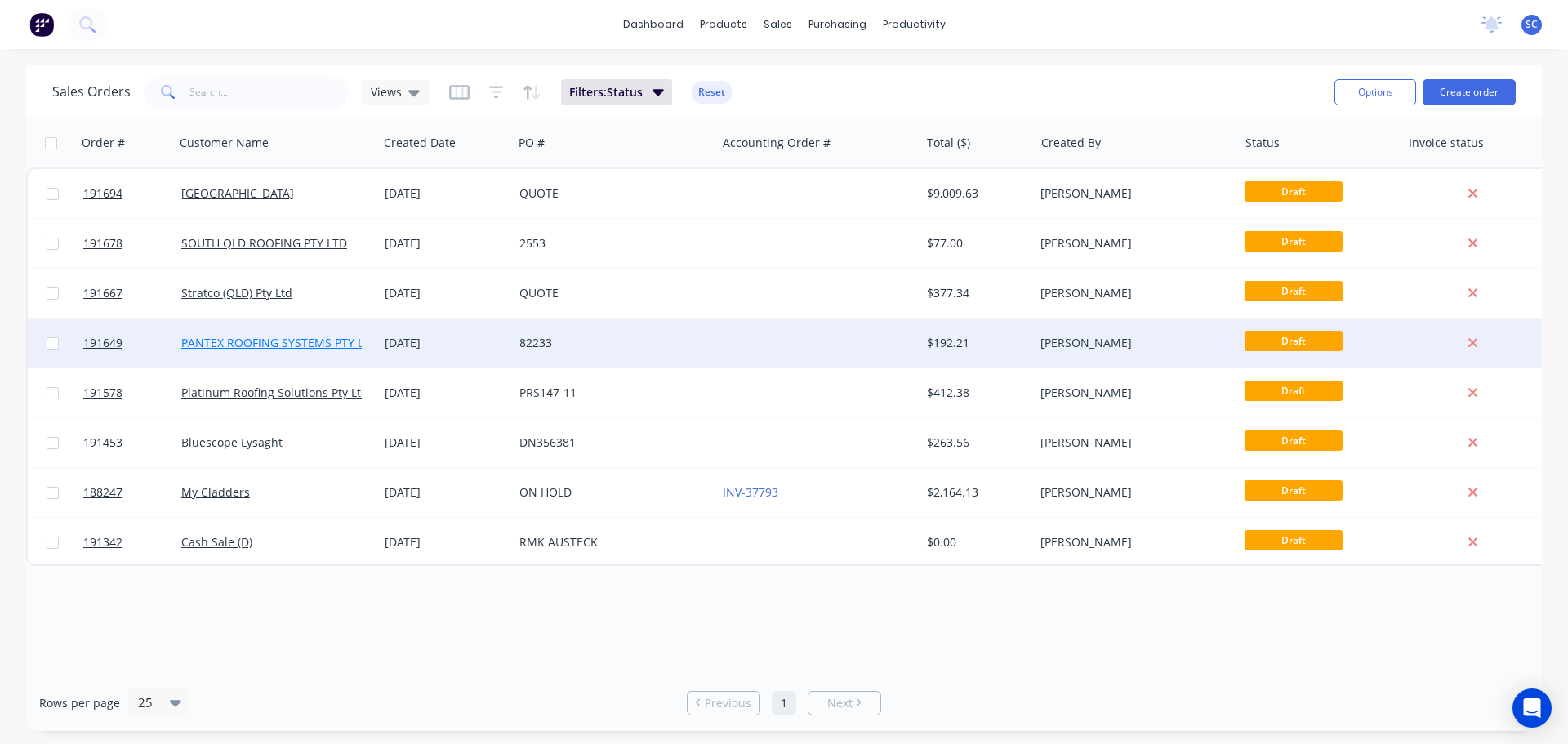
click at [333, 342] on link "PANTEX ROOFING SYSTEMS PTY LTD" at bounding box center [279, 342] width 197 height 16
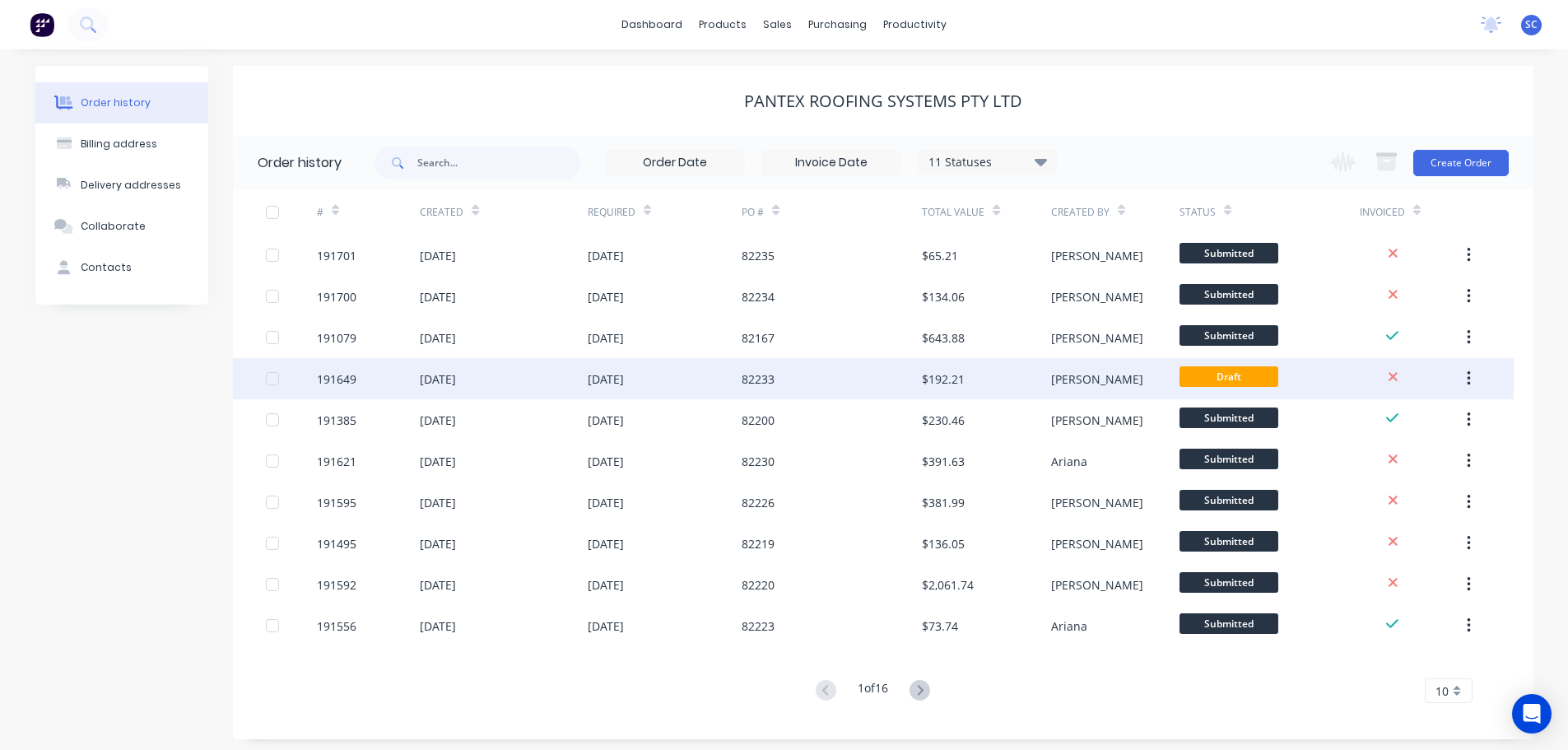
click at [865, 383] on div "82233" at bounding box center [831, 379] width 180 height 41
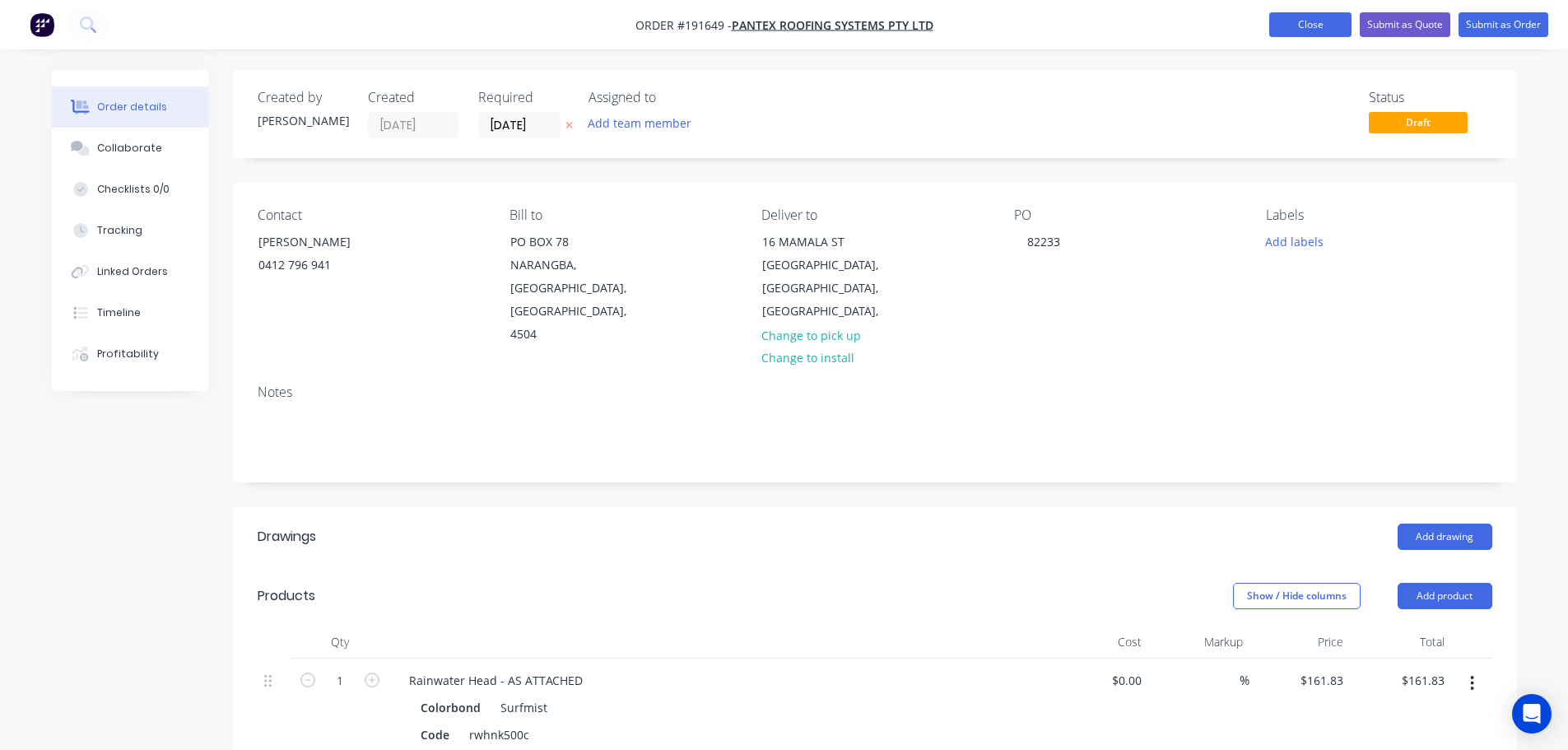
click at [1312, 19] on button "Close" at bounding box center [1311, 24] width 83 height 24
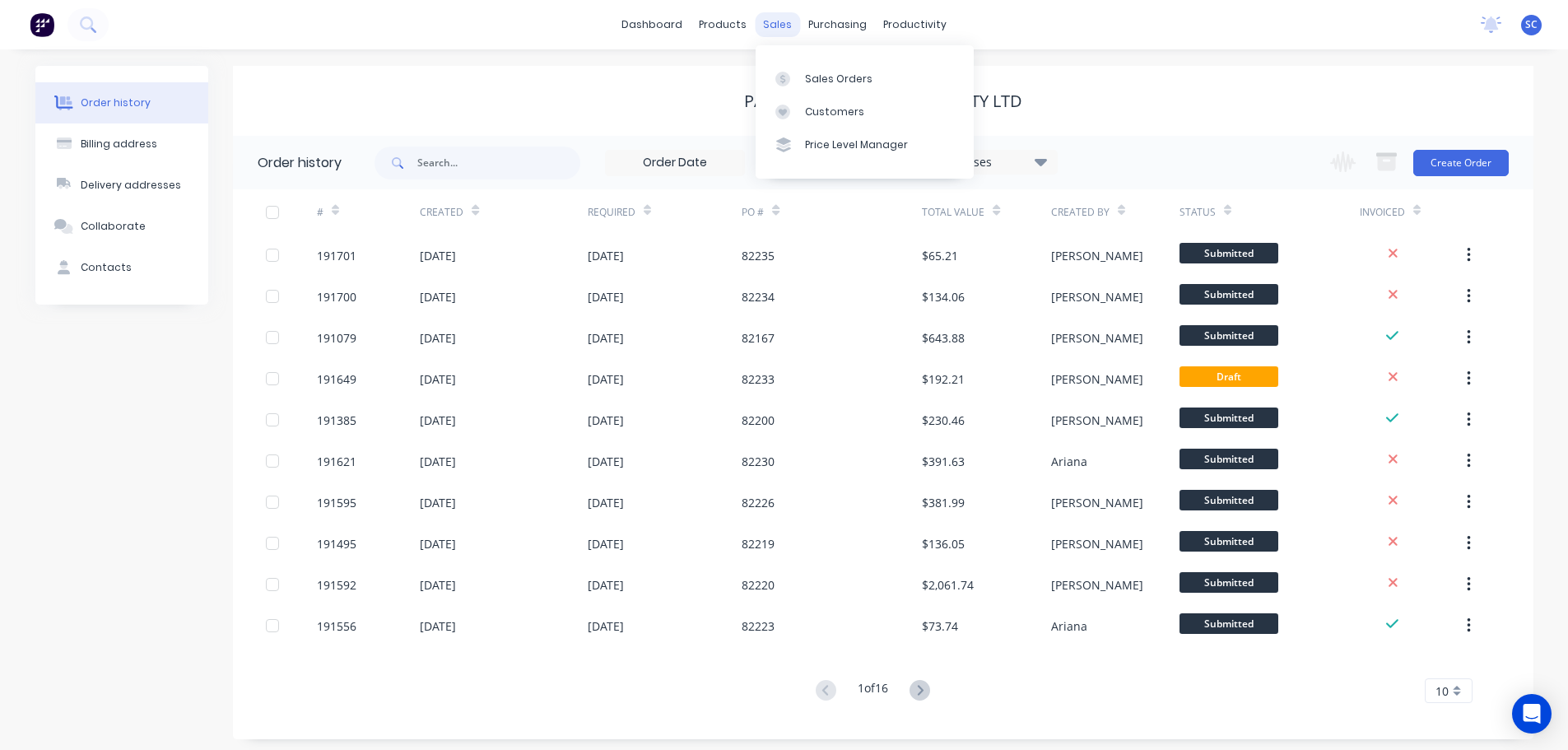
click at [768, 17] on div "sales" at bounding box center [777, 24] width 45 height 24
drag, startPoint x: 780, startPoint y: 23, endPoint x: 780, endPoint y: 33, distance: 10.0
click at [780, 24] on div "sales" at bounding box center [777, 24] width 45 height 24
click at [842, 108] on div "Customers" at bounding box center [834, 112] width 59 height 15
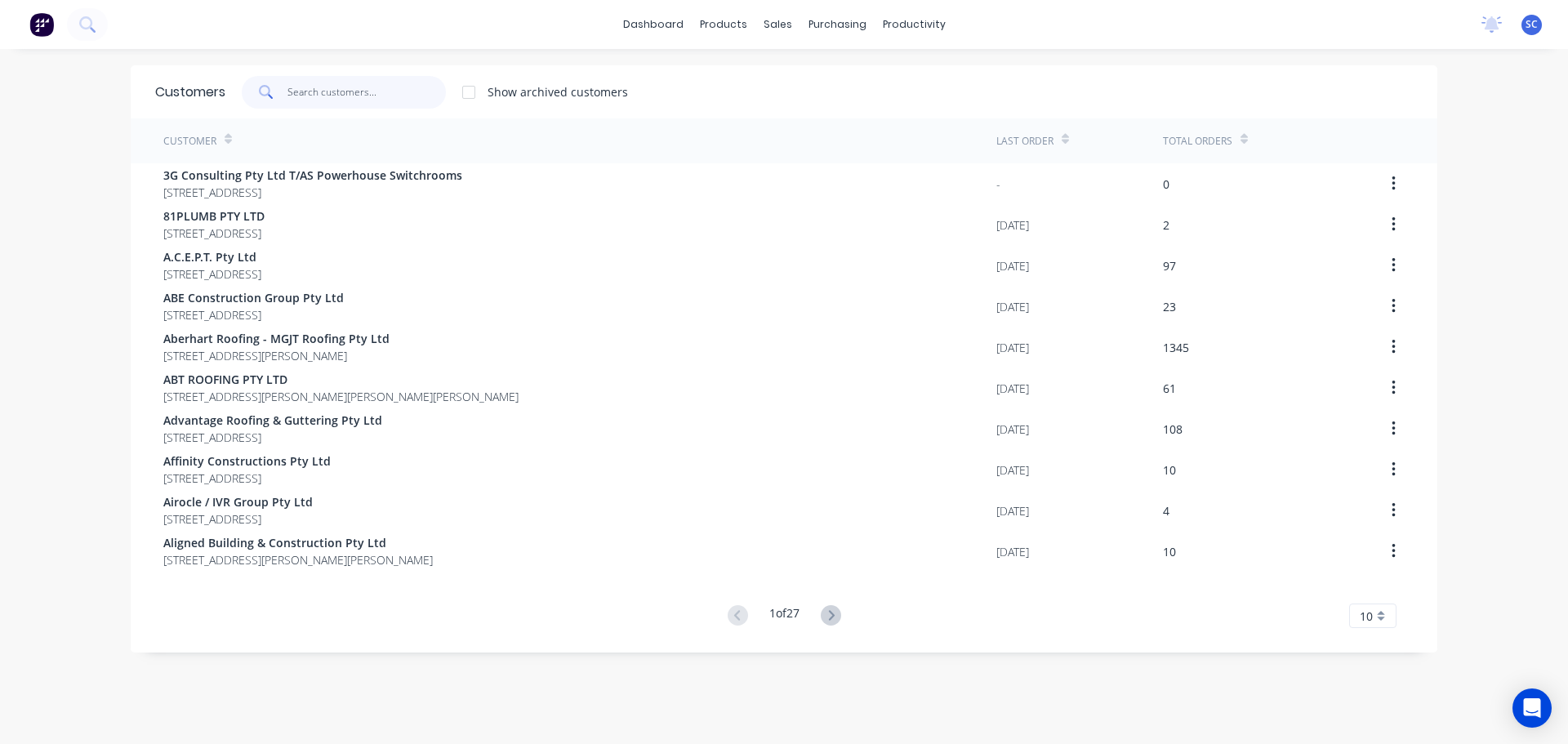
click at [314, 94] on input "text" at bounding box center [366, 91] width 159 height 33
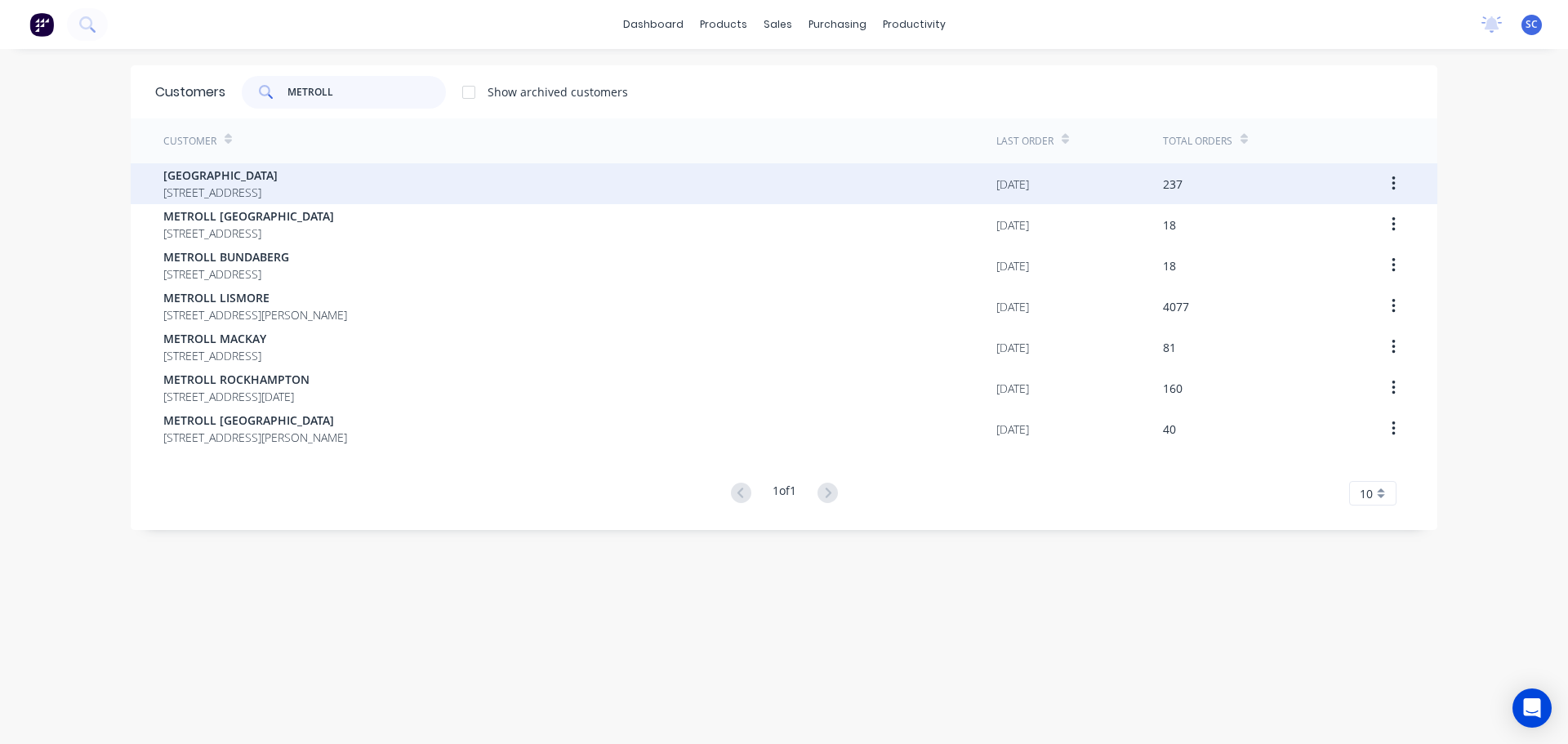
type input "METROLL"
click at [259, 186] on span "10 Bearing Avenue WARANA Queensland Australia 4575" at bounding box center [220, 192] width 115 height 17
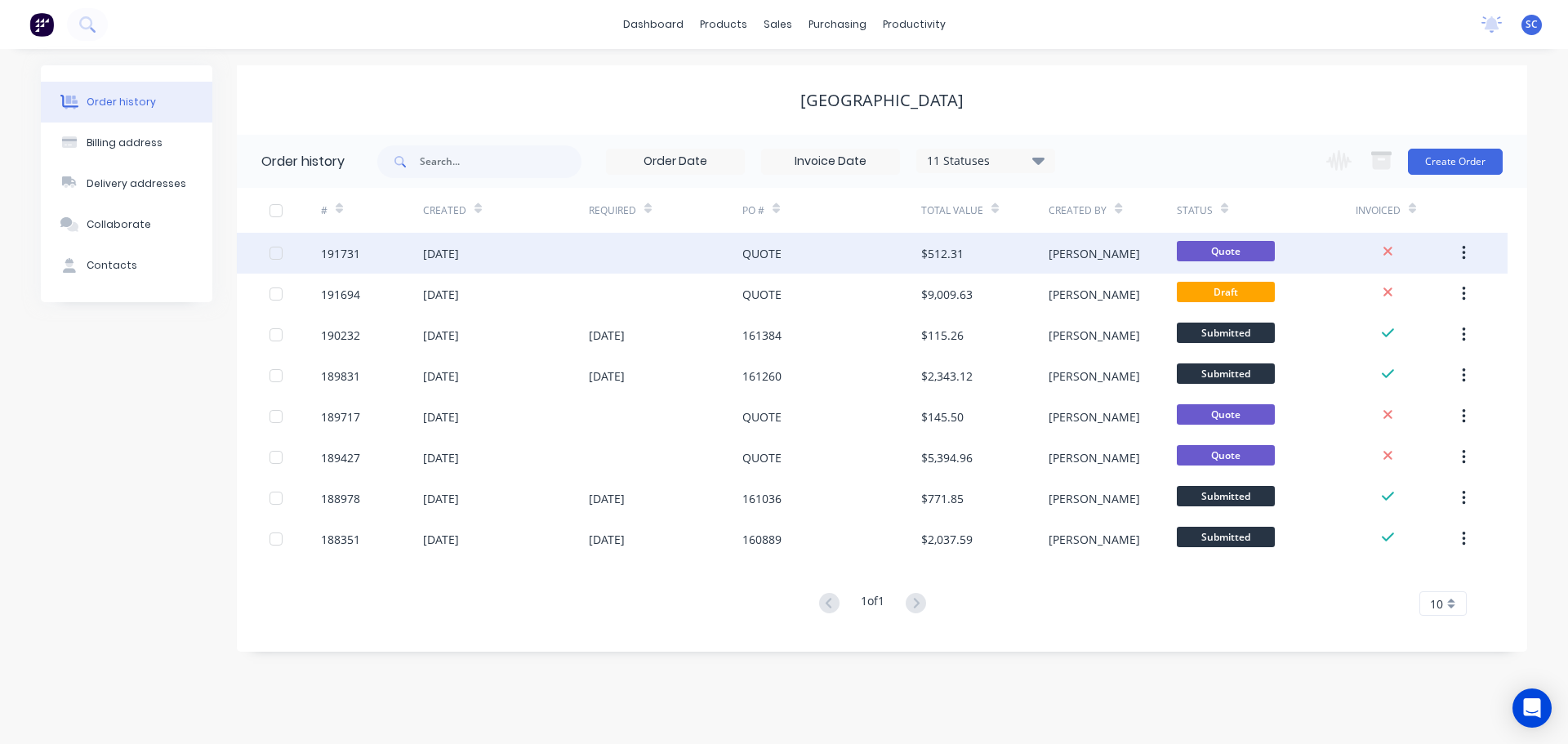
click at [513, 259] on div "[DATE]" at bounding box center [506, 254] width 166 height 41
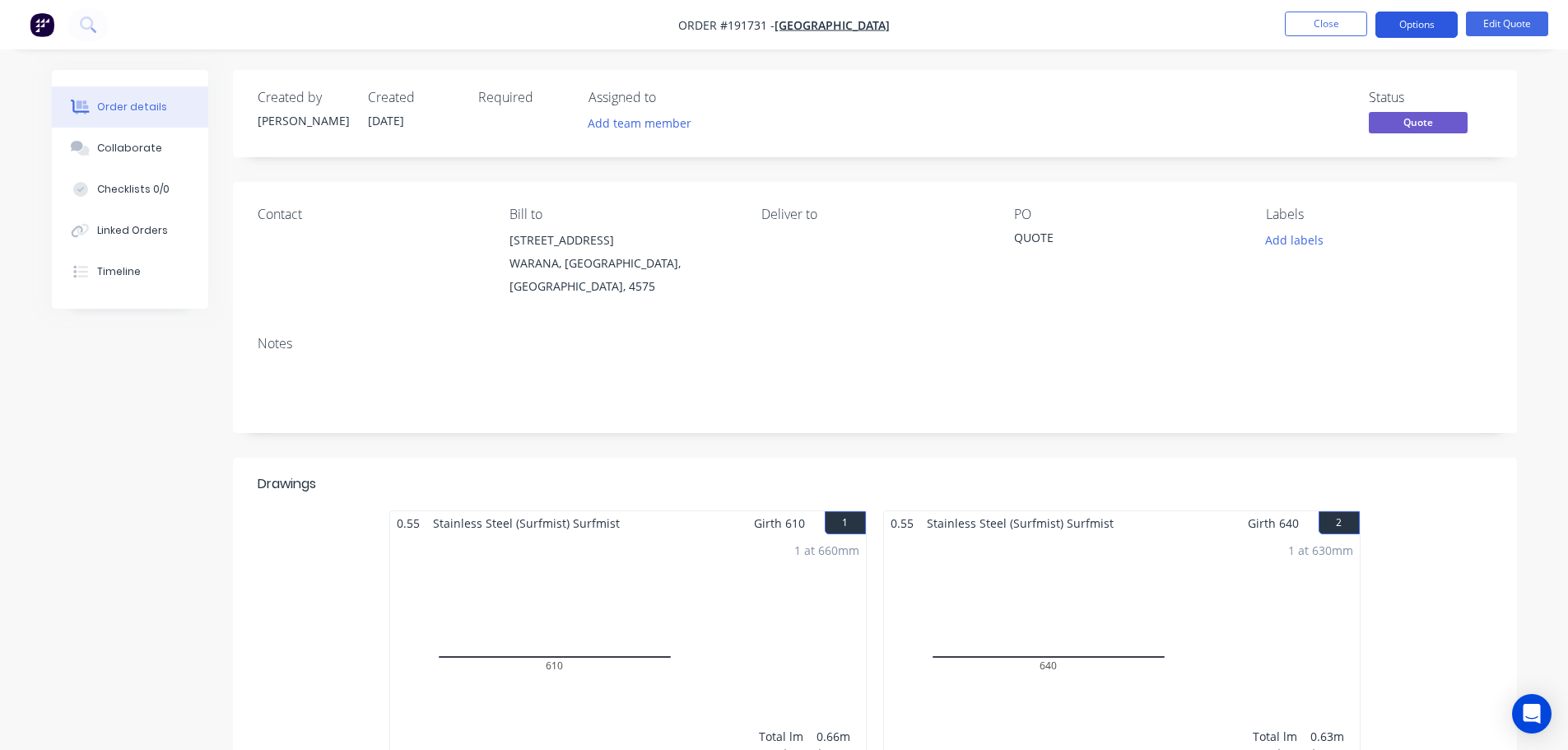
click at [1435, 25] on button "Options" at bounding box center [1417, 24] width 83 height 26
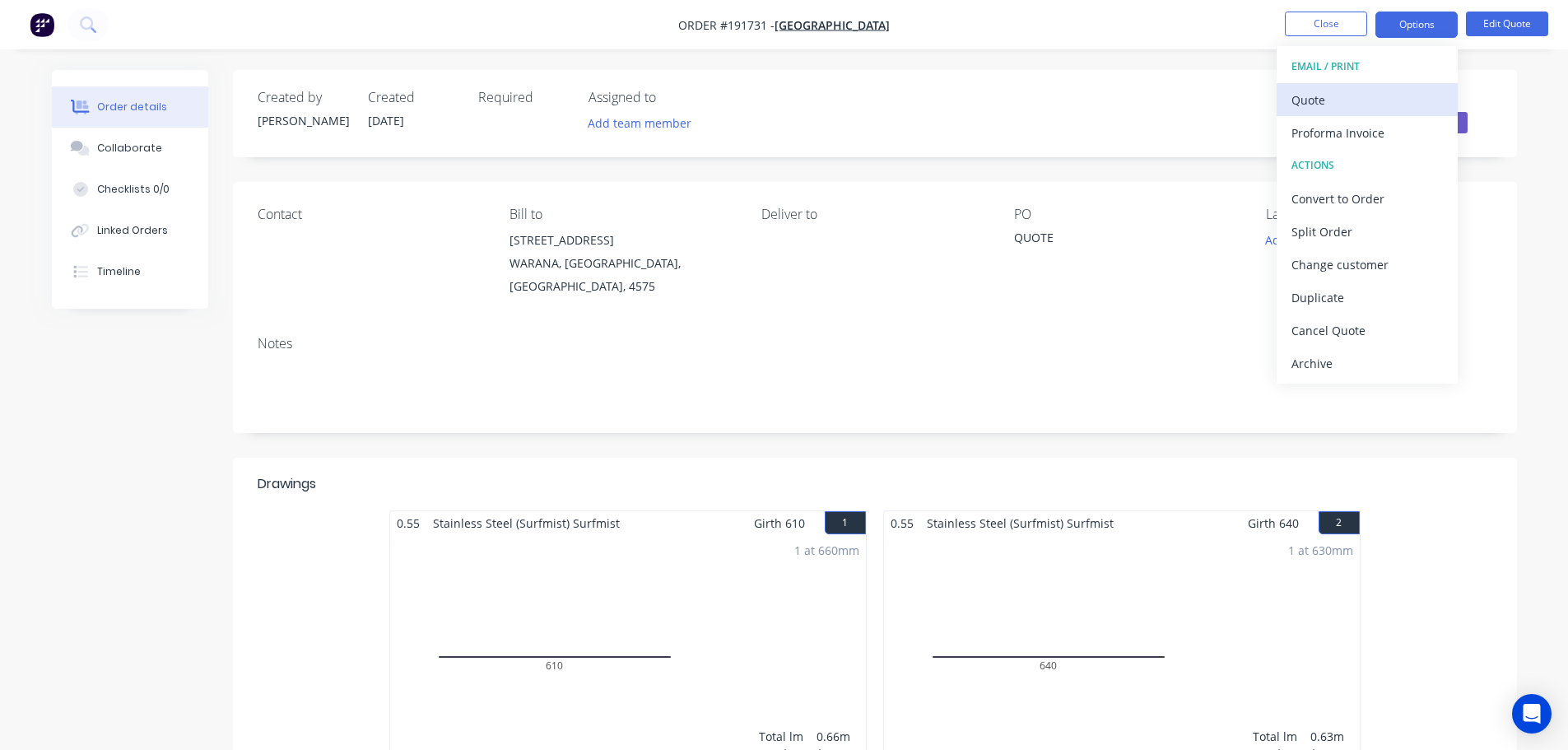
click at [1331, 103] on div "Quote" at bounding box center [1367, 100] width 151 height 23
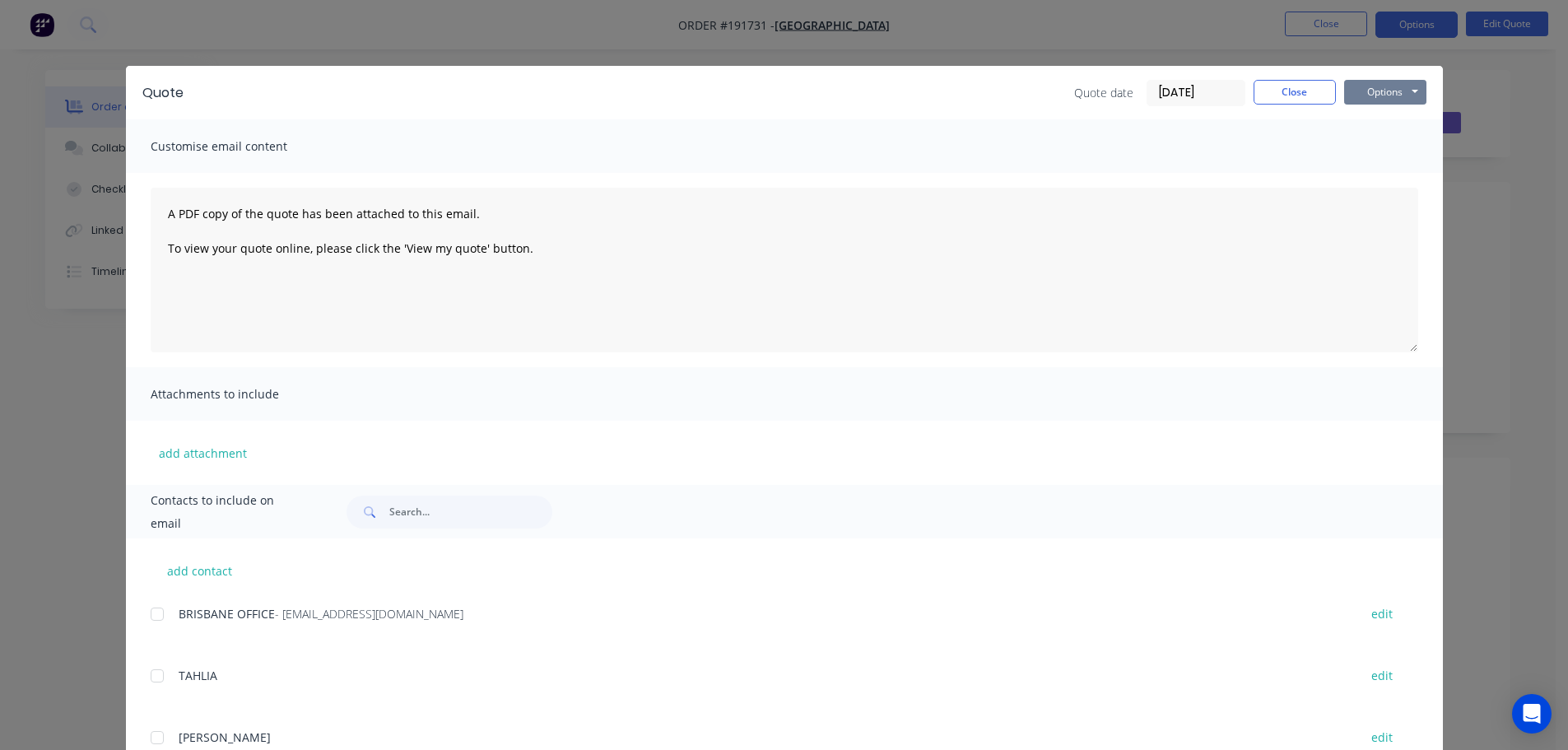
click at [1393, 88] on button "Options" at bounding box center [1386, 92] width 83 height 24
click at [1379, 145] on button "Print" at bounding box center [1397, 148] width 105 height 27
click at [1291, 92] on button "Close" at bounding box center [1295, 92] width 83 height 24
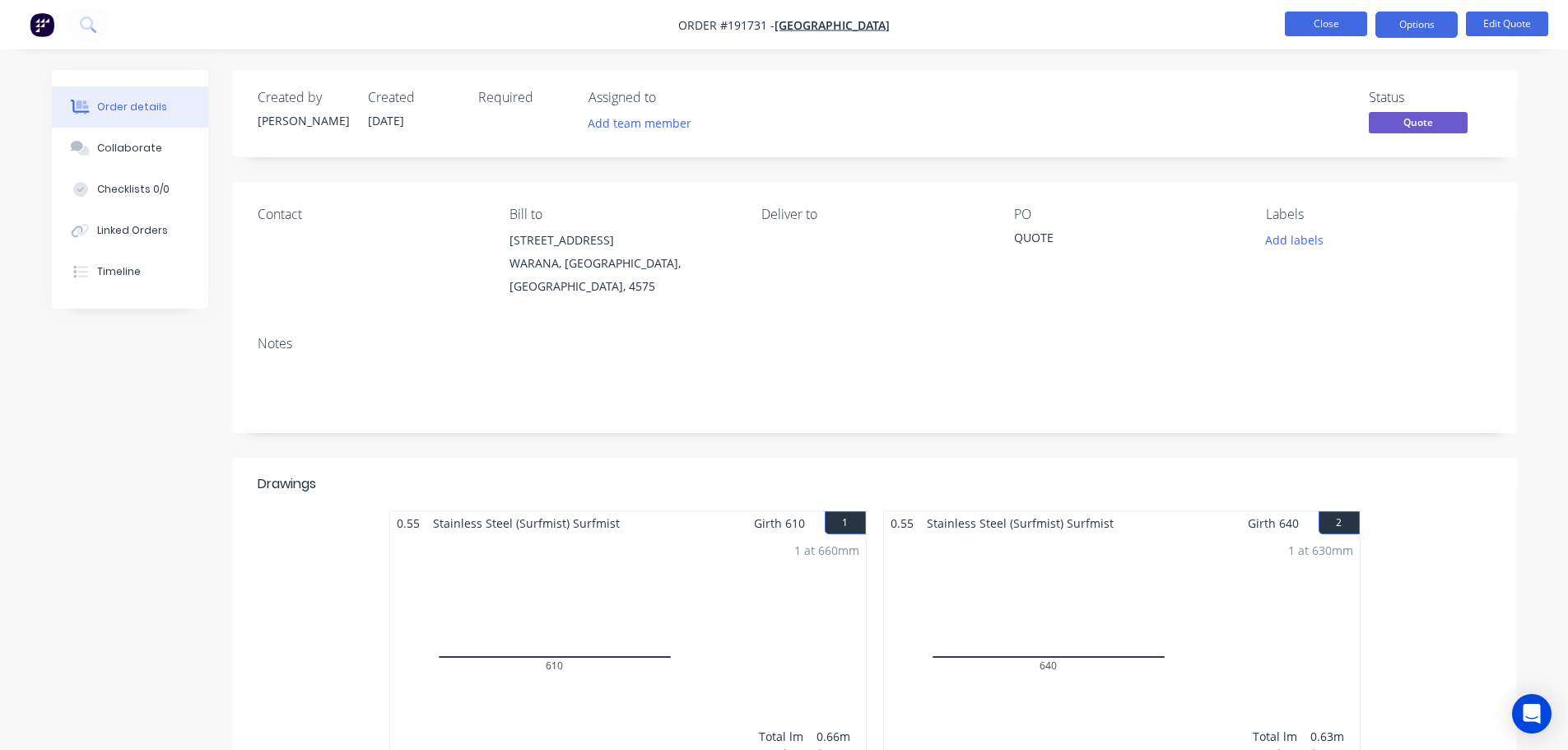
click at [1333, 30] on button "Close" at bounding box center [1327, 23] width 83 height 24
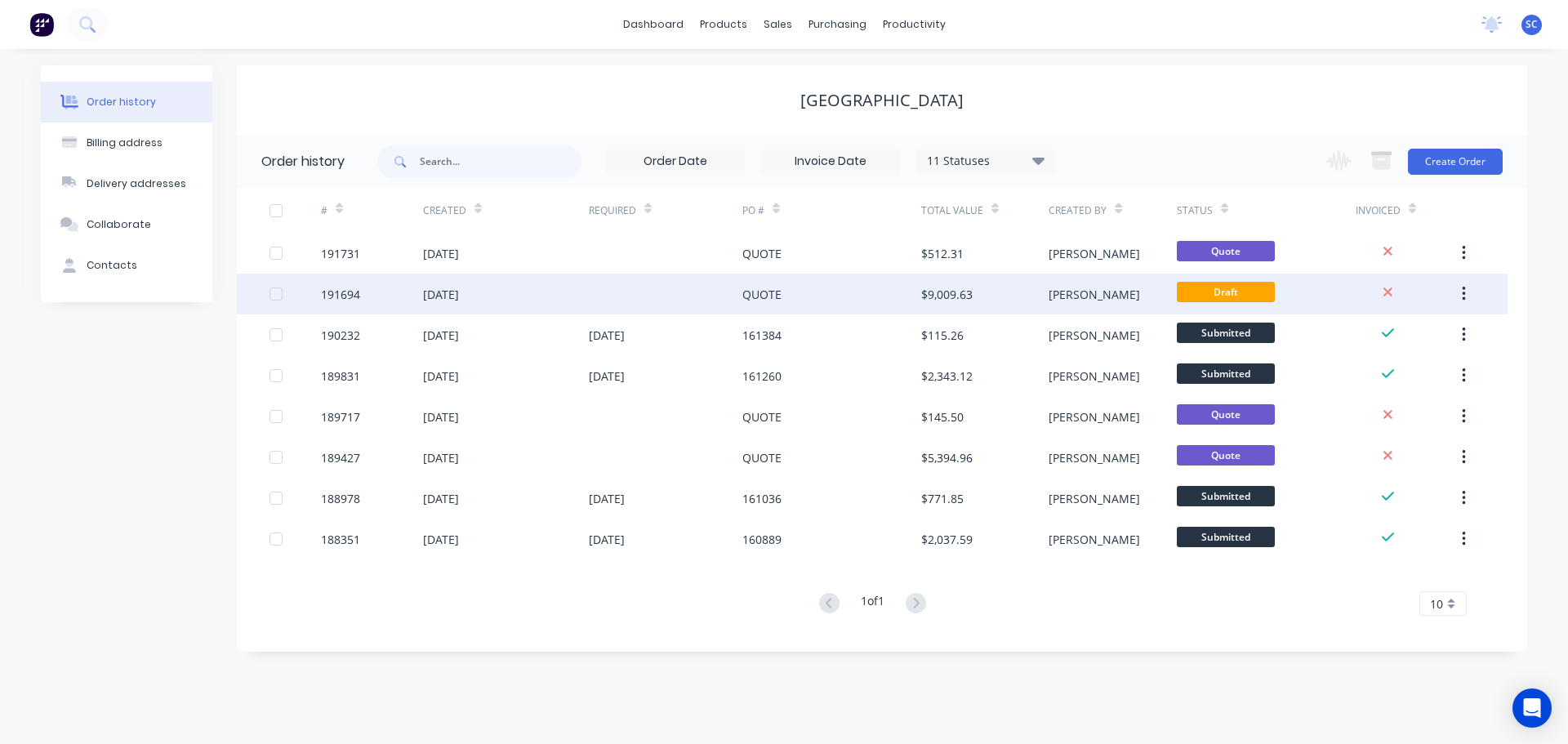
click at [516, 293] on div "[DATE]" at bounding box center [506, 294] width 166 height 41
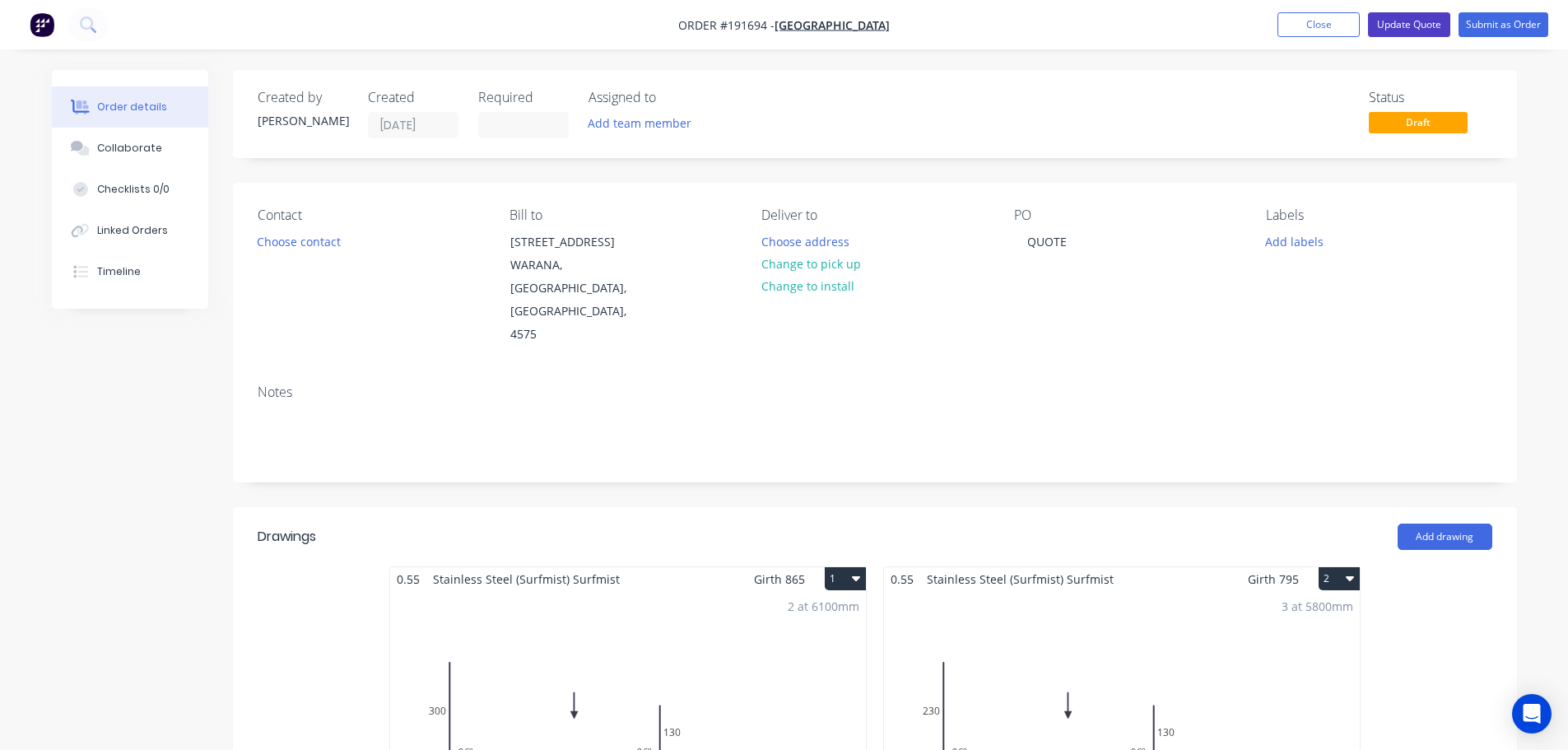
click at [1418, 23] on button "Update Quote" at bounding box center [1409, 24] width 83 height 24
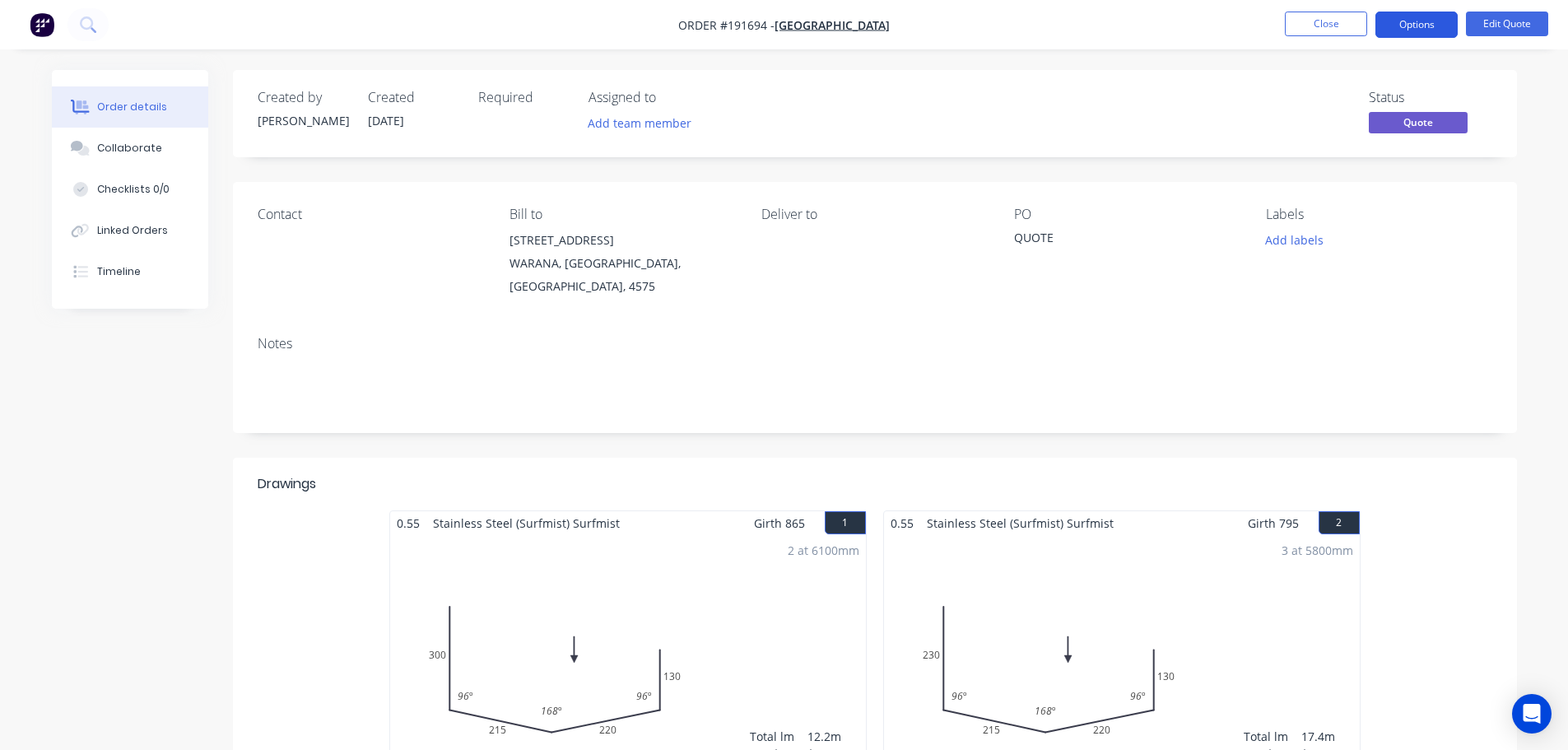
click at [1438, 27] on button "Options" at bounding box center [1417, 24] width 83 height 26
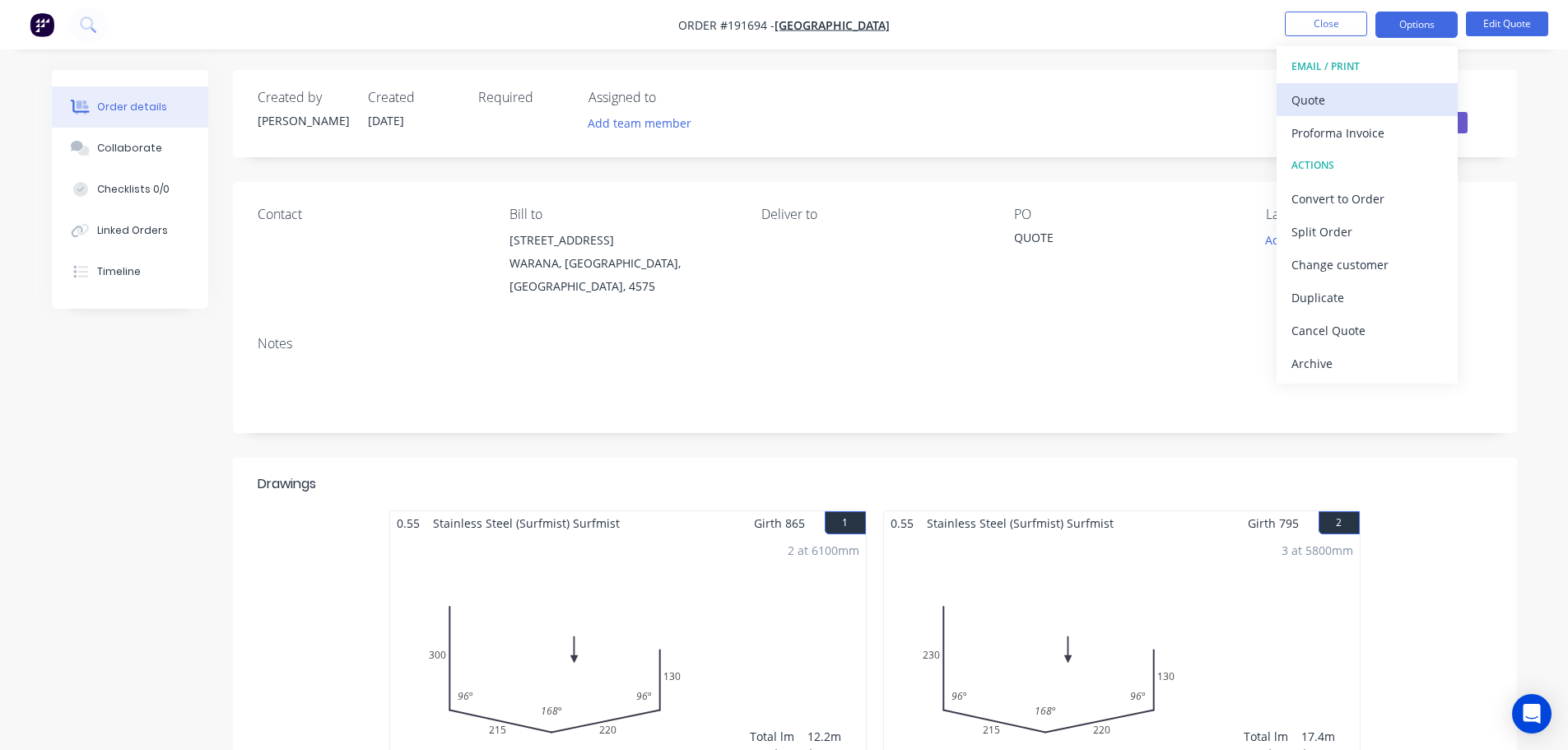
click at [1351, 100] on div "Quote" at bounding box center [1367, 100] width 151 height 23
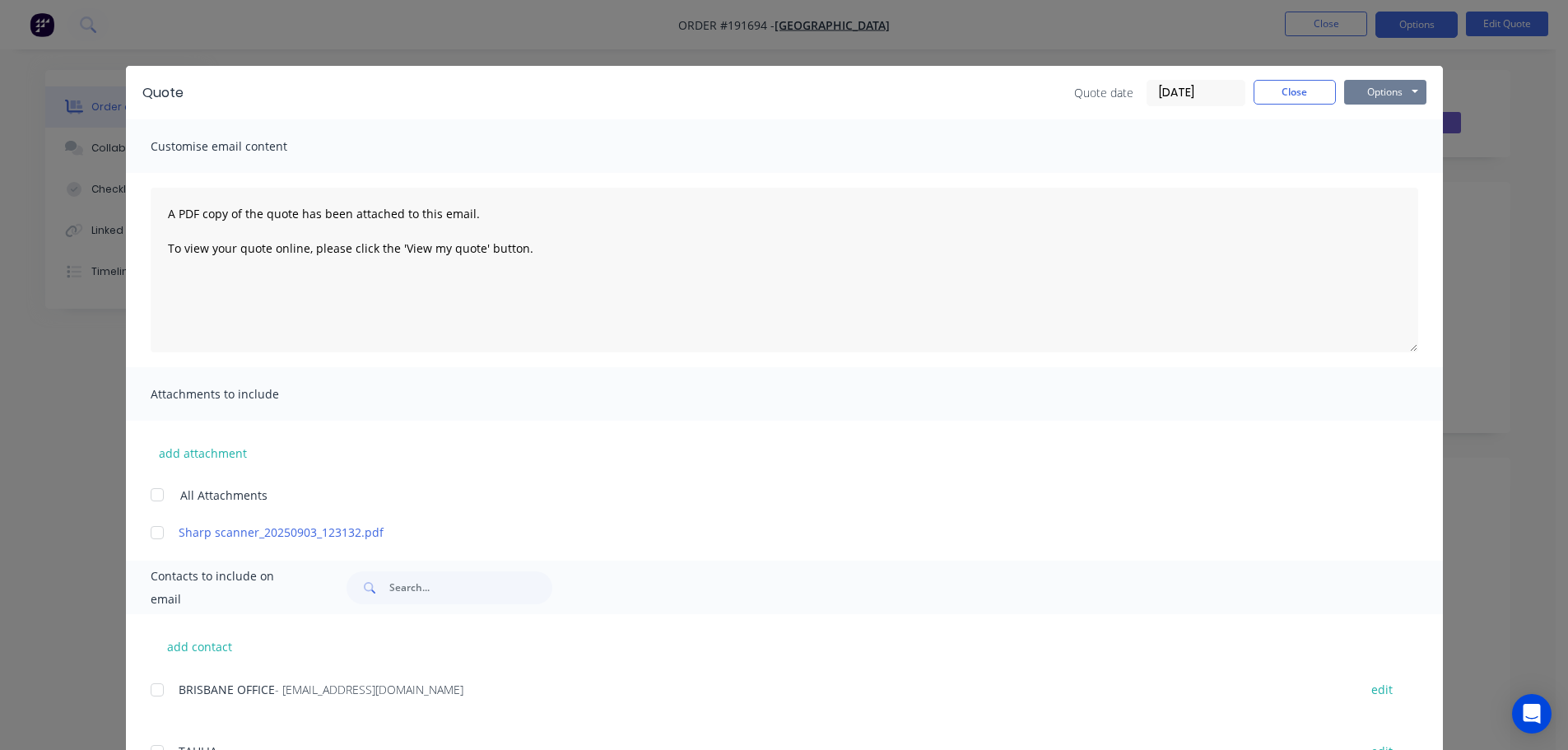
click at [1378, 86] on button "Options" at bounding box center [1386, 92] width 83 height 24
click at [1387, 147] on button "Print" at bounding box center [1397, 148] width 105 height 27
click at [1285, 86] on button "Close" at bounding box center [1295, 92] width 83 height 24
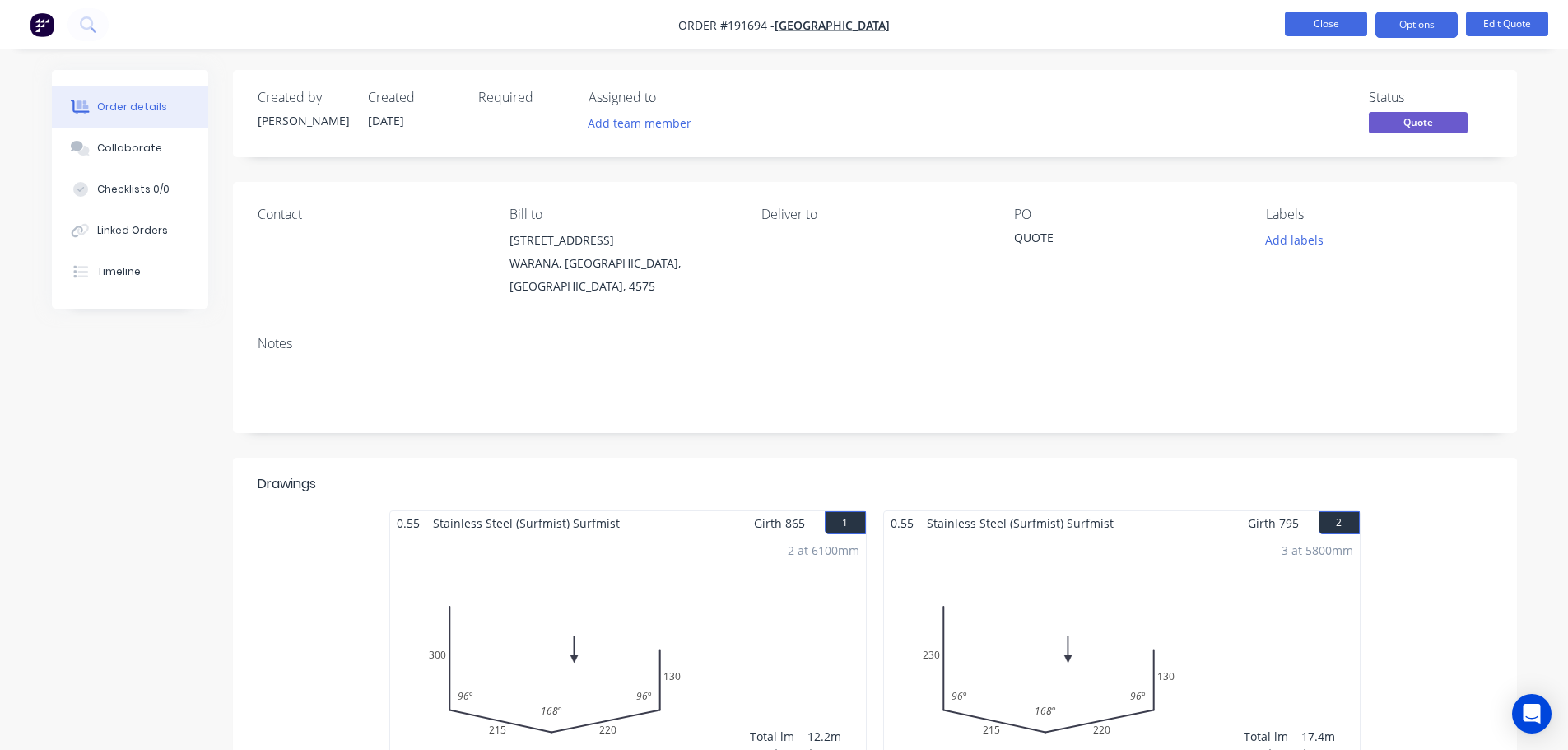
click at [1326, 23] on button "Close" at bounding box center [1327, 23] width 83 height 24
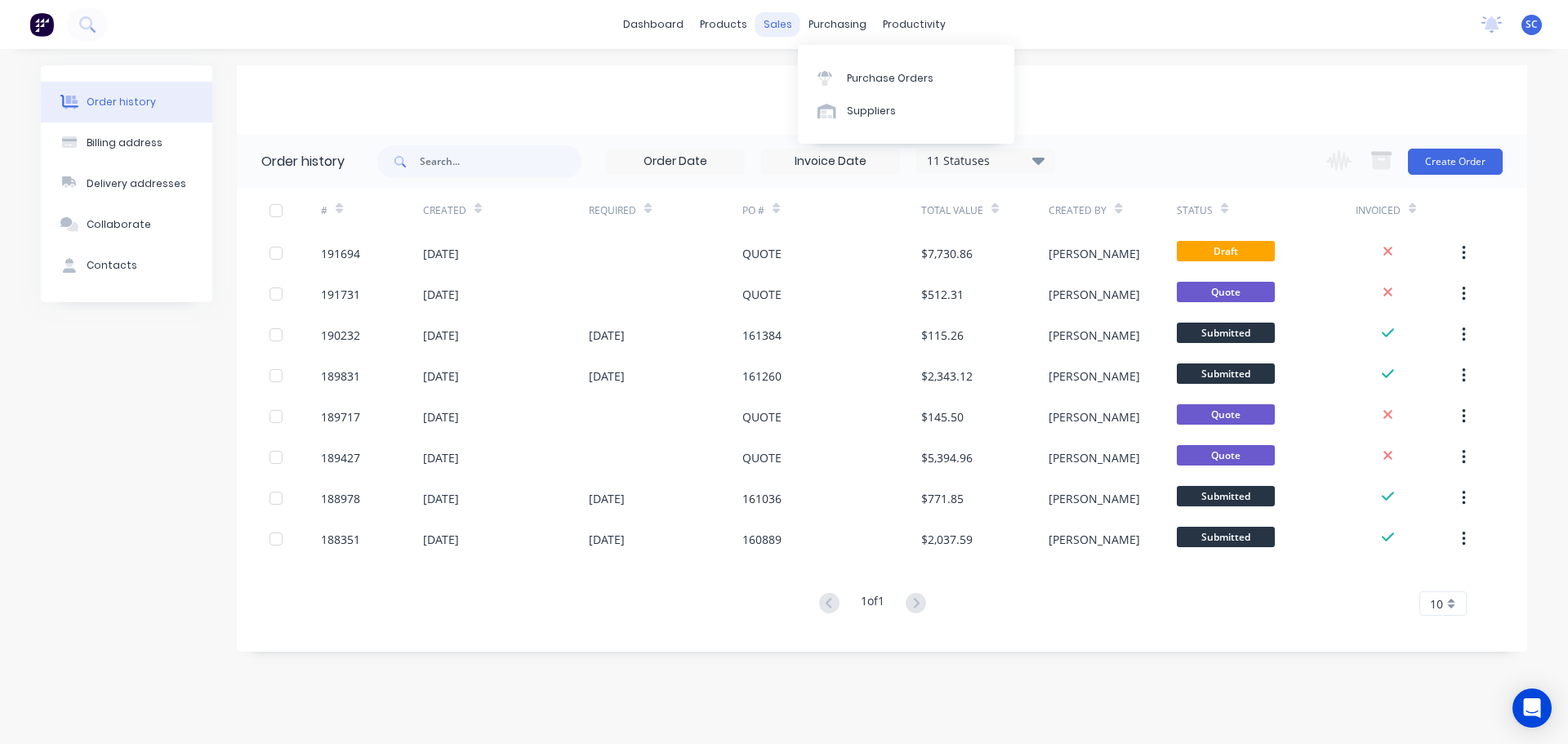
click at [781, 23] on div "sales" at bounding box center [777, 24] width 45 height 24
click at [849, 108] on div "Customers" at bounding box center [833, 111] width 59 height 15
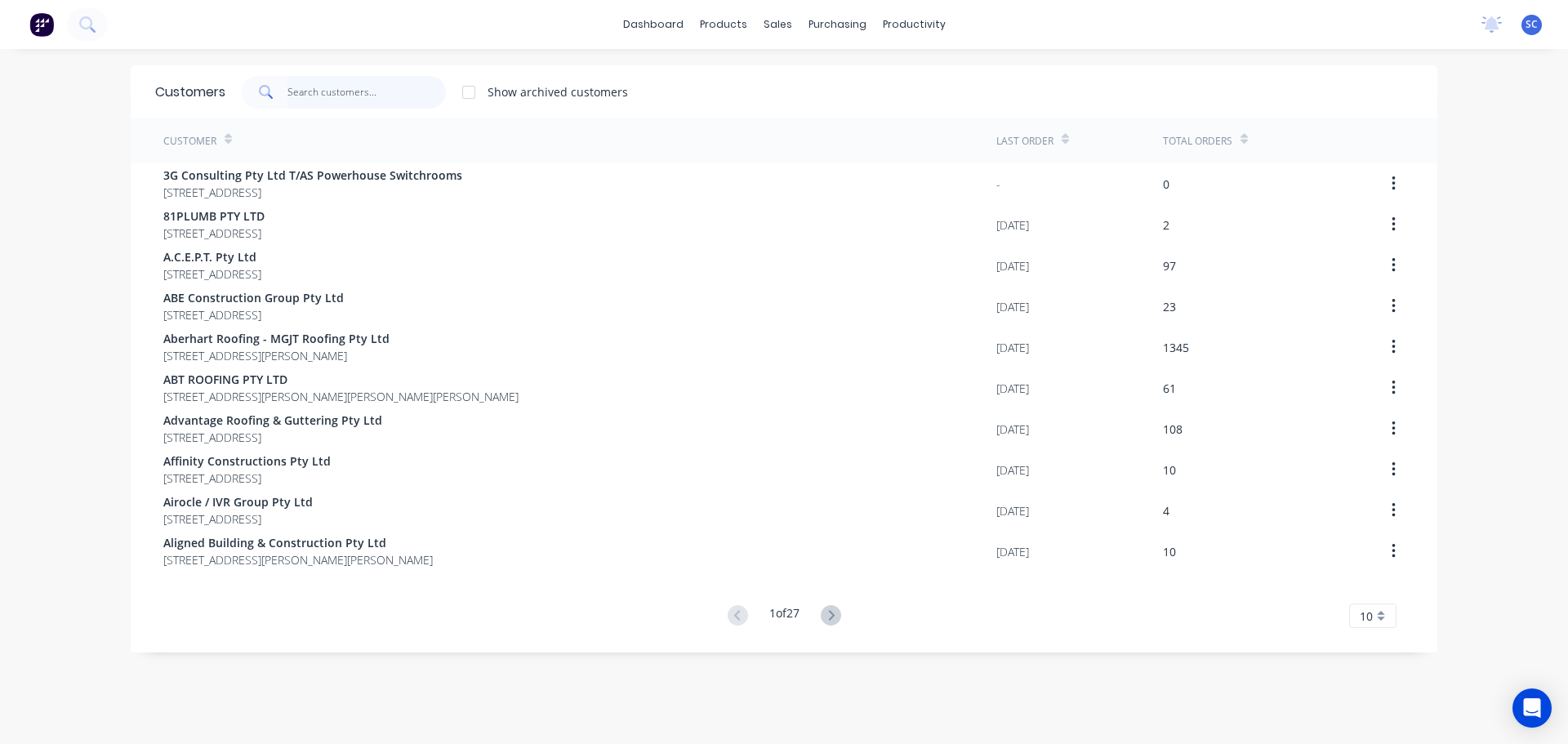
click at [342, 94] on input "text" at bounding box center [366, 91] width 159 height 33
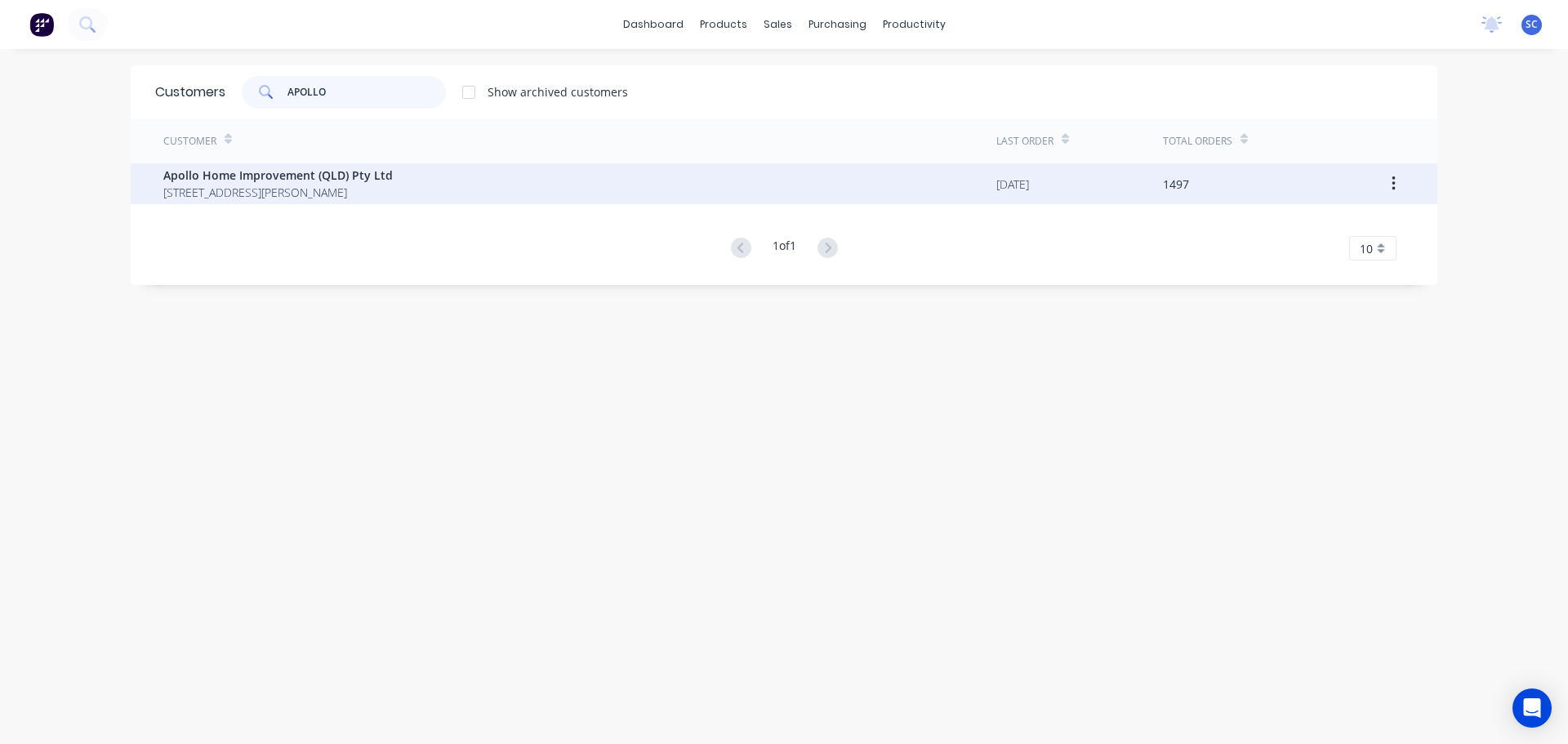
type input "APOLLO"
click at [265, 192] on span "[STREET_ADDRESS][PERSON_NAME]" at bounding box center [278, 192] width 229 height 17
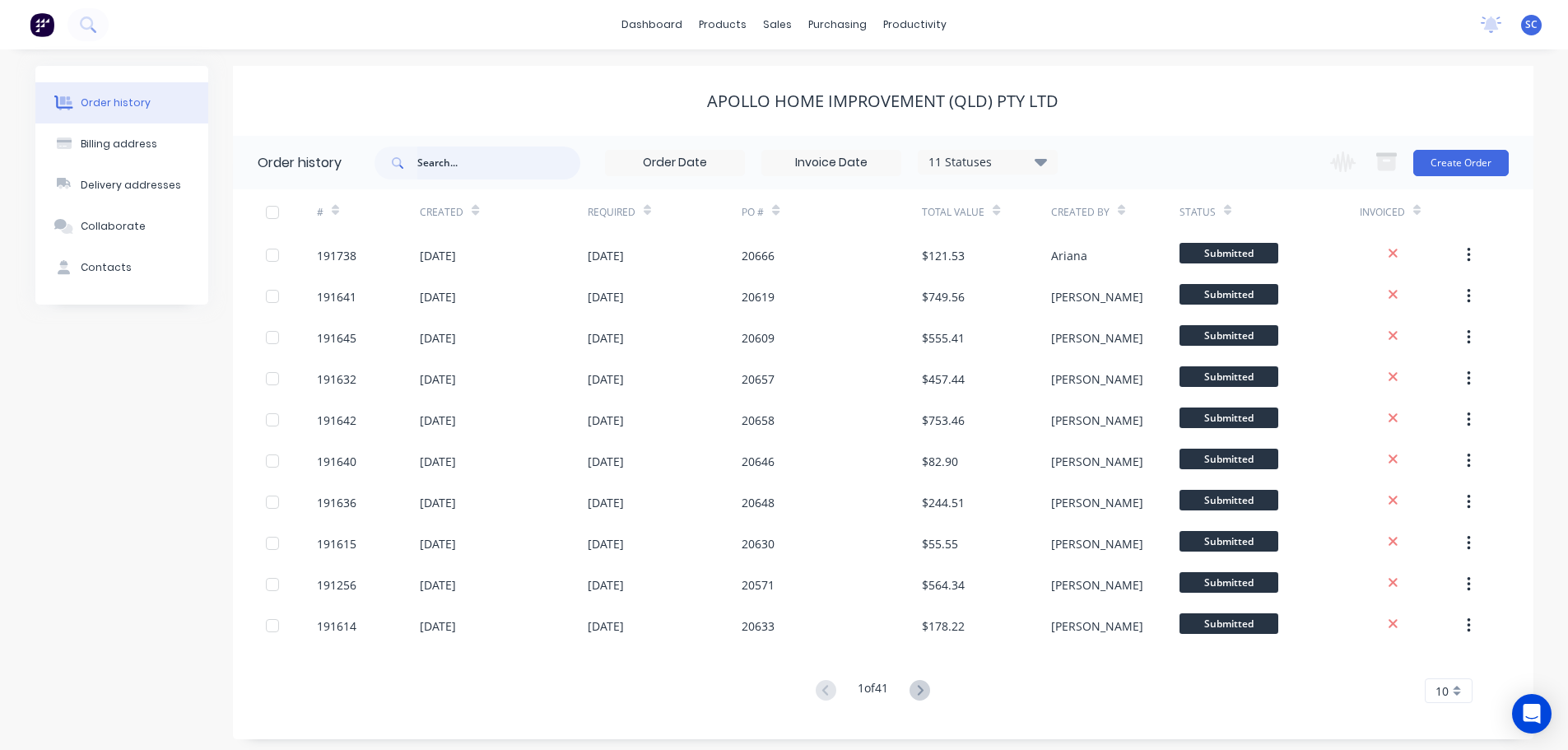
click at [439, 156] on input "text" at bounding box center [498, 163] width 163 height 33
type input "20568"
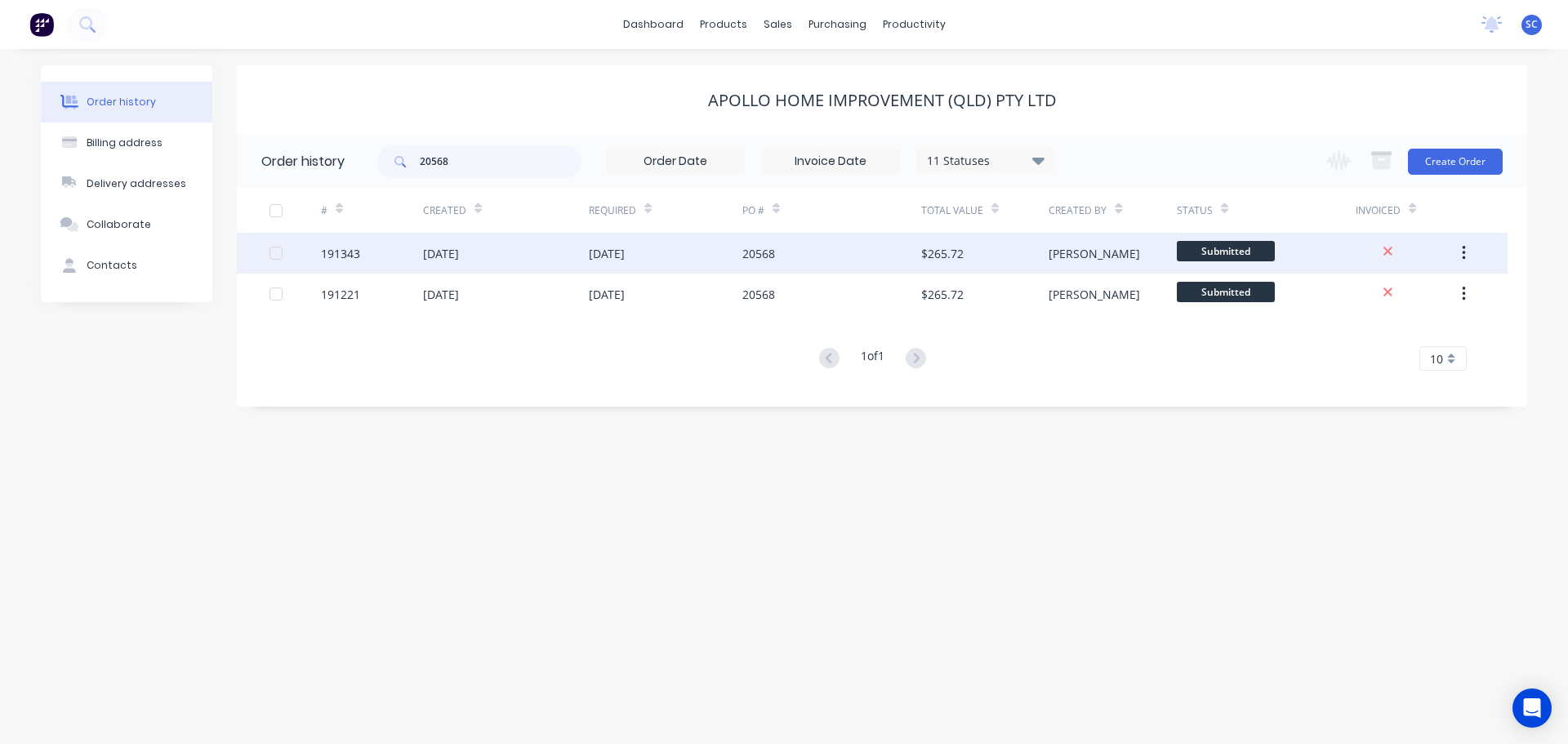
click at [711, 250] on div "[DATE]" at bounding box center [666, 254] width 154 height 41
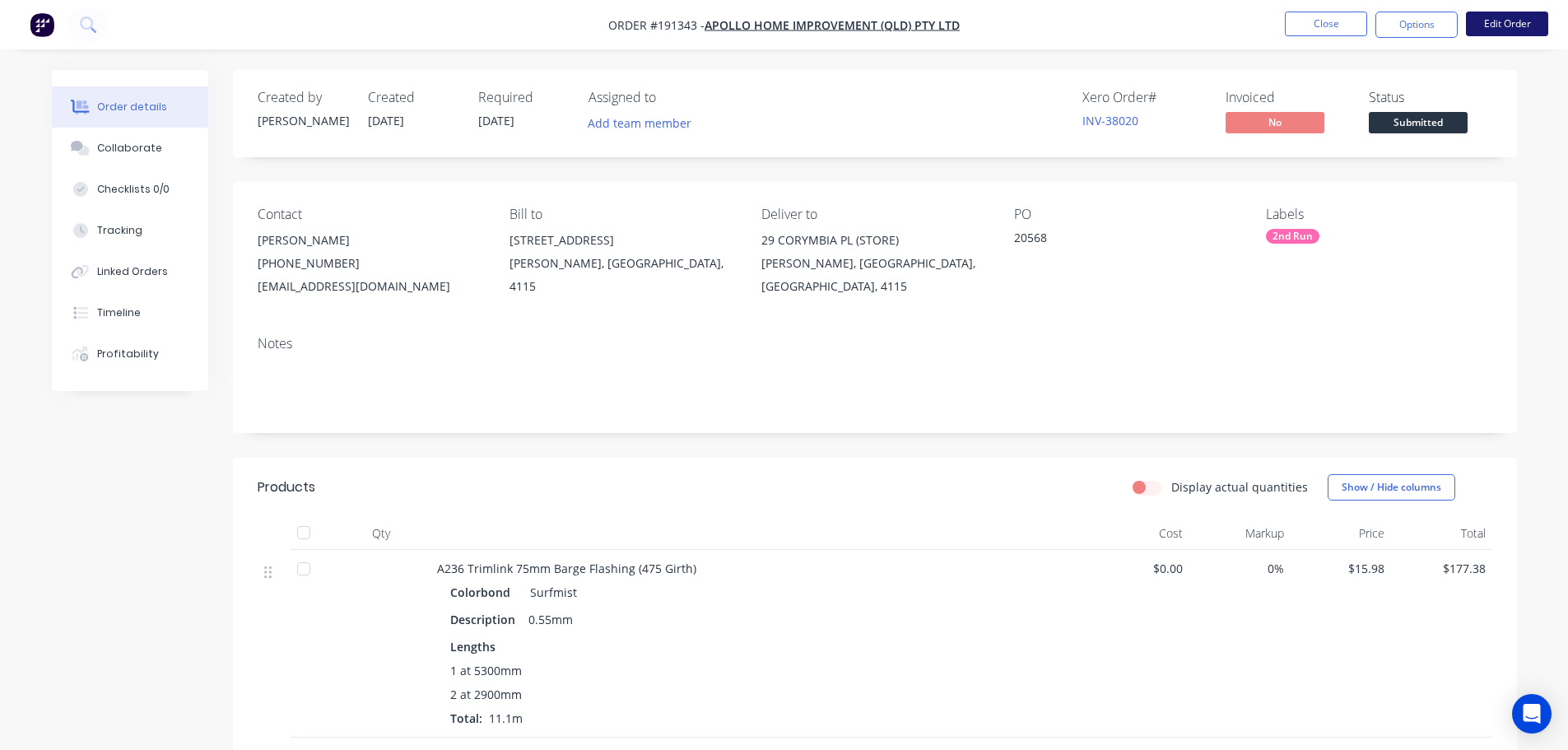
click at [1504, 21] on button "Edit Order" at bounding box center [1507, 23] width 83 height 24
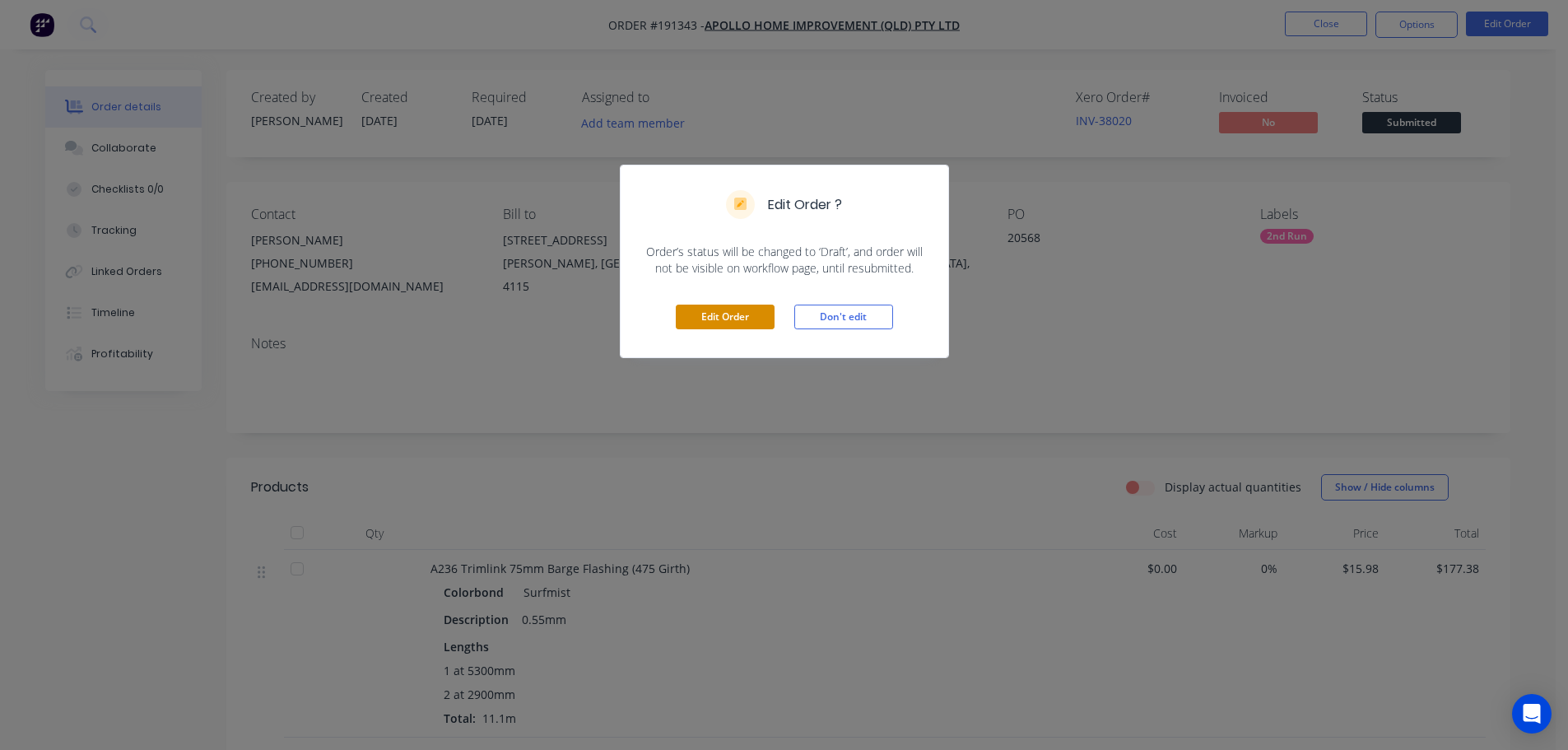
click at [743, 308] on button "Edit Order" at bounding box center [724, 317] width 99 height 24
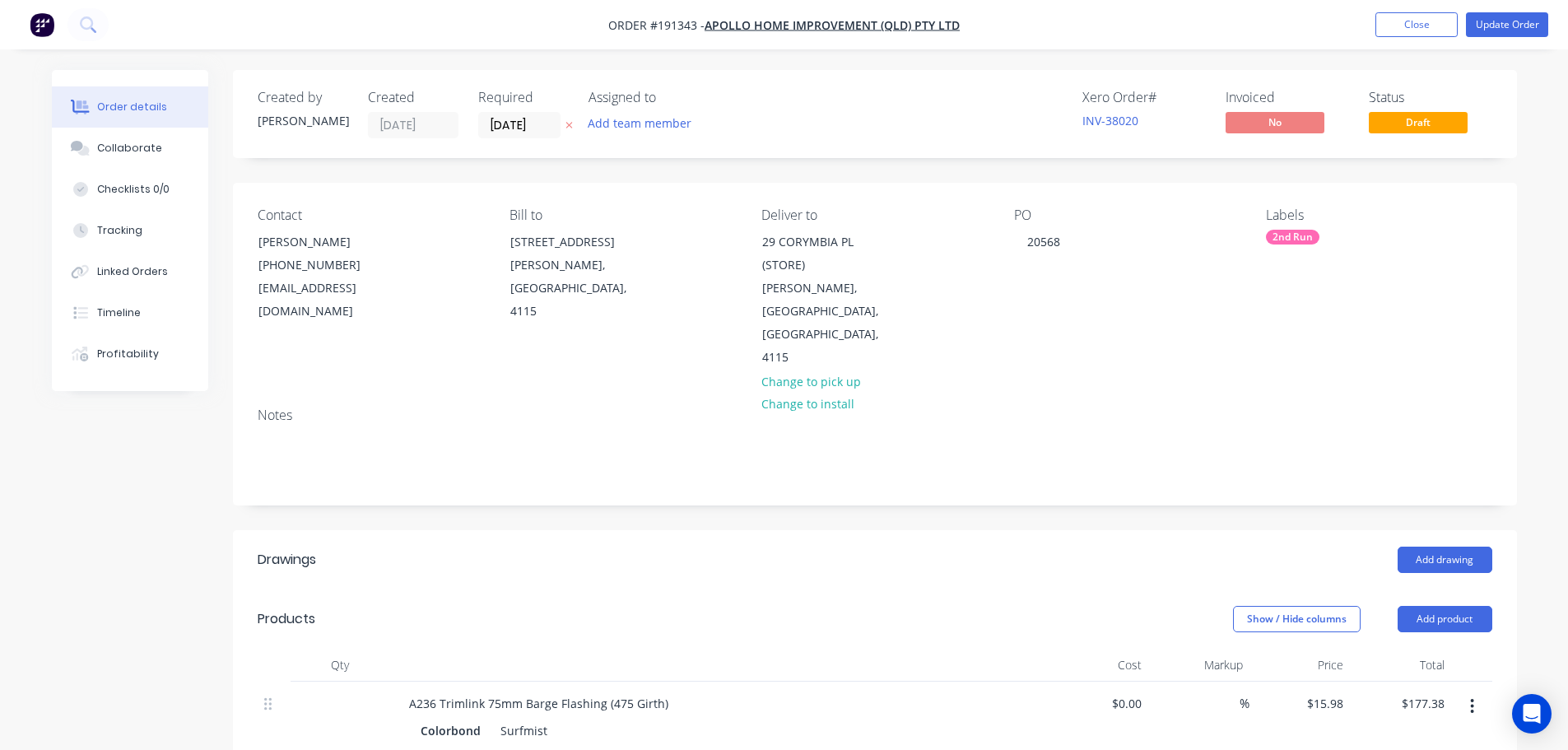
click at [566, 126] on icon at bounding box center [569, 125] width 8 height 10
click at [1066, 240] on div "20568" at bounding box center [1043, 241] width 59 height 23
drag, startPoint x: 1062, startPoint y: 240, endPoint x: 999, endPoint y: 239, distance: 63.0
click at [999, 239] on div "Contact [PERSON_NAME] [PHONE_NUMBER] [EMAIL_ADDRESS][DOMAIN_NAME] Bill to [STRE…" at bounding box center [875, 288] width 1284 height 211
click at [1497, 22] on button "Update Order" at bounding box center [1507, 24] width 83 height 24
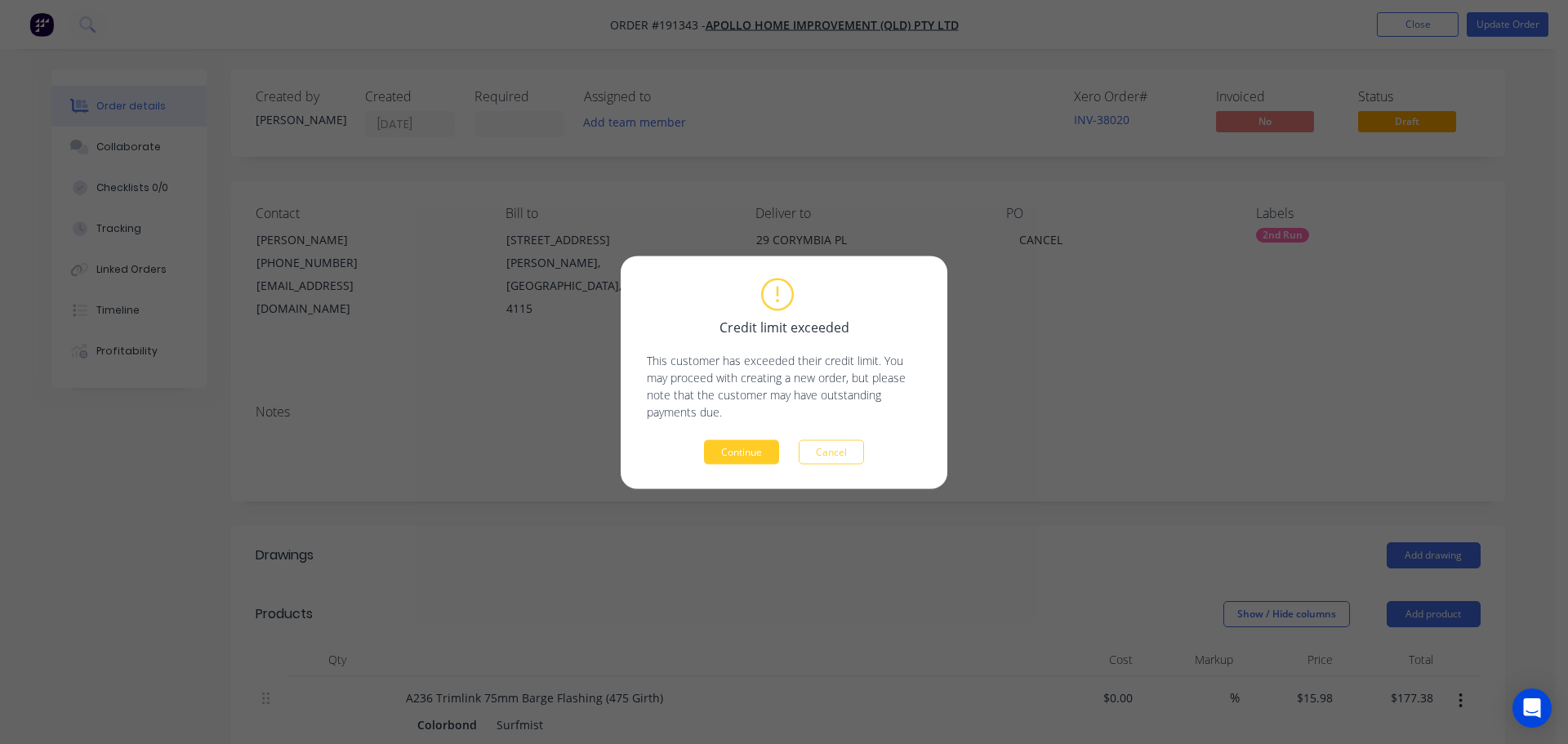
click at [722, 448] on button "Continue" at bounding box center [741, 451] width 76 height 24
